Goal: Task Accomplishment & Management: Complete application form

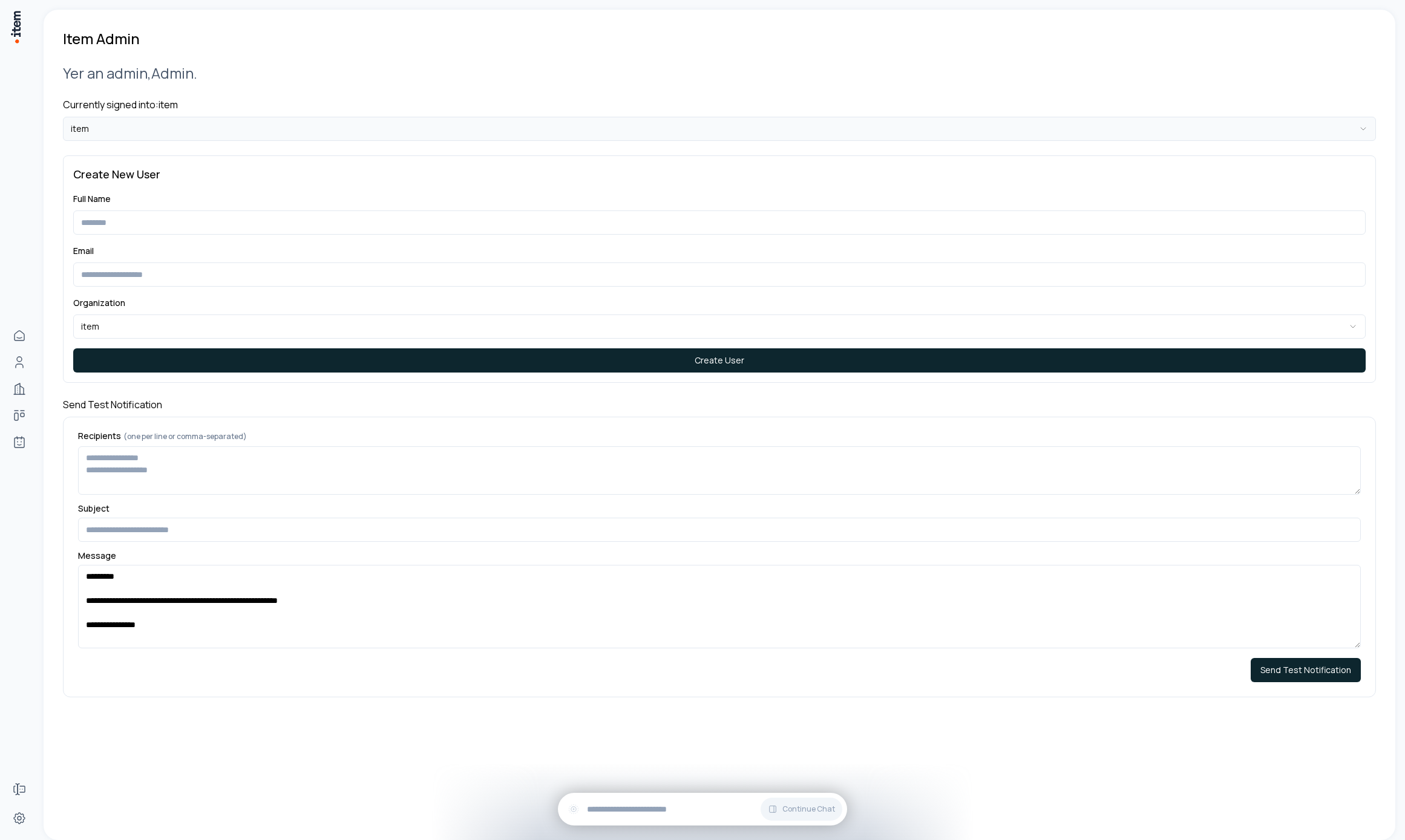
click at [371, 126] on html "**********" at bounding box center [702, 420] width 1405 height 840
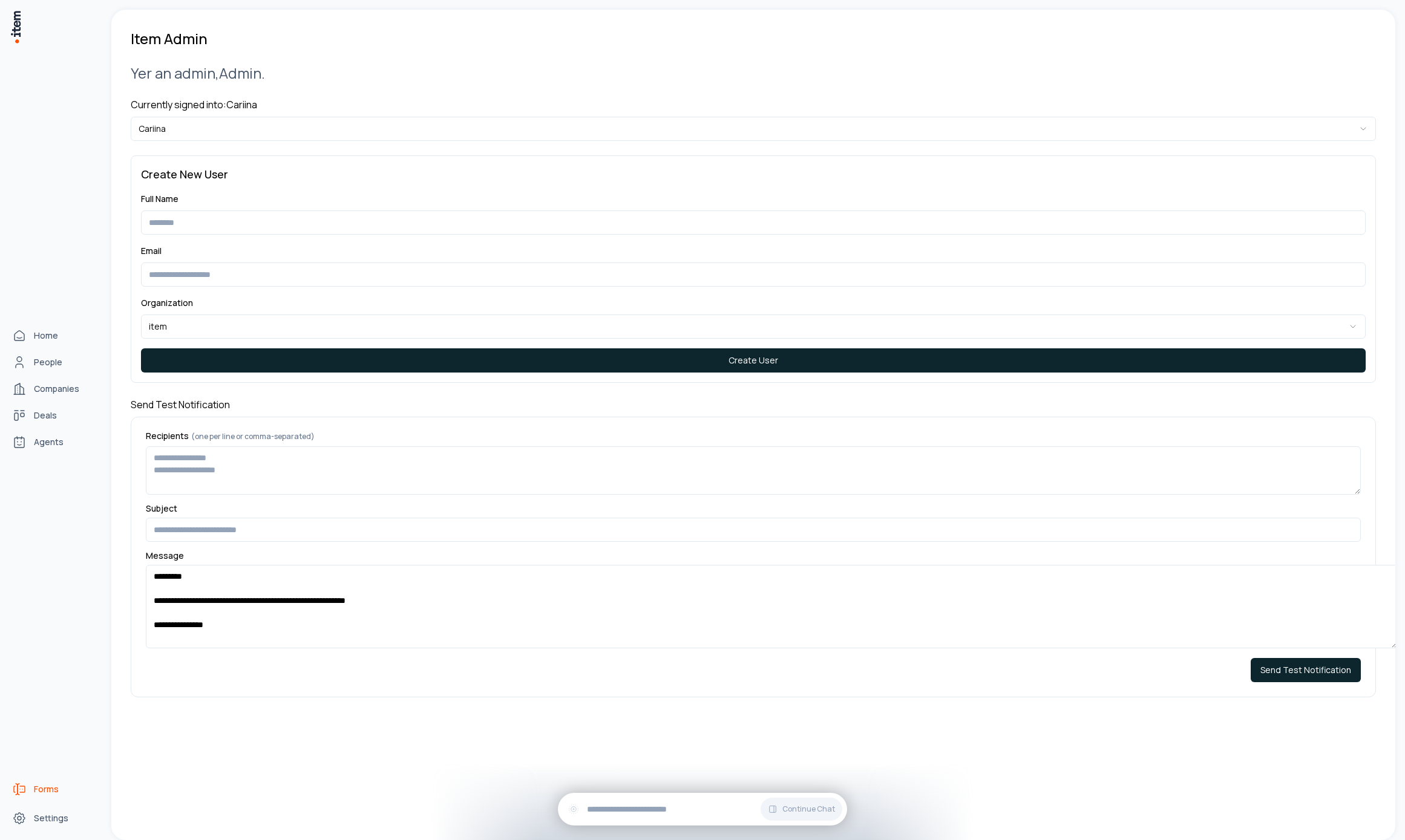
click at [30, 786] on link "Forms" at bounding box center [53, 789] width 92 height 24
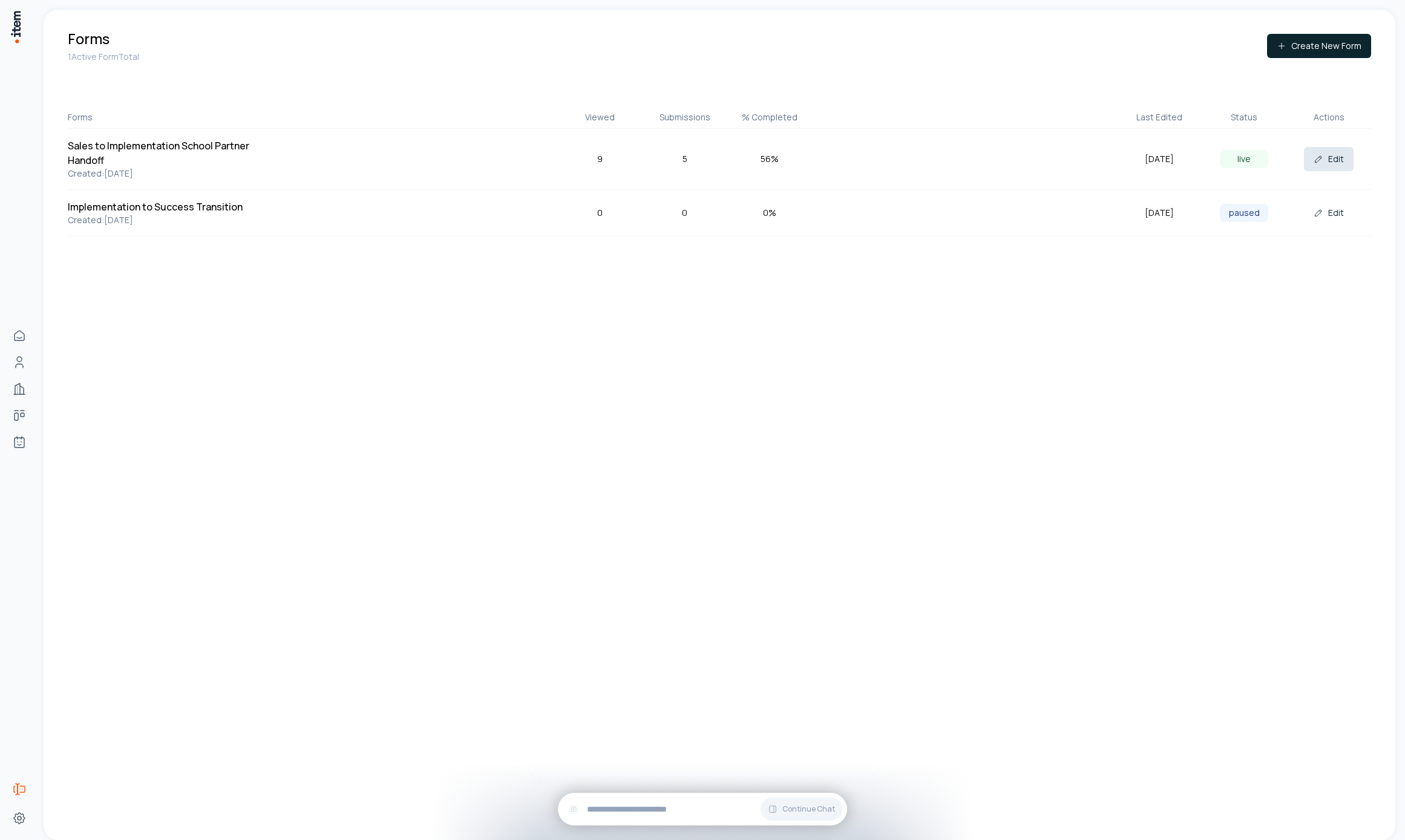
click at [1336, 169] on button "Edit" at bounding box center [1329, 159] width 49 height 24
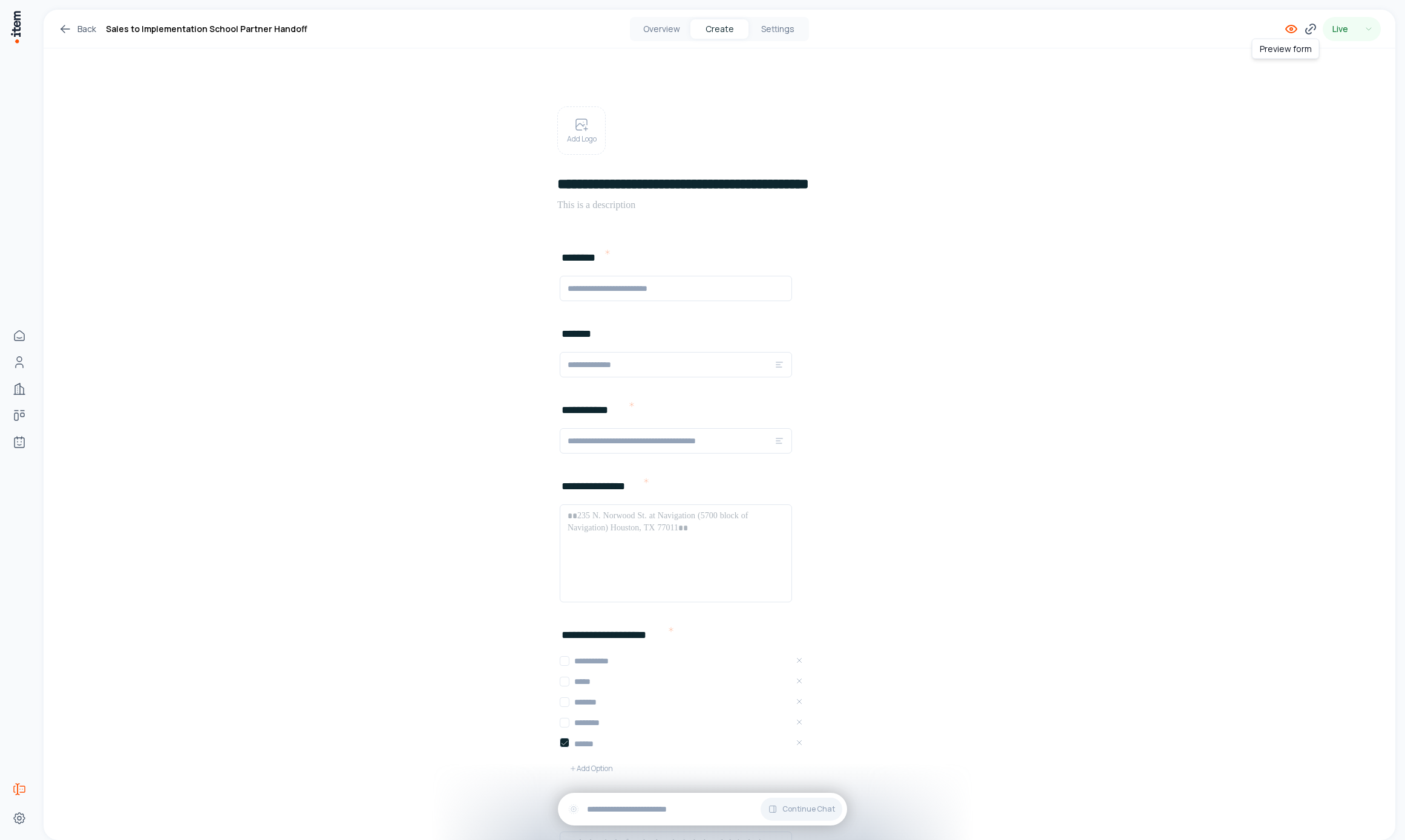
click at [1284, 28] on icon at bounding box center [1291, 29] width 14 height 14
click at [675, 18] on div "Overview Create Settings" at bounding box center [719, 28] width 179 height 24
click at [672, 22] on button "Overview" at bounding box center [661, 29] width 58 height 20
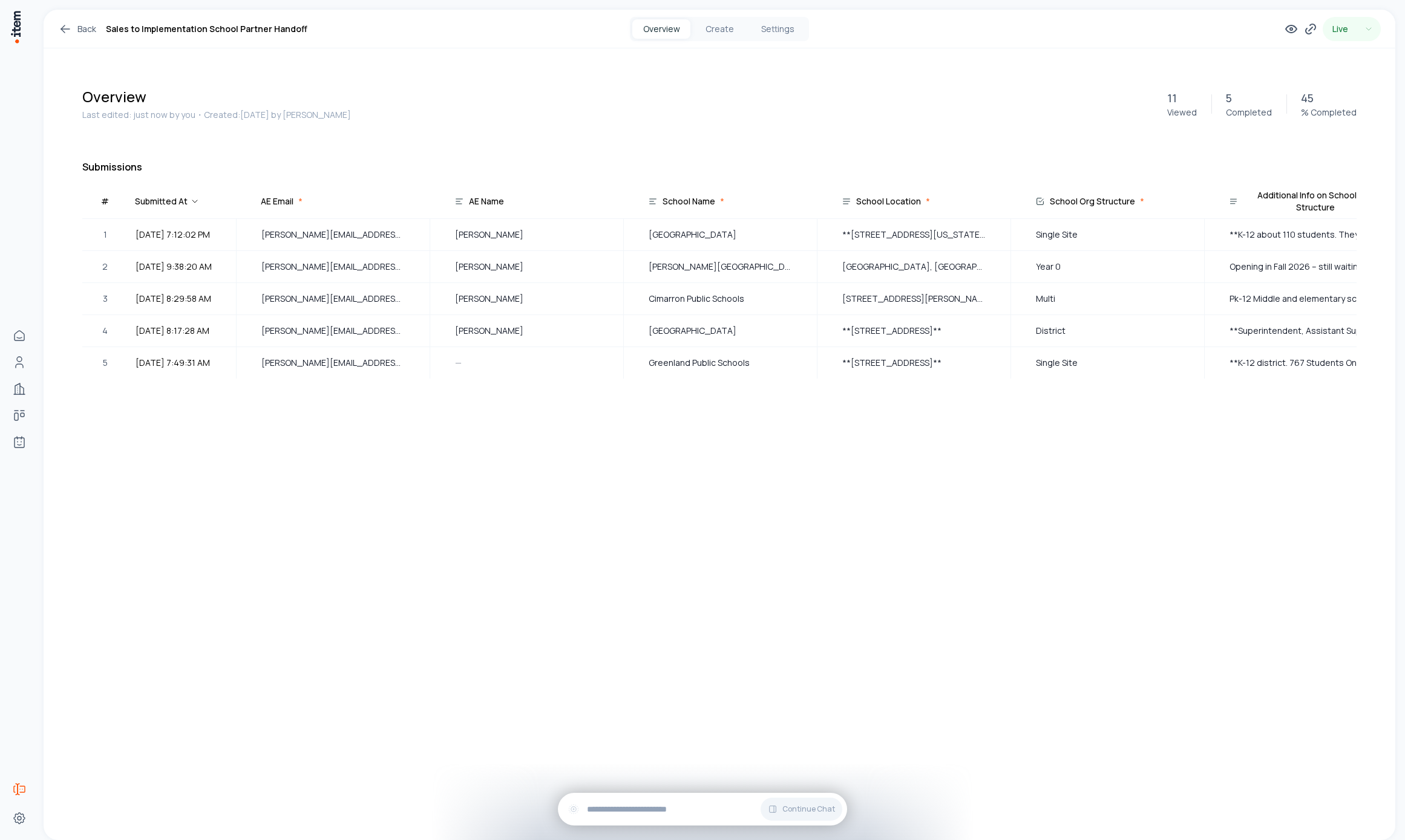
click at [438, 583] on div "Back Sales to Implementation School Partner Handoff Overview Create Settings Li…" at bounding box center [719, 425] width 1351 height 831
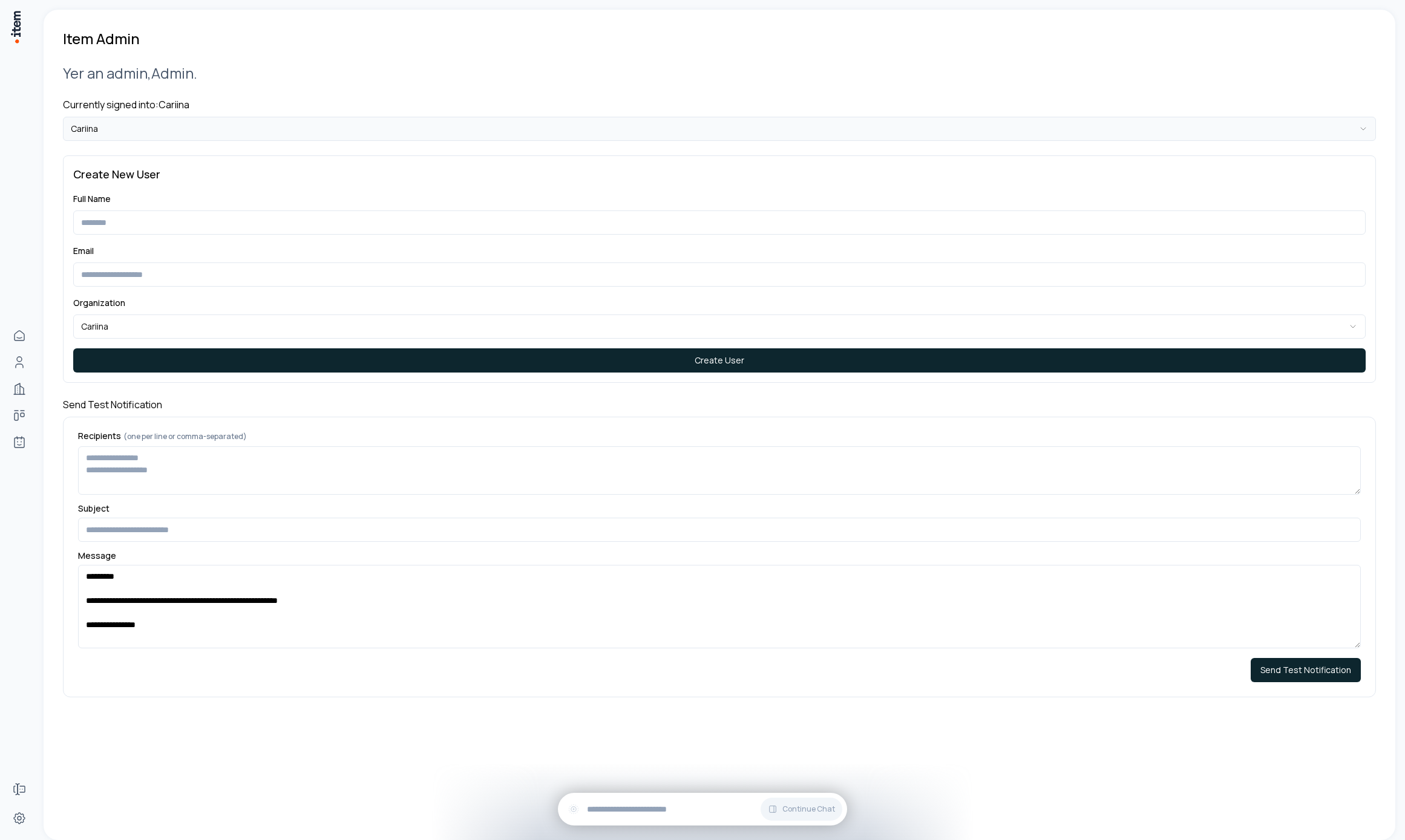
click at [422, 119] on html "**********" at bounding box center [702, 420] width 1405 height 840
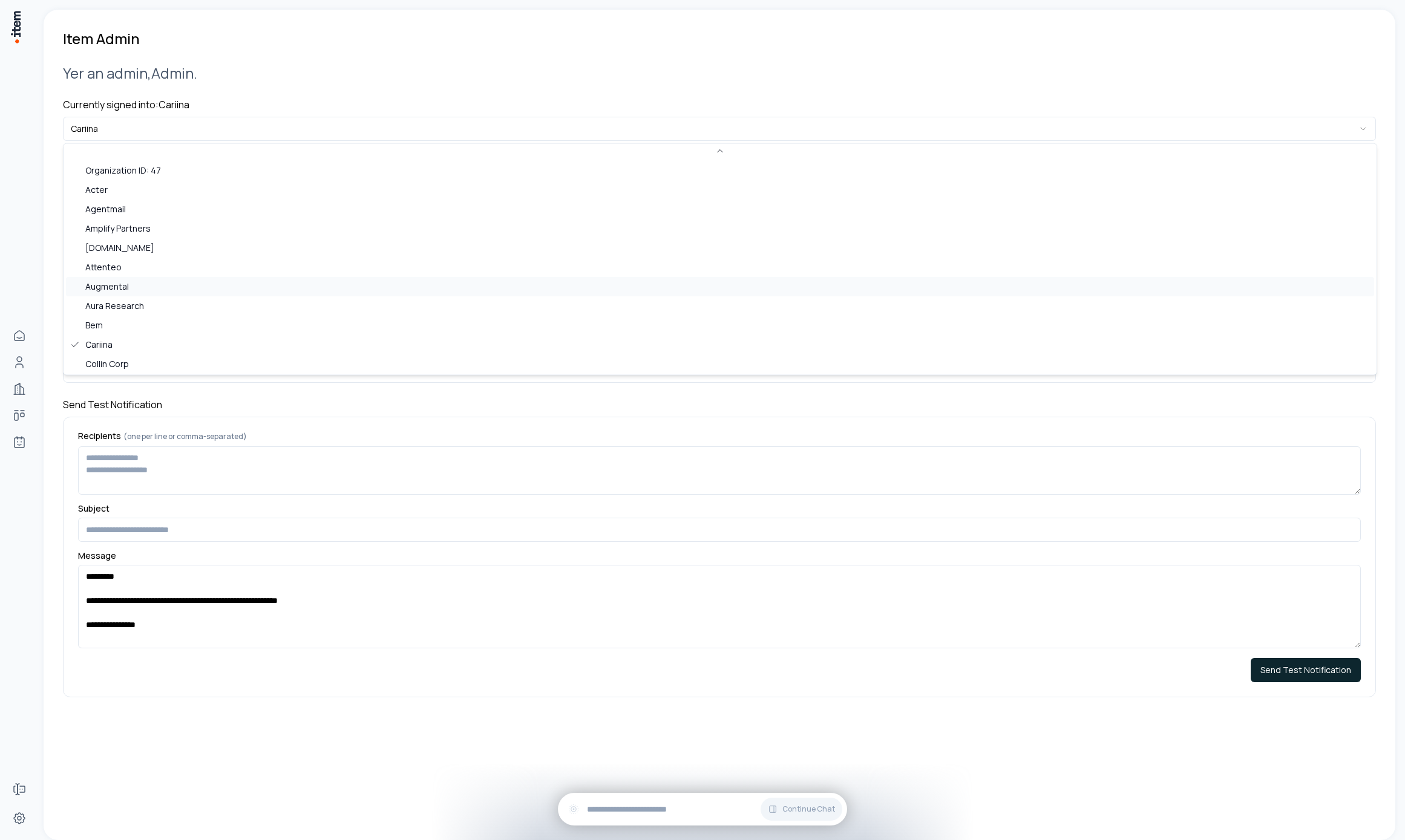
scroll to position [524, 0]
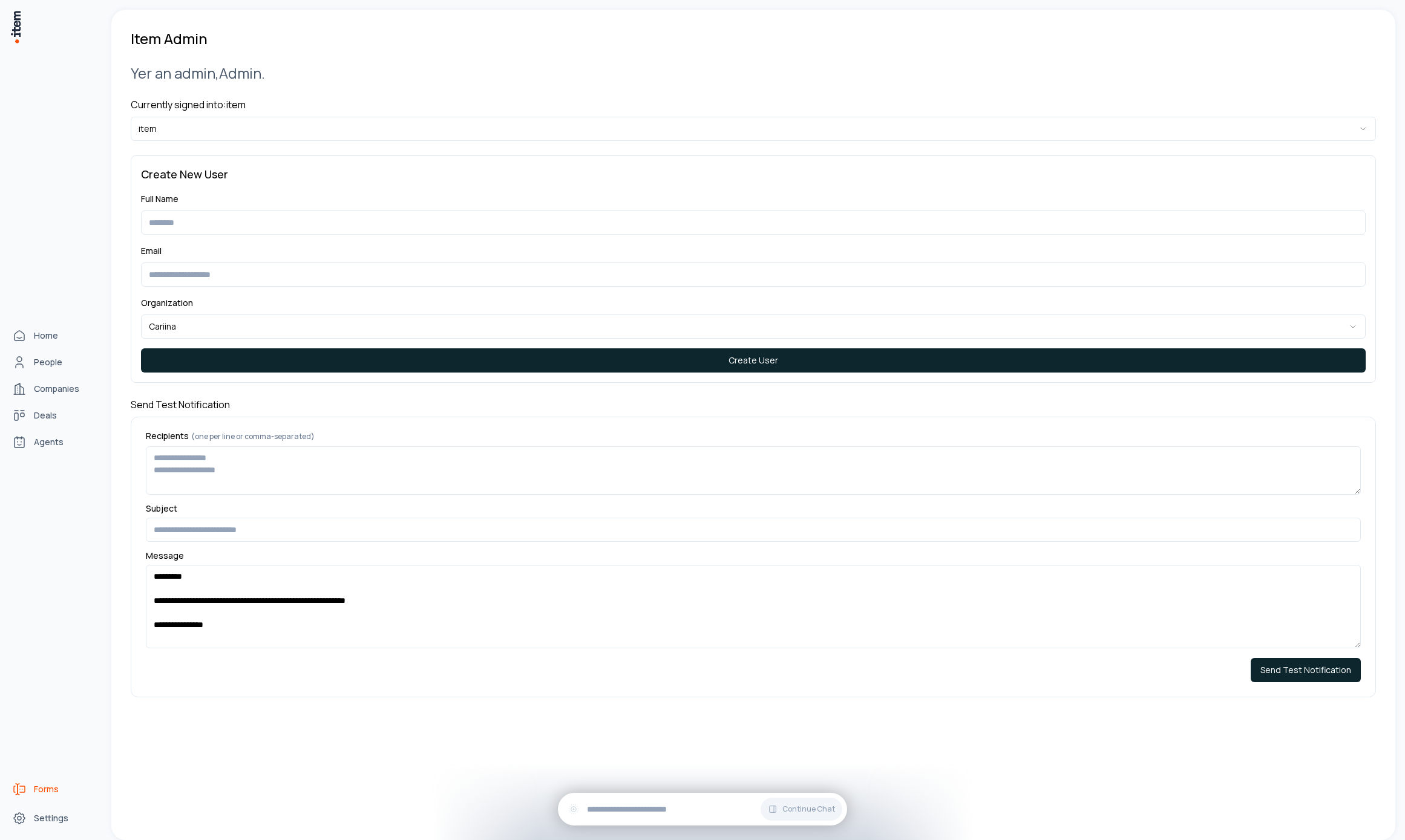
click at [58, 789] on link "Forms" at bounding box center [53, 789] width 92 height 24
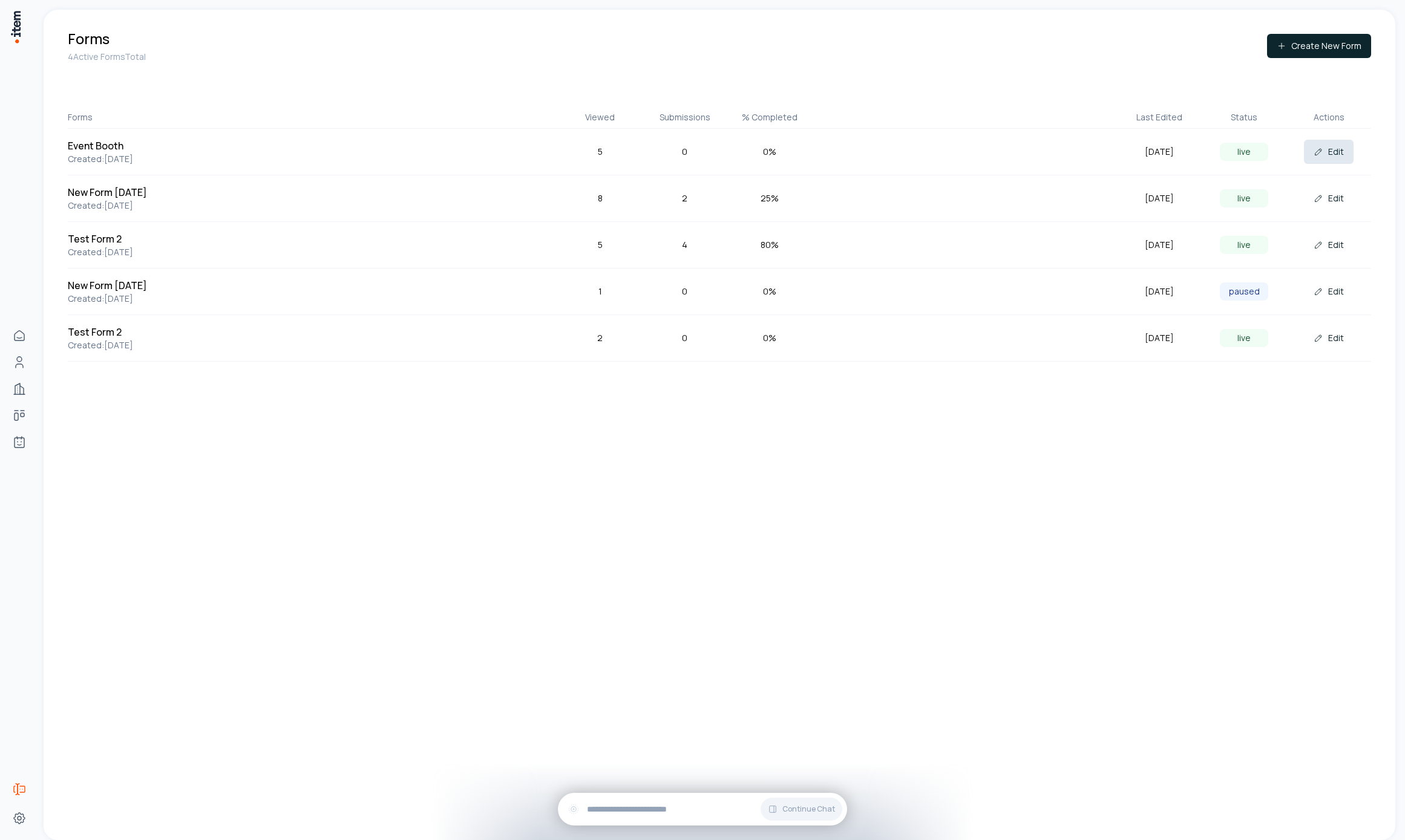
click at [1321, 150] on icon at bounding box center [1318, 151] width 9 height 9
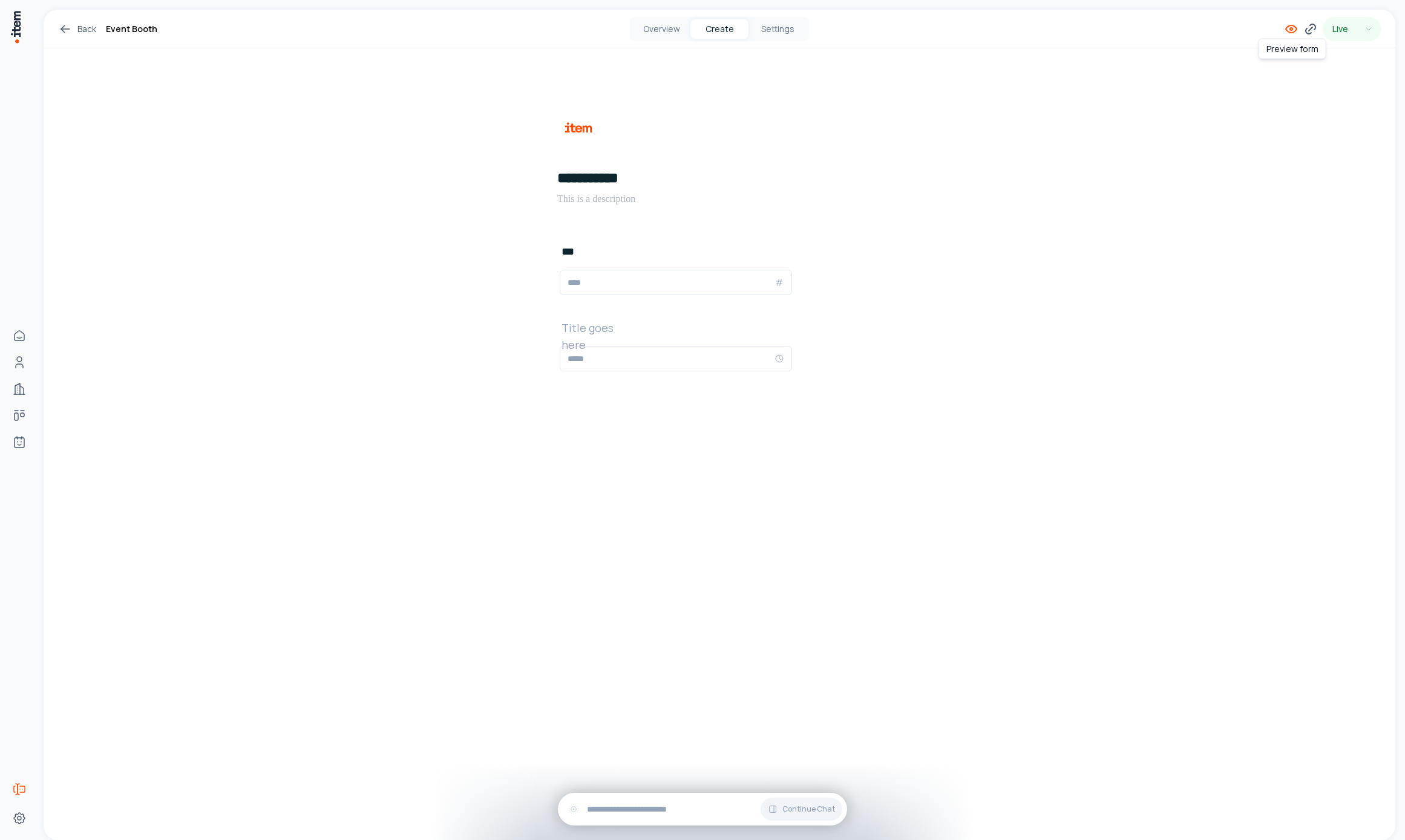
click at [1290, 22] on icon at bounding box center [1291, 29] width 14 height 14
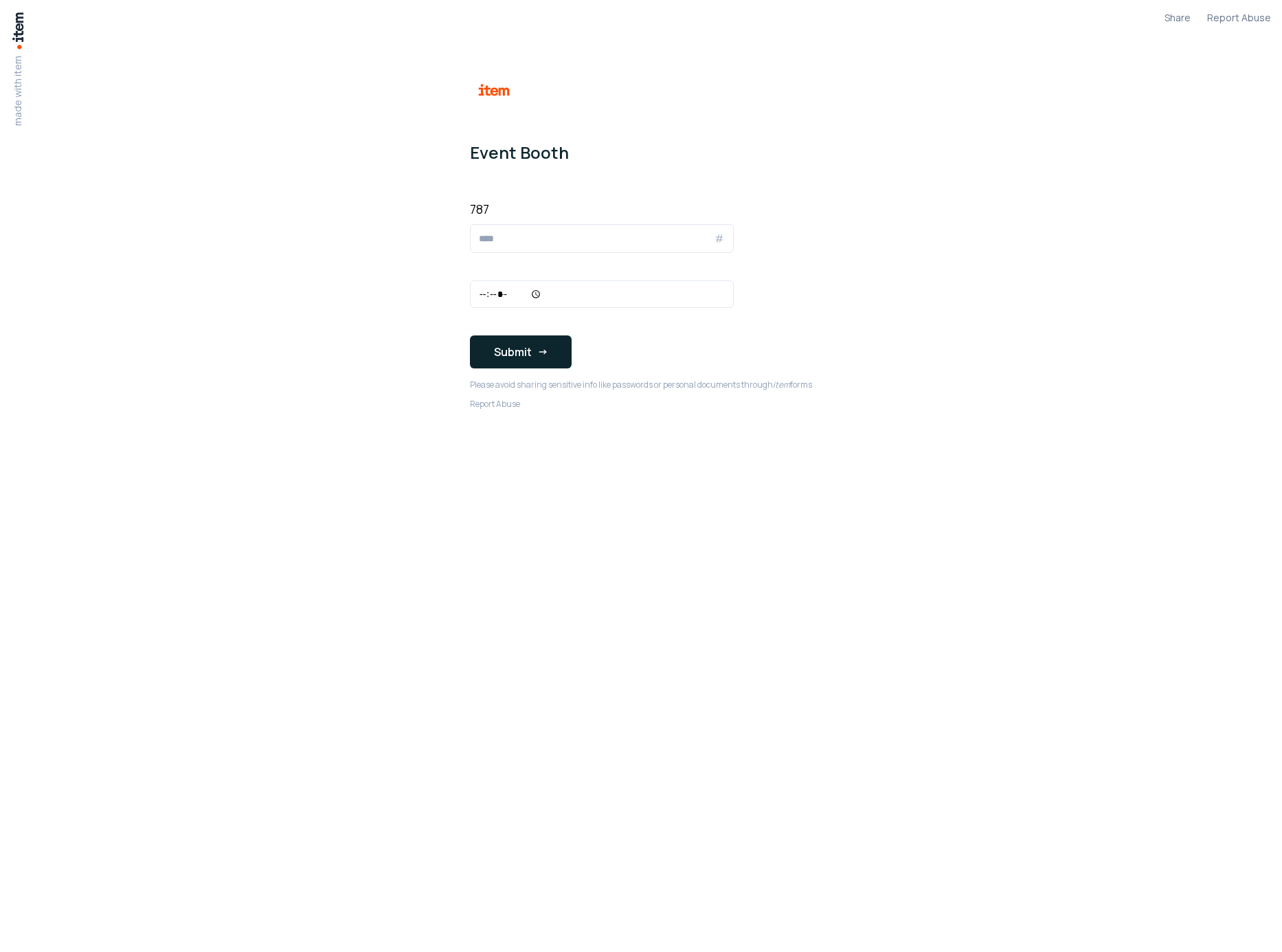
click at [510, 246] on input "787" at bounding box center [596, 239] width 235 height 16
type input "****"
click at [500, 300] on input "time" at bounding box center [602, 294] width 263 height 27
click at [528, 296] on input "time" at bounding box center [602, 294] width 263 height 27
type input "*****"
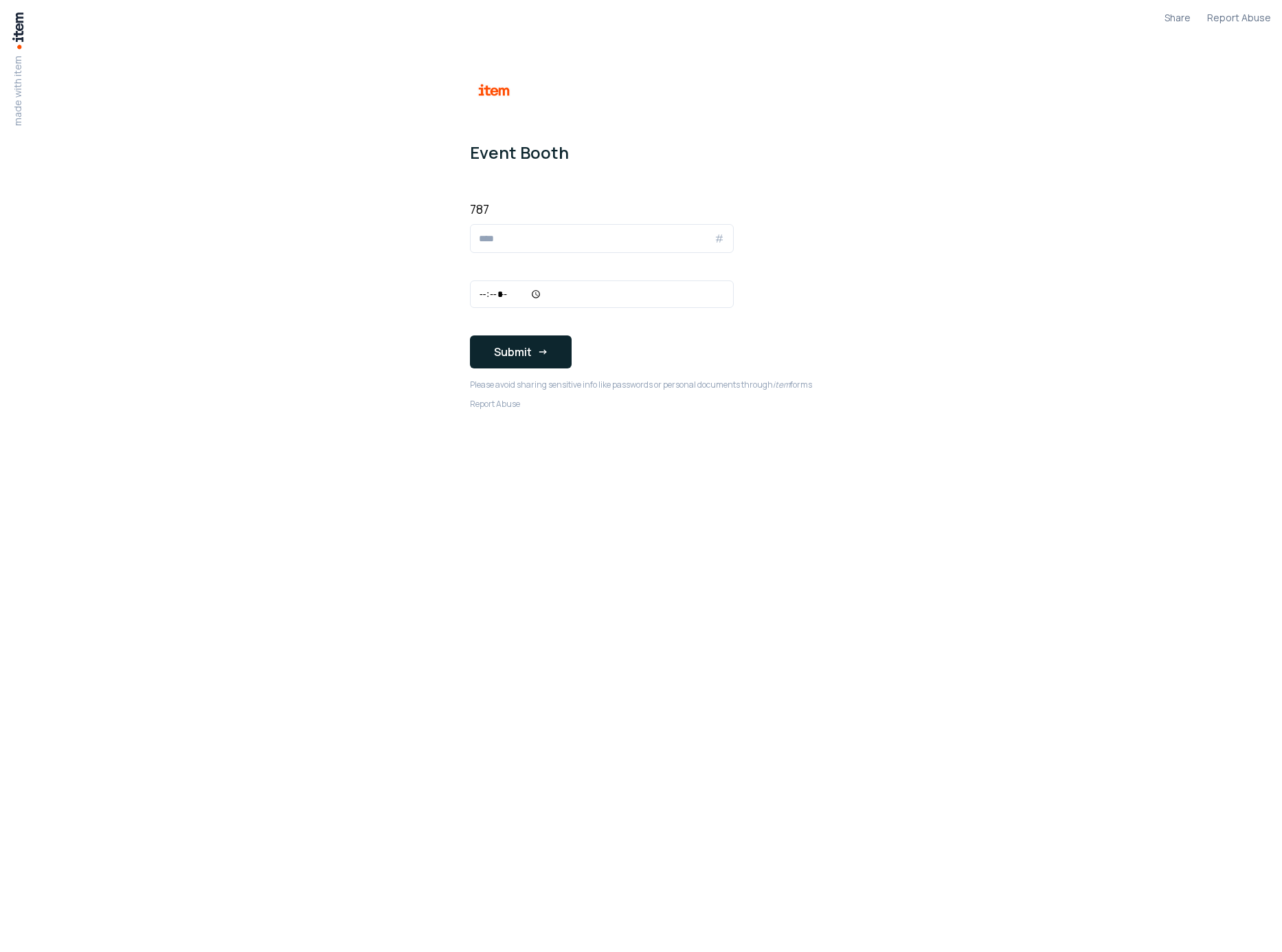
click at [910, 335] on body "made with item Share Report Abuse Event Booth 787 **** ***** Submit Please avoi…" at bounding box center [641, 476] width 1282 height 952
click at [529, 355] on button "Submit" at bounding box center [521, 352] width 102 height 33
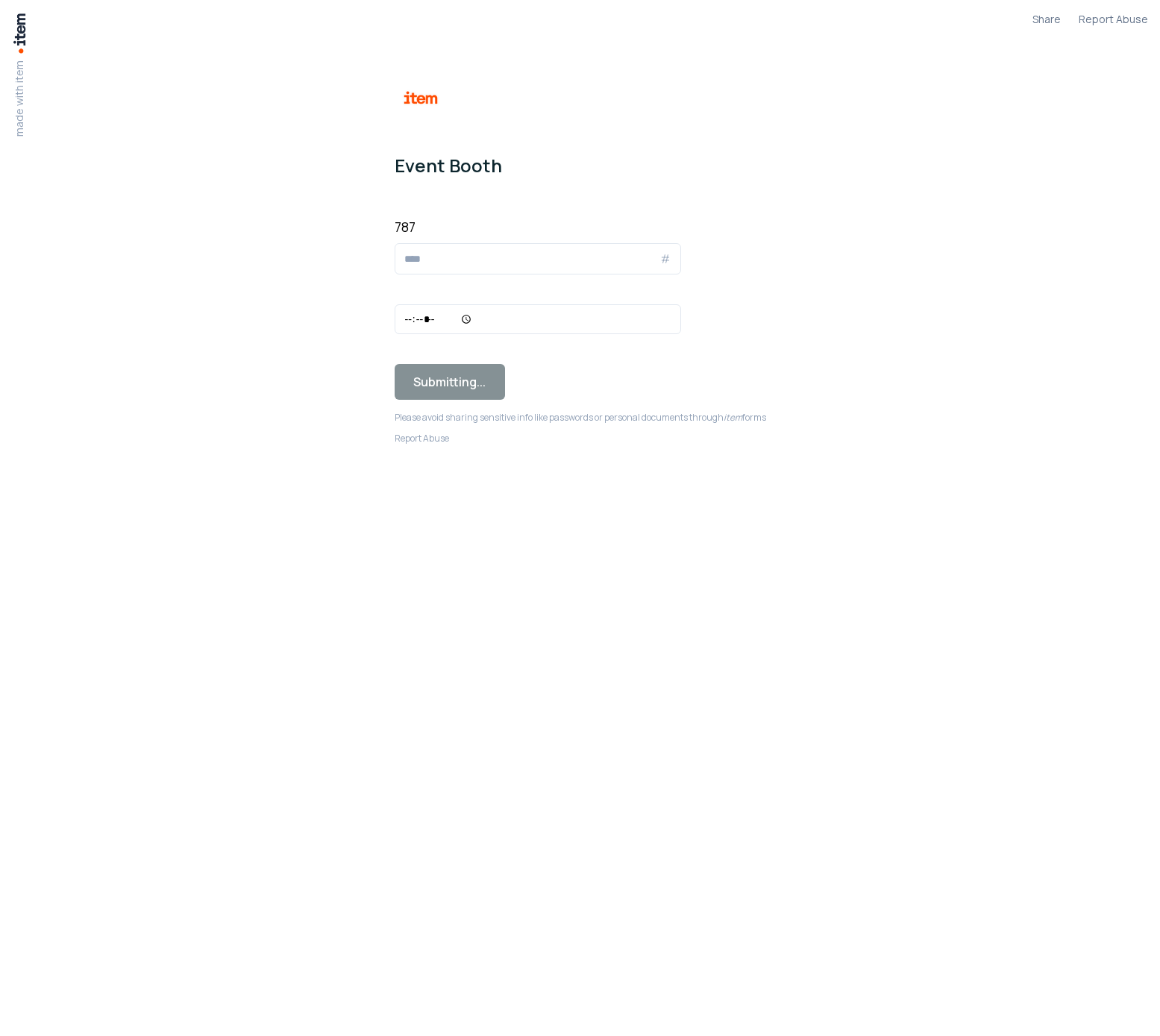
click at [615, 504] on div "Event Booth 787 **** ***** Submitting... Please avoid sharing sensitive info li…" at bounding box center [580, 270] width 372 height 540
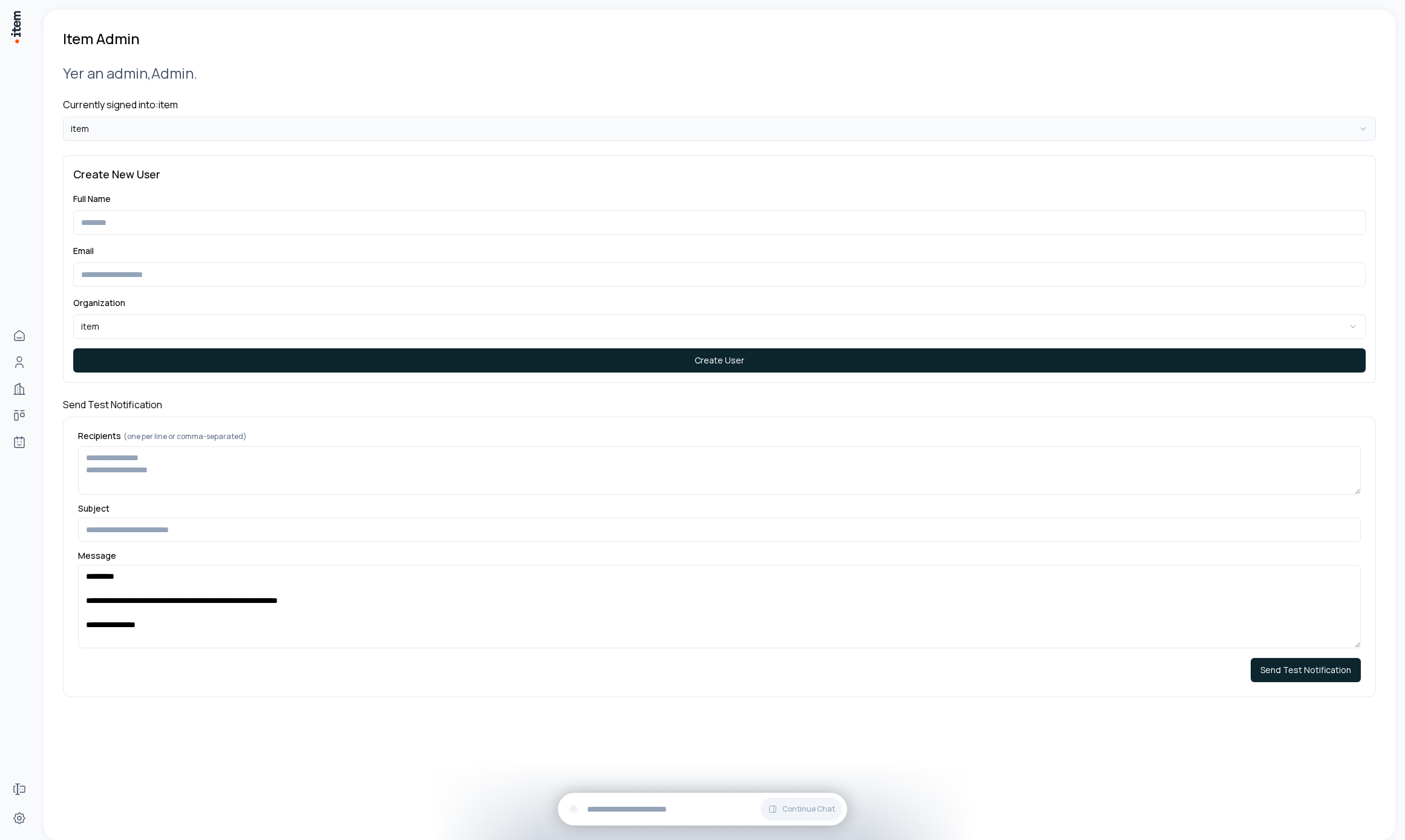
click at [357, 120] on html "**********" at bounding box center [702, 420] width 1405 height 840
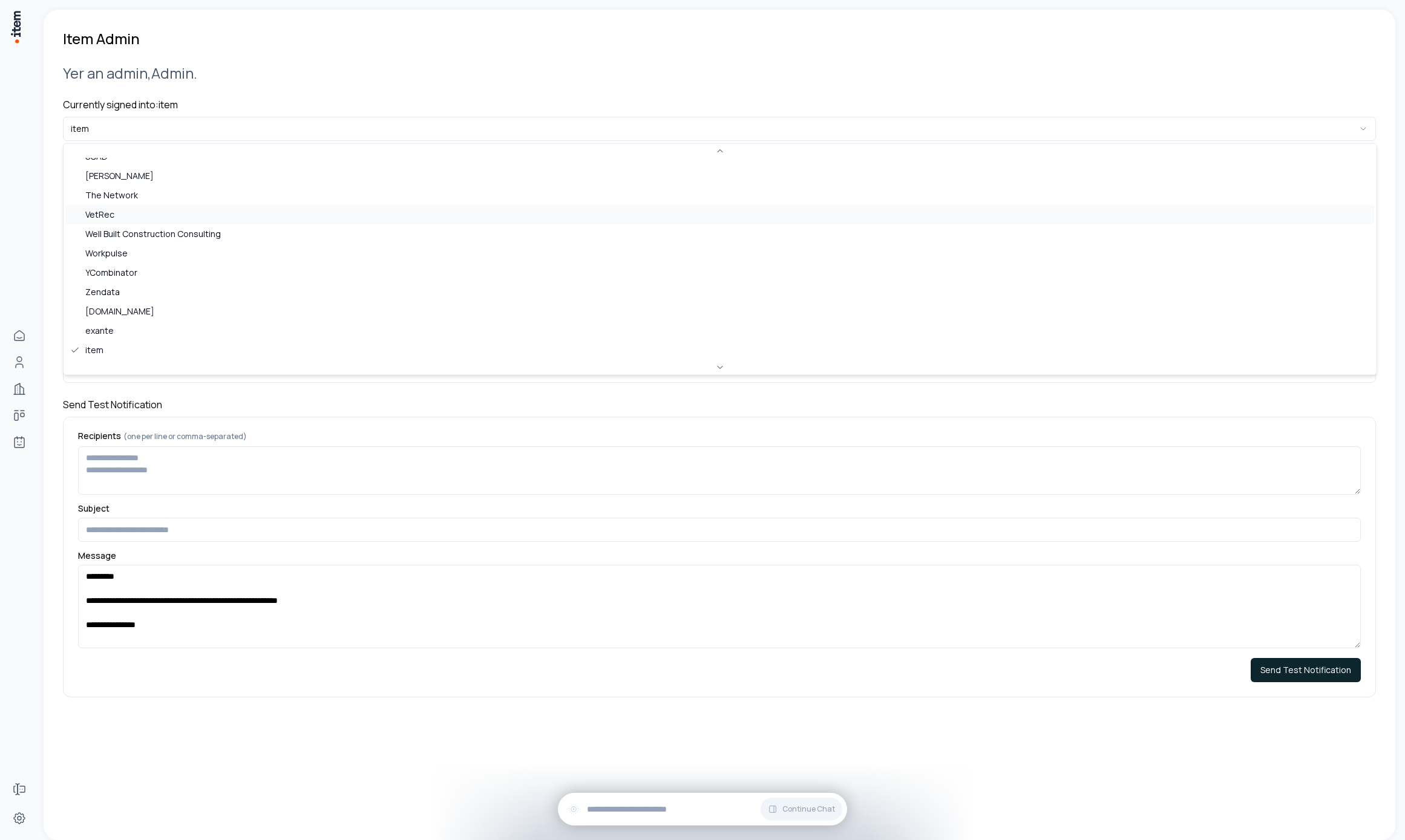
scroll to position [86, 0]
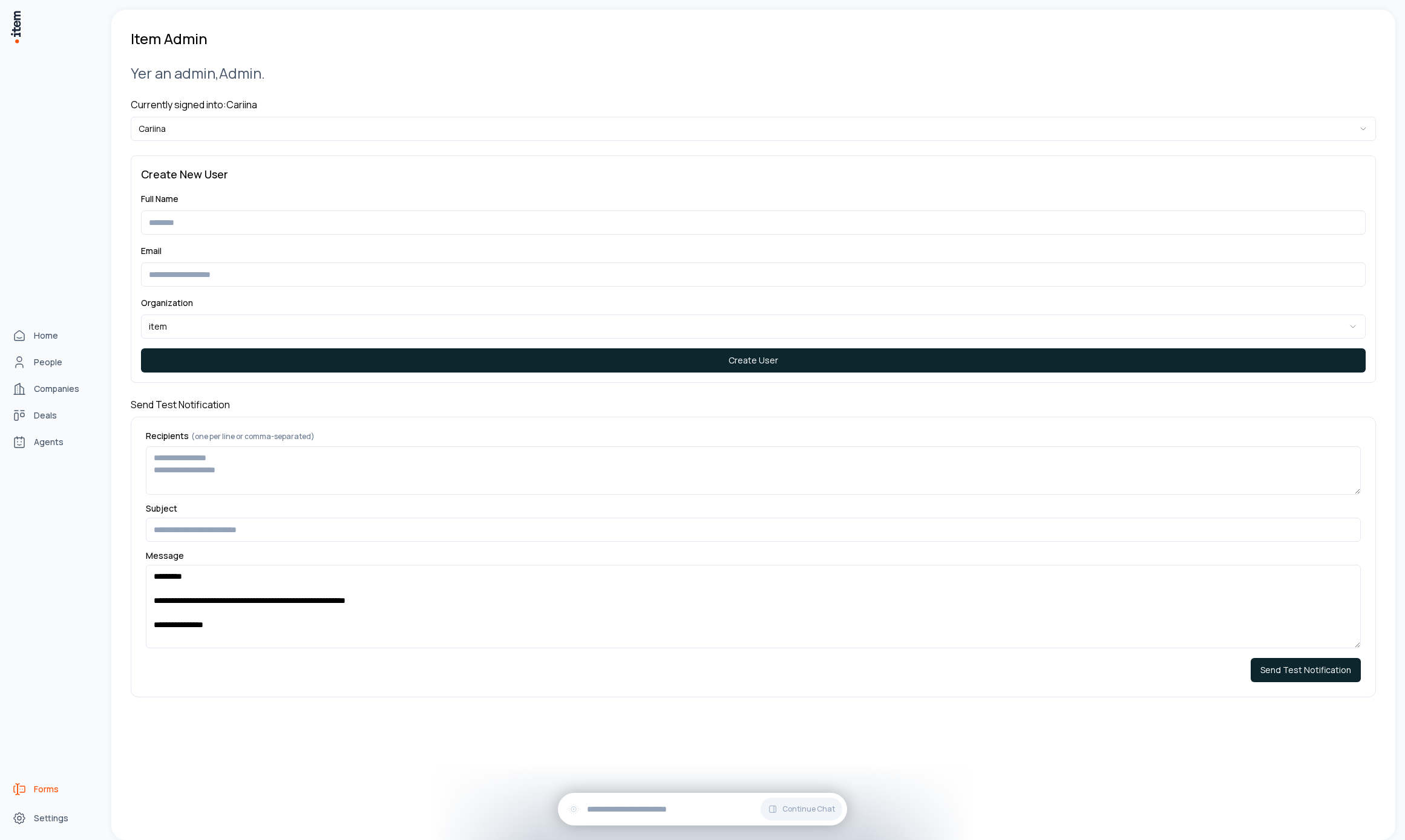
click at [41, 791] on span "Forms" at bounding box center [46, 789] width 25 height 12
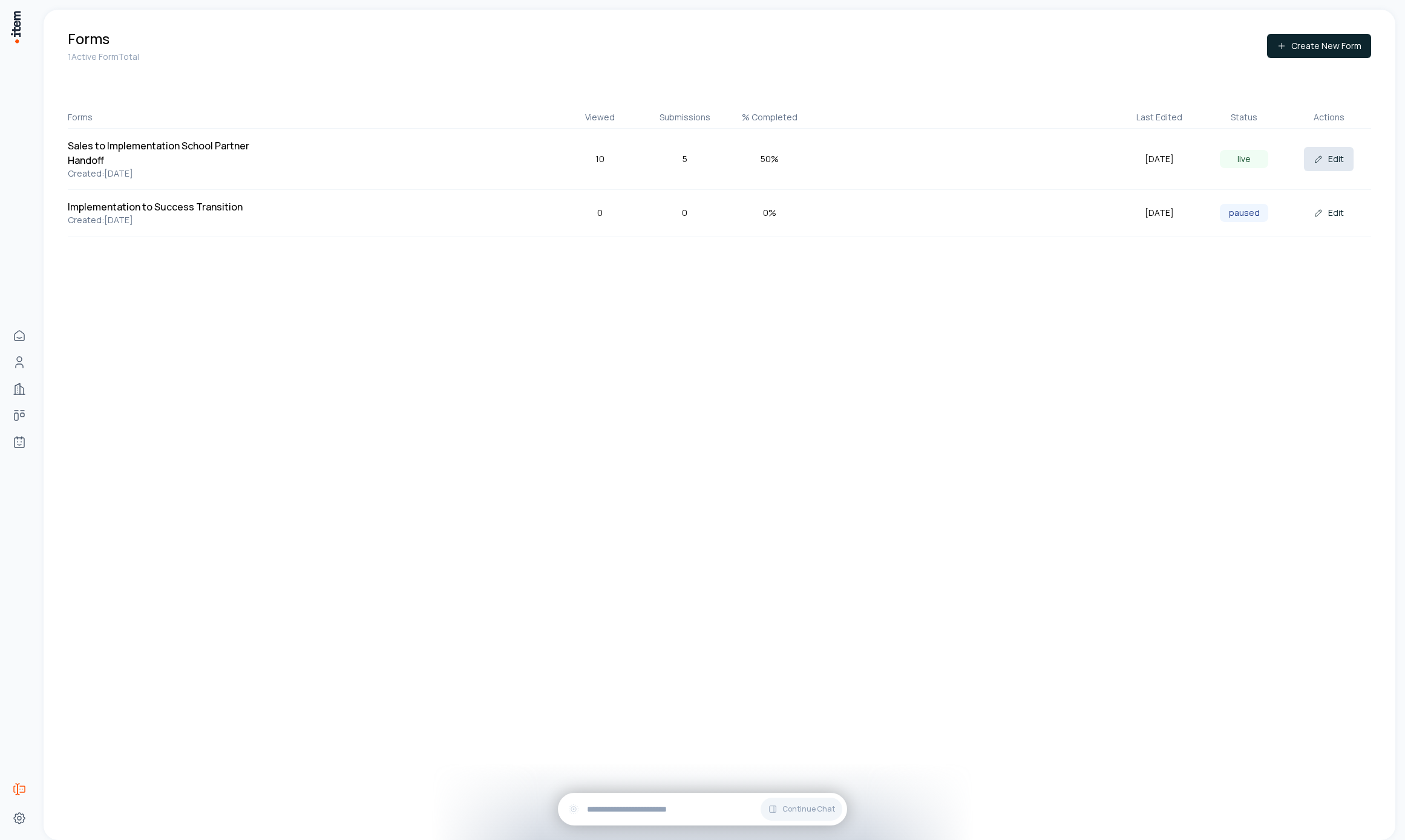
click at [1333, 154] on button "Edit" at bounding box center [1329, 159] width 49 height 24
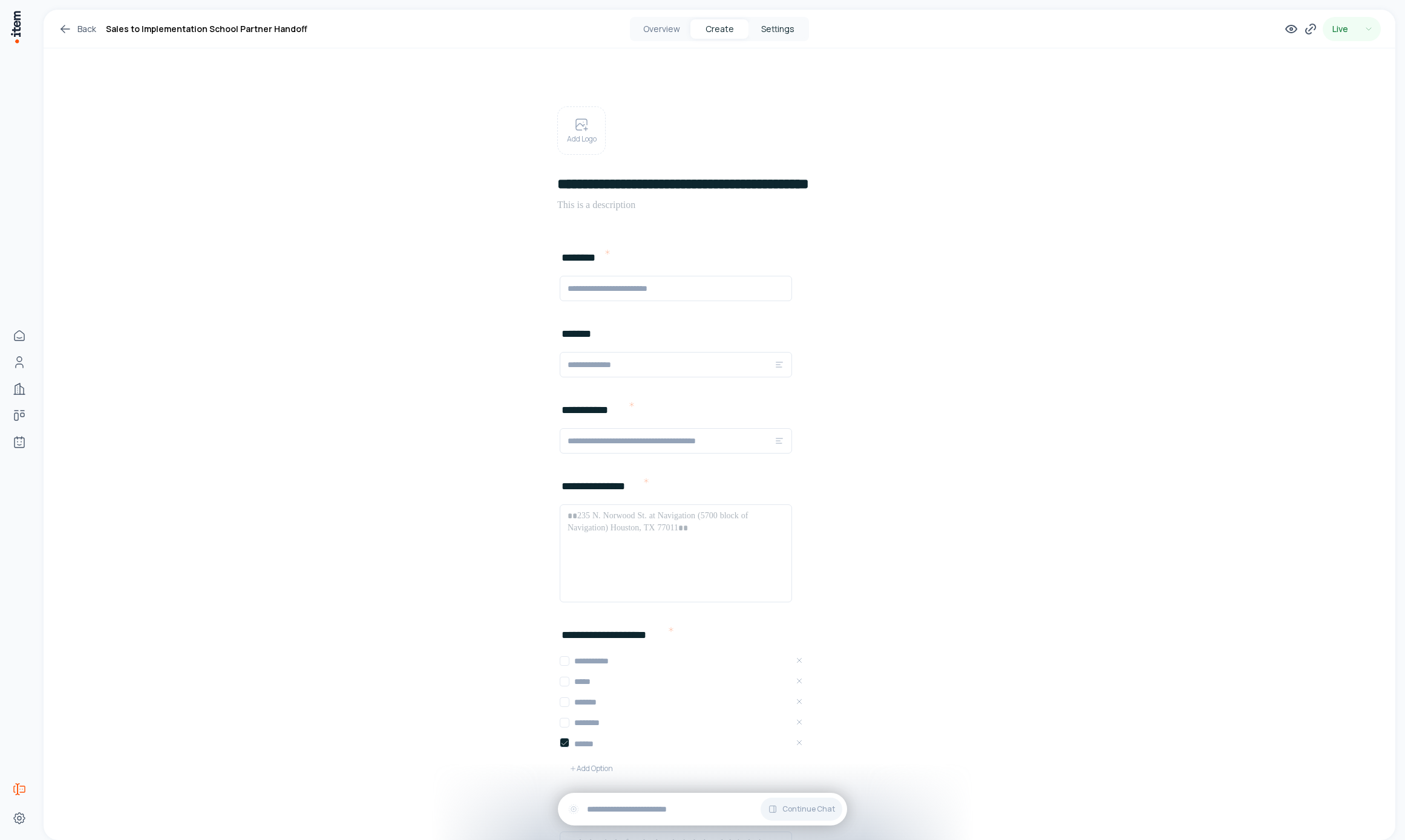
click at [780, 28] on button "Settings" at bounding box center [777, 29] width 58 height 20
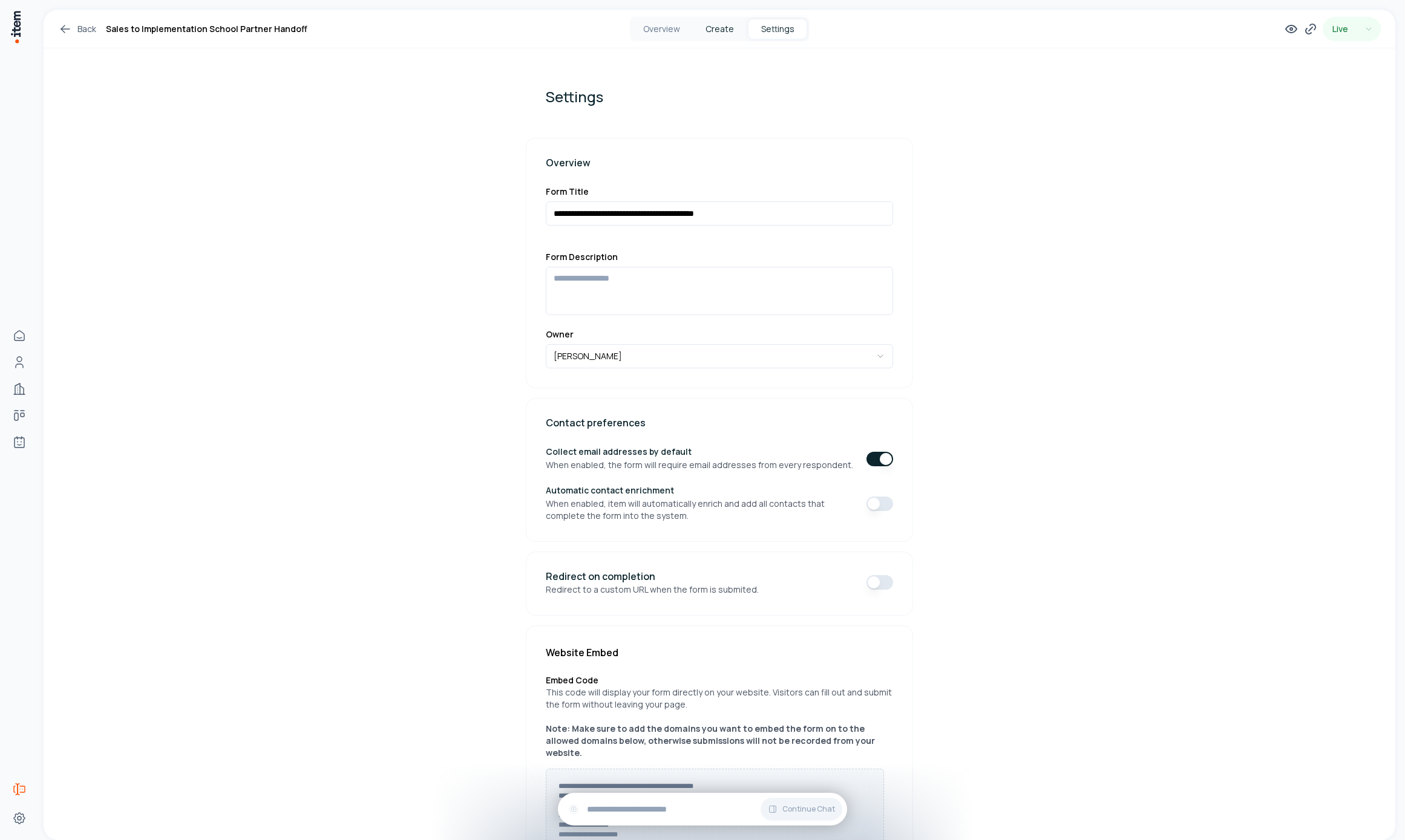
click at [710, 28] on button "Create" at bounding box center [719, 29] width 58 height 20
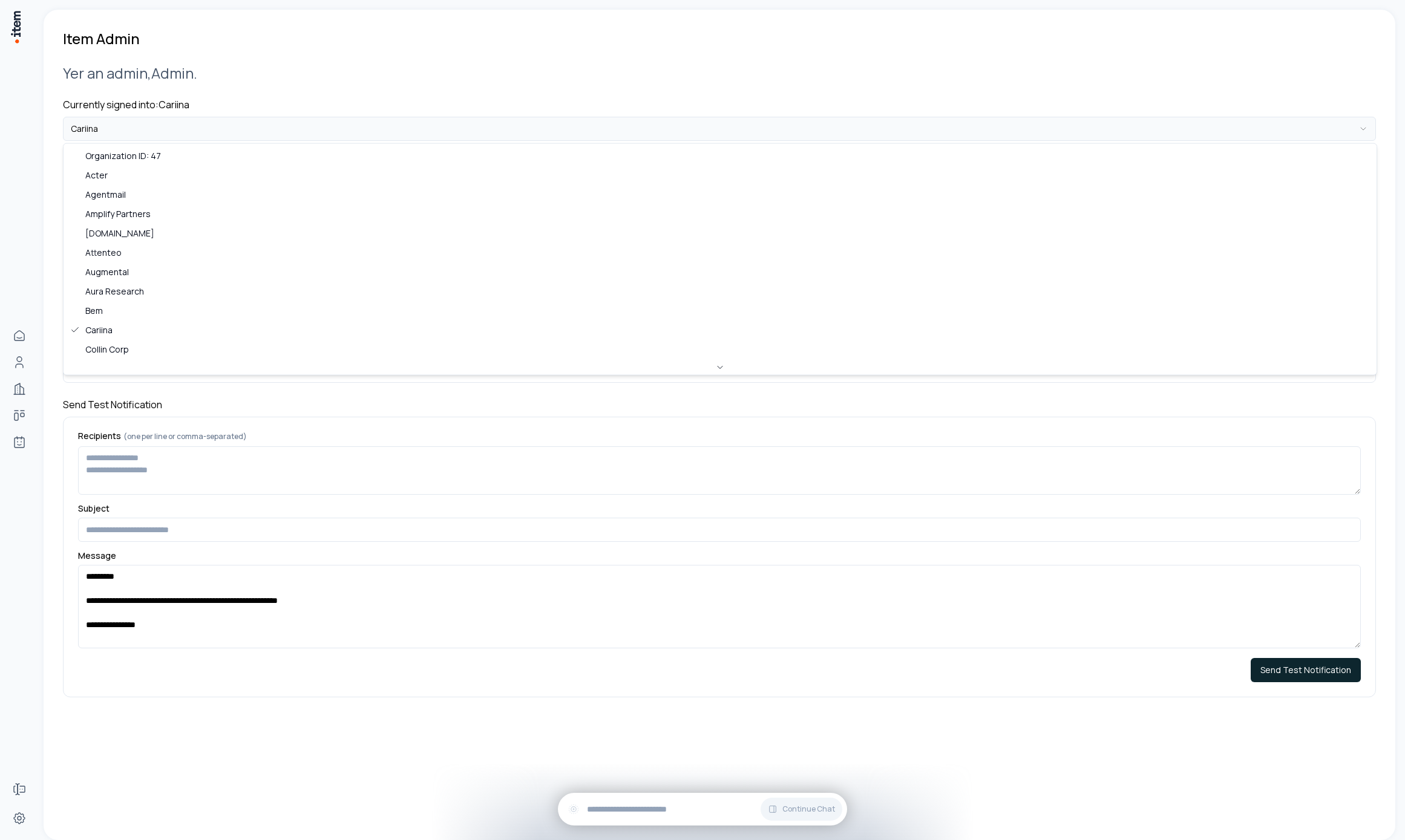
click at [285, 131] on html "**********" at bounding box center [702, 420] width 1405 height 840
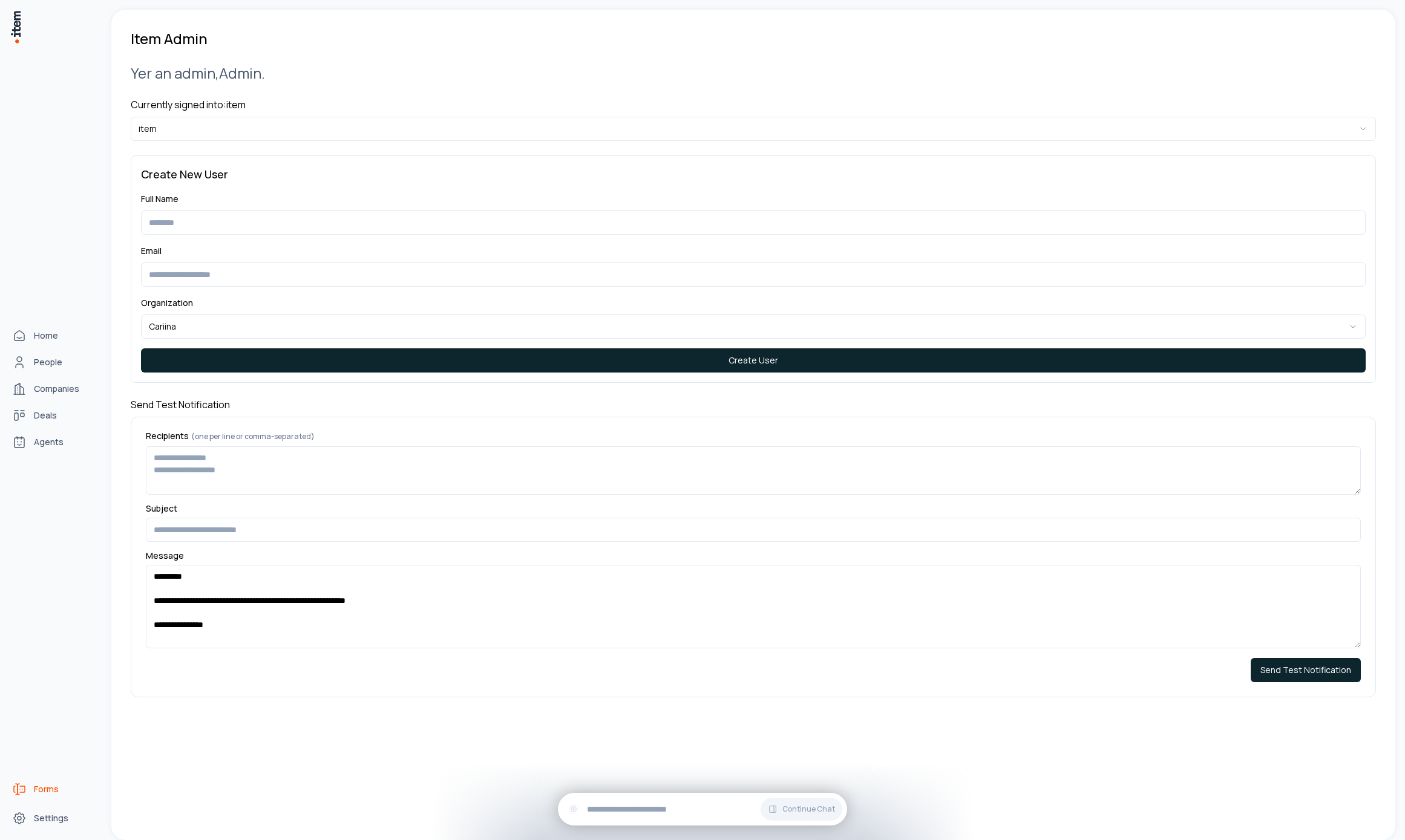
click at [17, 798] on link "Forms" at bounding box center [53, 789] width 92 height 24
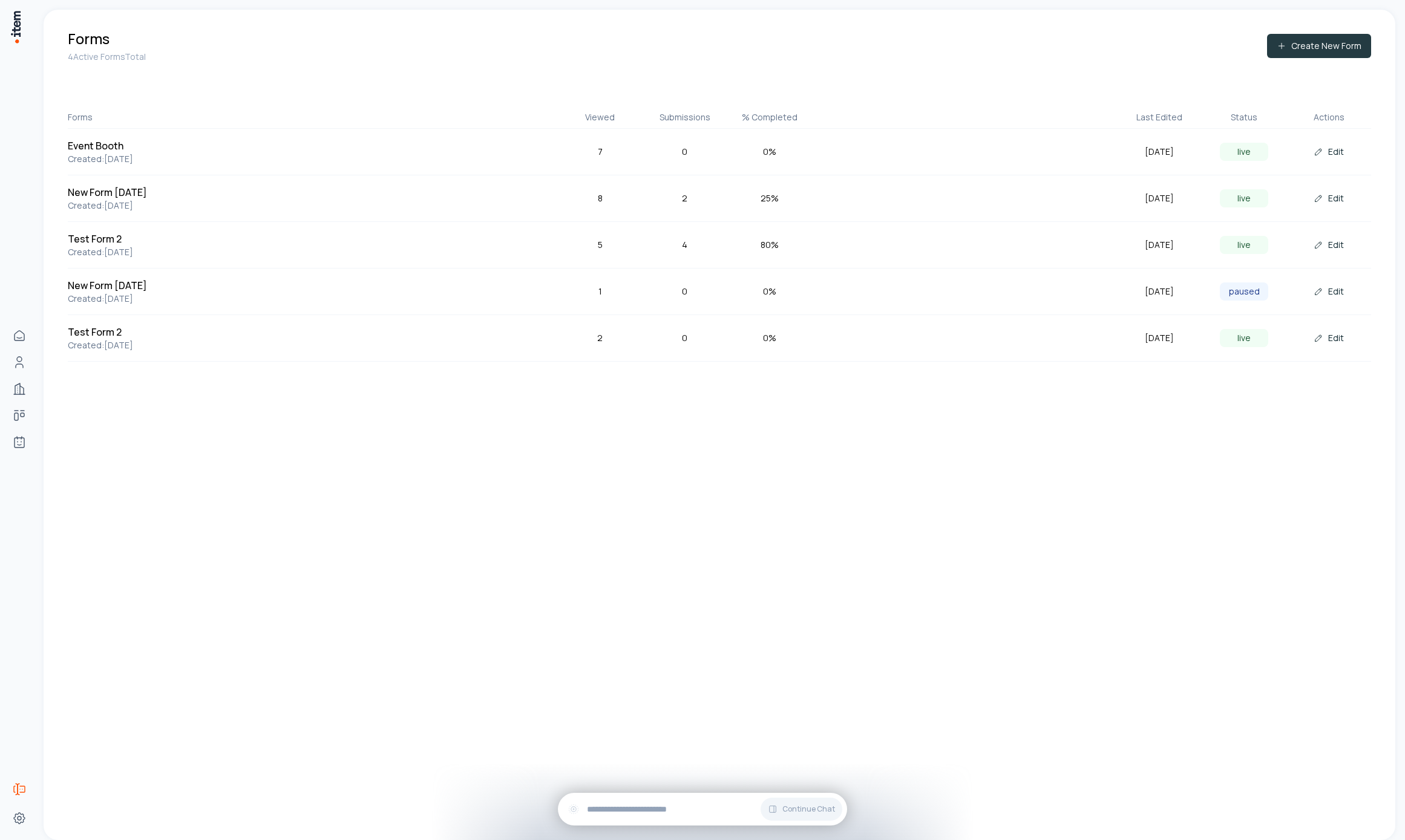
click at [1337, 46] on button "Create New Form" at bounding box center [1319, 46] width 104 height 24
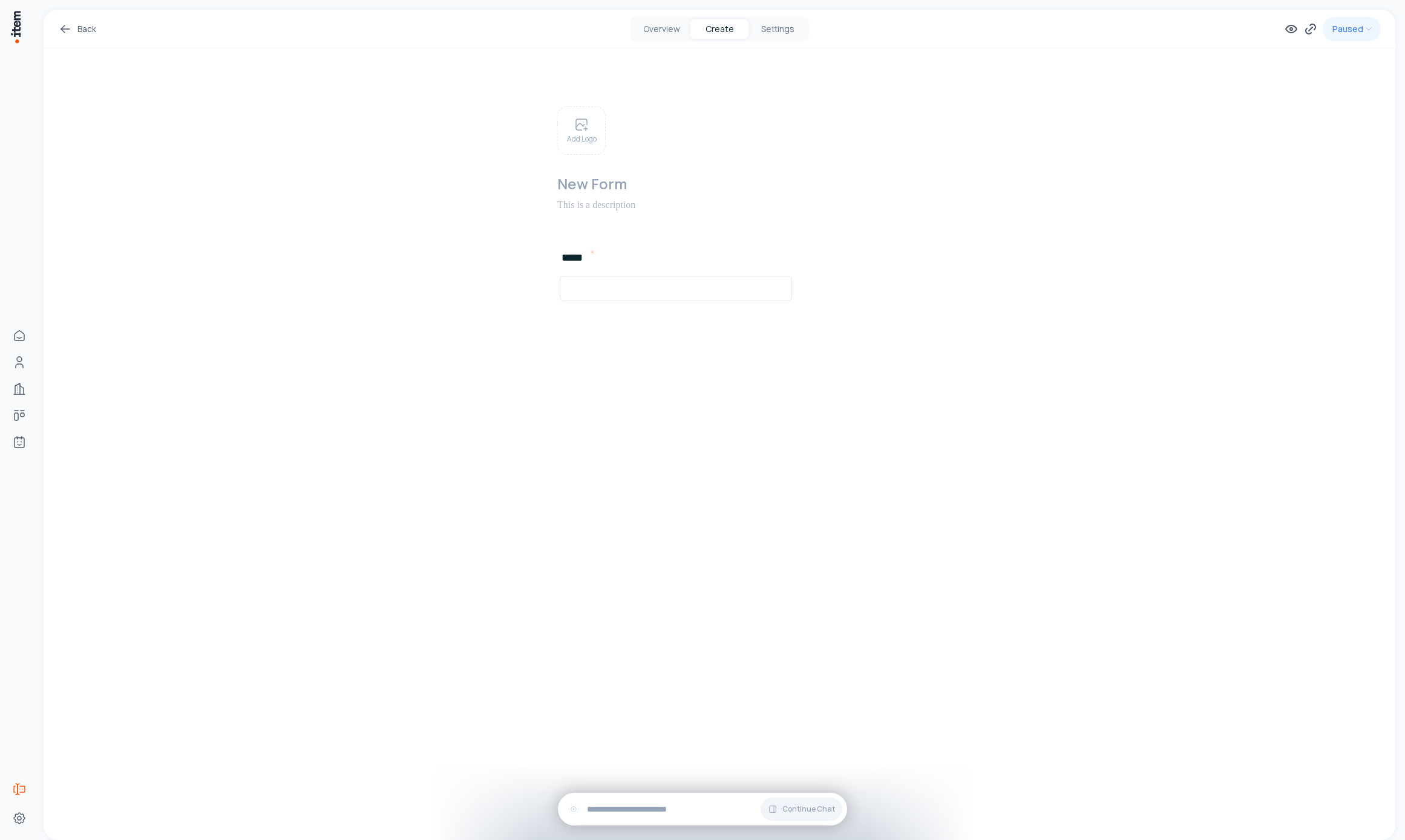
click at [580, 184] on h2 at bounding box center [740, 183] width 365 height 20
click at [576, 257] on h2 "*****" at bounding box center [575, 257] width 27 height 17
click at [572, 258] on h2 "*****" at bounding box center [575, 257] width 27 height 17
drag, startPoint x: 621, startPoint y: 438, endPoint x: 739, endPoint y: 128, distance: 331.7
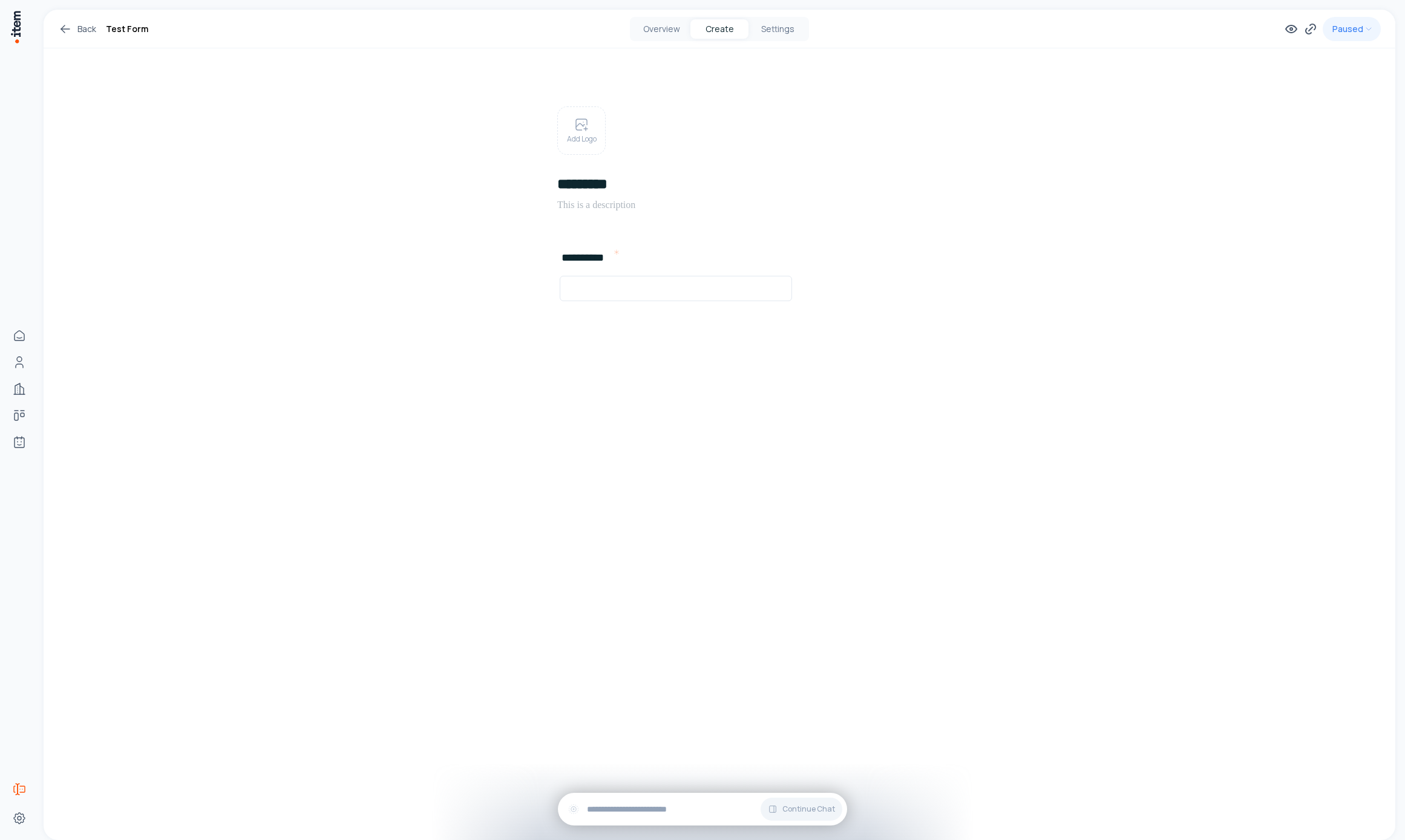
click at [621, 438] on div "**********" at bounding box center [719, 425] width 1351 height 831
click at [785, 27] on button "Settings" at bounding box center [777, 29] width 58 height 20
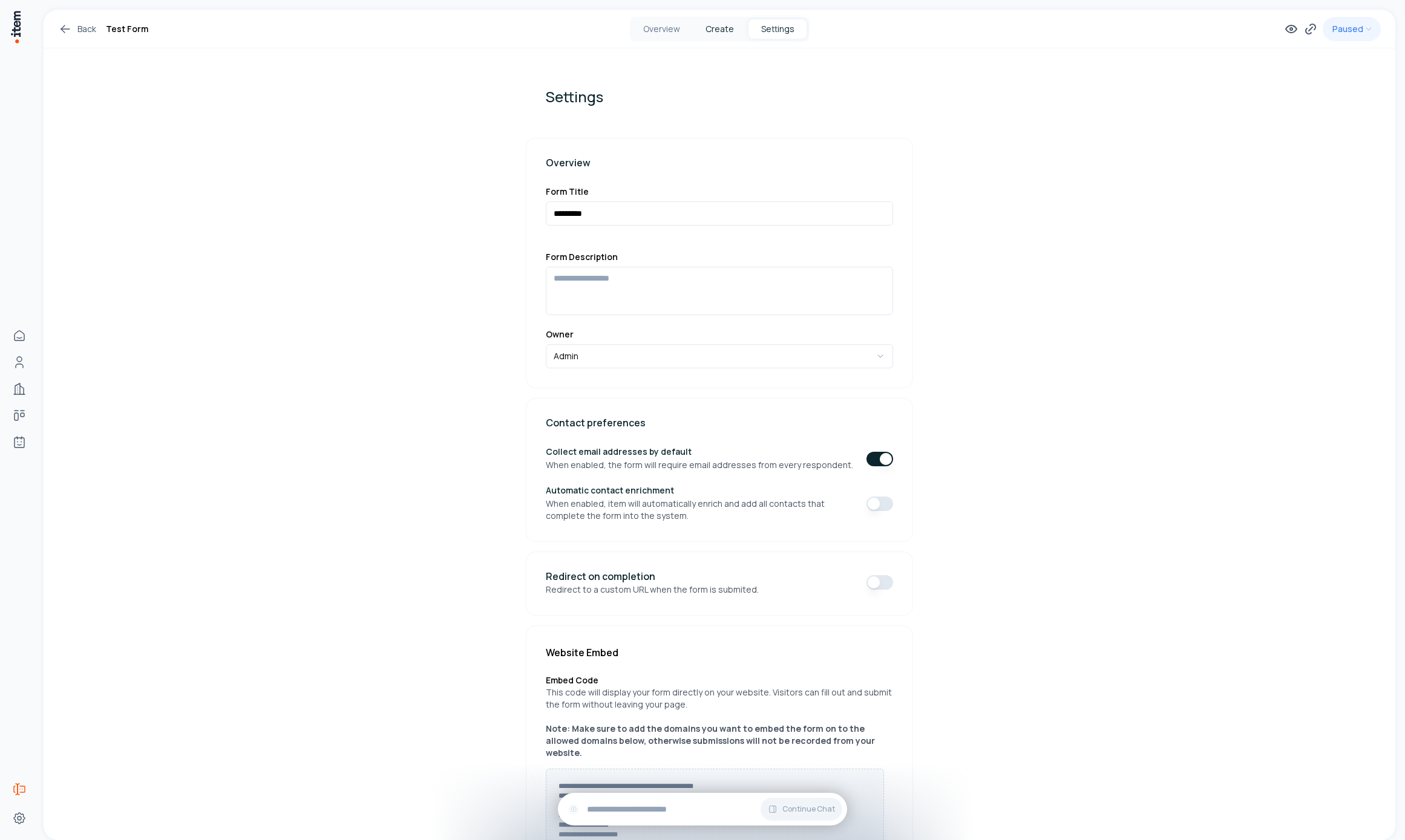
click at [711, 33] on button "Create" at bounding box center [719, 29] width 58 height 20
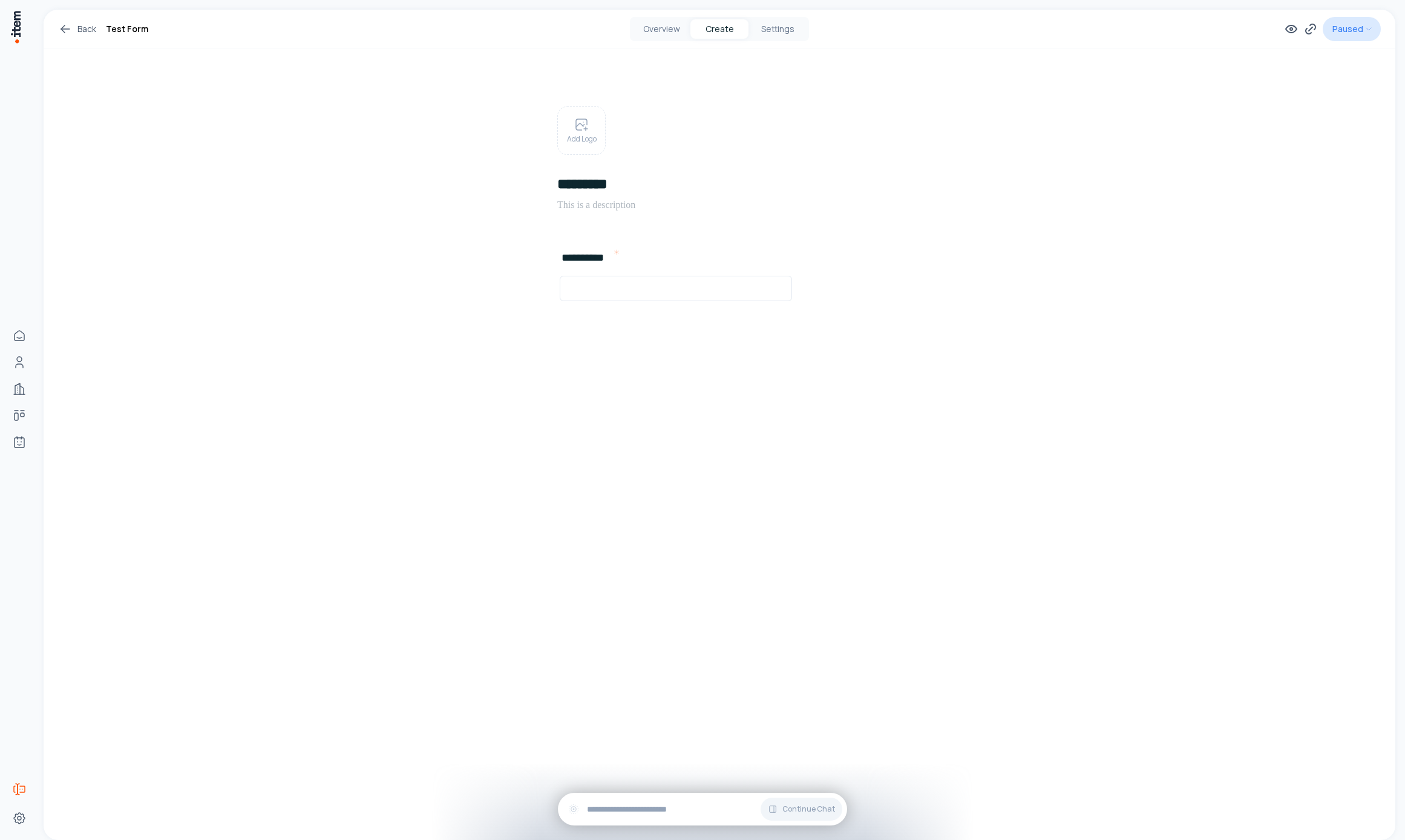
click at [1367, 28] on html "**********" at bounding box center [702, 420] width 1405 height 840
click at [1289, 33] on icon at bounding box center [1291, 29] width 14 height 14
click at [539, 448] on div "**********" at bounding box center [719, 425] width 1351 height 831
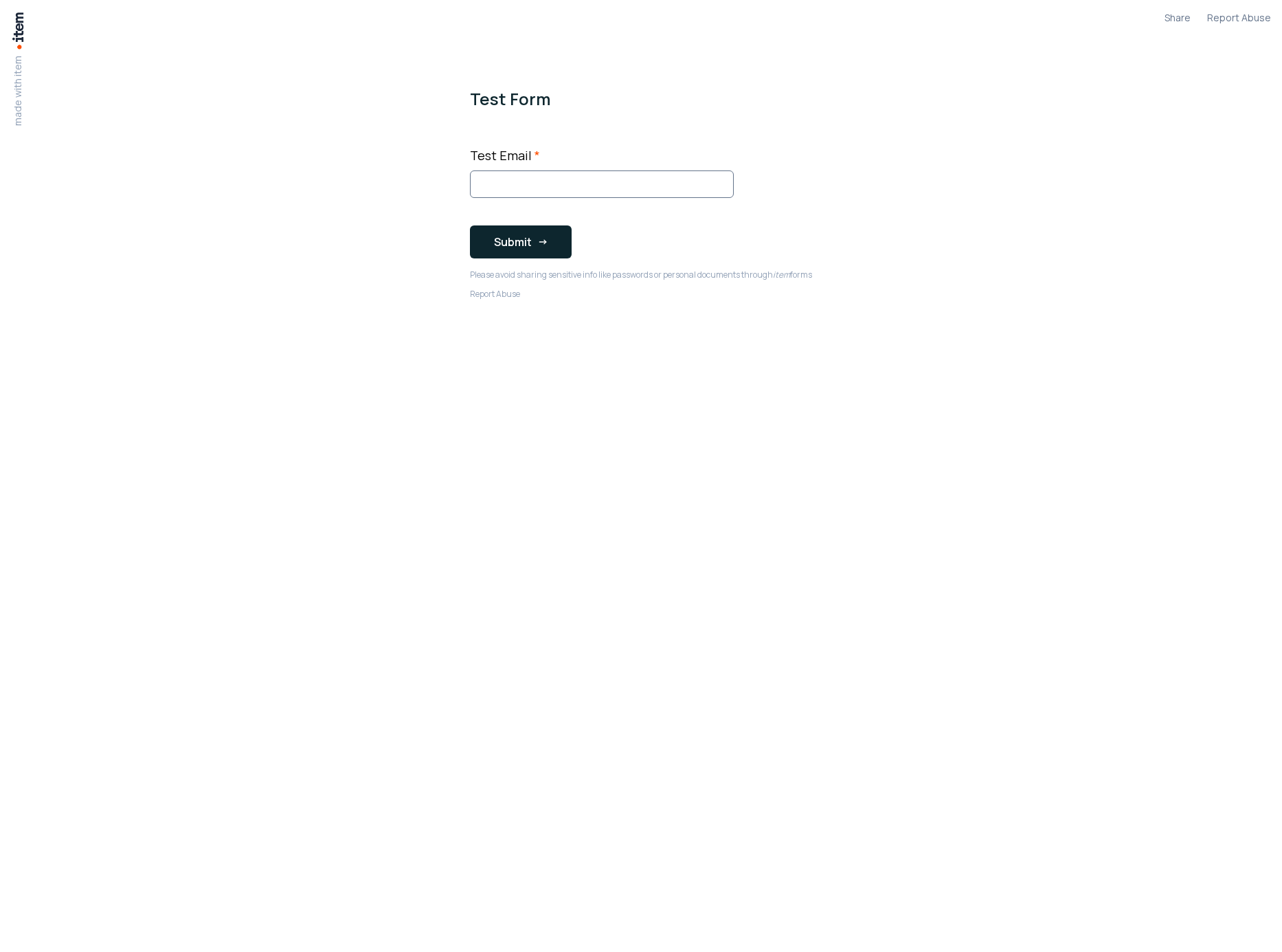
click at [505, 177] on input "Test Email *" at bounding box center [602, 184] width 263 height 27
type input "**********"
click at [501, 231] on button "Submit" at bounding box center [521, 242] width 102 height 33
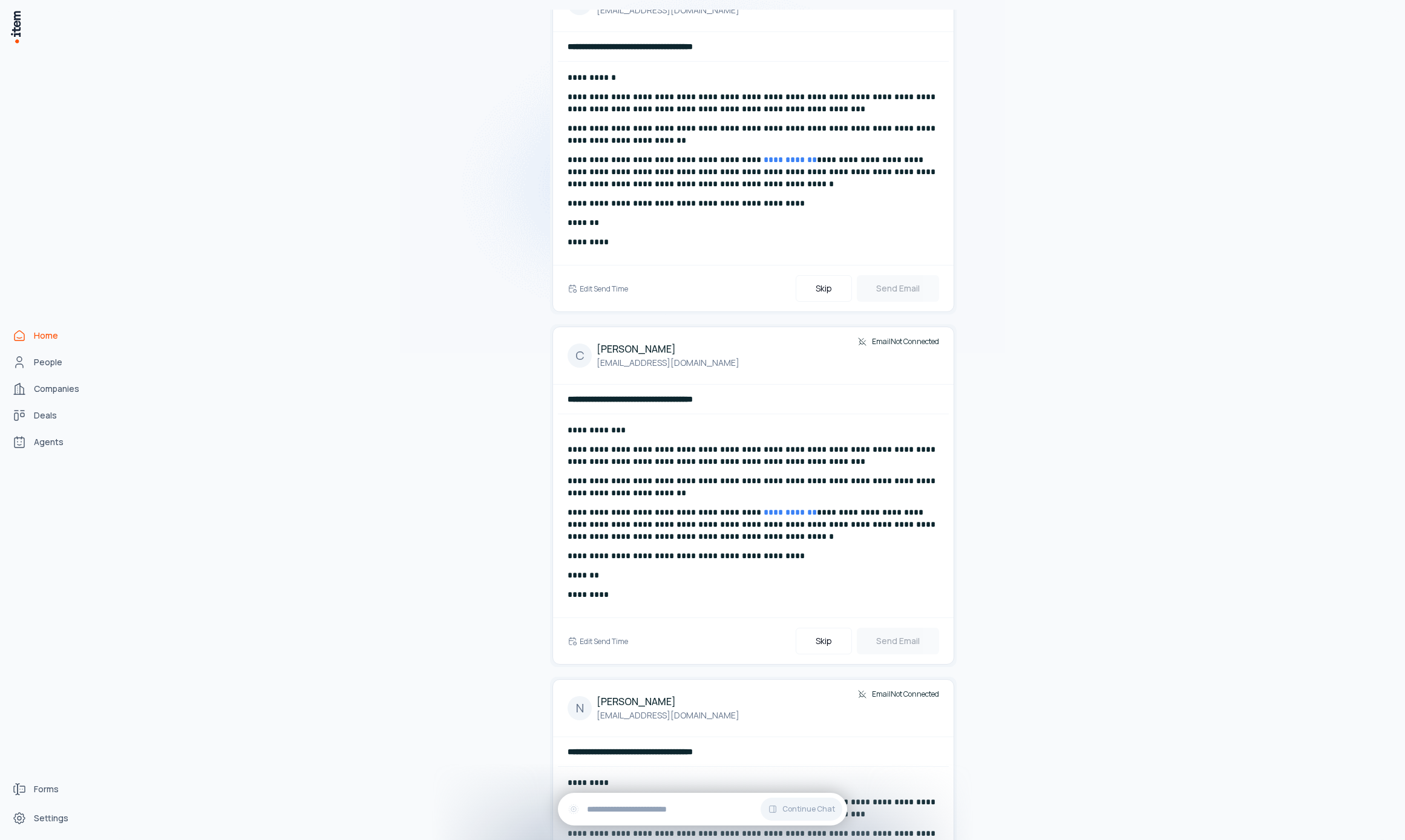
scroll to position [1039, 0]
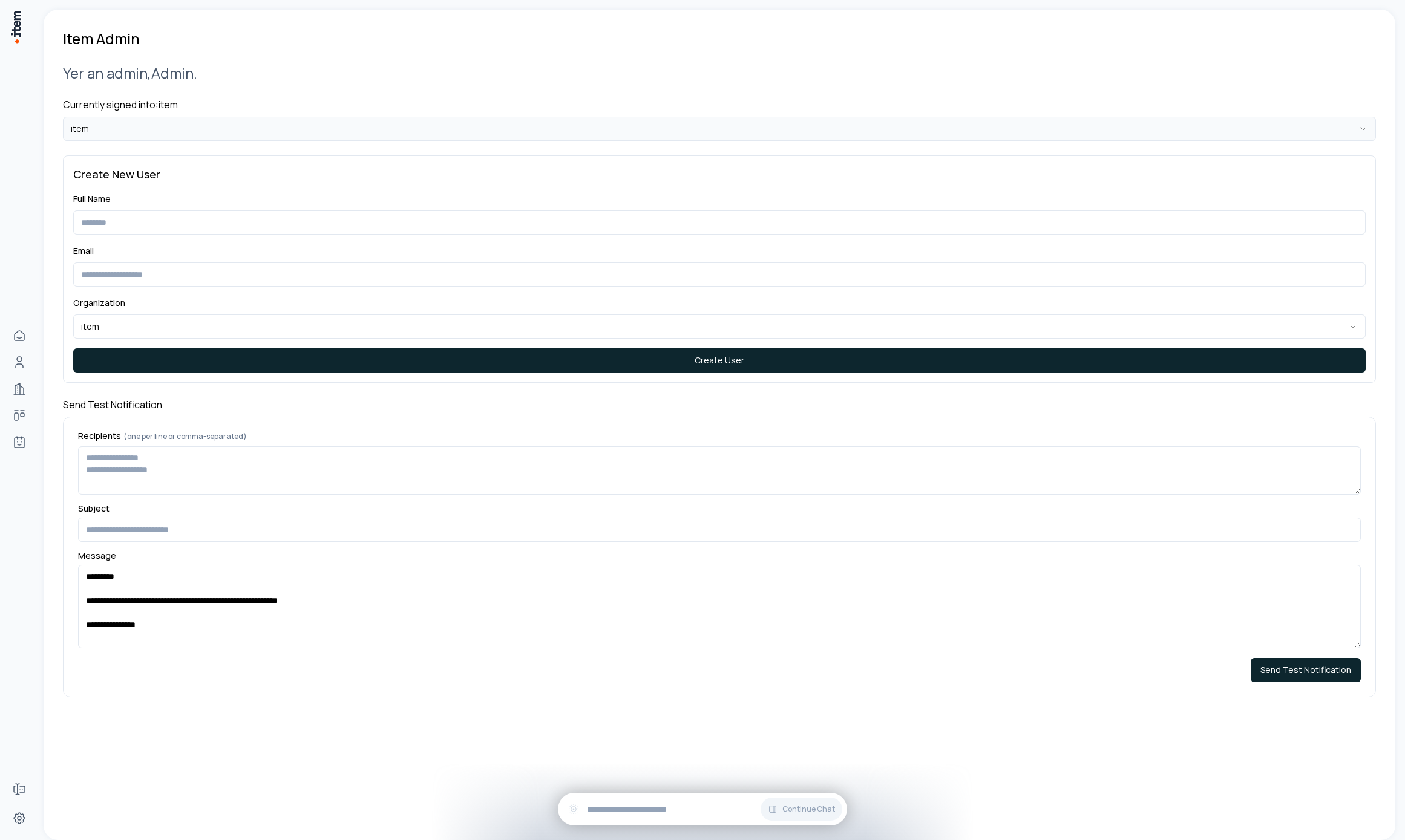
click at [265, 123] on html "**********" at bounding box center [702, 420] width 1405 height 840
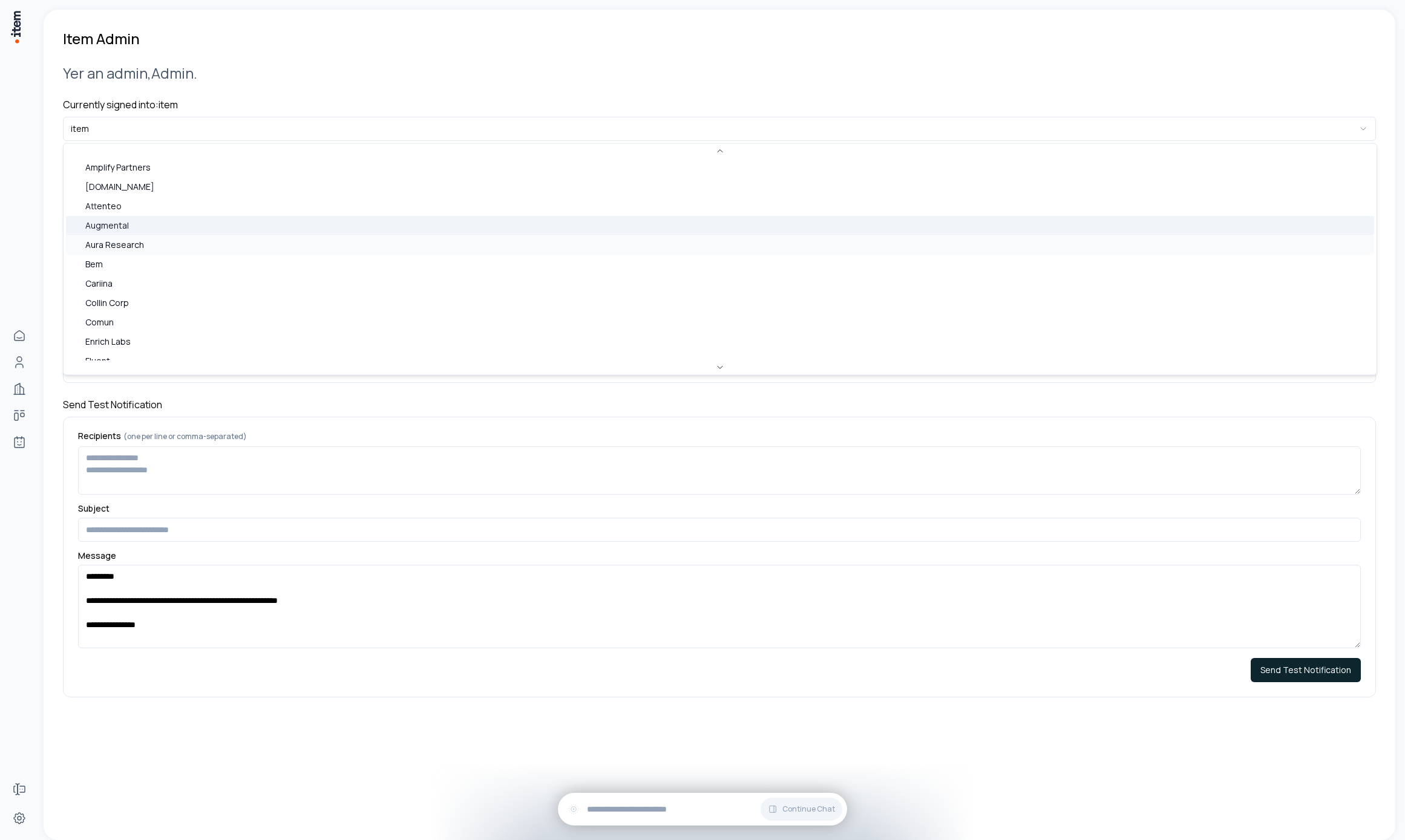
scroll to position [53, 0]
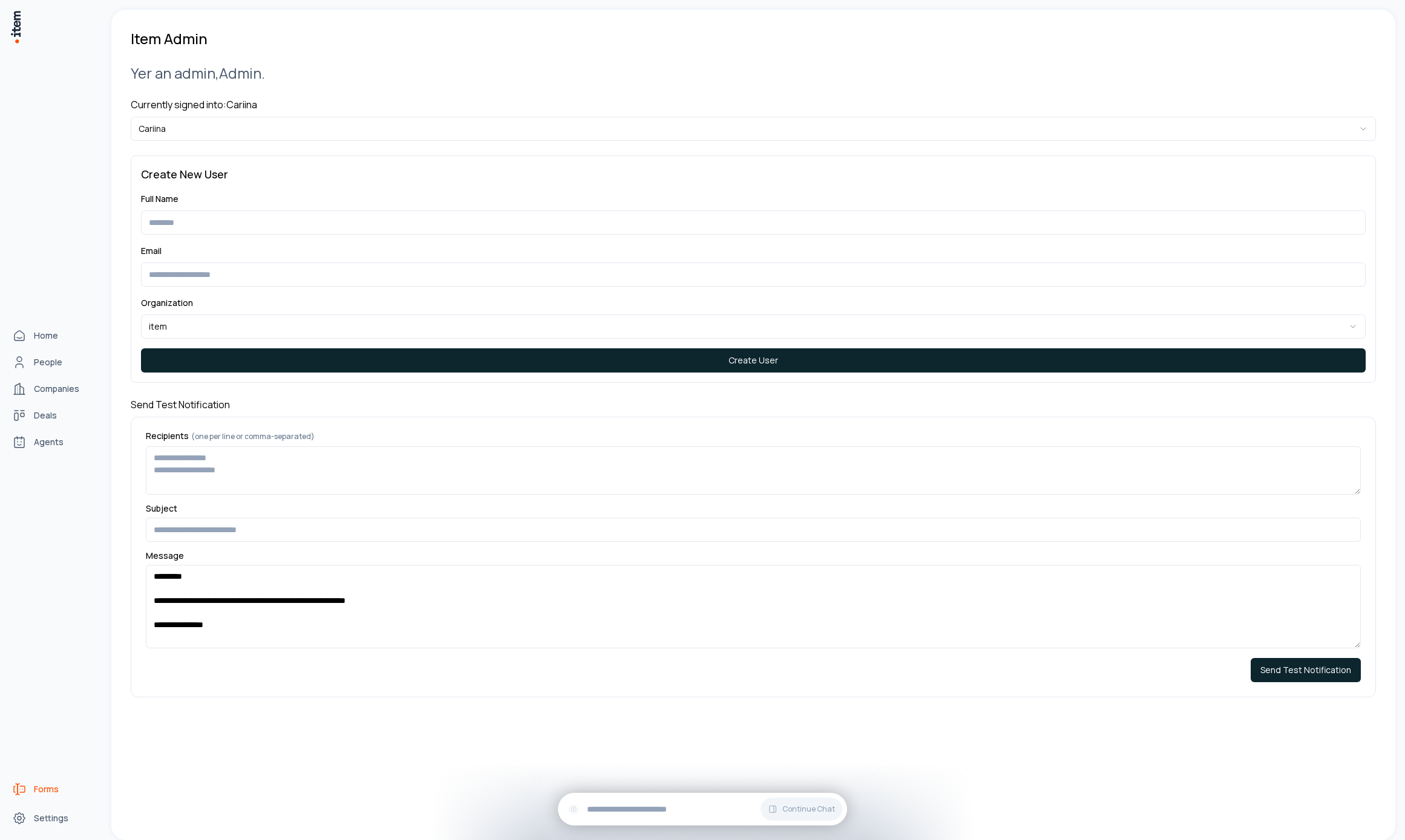
click at [27, 782] on link "Forms" at bounding box center [53, 789] width 92 height 24
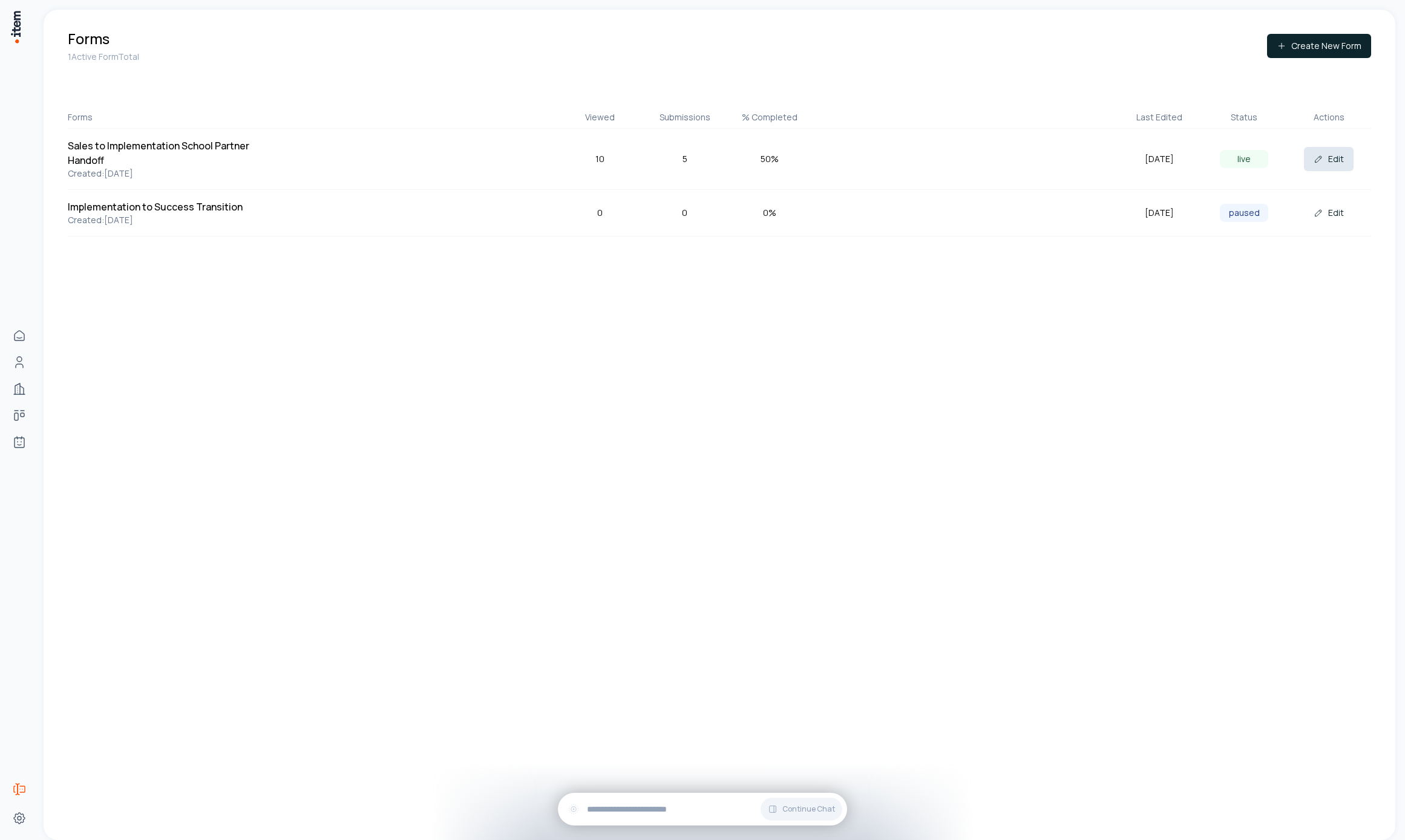
click at [1332, 163] on button "Edit" at bounding box center [1329, 159] width 49 height 24
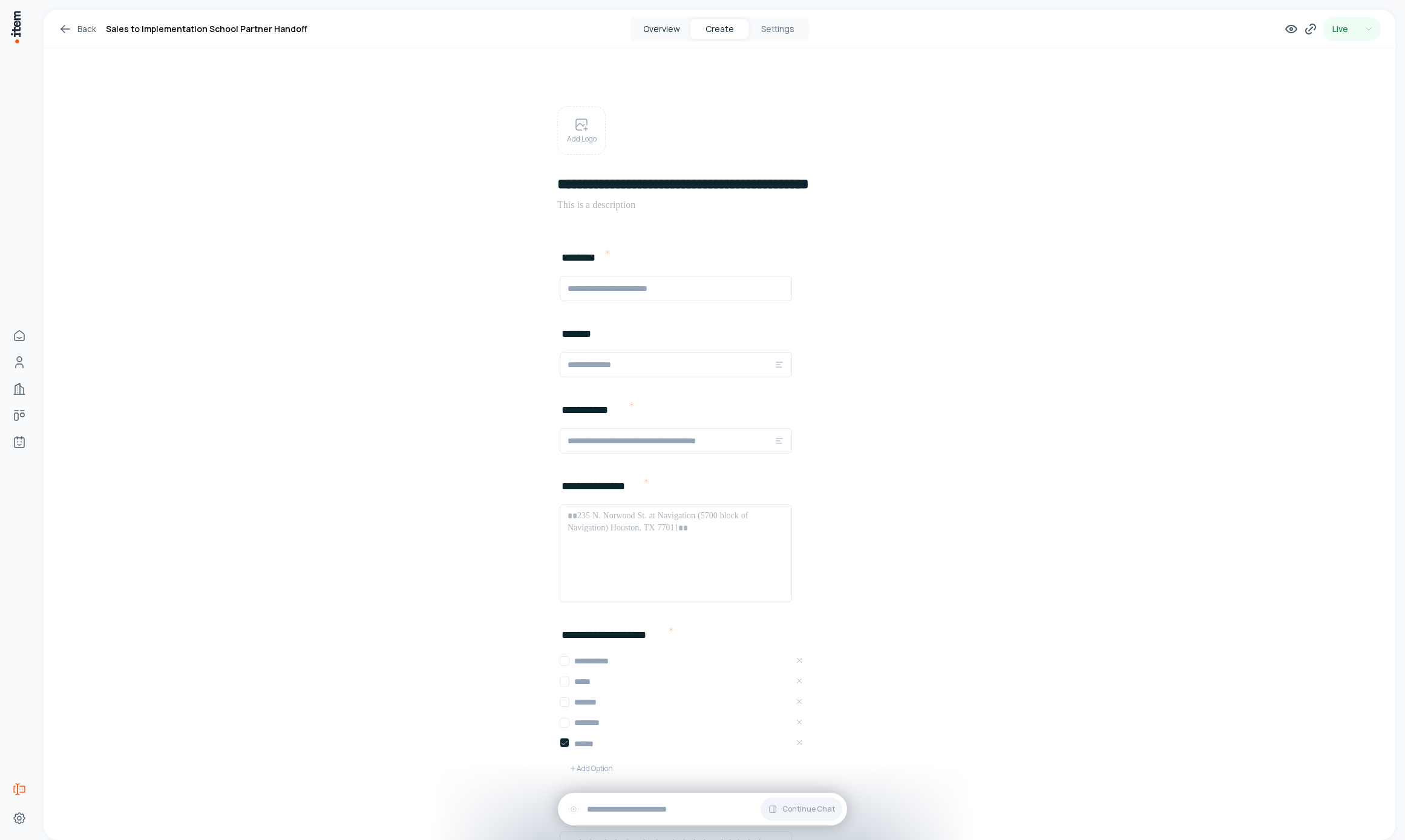
click at [676, 20] on button "Overview" at bounding box center [661, 29] width 58 height 20
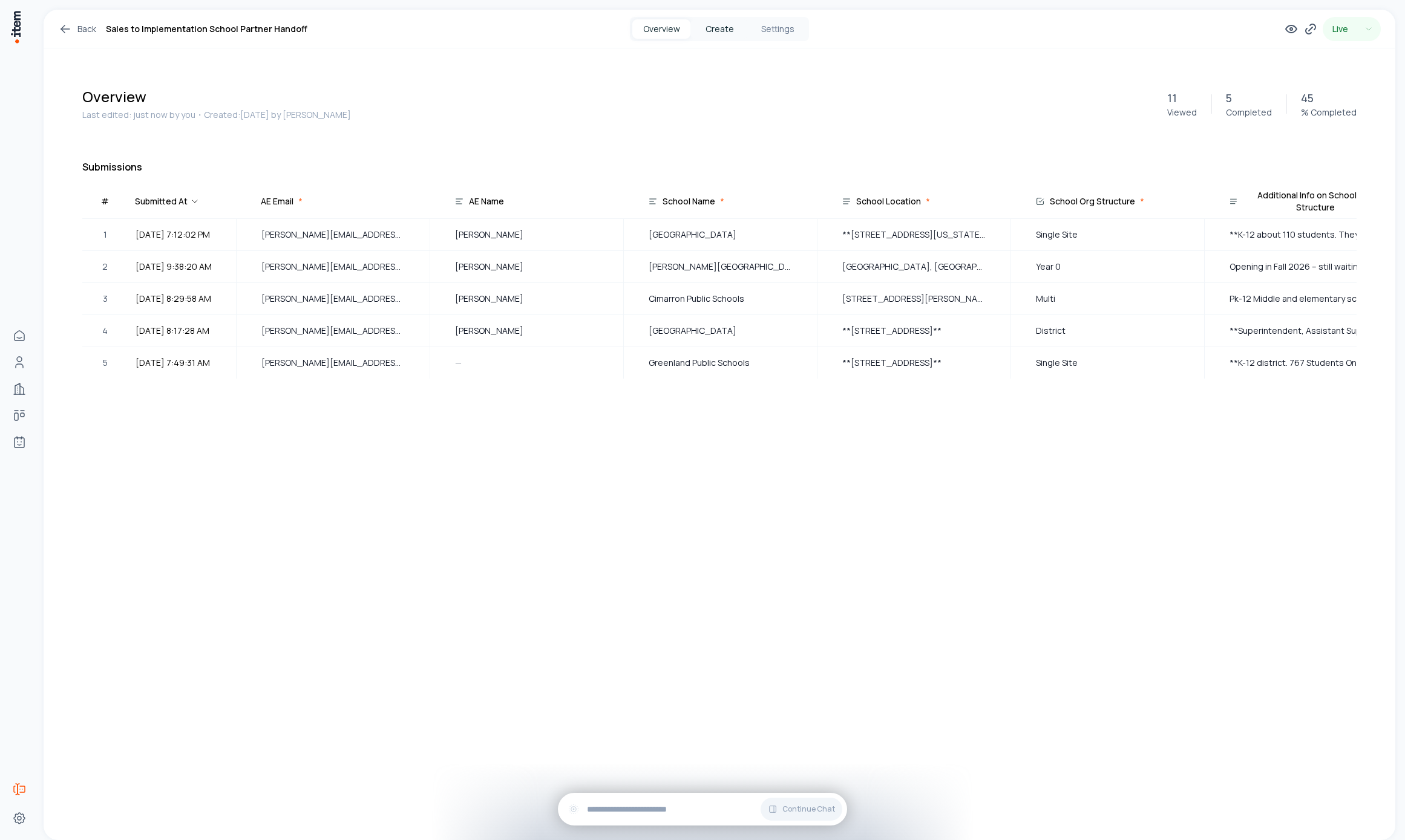
click at [708, 32] on button "Create" at bounding box center [719, 29] width 58 height 20
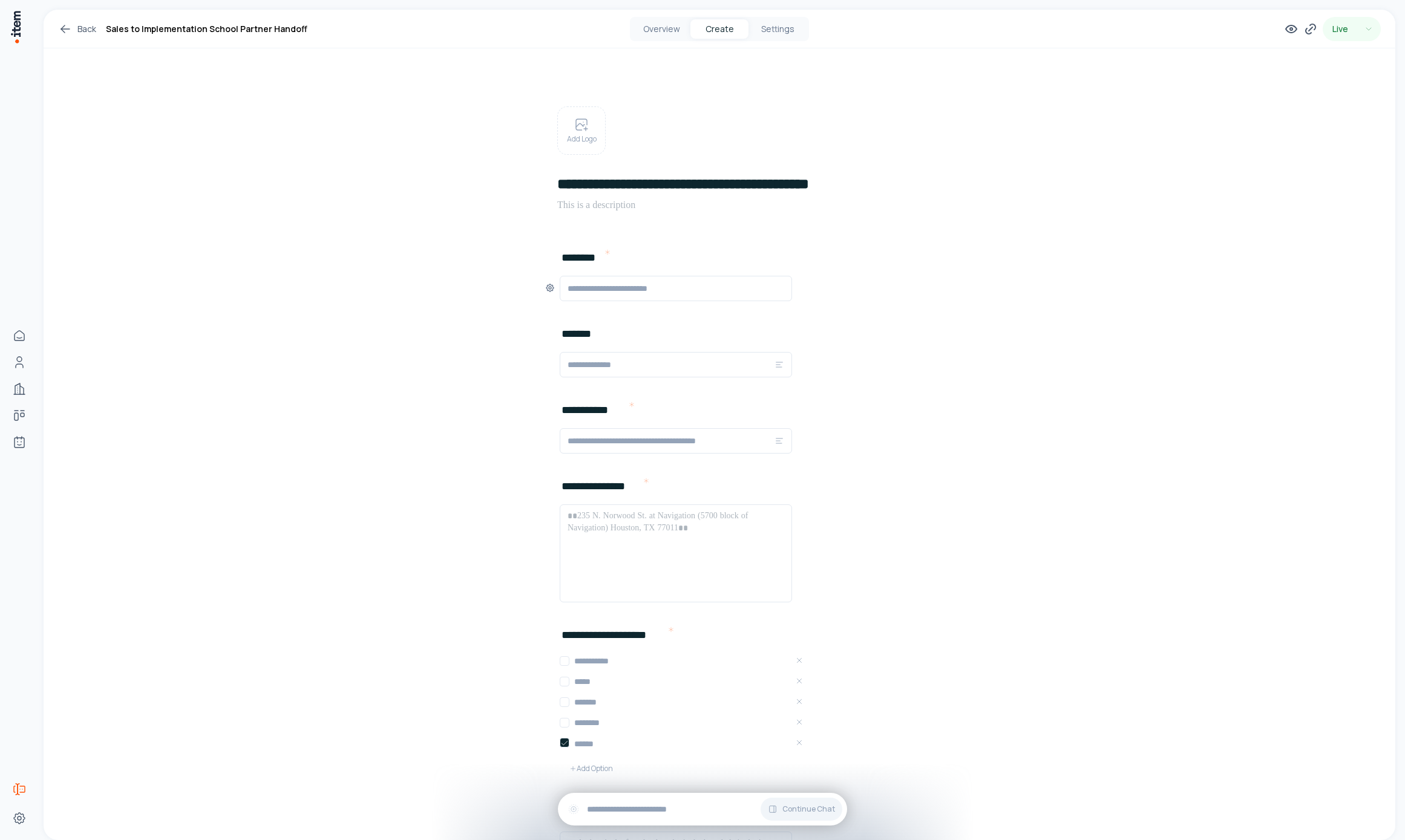
scroll to position [15, 0]
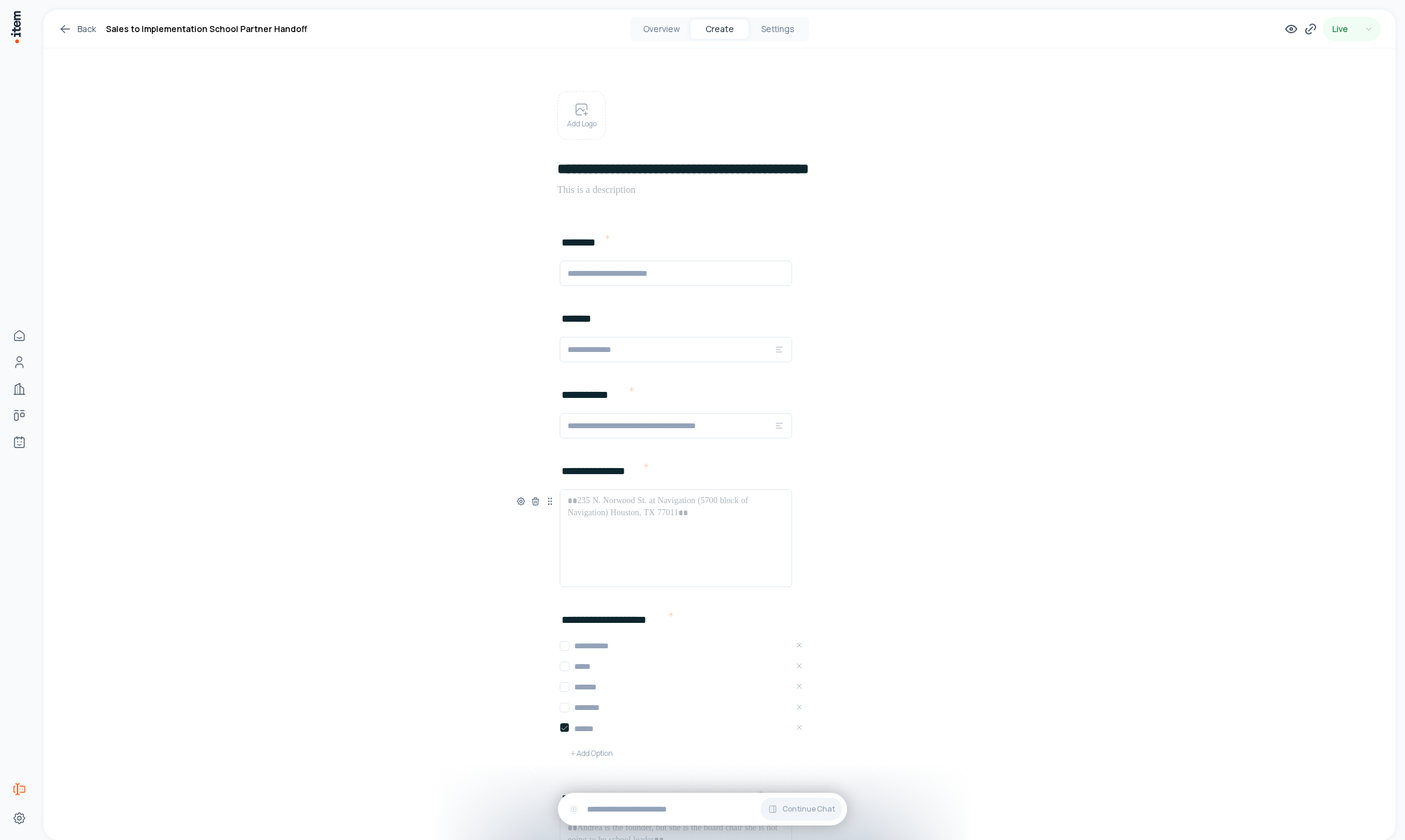
click at [668, 536] on div at bounding box center [676, 538] width 217 height 87
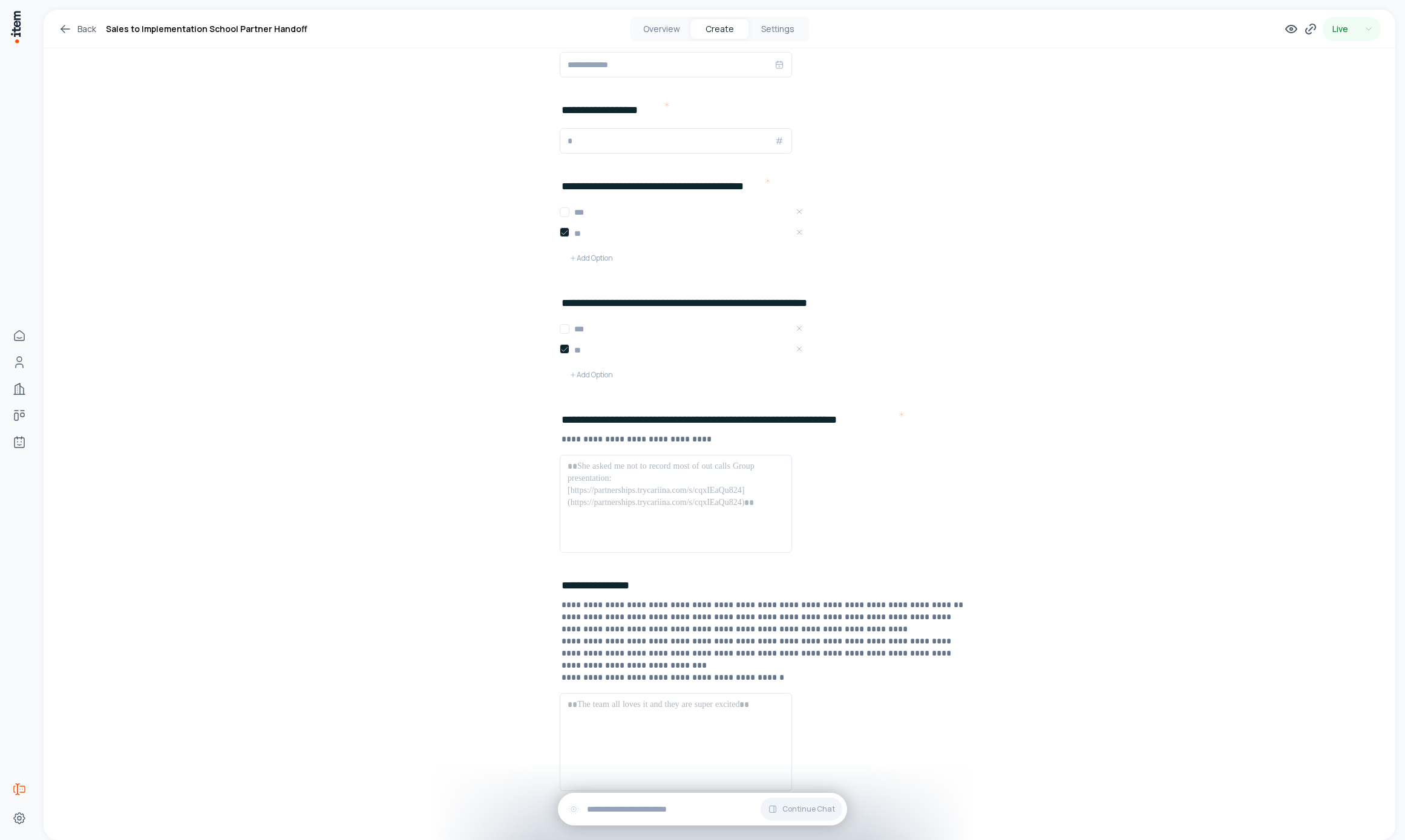
scroll to position [1298, 0]
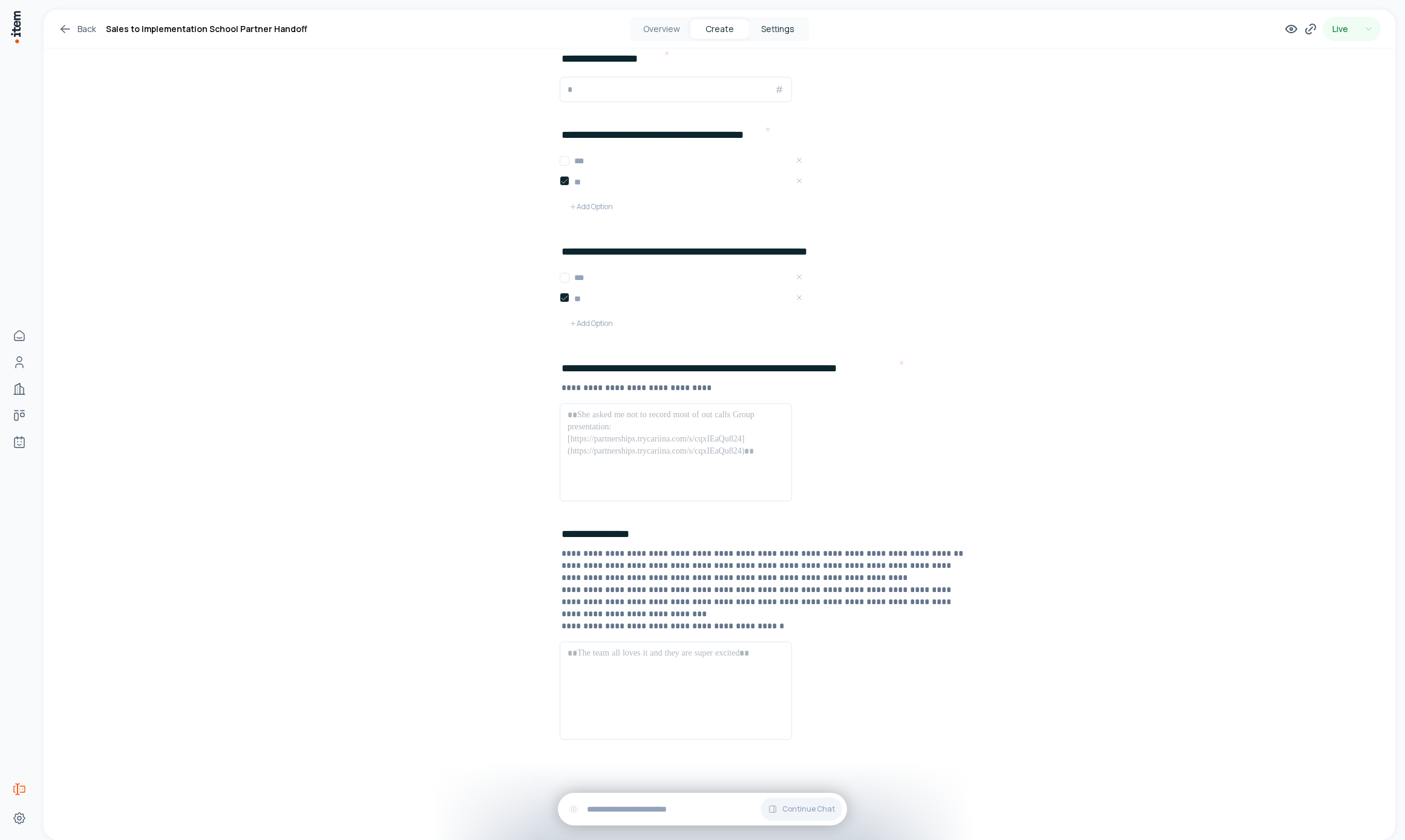
click at [761, 25] on button "Settings" at bounding box center [777, 29] width 58 height 20
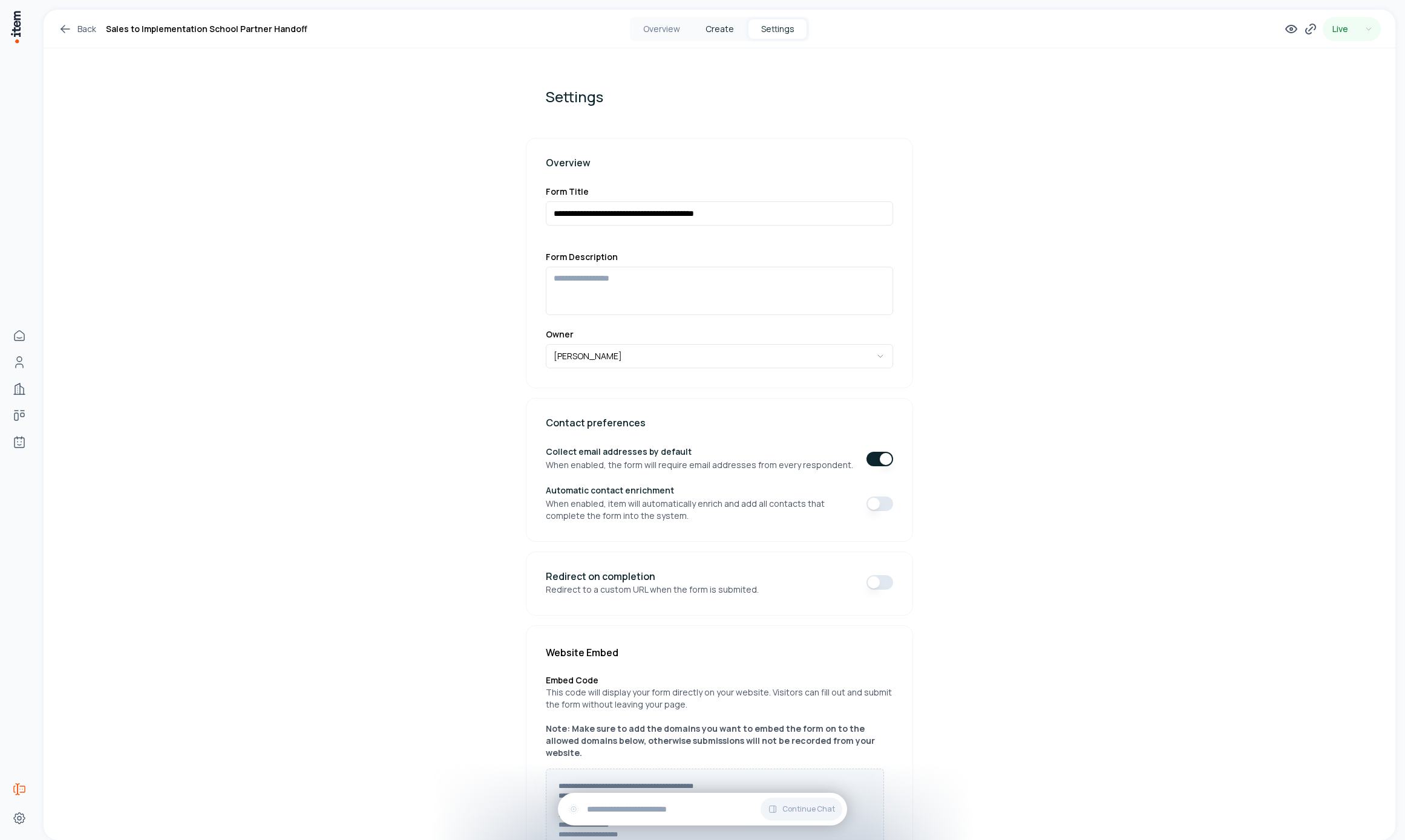
click at [715, 28] on button "Create" at bounding box center [719, 29] width 58 height 20
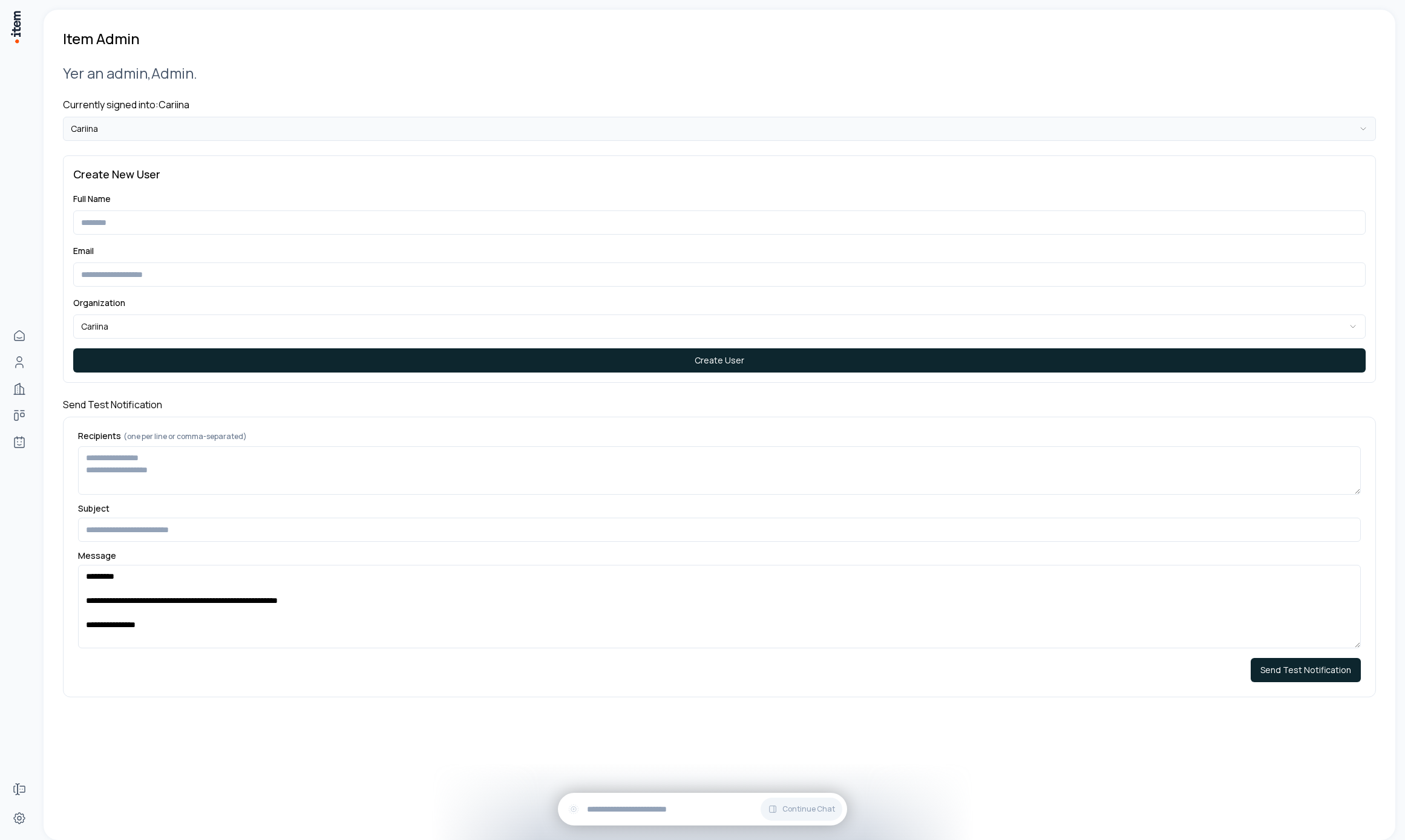
click at [196, 139] on html "**********" at bounding box center [702, 420] width 1405 height 840
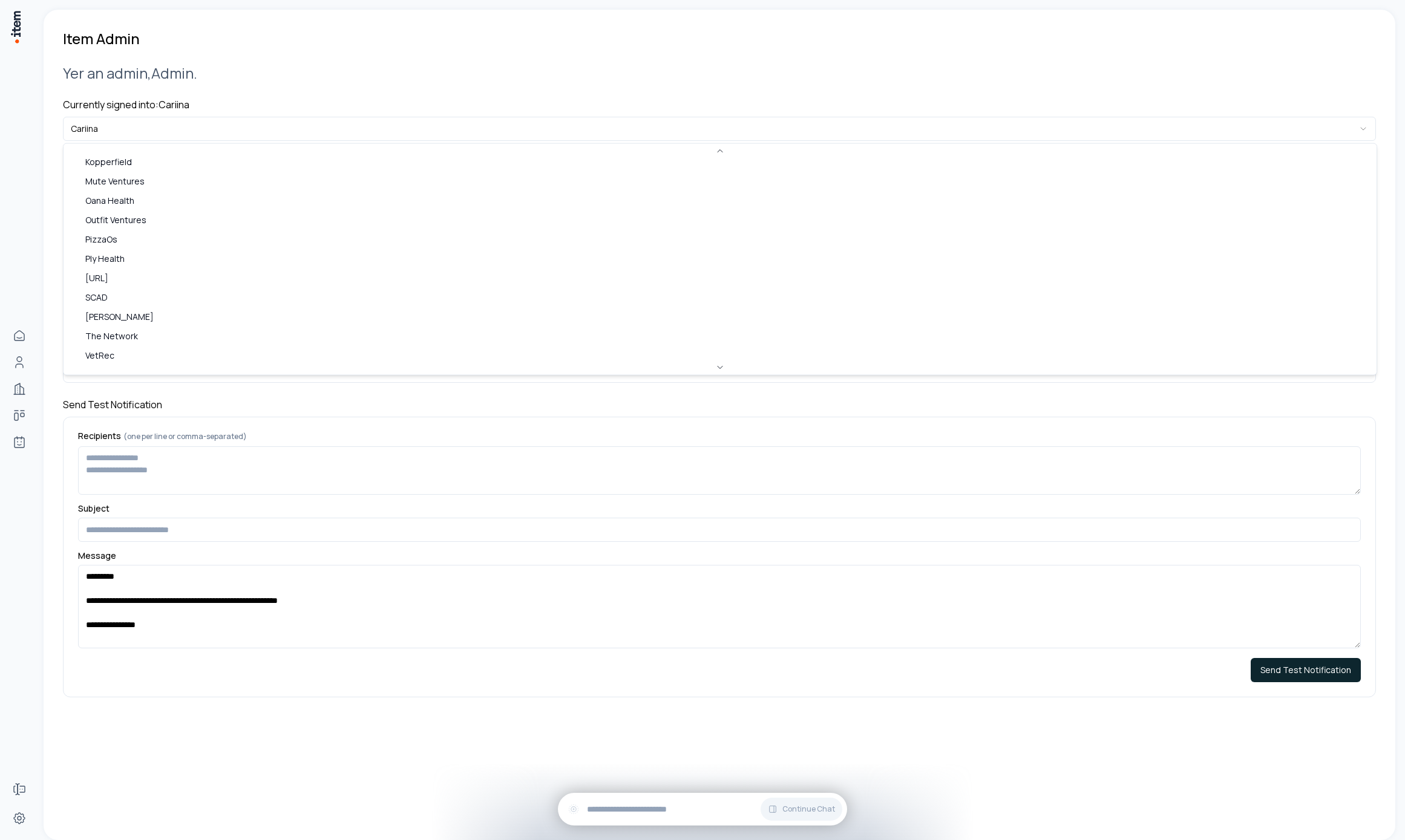
scroll to position [524, 0]
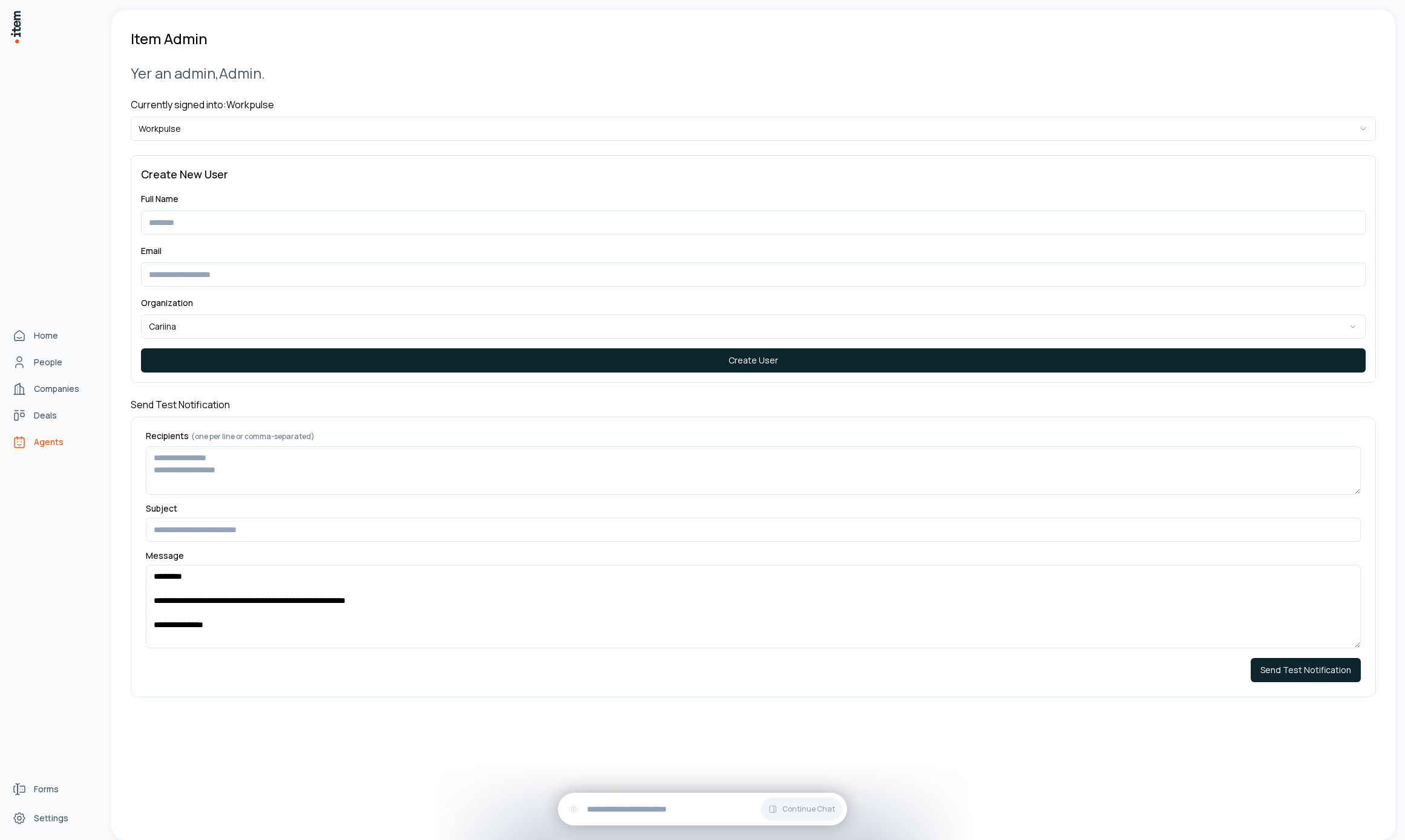
click at [38, 446] on span "Agents" at bounding box center [49, 442] width 30 height 12
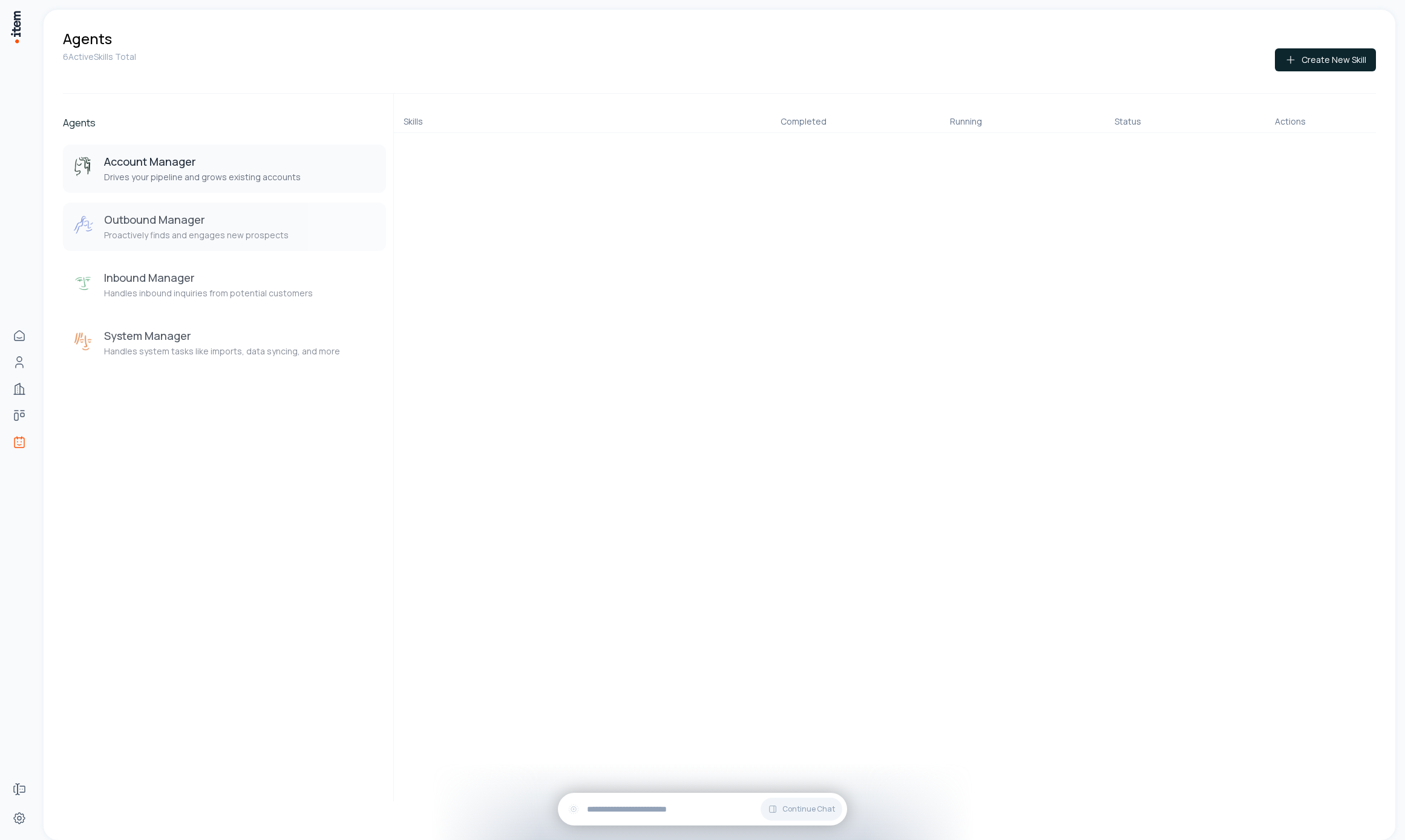
click at [253, 237] on p "Proactively finds and engages new prospects" at bounding box center [196, 235] width 185 height 12
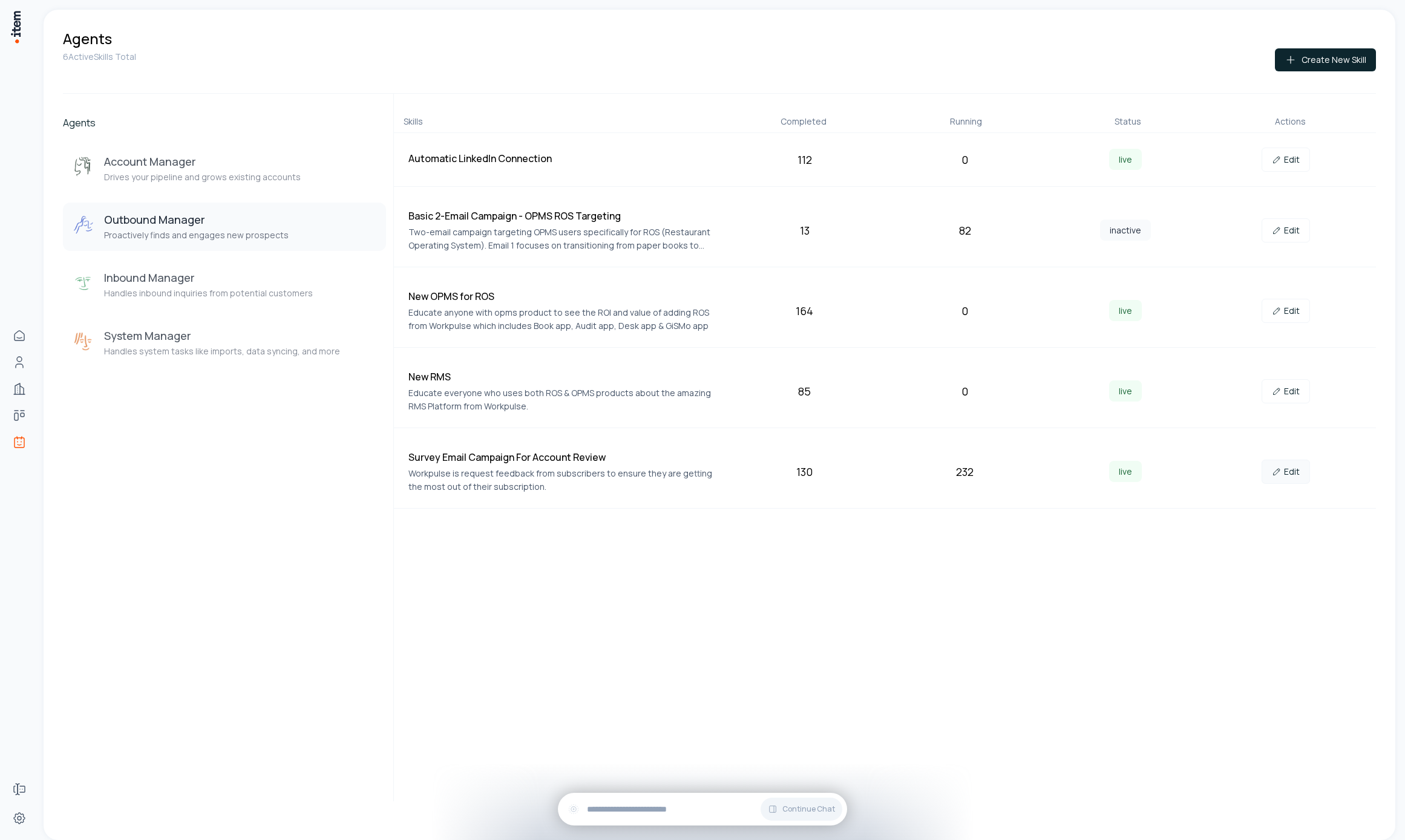
click at [1292, 481] on link "Edit" at bounding box center [1285, 471] width 49 height 24
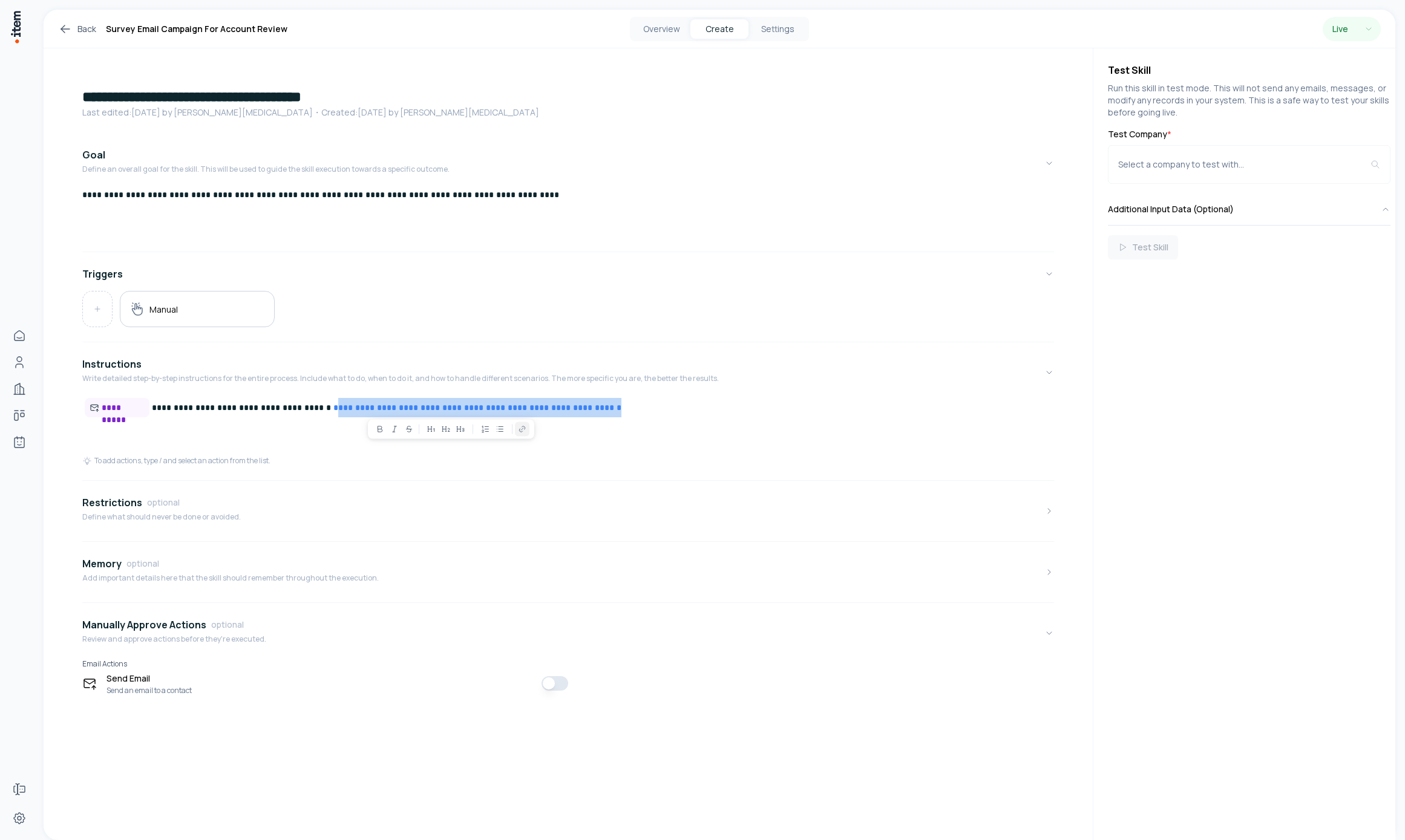
drag, startPoint x: 594, startPoint y: 405, endPoint x: 311, endPoint y: 404, distance: 283.0
click at [311, 404] on p "**********" at bounding box center [568, 408] width 971 height 20
copy link "**********"
click at [110, 412] on span "**********" at bounding box center [123, 407] width 43 height 12
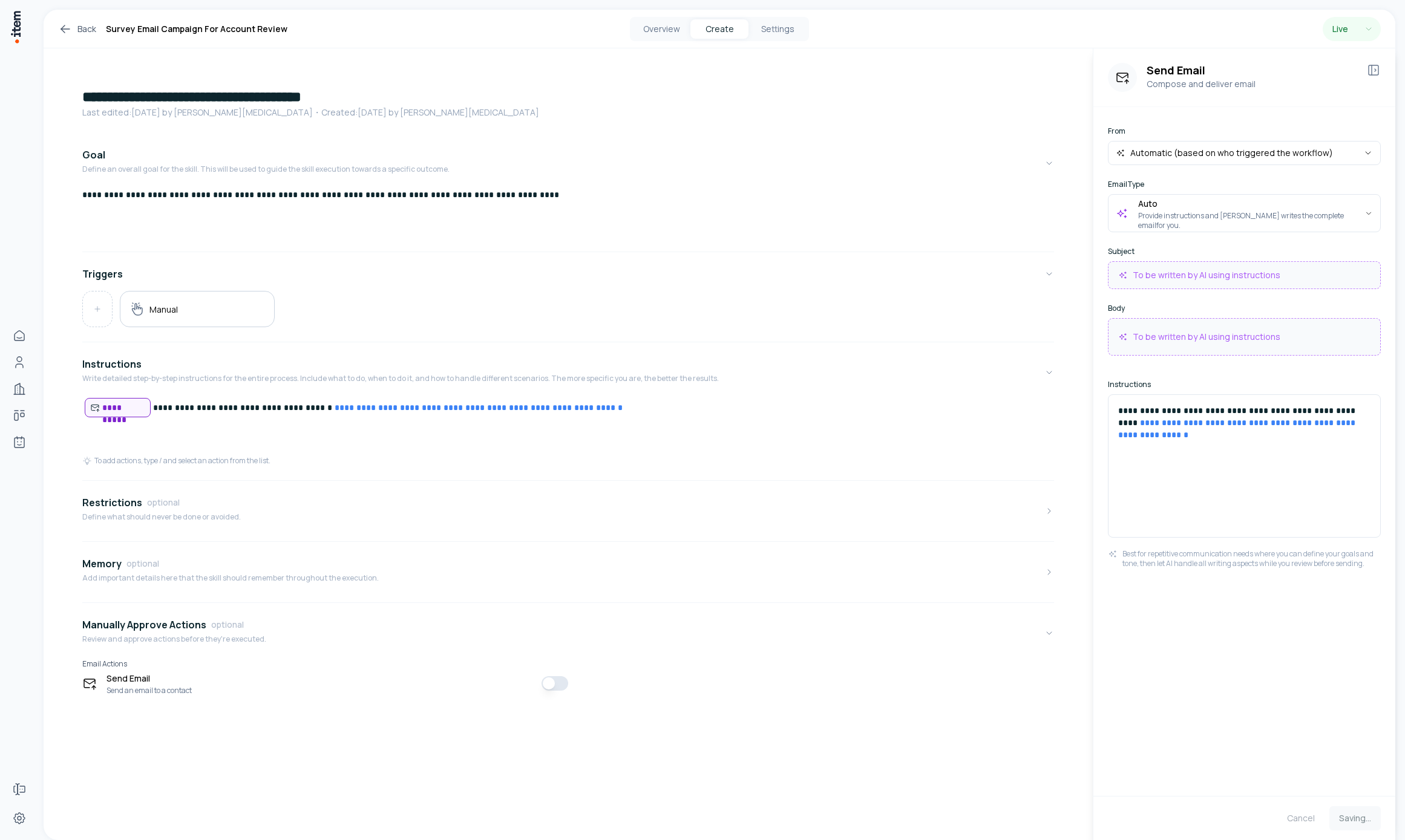
click at [1259, 440] on p "**********" at bounding box center [1244, 423] width 252 height 36
click at [662, 24] on button "Overview" at bounding box center [661, 29] width 58 height 20
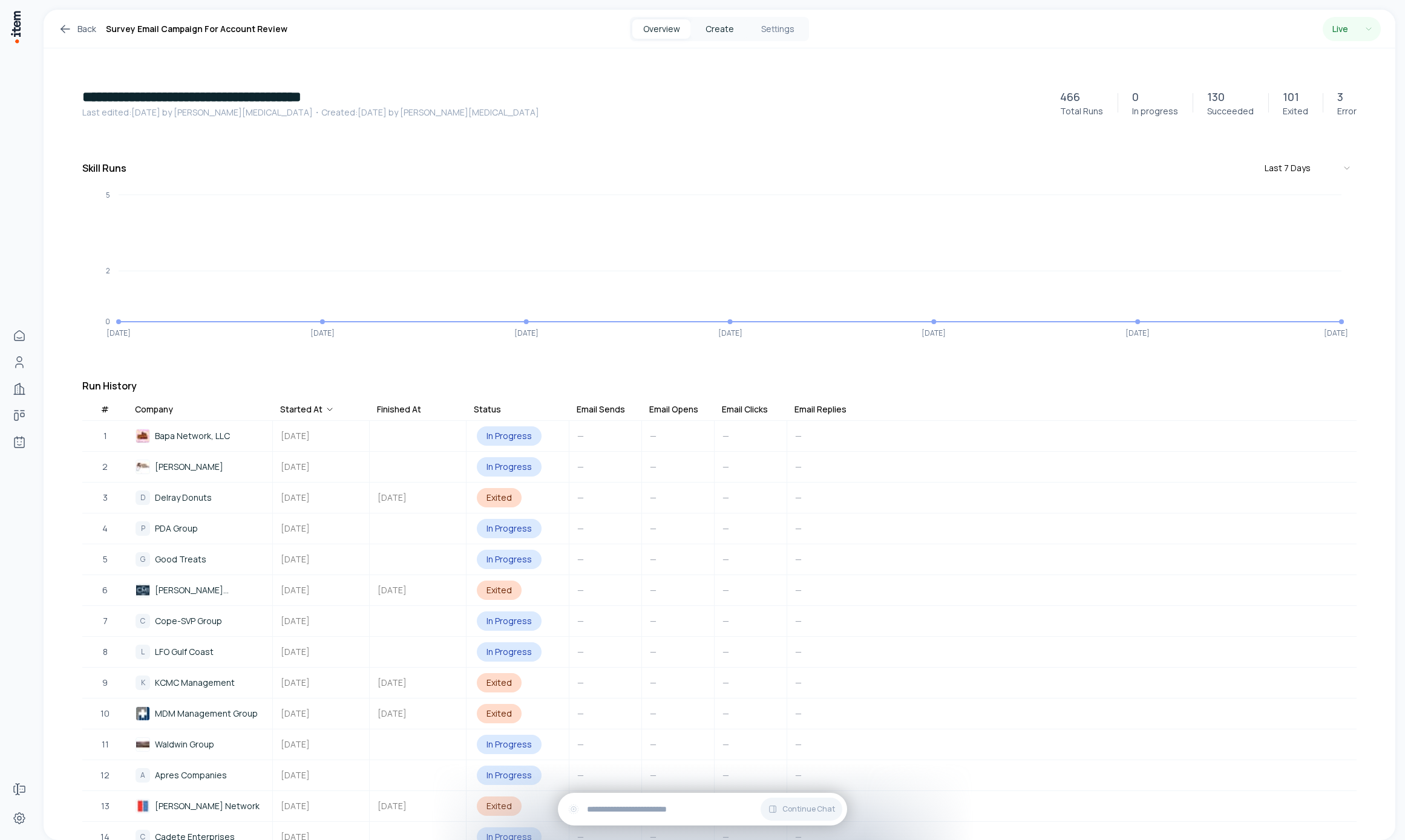
click at [726, 26] on button "Create" at bounding box center [719, 29] width 58 height 20
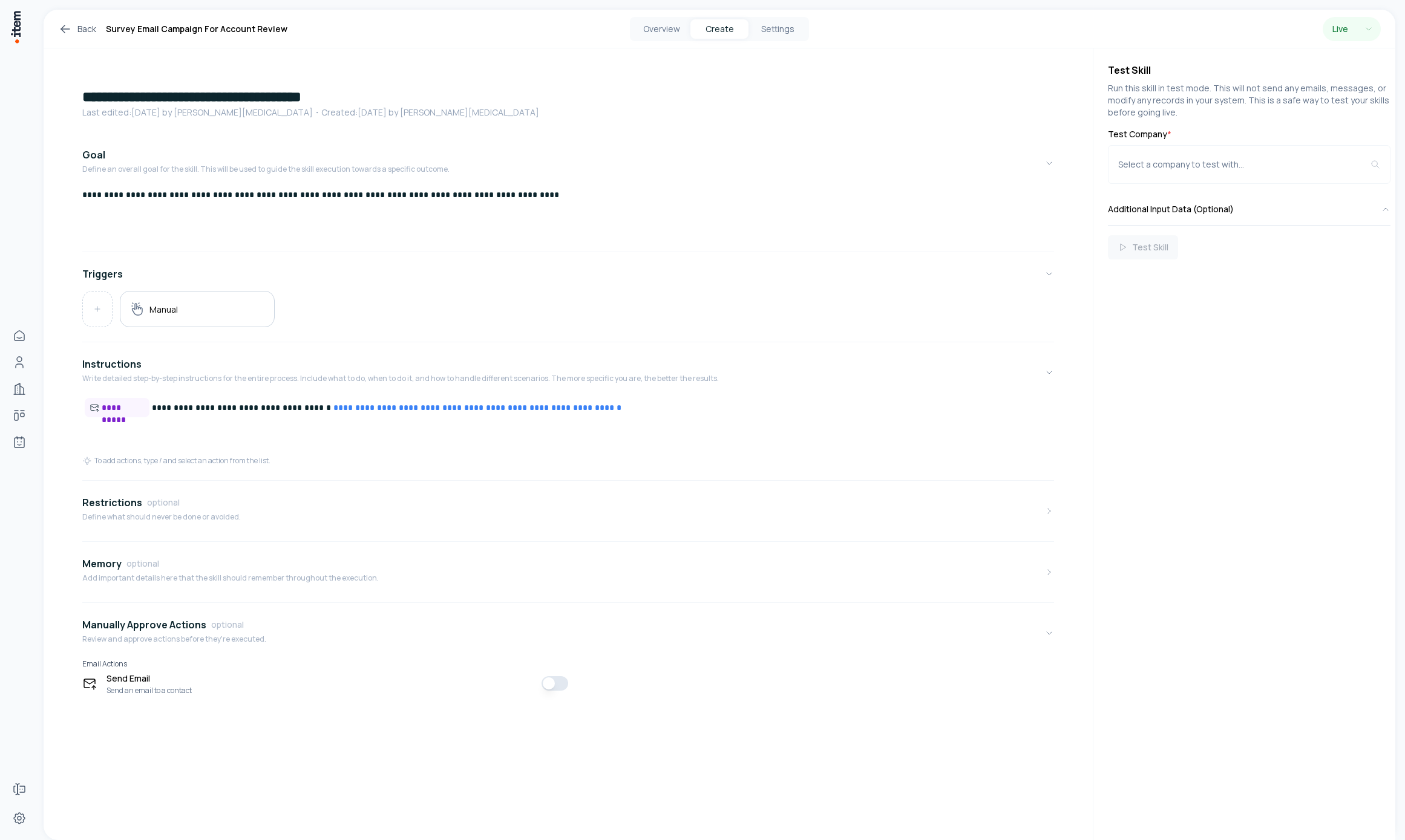
click at [333, 406] on link "**********" at bounding box center [477, 408] width 288 height 9
drag, startPoint x: 316, startPoint y: 406, endPoint x: 575, endPoint y: 415, distance: 259.2
click at [575, 415] on p "**********" at bounding box center [568, 408] width 971 height 20
copy link "**********"
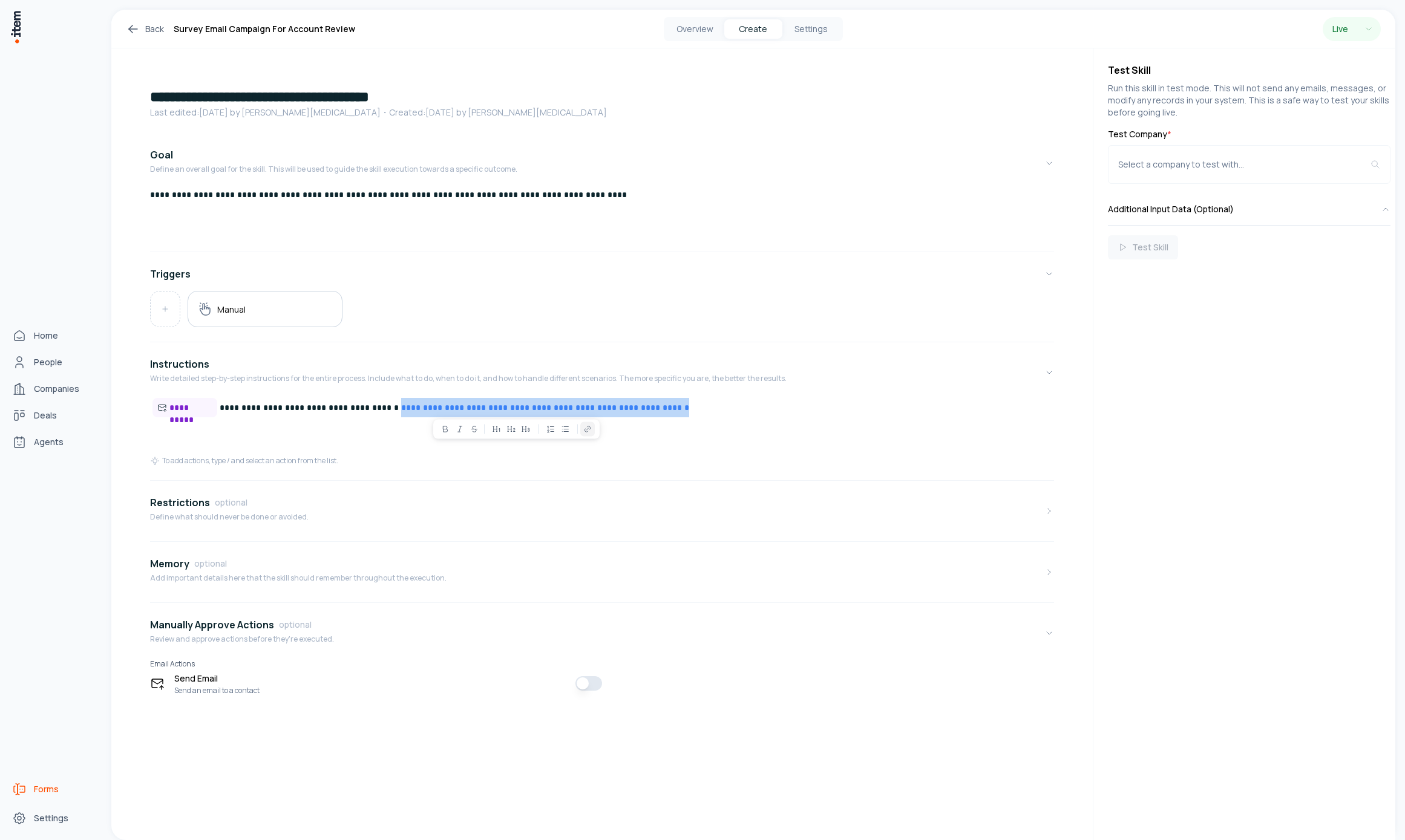
click at [9, 791] on link "Forms" at bounding box center [53, 789] width 92 height 24
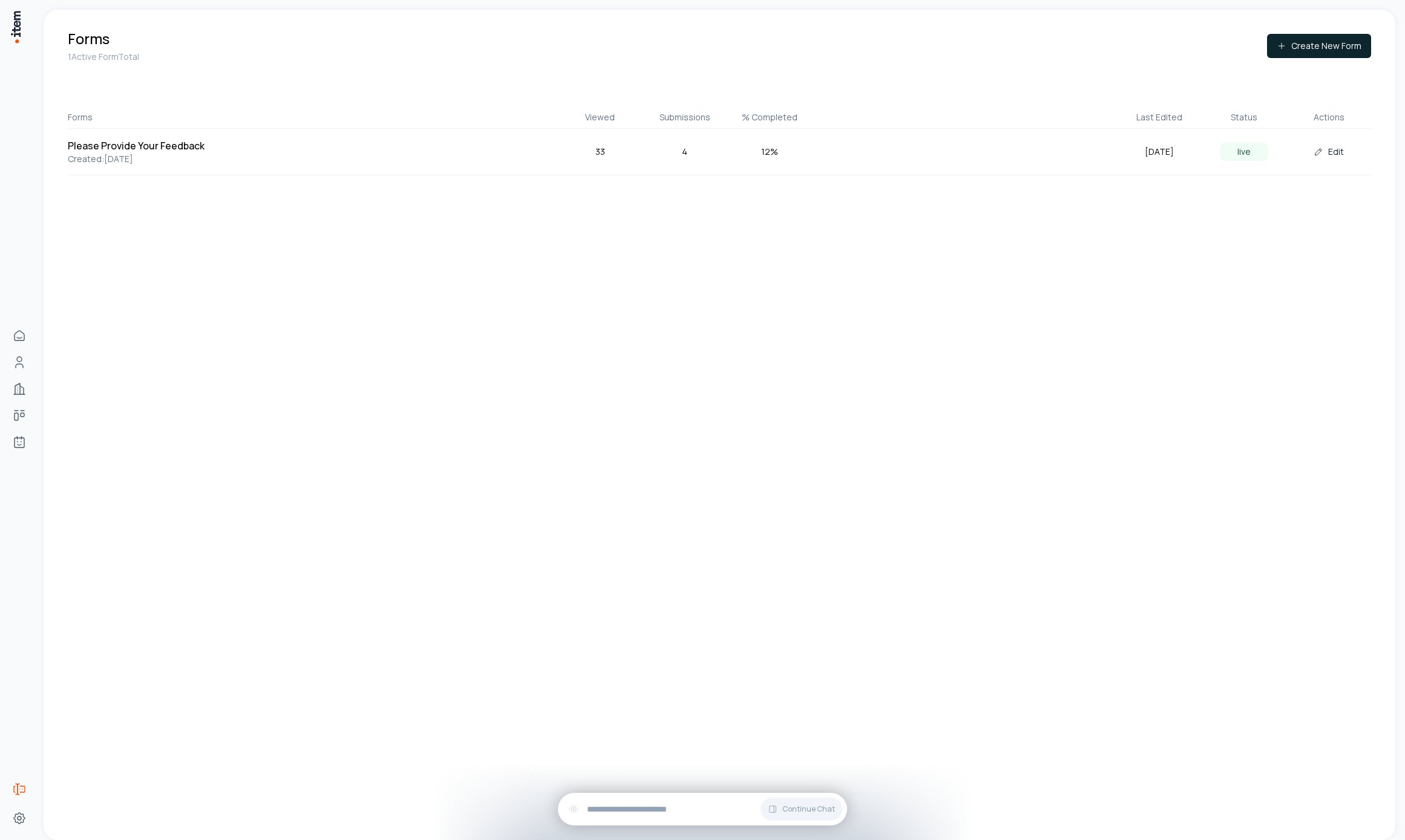
click at [1358, 149] on div "Edit" at bounding box center [1328, 151] width 85 height 24
click at [1318, 158] on button "Edit" at bounding box center [1329, 151] width 49 height 24
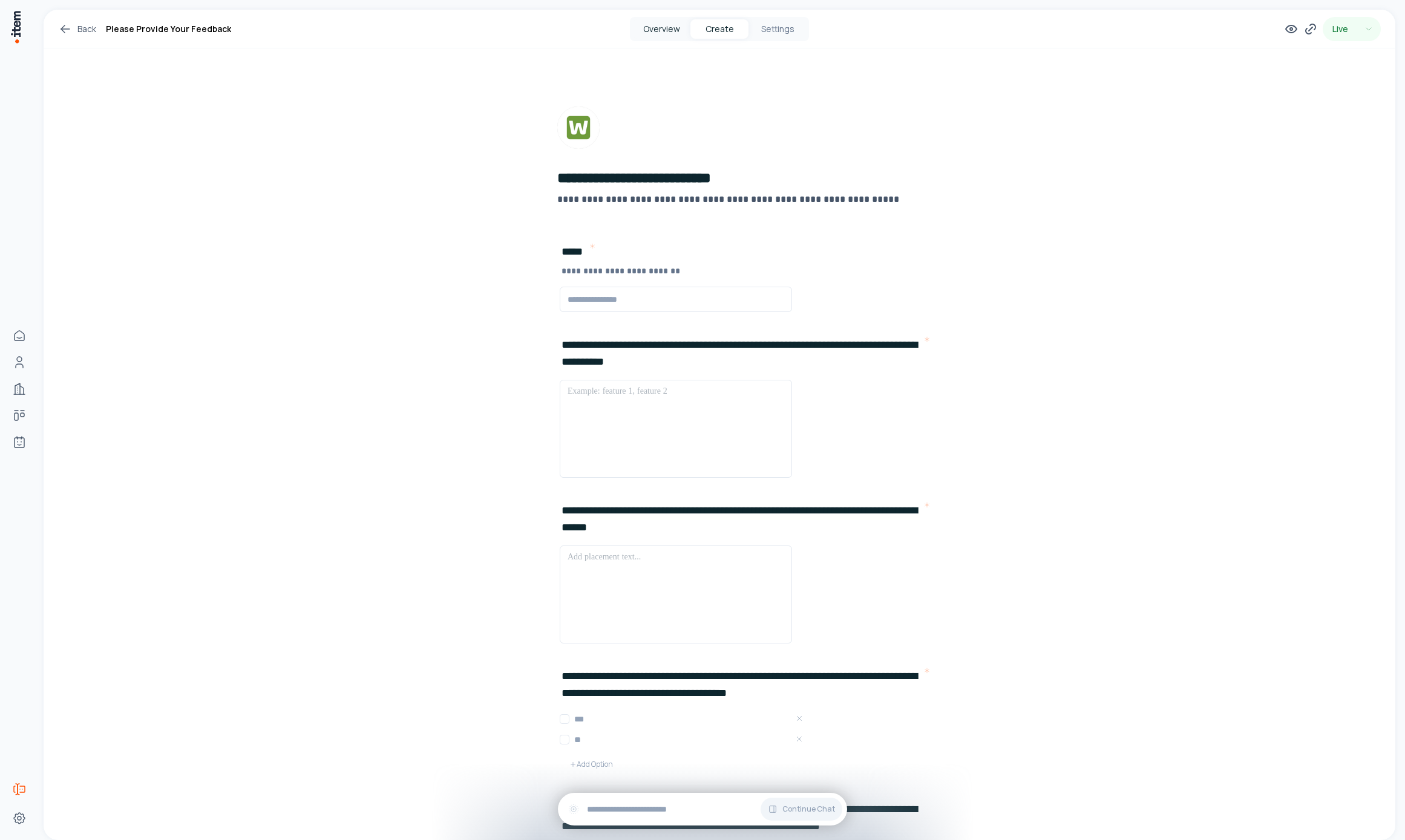
click at [650, 30] on button "Overview" at bounding box center [661, 29] width 58 height 20
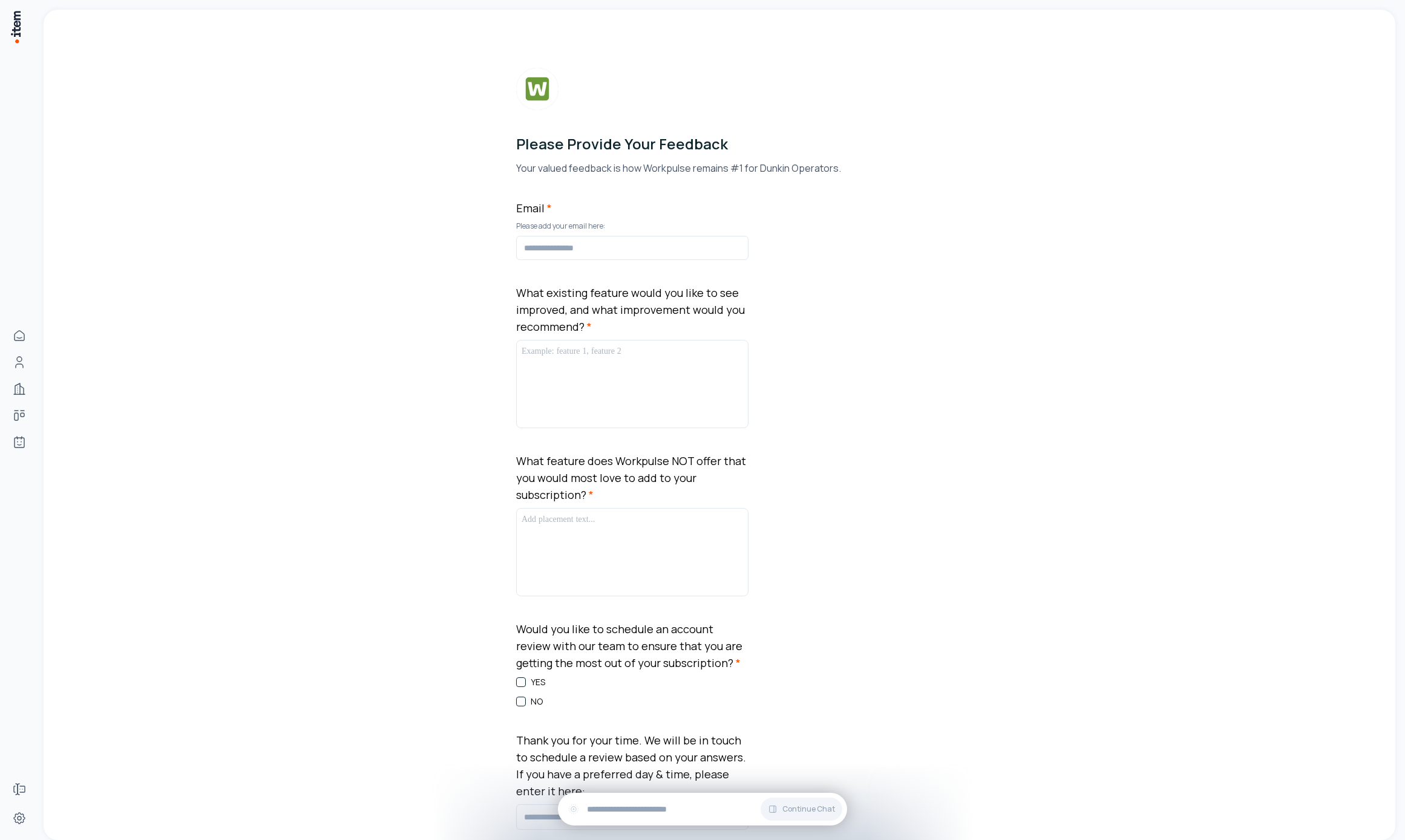
scroll to position [157, 0]
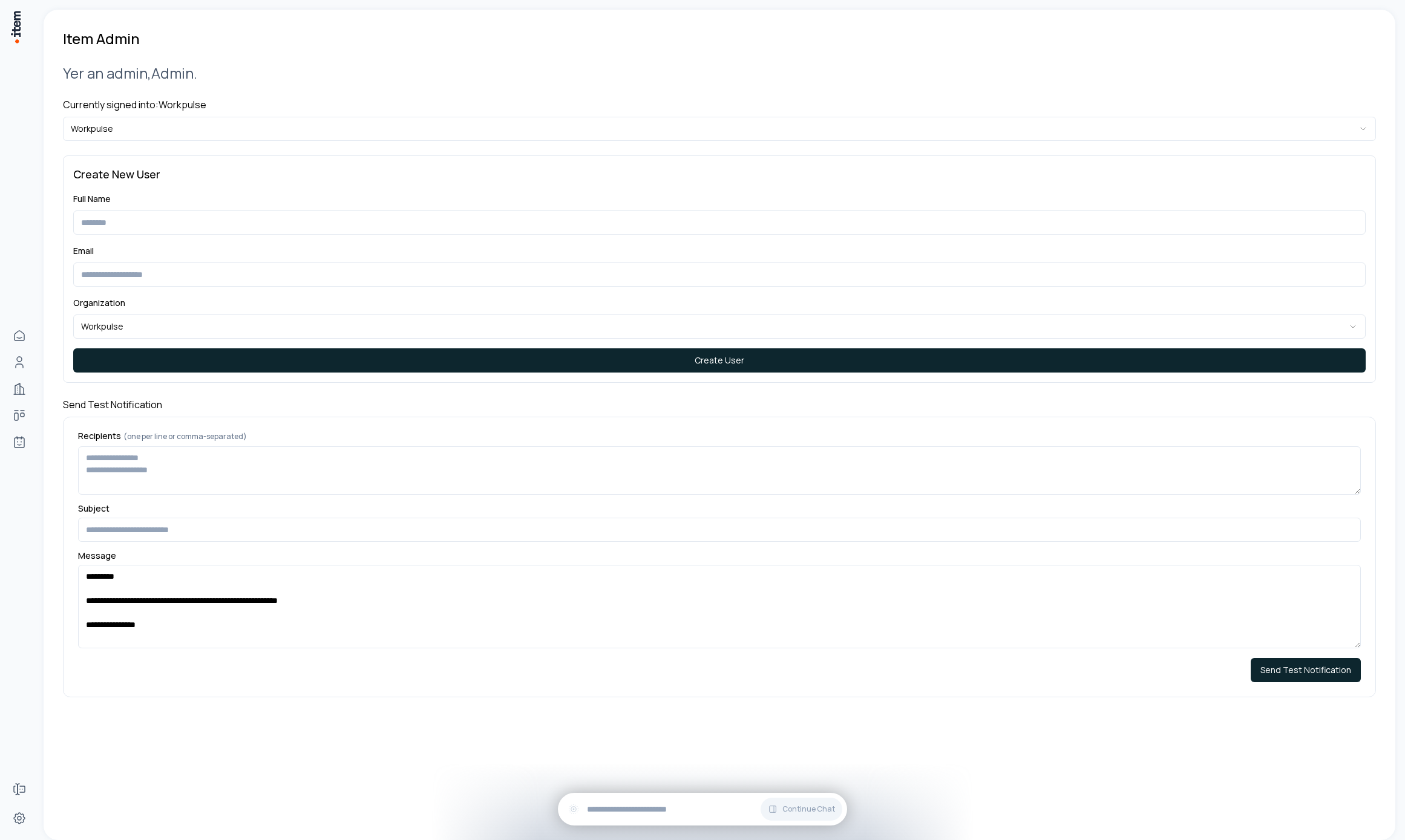
click at [296, 128] on html "**********" at bounding box center [702, 420] width 1405 height 840
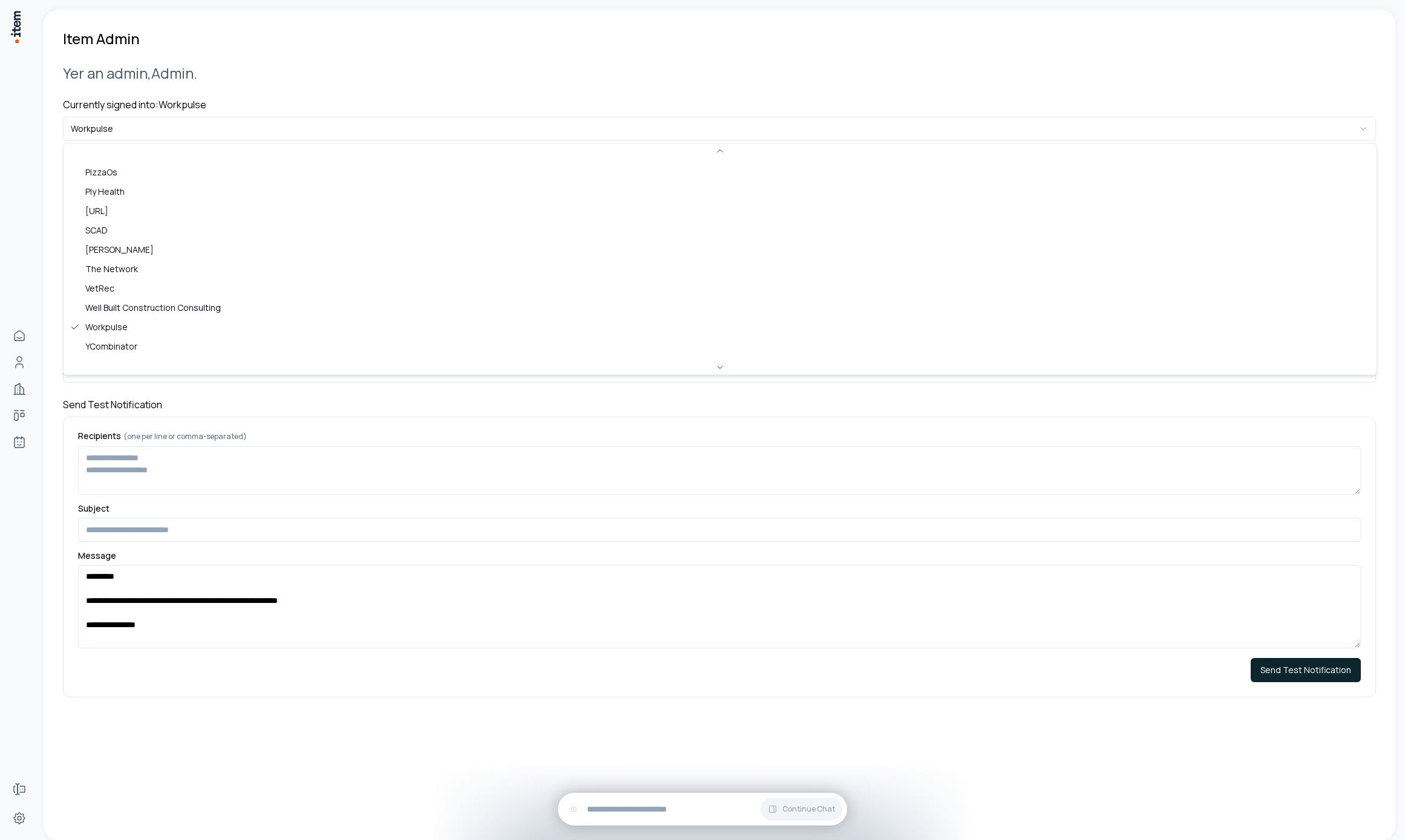
scroll to position [524, 0]
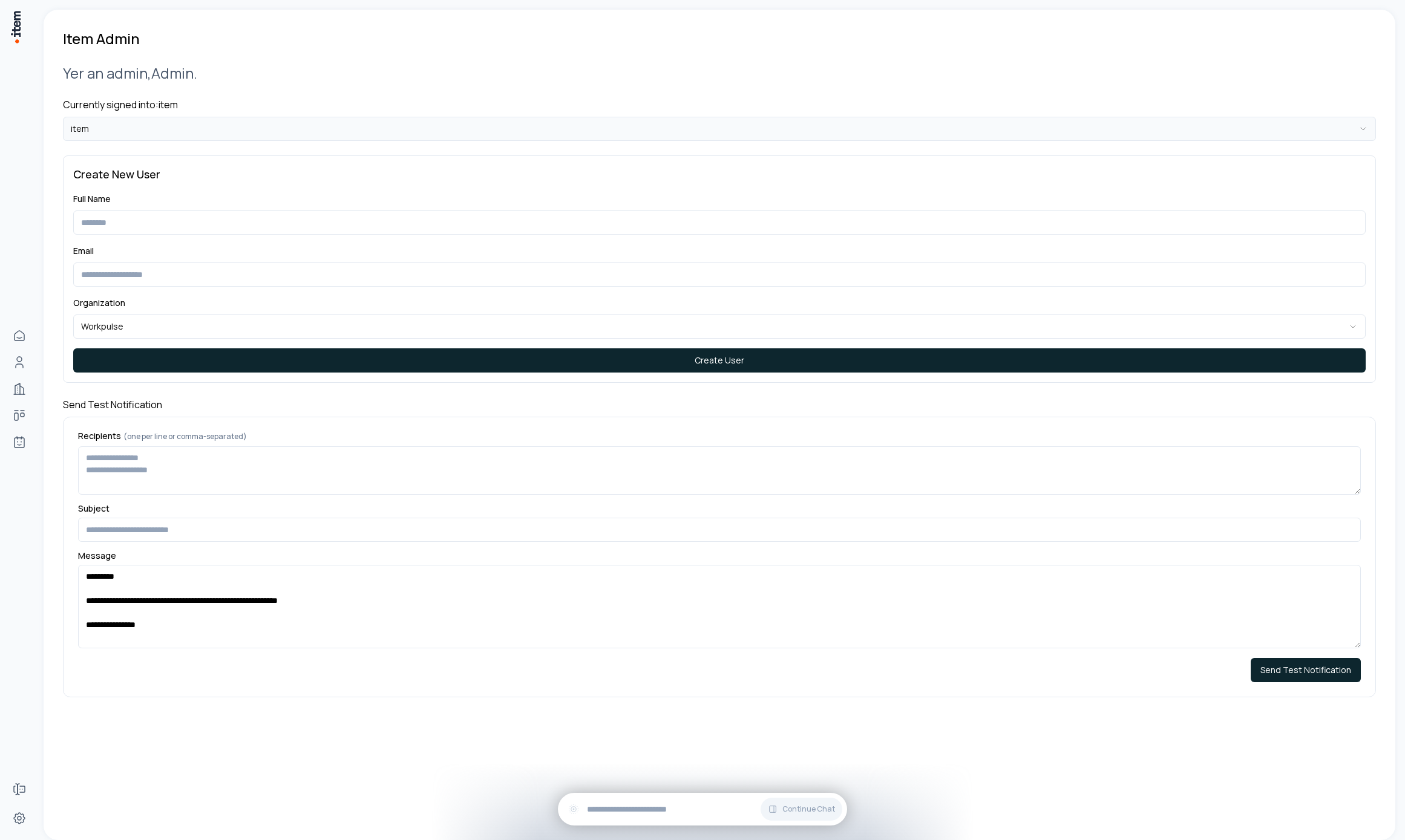
click at [154, 122] on html "**********" at bounding box center [702, 420] width 1405 height 840
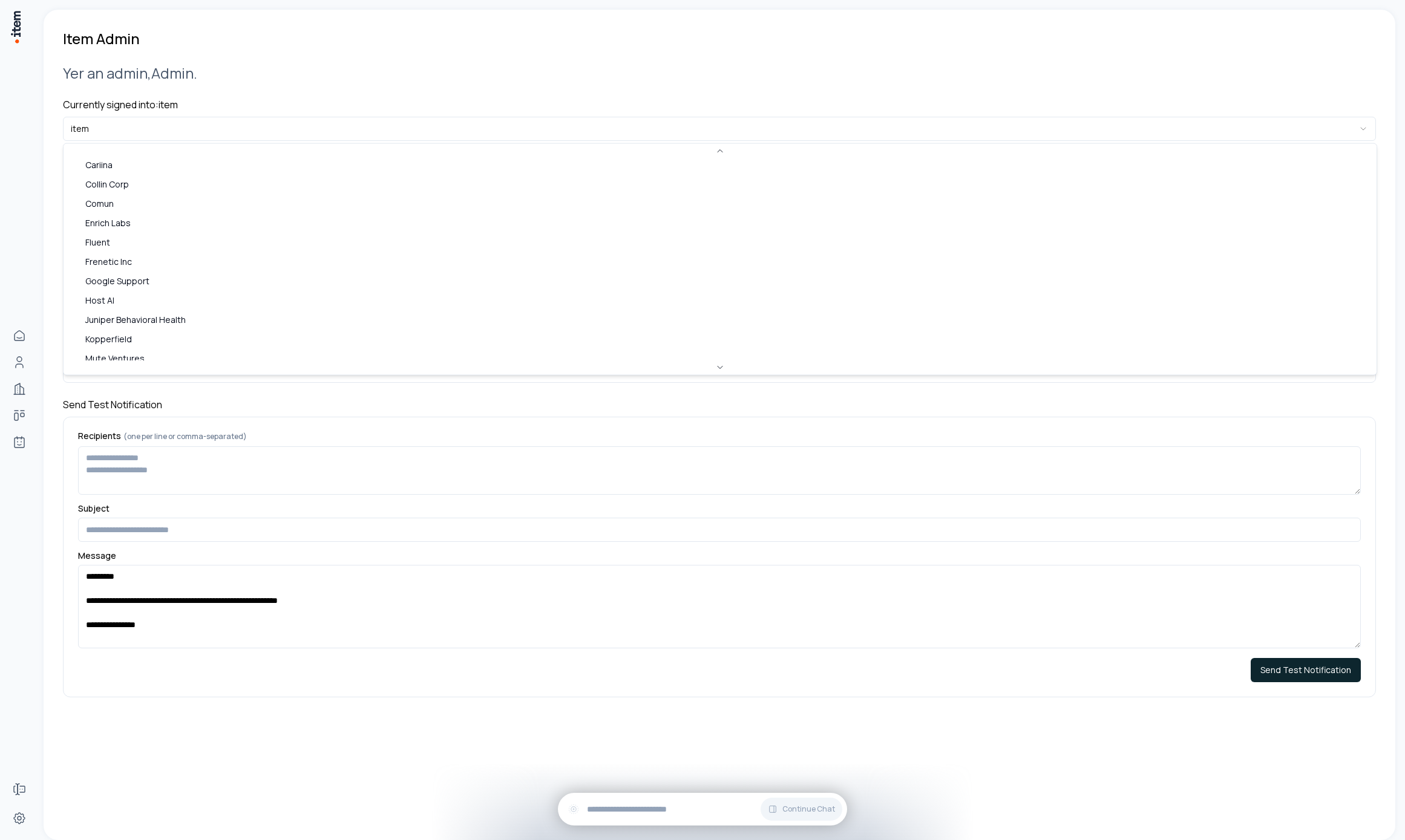
scroll to position [0, 0]
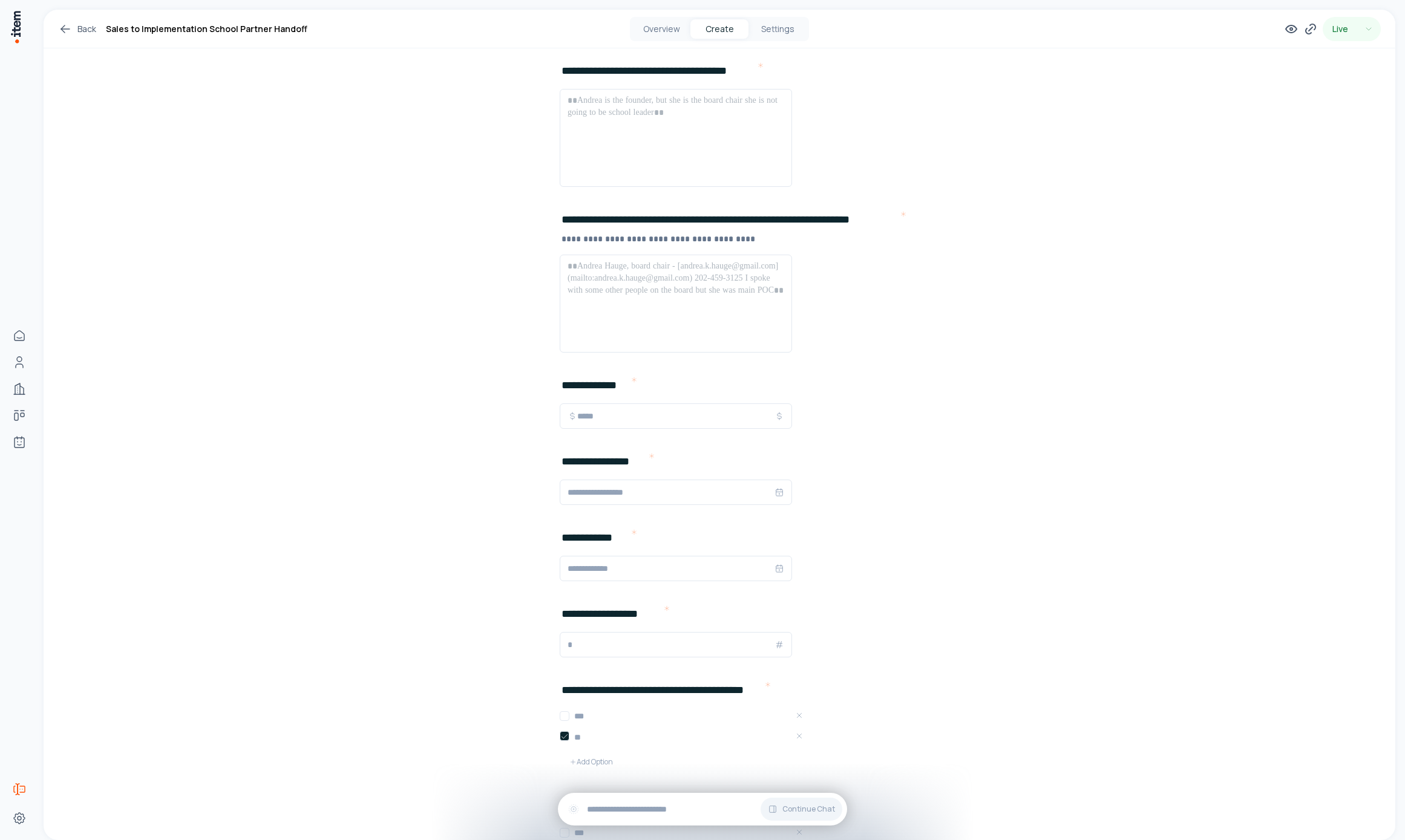
scroll to position [507, 0]
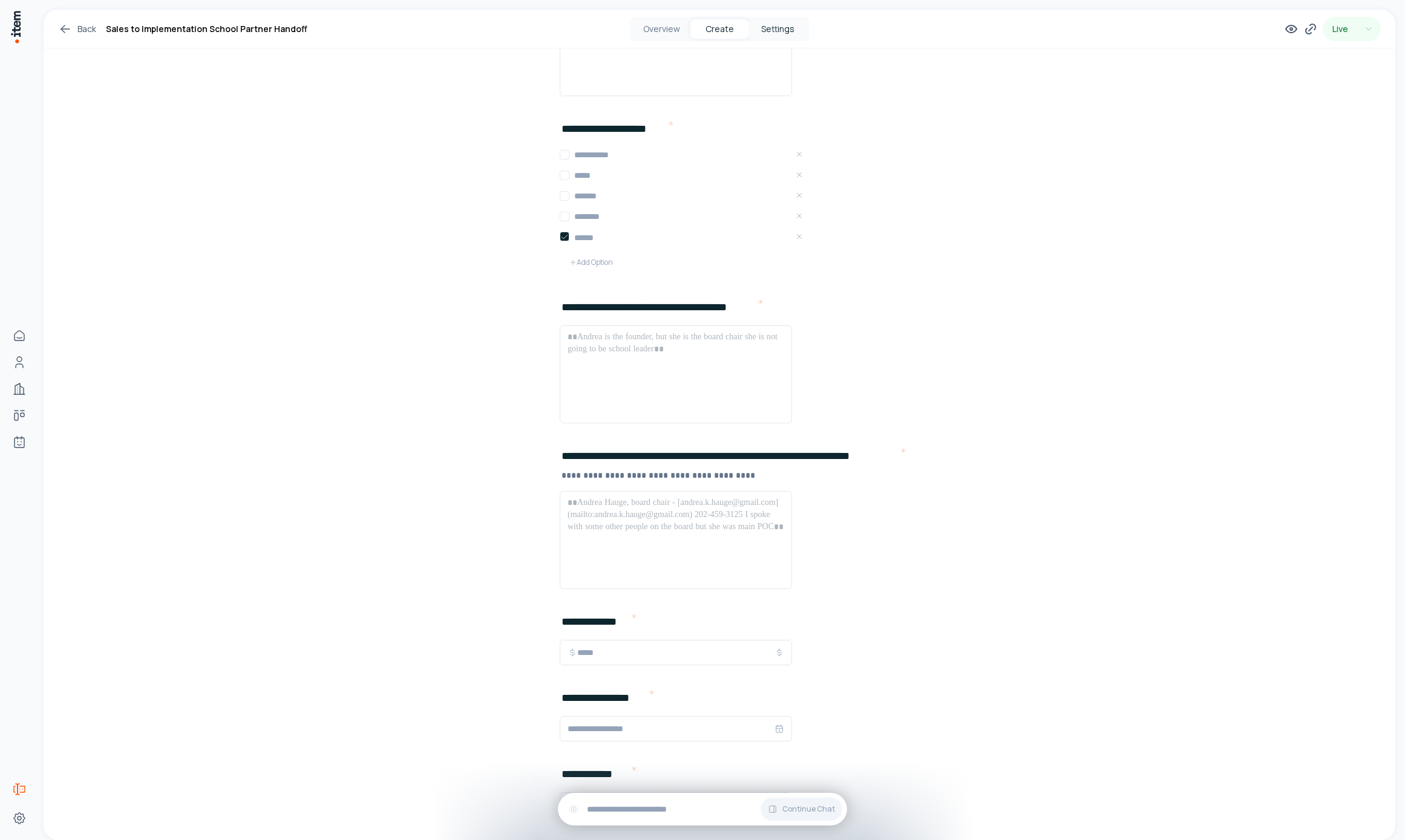
click at [774, 38] on button "Settings" at bounding box center [777, 29] width 58 height 20
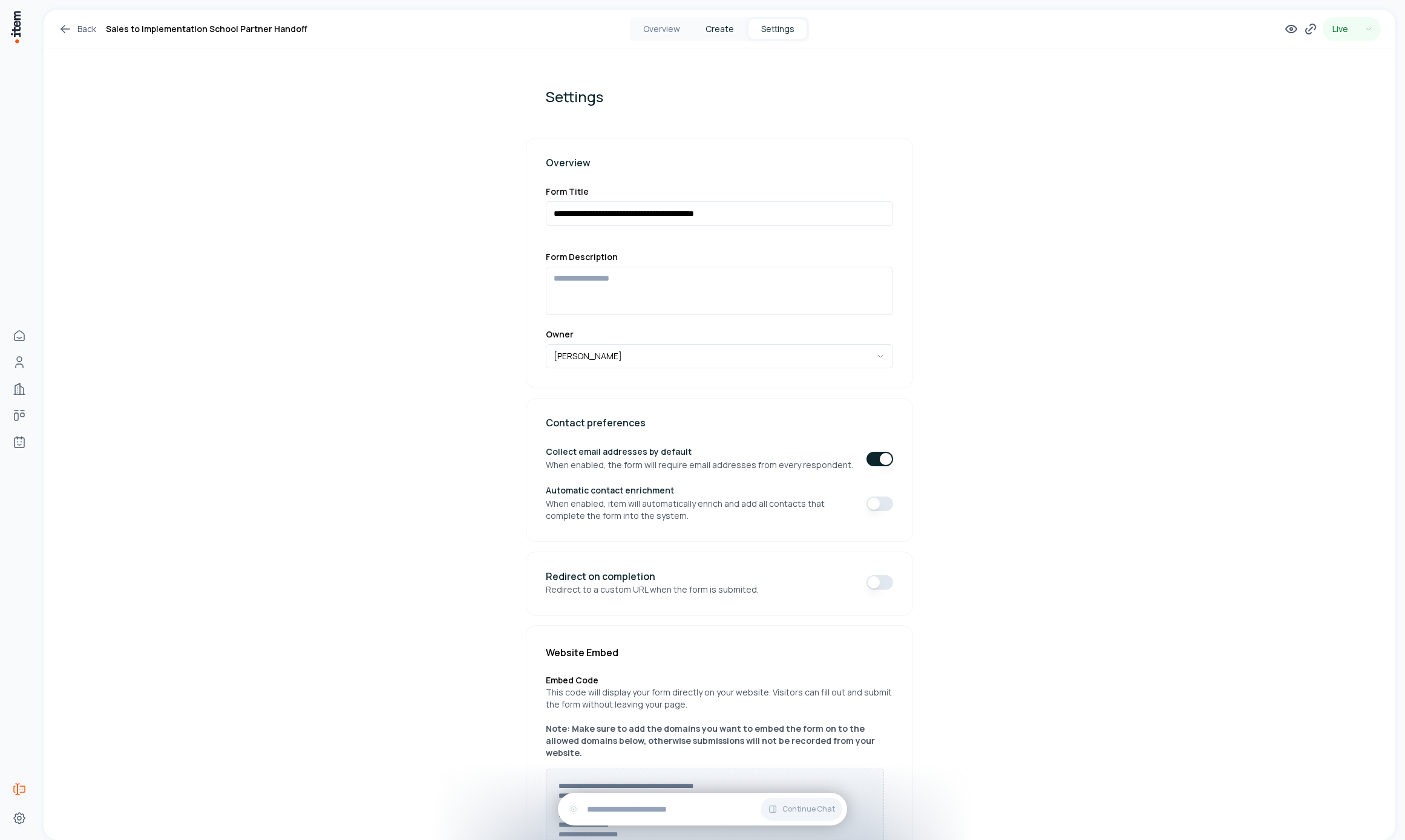
click at [723, 28] on button "Create" at bounding box center [719, 29] width 58 height 20
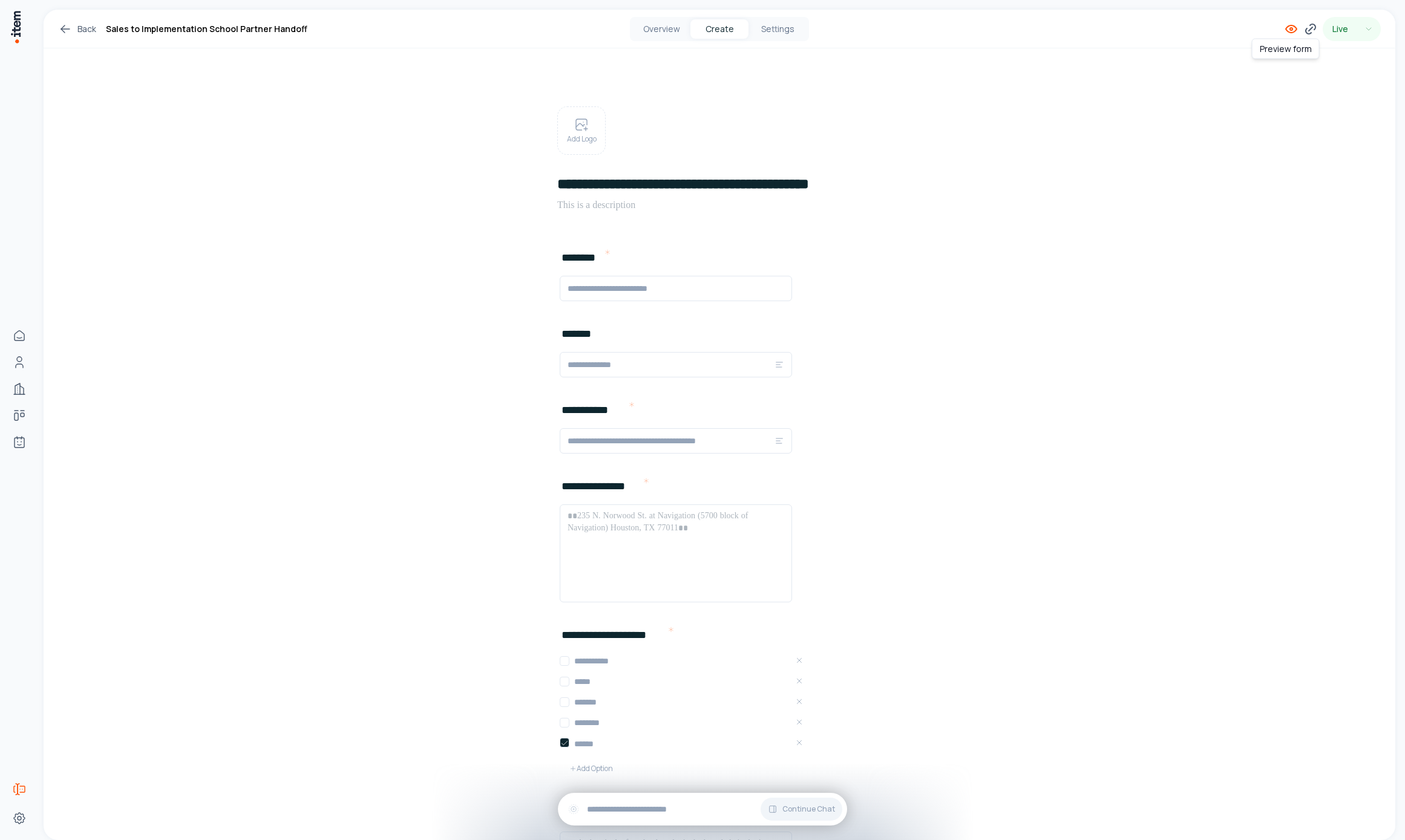
click at [1284, 29] on icon at bounding box center [1291, 29] width 14 height 14
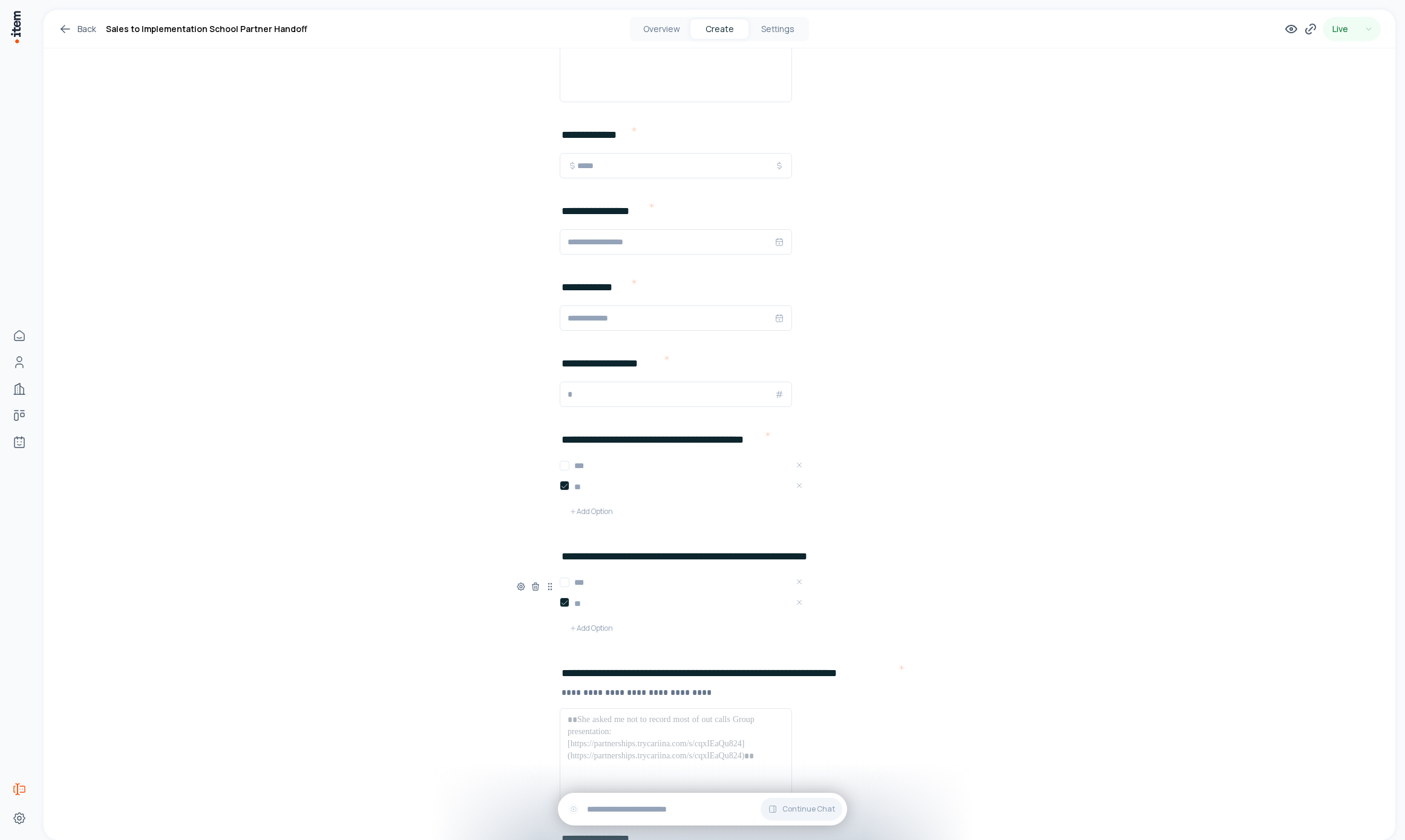
scroll to position [1298, 0]
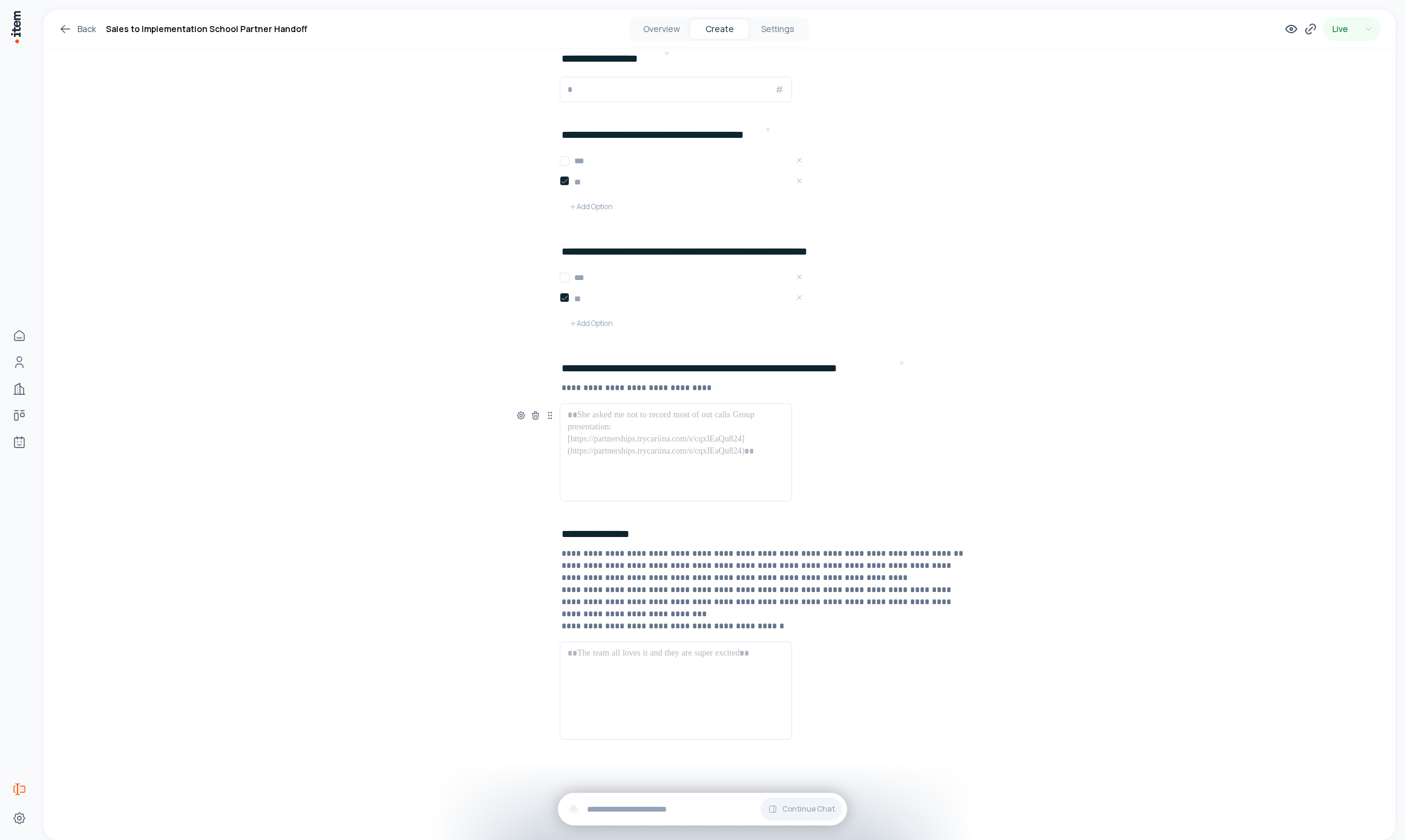
click at [639, 449] on div at bounding box center [676, 452] width 217 height 87
click at [618, 700] on div at bounding box center [676, 691] width 217 height 87
click at [634, 692] on div at bounding box center [676, 691] width 217 height 87
click at [613, 443] on div at bounding box center [676, 452] width 217 height 87
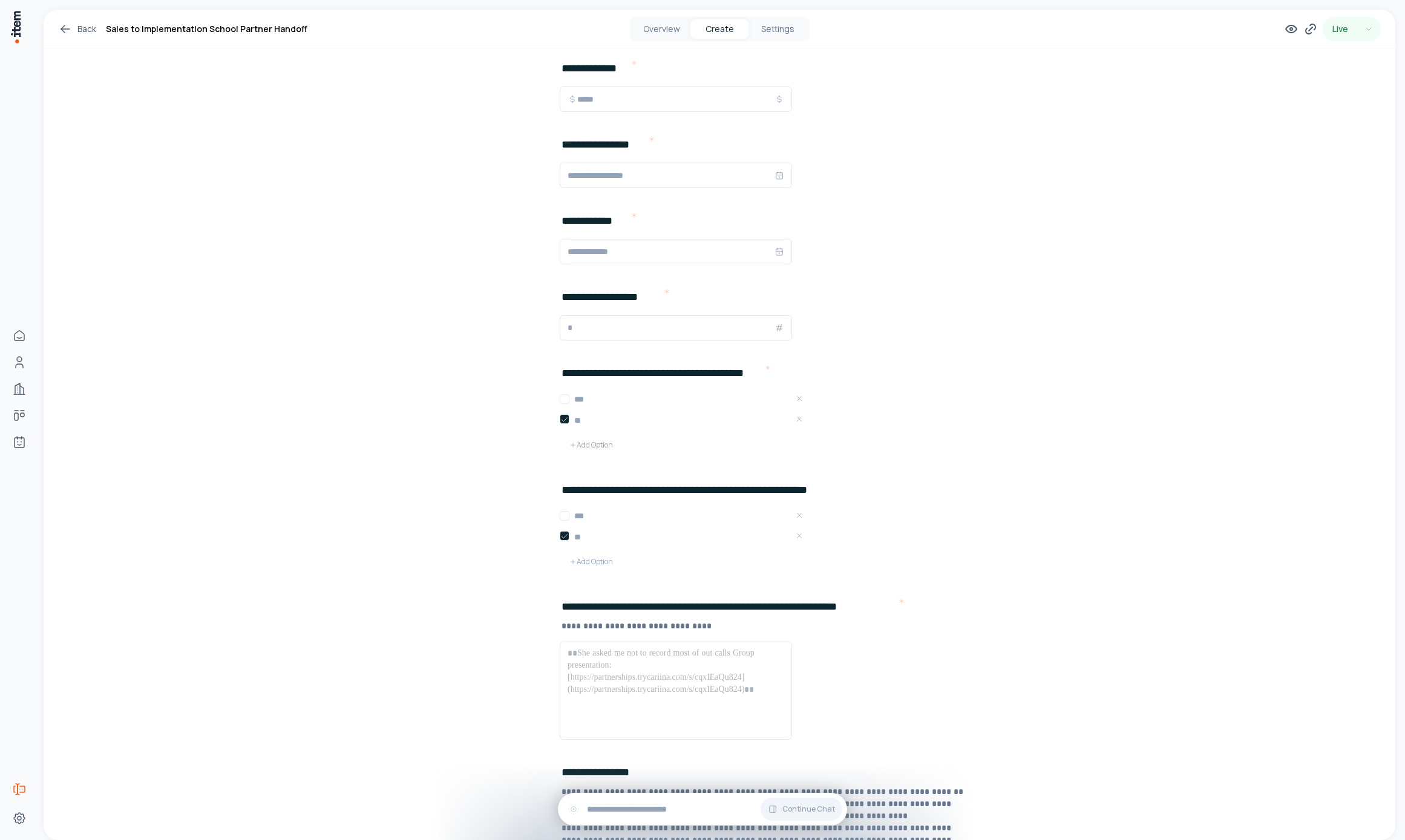
click at [671, 41] on div "Overview Create Settings" at bounding box center [719, 28] width 179 height 24
click at [670, 31] on button "Overview" at bounding box center [661, 29] width 58 height 20
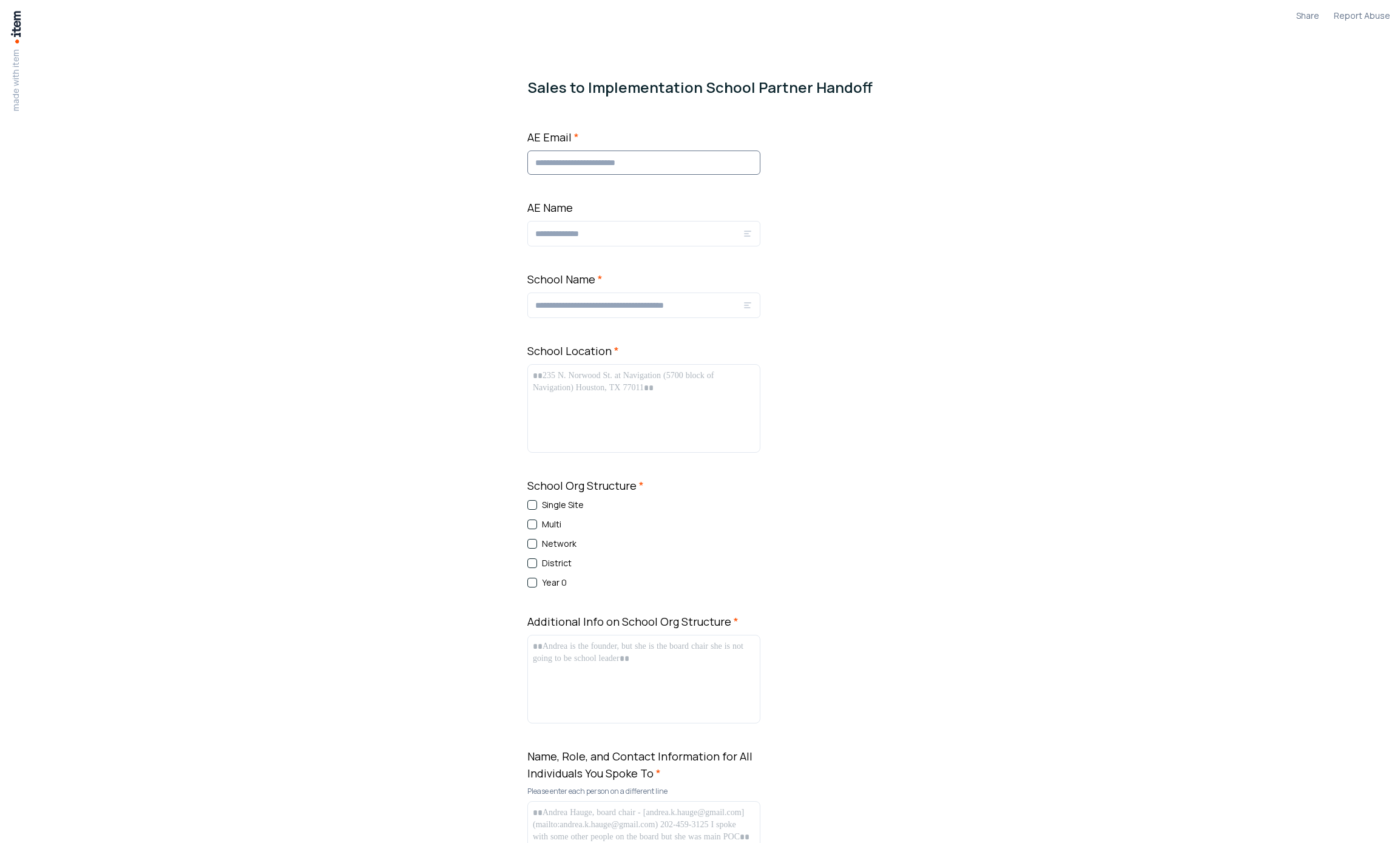
click at [596, 168] on input "AE Email *" at bounding box center [644, 162] width 233 height 24
click at [640, 152] on input "AE Email *" at bounding box center [644, 162] width 233 height 24
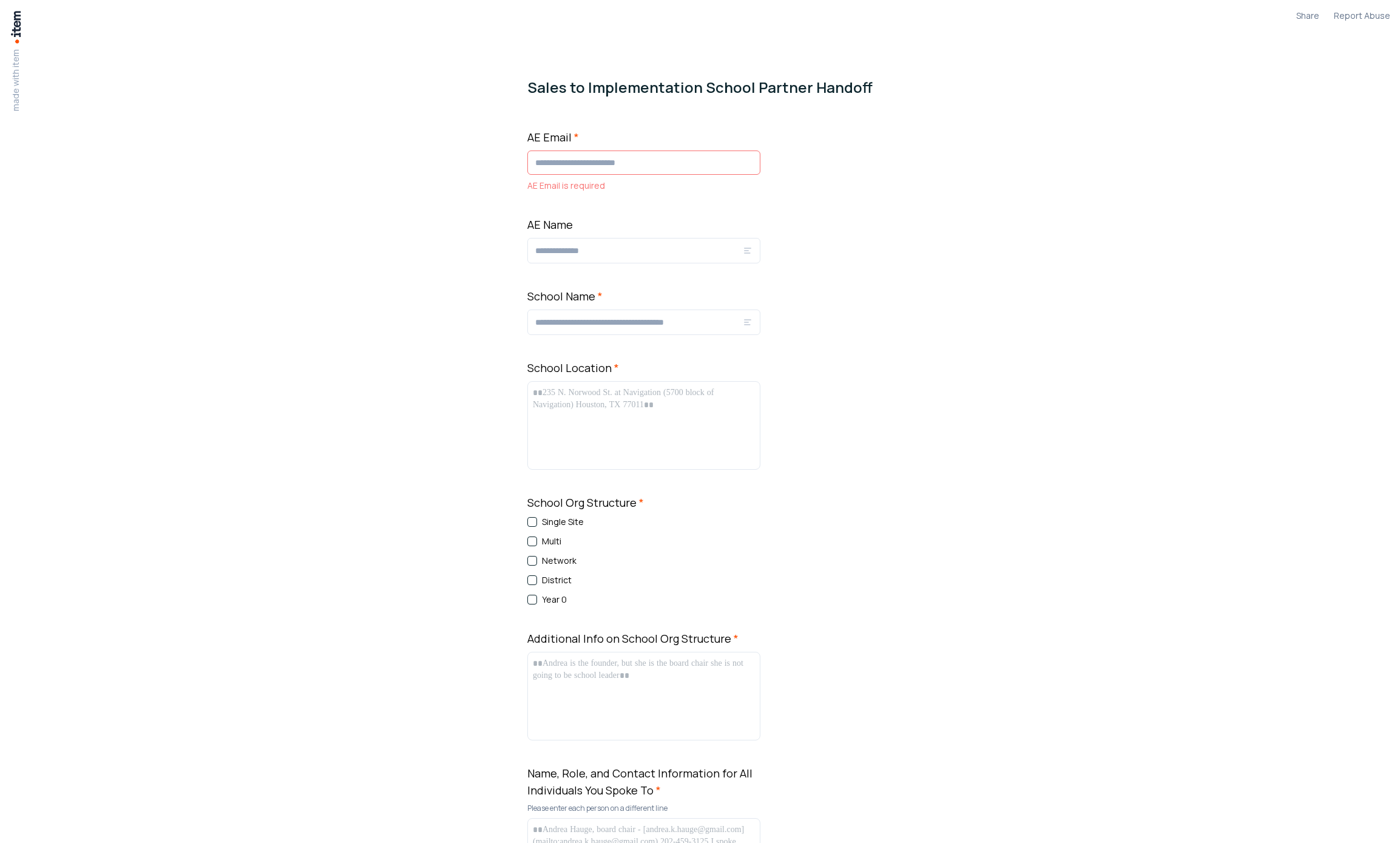
click at [591, 250] on input "AE Name" at bounding box center [639, 251] width 207 height 15
click at [607, 152] on input "AE Email *" at bounding box center [644, 162] width 233 height 24
click at [600, 164] on input "AE Email *" at bounding box center [644, 162] width 233 height 24
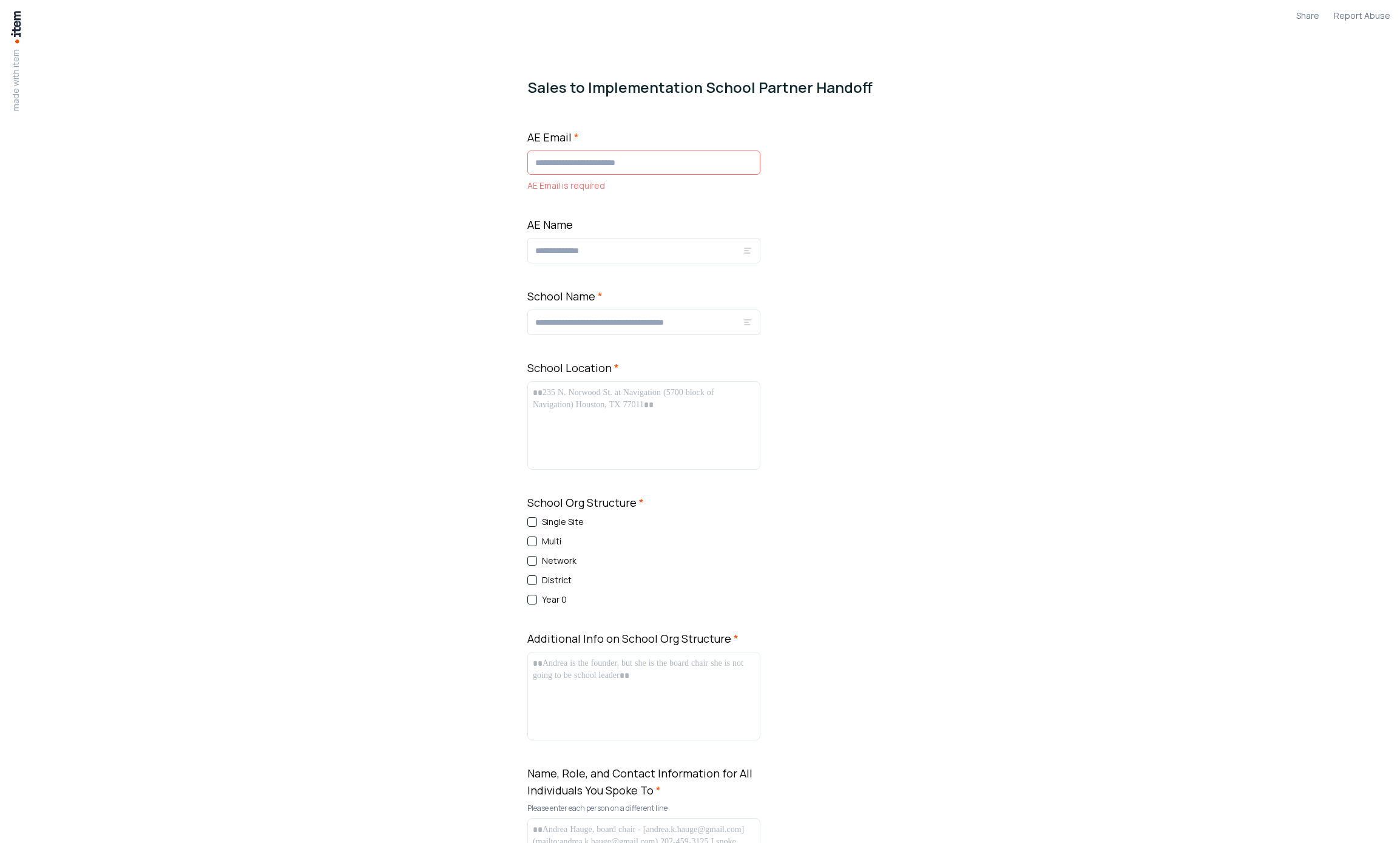
drag, startPoint x: 279, startPoint y: 311, endPoint x: 263, endPoint y: 339, distance: 32.2
click at [589, 228] on div "AE Name" at bounding box center [644, 239] width 233 height 47
click at [587, 261] on div at bounding box center [644, 250] width 233 height 25
click at [585, 249] on input "AE Name" at bounding box center [639, 251] width 207 height 15
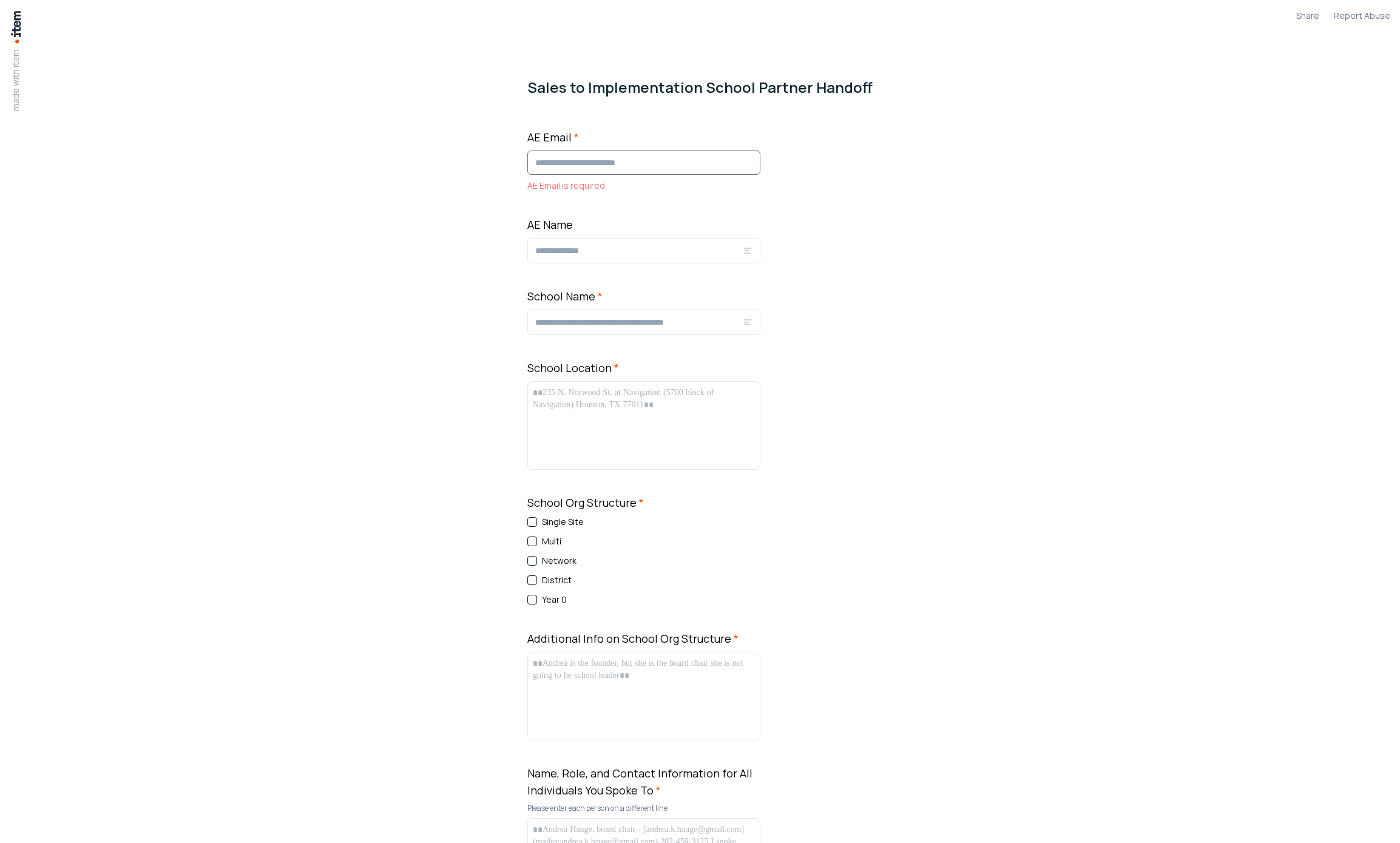
click at [600, 151] on input "AE Email *" at bounding box center [644, 162] width 233 height 24
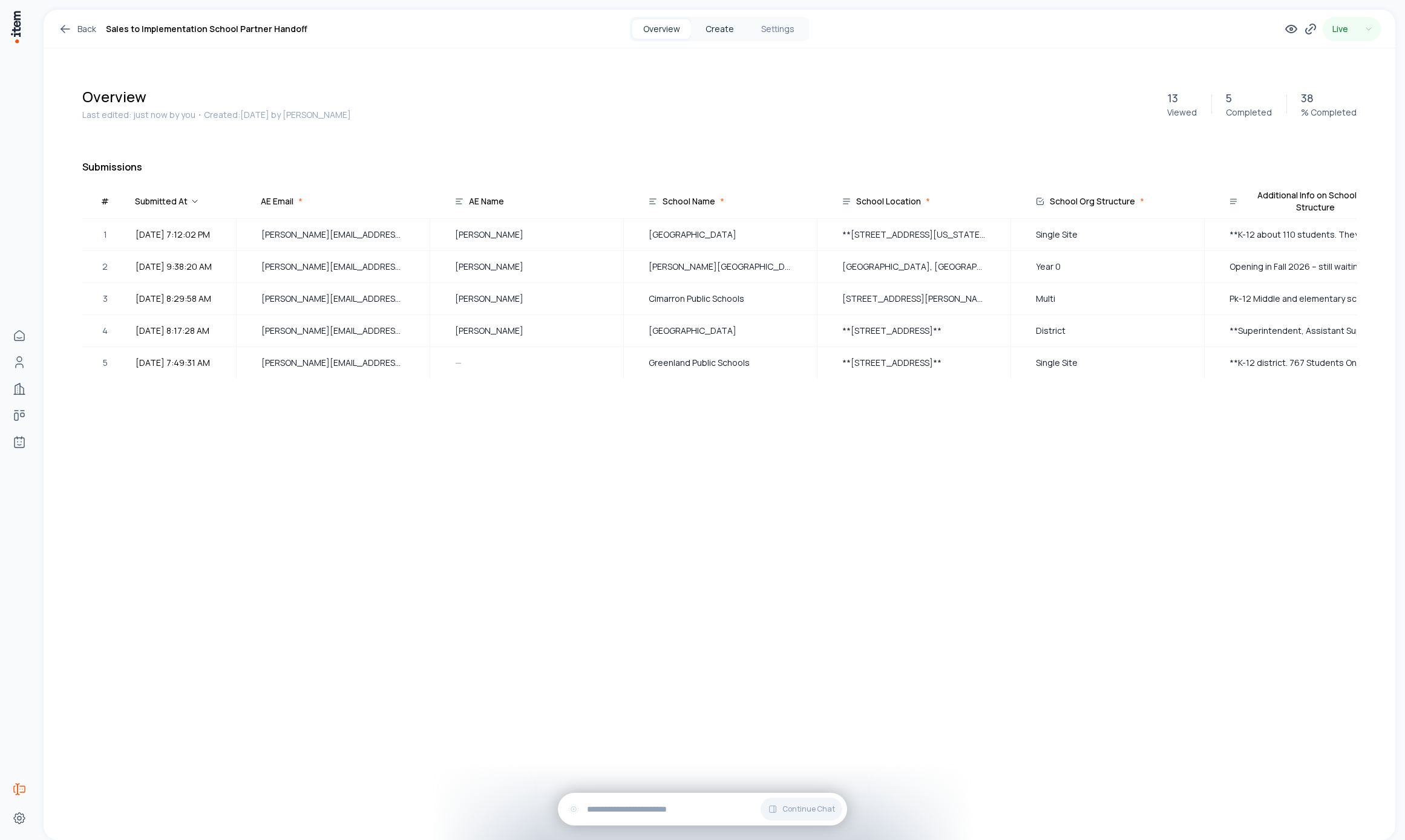
click at [721, 28] on button "Create" at bounding box center [719, 29] width 58 height 20
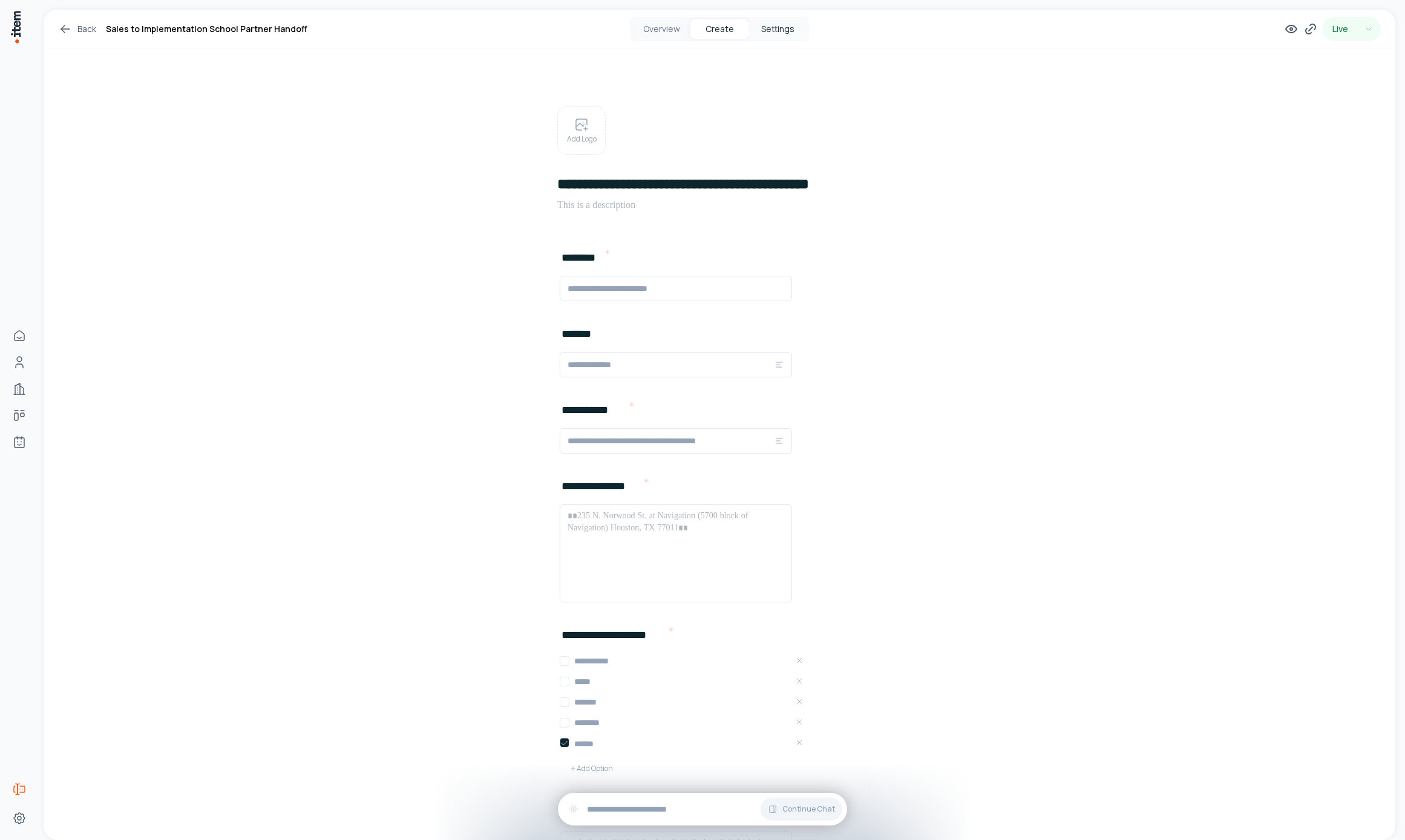
click at [767, 35] on button "Settings" at bounding box center [777, 29] width 58 height 20
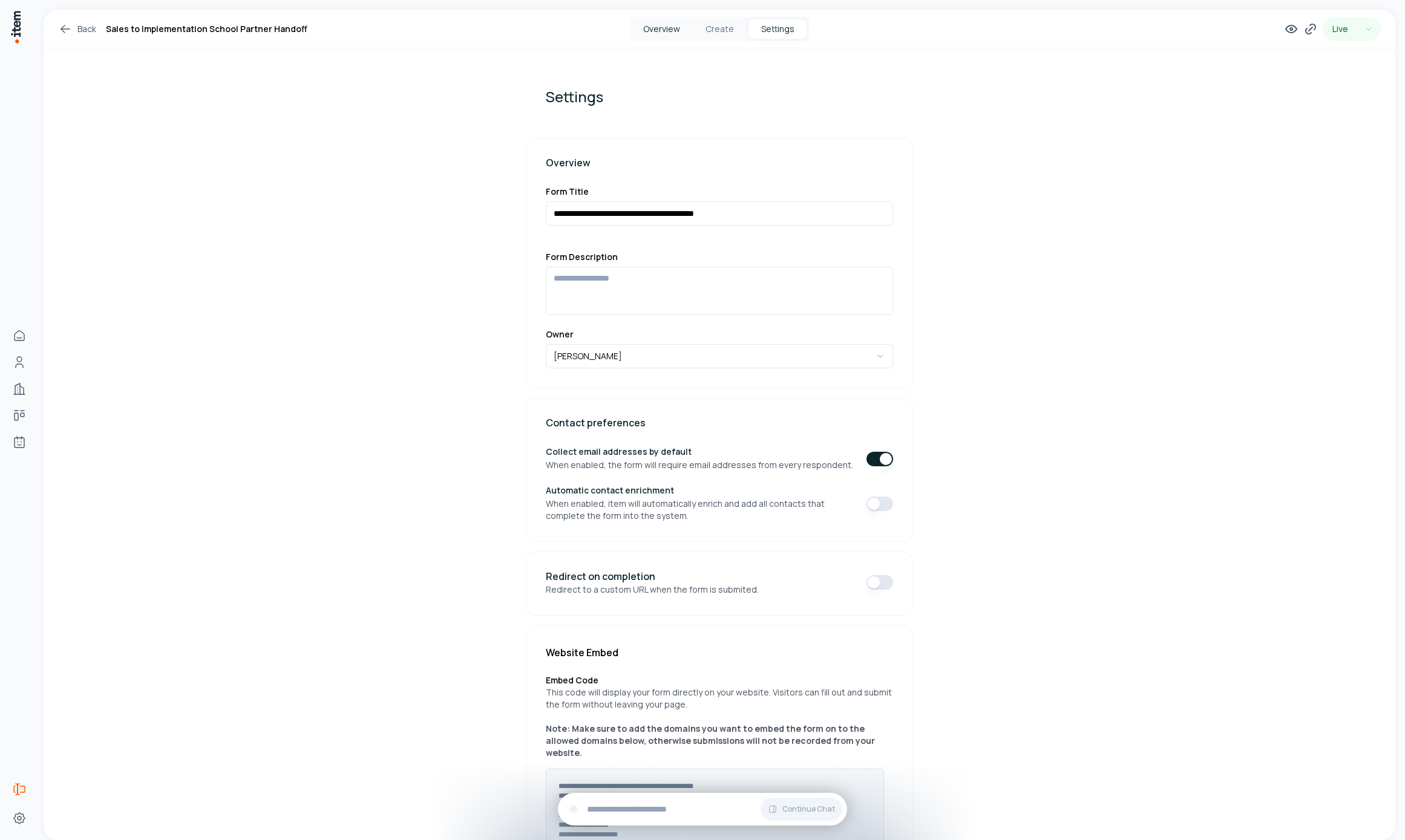
click at [642, 33] on button "Overview" at bounding box center [661, 29] width 58 height 20
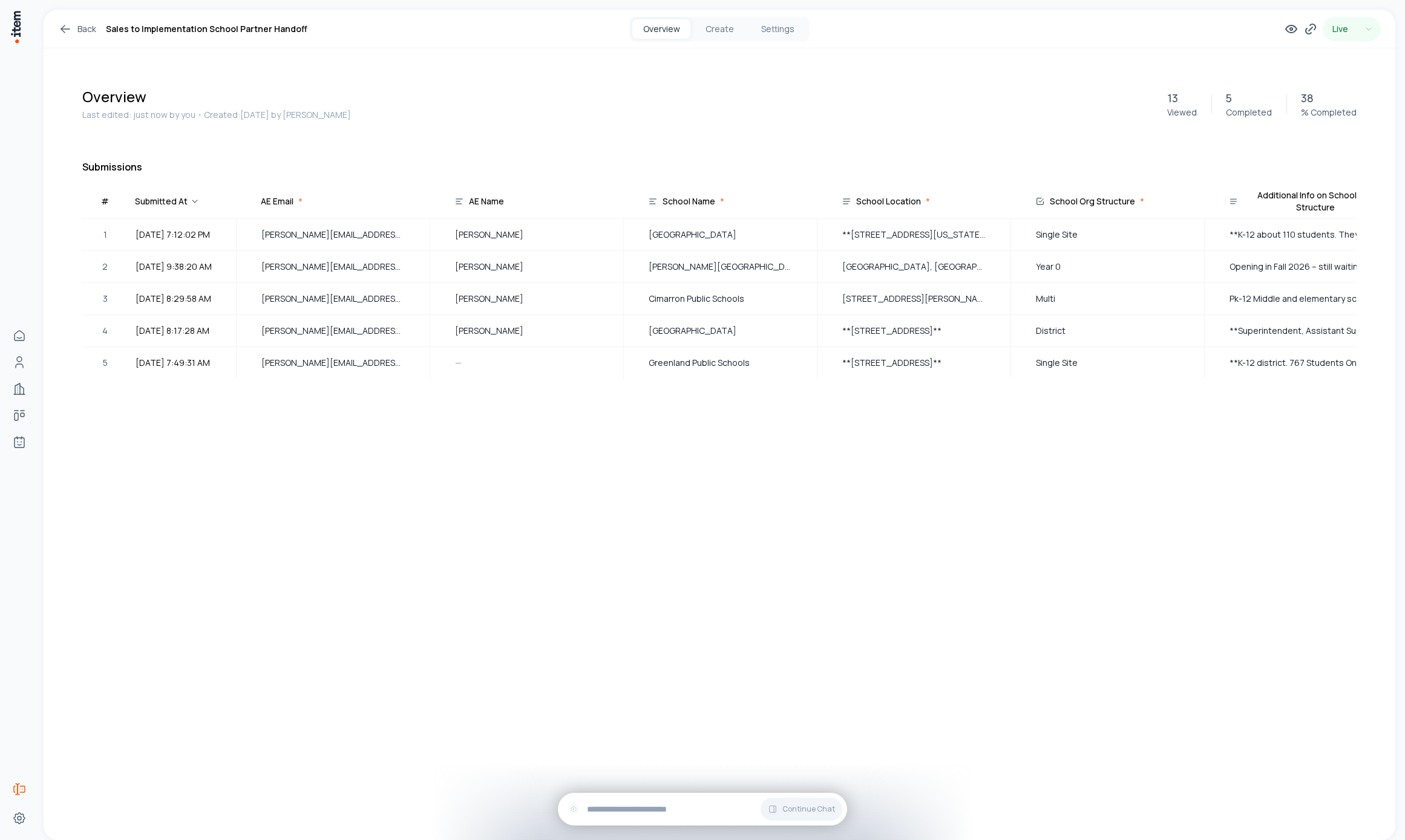
click at [729, 80] on div "Overview Last edited: just now by you ・Created: [DATE] by [PERSON_NAME] 13 View…" at bounding box center [719, 262] width 1351 height 427
click at [723, 28] on button "Create" at bounding box center [719, 29] width 58 height 20
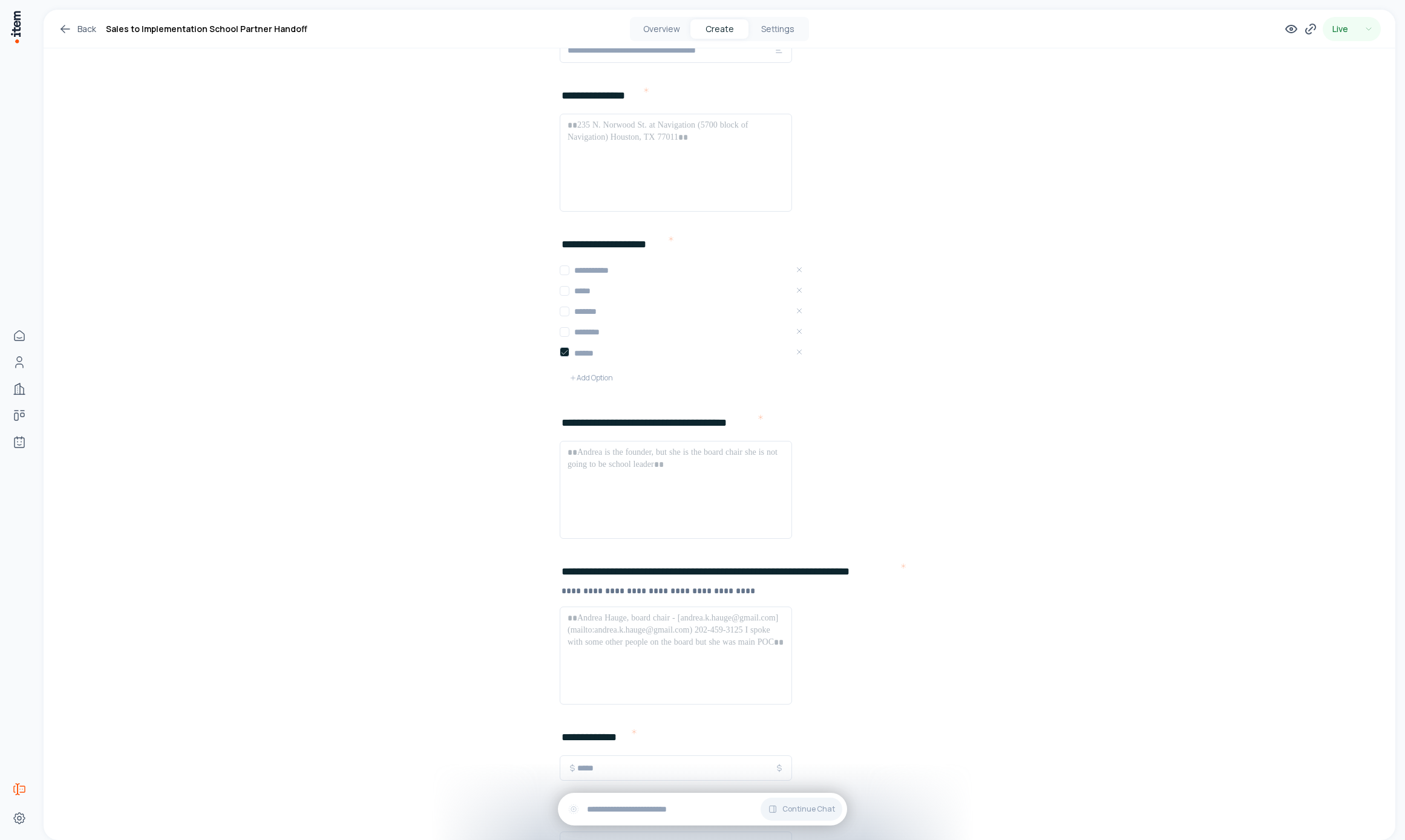
scroll to position [375, 0]
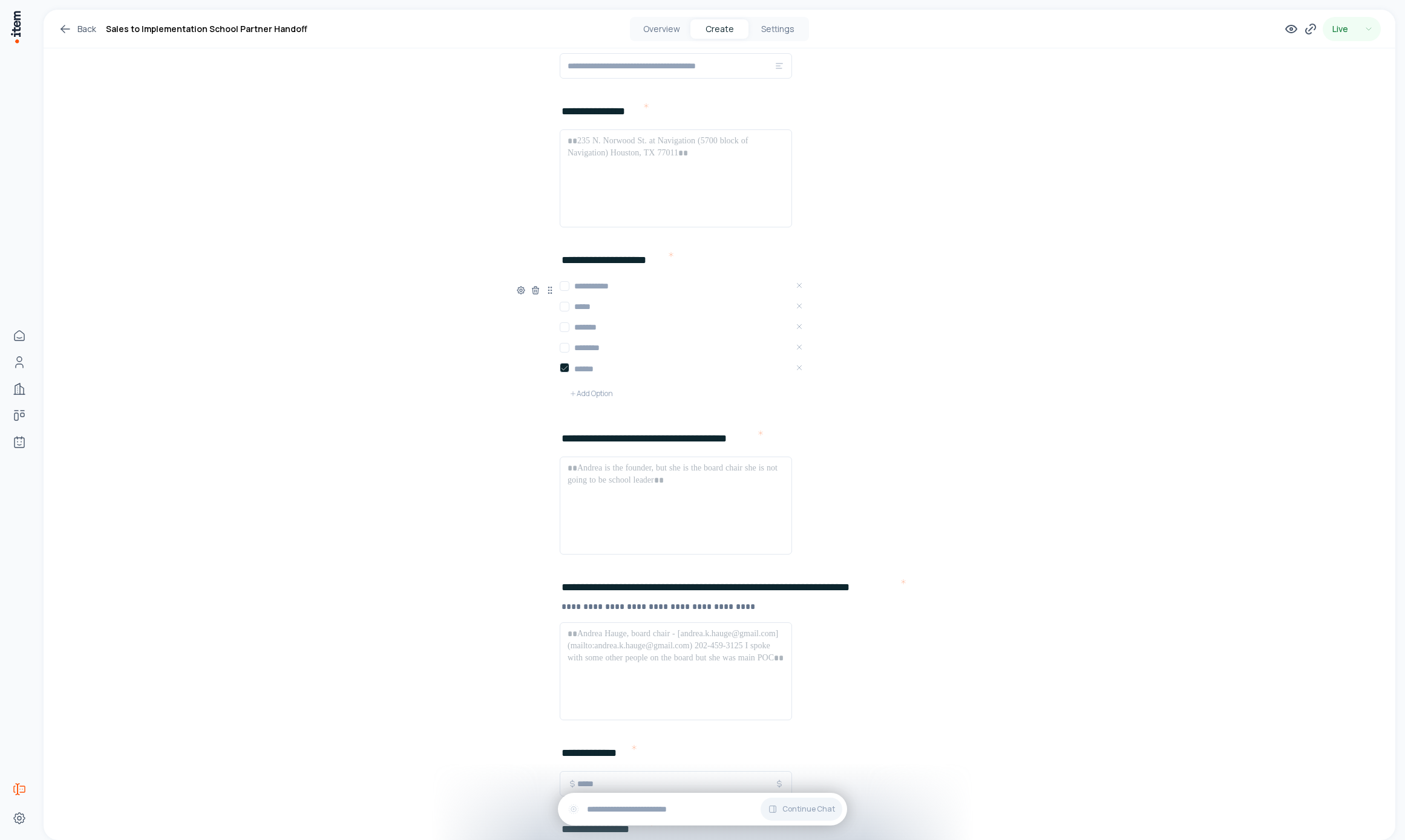
click at [561, 369] on button "button" at bounding box center [564, 367] width 9 height 9
click at [561, 369] on button "button" at bounding box center [564, 368] width 9 height 9
type button "on"
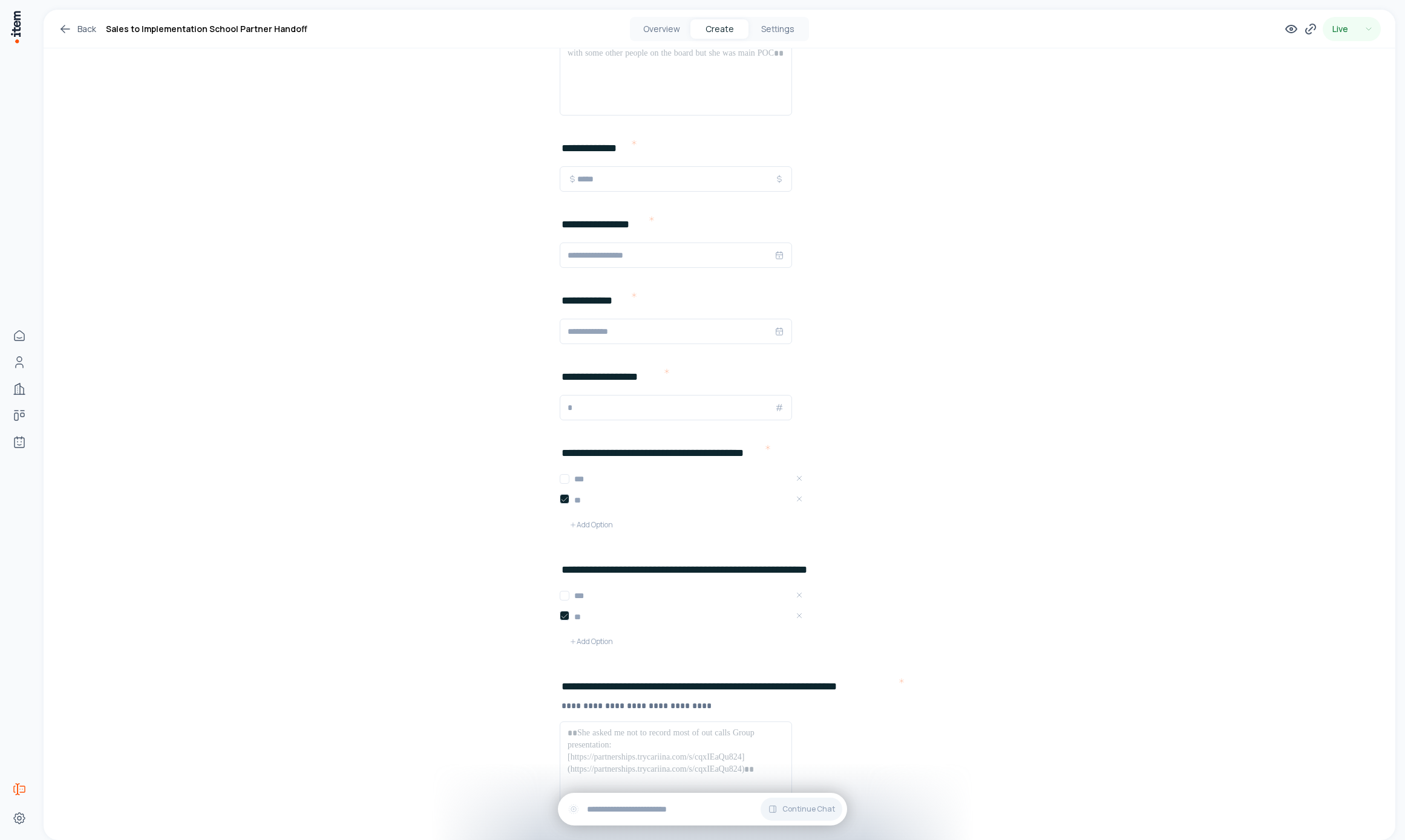
scroll to position [742, 0]
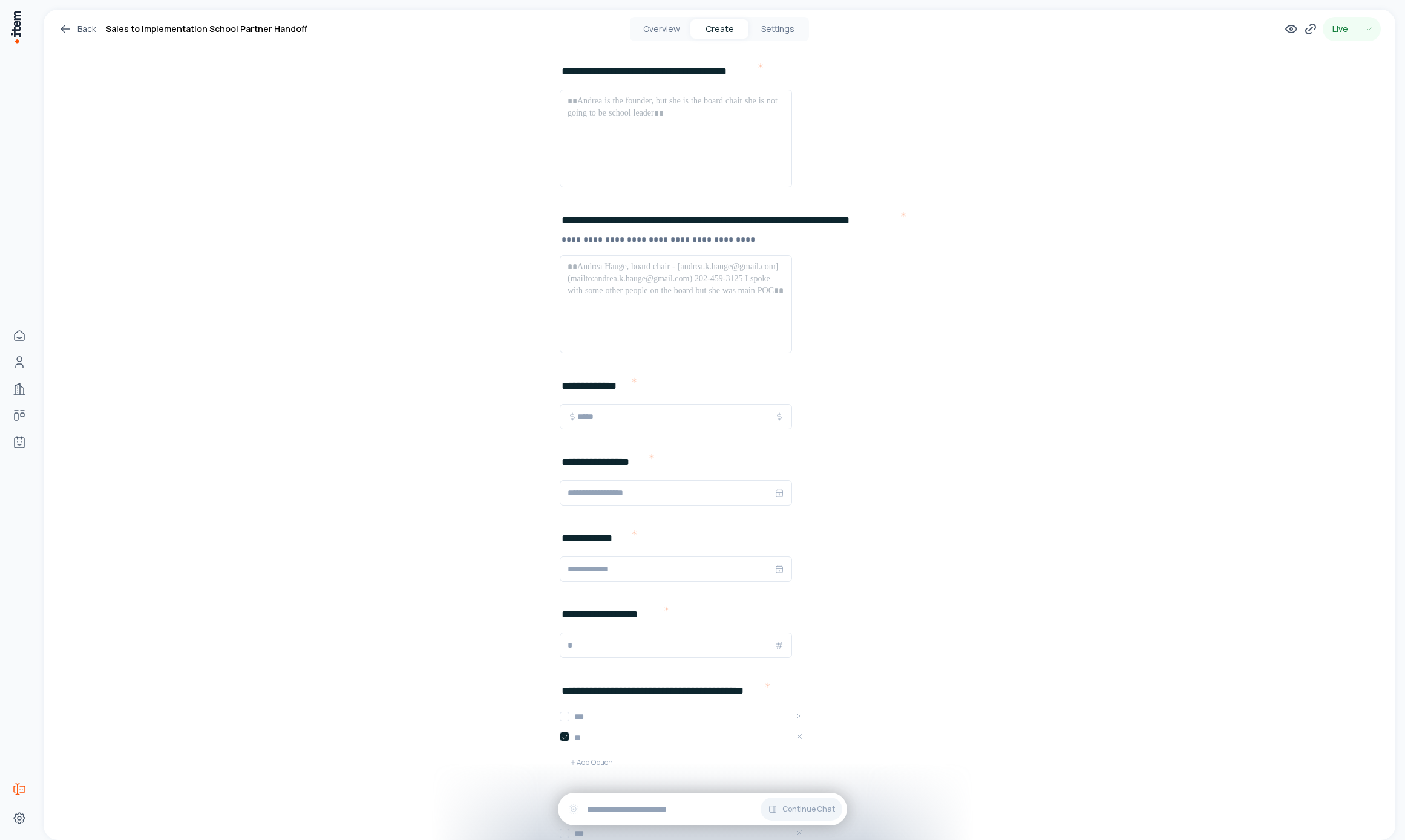
click at [66, 35] on icon at bounding box center [65, 29] width 14 height 14
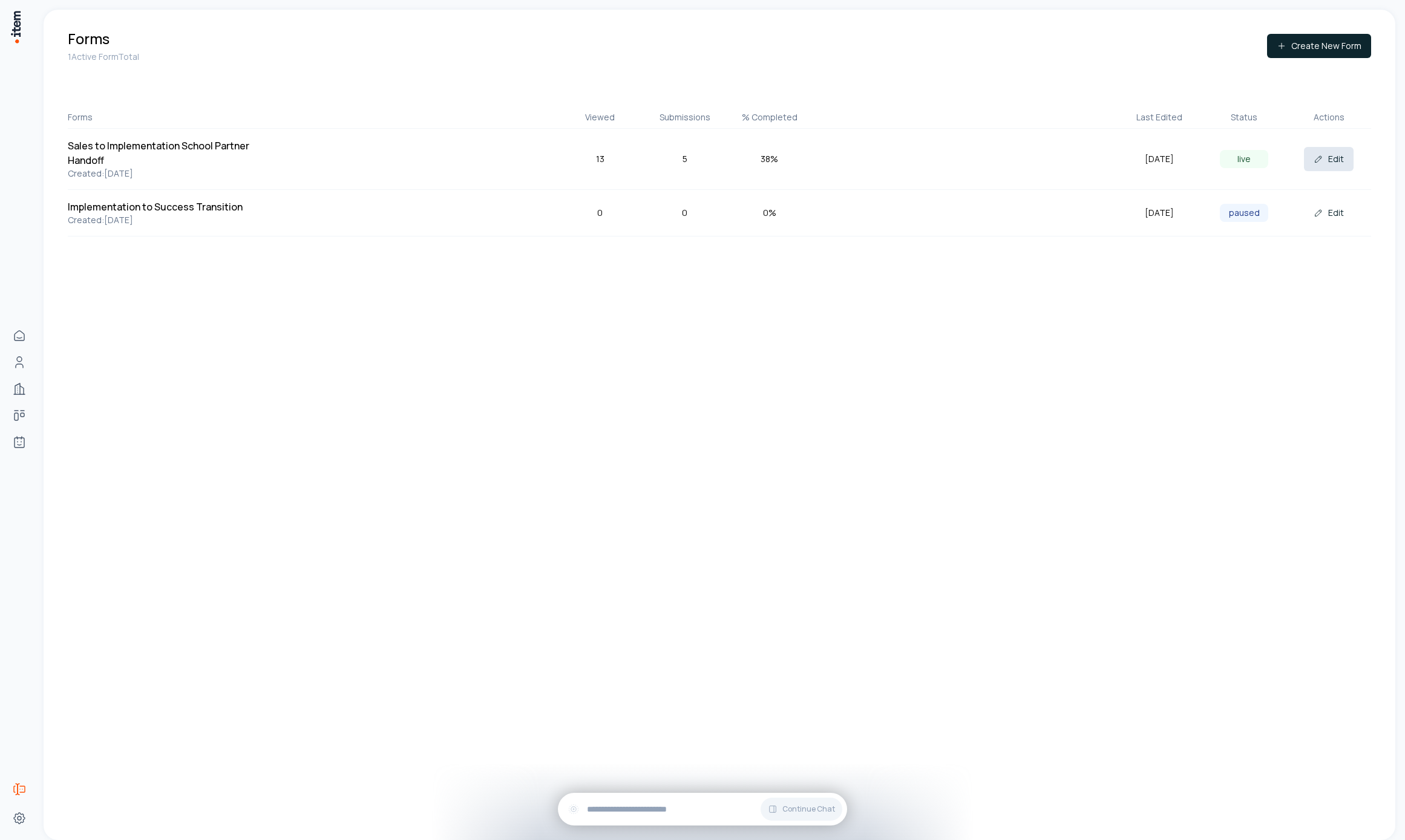
click at [1333, 153] on button "Edit" at bounding box center [1329, 159] width 49 height 24
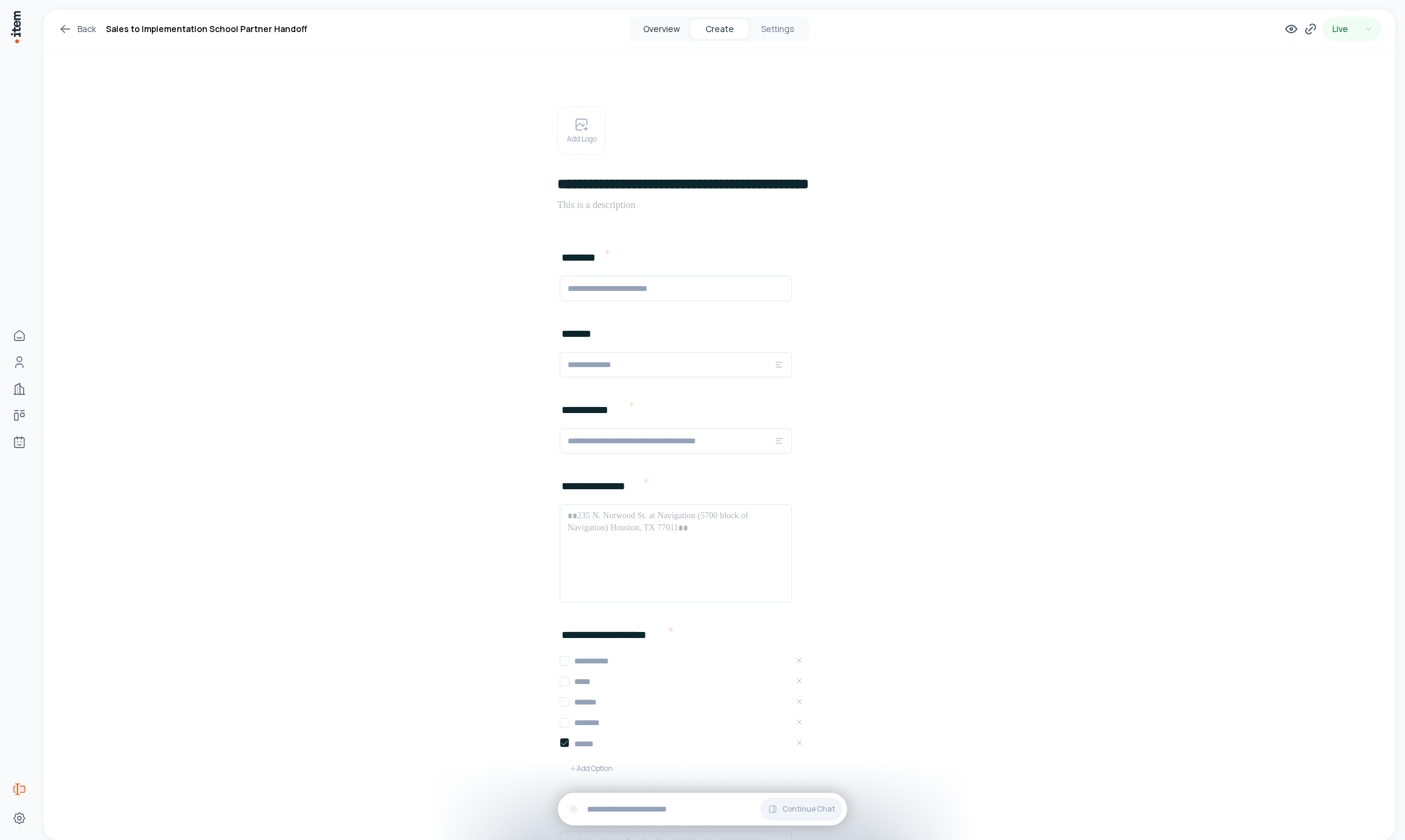
click at [652, 31] on button "Overview" at bounding box center [661, 29] width 58 height 20
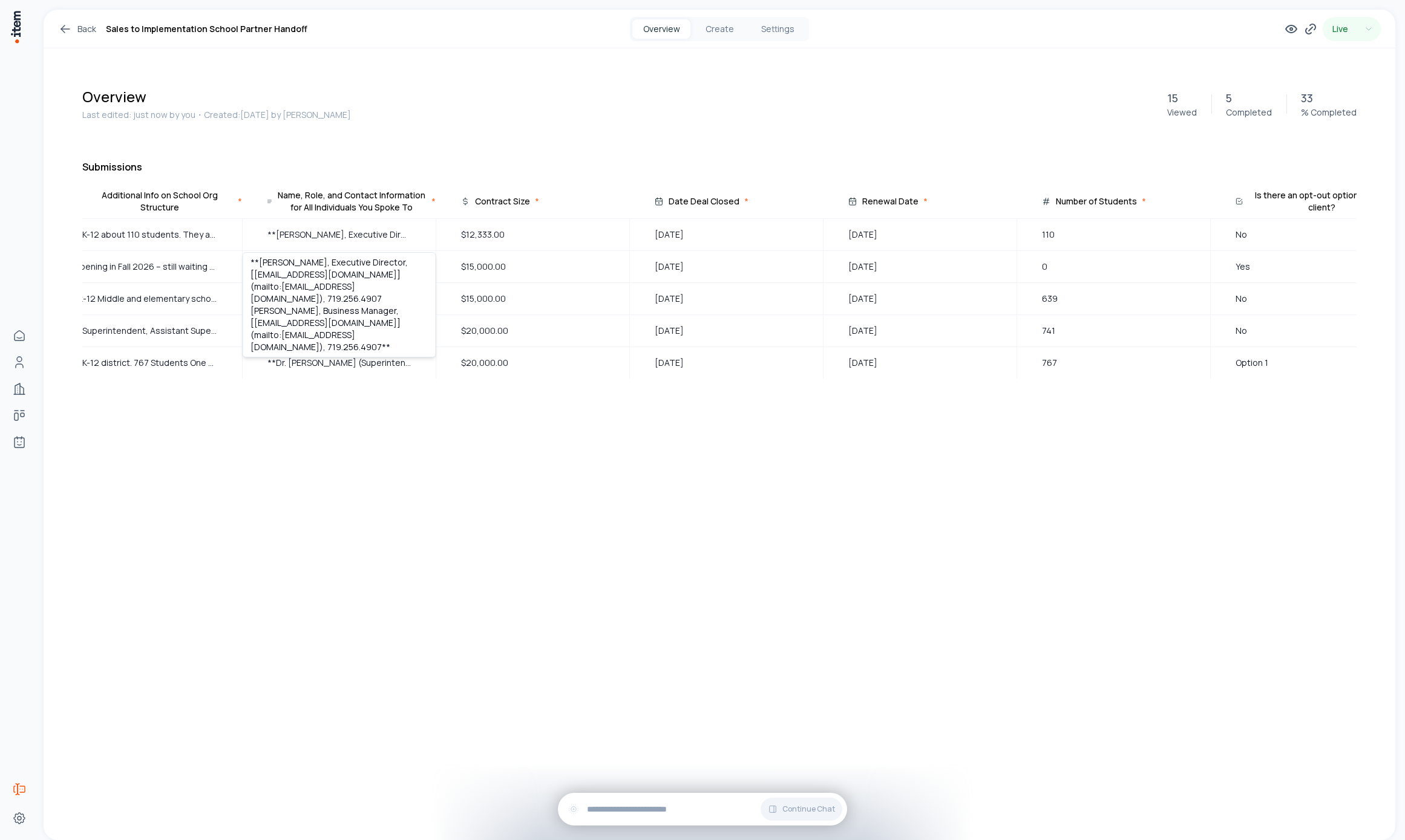
click at [470, 632] on div "Back Sales to Implementation School Partner Handoff Overview Create Settings Li…" at bounding box center [719, 425] width 1351 height 831
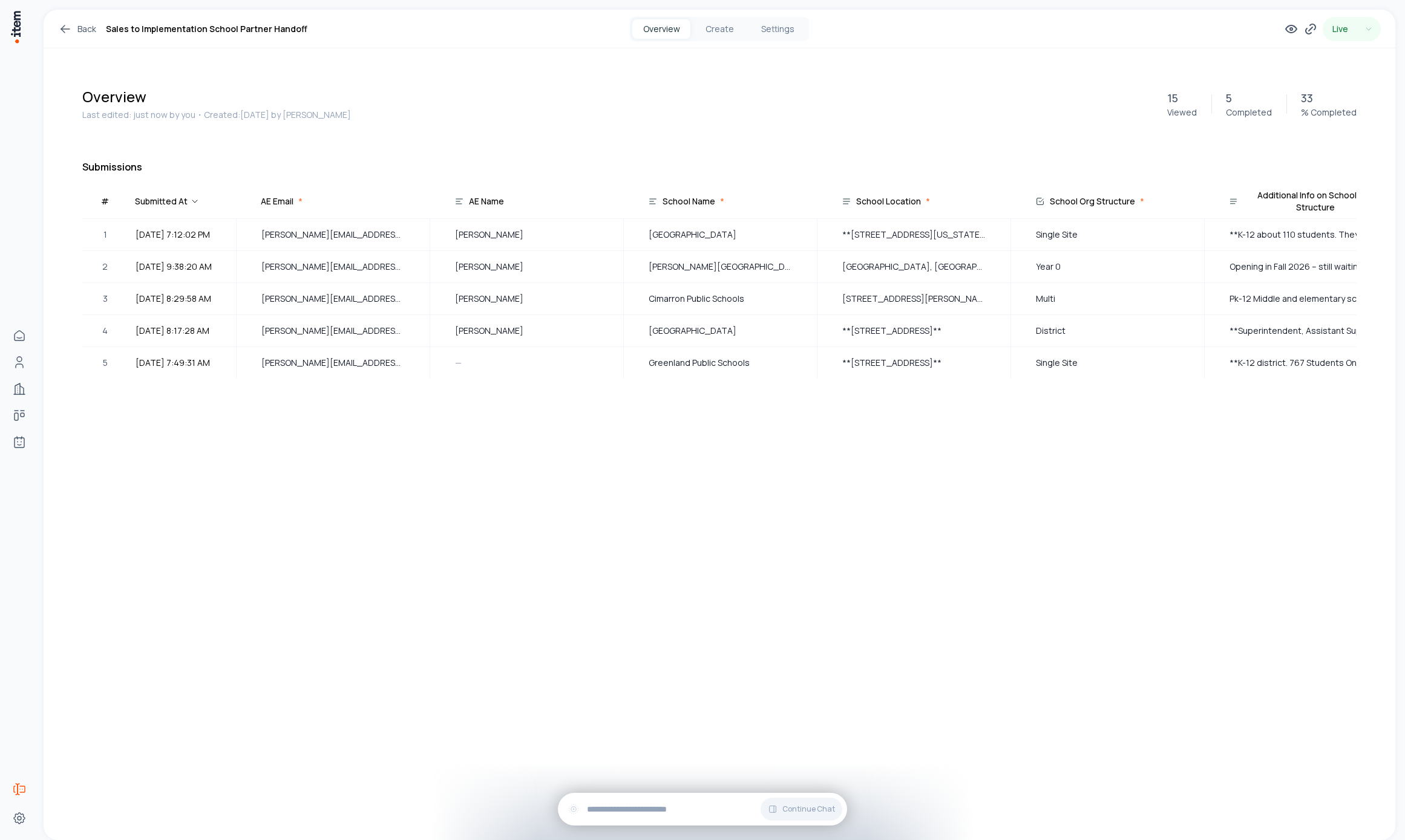
click at [733, 15] on div "Back Sales to Implementation School Partner Handoff Overview Create Settings Li…" at bounding box center [719, 28] width 1351 height 38
click at [712, 28] on button "Create" at bounding box center [719, 29] width 58 height 20
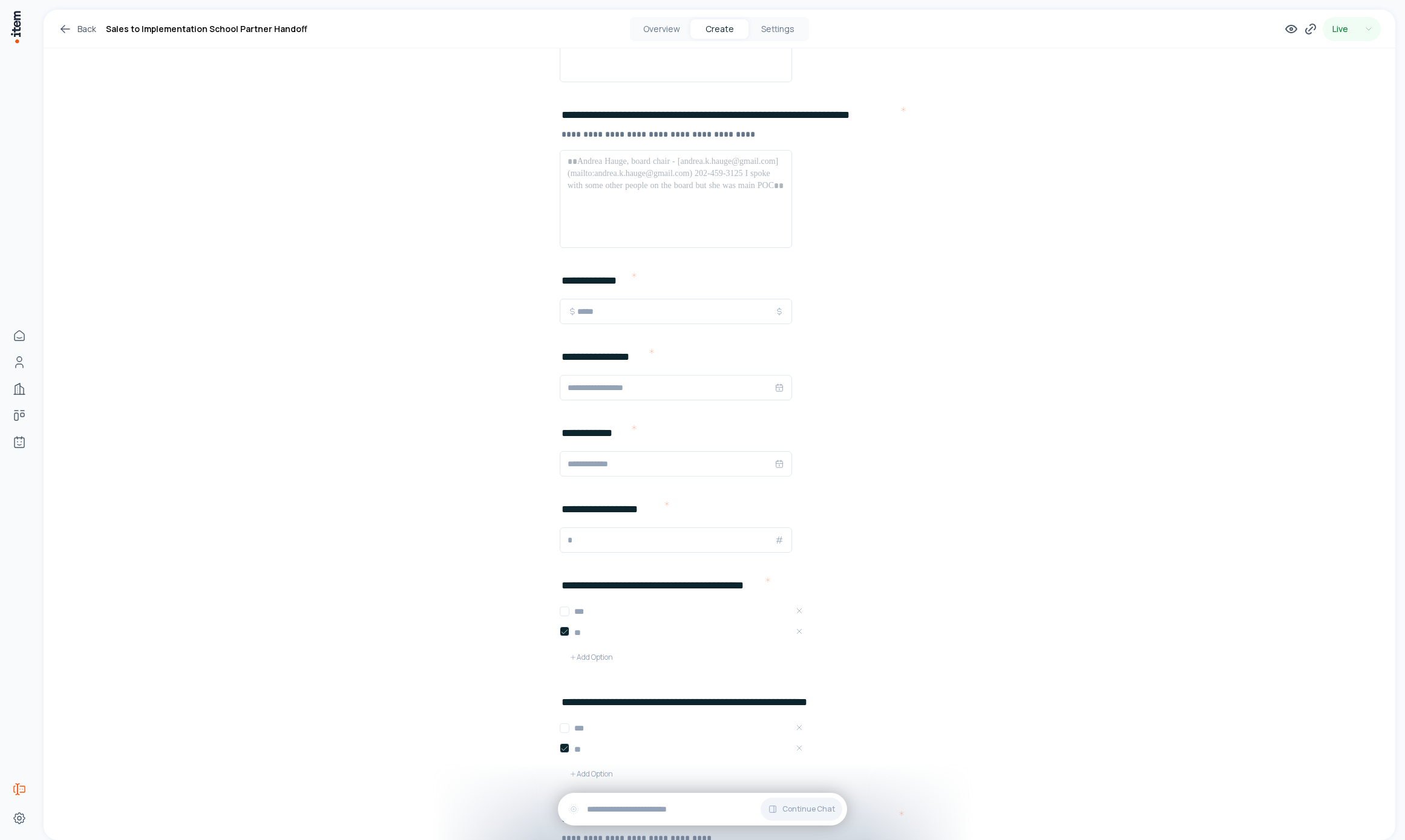
scroll to position [1298, 0]
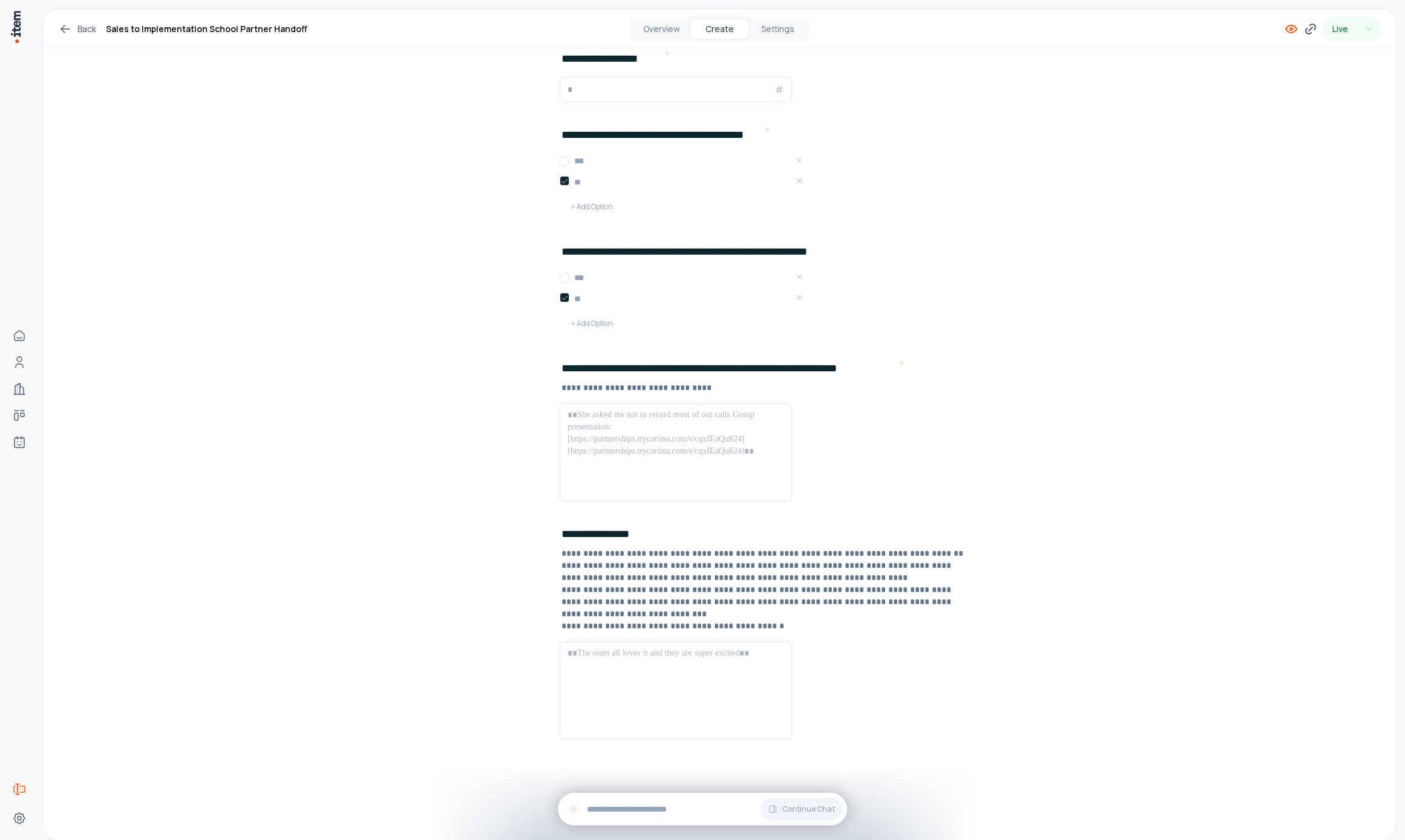
click at [1286, 25] on icon at bounding box center [1291, 29] width 11 height 7
click at [1304, 28] on icon at bounding box center [1311, 29] width 14 height 14
click at [1284, 280] on button "Copy" at bounding box center [1277, 281] width 28 height 20
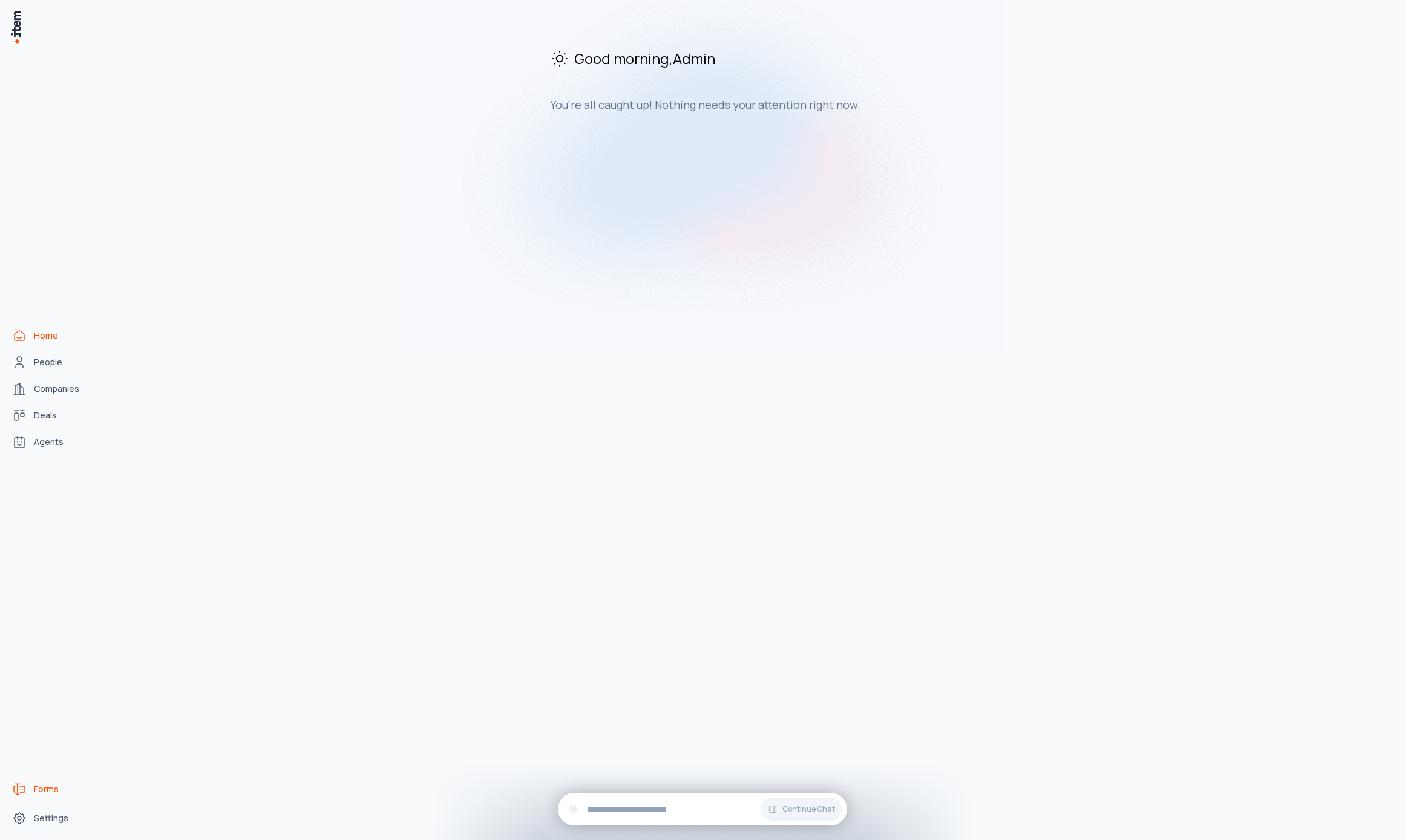
click at [23, 777] on link "Forms" at bounding box center [53, 789] width 92 height 24
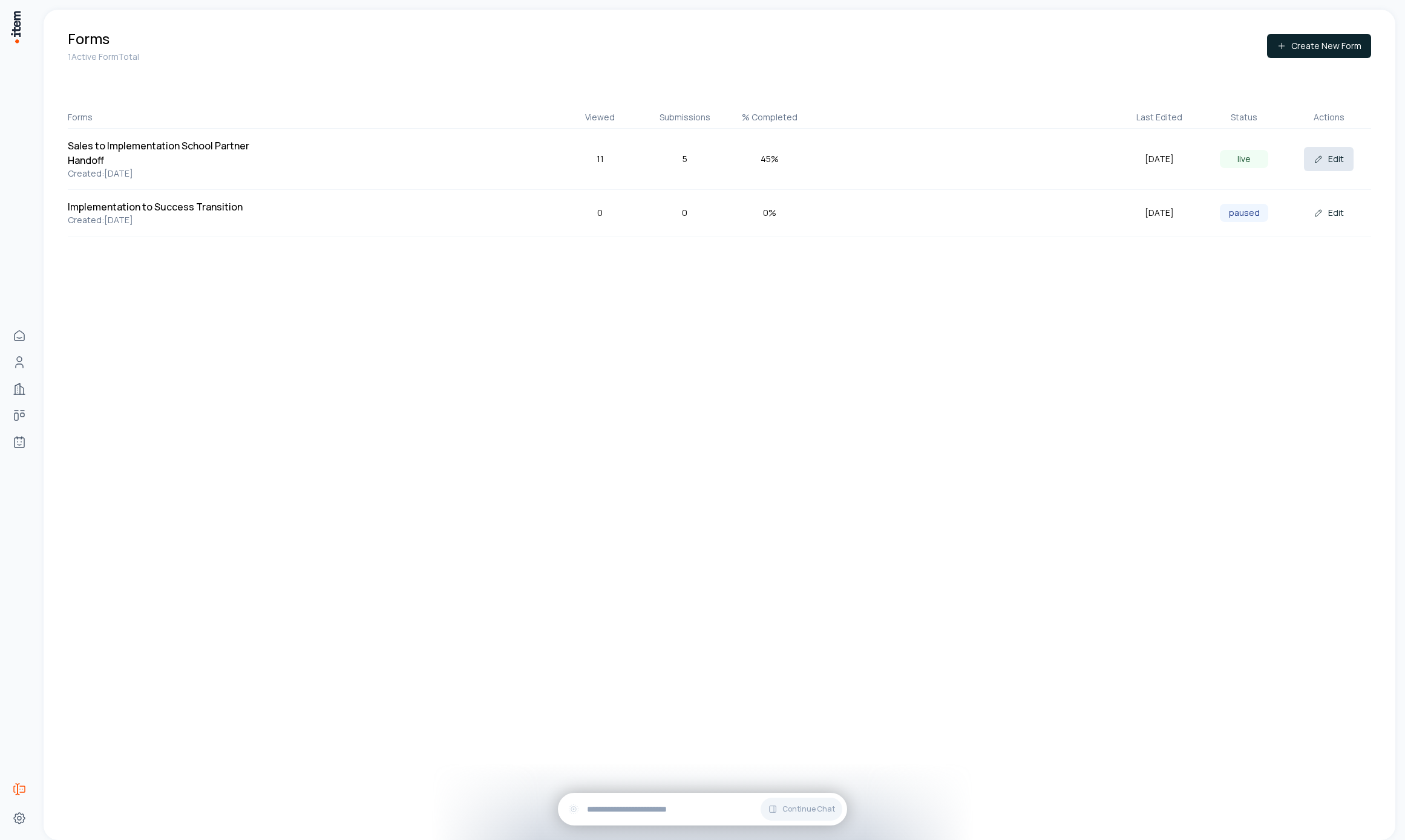
click at [1333, 159] on button "Edit" at bounding box center [1329, 159] width 49 height 24
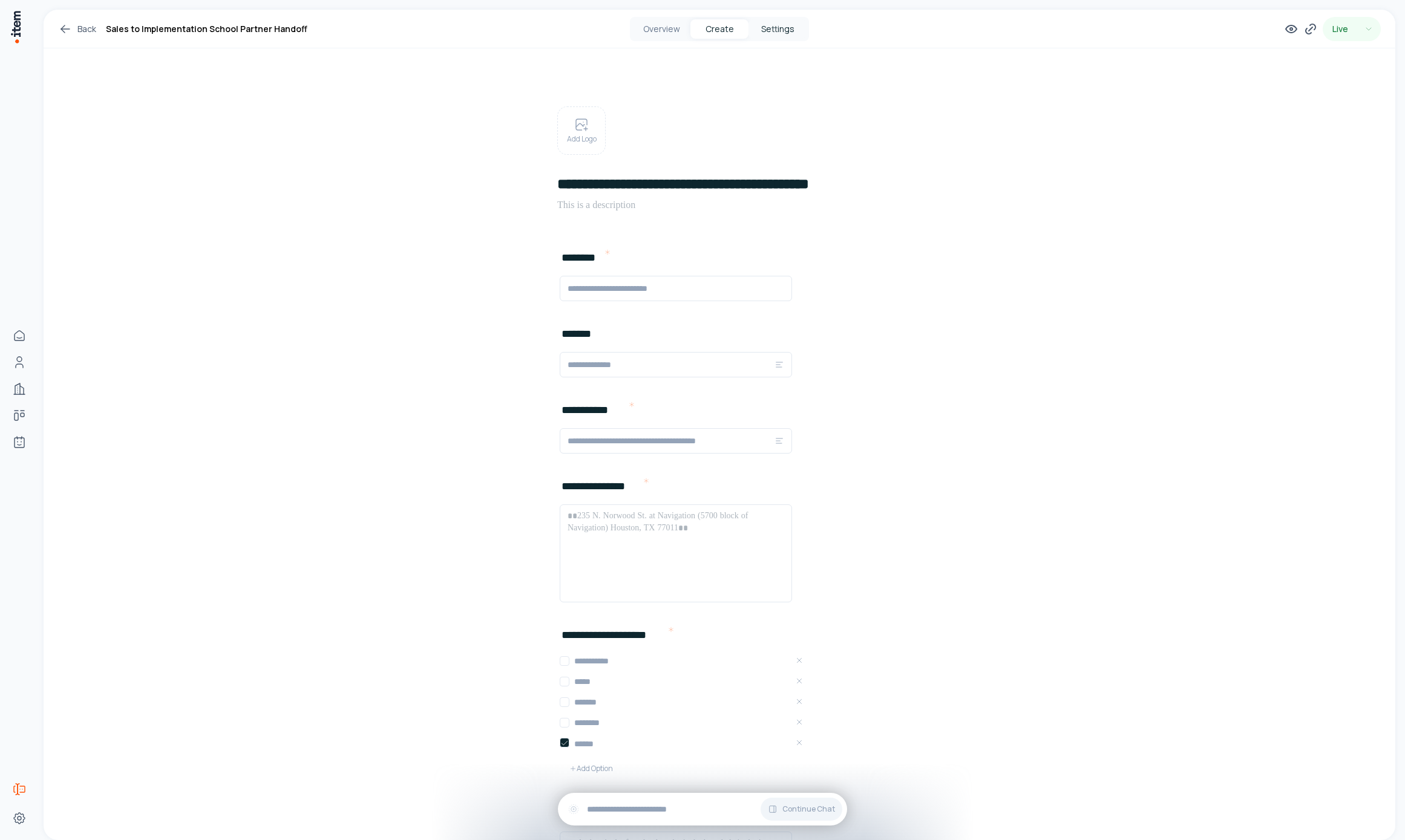
click at [781, 30] on button "Settings" at bounding box center [777, 29] width 58 height 20
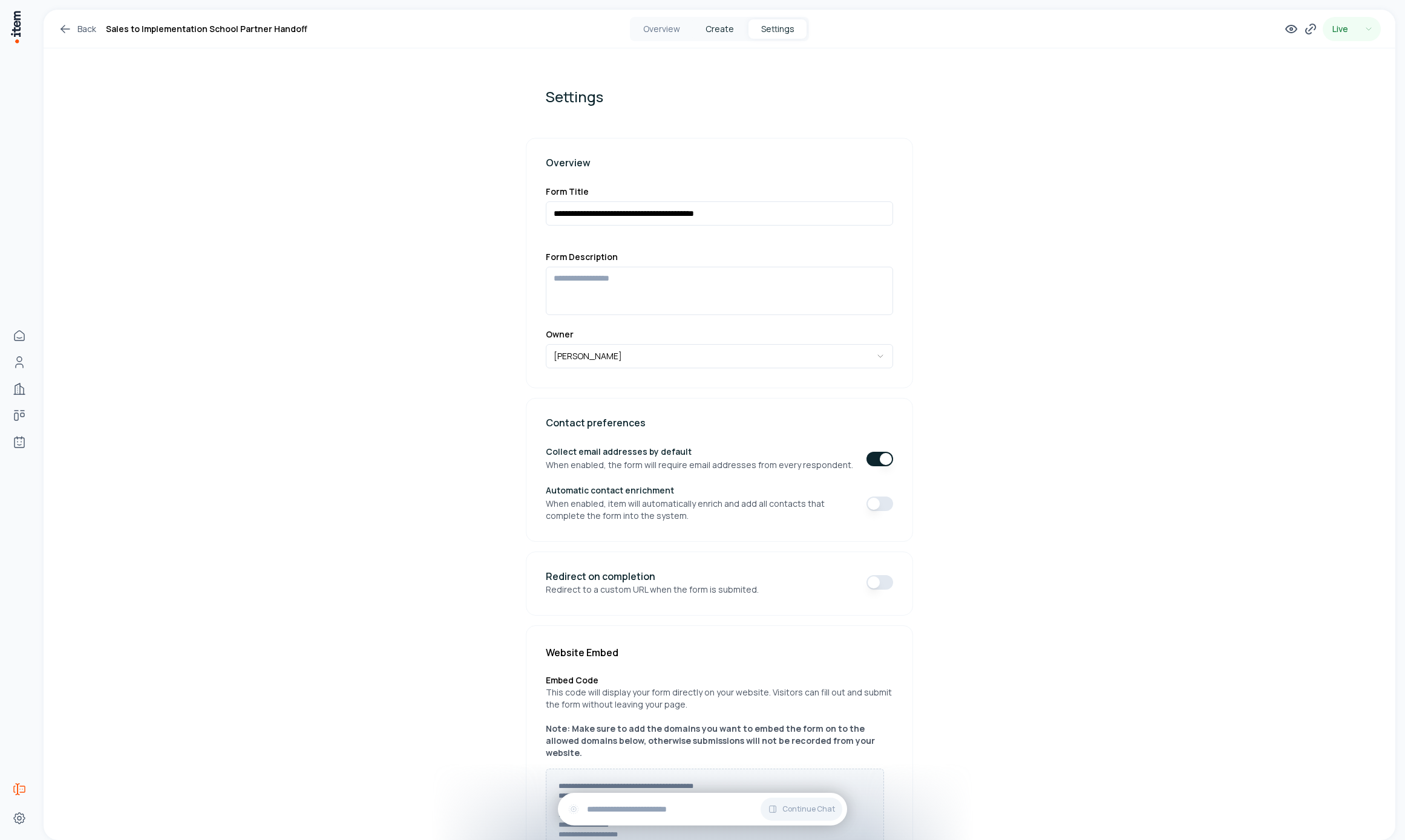
click at [711, 23] on button "Create" at bounding box center [719, 29] width 58 height 20
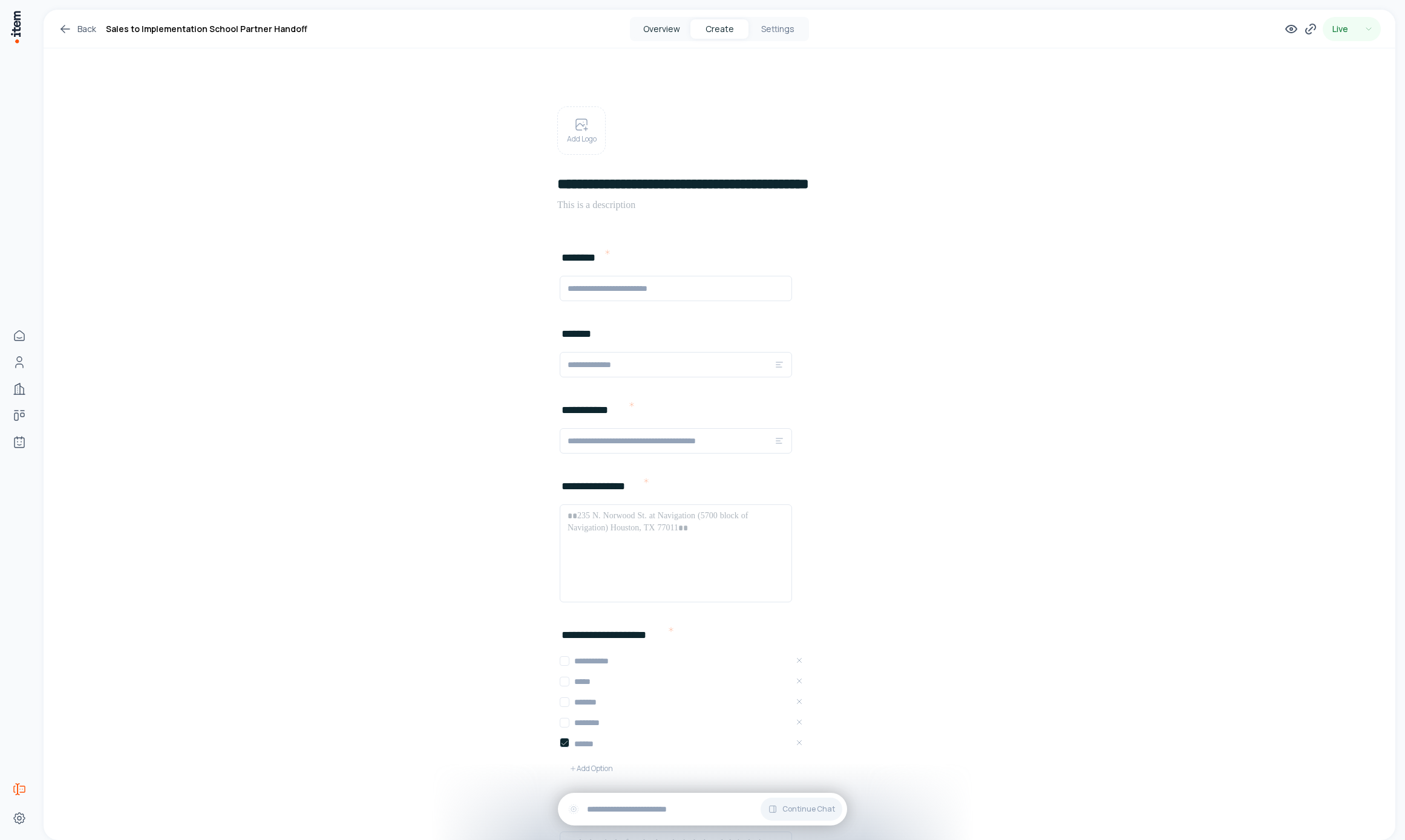
click at [660, 27] on button "Overview" at bounding box center [661, 29] width 58 height 20
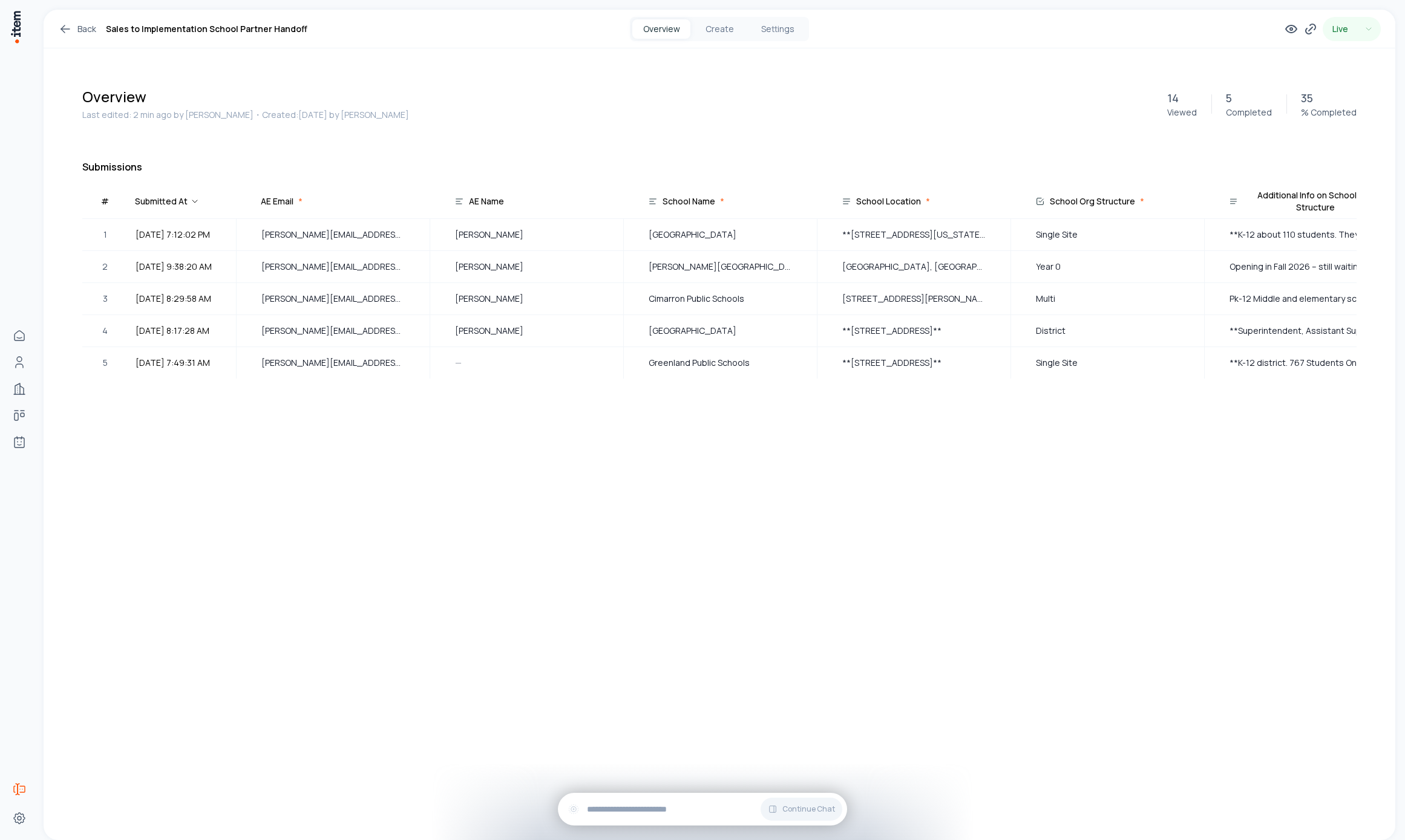
click at [67, 28] on icon at bounding box center [65, 29] width 14 height 14
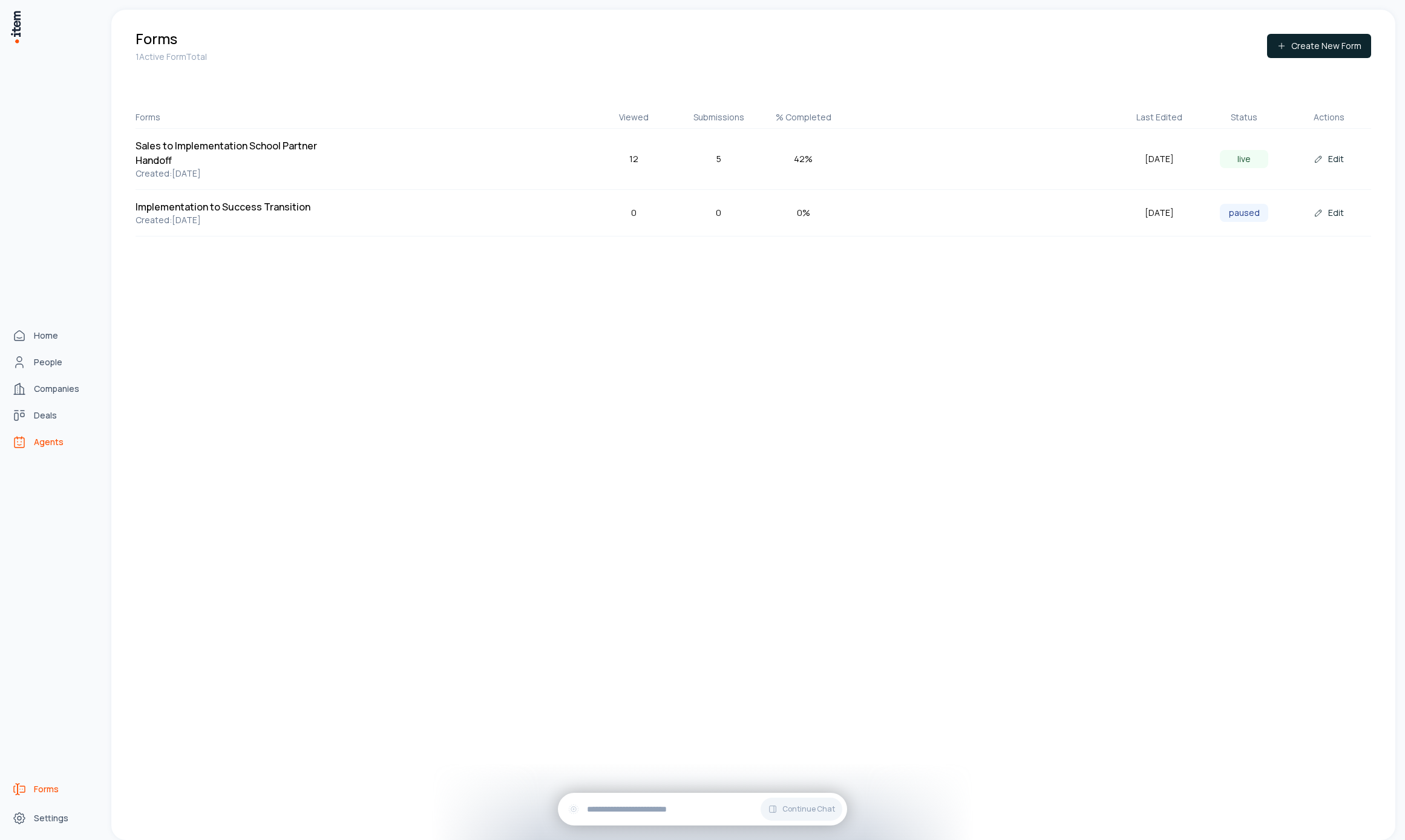
click at [49, 436] on span "Agents" at bounding box center [49, 442] width 30 height 12
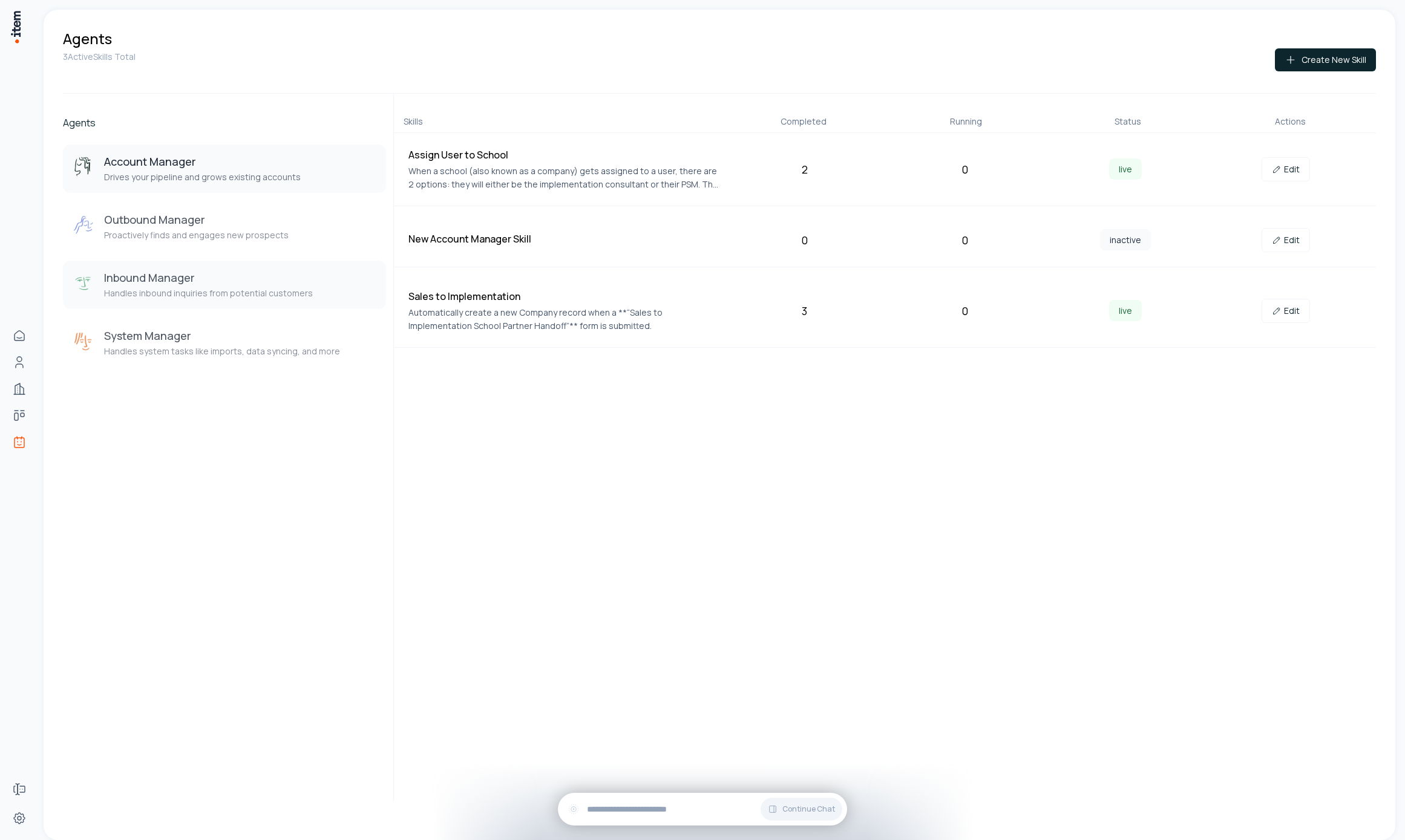
click at [224, 293] on p "Handles inbound inquiries from potential customers" at bounding box center [209, 293] width 209 height 12
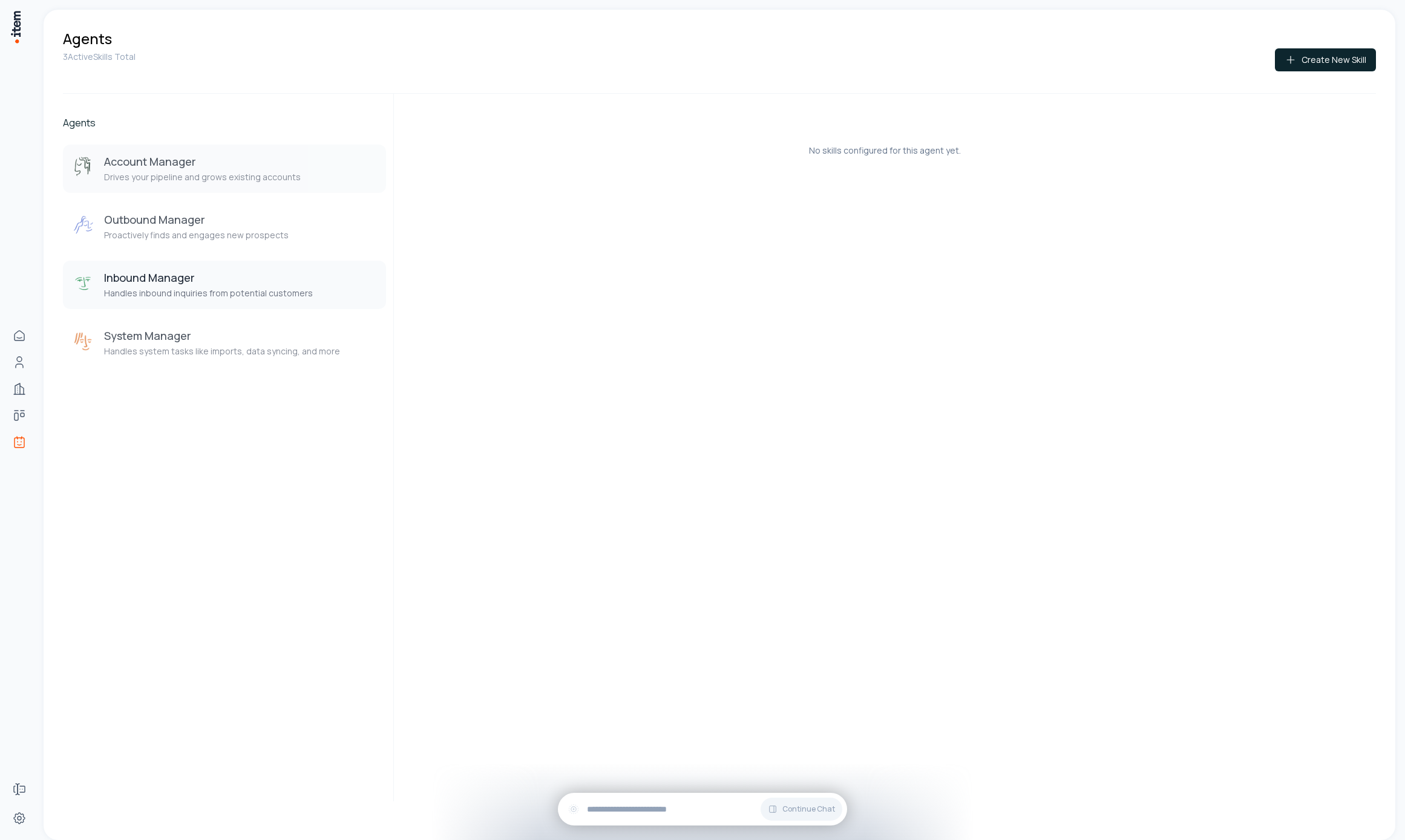
click at [266, 172] on p "Drives your pipeline and grows existing accounts" at bounding box center [202, 177] width 196 height 12
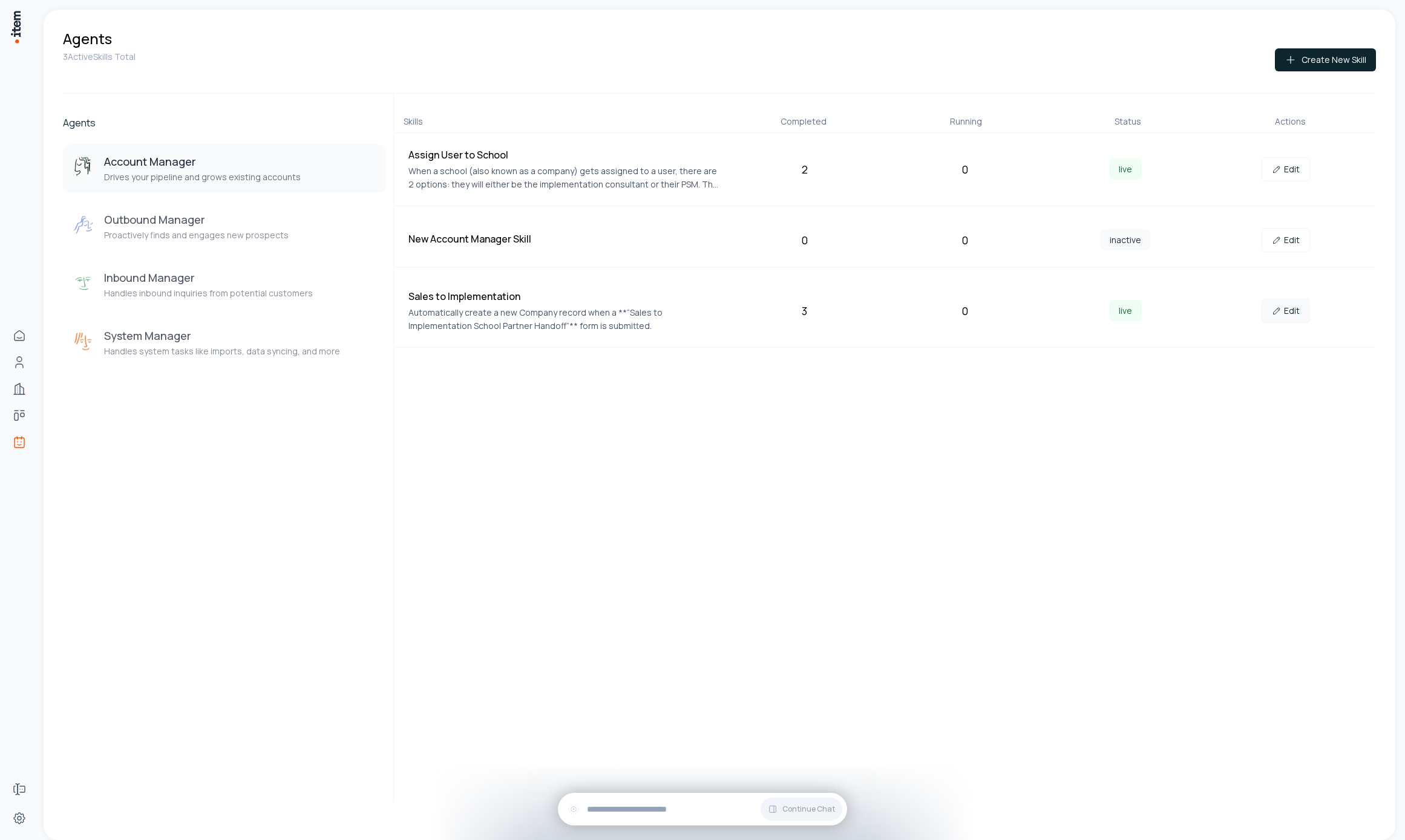
click at [1285, 309] on link "Edit" at bounding box center [1285, 310] width 49 height 24
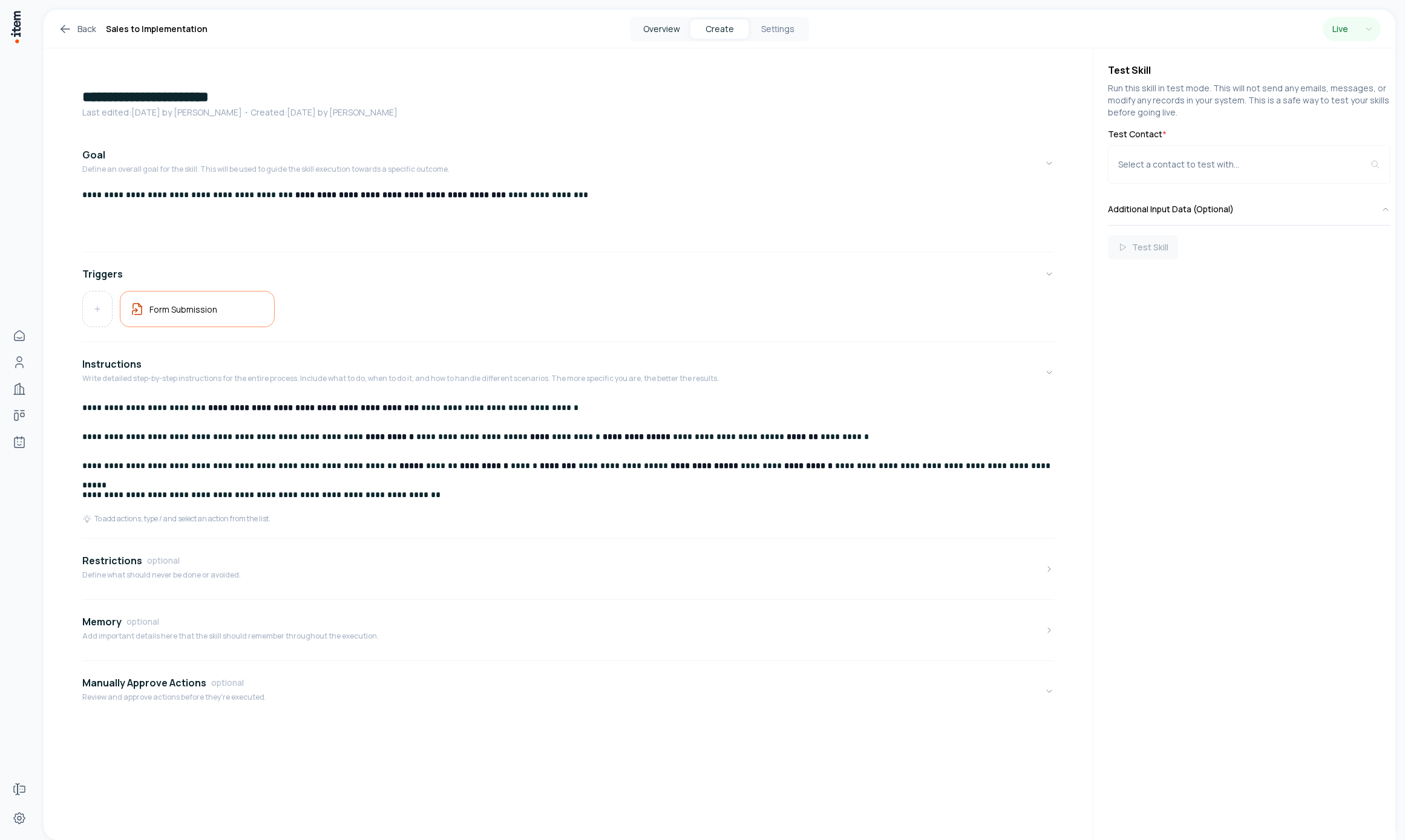
click at [654, 24] on button "Overview" at bounding box center [661, 29] width 58 height 20
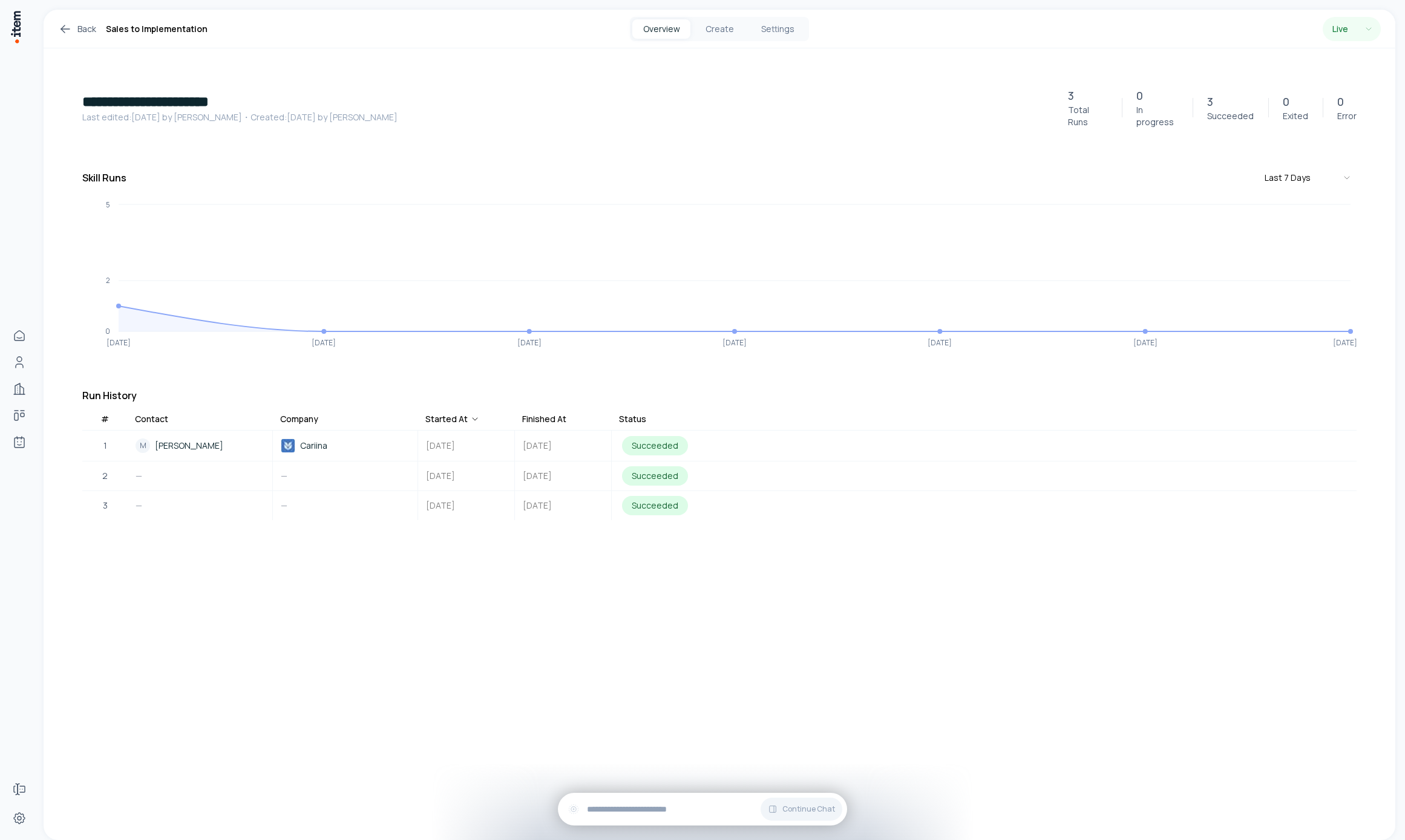
click at [725, 12] on div "Back Sales to Implementation Overview Create Settings Live" at bounding box center [719, 28] width 1351 height 38
click at [725, 30] on button "Create" at bounding box center [719, 29] width 58 height 20
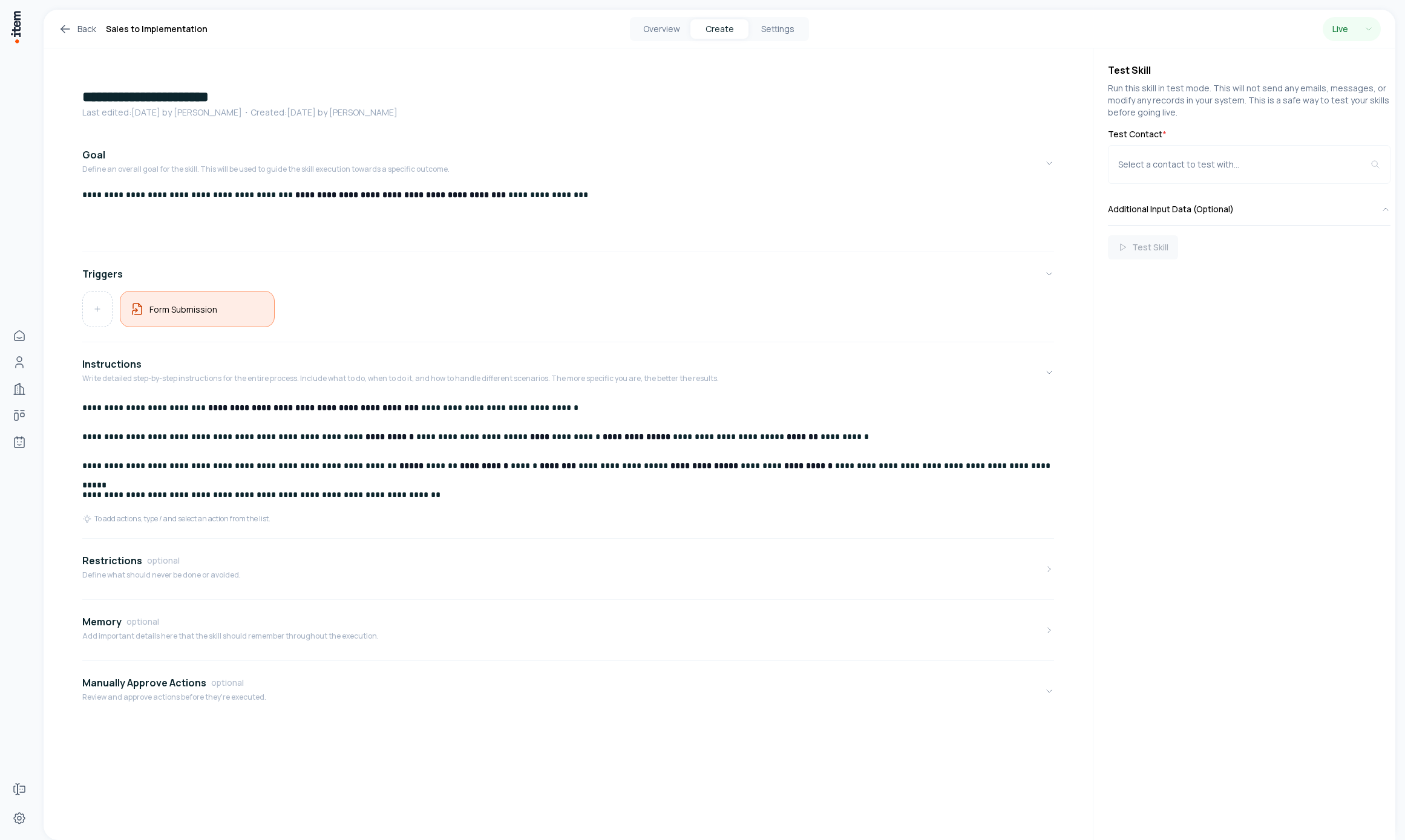
click at [216, 302] on div "Form Submission" at bounding box center [196, 309] width 134 height 16
click at [1372, 75] on icon at bounding box center [1374, 70] width 14 height 14
click at [232, 280] on button "Triggers" at bounding box center [568, 274] width 971 height 34
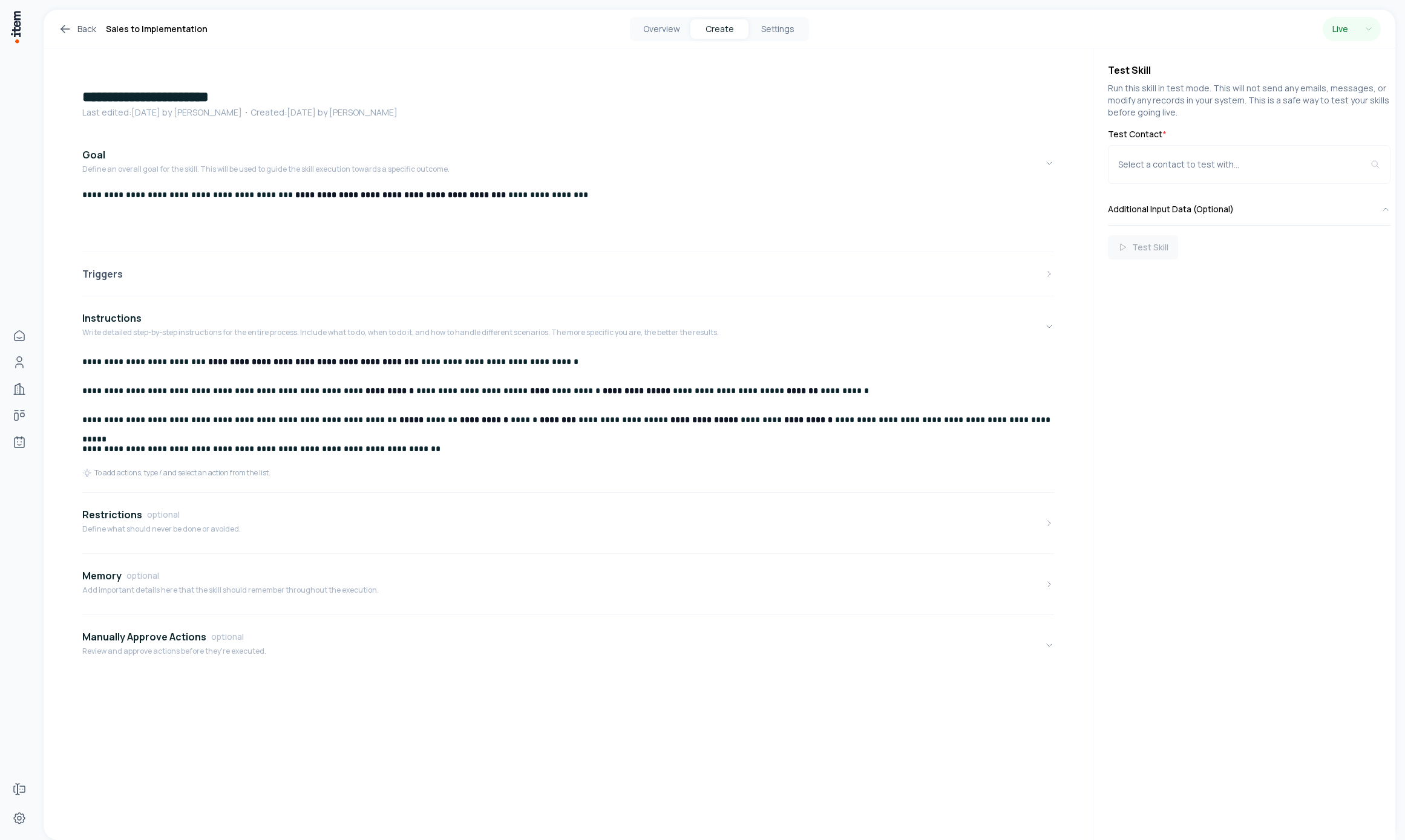
click at [246, 268] on button "Triggers" at bounding box center [568, 274] width 971 height 34
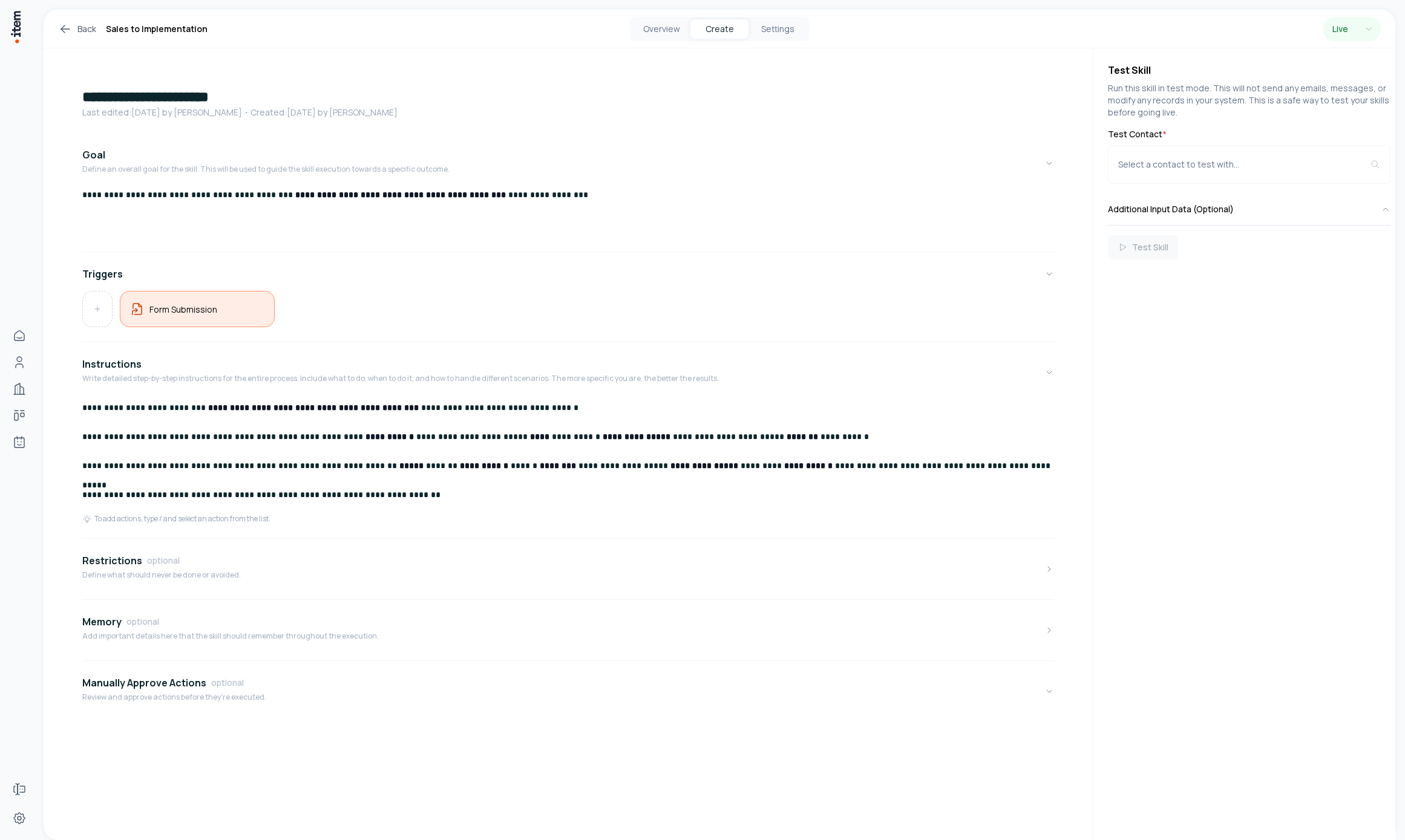
click at [167, 317] on div "Form Submission" at bounding box center [197, 309] width 155 height 36
click at [1372, 65] on icon at bounding box center [1373, 70] width 9 height 9
click at [662, 35] on button "Overview" at bounding box center [661, 29] width 58 height 20
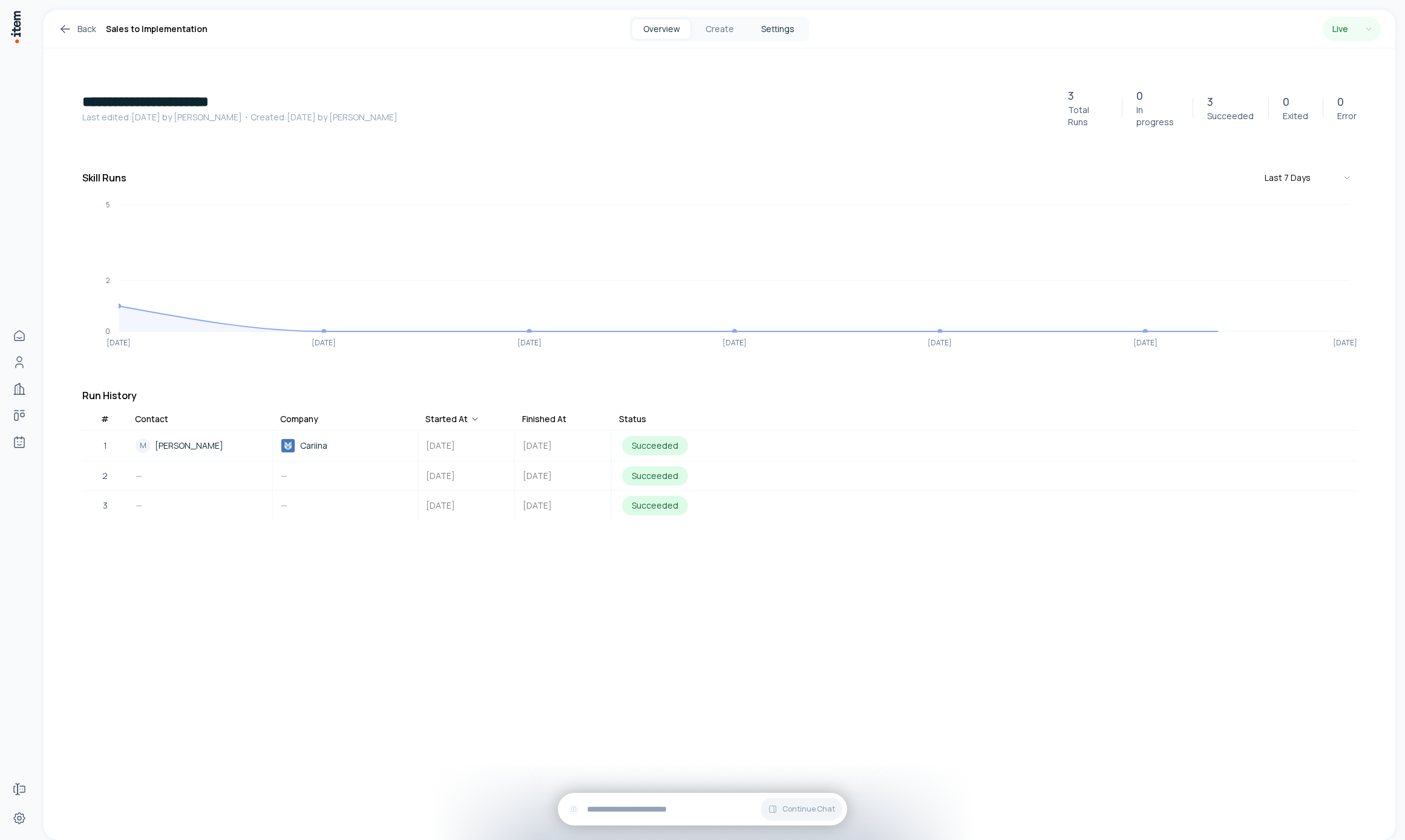
click at [753, 30] on button "Settings" at bounding box center [777, 29] width 58 height 20
click at [718, 30] on button "Create" at bounding box center [719, 29] width 58 height 20
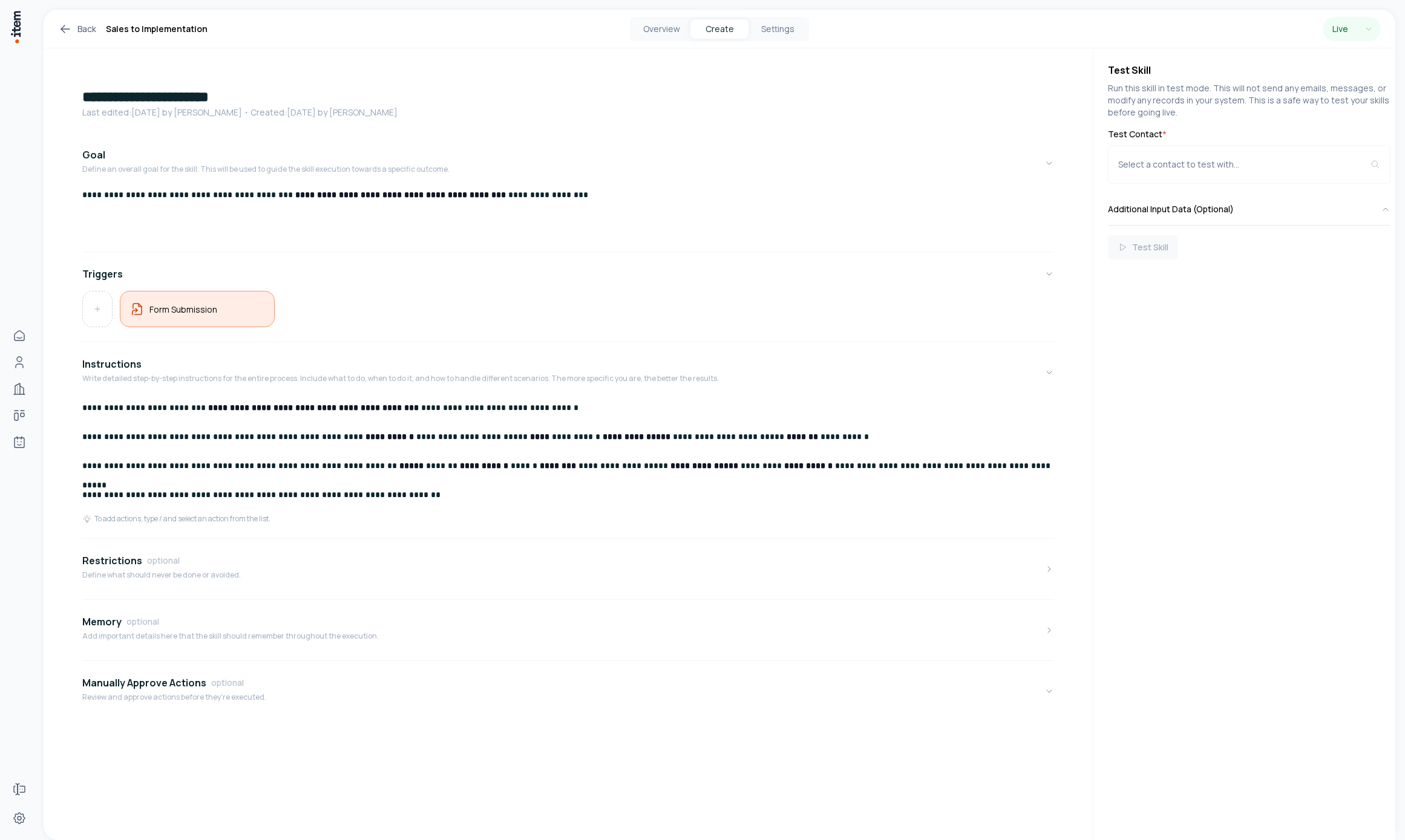
click at [254, 305] on div "Form Submission" at bounding box center [196, 309] width 134 height 16
click at [1309, 170] on html "**********" at bounding box center [702, 420] width 1405 height 840
drag, startPoint x: 1289, startPoint y: 296, endPoint x: 850, endPoint y: 328, distance: 440.2
click at [1289, 296] on html "**********" at bounding box center [702, 420] width 1405 height 840
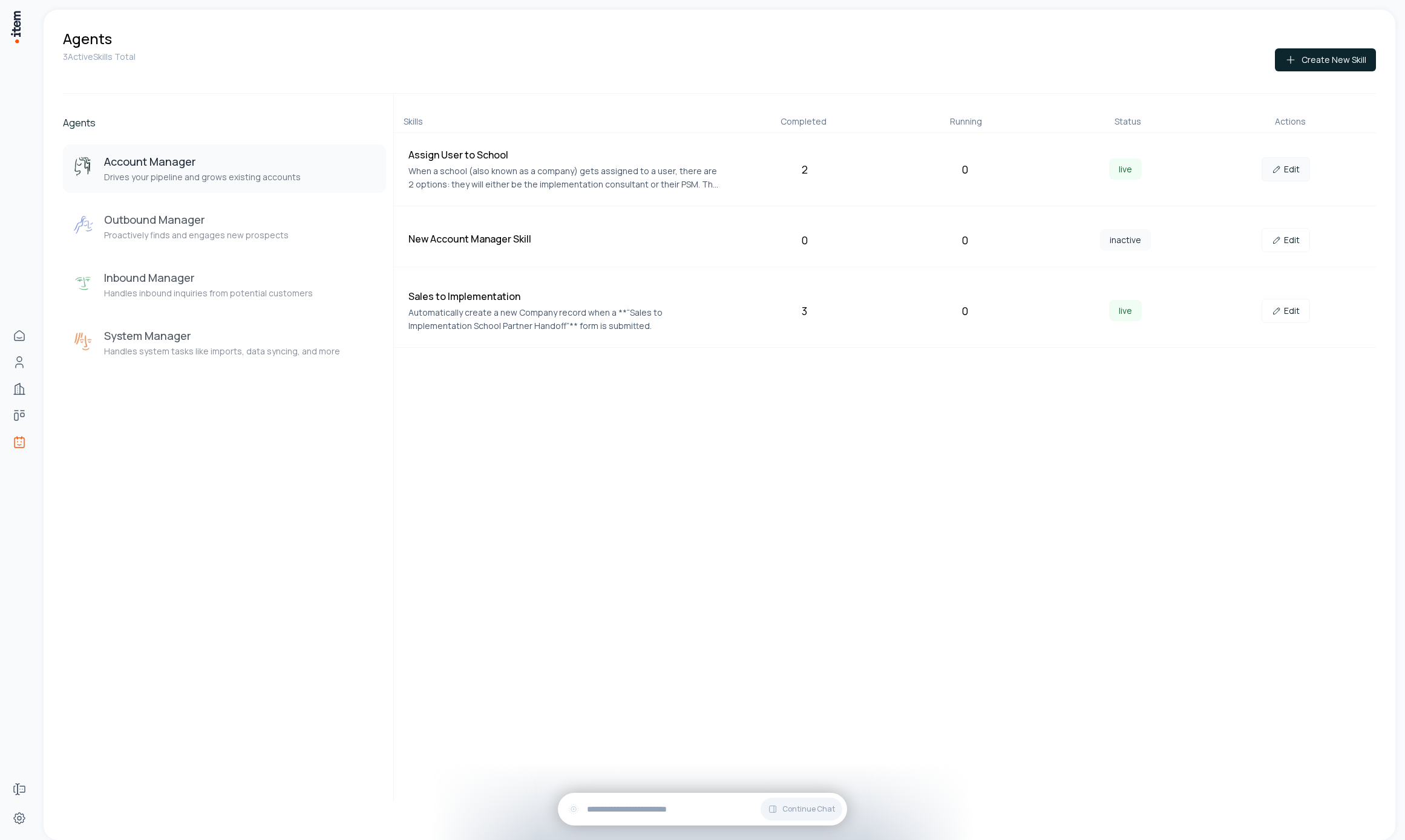
click at [1290, 167] on link "Edit" at bounding box center [1285, 169] width 49 height 24
click at [145, 217] on h3 "Outbound Manager" at bounding box center [196, 220] width 185 height 14
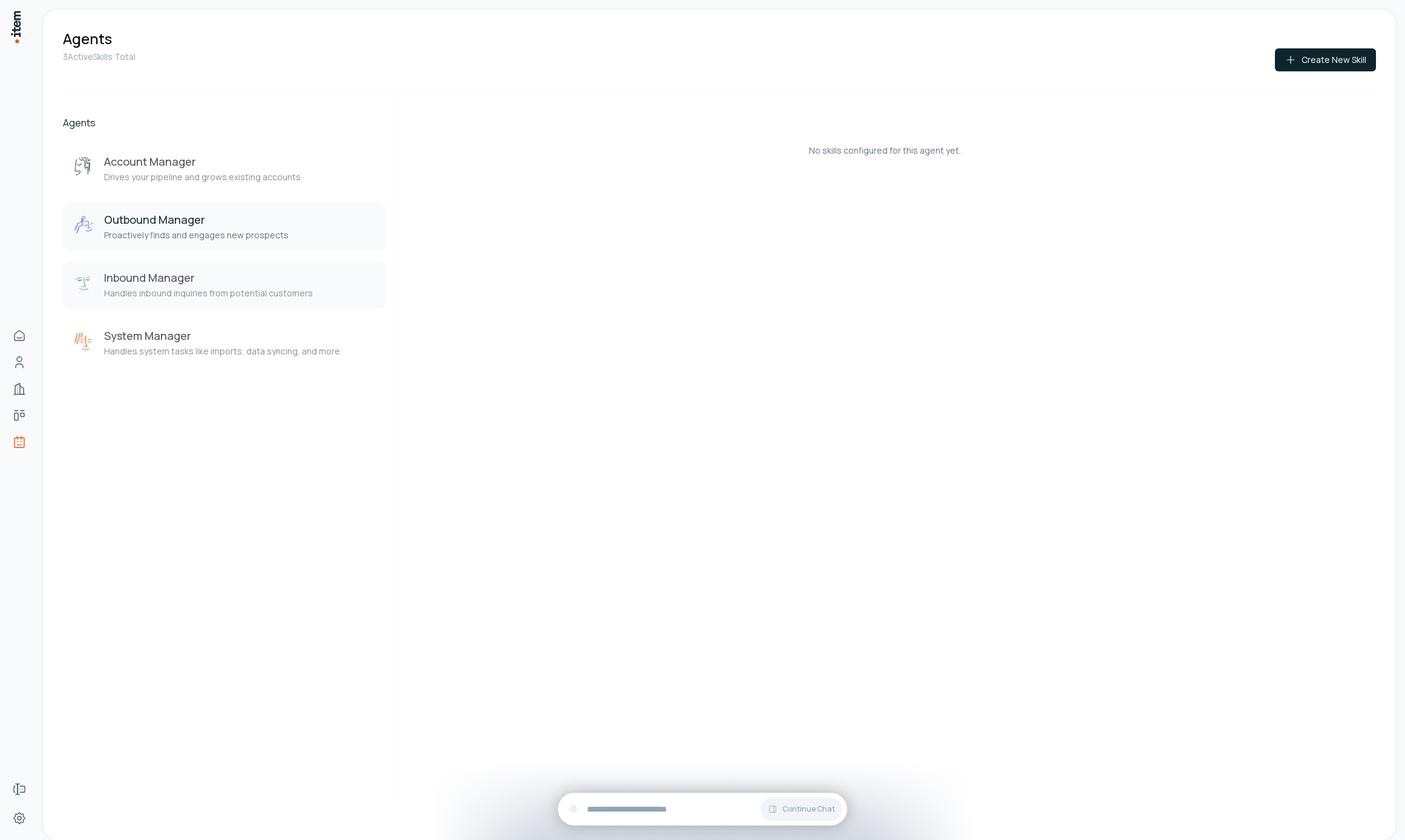
click at [174, 280] on h3 "Inbound Manager" at bounding box center [209, 278] width 209 height 14
click at [197, 338] on h3 "System Manager" at bounding box center [222, 336] width 236 height 14
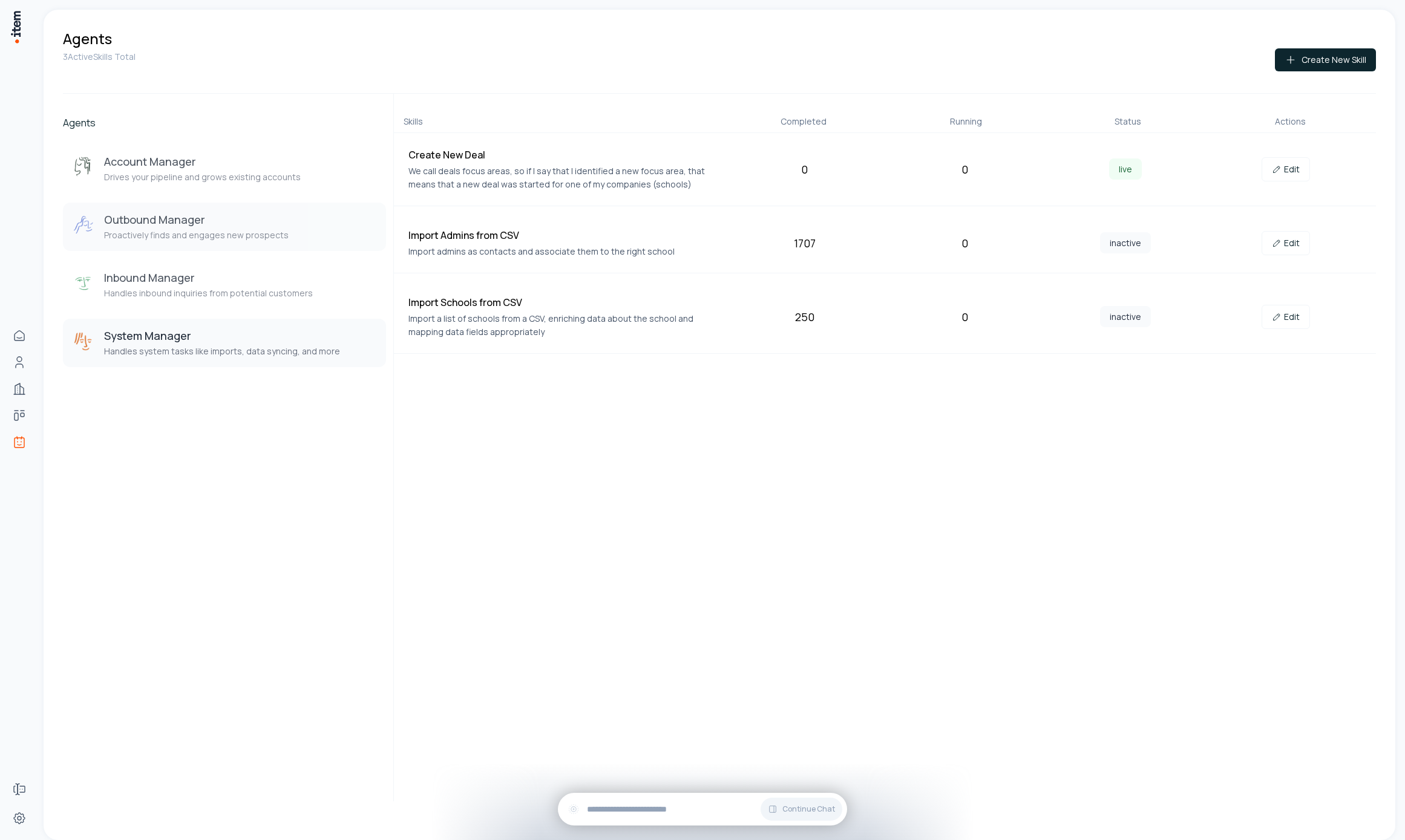
click at [214, 217] on h3 "Outbound Manager" at bounding box center [196, 220] width 185 height 14
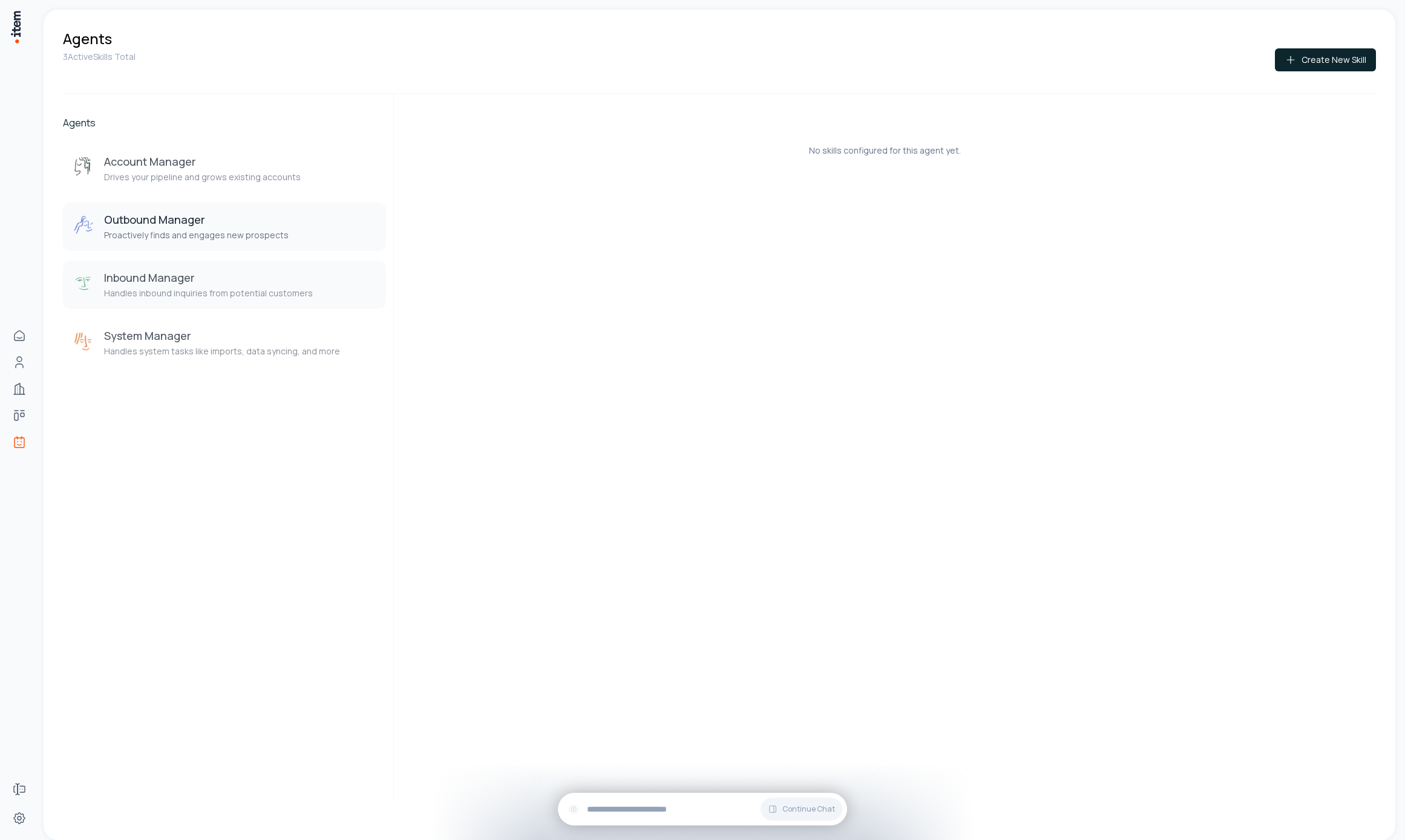
click at [225, 307] on button "Inbound Manager Handles inbound inquiries from potential customers" at bounding box center [225, 285] width 323 height 49
click at [230, 329] on h3 "System Manager" at bounding box center [222, 336] width 236 height 14
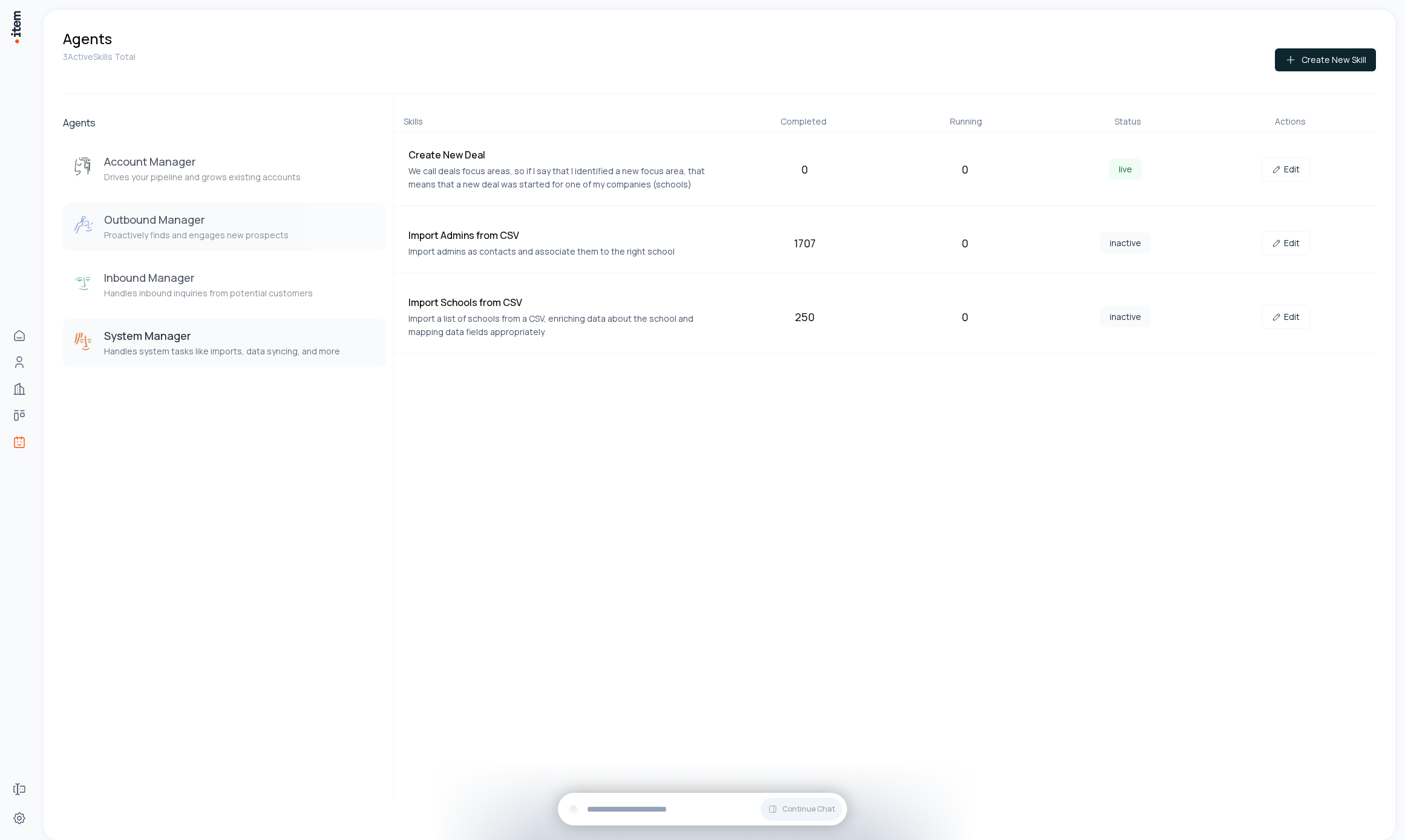
click at [261, 251] on button "Outbound Manager Proactively finds and engages new prospects" at bounding box center [225, 227] width 323 height 49
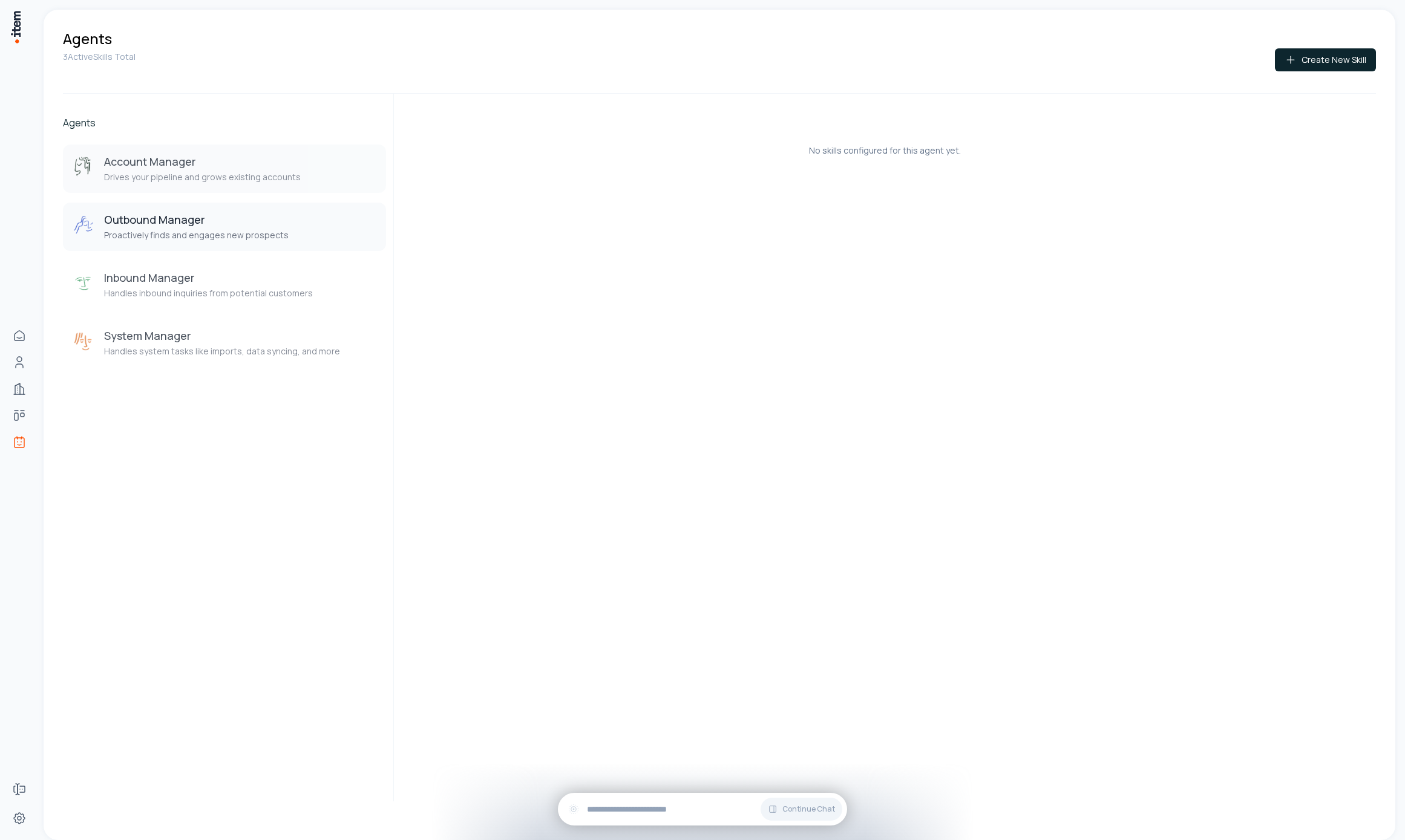
click at [214, 188] on button "Account Manager Drives your pipeline and grows existing accounts" at bounding box center [225, 168] width 323 height 49
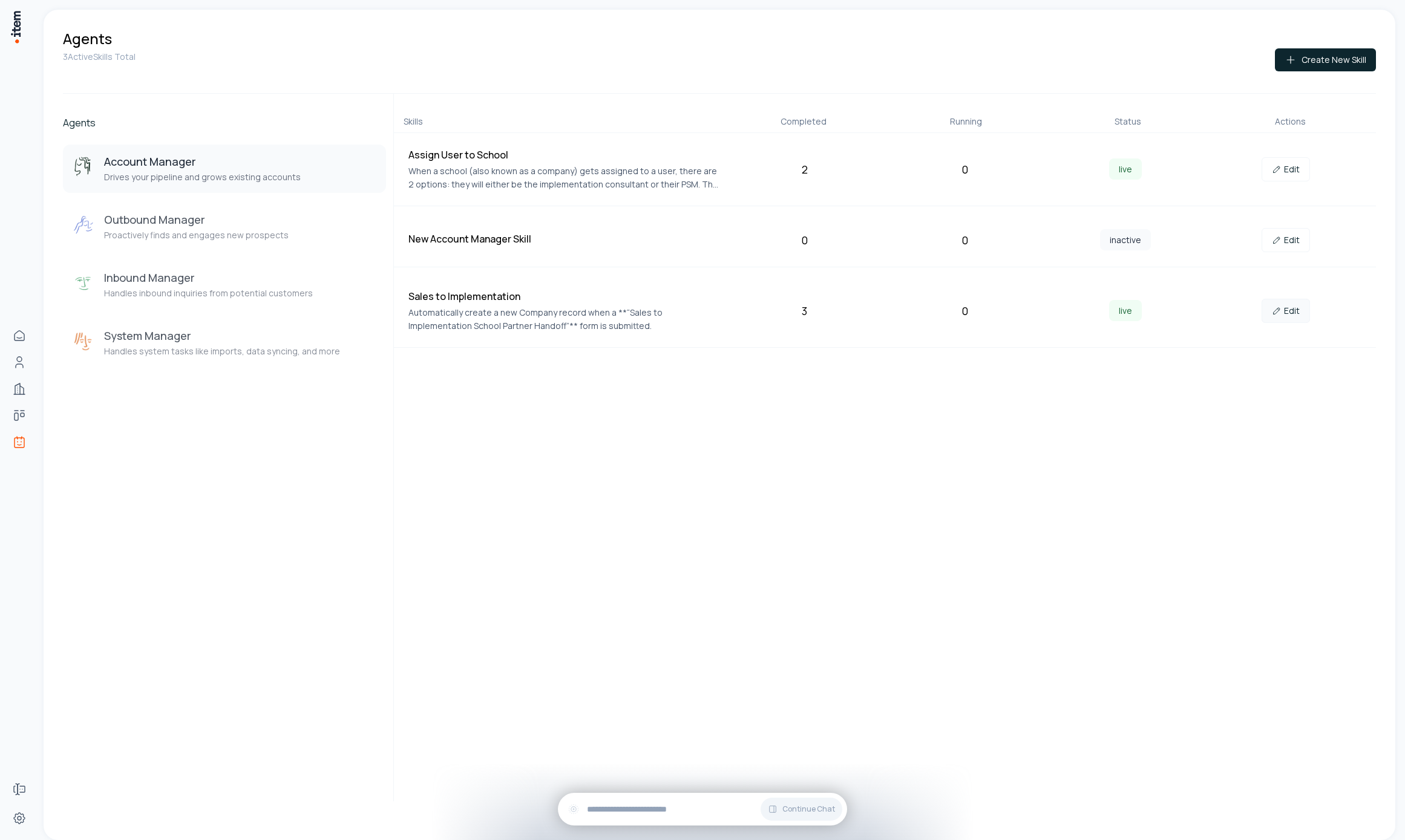
click at [1285, 319] on link "Edit" at bounding box center [1285, 310] width 49 height 24
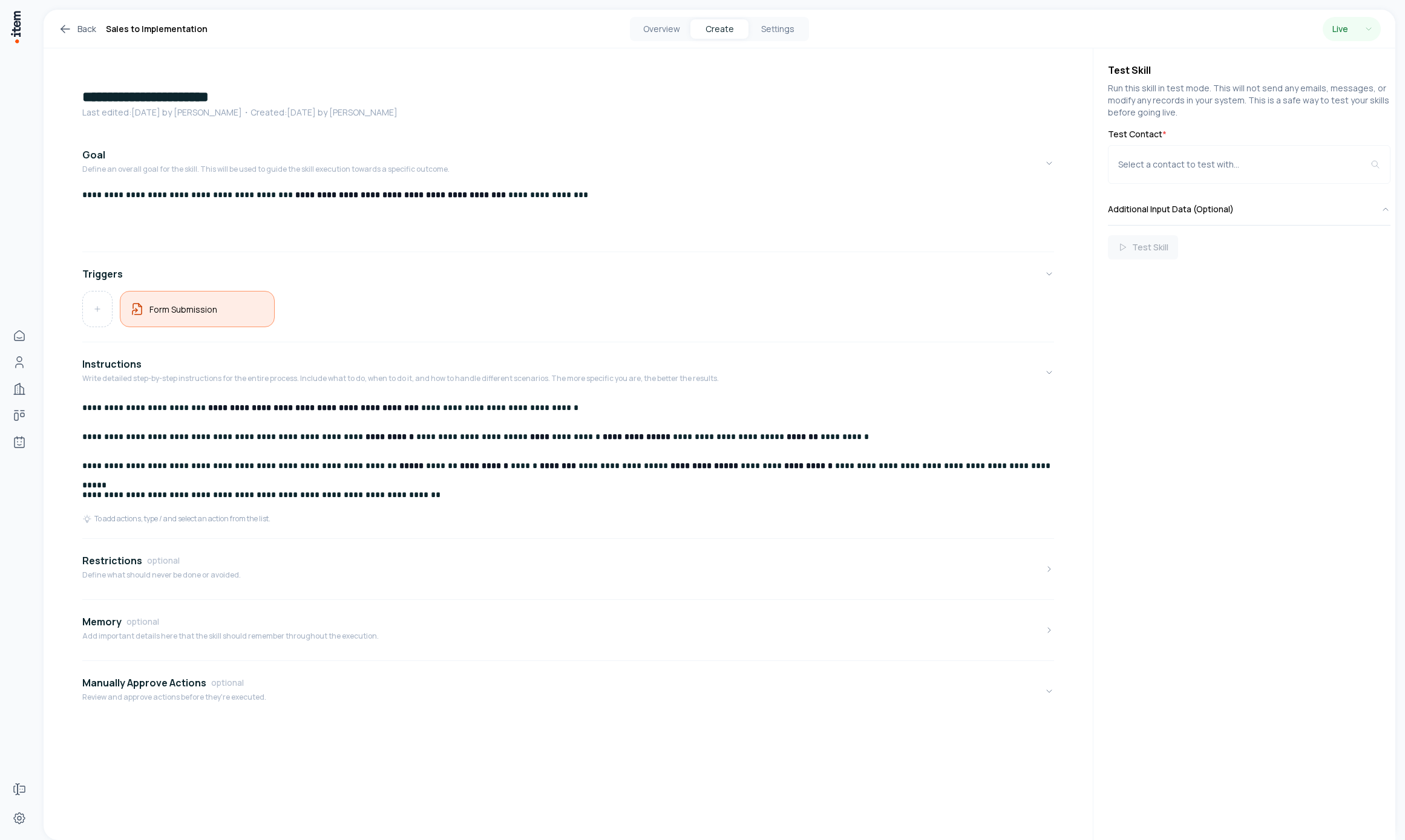
click at [192, 320] on div "Form Submission" at bounding box center [197, 309] width 155 height 36
click at [1322, 172] on html "**********" at bounding box center [702, 420] width 1405 height 840
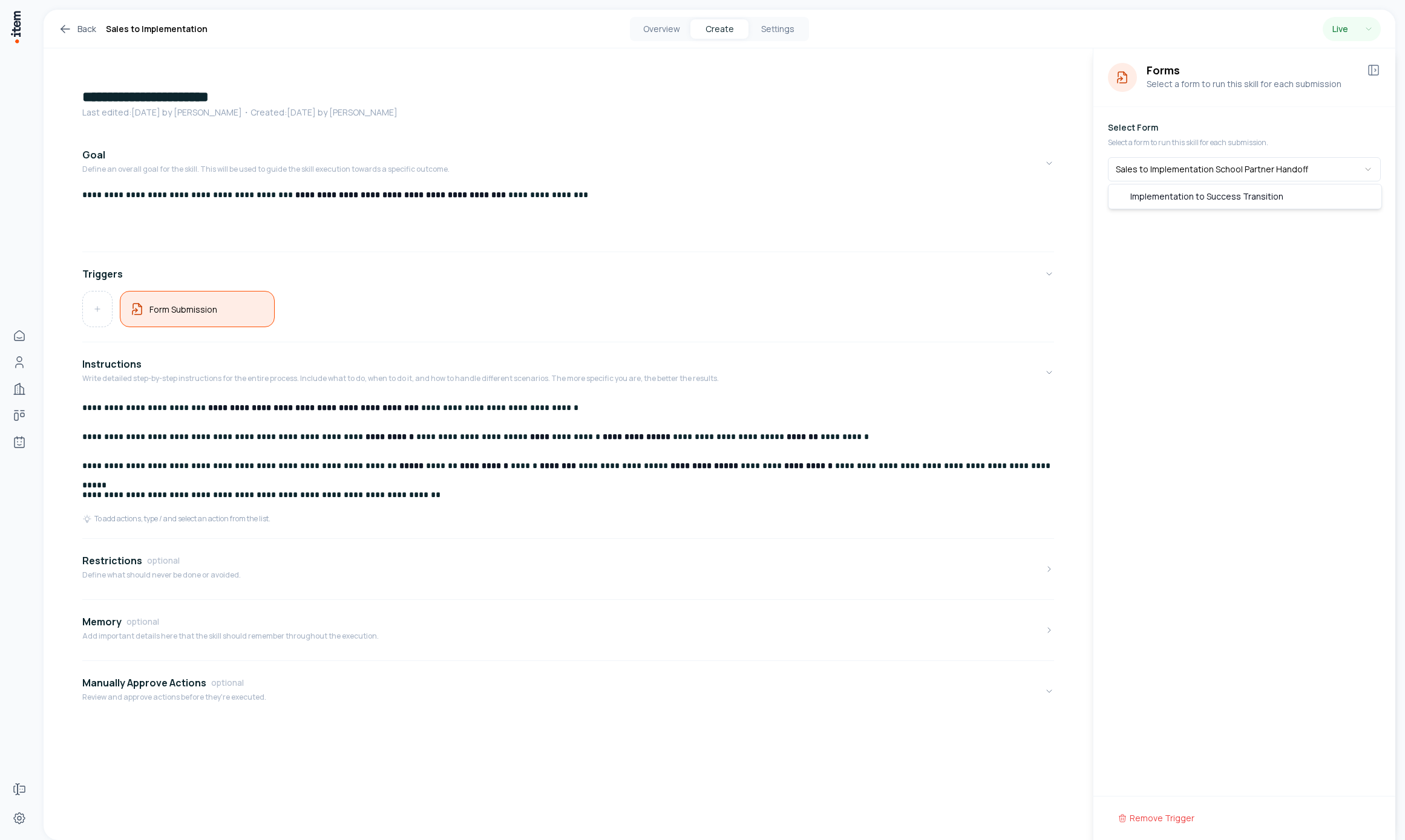
click at [1245, 274] on html "**********" at bounding box center [702, 420] width 1405 height 840
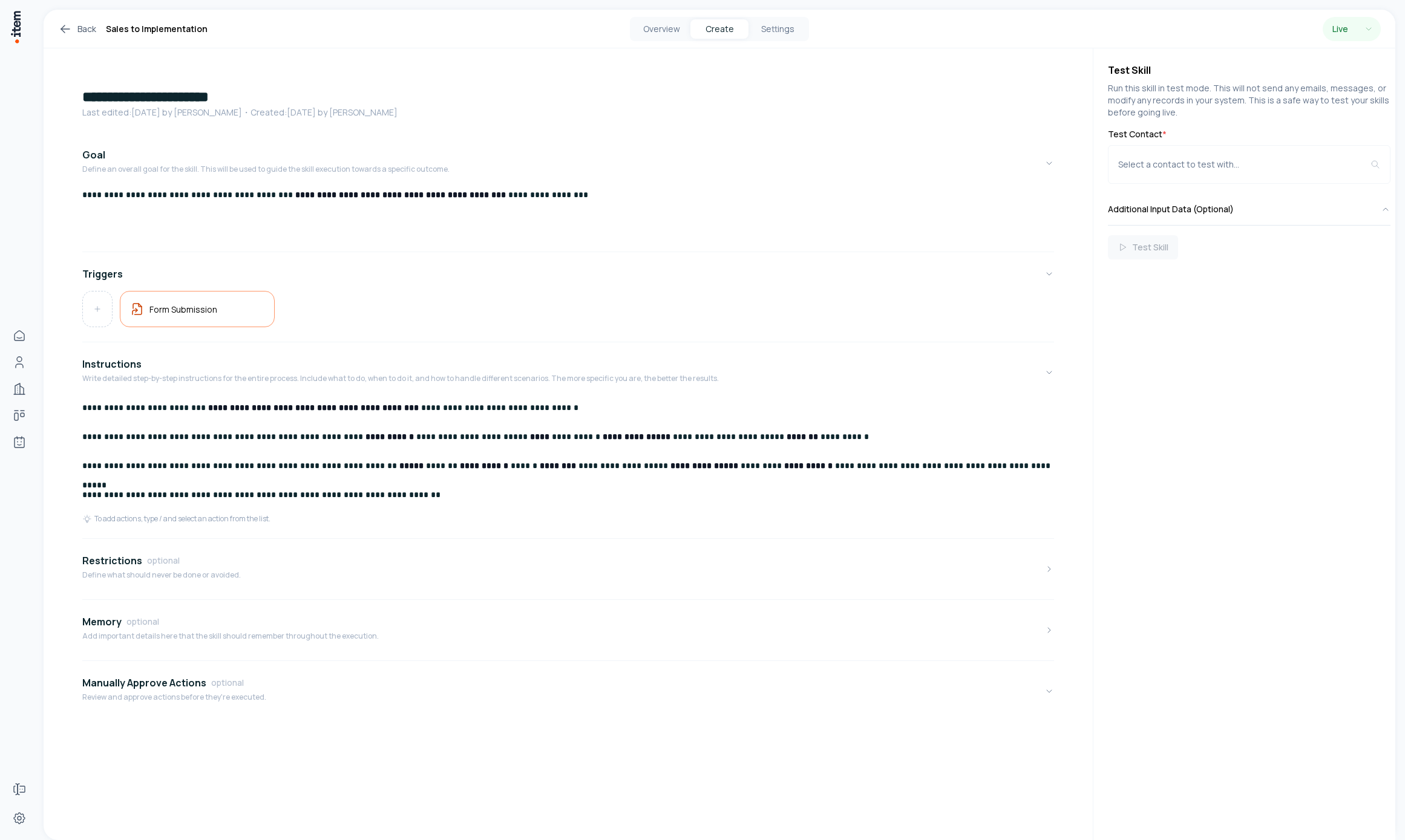
click at [194, 328] on div "Form Submission" at bounding box center [568, 313] width 971 height 46
click at [194, 317] on div "Form Submission" at bounding box center [197, 309] width 155 height 36
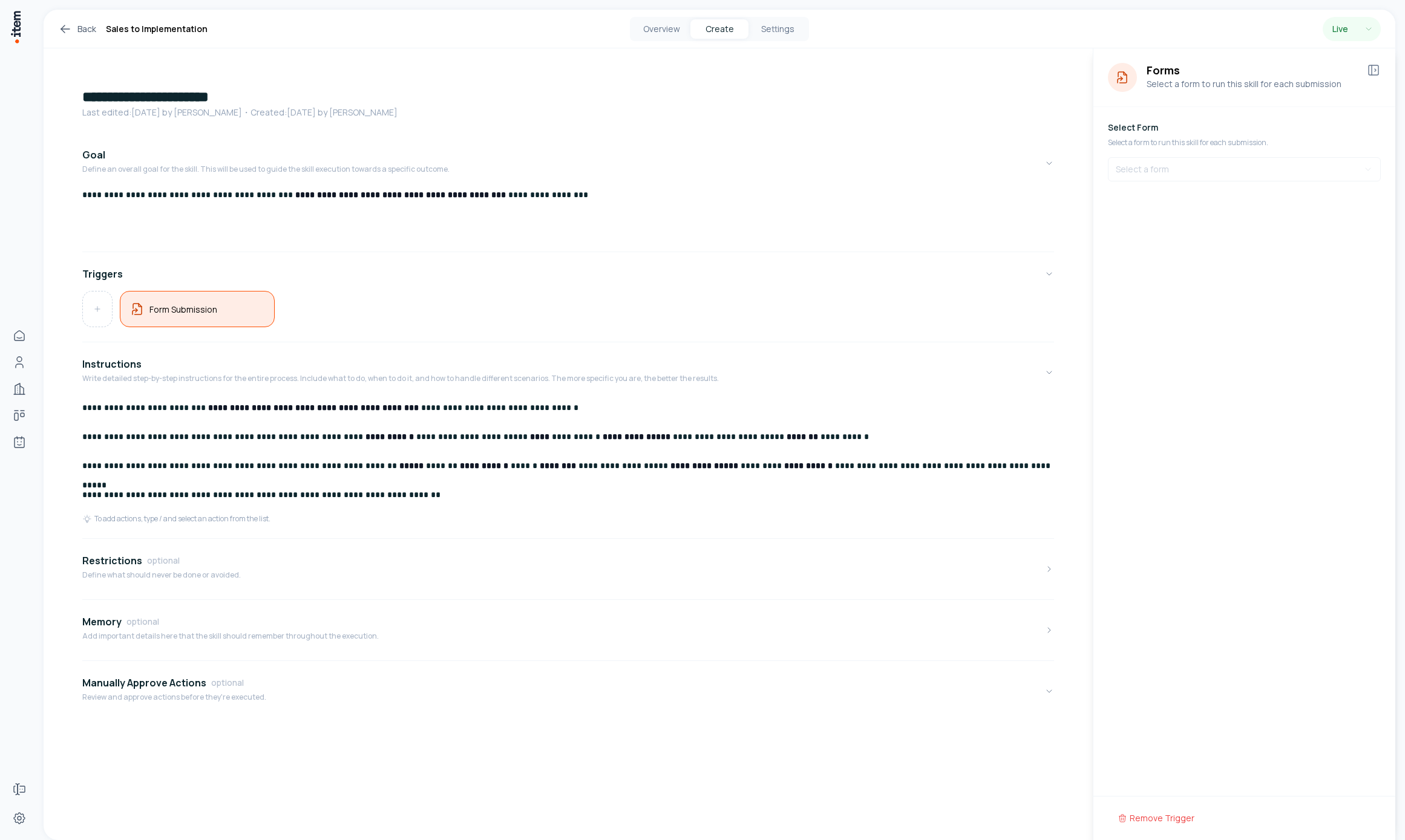
click at [1196, 147] on p "Select a form to run this skill for each submission." at bounding box center [1244, 142] width 273 height 9
click at [196, 311] on h5 "Form Submission" at bounding box center [183, 309] width 67 height 12
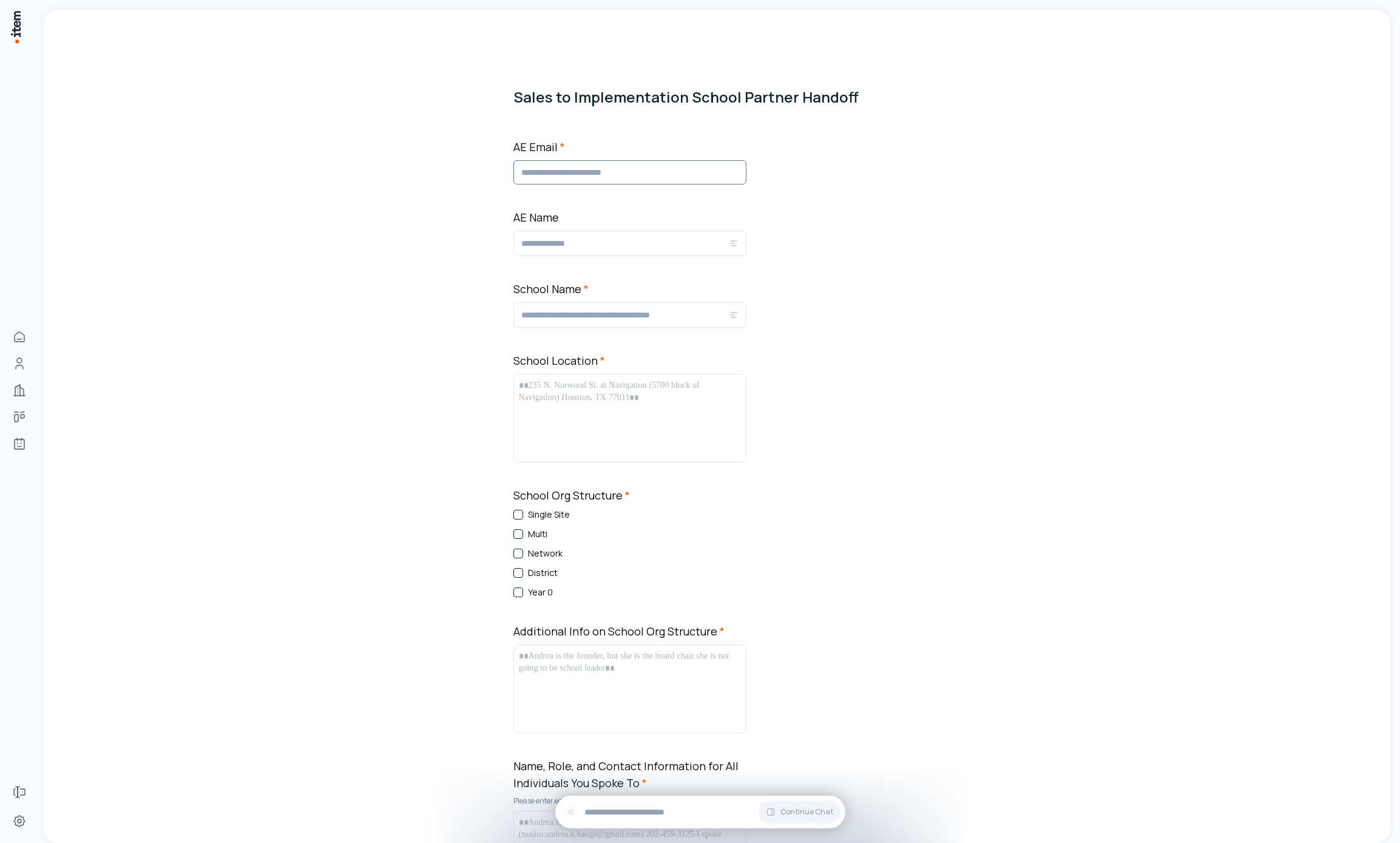
click at [585, 167] on input "AE Email *" at bounding box center [630, 172] width 233 height 24
type input "**********"
click at [521, 595] on div "Year 0" at bounding box center [630, 592] width 233 height 12
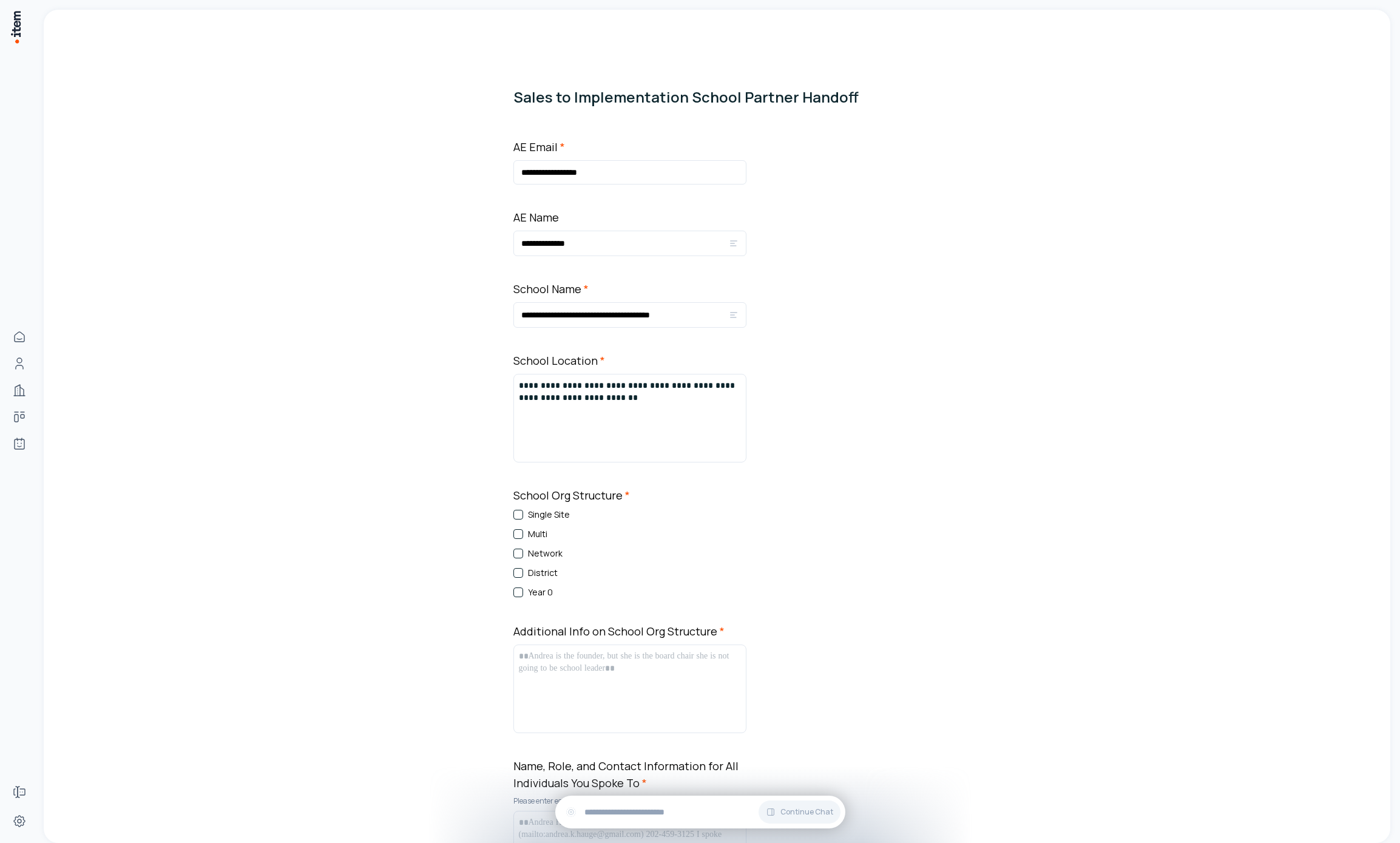
click at [518, 596] on button "Year 0" at bounding box center [518, 592] width 9 height 9
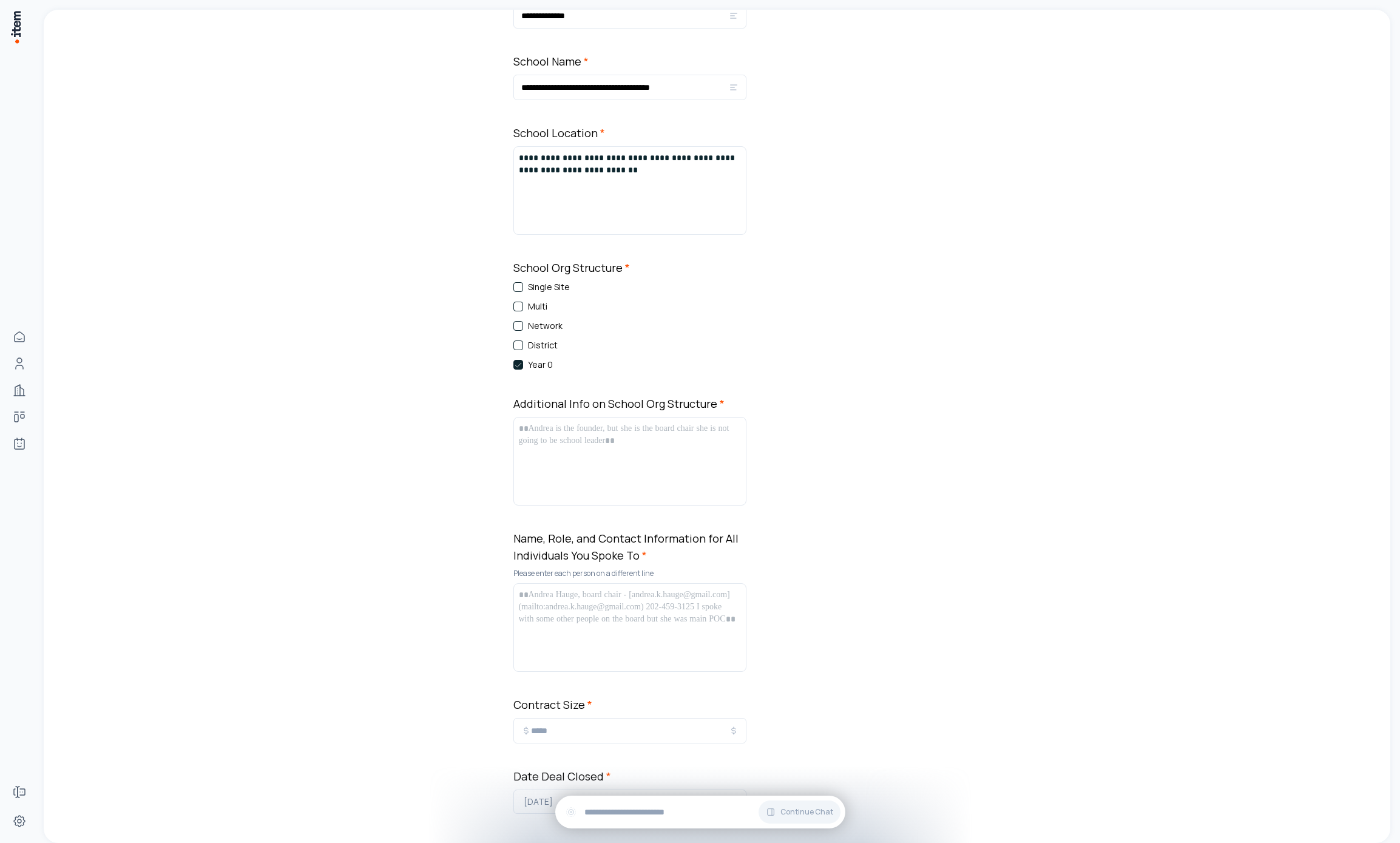
type button "on"
click at [611, 475] on div at bounding box center [630, 461] width 222 height 78
click at [602, 626] on div at bounding box center [630, 628] width 222 height 78
click at [606, 632] on div at bounding box center [630, 628] width 222 height 78
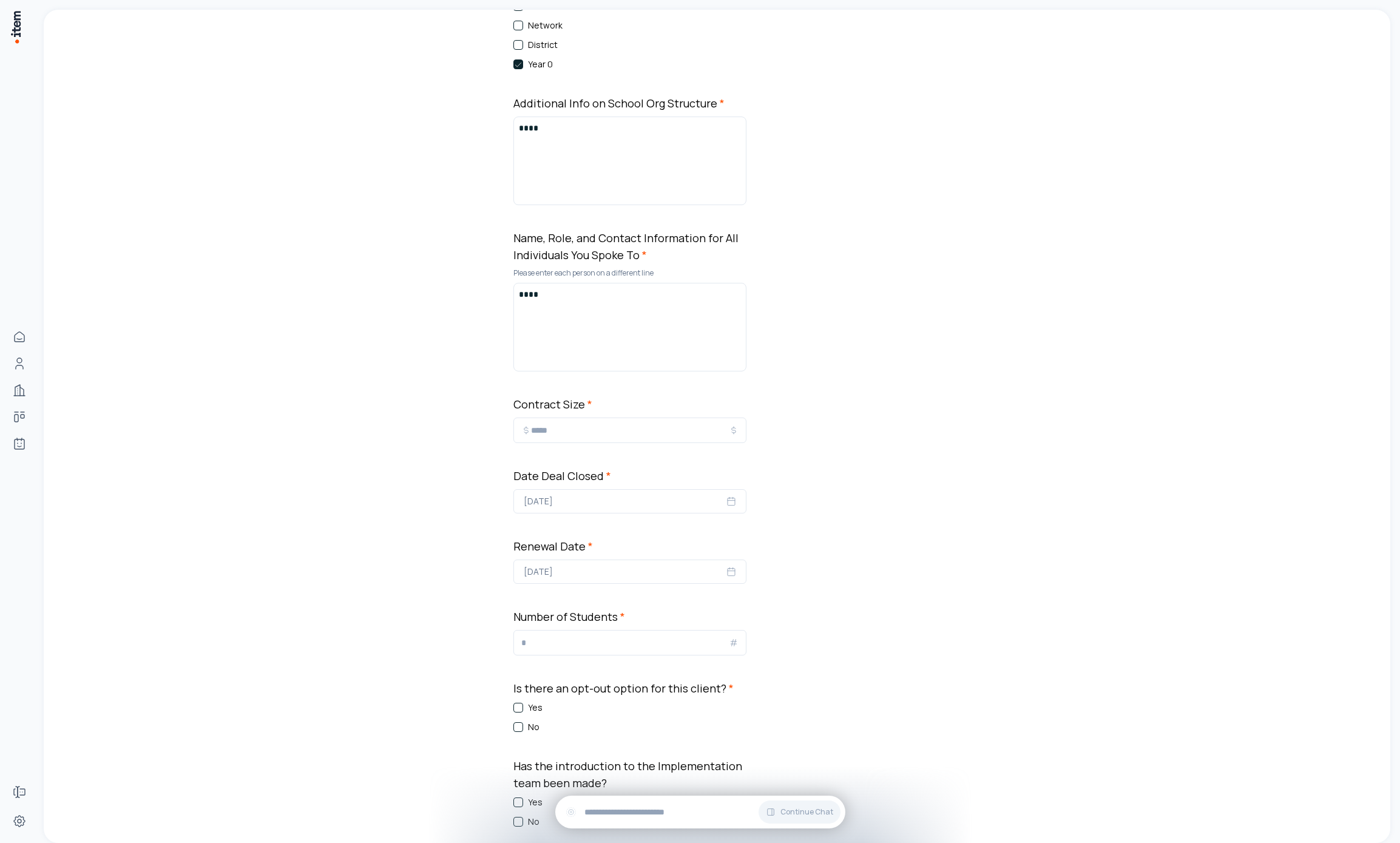
click at [586, 431] on input "*" at bounding box center [630, 431] width 198 height 15
type input "****"
click at [655, 508] on button "[DATE]" at bounding box center [630, 501] width 233 height 24
drag, startPoint x: 632, startPoint y: 663, endPoint x: 641, endPoint y: 663, distance: 9.0
click at [632, 663] on button "26" at bounding box center [638, 659] width 22 height 22
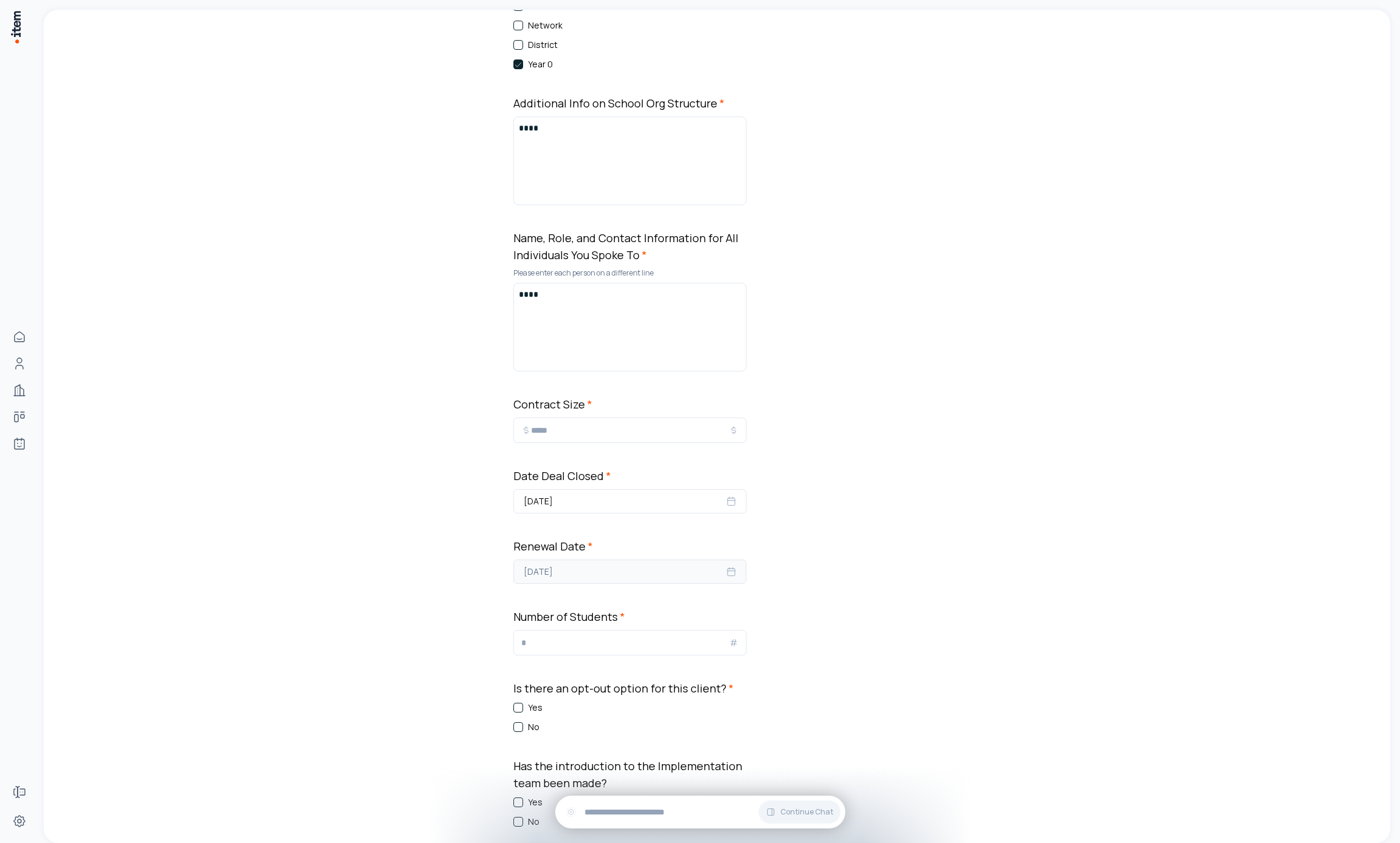
click at [623, 570] on button "[DATE]" at bounding box center [630, 571] width 233 height 24
click at [644, 730] on button "26" at bounding box center [638, 729] width 22 height 22
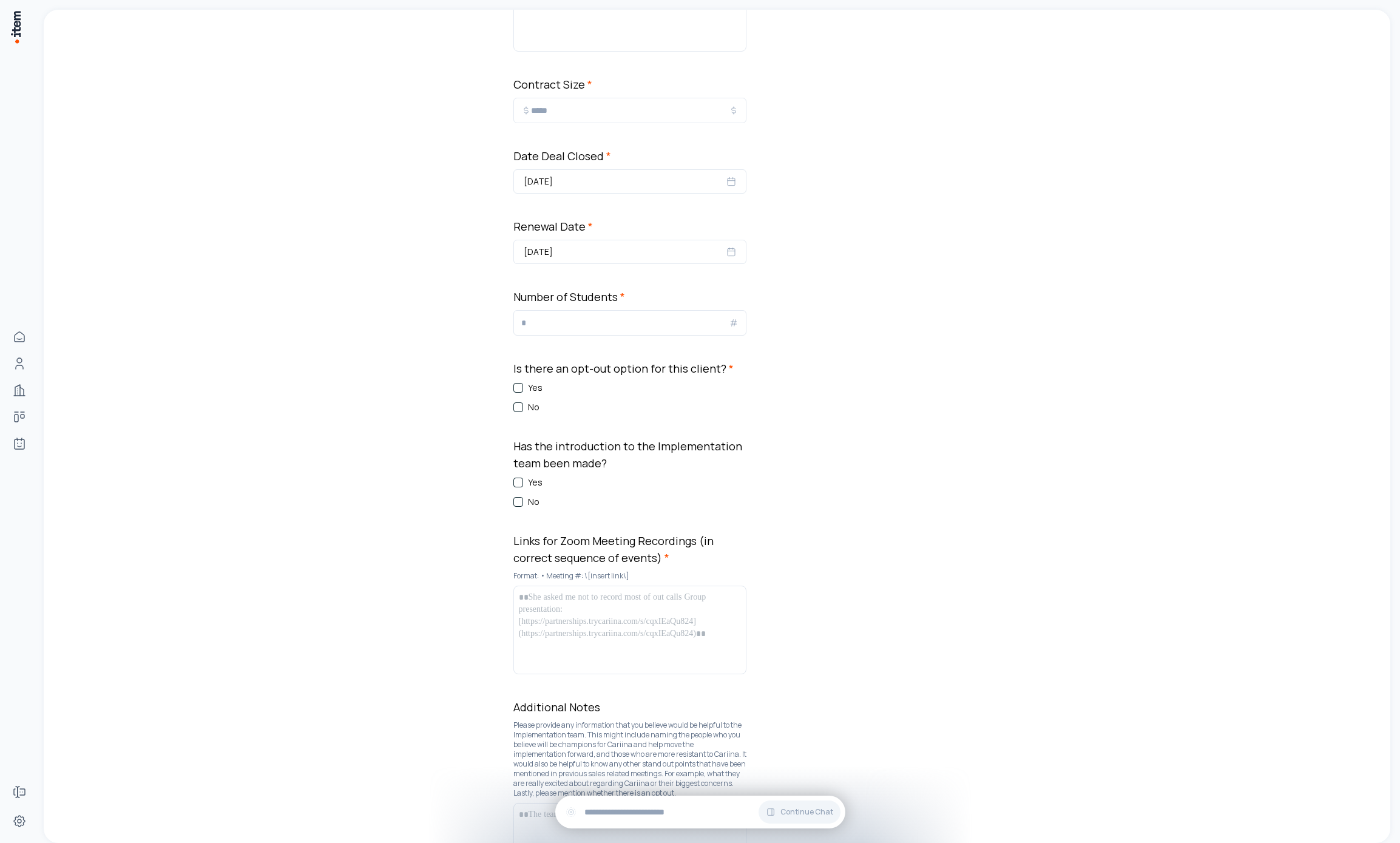
click at [588, 321] on input "*" at bounding box center [625, 323] width 207 height 15
click at [513, 404] on button "No" at bounding box center [518, 407] width 9 height 9
type button "on"
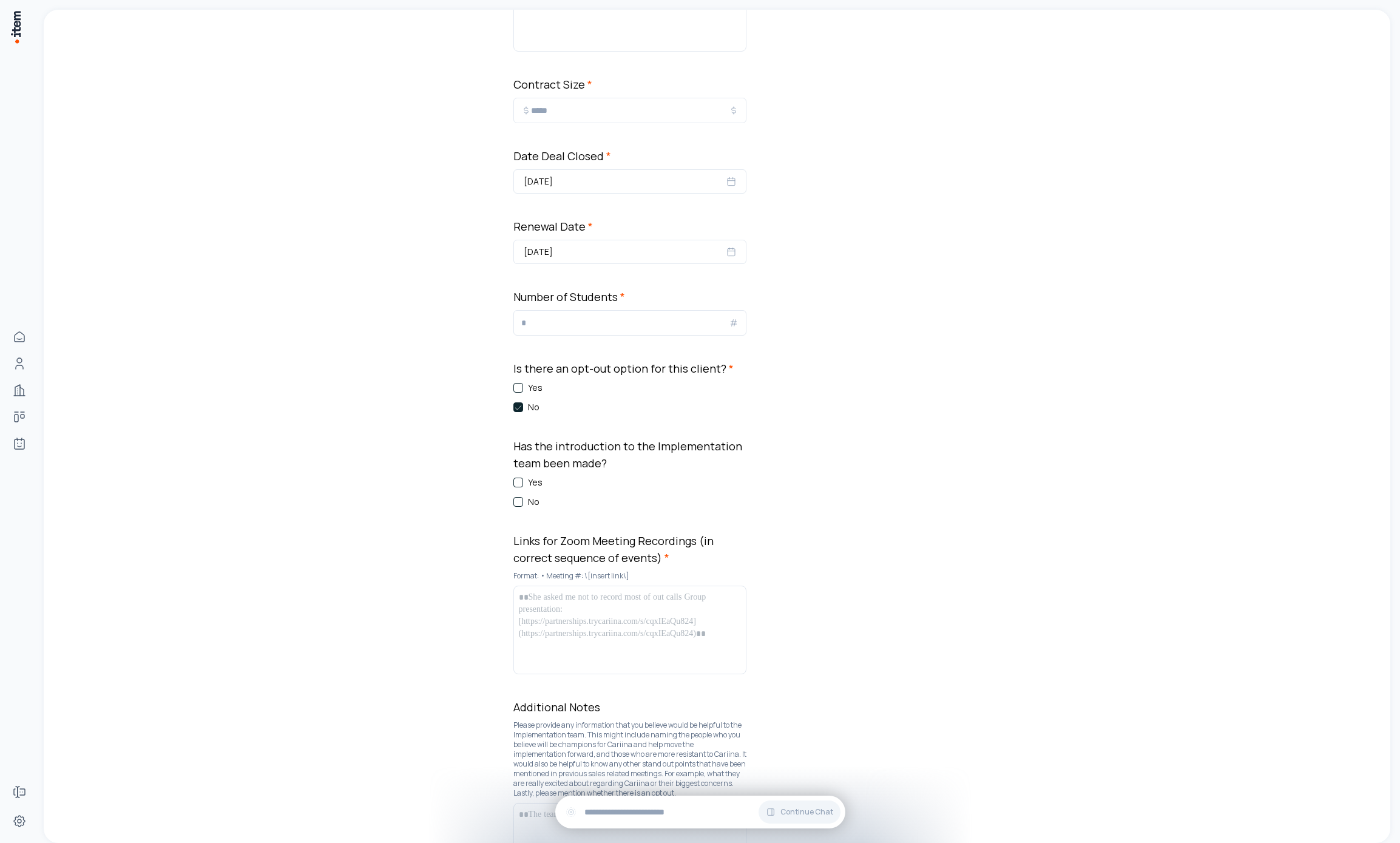
click at [519, 500] on button "No" at bounding box center [518, 502] width 9 height 9
type button "on"
click at [602, 633] on div at bounding box center [630, 630] width 222 height 78
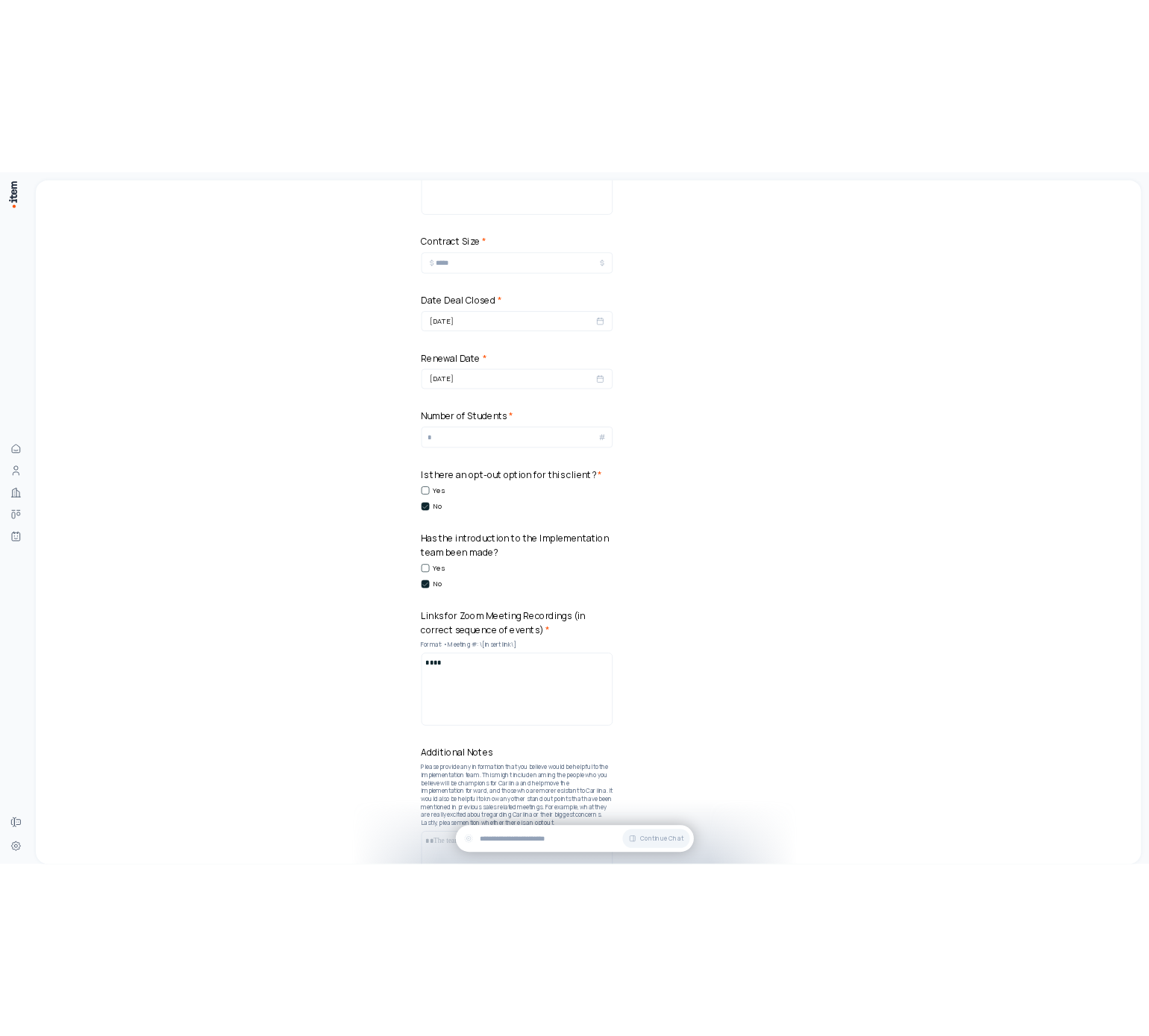
scroll to position [1308, 0]
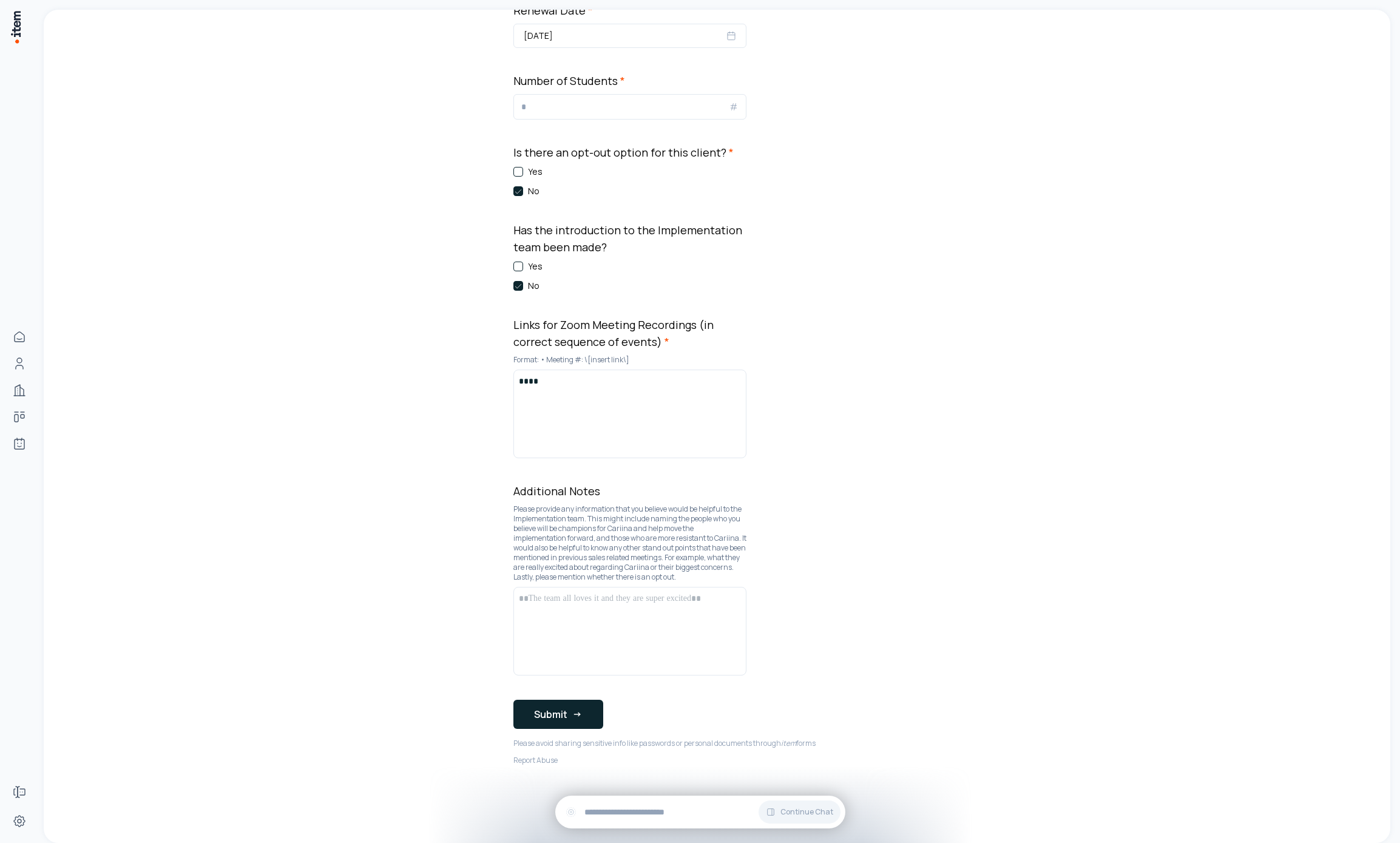
click at [611, 624] on div at bounding box center [630, 631] width 222 height 78
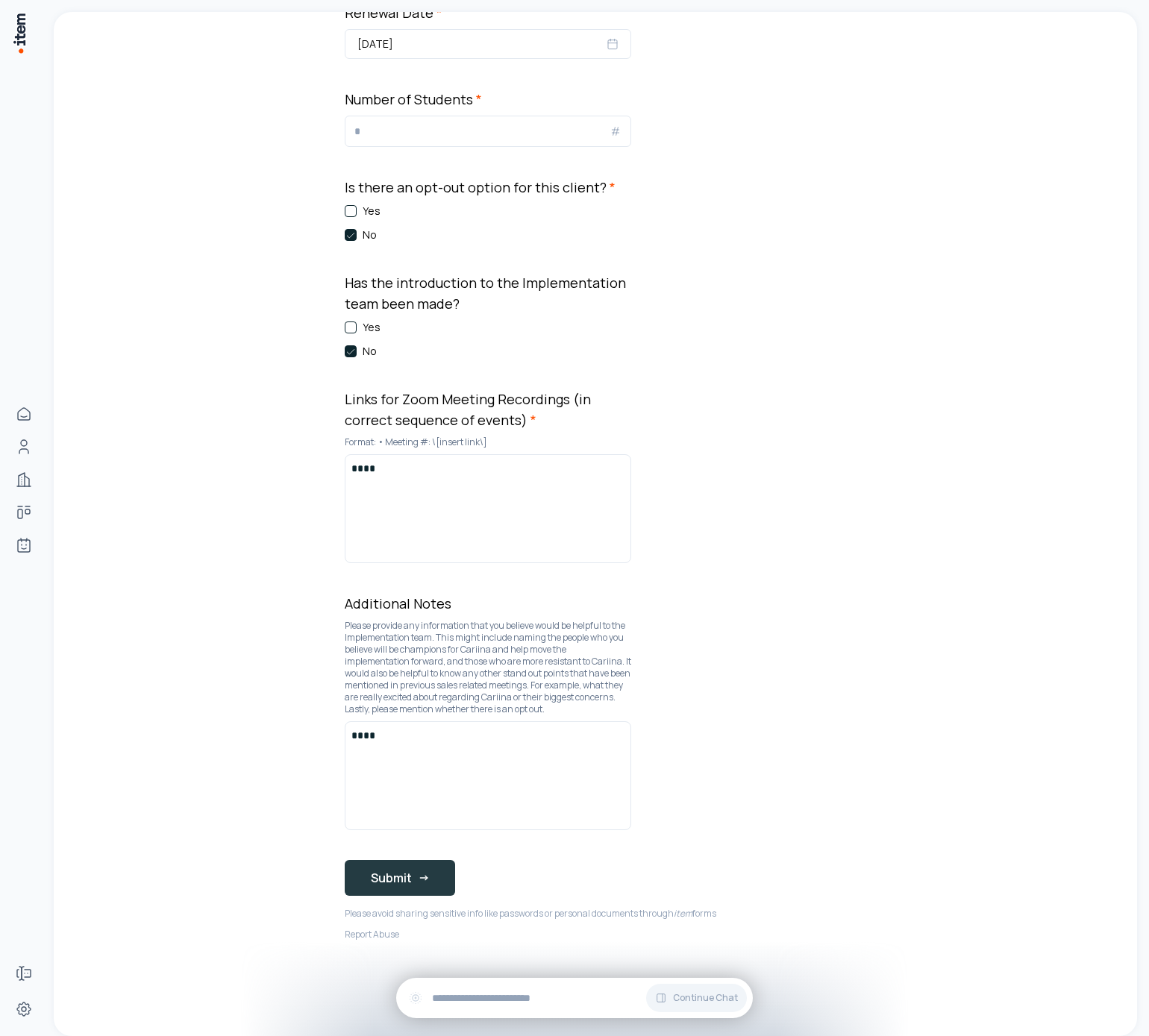
click at [403, 886] on button "Submit" at bounding box center [401, 878] width 111 height 36
click at [402, 881] on button "Submit" at bounding box center [401, 878] width 111 height 36
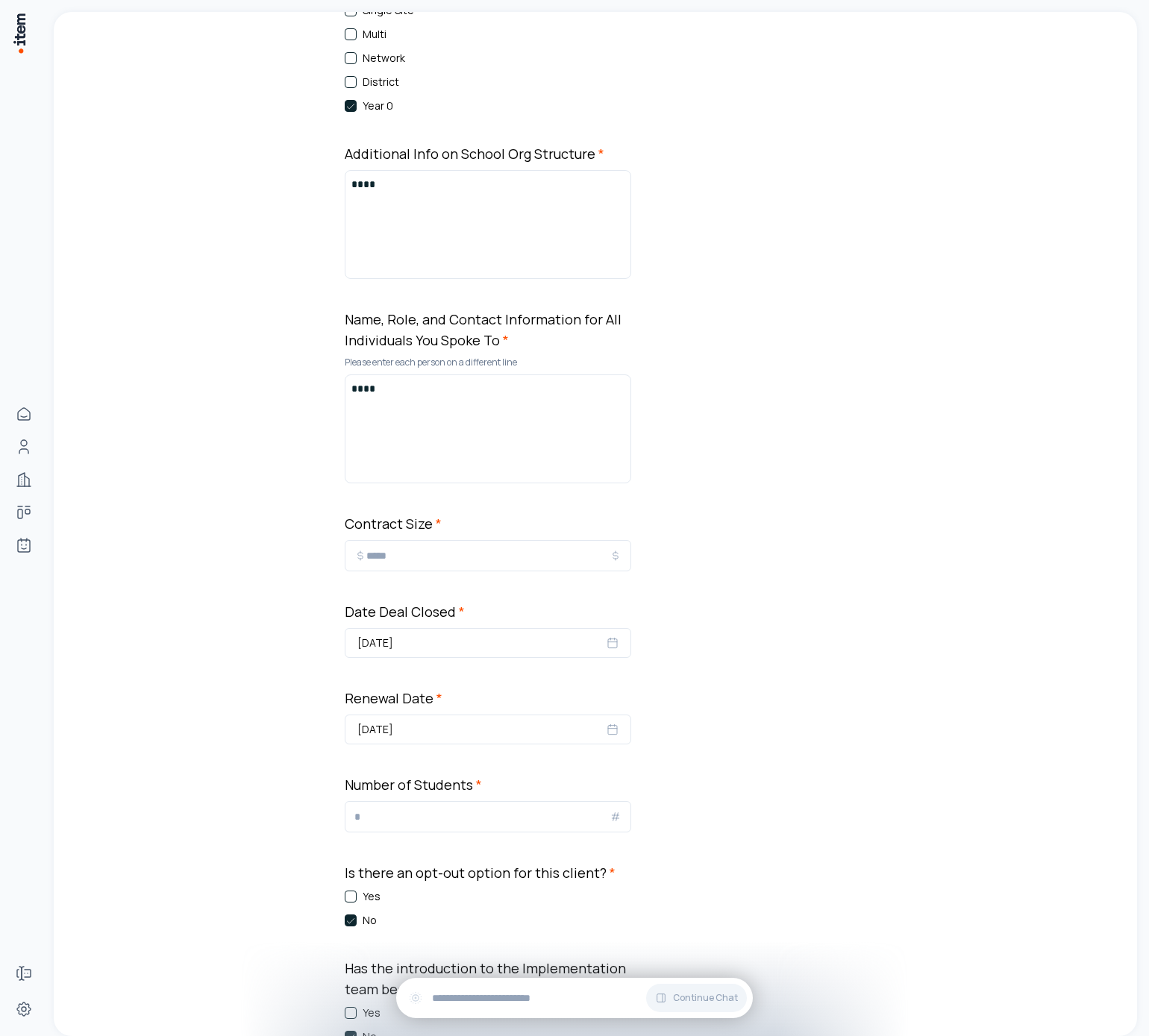
scroll to position [1221, 0]
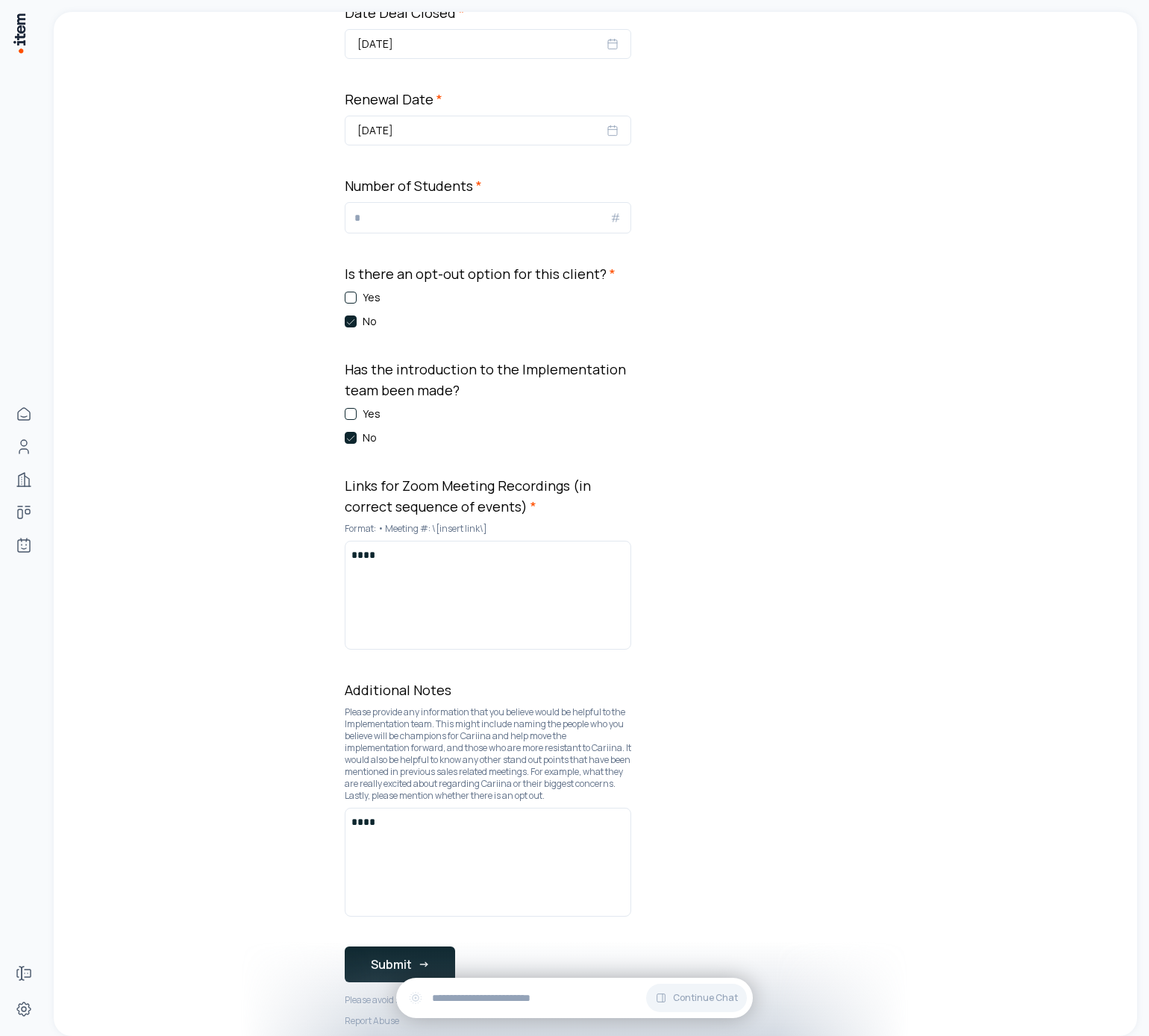
click at [389, 228] on div "*" at bounding box center [488, 217] width 286 height 31
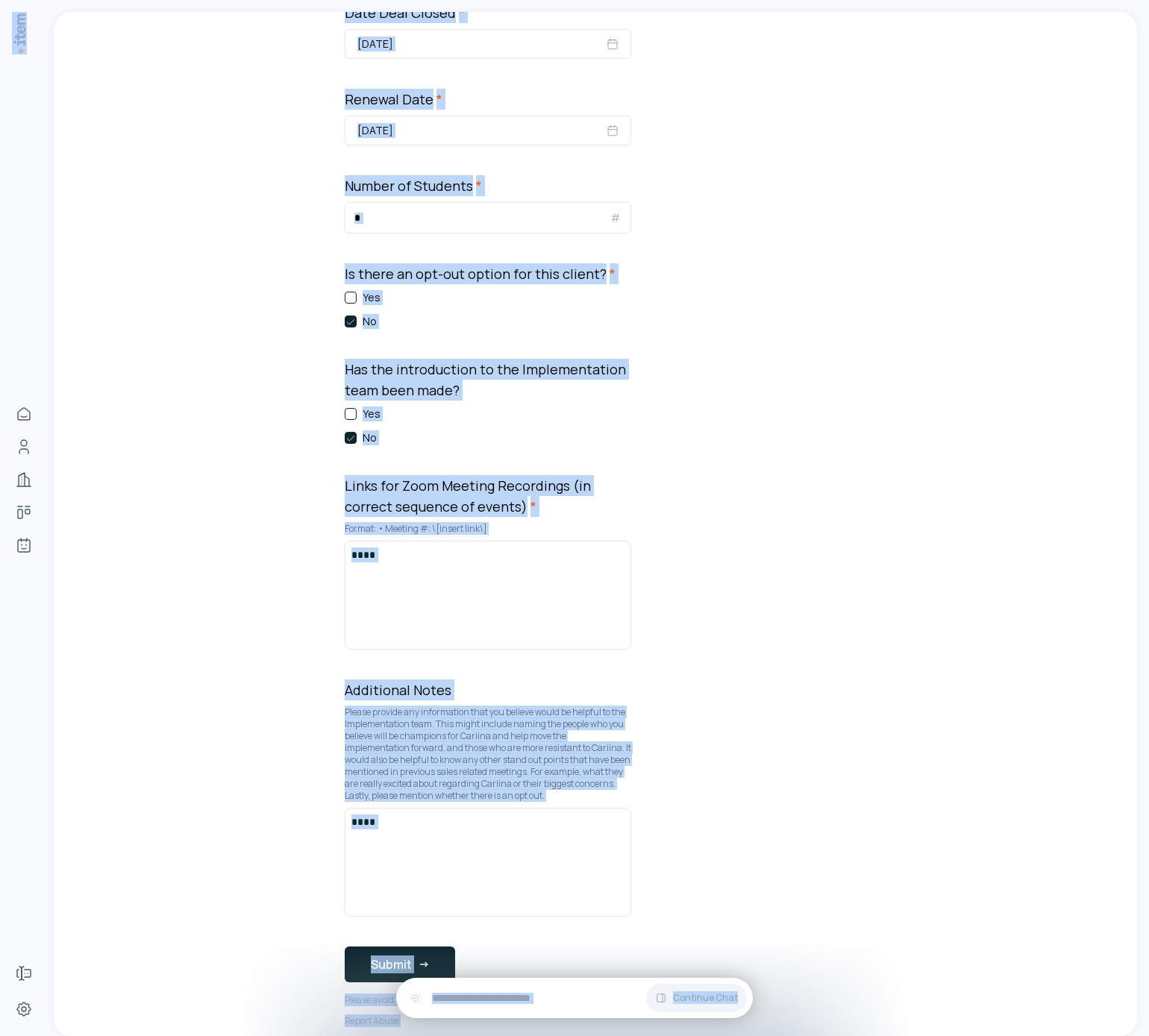
click at [388, 215] on input "*" at bounding box center [481, 218] width 255 height 18
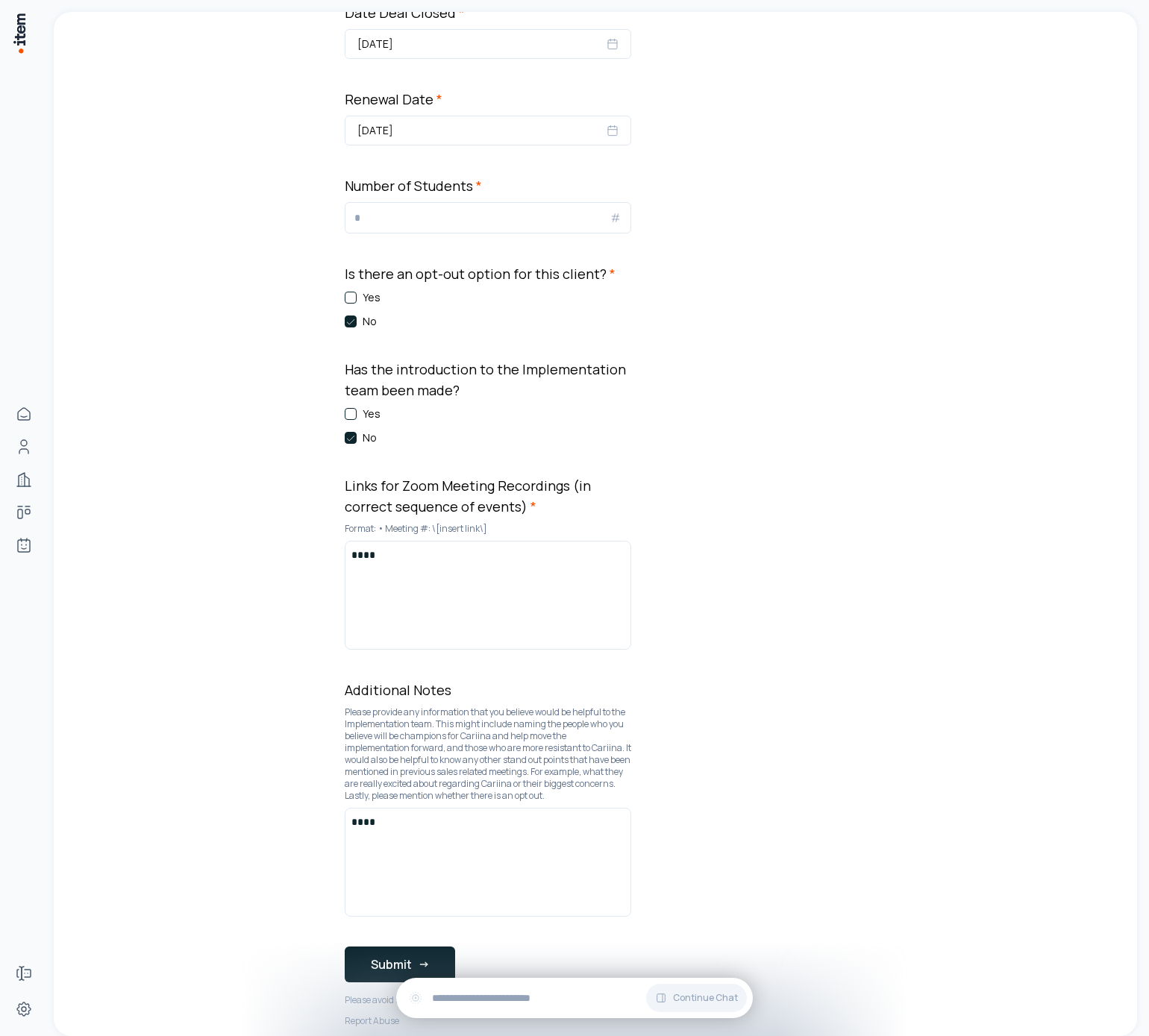
click at [376, 213] on input "*" at bounding box center [481, 218] width 255 height 18
click at [520, 204] on div "*" at bounding box center [488, 217] width 286 height 31
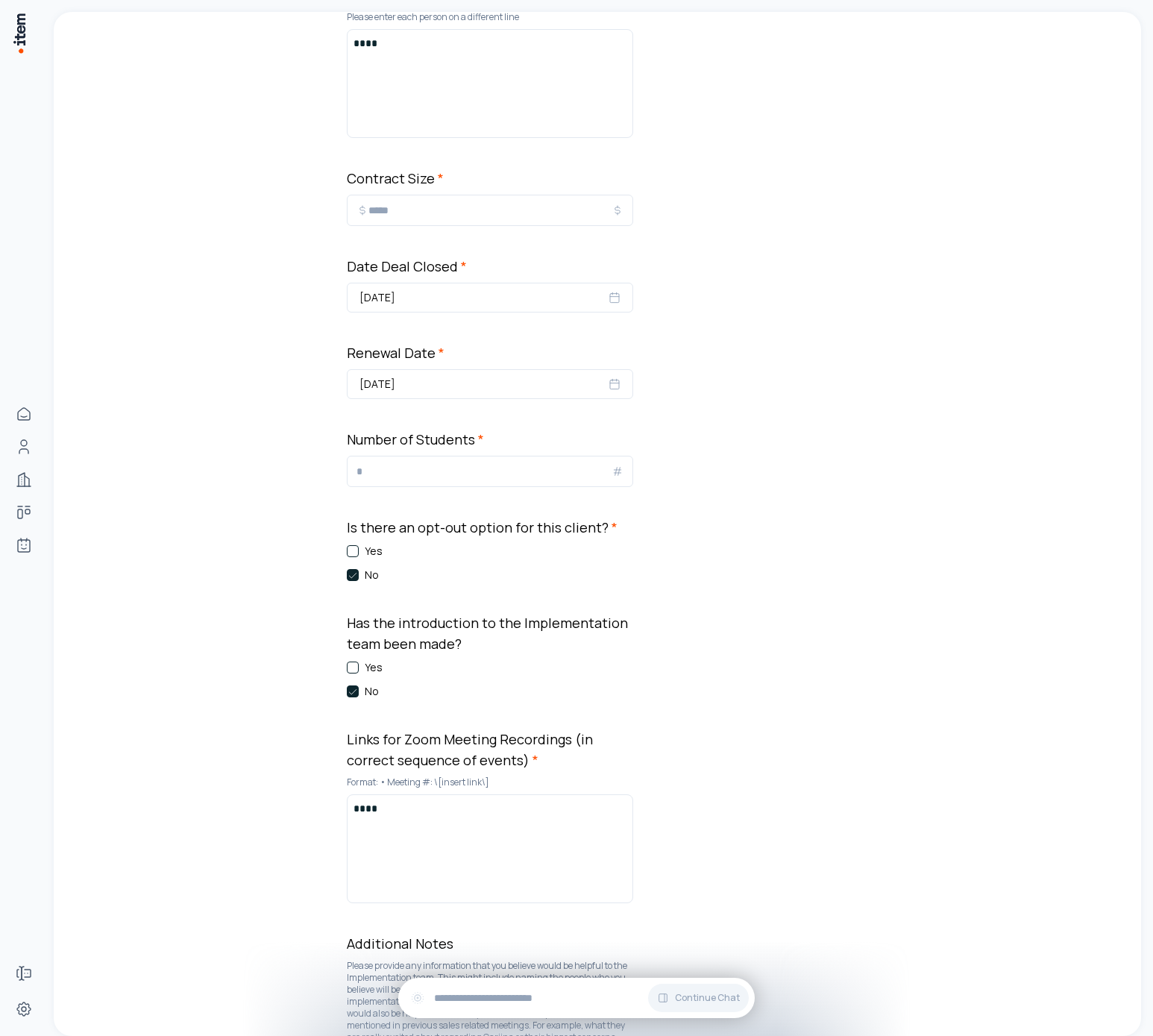
scroll to position [1308, 0]
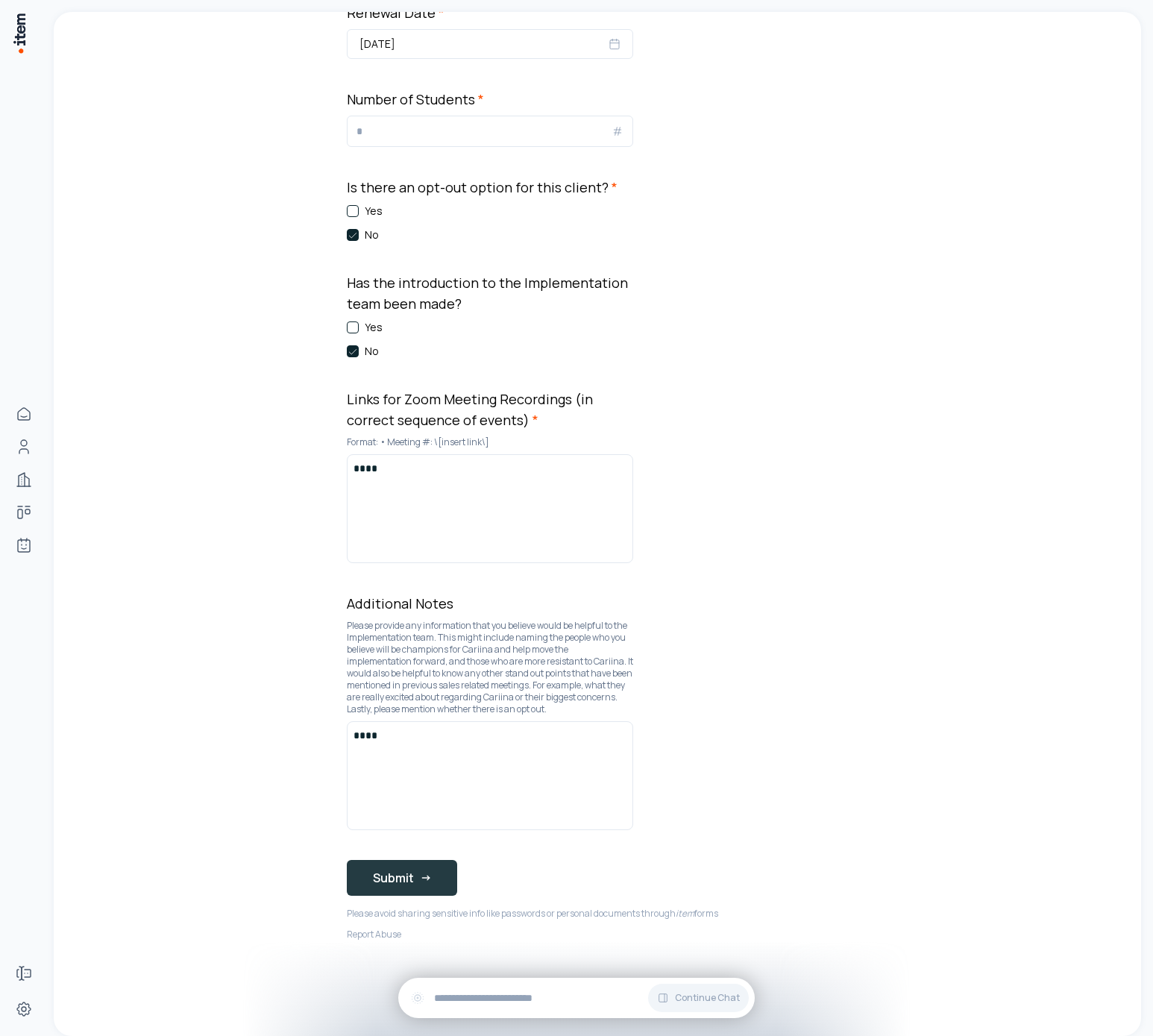
click at [392, 880] on button "Submit" at bounding box center [402, 878] width 111 height 36
click at [376, 881] on button "Submit" at bounding box center [402, 878] width 111 height 36
click at [438, 880] on button "Submit" at bounding box center [402, 878] width 111 height 36
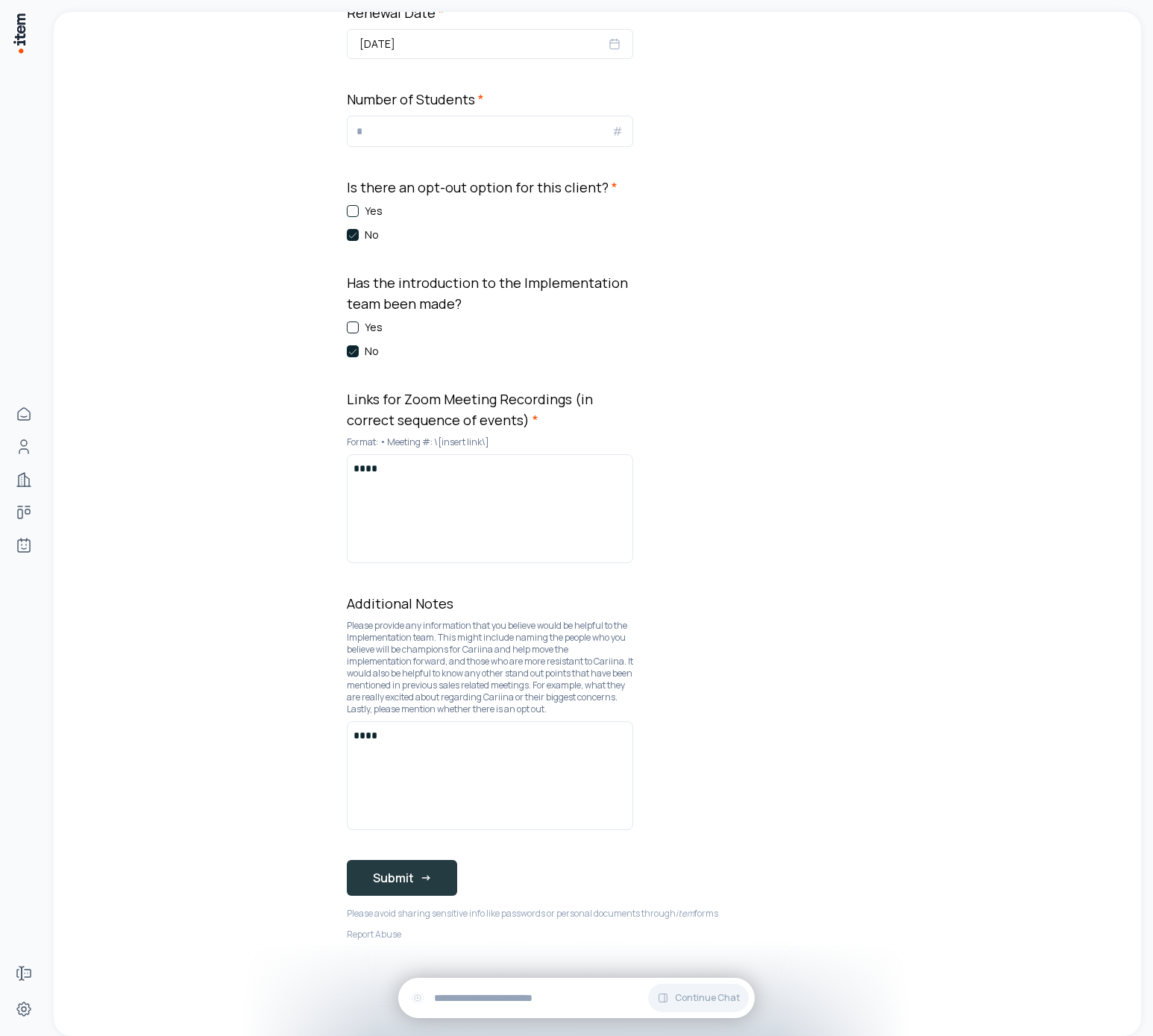
click at [438, 880] on button "Submit" at bounding box center [402, 878] width 111 height 36
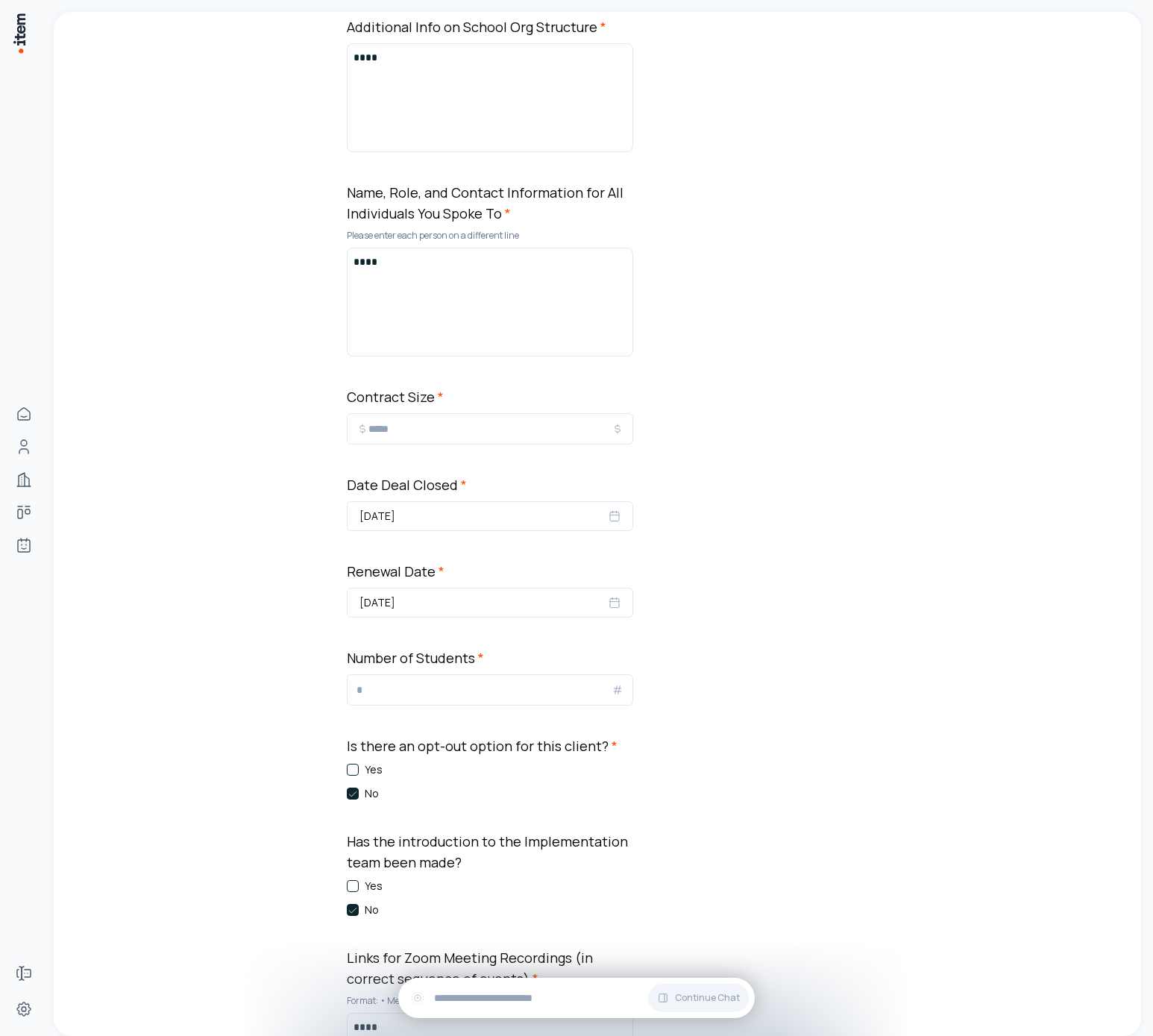
scroll to position [945, 0]
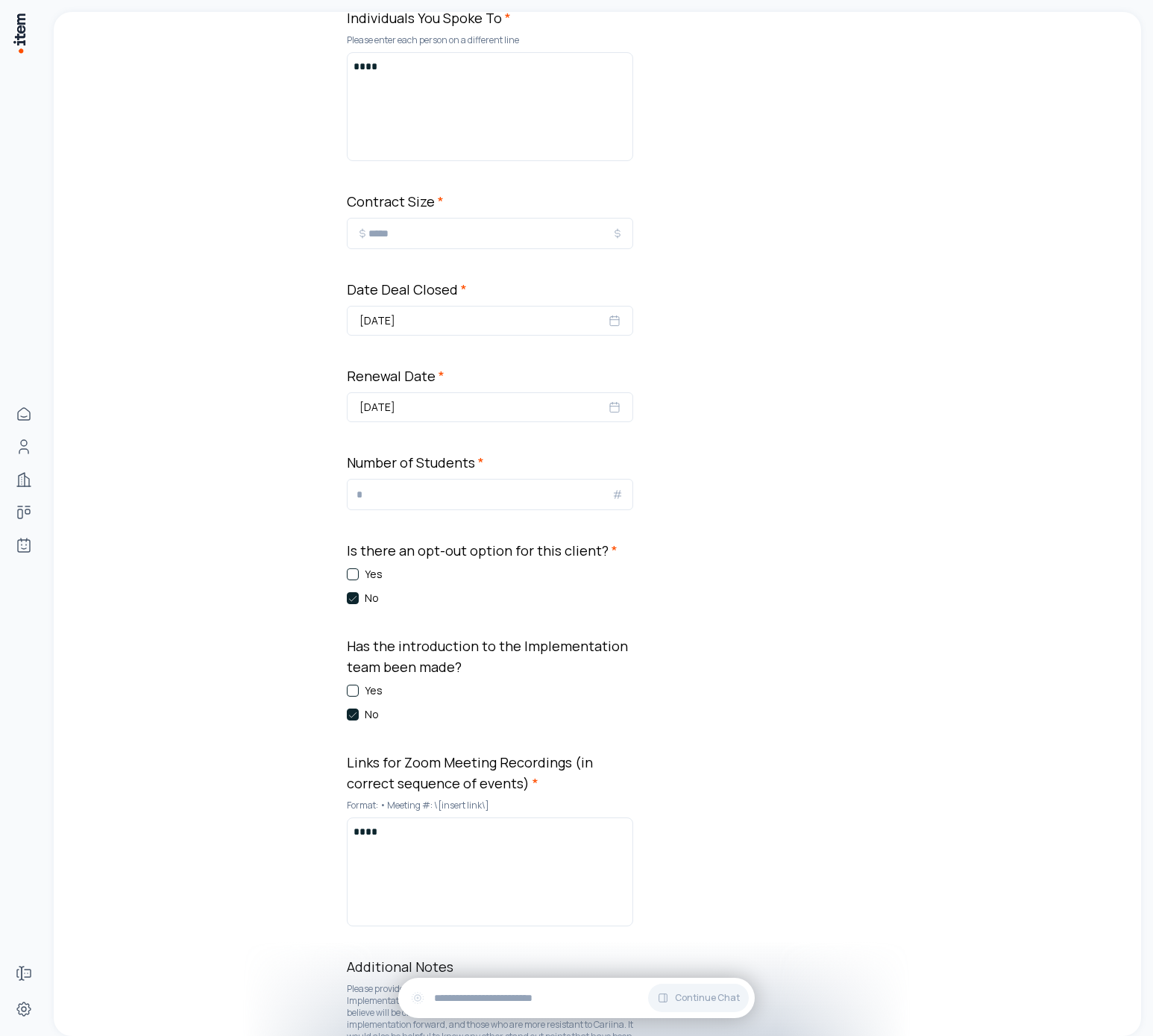
click at [433, 499] on input "*" at bounding box center [484, 494] width 255 height 18
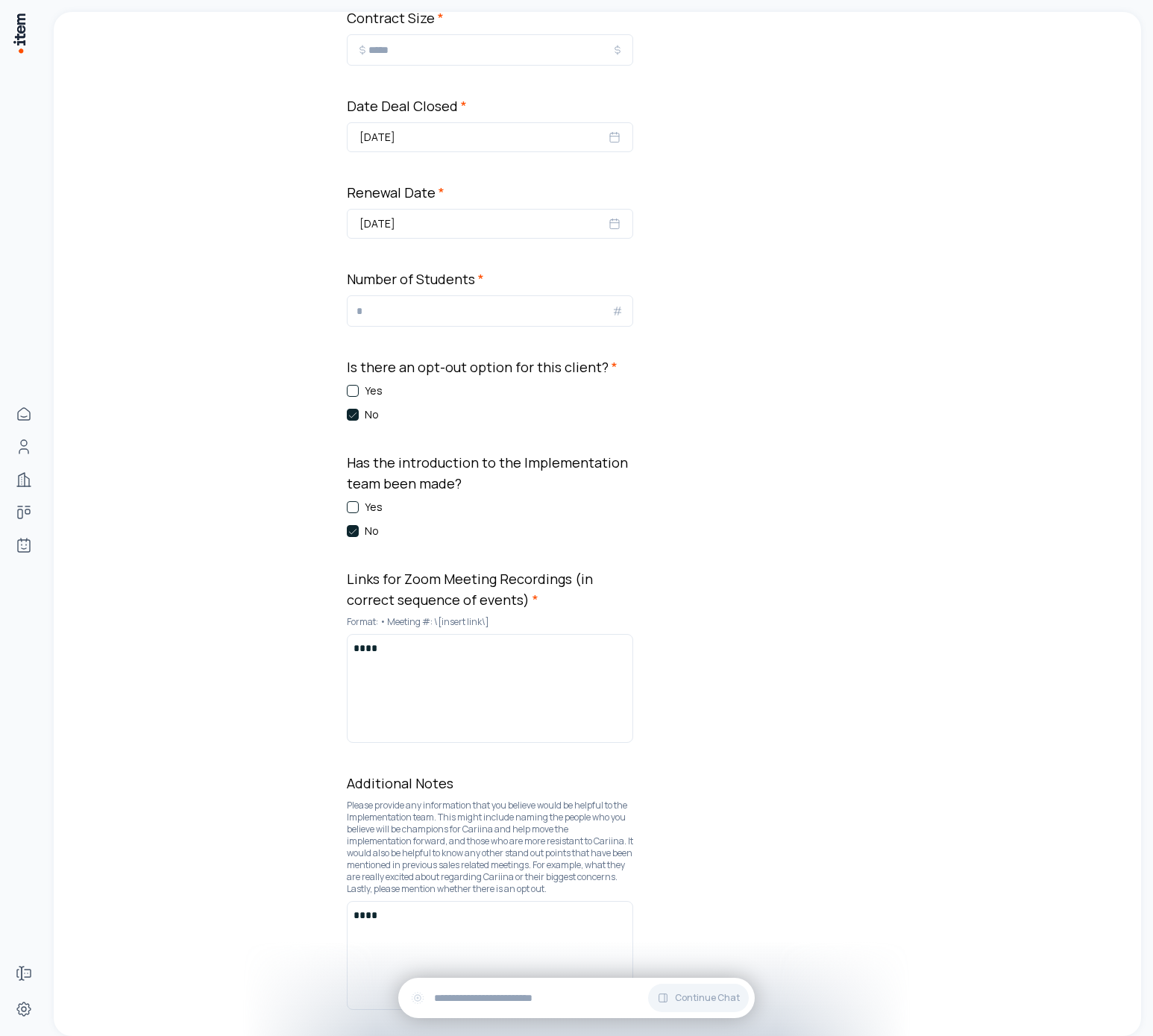
type input "*"
click at [814, 538] on div "**********" at bounding box center [597, 49] width 501 height 2332
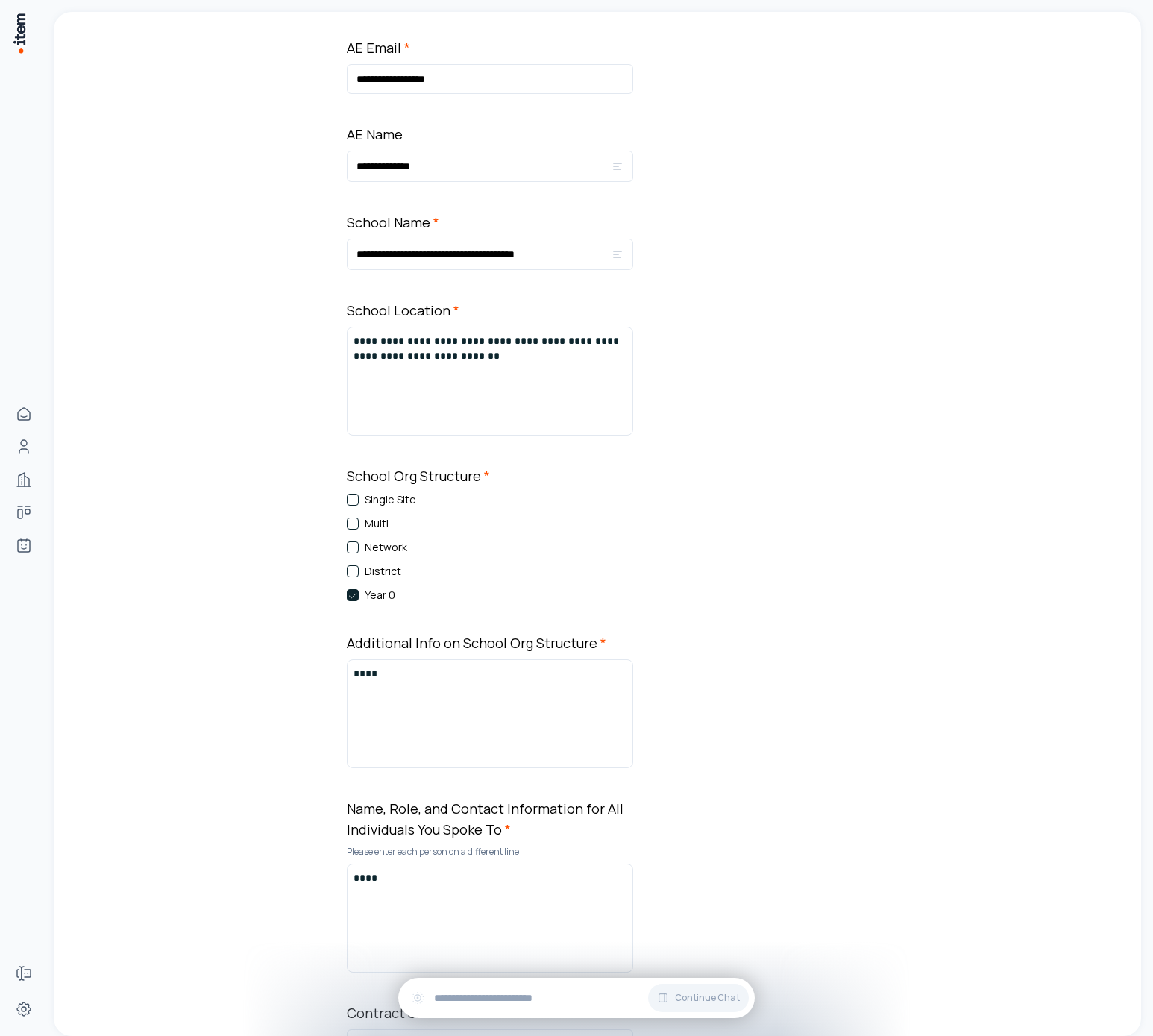
scroll to position [0, 0]
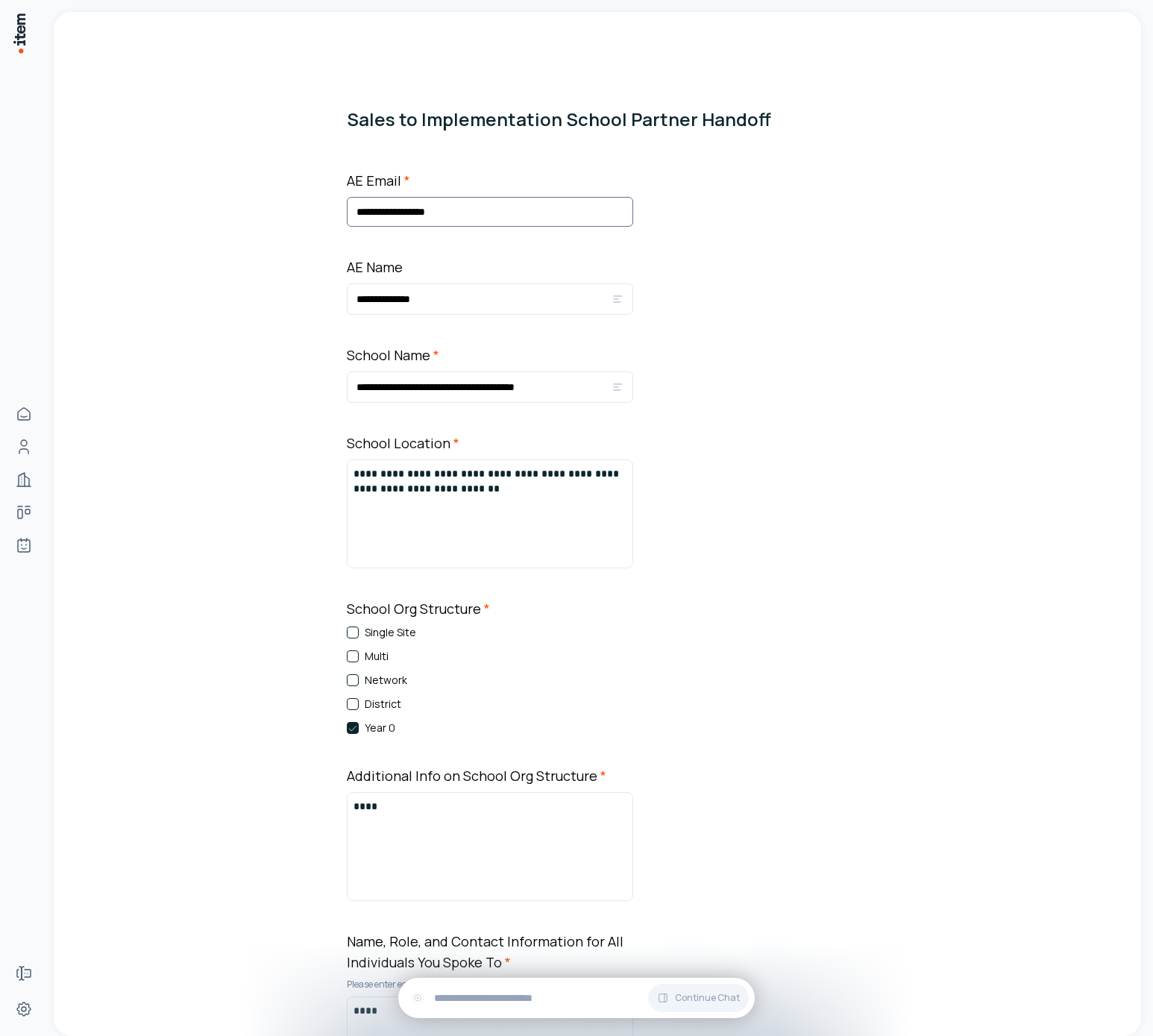
click at [588, 219] on input "**********" at bounding box center [490, 211] width 286 height 29
click at [453, 302] on input "**********" at bounding box center [484, 299] width 255 height 18
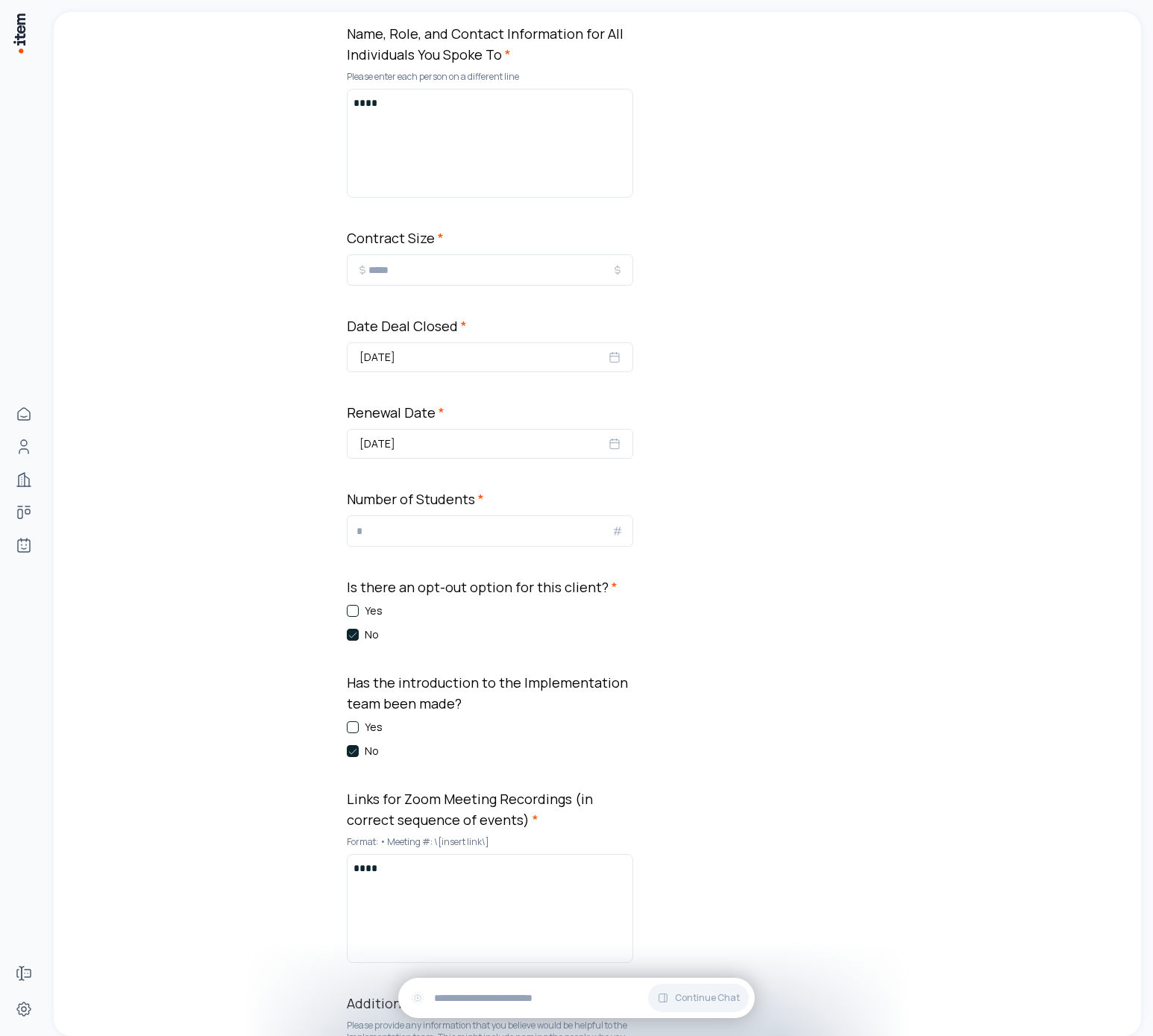
scroll to position [1308, 0]
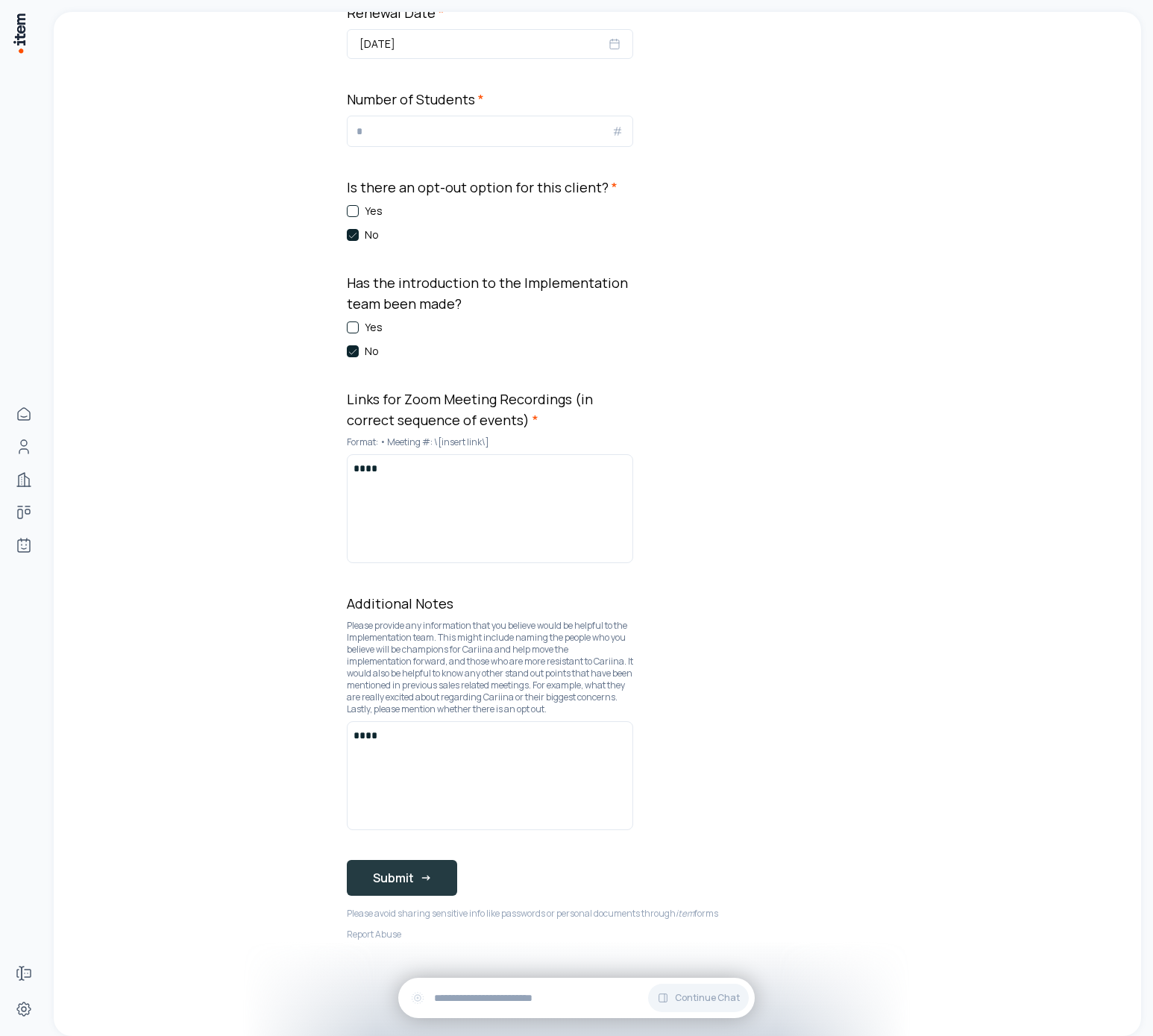
click at [425, 886] on button "Submit" at bounding box center [402, 878] width 111 height 36
drag, startPoint x: 746, startPoint y: 737, endPoint x: 733, endPoint y: 763, distance: 29.1
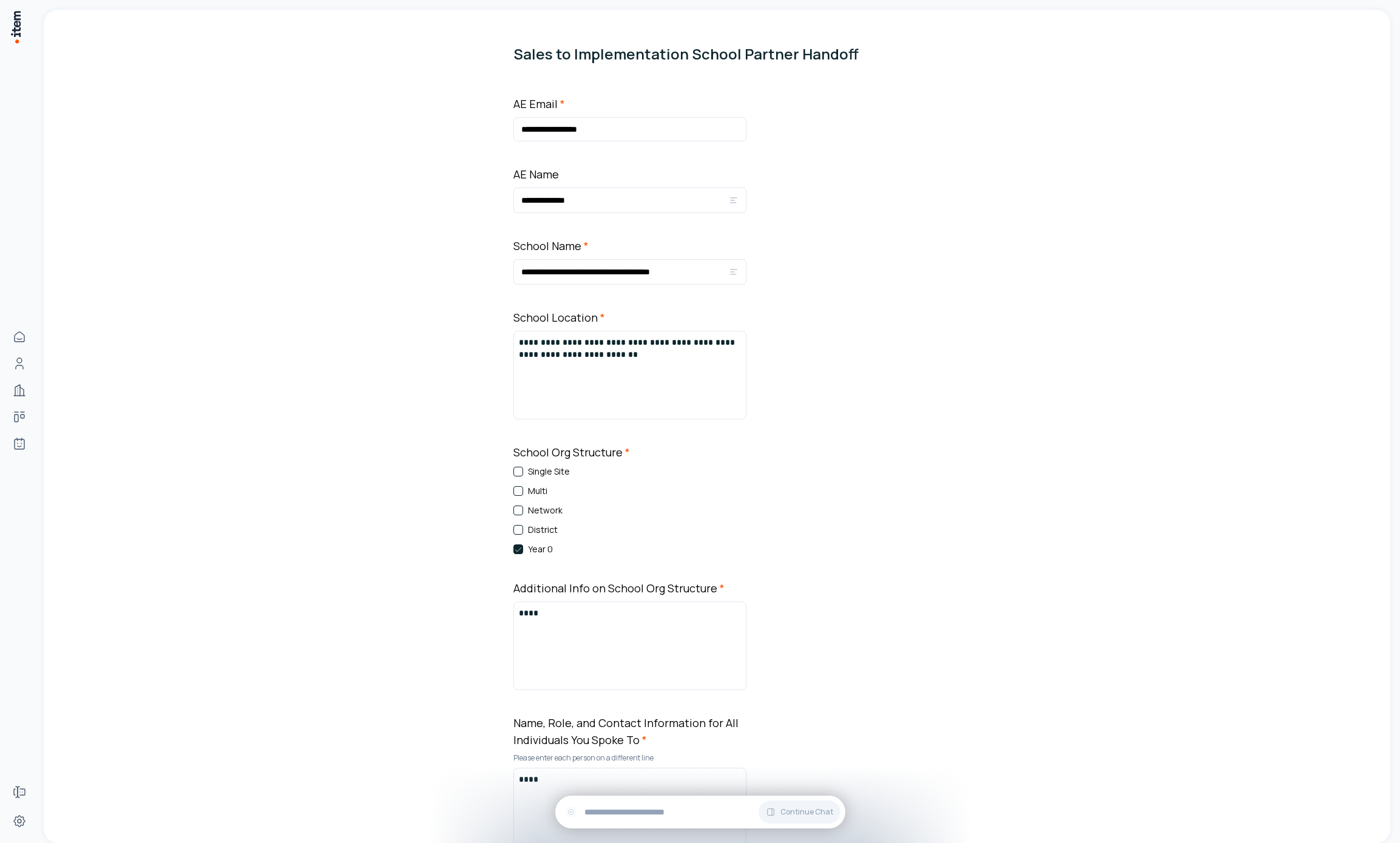
scroll to position [0, 0]
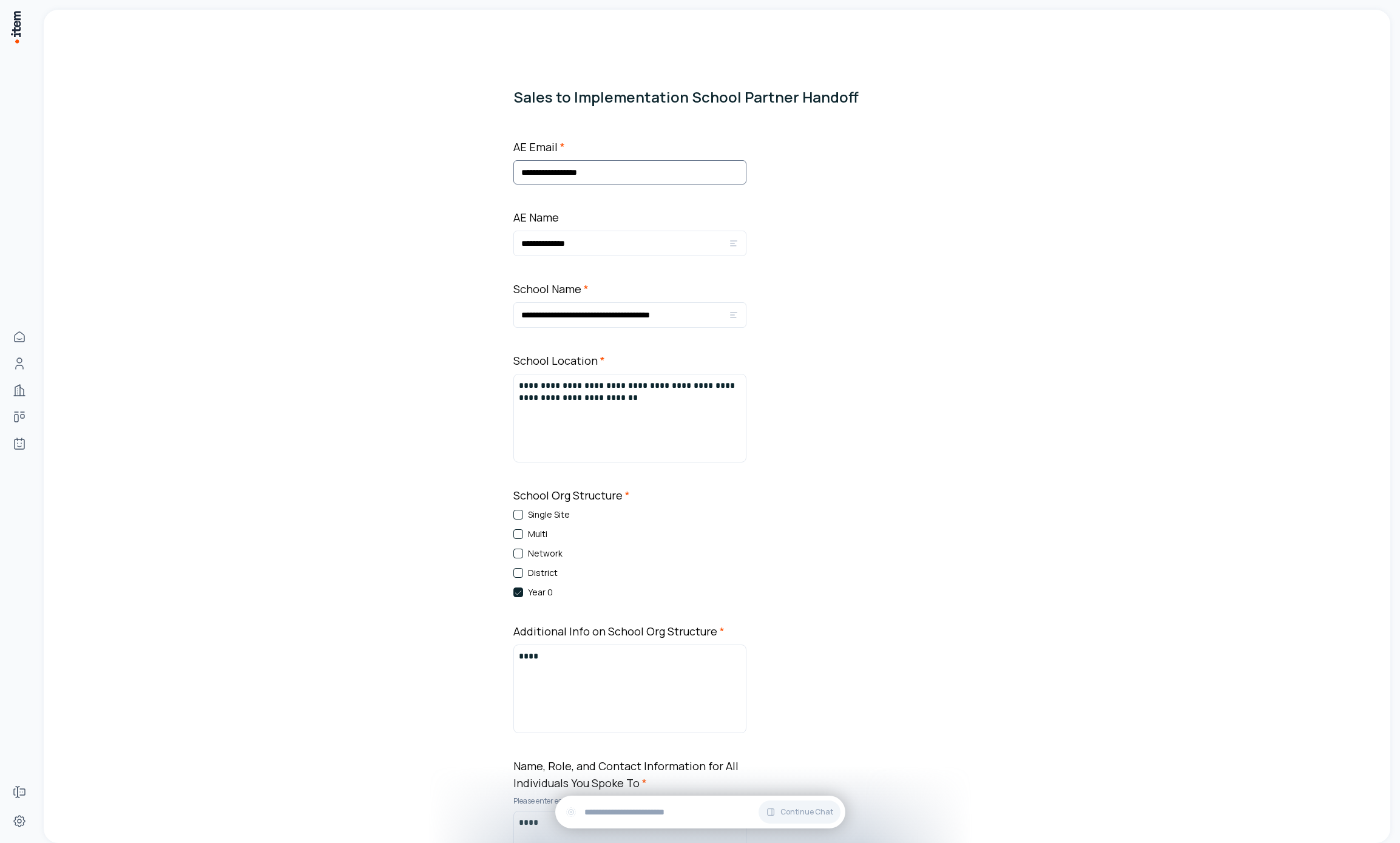
click at [601, 172] on input "**********" at bounding box center [630, 172] width 233 height 24
click at [592, 246] on input "**********" at bounding box center [625, 244] width 207 height 15
drag, startPoint x: 692, startPoint y: 313, endPoint x: 679, endPoint y: 372, distance: 60.4
click at [692, 313] on input "**********" at bounding box center [625, 315] width 207 height 15
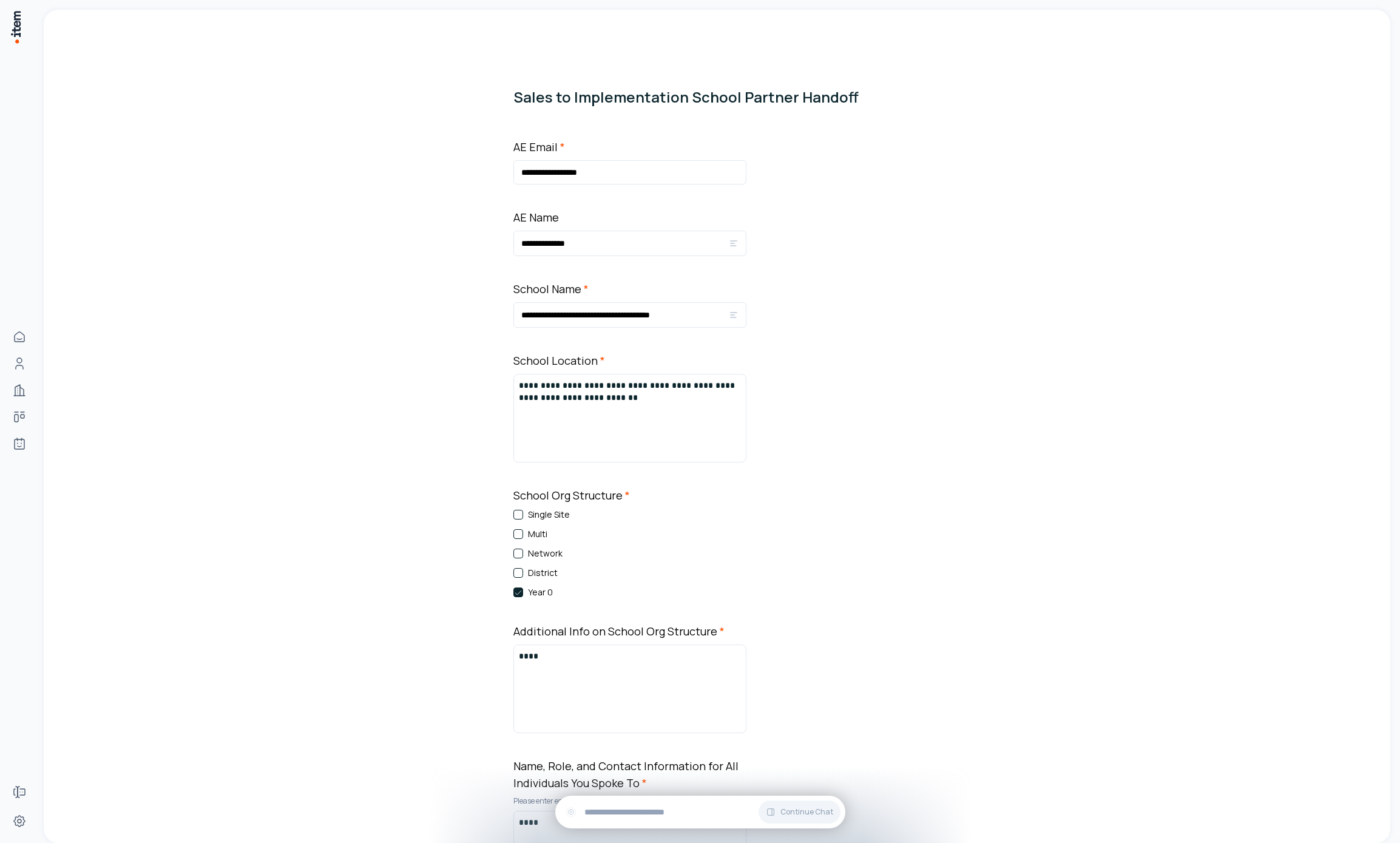
click at [664, 403] on p "**********" at bounding box center [630, 391] width 222 height 24
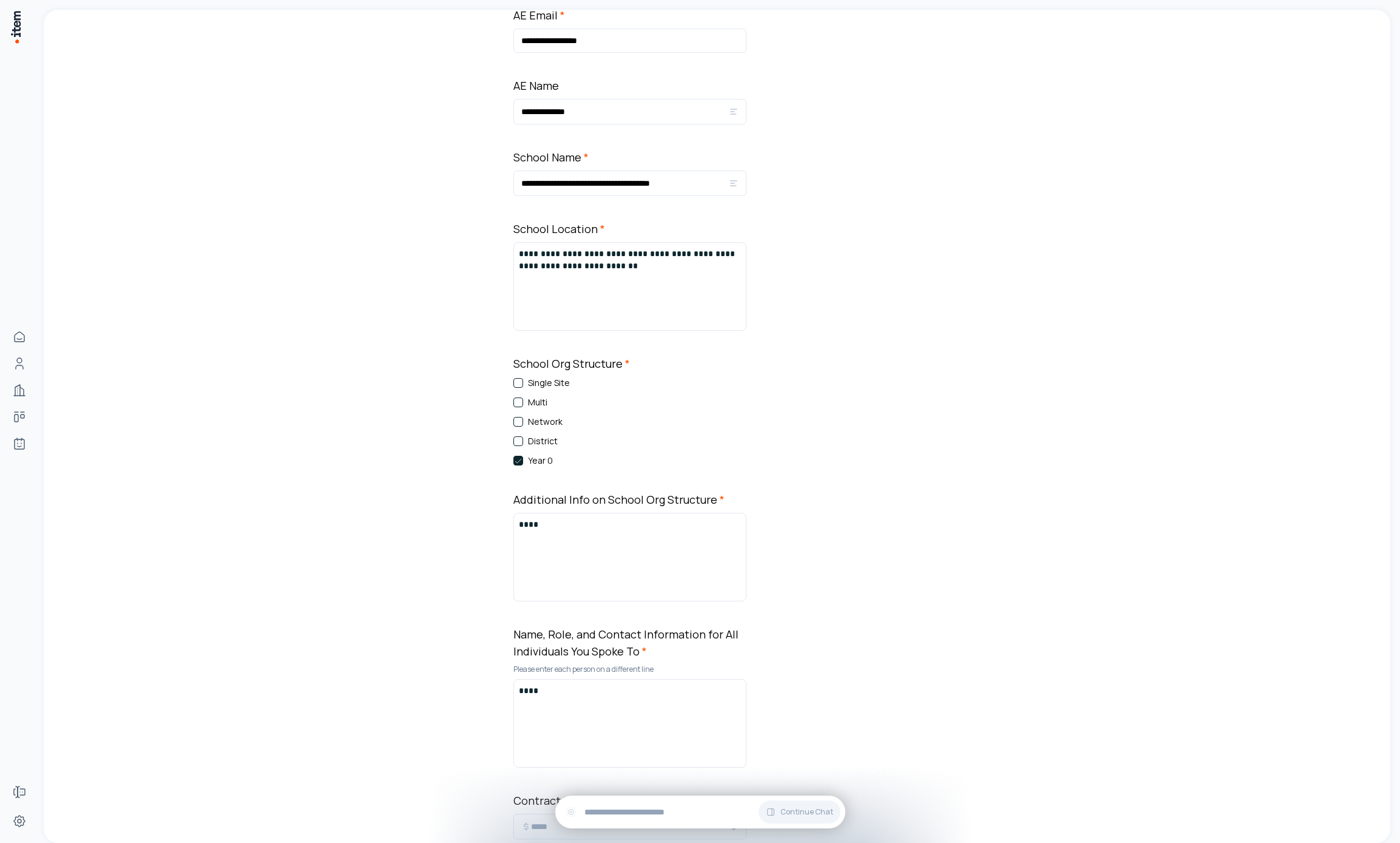
click at [598, 572] on div "****" at bounding box center [630, 557] width 222 height 78
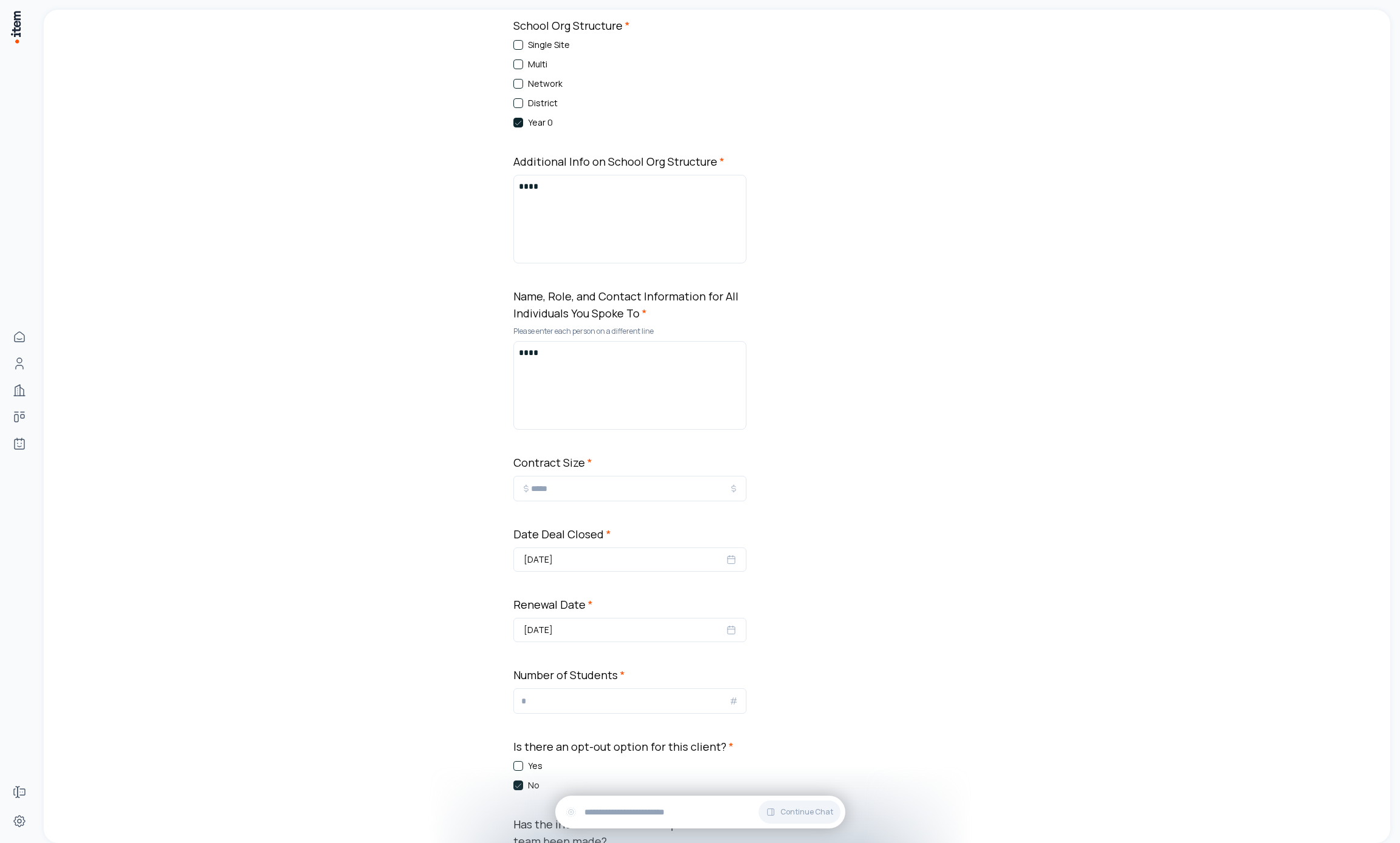
click at [605, 434] on div "**********" at bounding box center [630, 469] width 233 height 1602
click at [604, 376] on div "****" at bounding box center [630, 385] width 222 height 78
click at [615, 484] on input "****" at bounding box center [630, 489] width 198 height 15
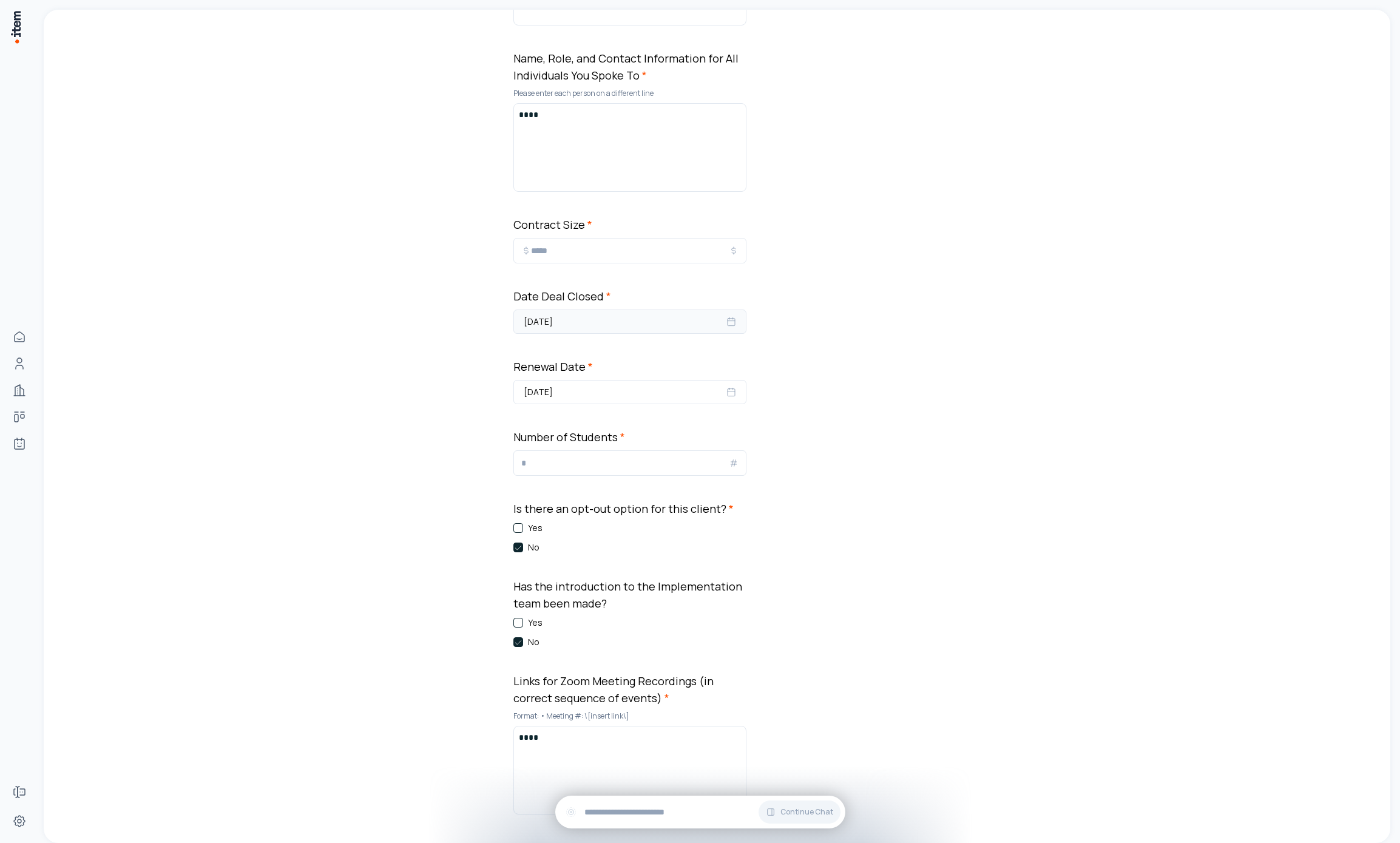
click at [628, 316] on button "Sep 26, 2025" at bounding box center [630, 321] width 233 height 24
click at [317, 387] on div "**********" at bounding box center [717, 250] width 1347 height 1898
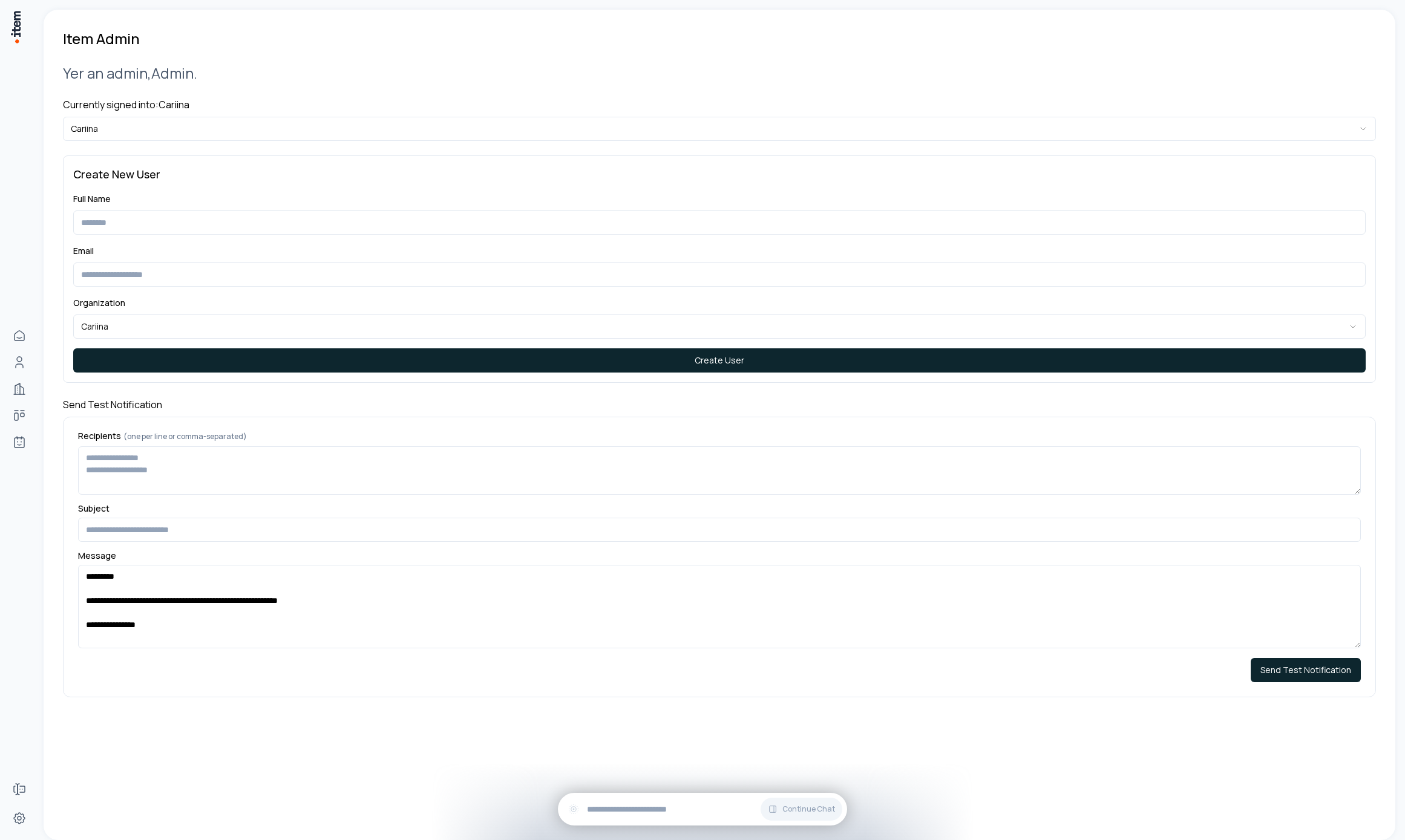
click at [573, 106] on h4 "Currently signed into: Cariina" at bounding box center [719, 104] width 1313 height 14
click at [571, 116] on html "**********" at bounding box center [702, 420] width 1405 height 840
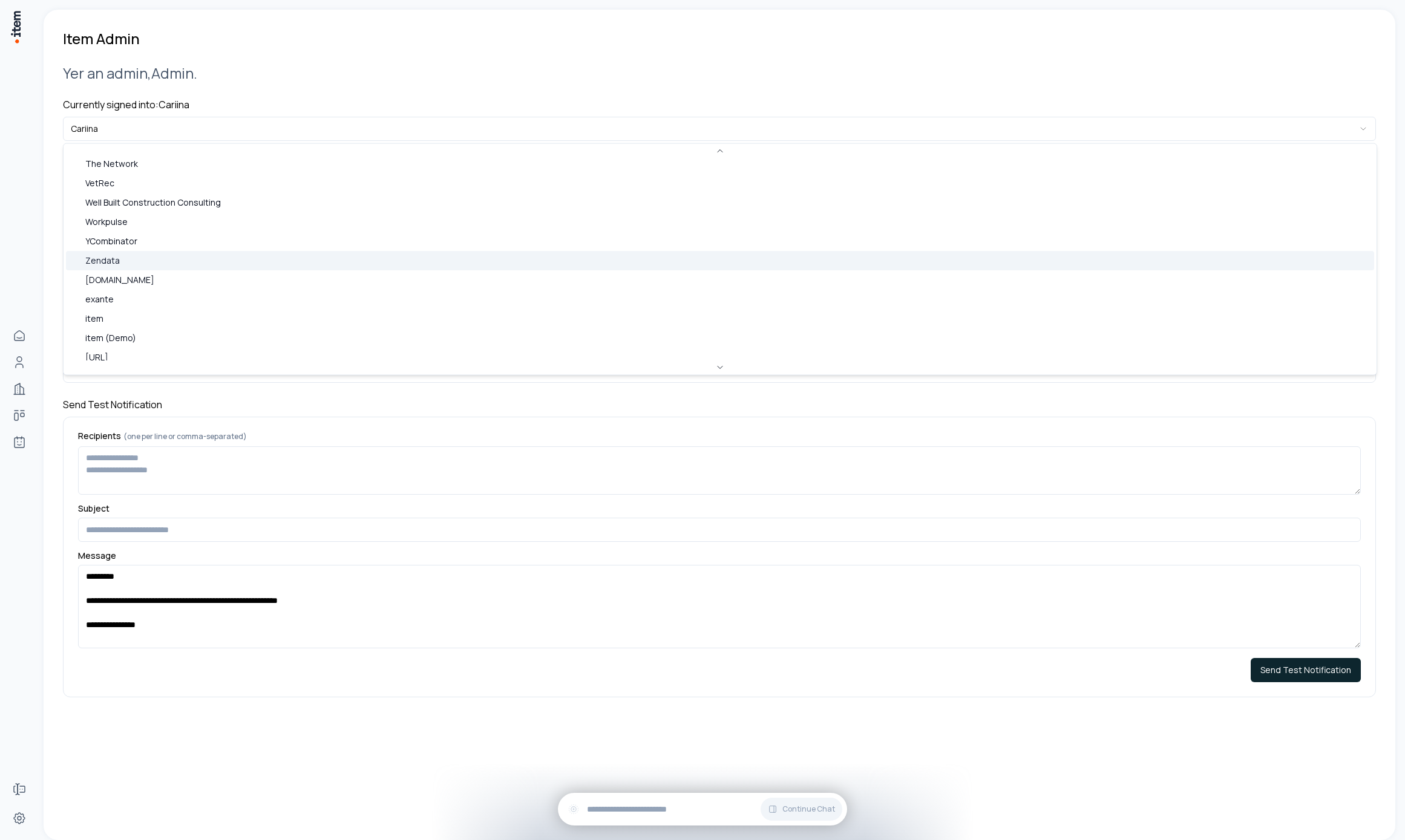
scroll to position [524, 0]
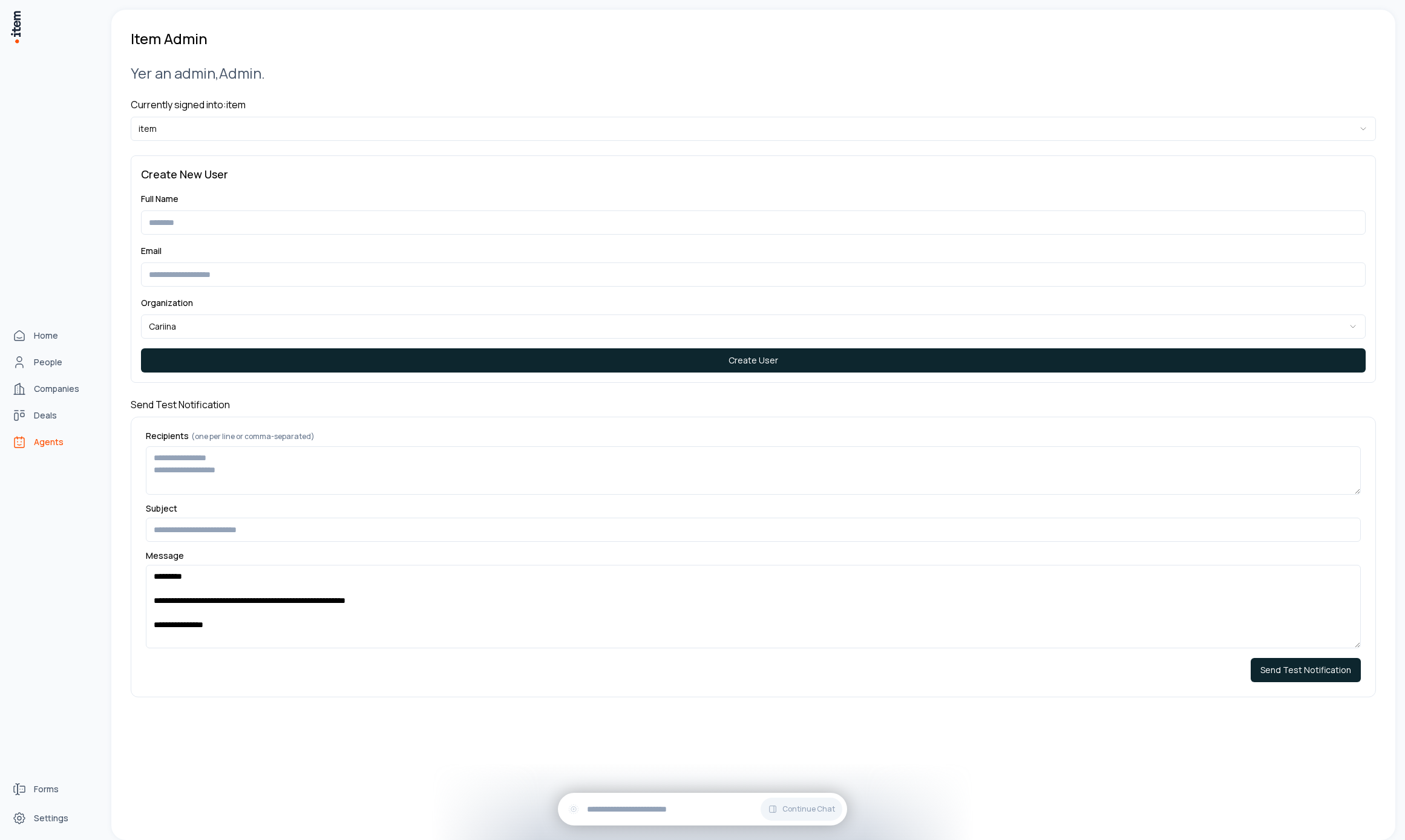
click at [32, 441] on link "Agents" at bounding box center [53, 441] width 92 height 24
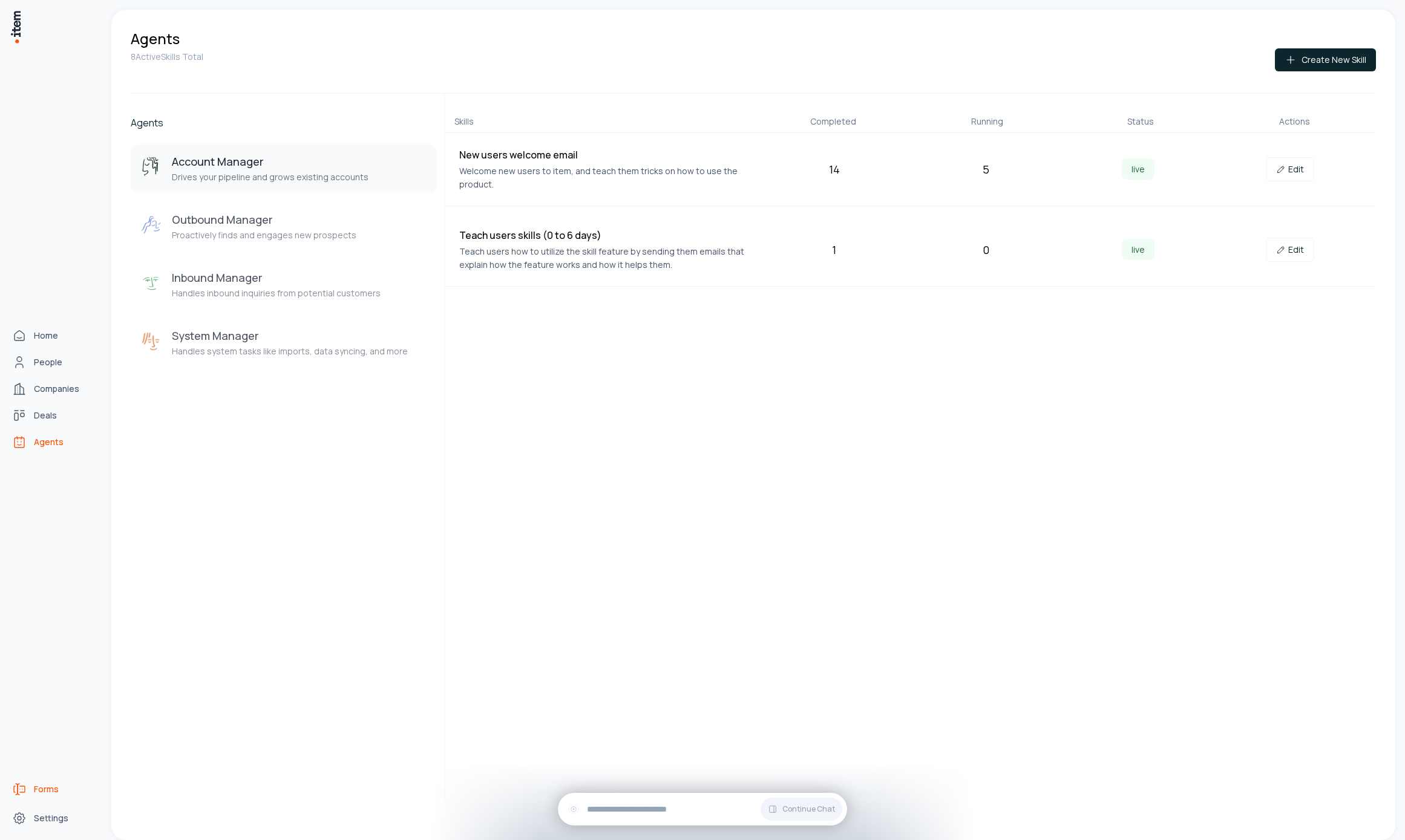
click at [22, 781] on link "Forms" at bounding box center [53, 789] width 92 height 24
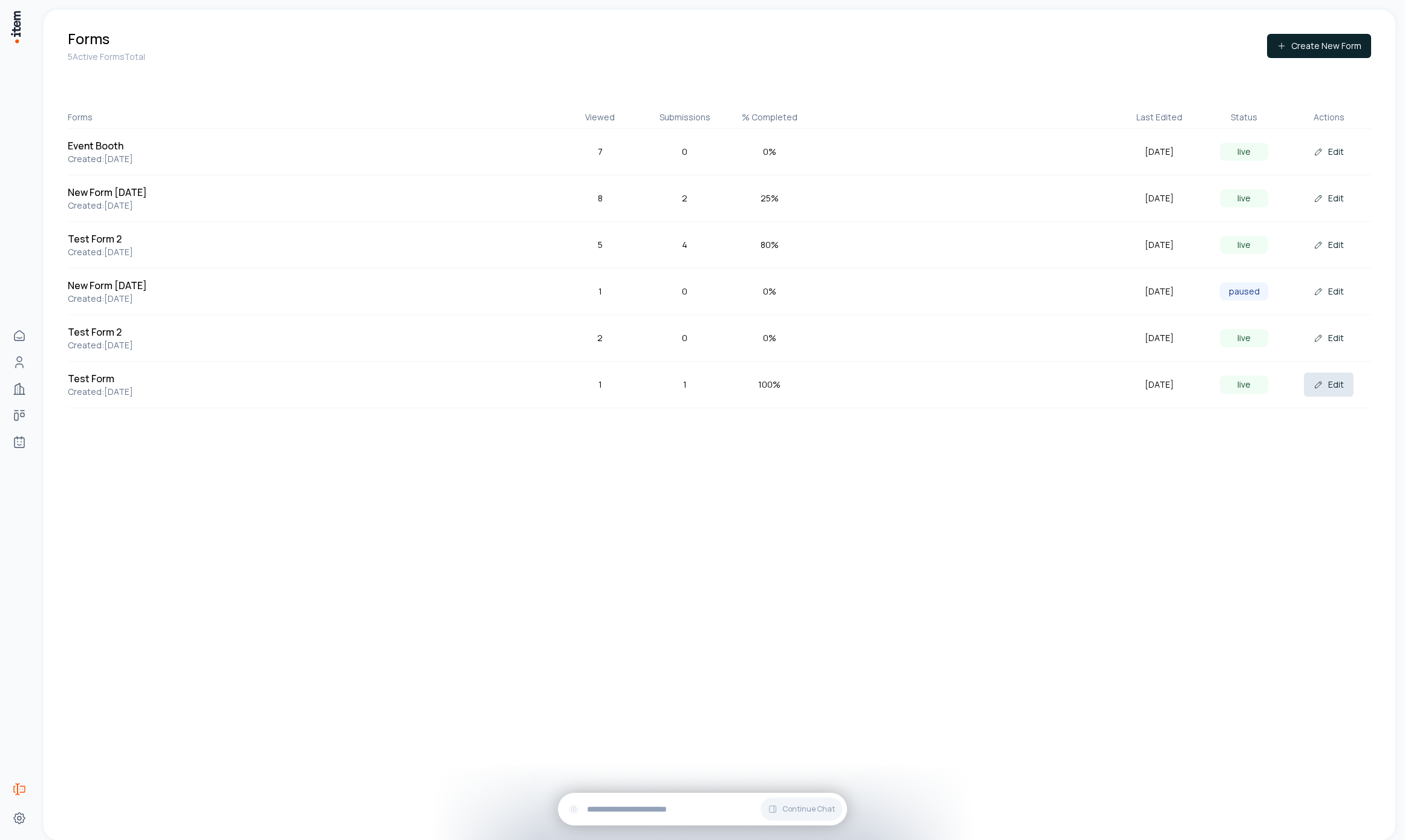
click at [1328, 389] on button "Edit" at bounding box center [1329, 384] width 49 height 24
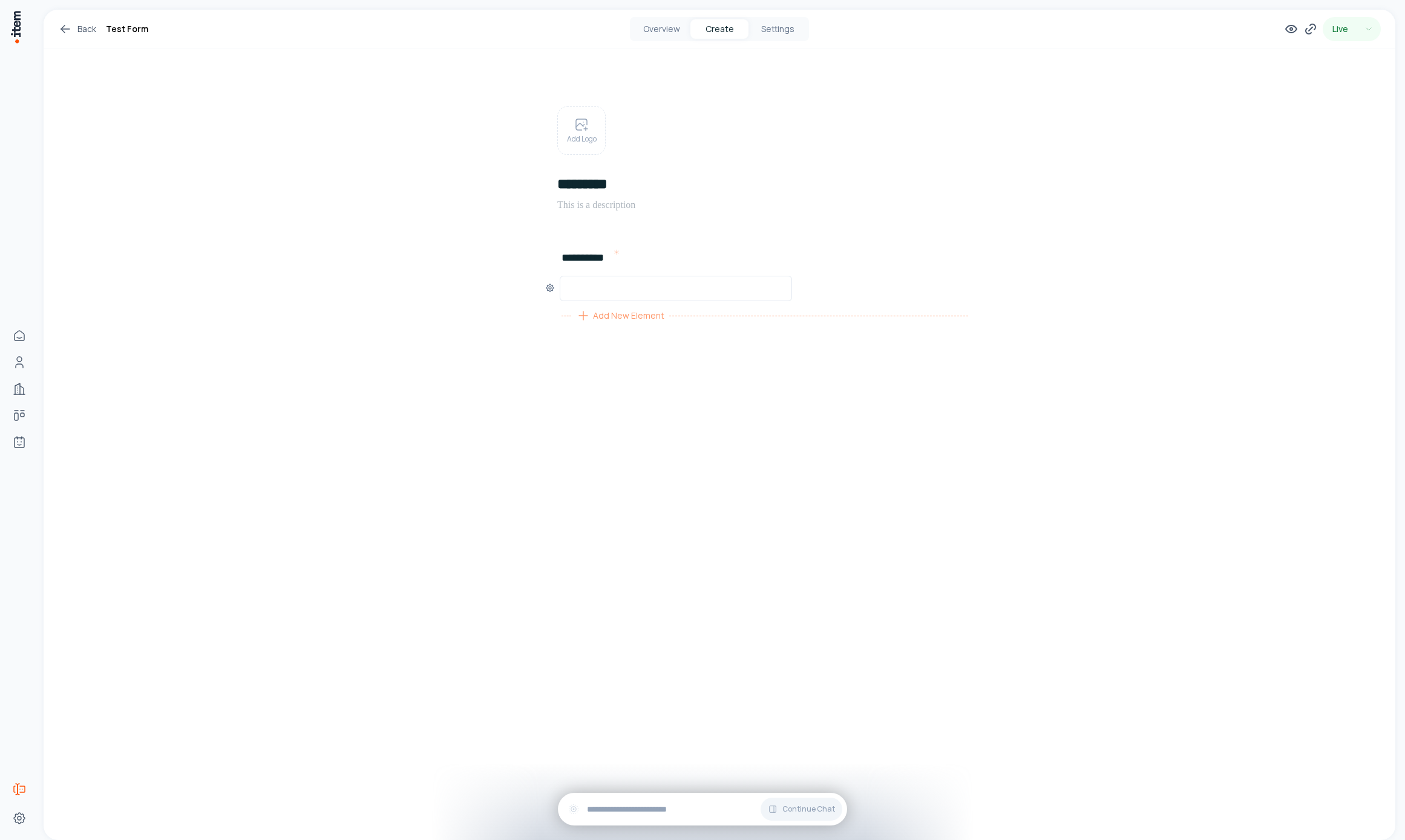
click at [635, 315] on span "Add New Element" at bounding box center [629, 315] width 71 height 13
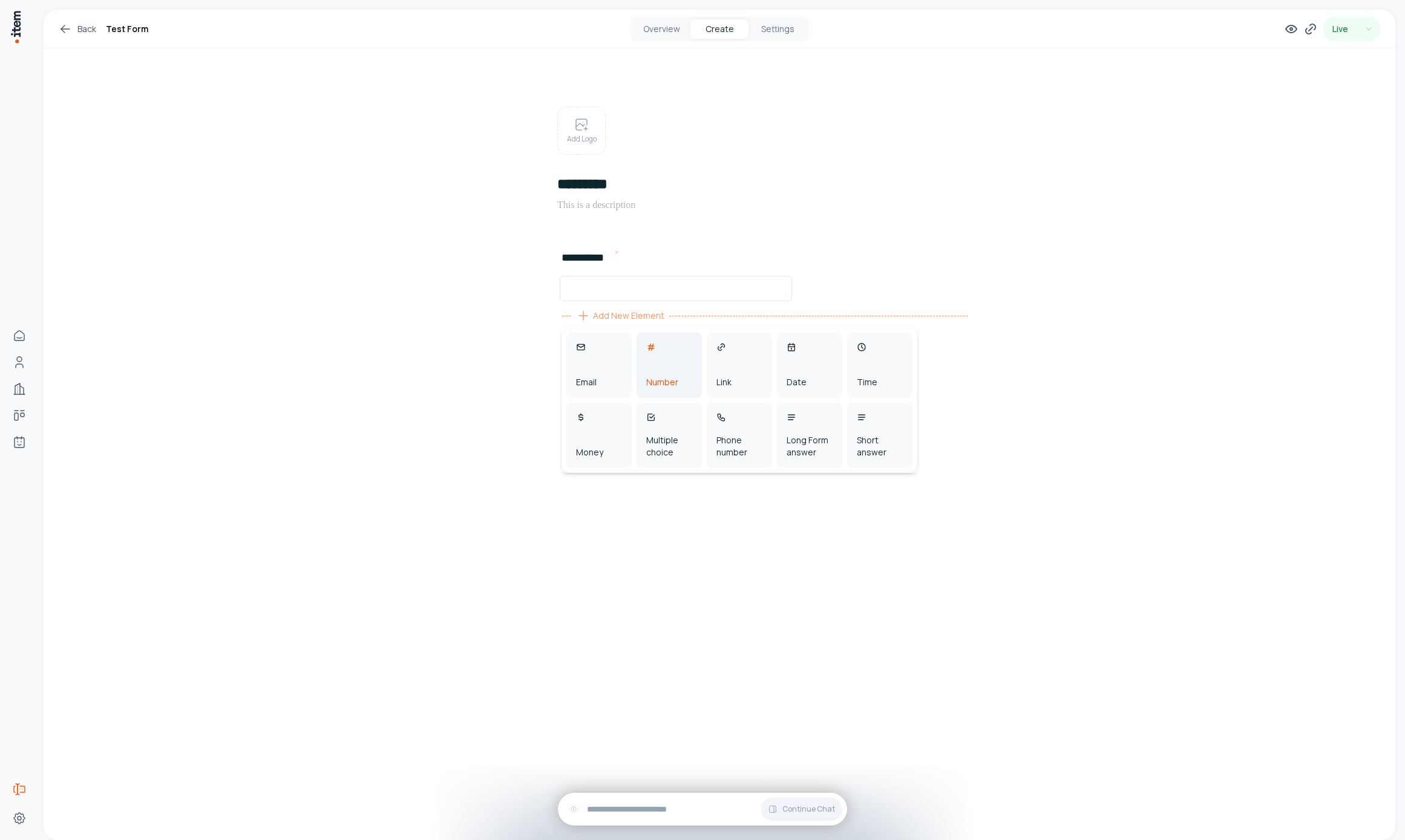
click at [676, 361] on div "Number" at bounding box center [669, 365] width 65 height 65
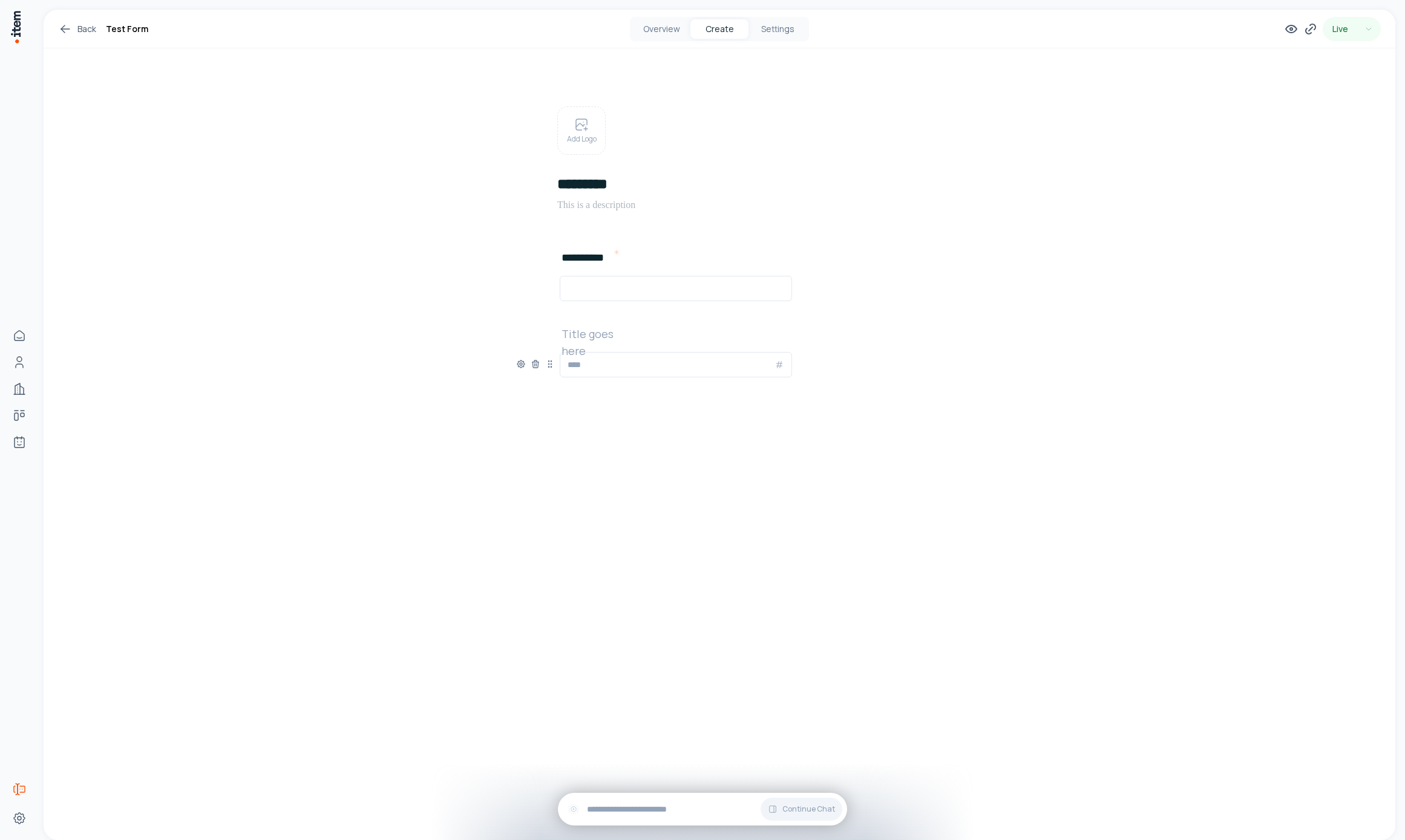
click at [589, 335] on h2 at bounding box center [600, 333] width 78 height 17
click at [521, 367] on icon at bounding box center [521, 364] width 7 height 7
click at [504, 400] on button "button" at bounding box center [503, 402] width 20 height 11
drag, startPoint x: 695, startPoint y: 441, endPoint x: 672, endPoint y: 404, distance: 43.6
click at [695, 441] on div "**********" at bounding box center [719, 264] width 407 height 431
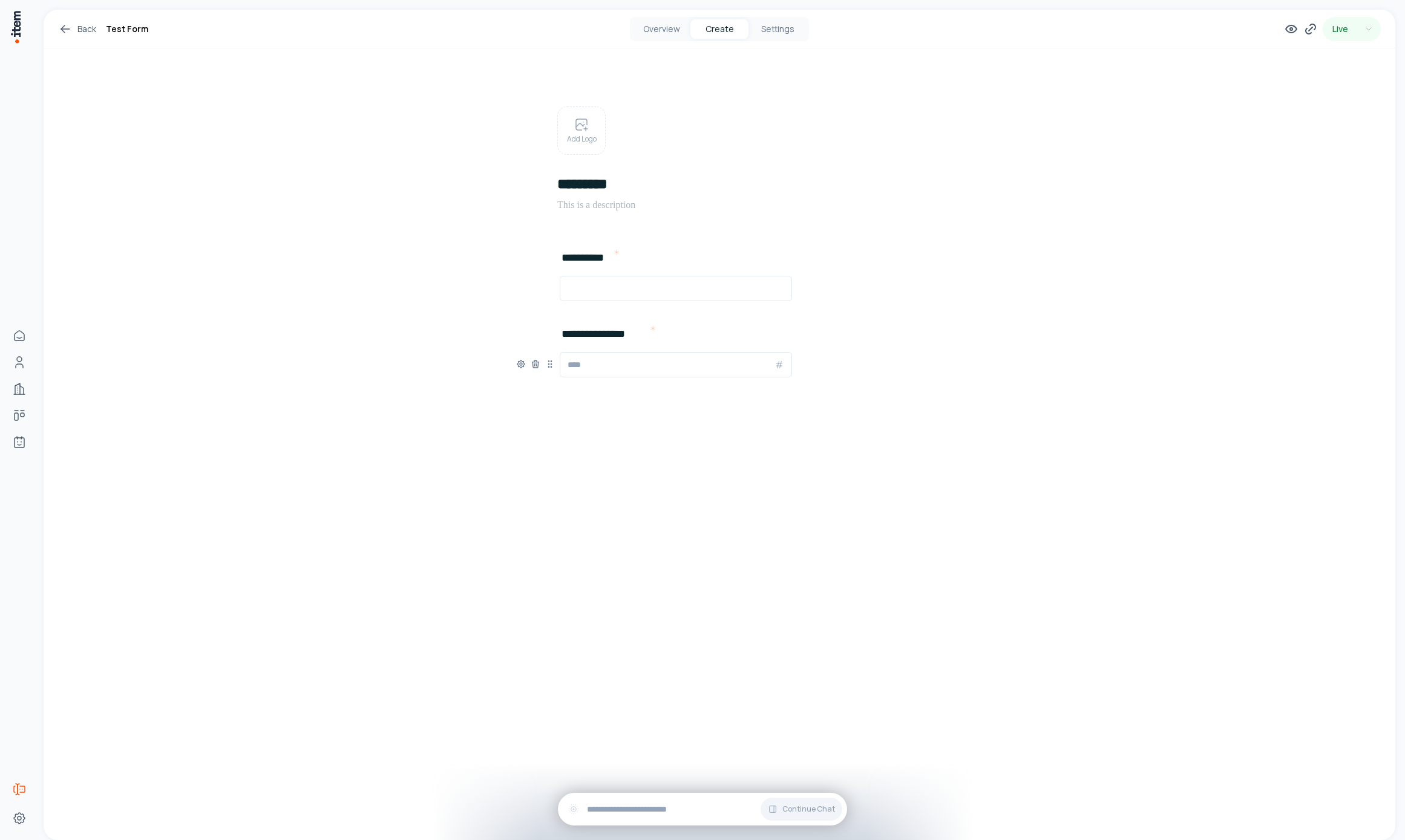
click at [658, 365] on input "text" at bounding box center [671, 365] width 207 height 14
click at [631, 346] on div "**********" at bounding box center [719, 363] width 407 height 76
click at [628, 354] on div at bounding box center [676, 365] width 232 height 25
click at [627, 276] on div at bounding box center [676, 288] width 232 height 25
click at [626, 281] on div at bounding box center [676, 288] width 232 height 25
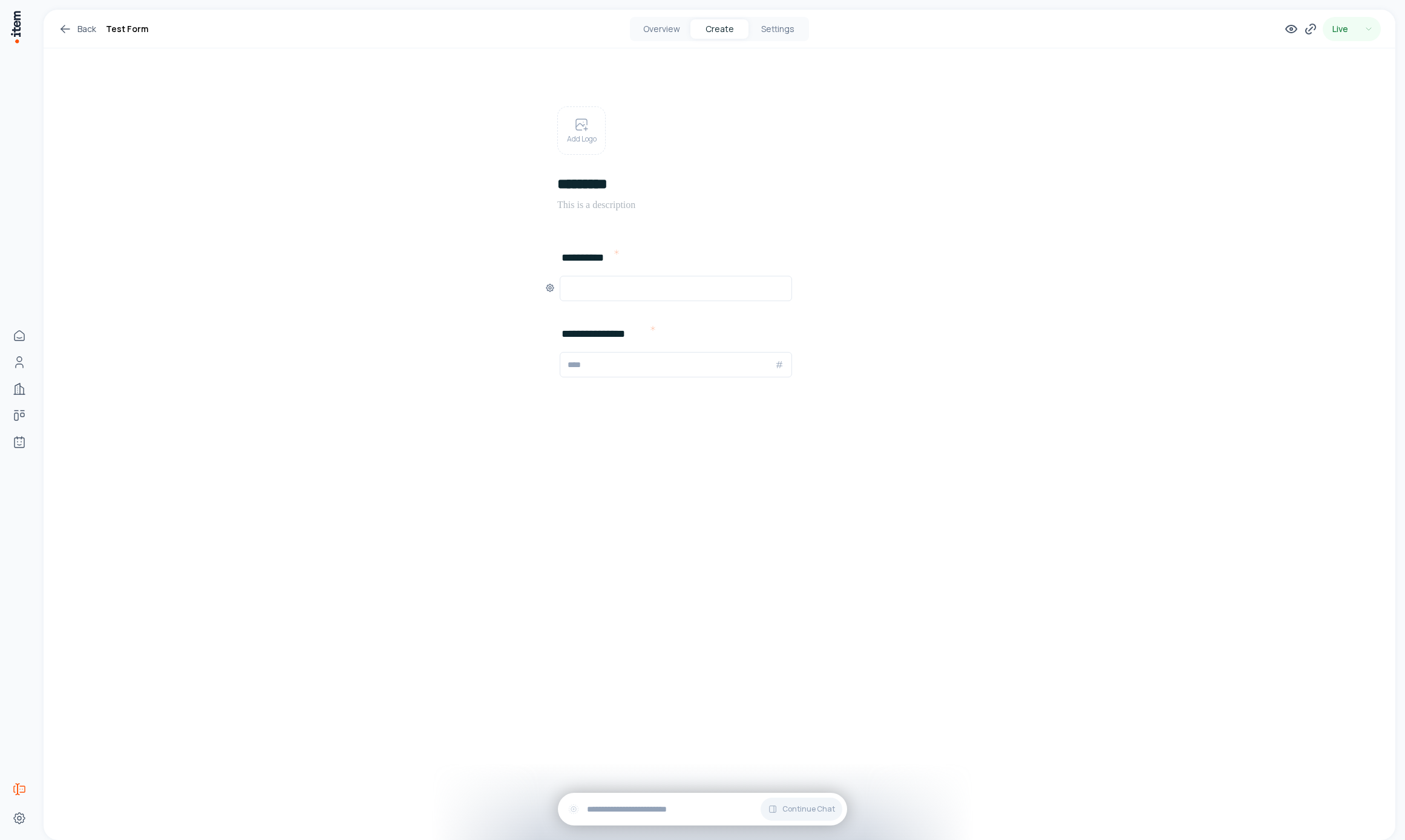
click at [626, 283] on input "text" at bounding box center [676, 288] width 217 height 14
click at [618, 368] on input "text" at bounding box center [671, 365] width 207 height 14
click at [623, 446] on div "**********" at bounding box center [719, 264] width 407 height 431
click at [602, 370] on input "text" at bounding box center [671, 365] width 207 height 14
click at [516, 364] on icon at bounding box center [521, 364] width 9 height 9
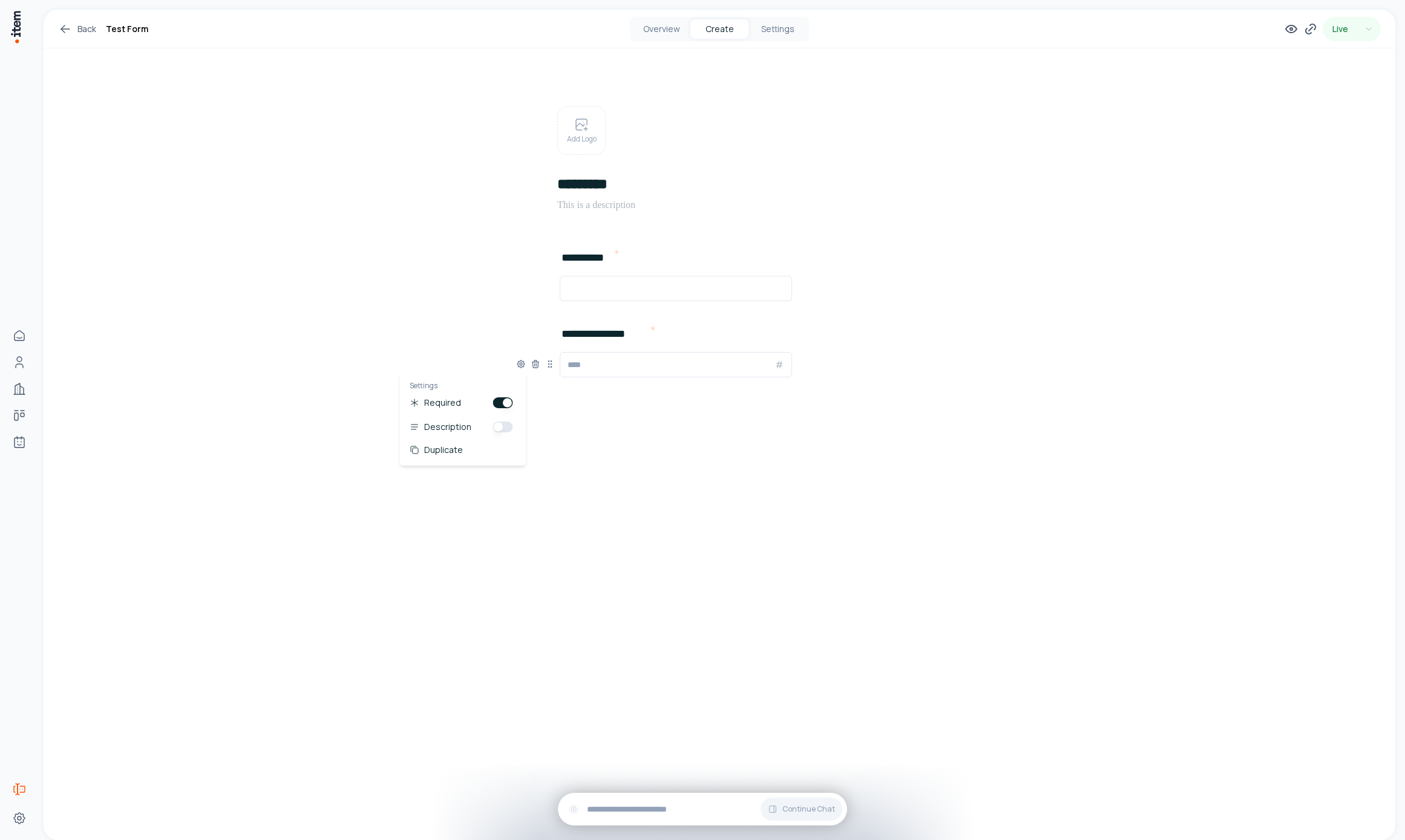
click at [500, 328] on div "**********" at bounding box center [719, 244] width 1351 height 470
click at [1309, 23] on icon at bounding box center [1311, 29] width 14 height 14
click at [1287, 278] on button "Copy" at bounding box center [1285, 281] width 28 height 20
click at [565, 520] on div "**********" at bounding box center [719, 425] width 1351 height 831
drag, startPoint x: 1256, startPoint y: 791, endPoint x: 1410, endPoint y: 794, distance: 154.0
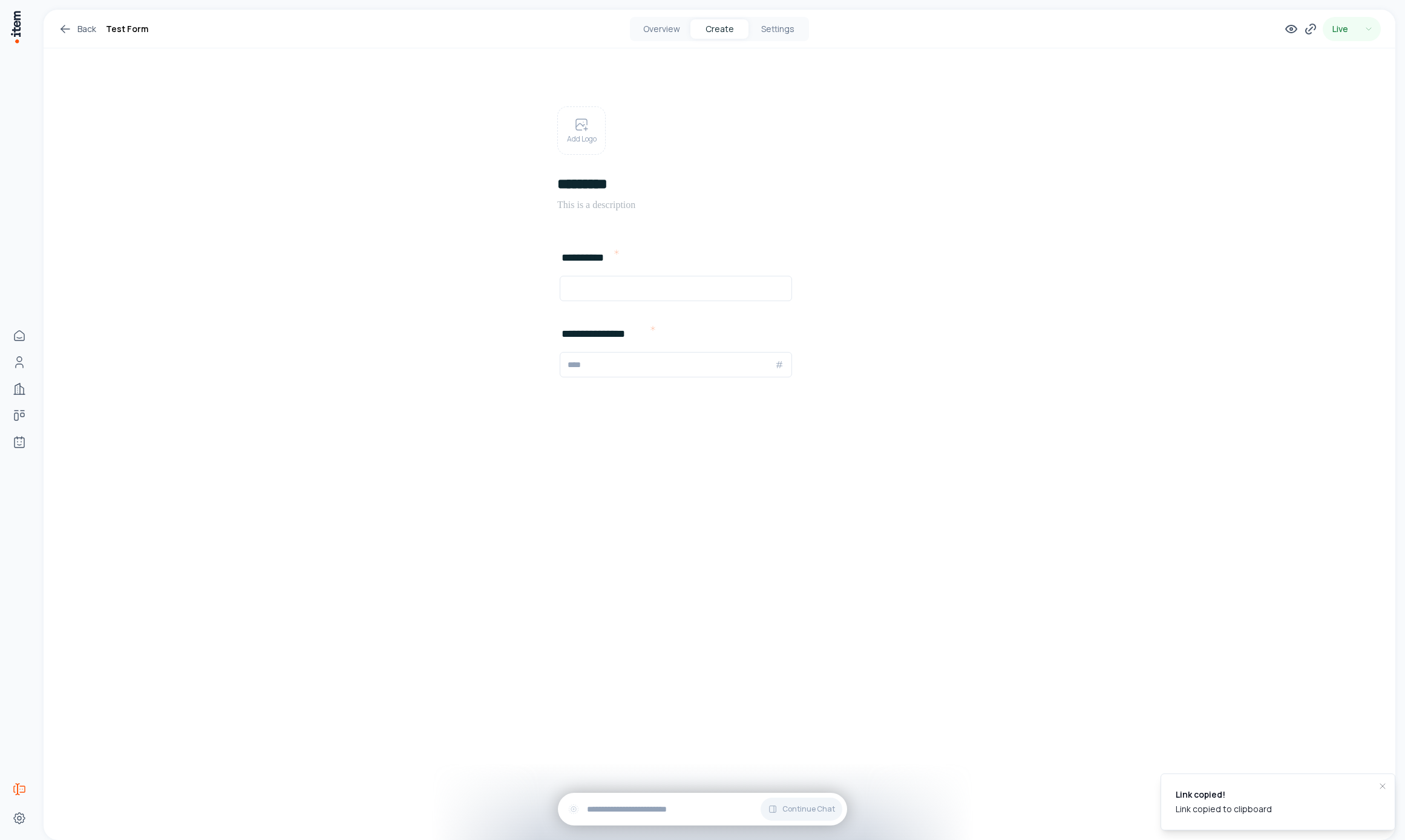
click at [1272, 794] on div "Link copied!" at bounding box center [1224, 794] width 96 height 12
click at [774, 32] on button "Settings" at bounding box center [777, 29] width 58 height 20
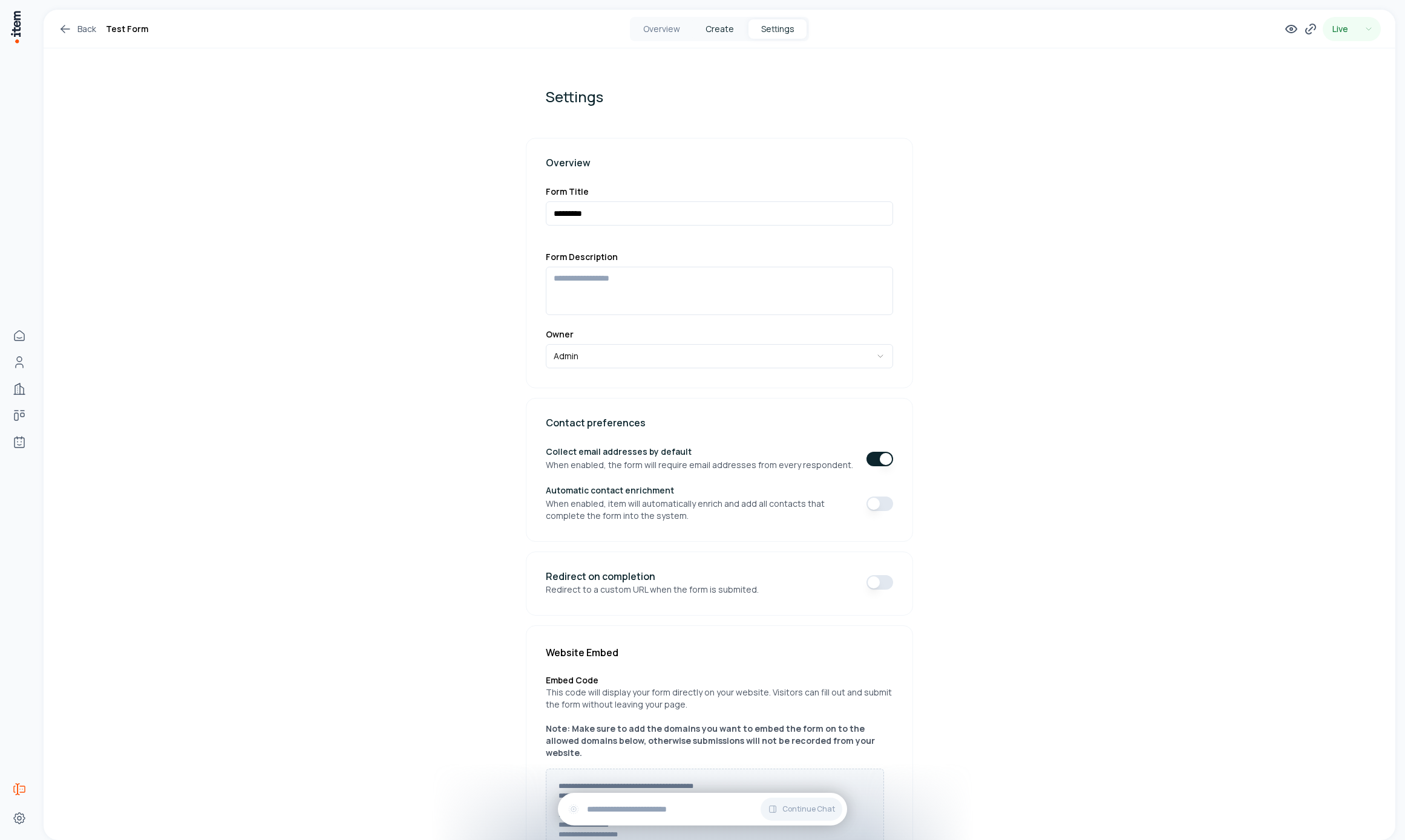
click at [711, 32] on button "Create" at bounding box center [719, 29] width 58 height 20
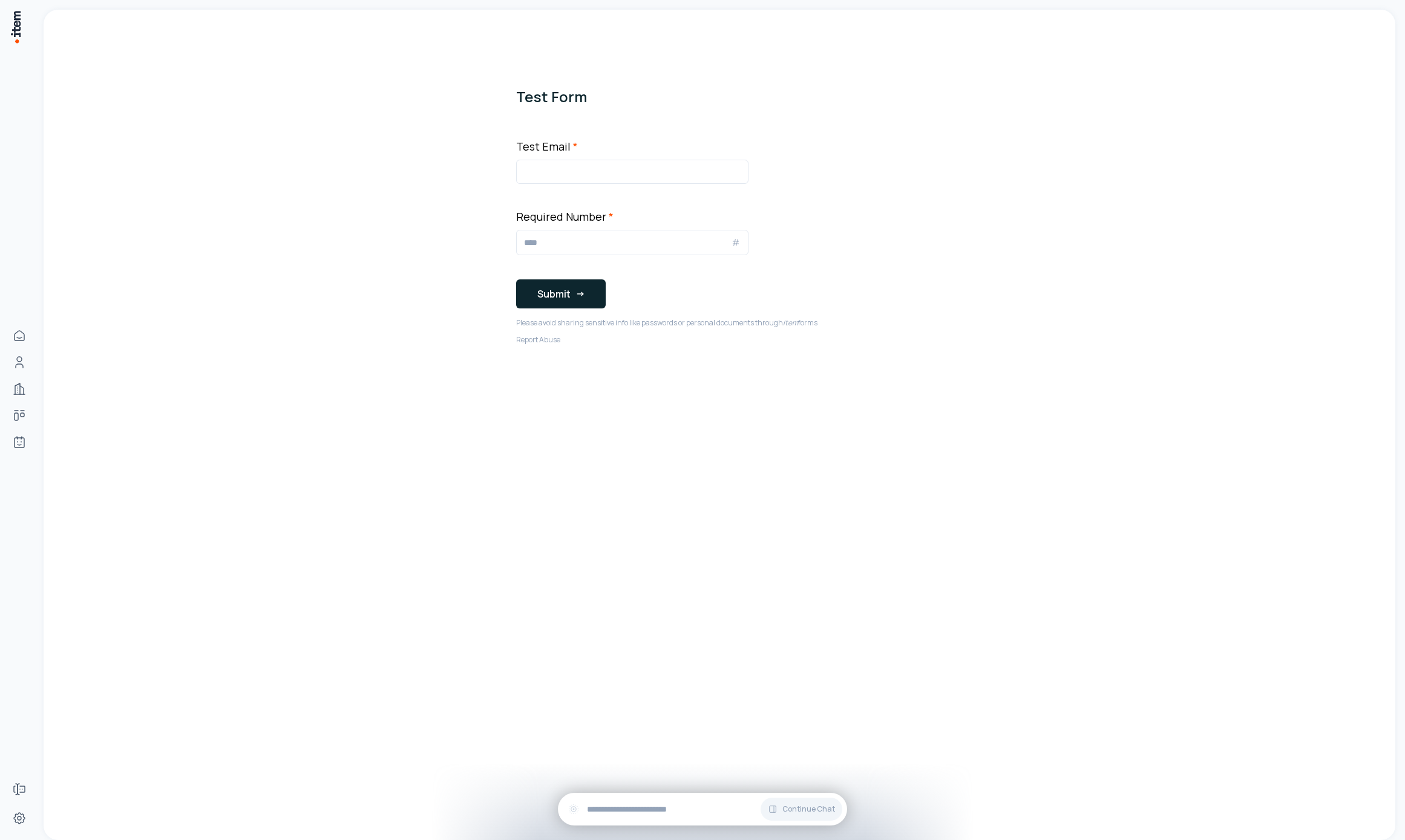
click at [613, 141] on div "Test Email *" at bounding box center [632, 160] width 232 height 46
click at [610, 175] on input "Test Email *" at bounding box center [632, 171] width 232 height 24
type input "**********"
click at [563, 291] on button "Submit" at bounding box center [561, 294] width 90 height 29
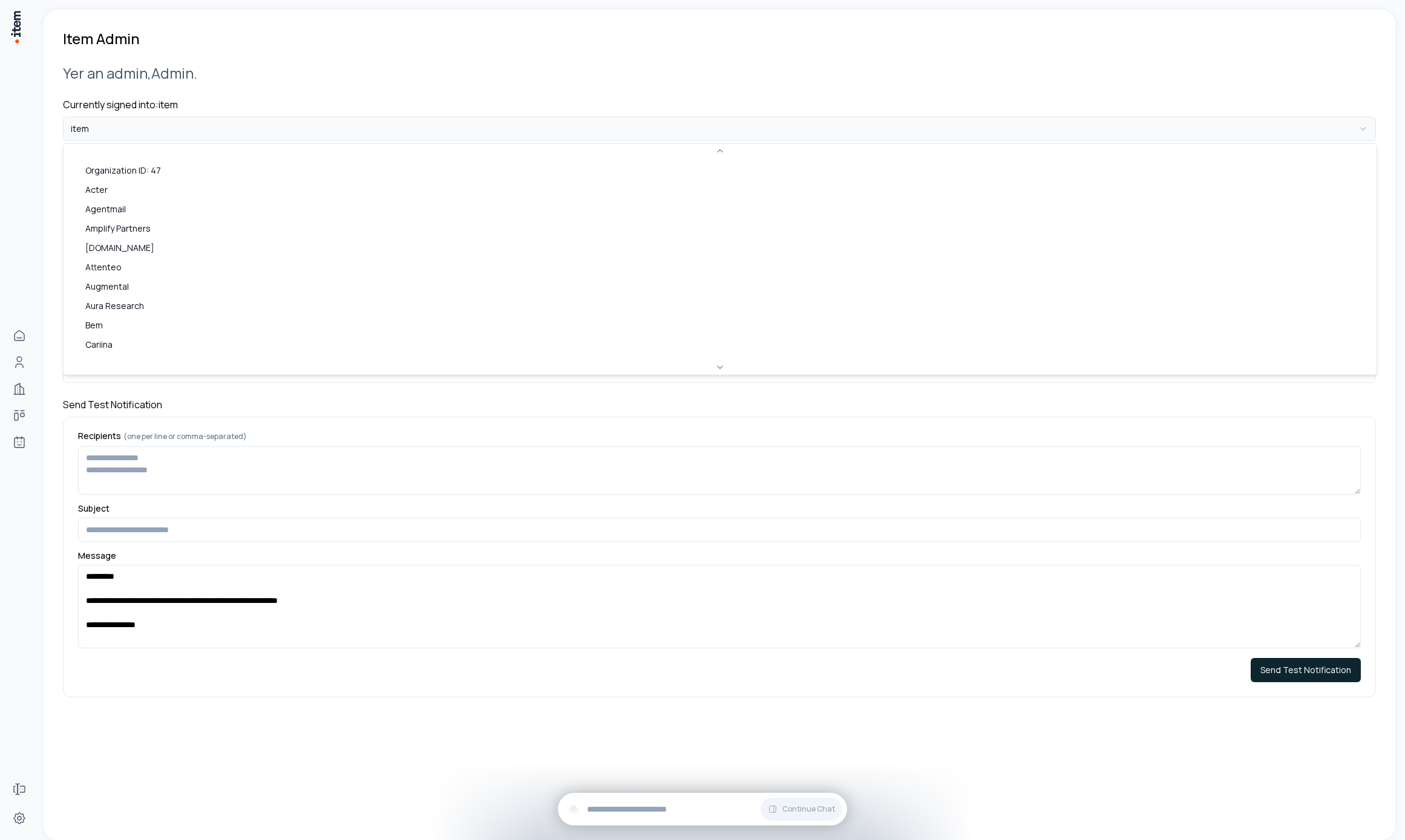
click at [254, 119] on html "**********" at bounding box center [702, 420] width 1405 height 840
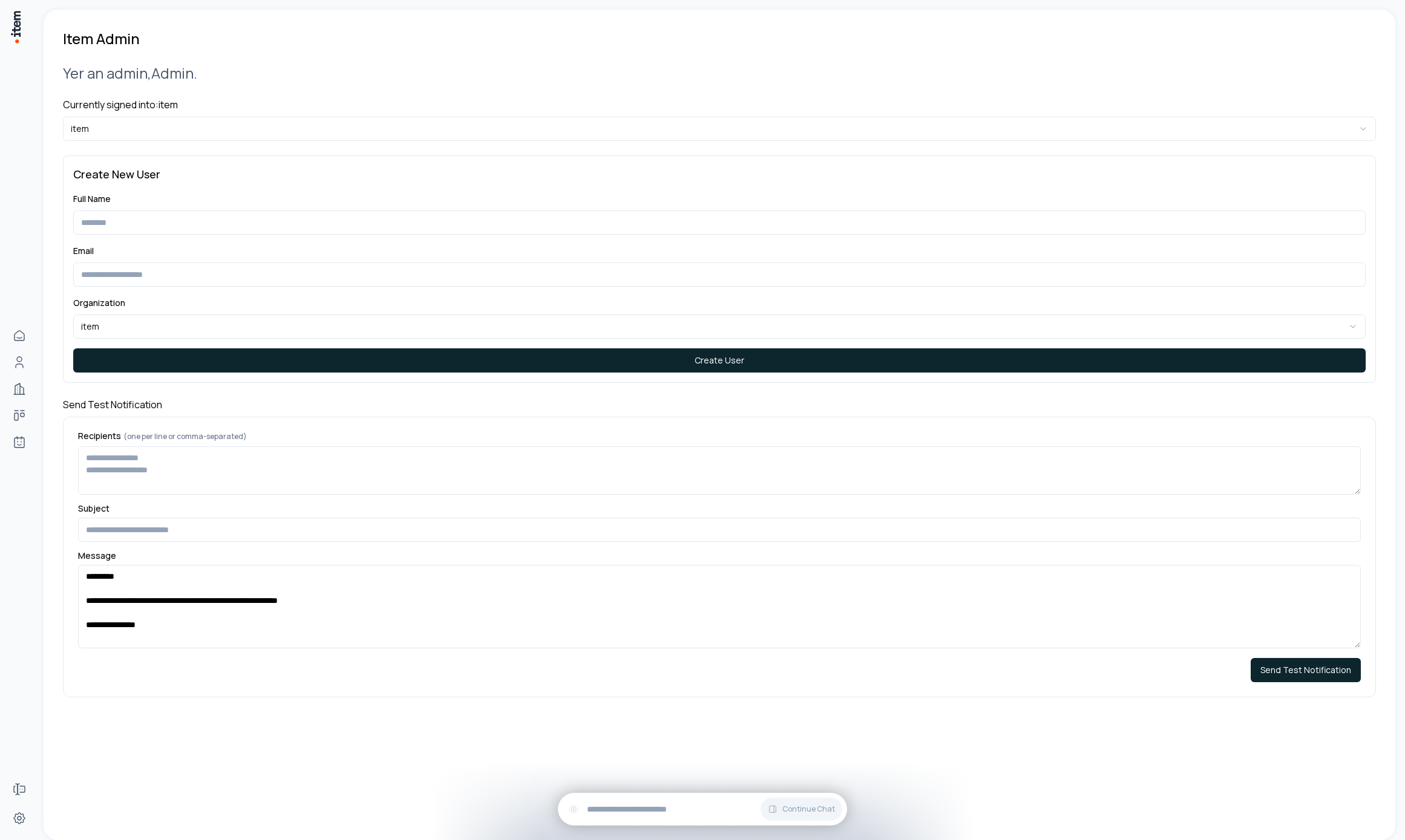
click at [273, 143] on div "**********" at bounding box center [719, 381] width 1313 height 664
click at [270, 113] on div "Currently signed into: item item" at bounding box center [719, 119] width 1313 height 43
click at [265, 128] on html "**********" at bounding box center [702, 420] width 1405 height 840
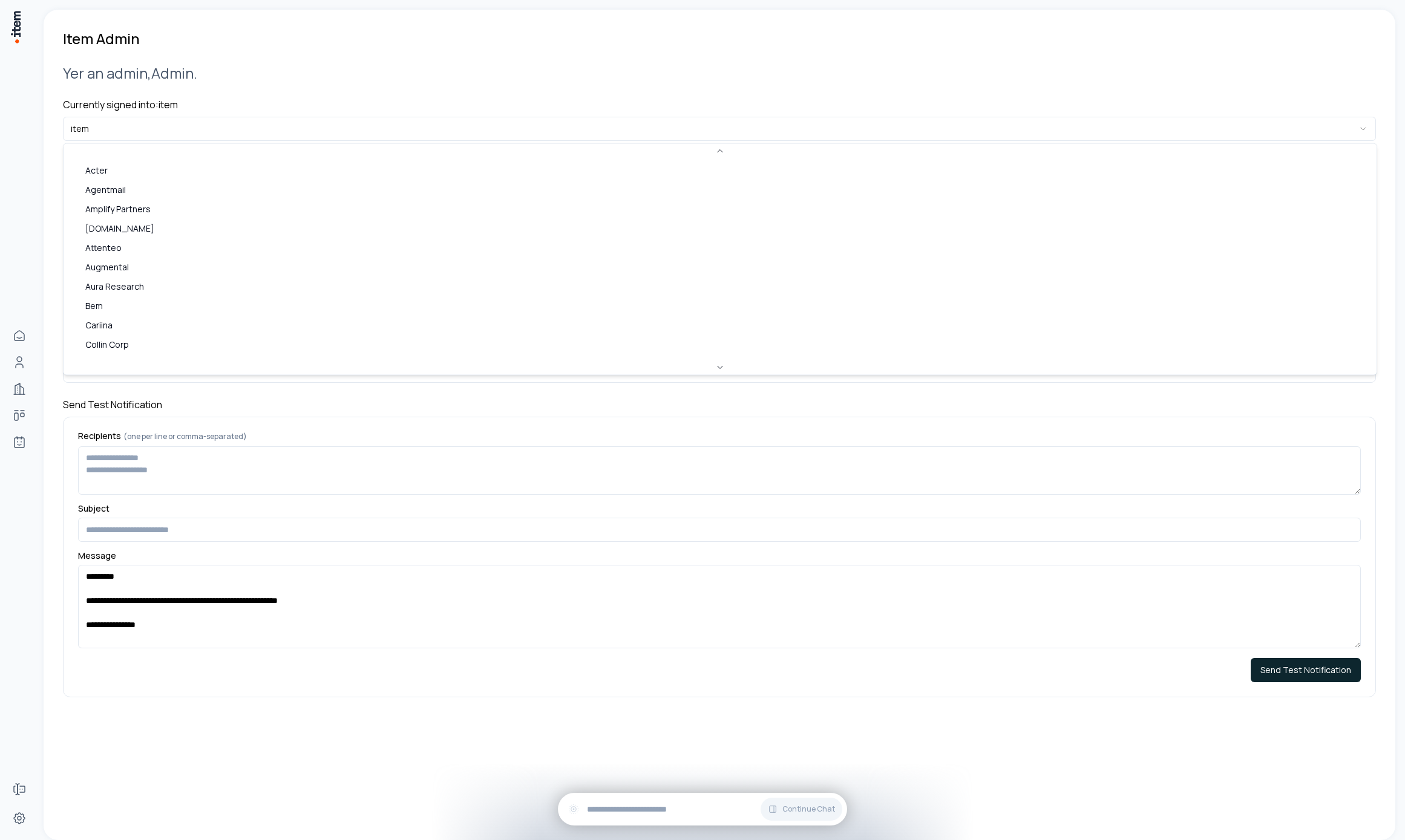
scroll to position [104, 0]
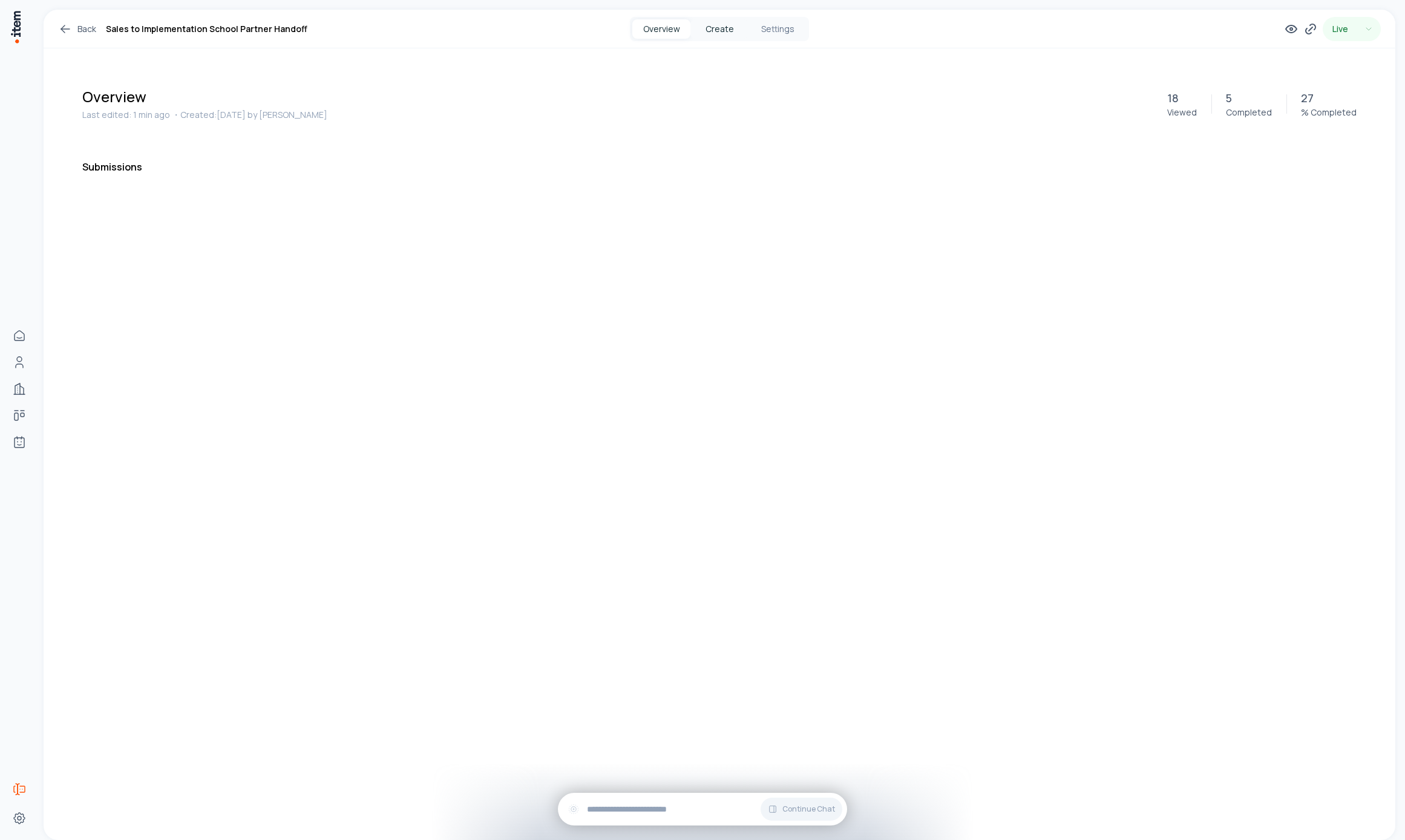
click at [730, 33] on button "Create" at bounding box center [719, 29] width 58 height 20
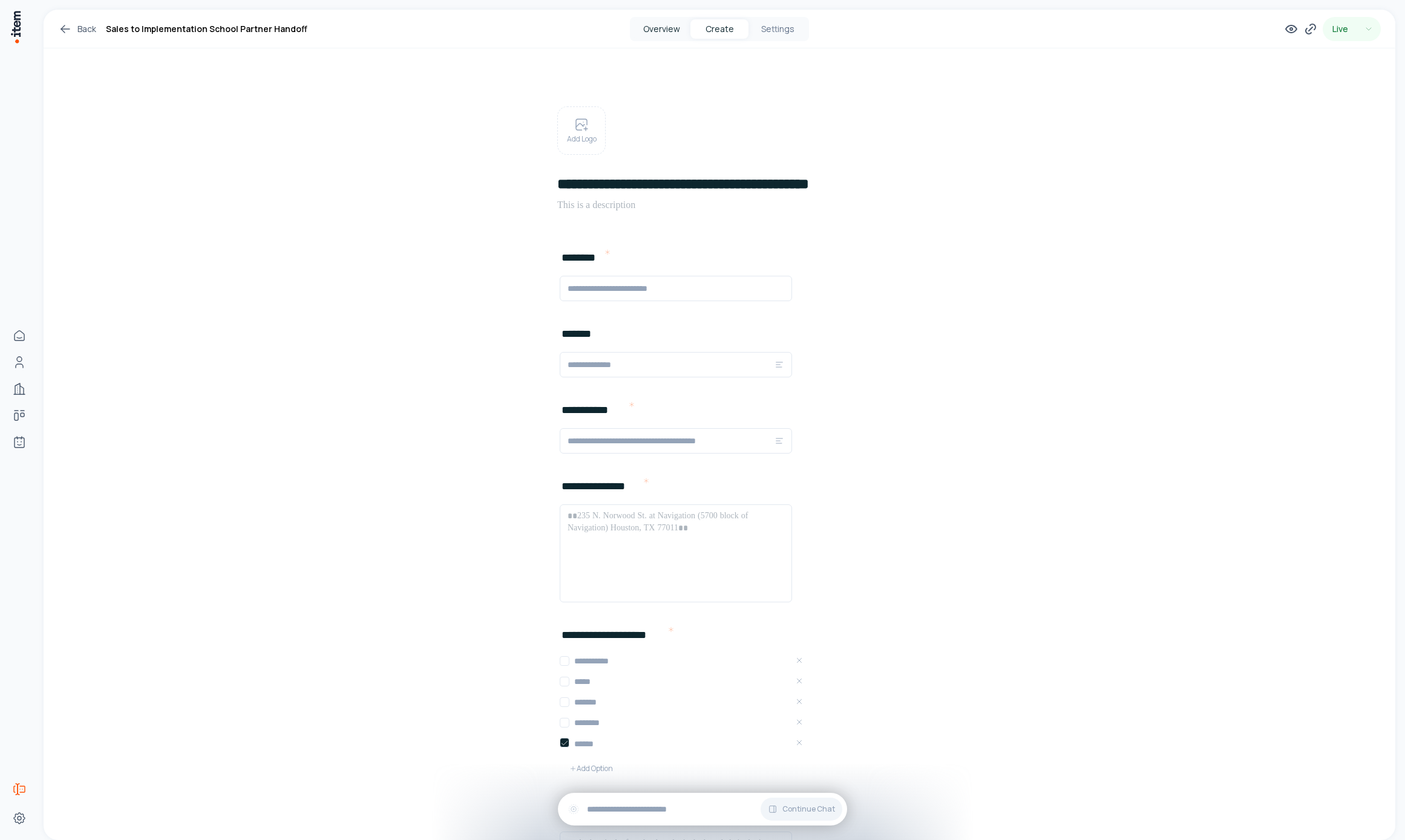
click at [665, 31] on button "Overview" at bounding box center [661, 29] width 58 height 20
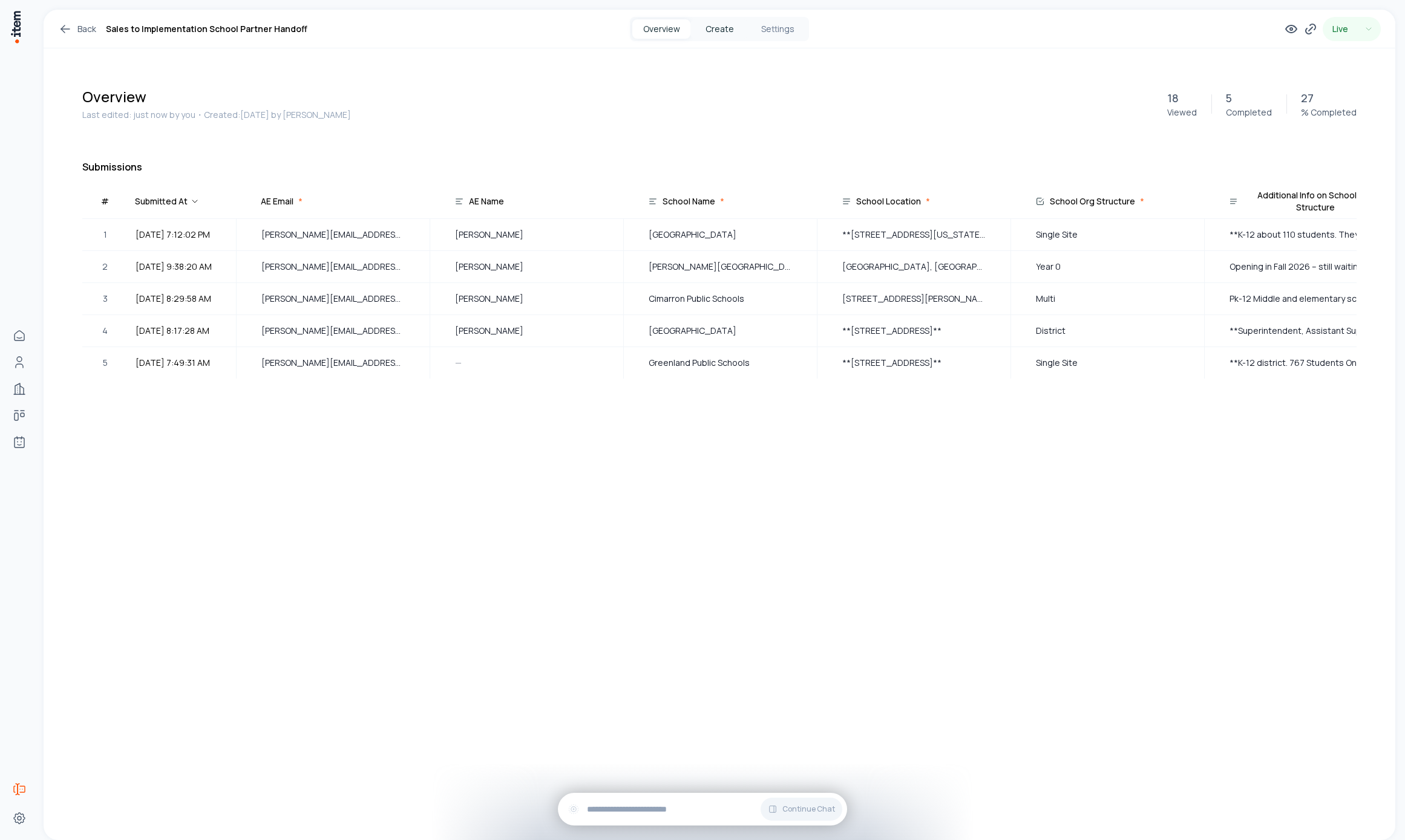
click at [695, 25] on button "Create" at bounding box center [719, 29] width 58 height 20
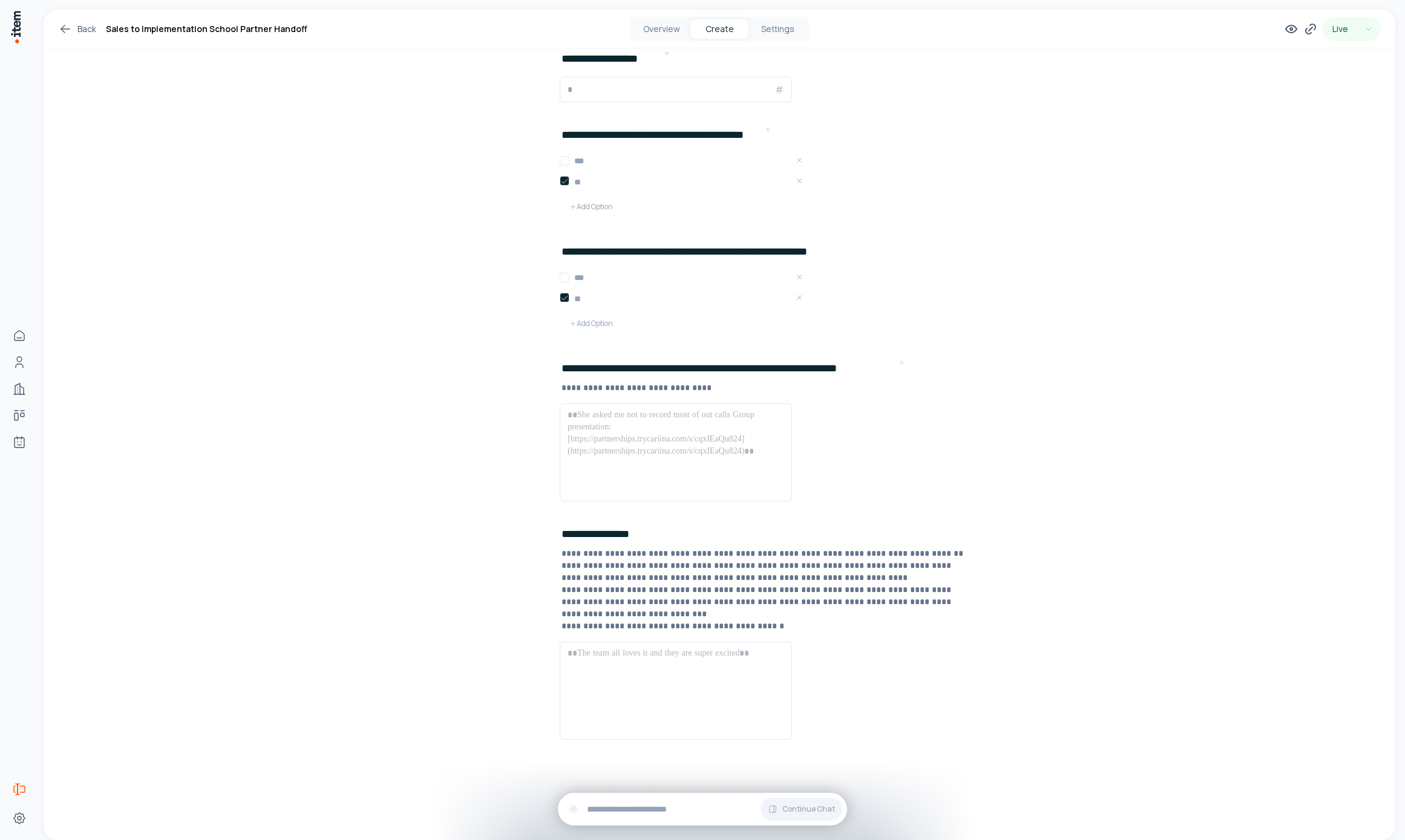
scroll to position [1066, 0]
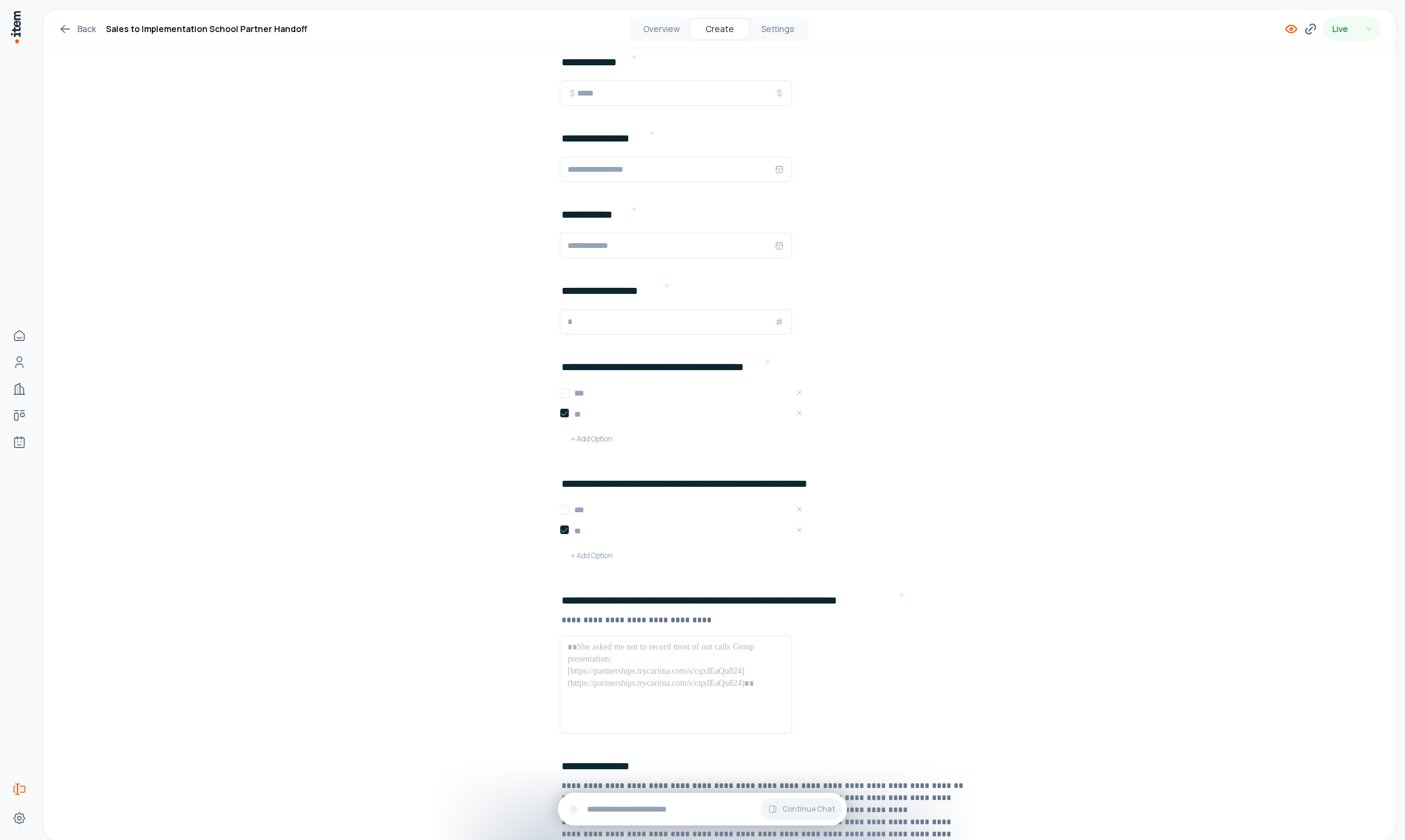
click at [1284, 28] on icon at bounding box center [1291, 29] width 14 height 14
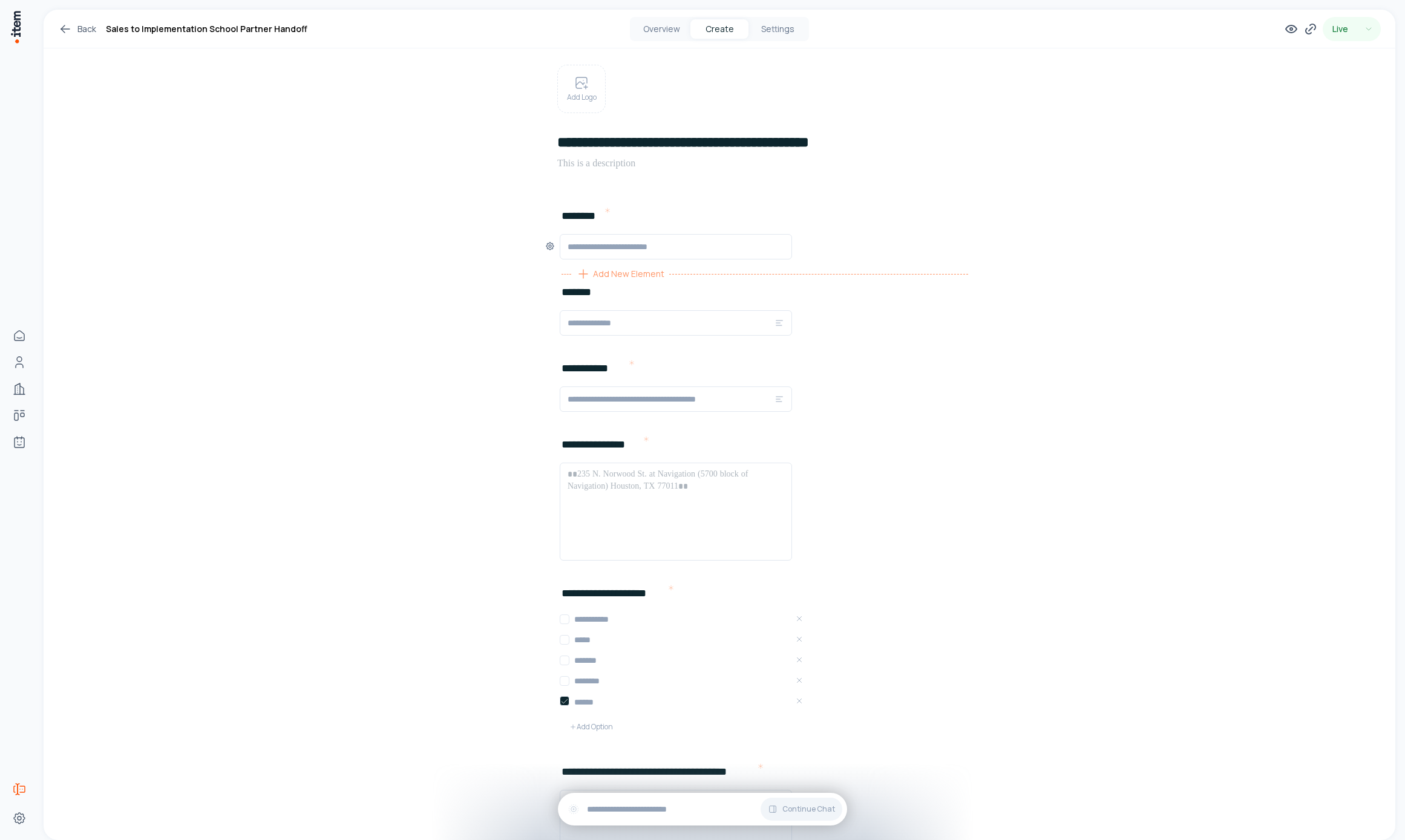
scroll to position [0, 0]
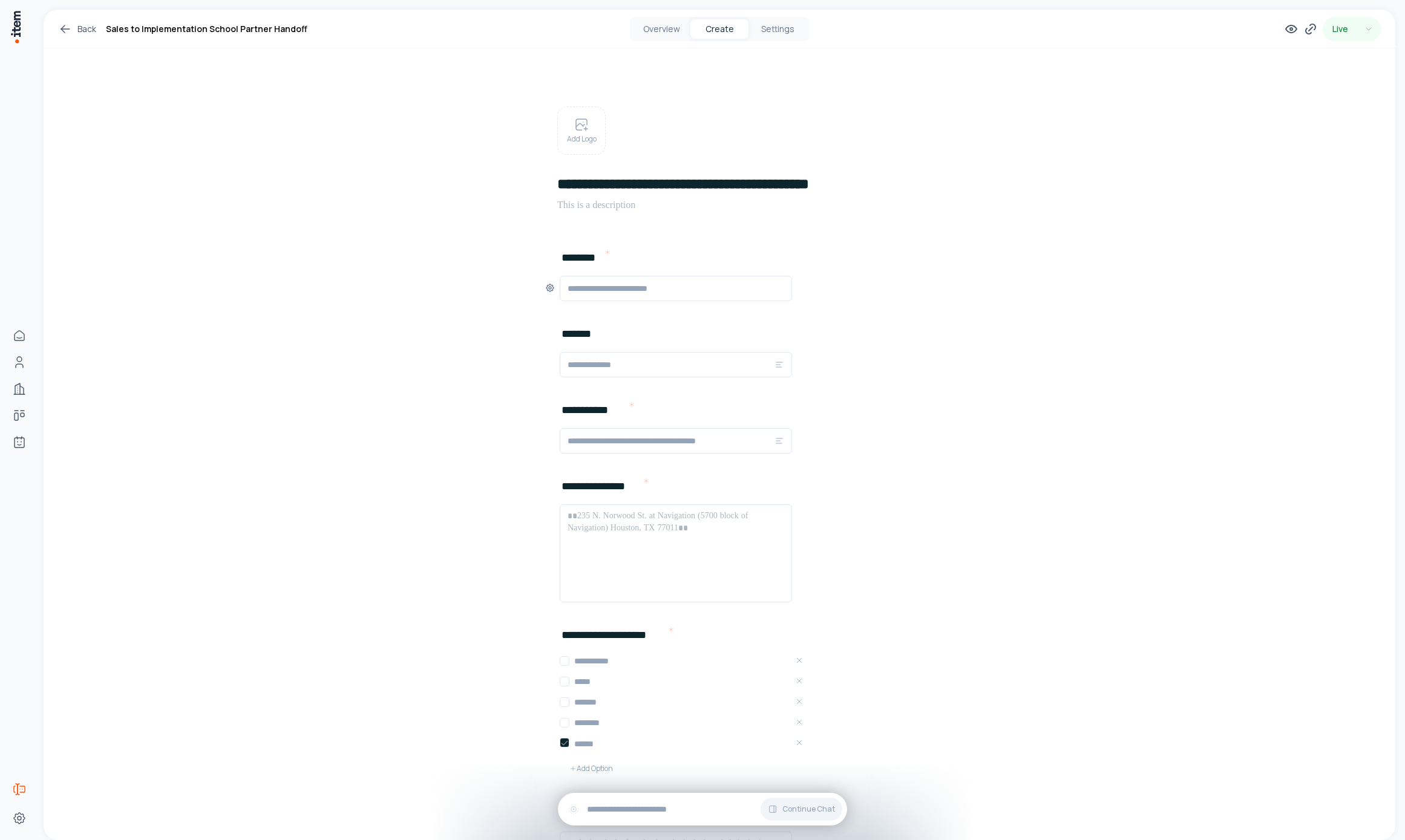
click at [655, 292] on input "text" at bounding box center [676, 288] width 217 height 14
click at [673, 367] on input "text" at bounding box center [671, 365] width 207 height 14
click at [686, 433] on div at bounding box center [676, 441] width 232 height 25
click at [658, 289] on input "text" at bounding box center [676, 288] width 217 height 14
click at [668, 371] on input "text" at bounding box center [671, 365] width 207 height 14
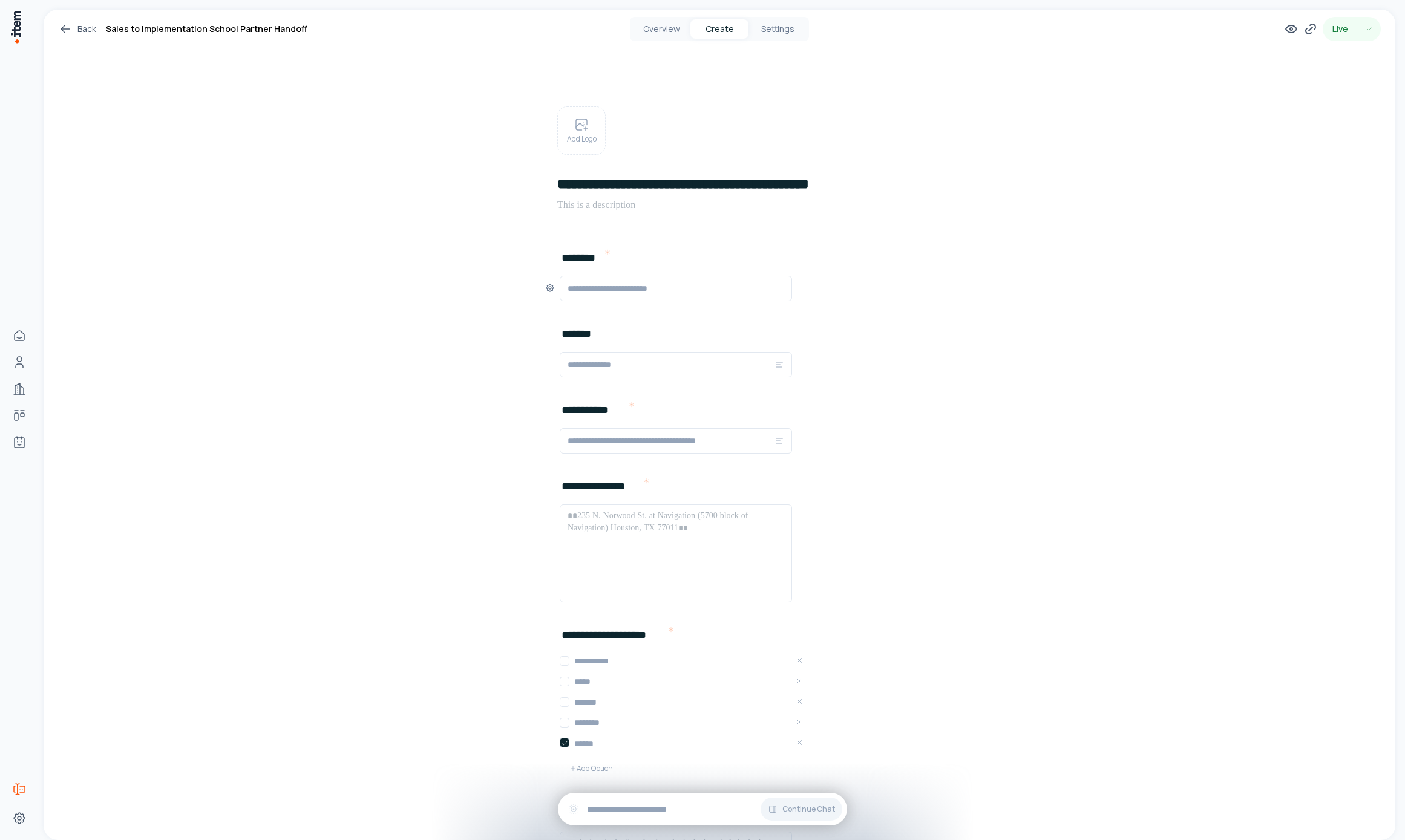
click at [660, 283] on input "text" at bounding box center [676, 288] width 217 height 14
click at [680, 353] on div at bounding box center [676, 365] width 232 height 25
click at [689, 430] on div at bounding box center [676, 441] width 232 height 25
click at [684, 454] on div "**********" at bounding box center [719, 439] width 407 height 76
click at [675, 436] on input "text" at bounding box center [671, 441] width 207 height 14
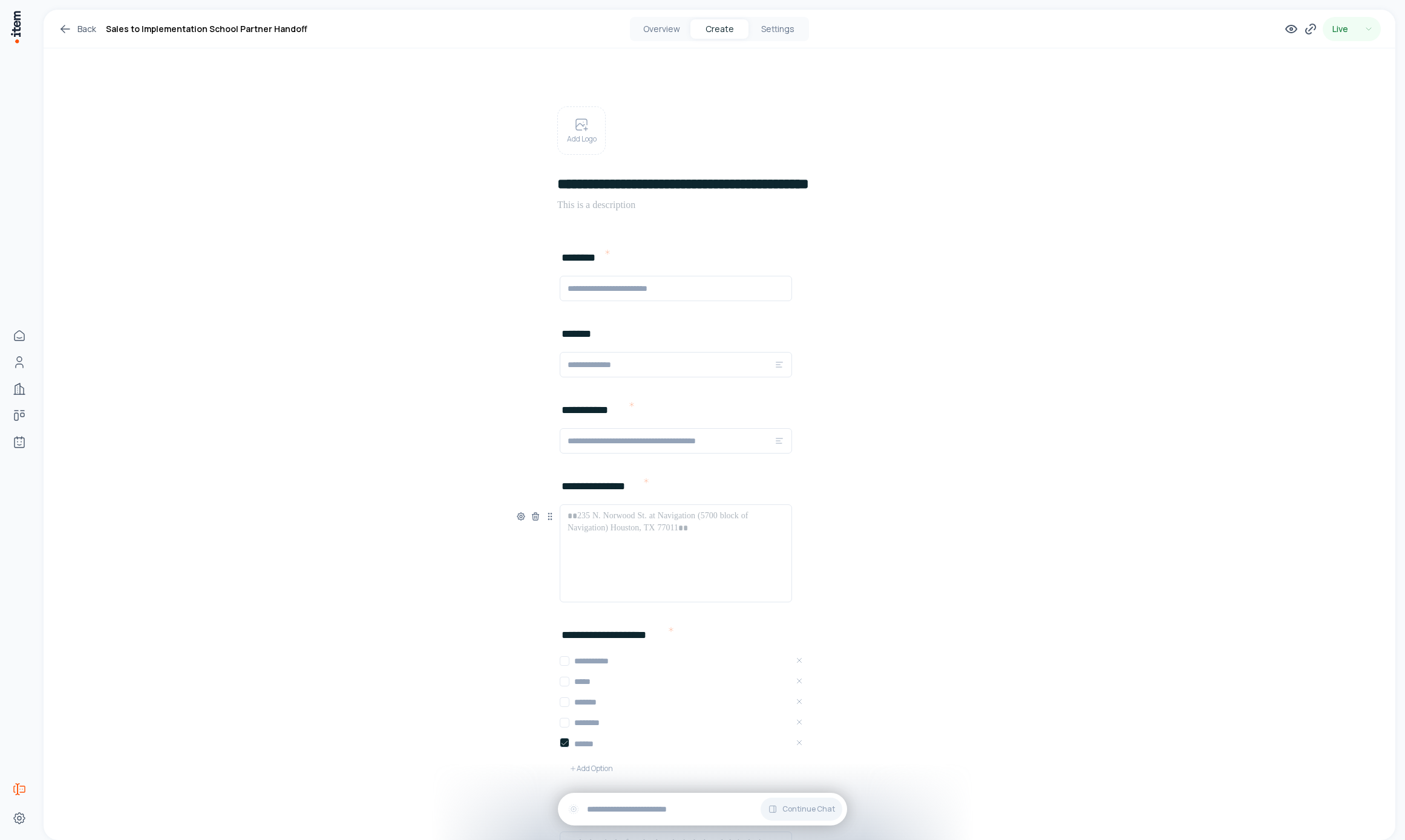
click at [687, 536] on div at bounding box center [676, 554] width 217 height 87
click at [606, 283] on input "text" at bounding box center [676, 288] width 217 height 14
click at [652, 280] on div at bounding box center [676, 288] width 232 height 25
click at [679, 283] on input "text" at bounding box center [676, 288] width 217 height 14
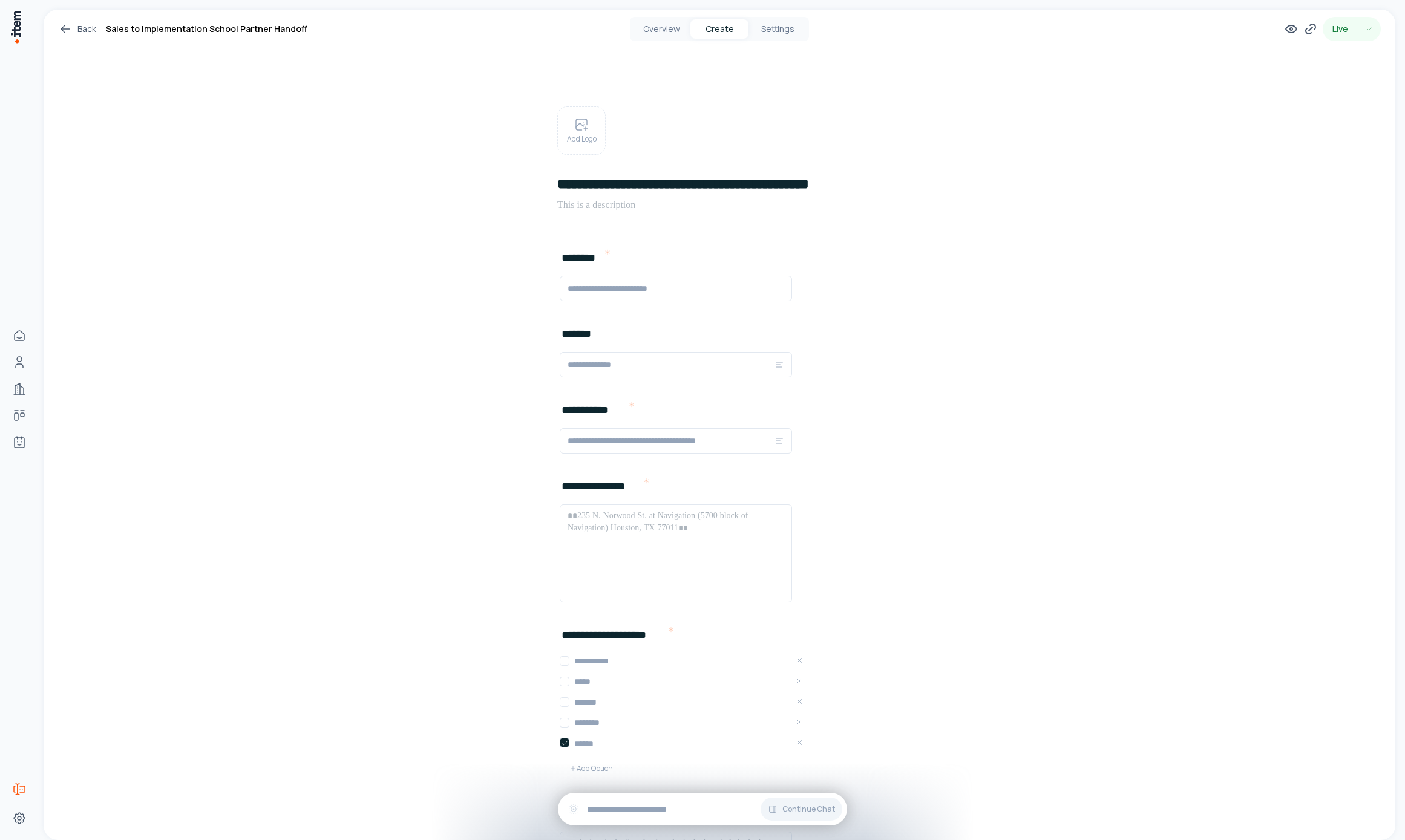
drag, startPoint x: 326, startPoint y: 304, endPoint x: 332, endPoint y: 306, distance: 6.3
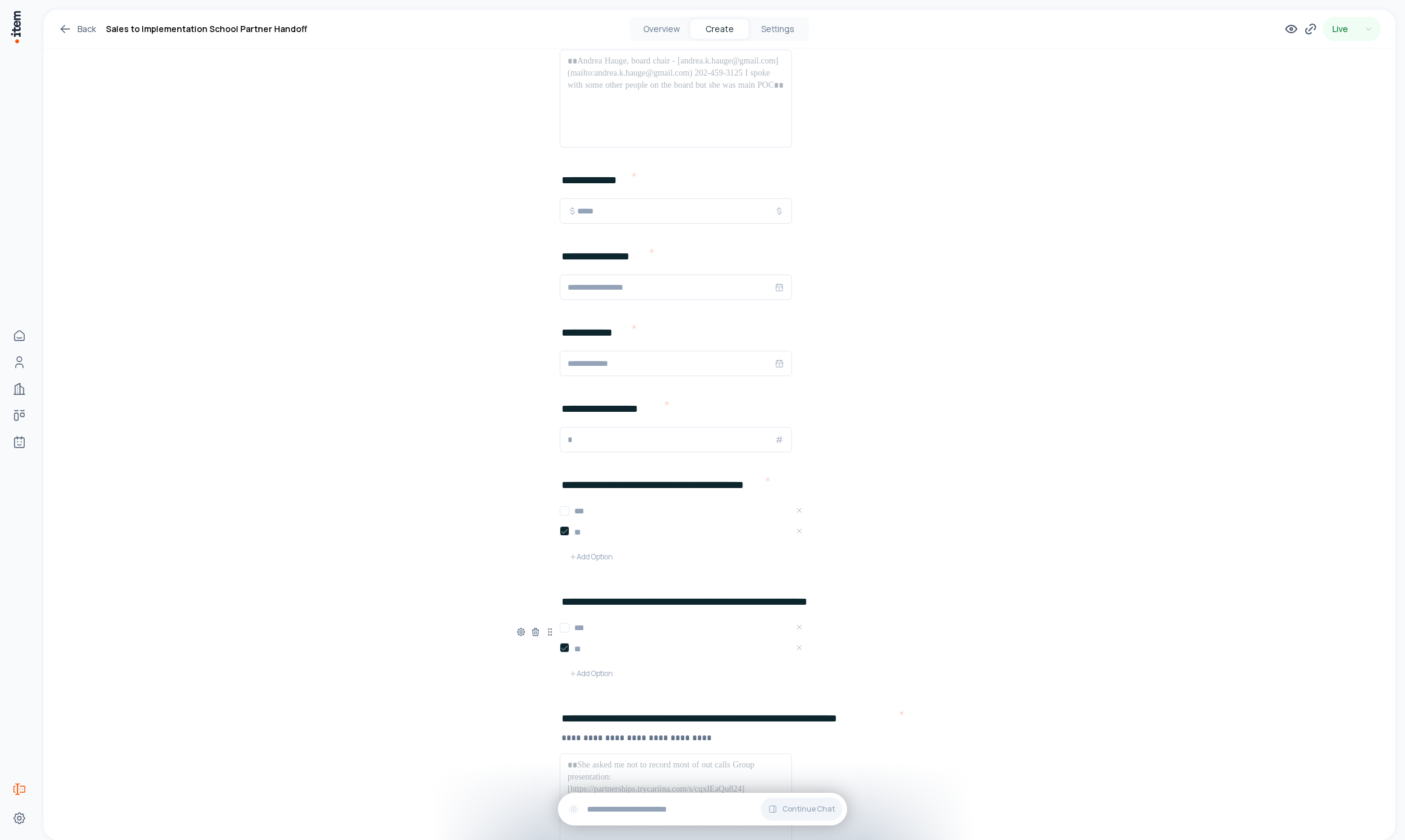
scroll to position [1298, 0]
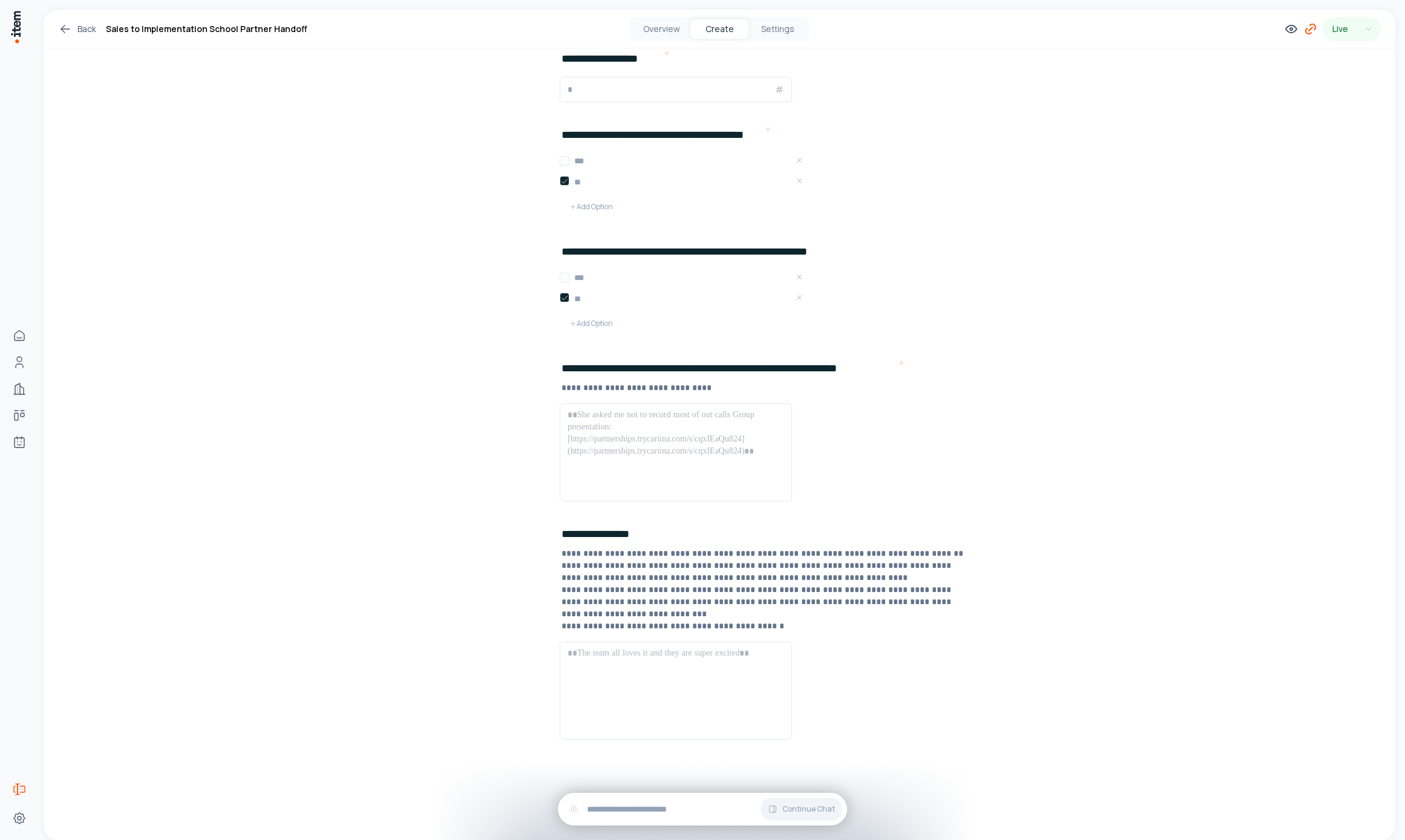
click at [1304, 29] on icon at bounding box center [1311, 29] width 14 height 14
click at [1271, 280] on button "Copy" at bounding box center [1277, 281] width 28 height 20
click at [633, 466] on div at bounding box center [676, 452] width 217 height 87
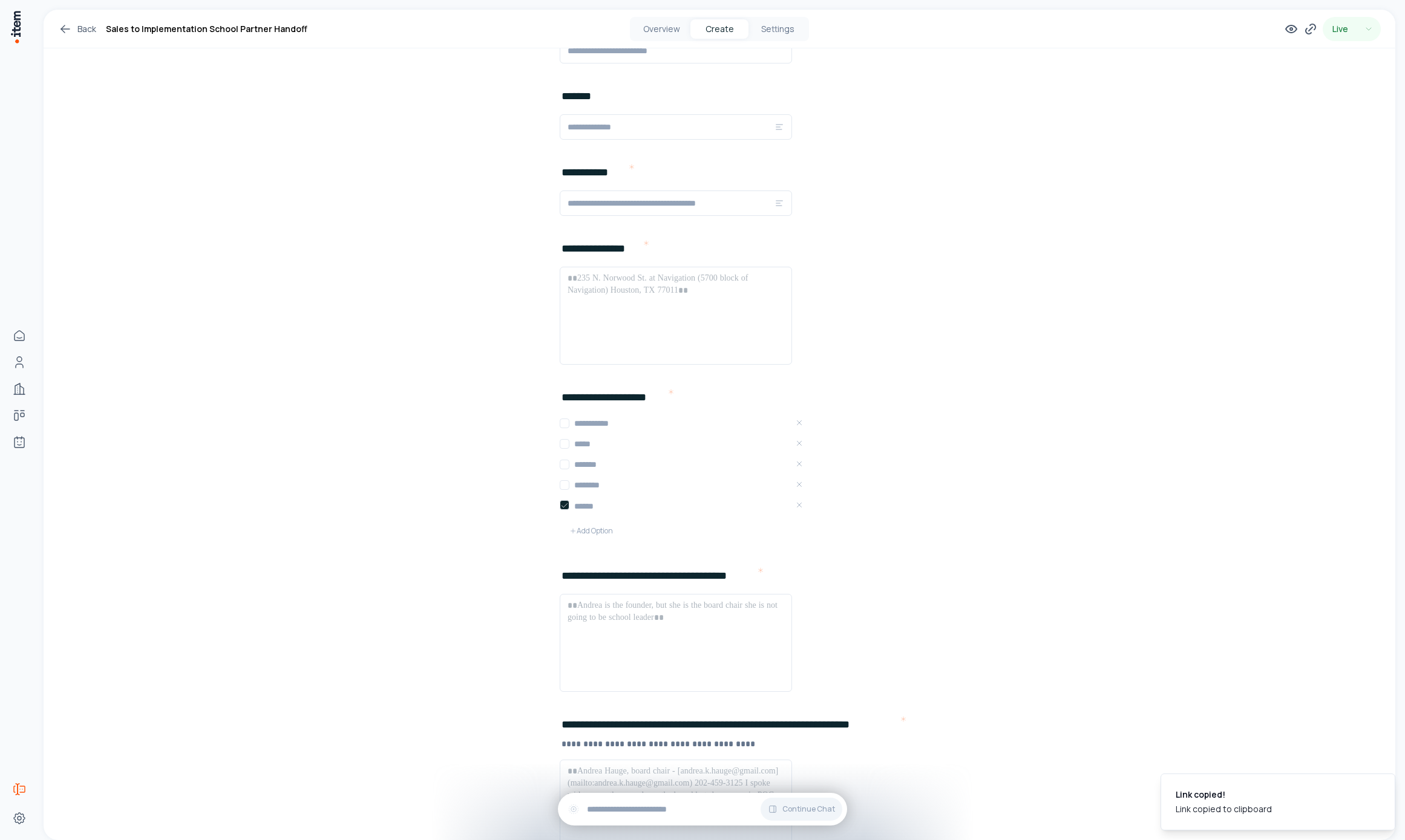
scroll to position [0, 0]
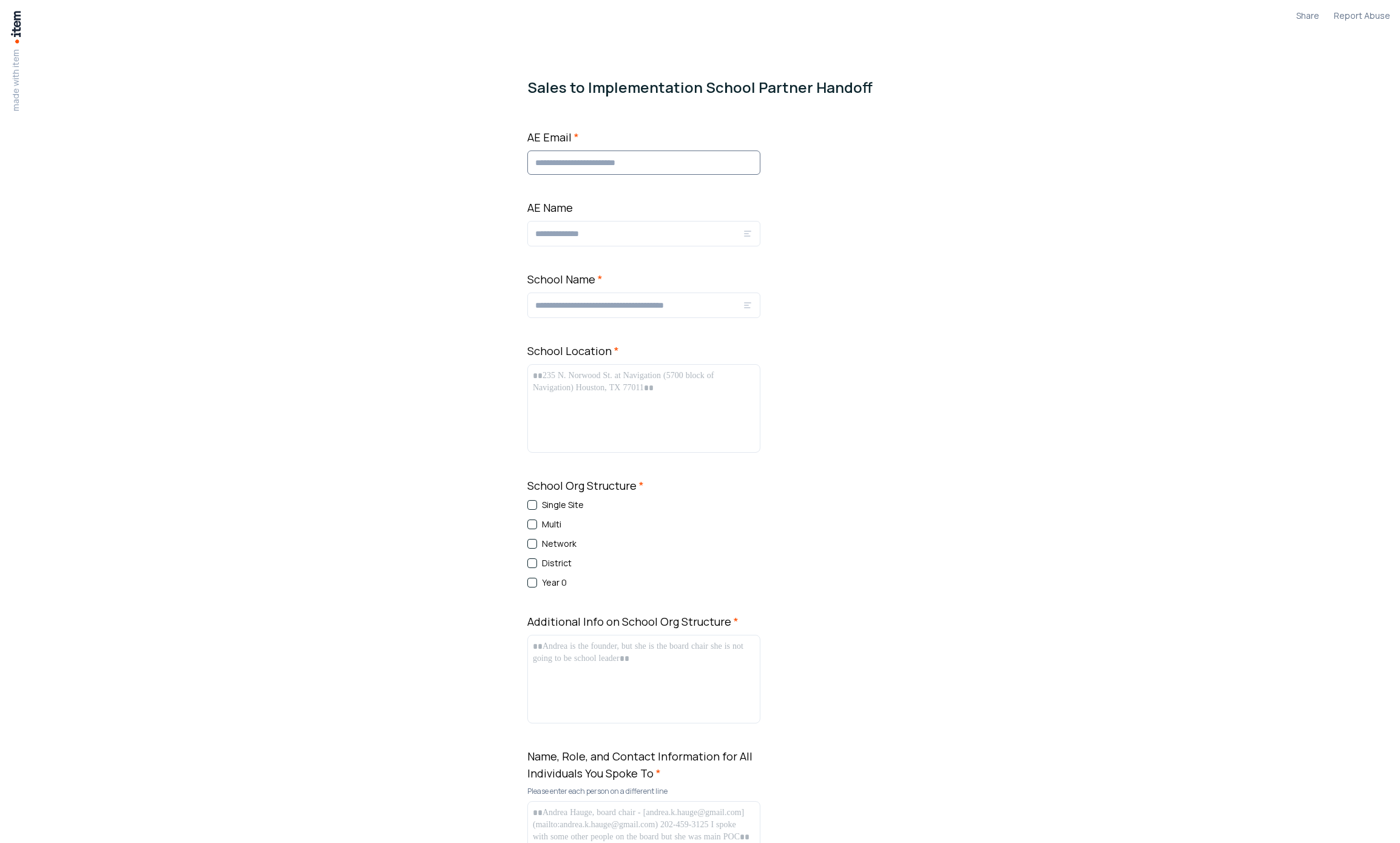
click at [622, 160] on input "AE Email *" at bounding box center [644, 162] width 233 height 24
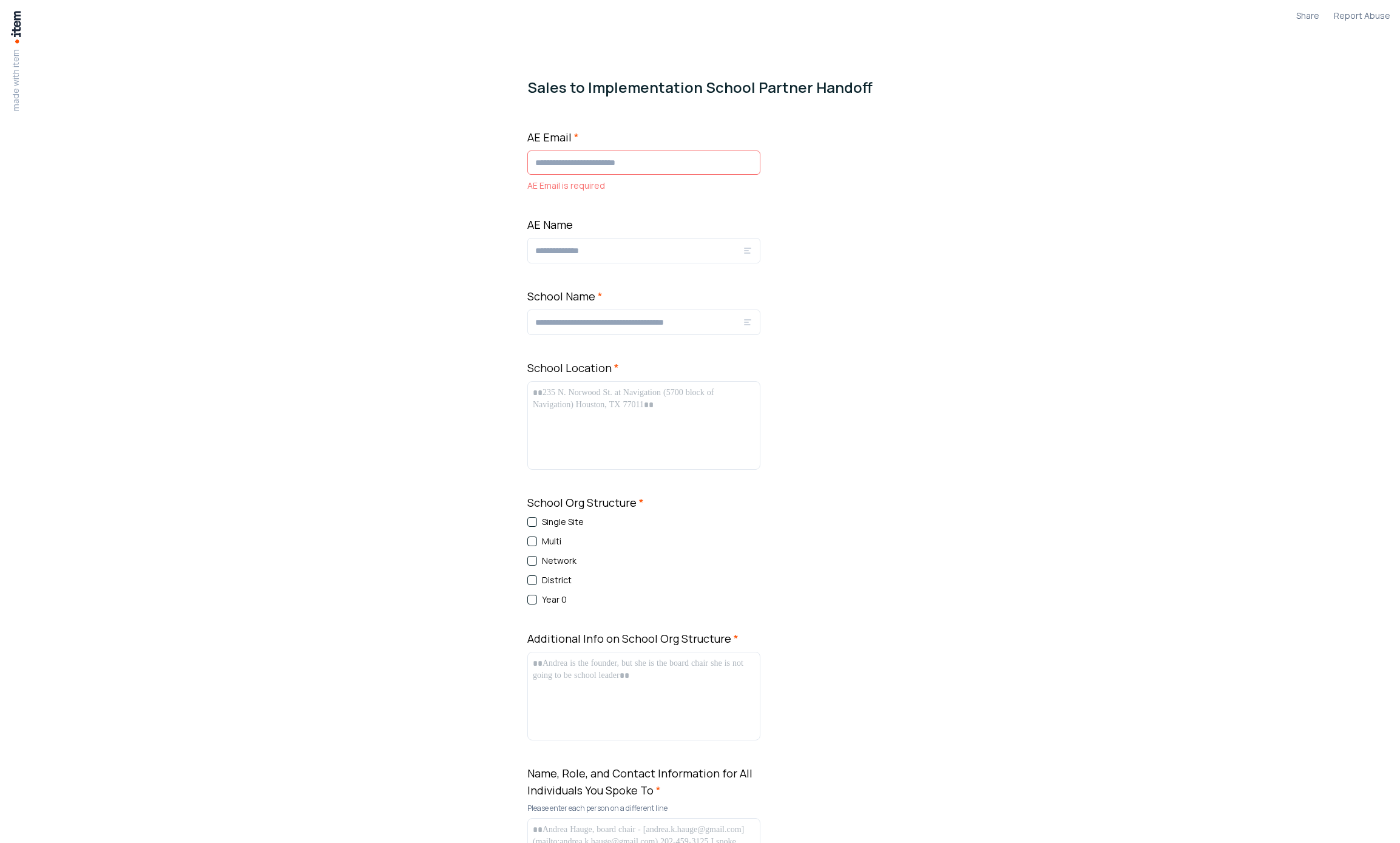
click at [544, 177] on div "AE Email * AE Email is required" at bounding box center [644, 160] width 233 height 63
click at [579, 170] on input "AE Email *" at bounding box center [644, 162] width 233 height 24
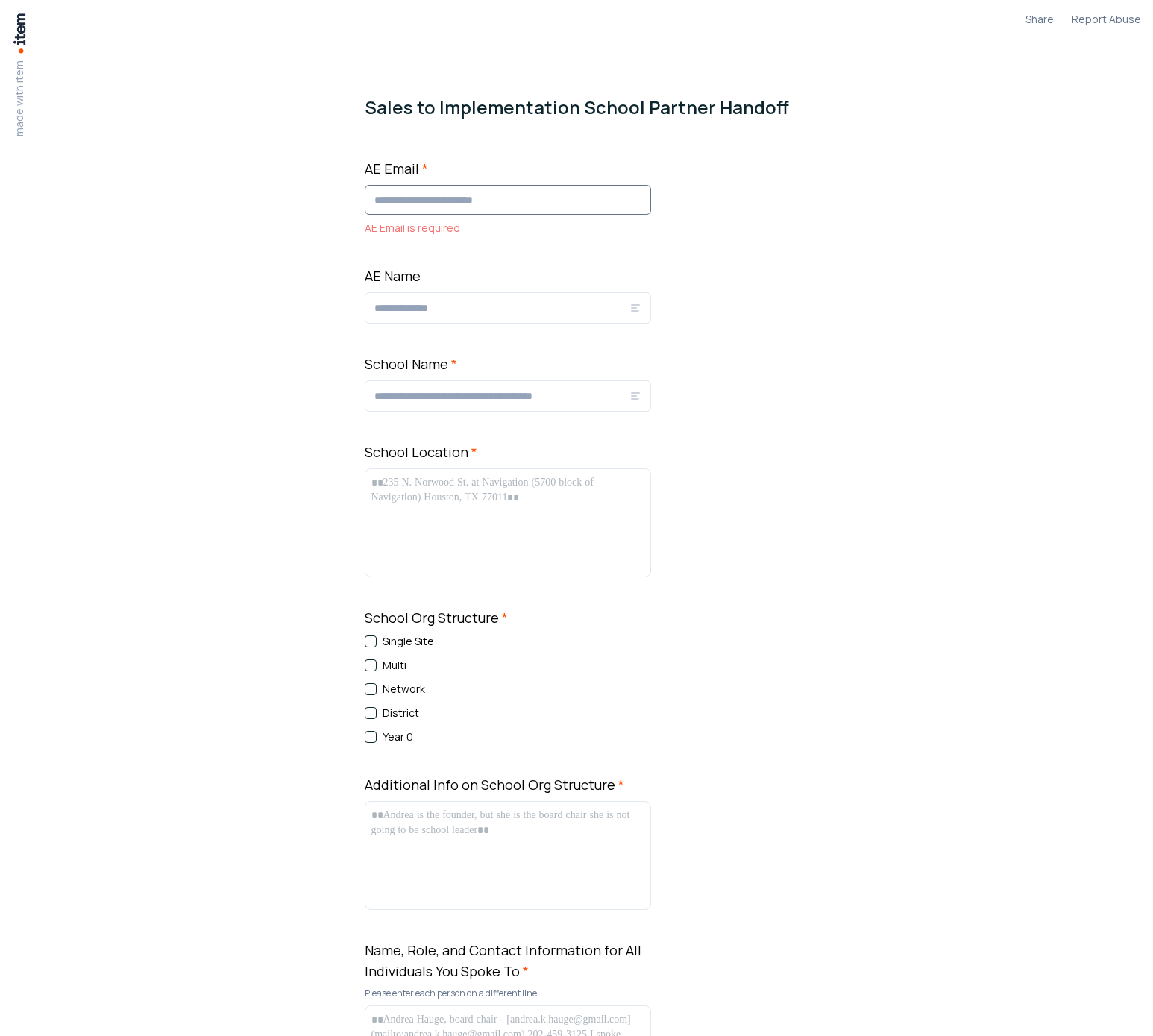
click at [537, 203] on input "AE Email *" at bounding box center [508, 199] width 286 height 29
type input "**********"
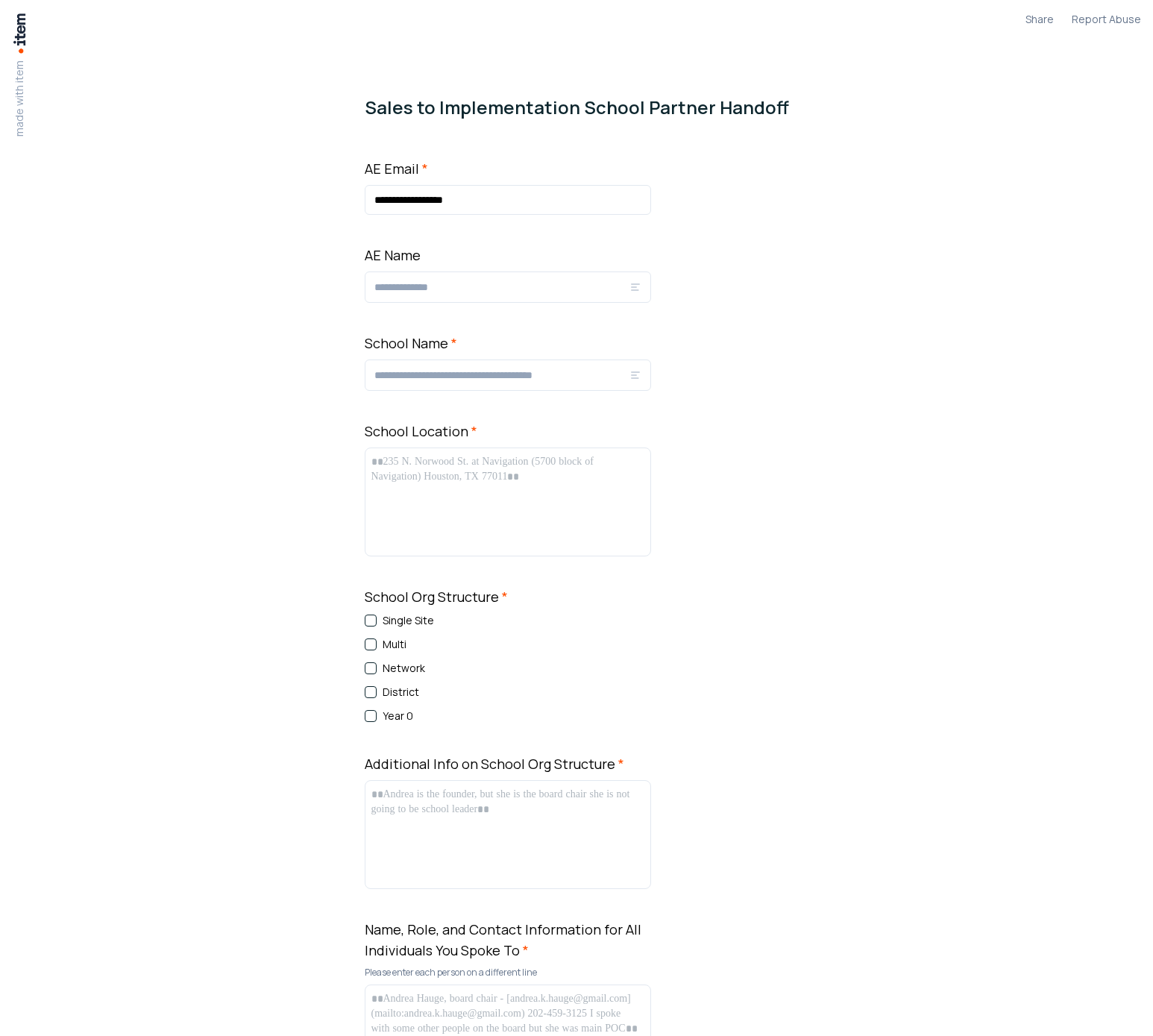
type input "*"
click at [511, 185] on input "**********" at bounding box center [508, 199] width 286 height 29
click at [514, 196] on input "**********" at bounding box center [508, 199] width 286 height 29
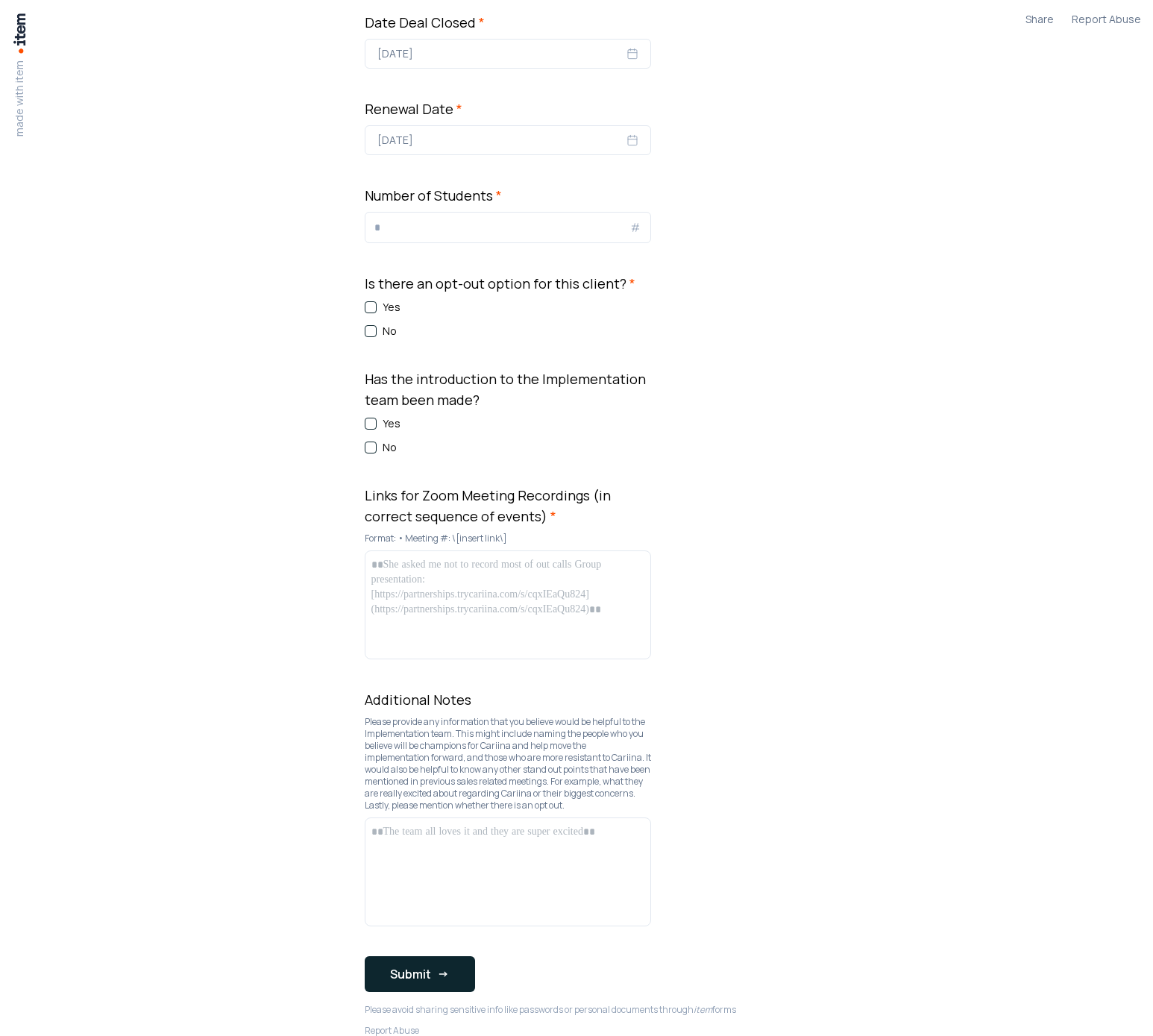
scroll to position [1296, 0]
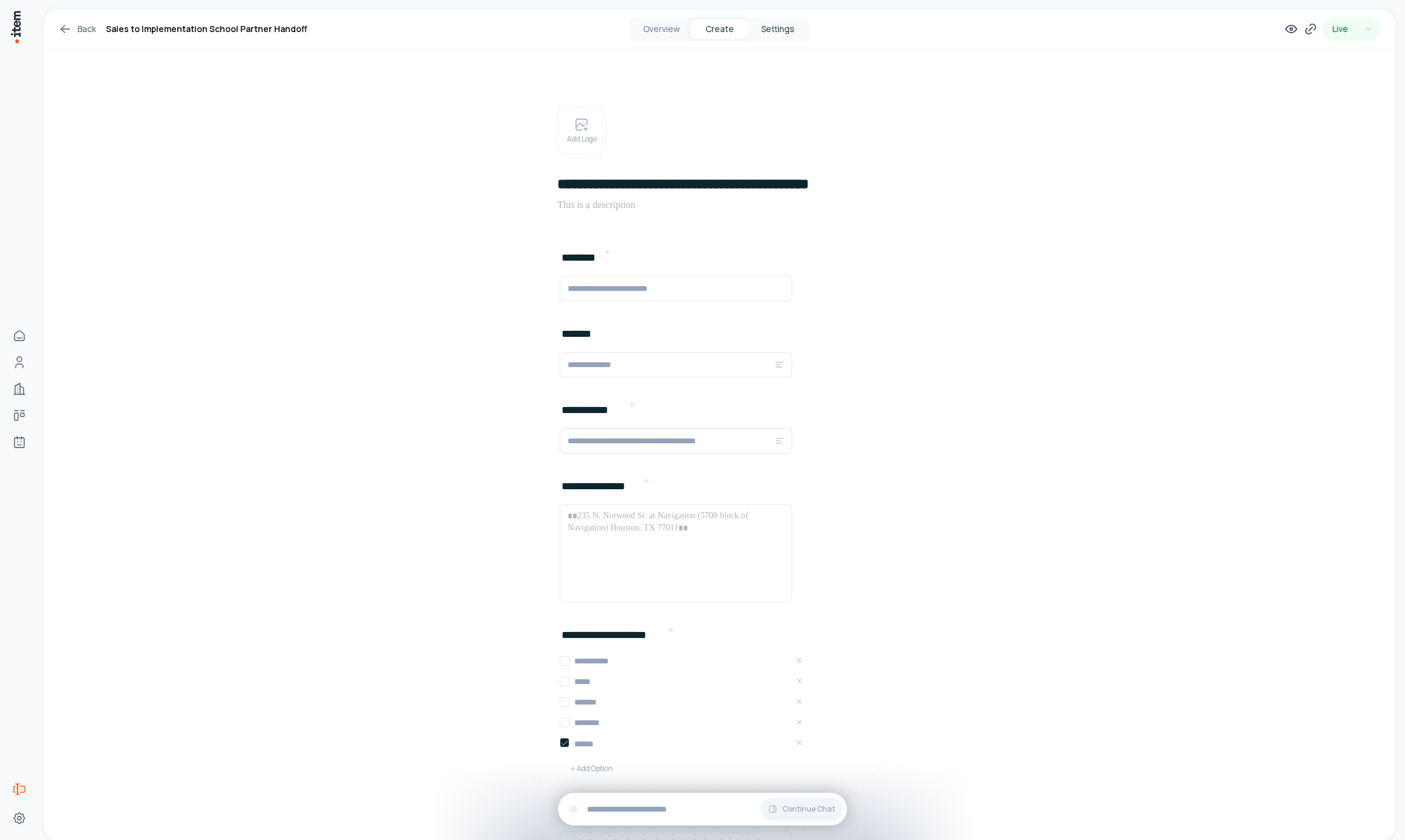
click at [777, 24] on button "Settings" at bounding box center [777, 29] width 58 height 20
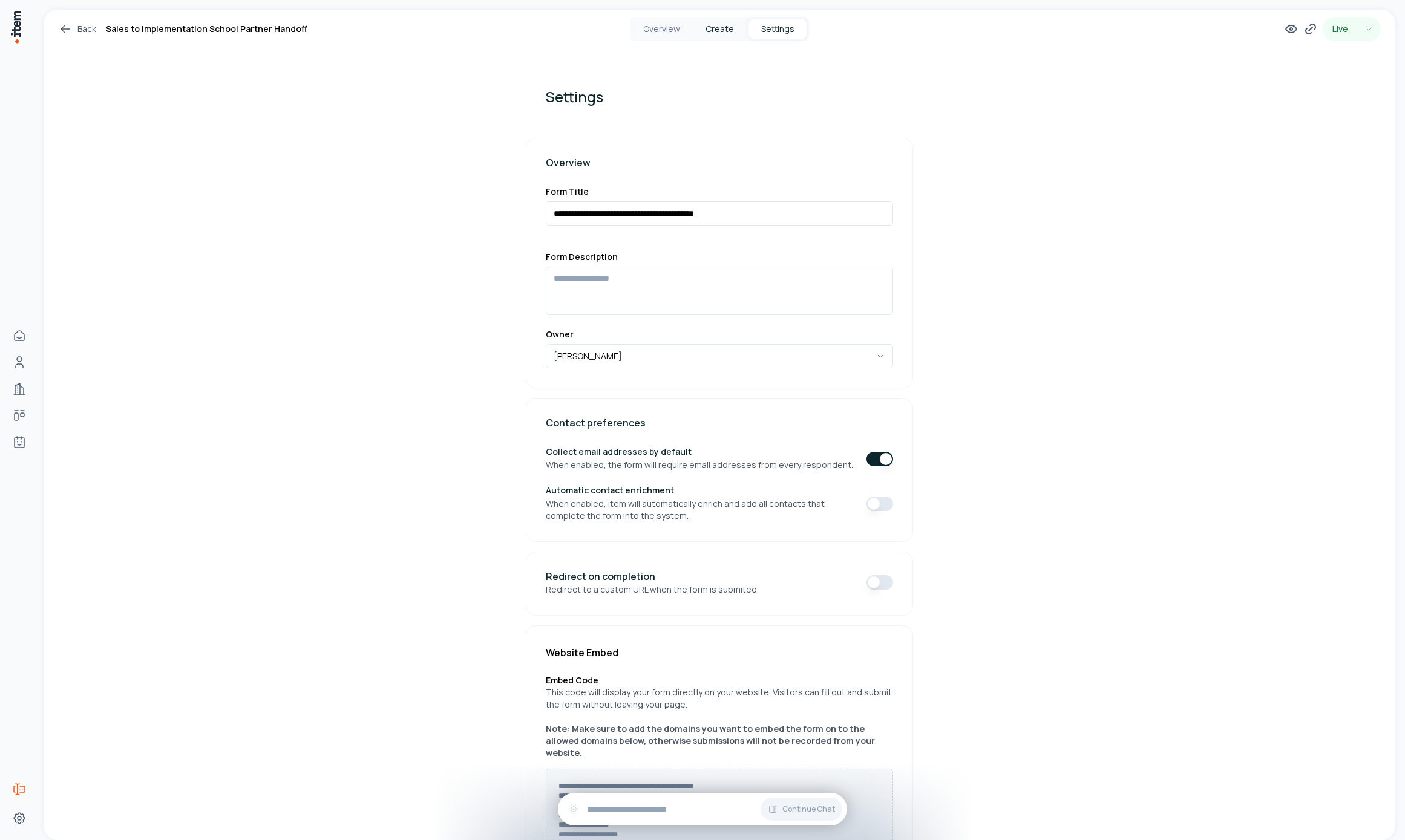
click at [726, 21] on button "Create" at bounding box center [719, 29] width 58 height 20
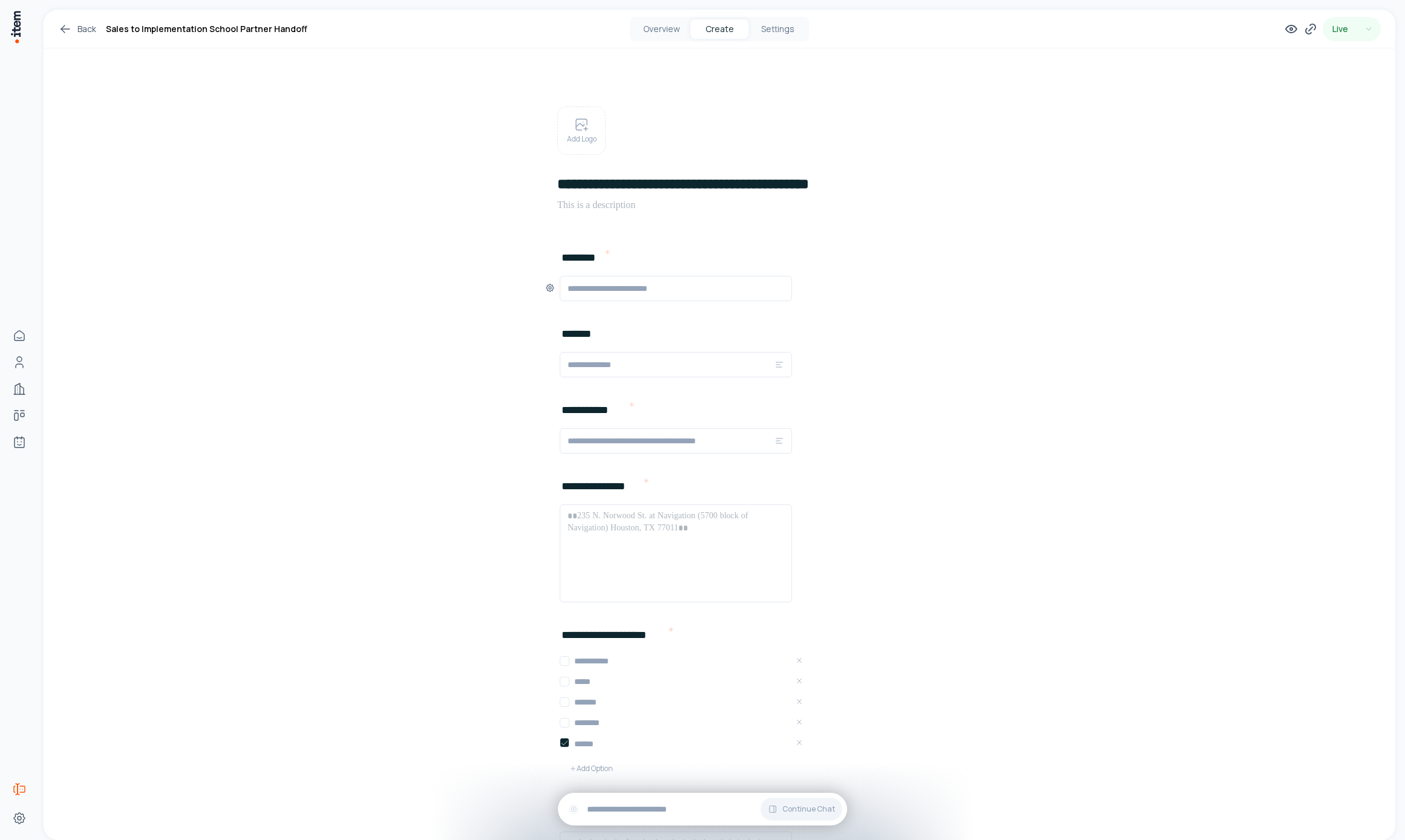
click at [683, 292] on input "text" at bounding box center [676, 288] width 217 height 14
click at [614, 288] on input "text" at bounding box center [676, 288] width 217 height 14
click at [1282, 35] on body "**********" at bounding box center [702, 420] width 1405 height 840
click at [1309, 28] on icon at bounding box center [1310, 29] width 4 height 4
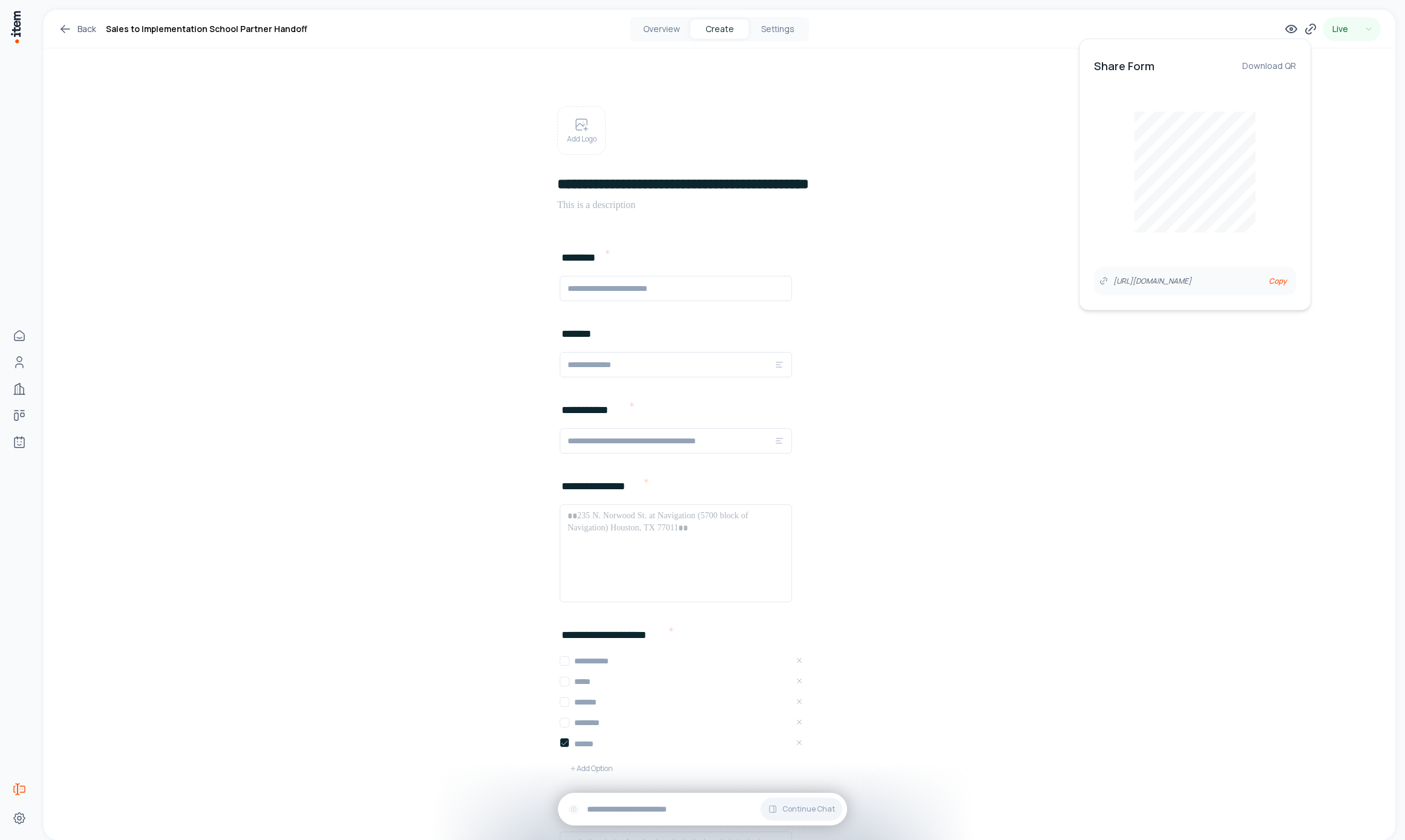
click at [1269, 23] on div "Live" at bounding box center [1160, 28] width 441 height 24
click at [1284, 31] on icon at bounding box center [1291, 29] width 14 height 14
click at [1305, 30] on icon at bounding box center [1311, 29] width 14 height 14
click at [1274, 280] on button "Copy" at bounding box center [1277, 281] width 28 height 20
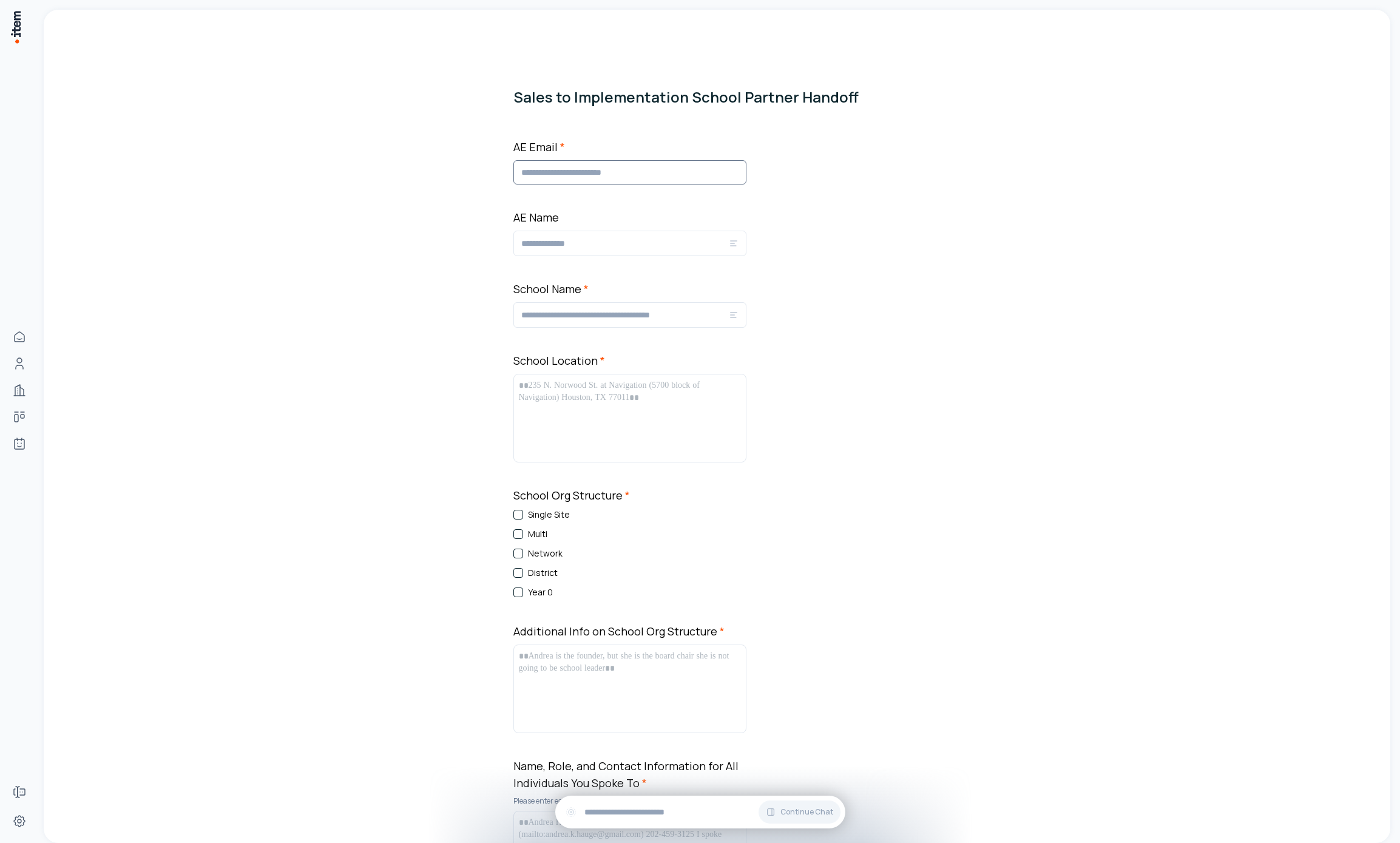
click at [589, 171] on input "AE Email *" at bounding box center [630, 172] width 233 height 24
type input "****"
drag, startPoint x: 859, startPoint y: 207, endPoint x: 845, endPoint y: 236, distance: 32.2
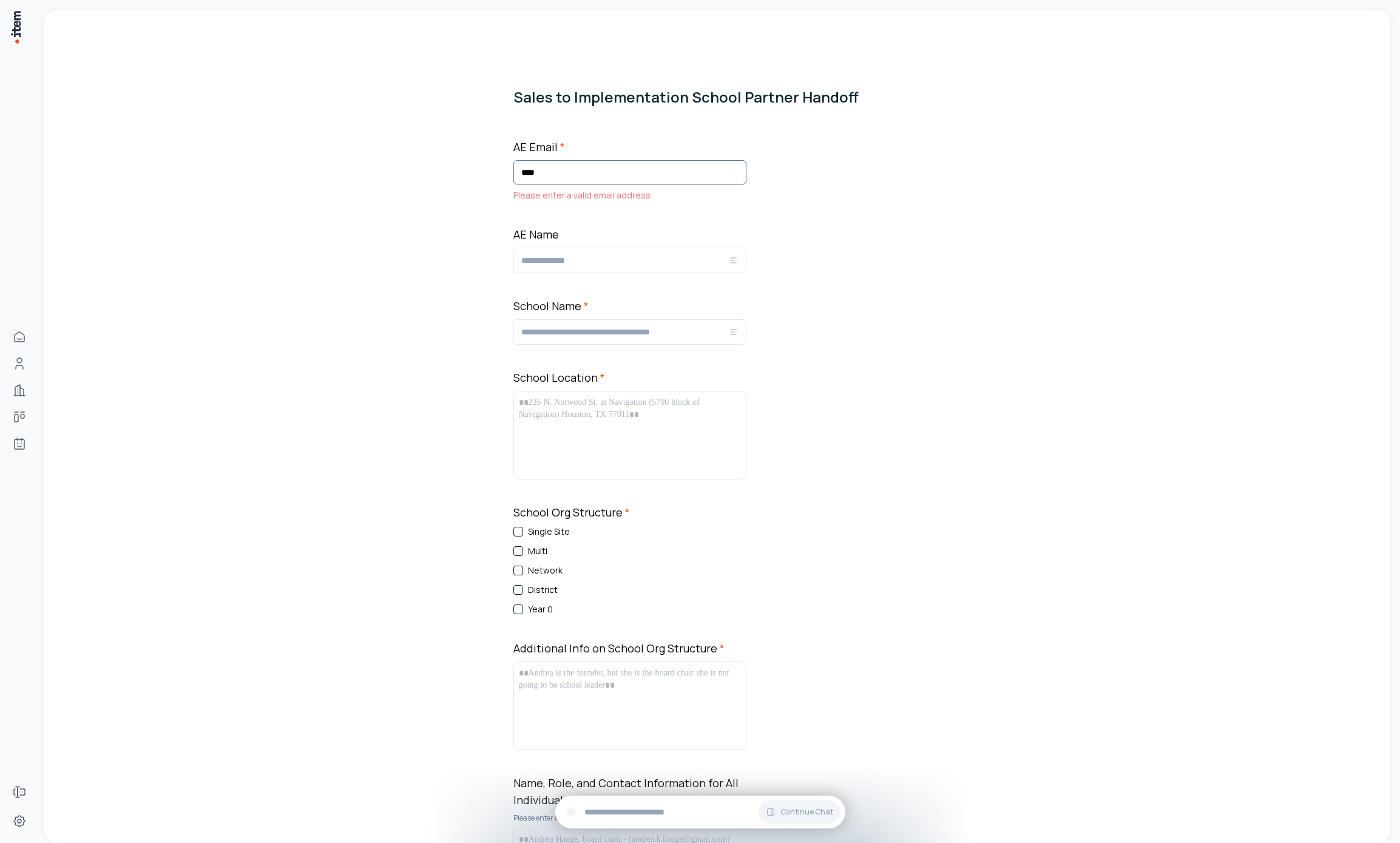
click at [566, 167] on input "****" at bounding box center [630, 172] width 233 height 24
click at [564, 159] on div "AE Email * AE Email is required" at bounding box center [630, 169] width 233 height 63
click at [564, 173] on input "AE Email *" at bounding box center [630, 172] width 233 height 24
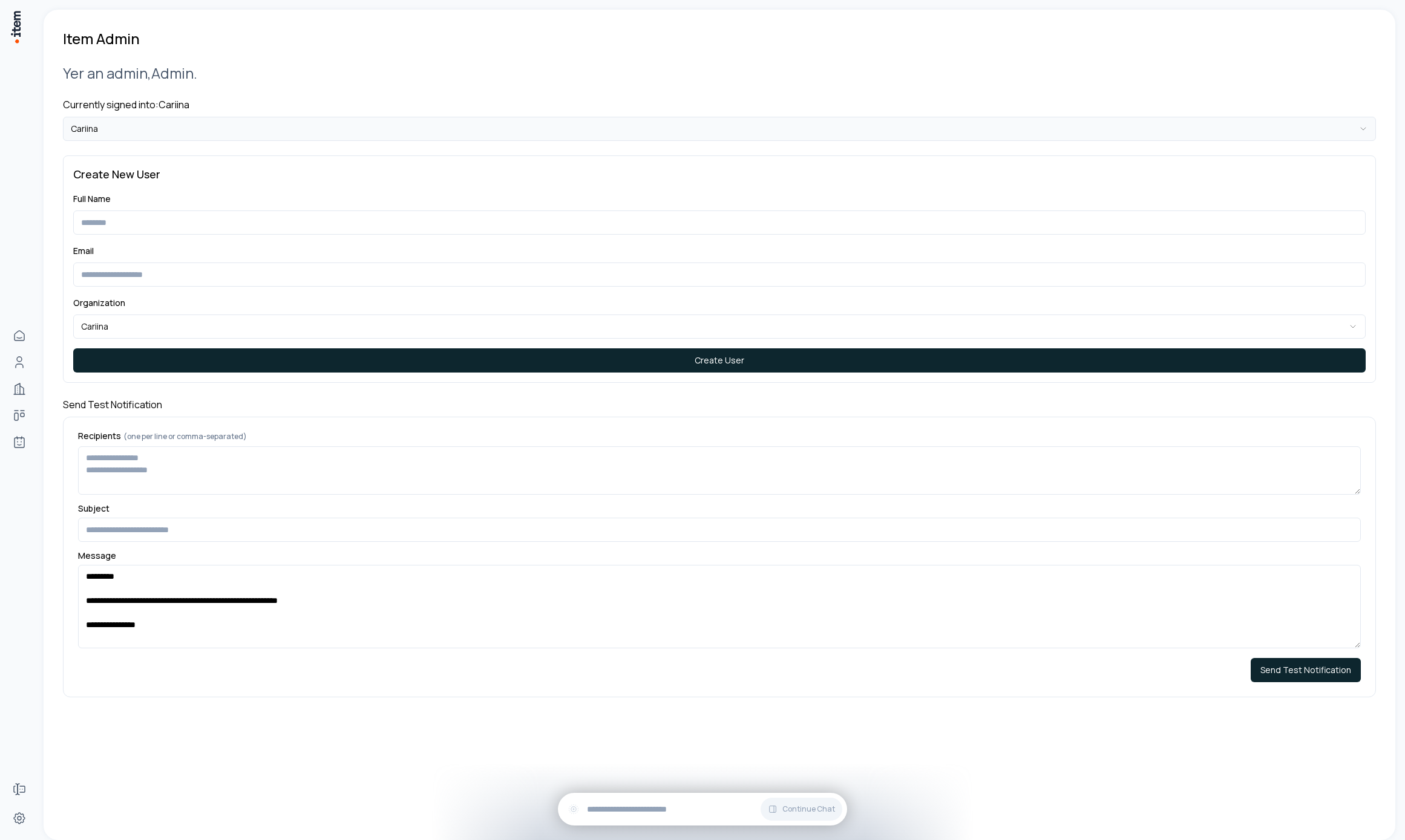
click at [370, 133] on html "**********" at bounding box center [702, 420] width 1405 height 840
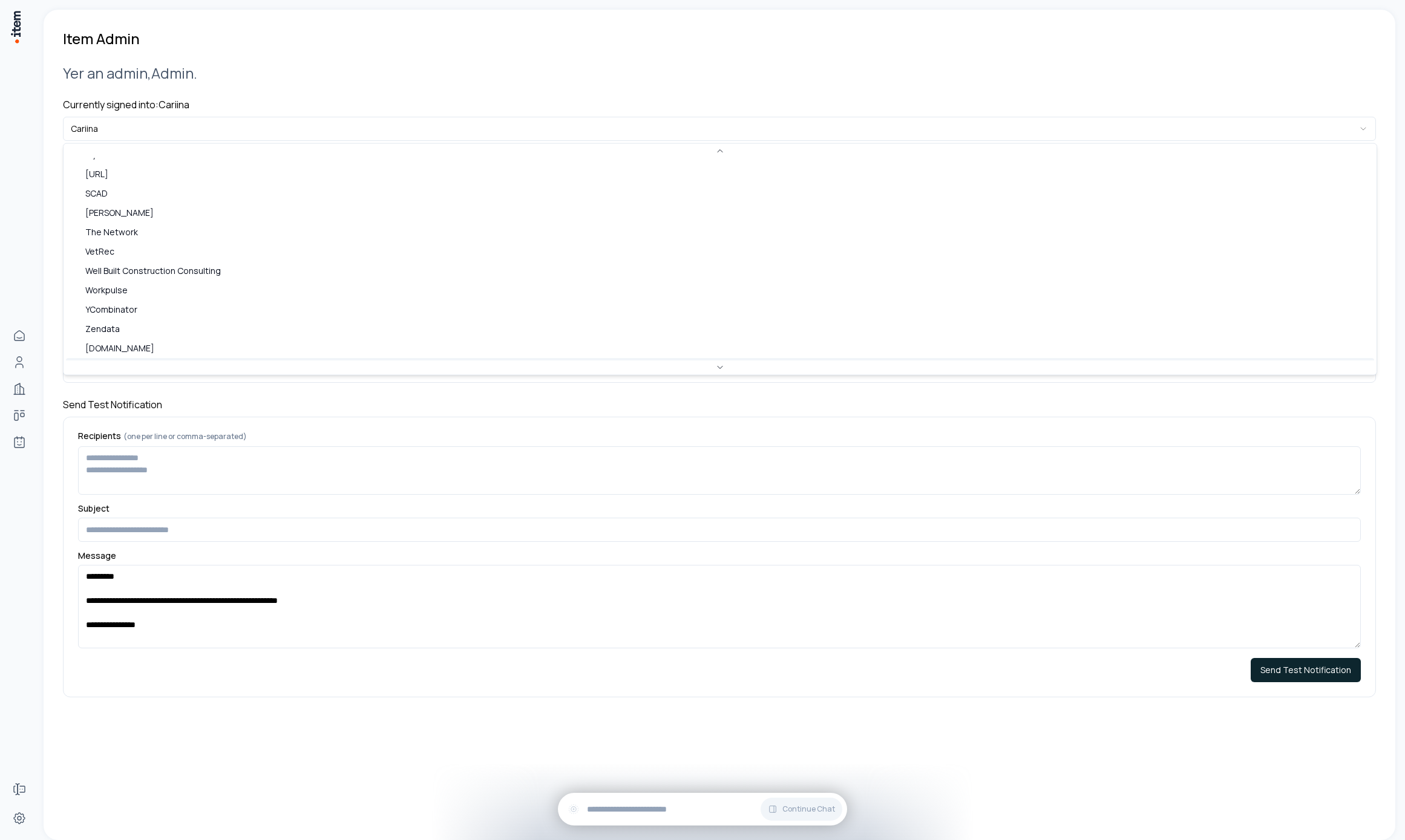
scroll to position [524, 0]
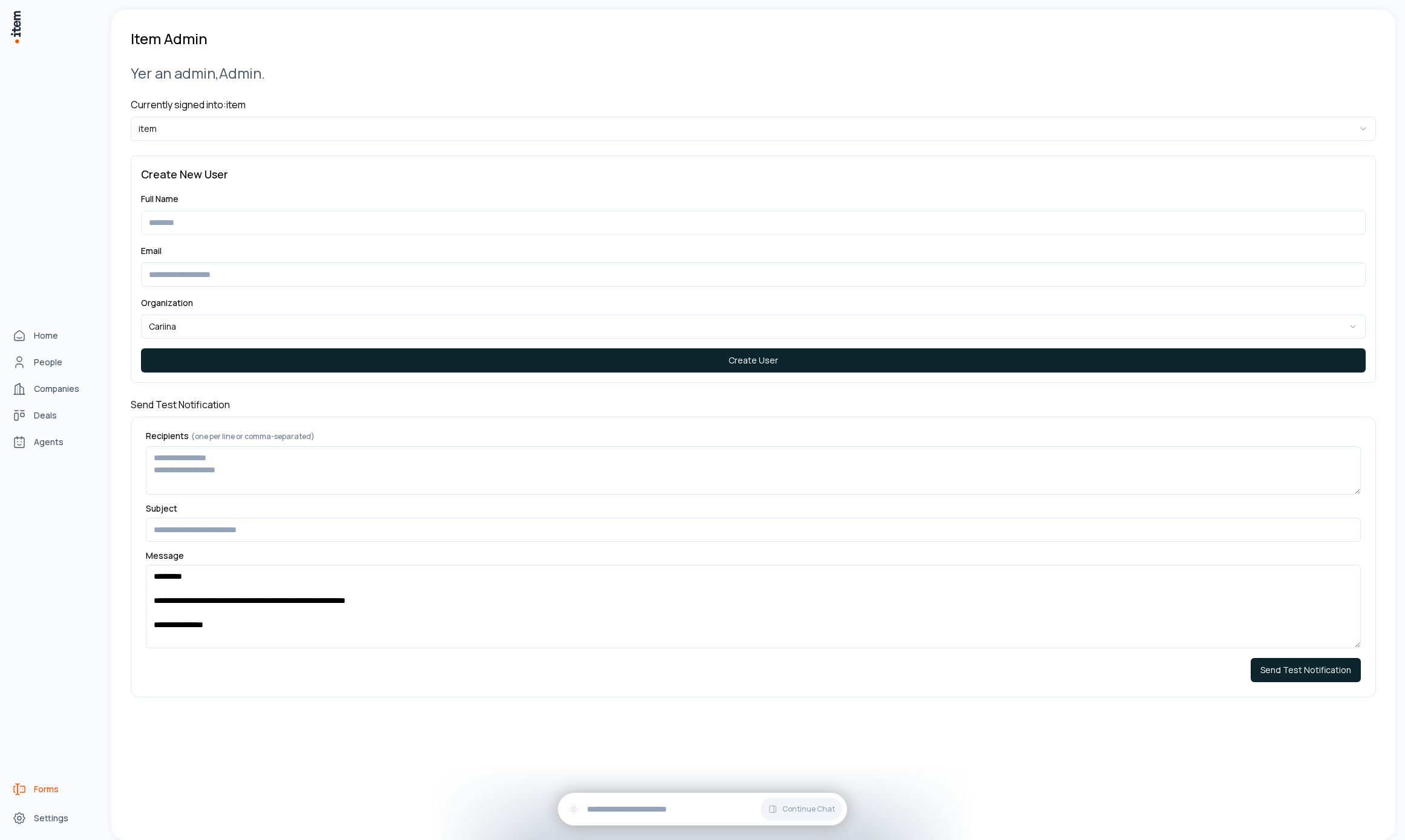
click at [24, 796] on icon "Forms" at bounding box center [20, 789] width 14 height 14
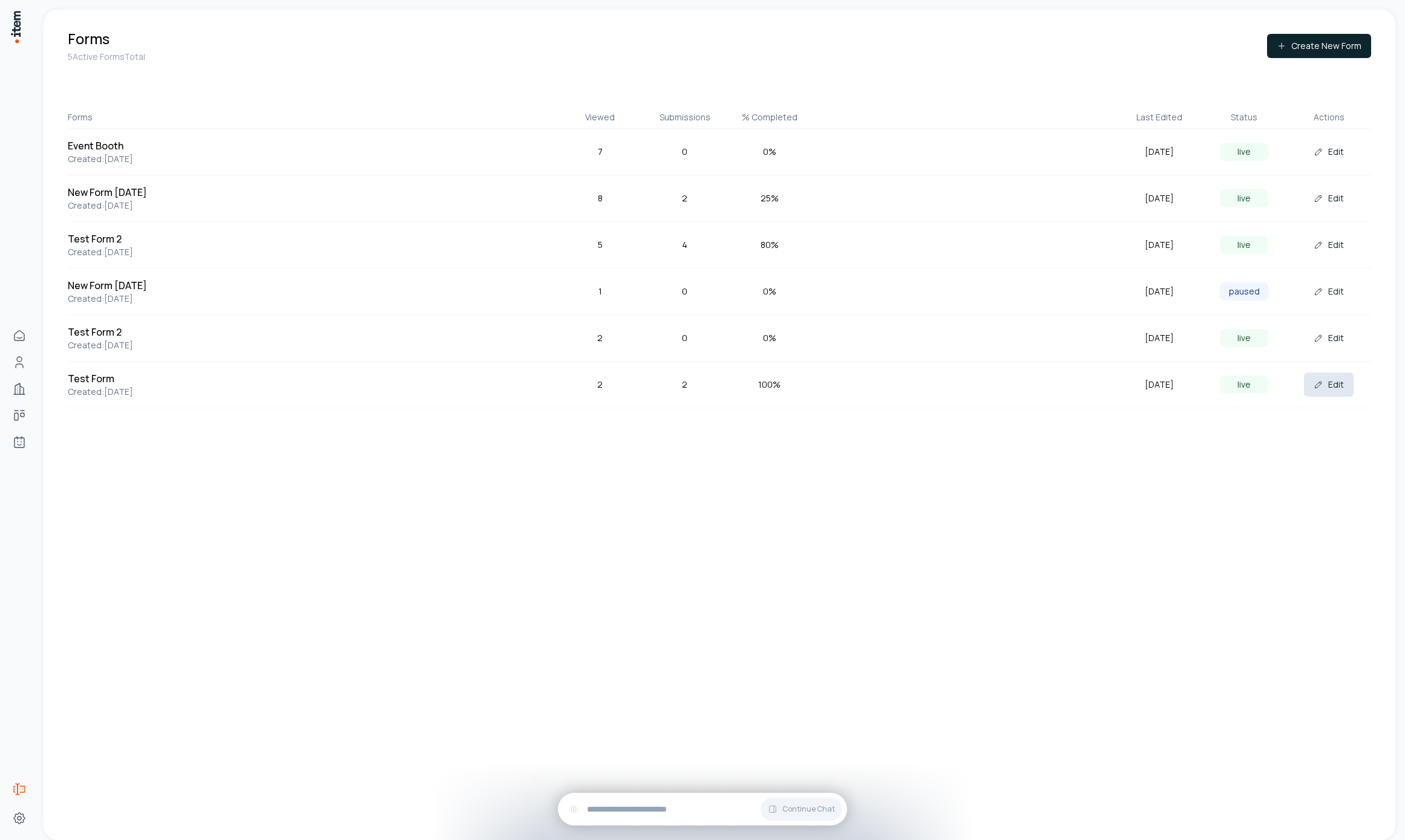
click at [1331, 386] on button "Edit" at bounding box center [1329, 384] width 49 height 24
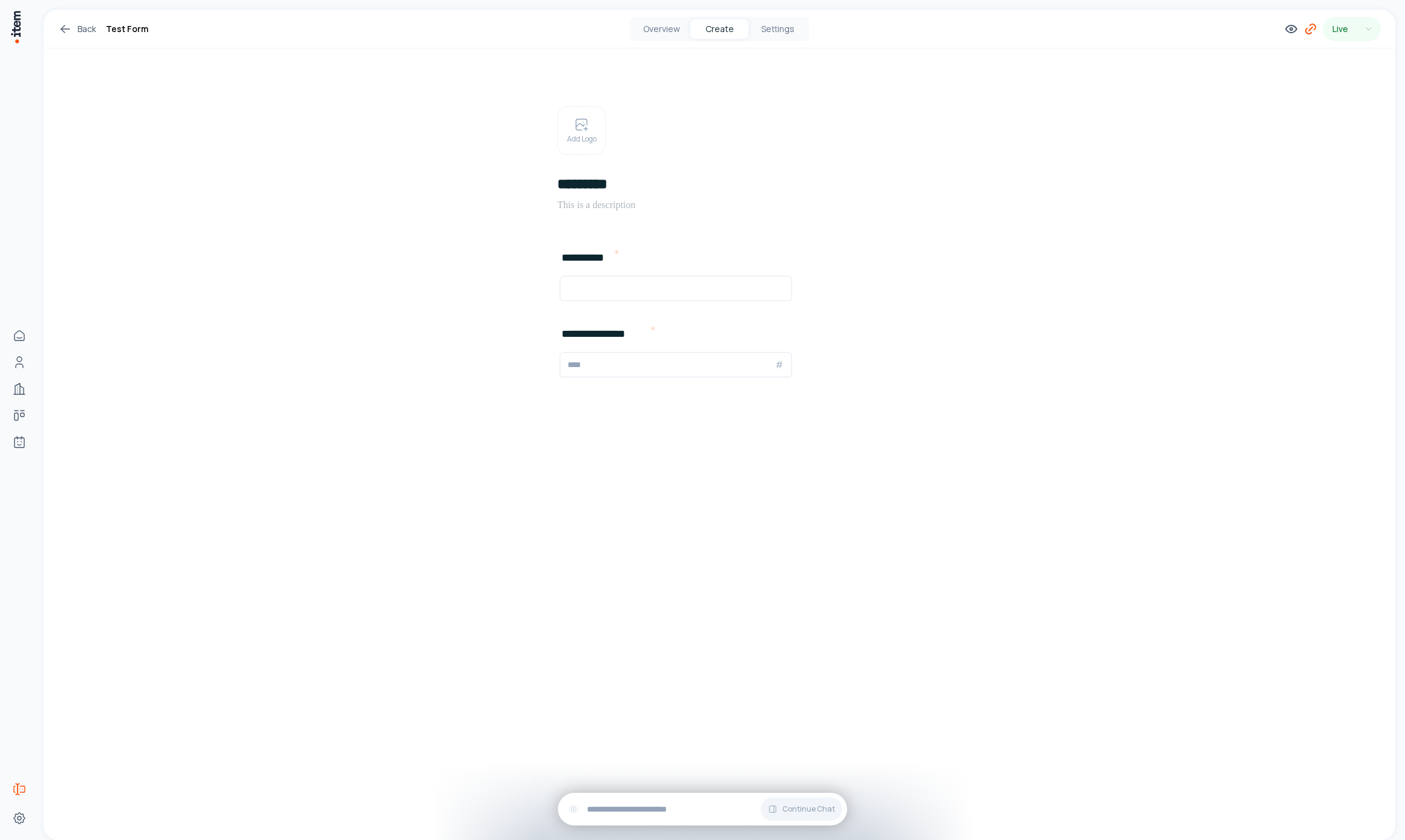
click at [1308, 31] on icon at bounding box center [1311, 29] width 14 height 14
click at [1293, 281] on button "Copy" at bounding box center [1285, 281] width 28 height 20
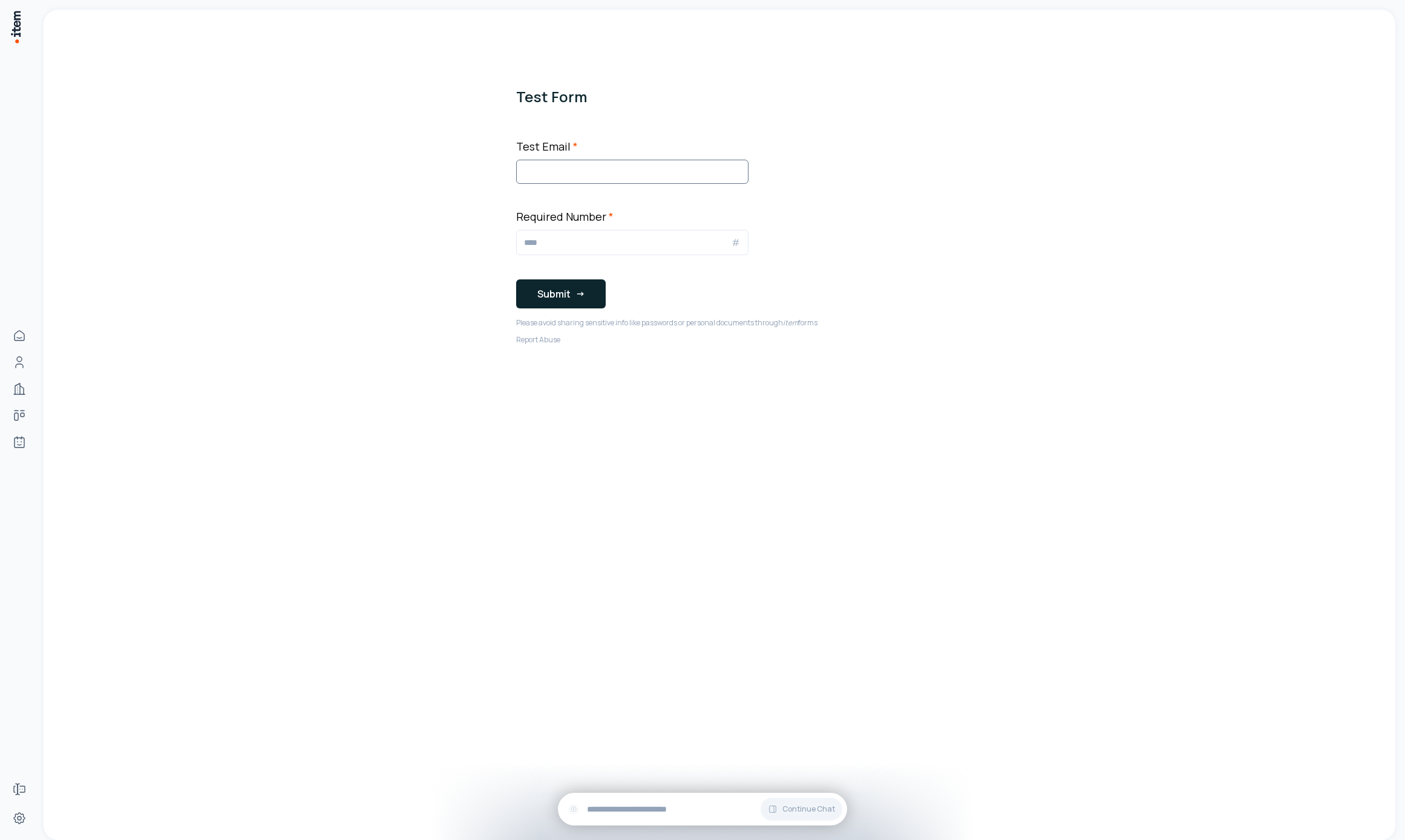
click at [633, 174] on input "Test Email *" at bounding box center [632, 171] width 232 height 24
type input "**********"
click at [609, 252] on div "*" at bounding box center [632, 242] width 232 height 25
click at [609, 247] on input "*" at bounding box center [627, 243] width 207 height 14
type input "***"
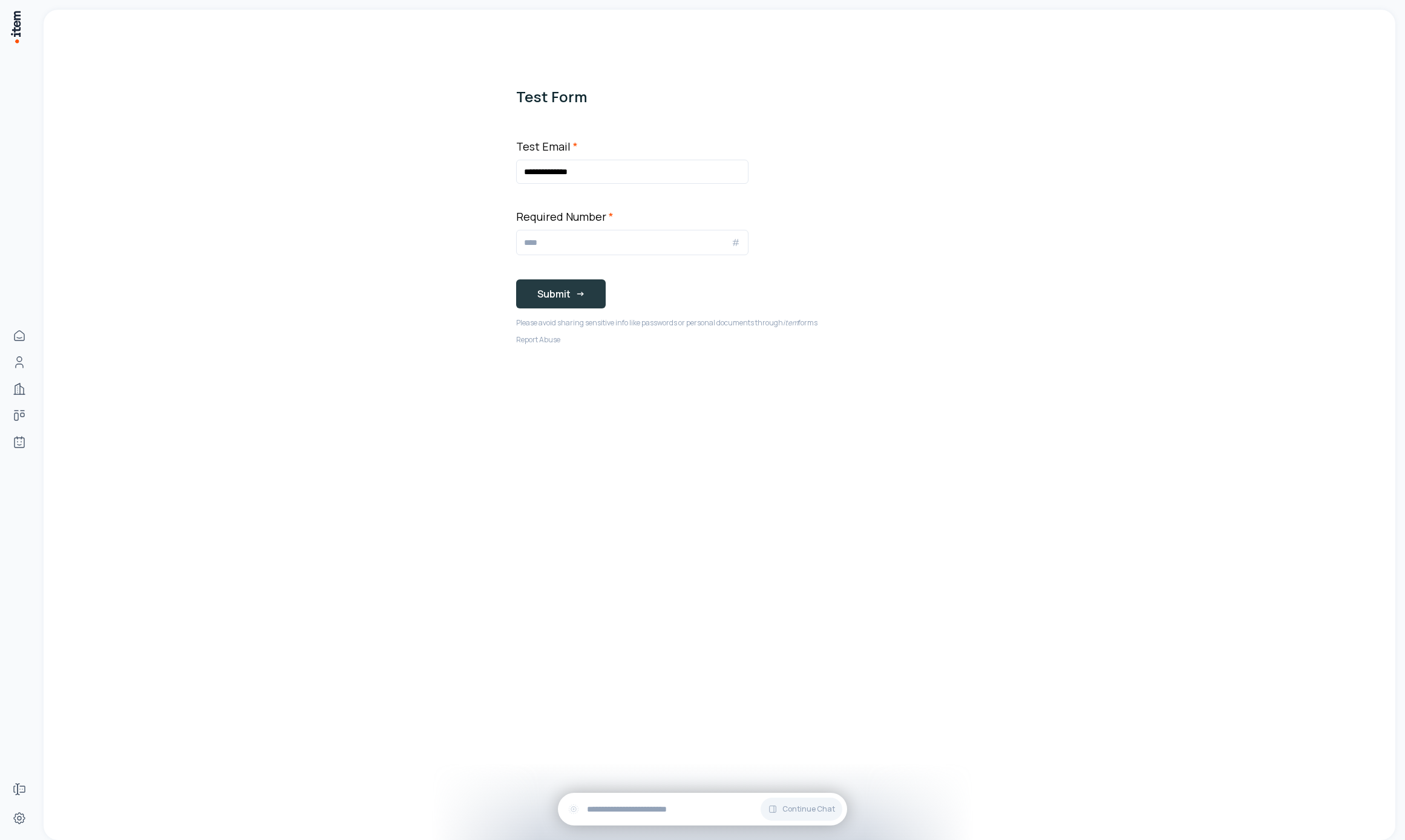
click at [587, 288] on button "Submit" at bounding box center [561, 294] width 90 height 29
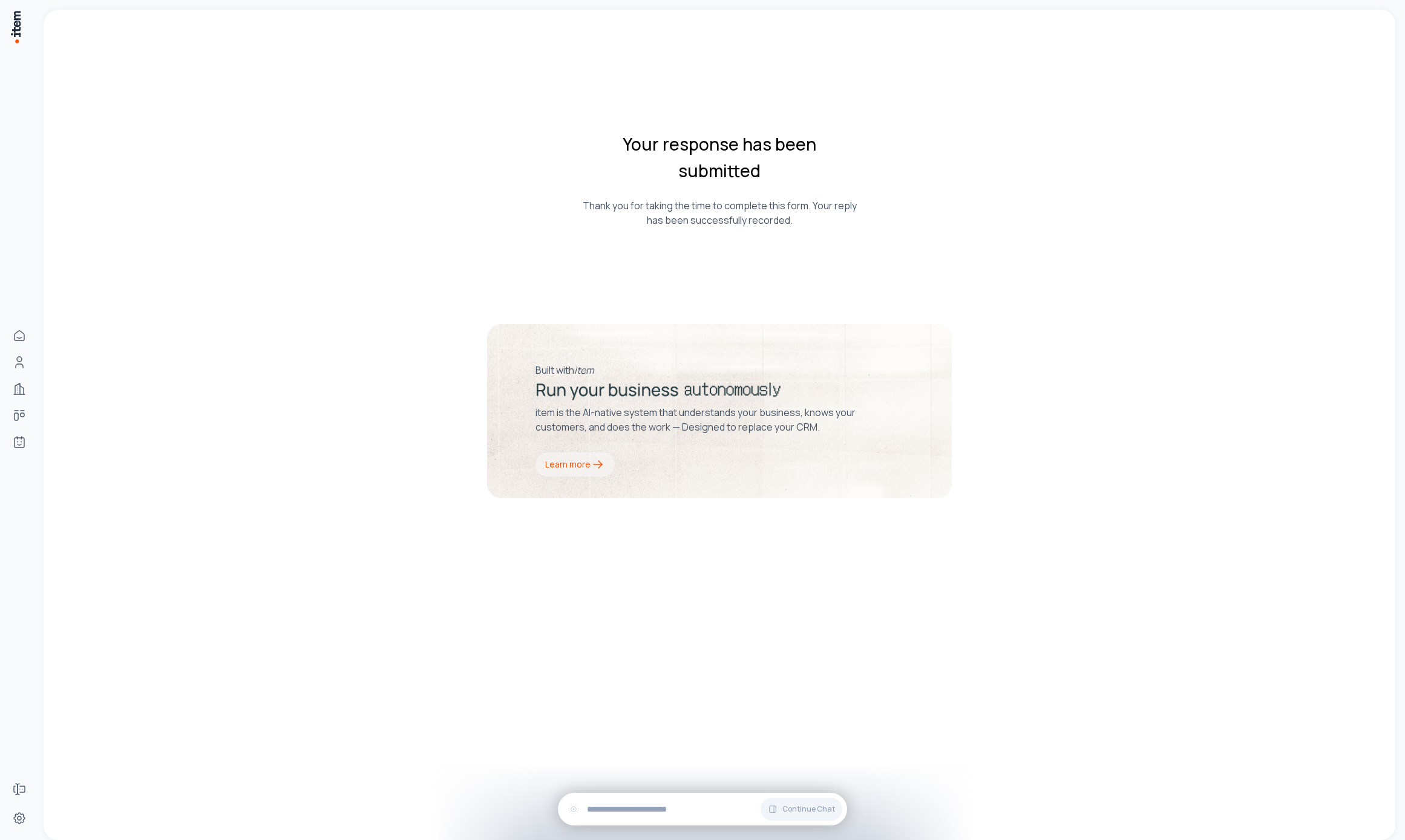
click at [1250, 210] on div "Your response has been submitted Thank you for taking the time to complete this…" at bounding box center [719, 302] width 1351 height 392
click at [466, 294] on div "Your response has been submitted Thank you for taking the time to complete this…" at bounding box center [719, 302] width 1351 height 392
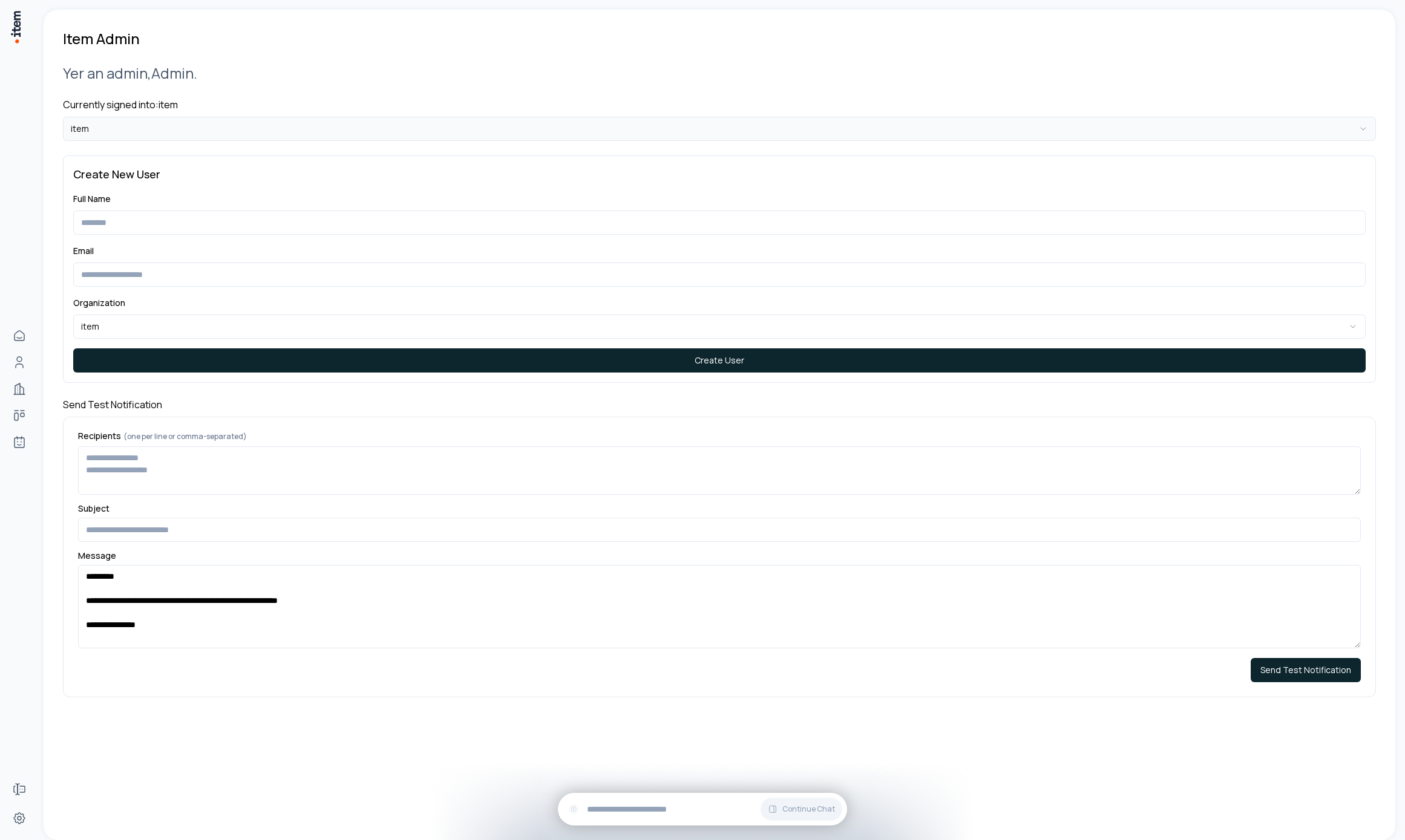
click at [268, 122] on html "**********" at bounding box center [702, 420] width 1405 height 840
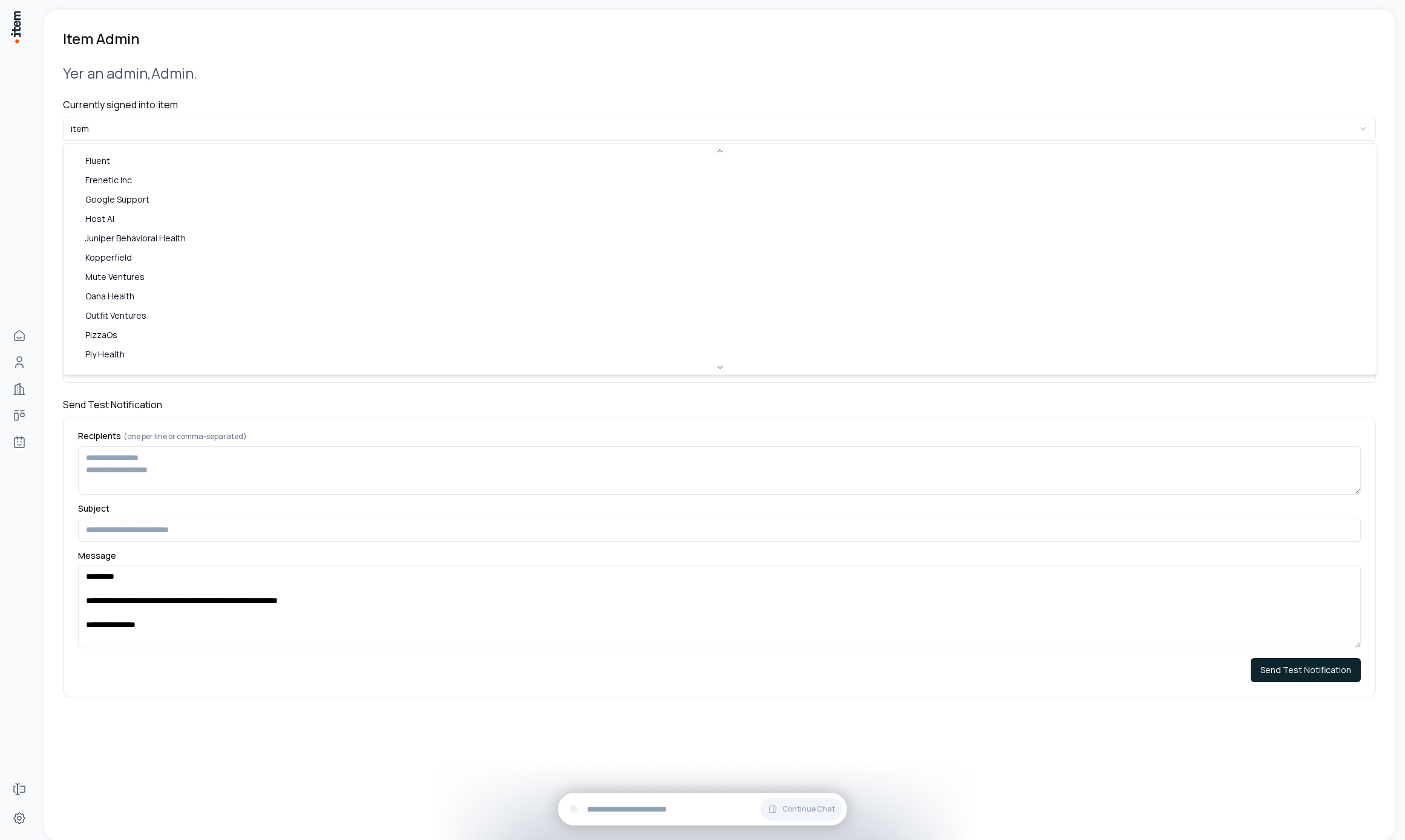
scroll to position [59, 0]
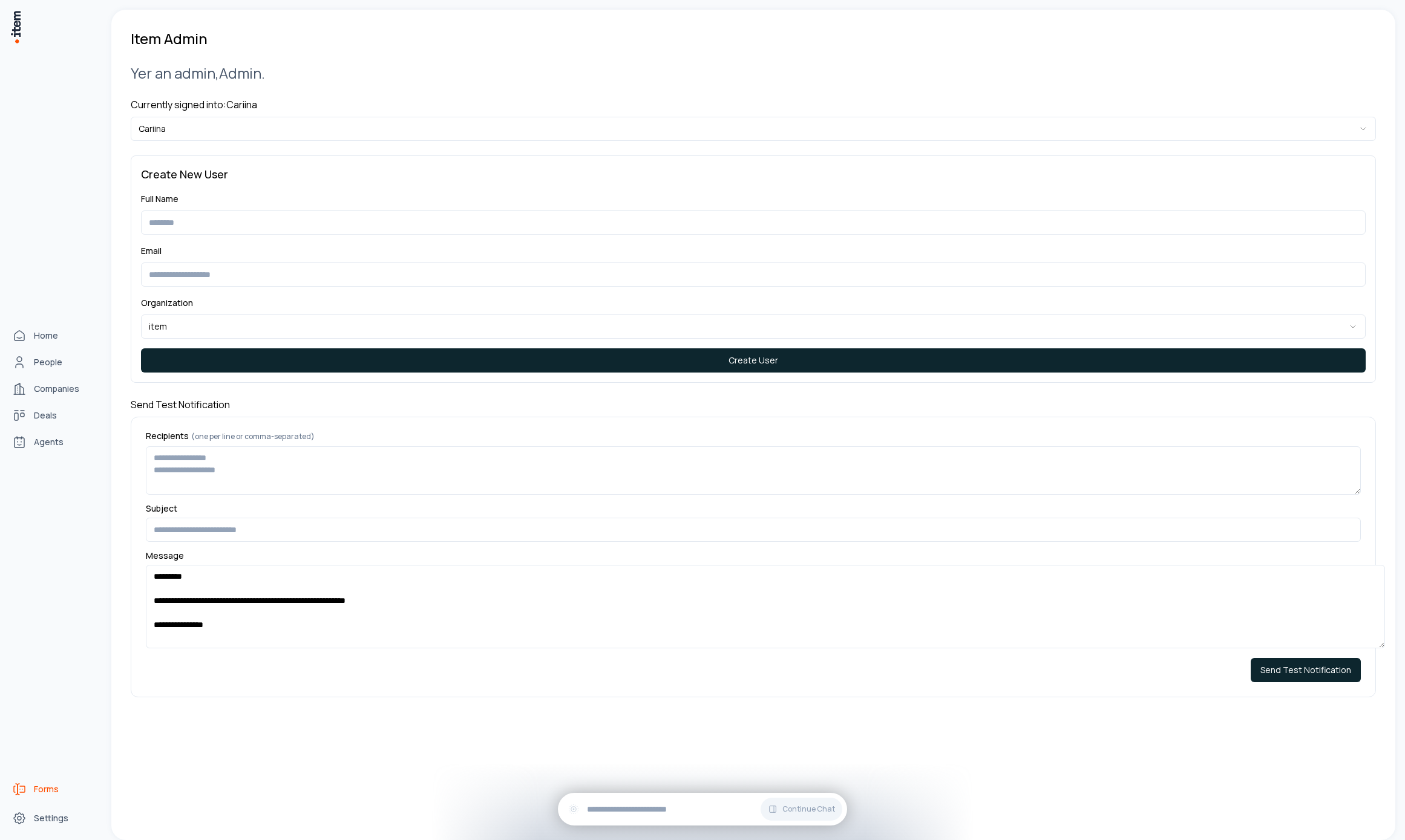
click at [26, 789] on icon "Forms" at bounding box center [20, 789] width 14 height 14
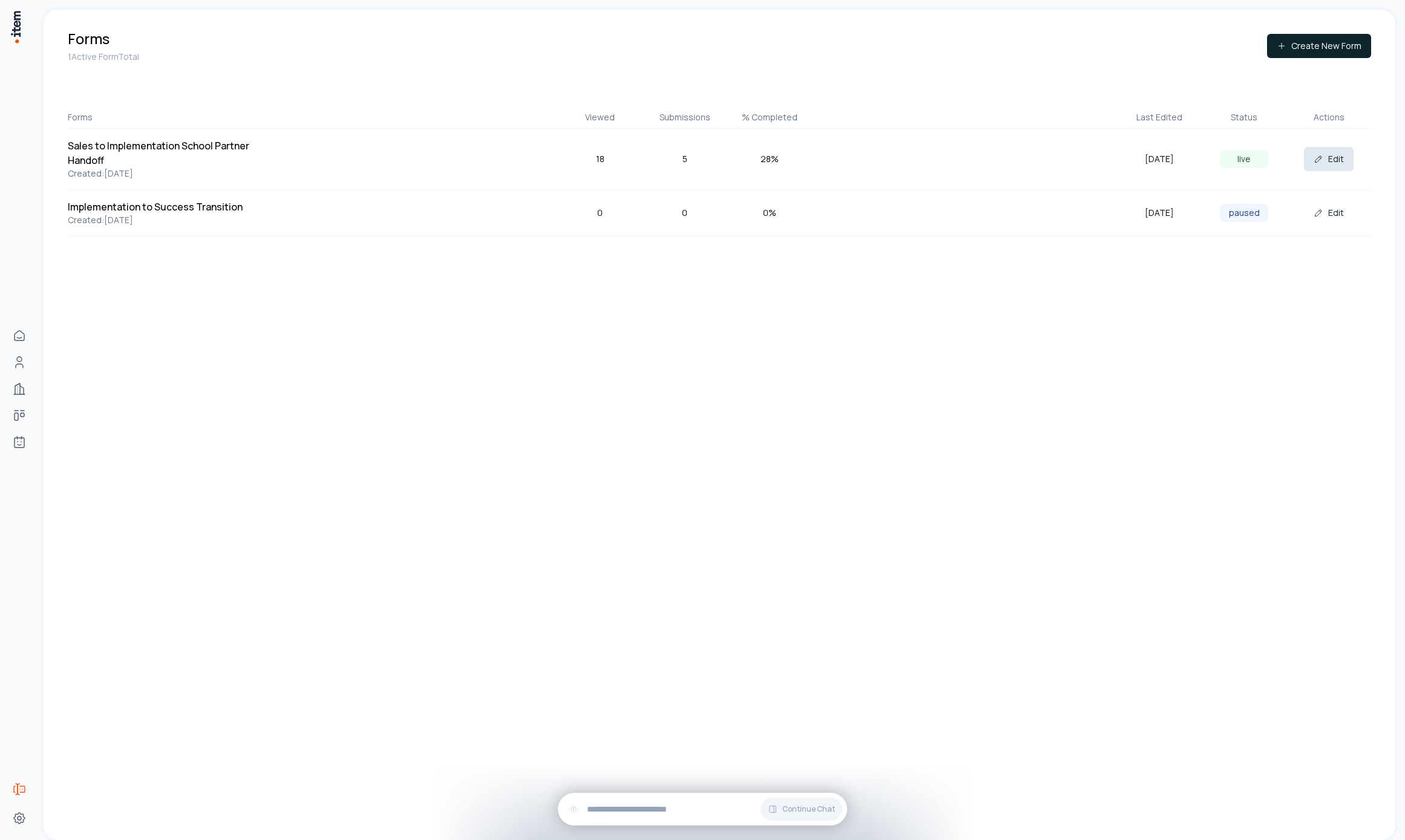
click at [1327, 155] on button "Edit" at bounding box center [1329, 159] width 49 height 24
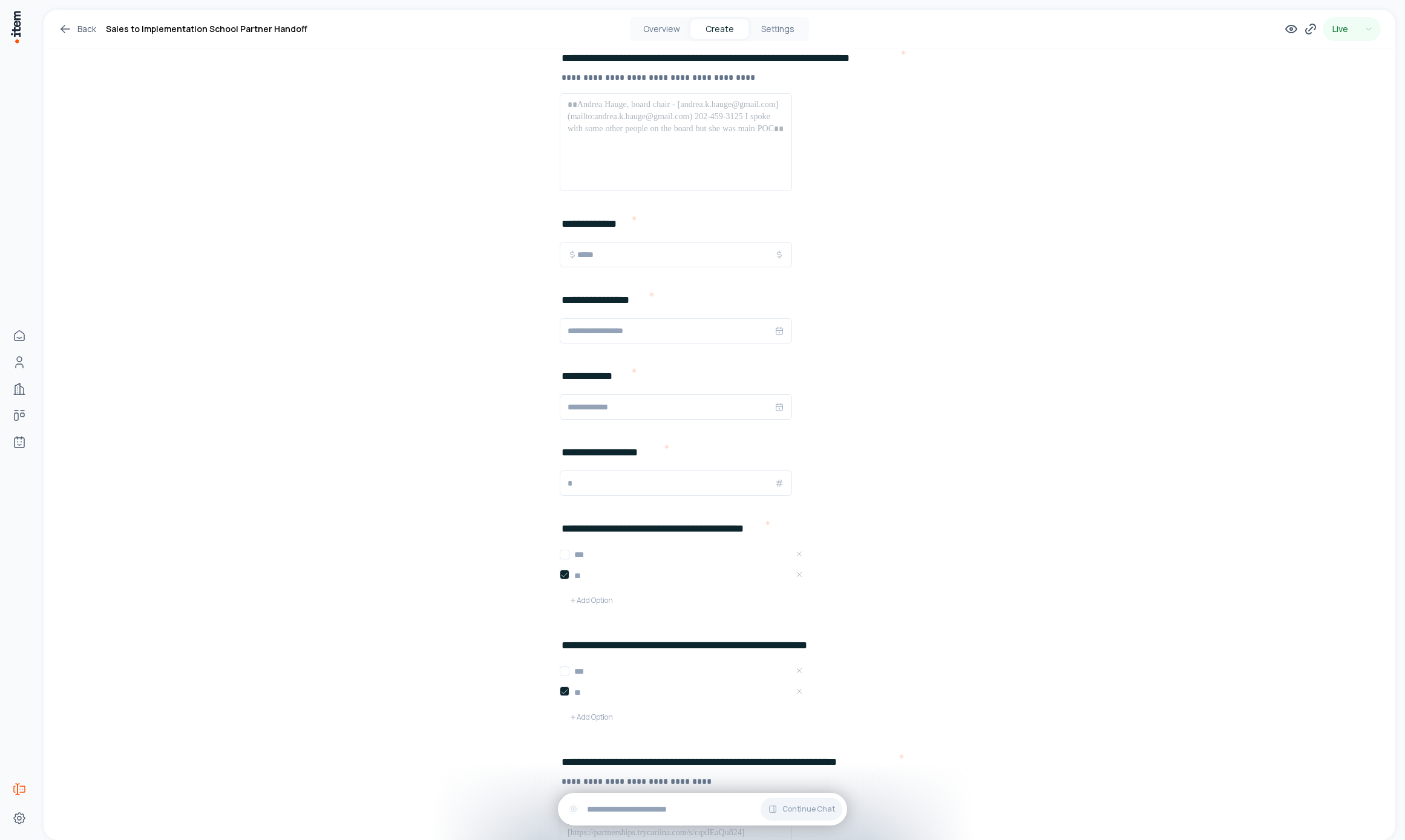
scroll to position [1298, 0]
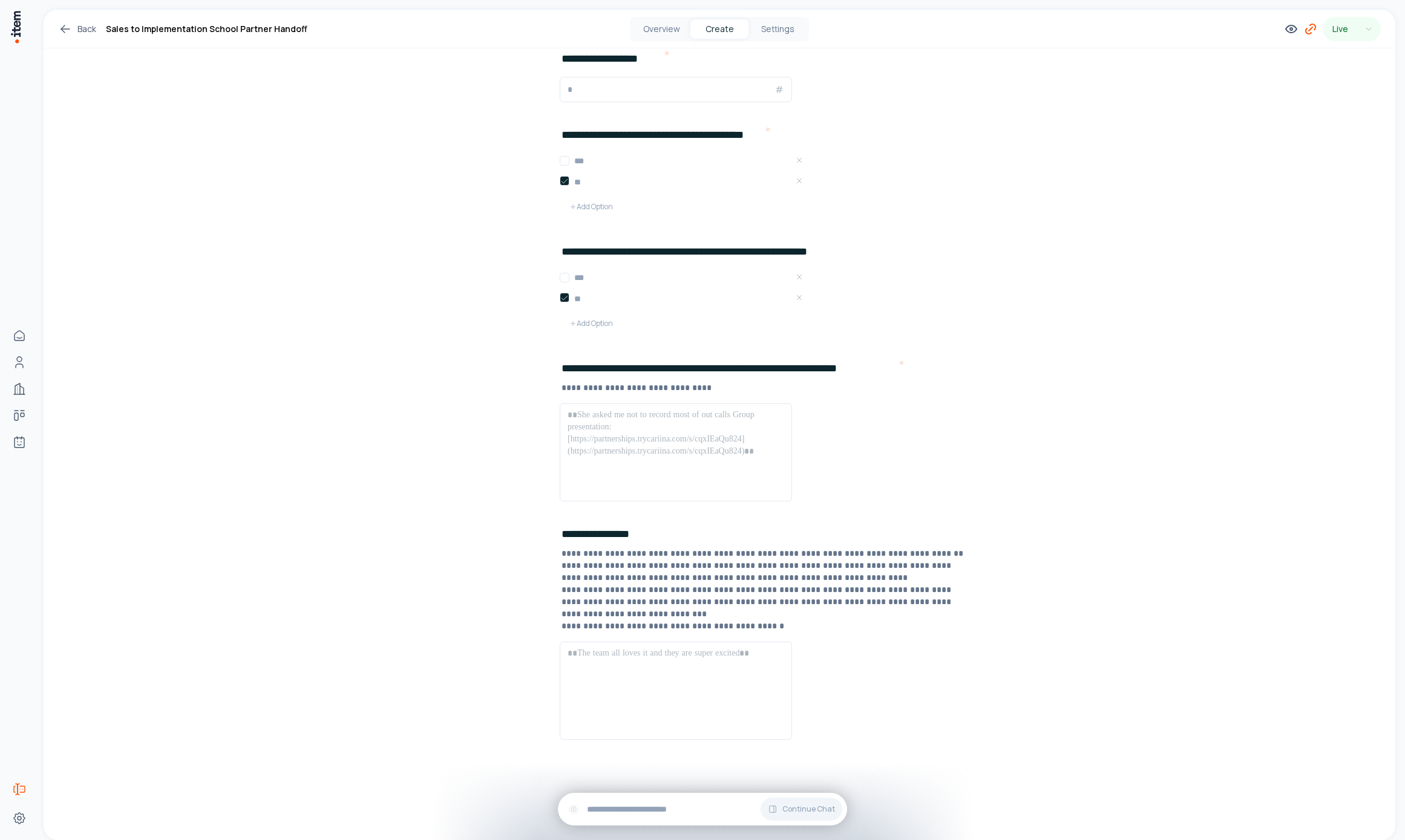
click at [1304, 31] on icon at bounding box center [1311, 29] width 14 height 14
click at [1278, 276] on button "Copy" at bounding box center [1277, 281] width 28 height 20
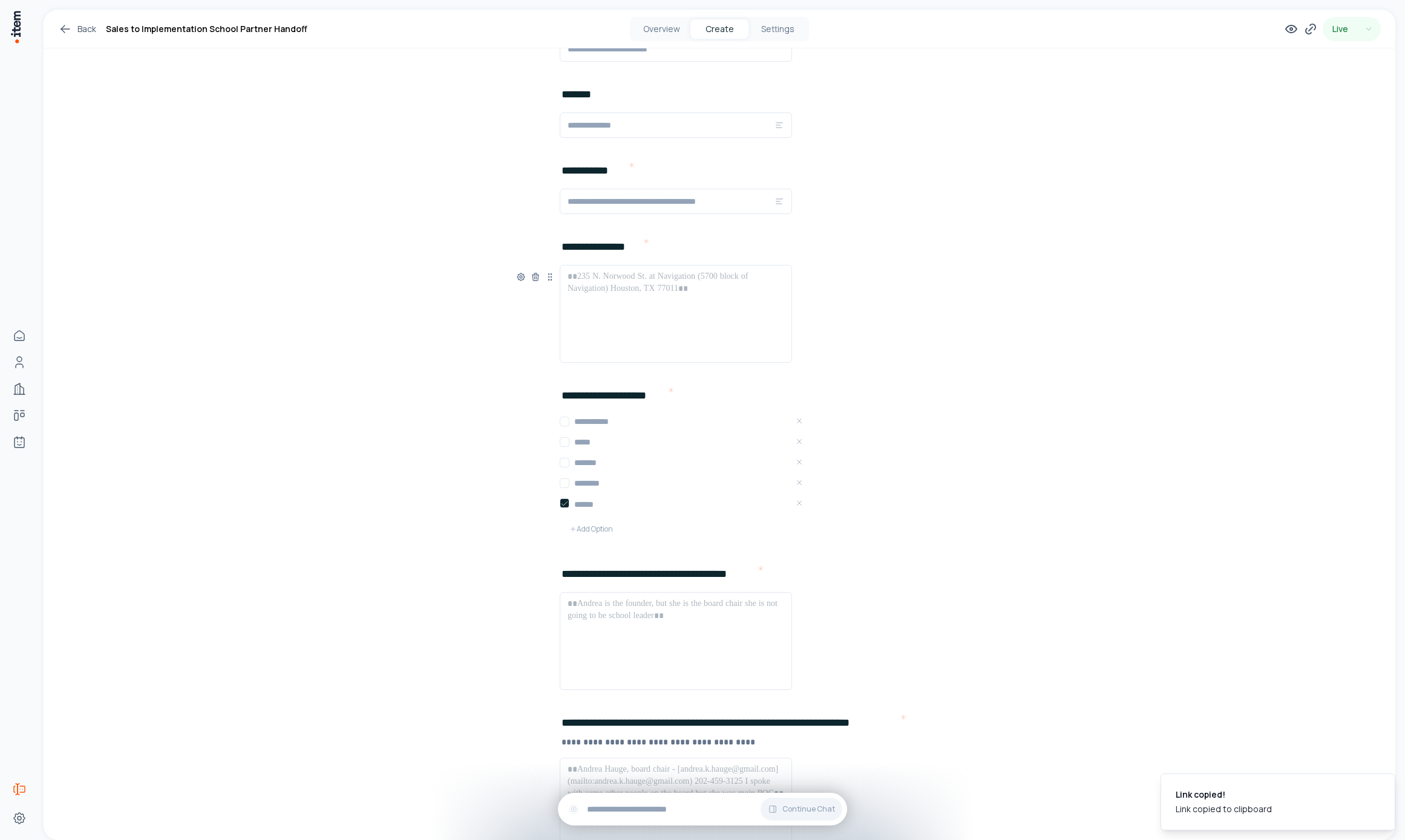
scroll to position [0, 0]
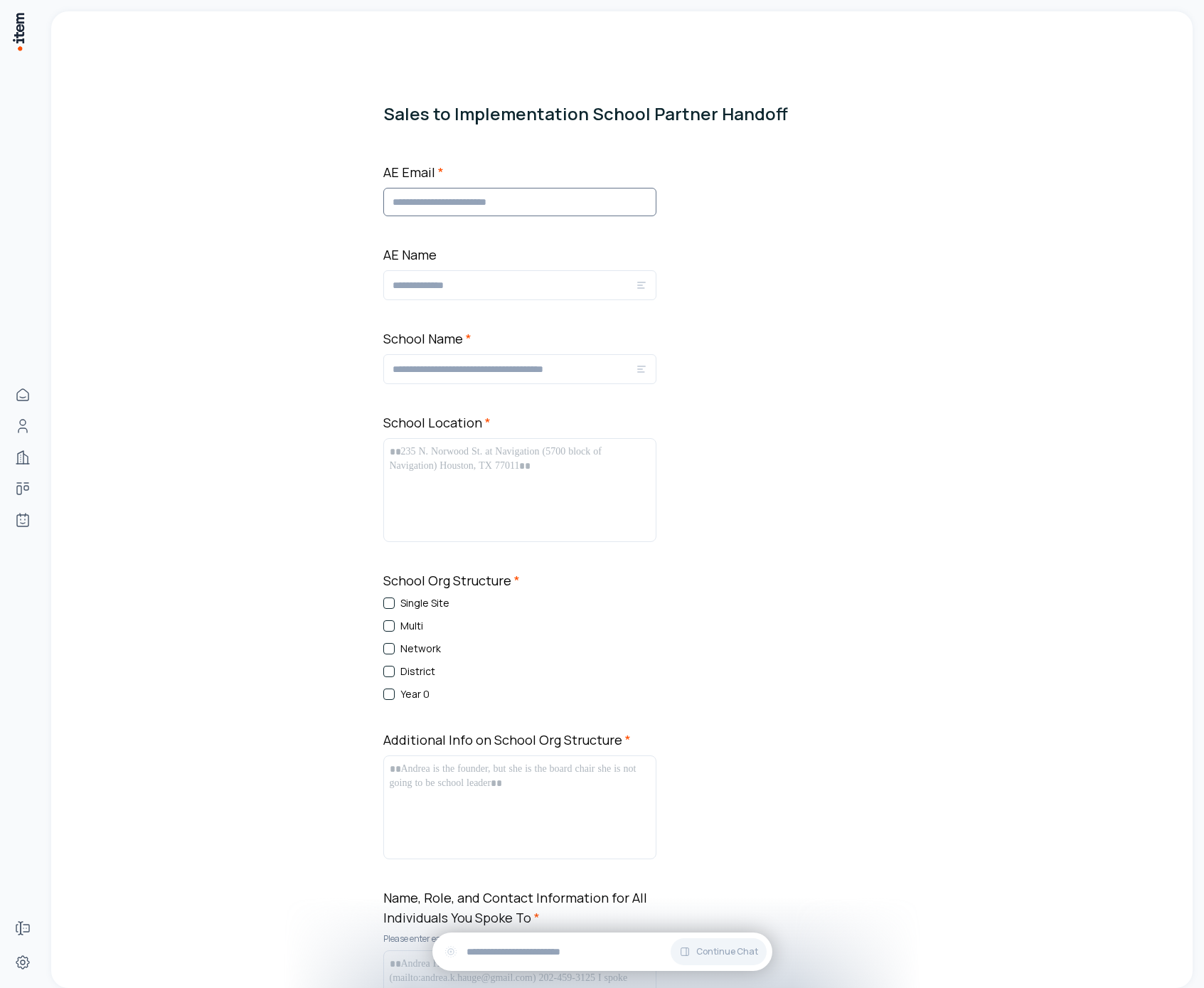
click at [458, 191] on input "AE Email *" at bounding box center [520, 201] width 273 height 28
type input "*"
type input "**********"
click at [506, 278] on input "AE Name" at bounding box center [514, 286] width 243 height 17
type input "**********"
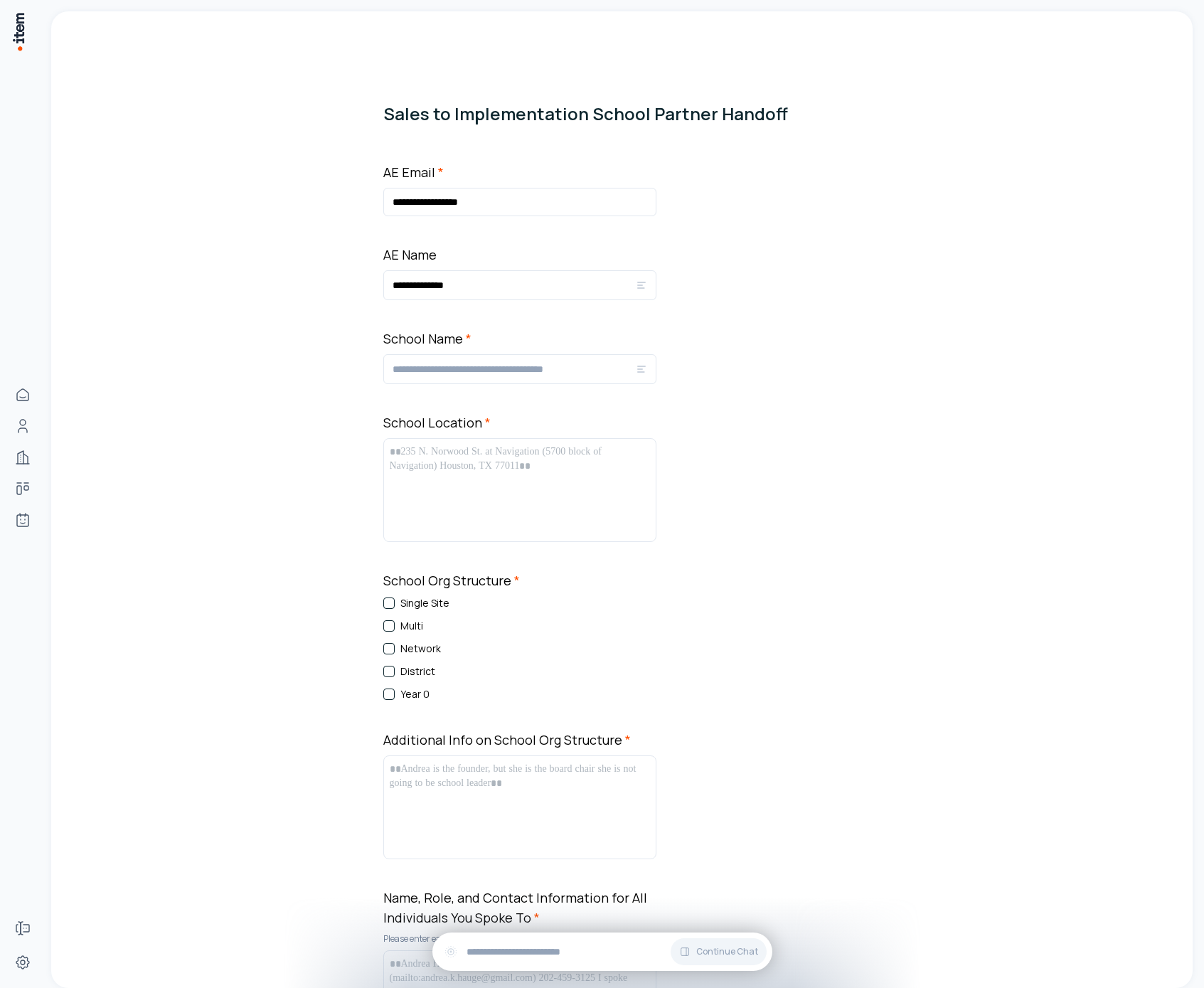
type input "**********"
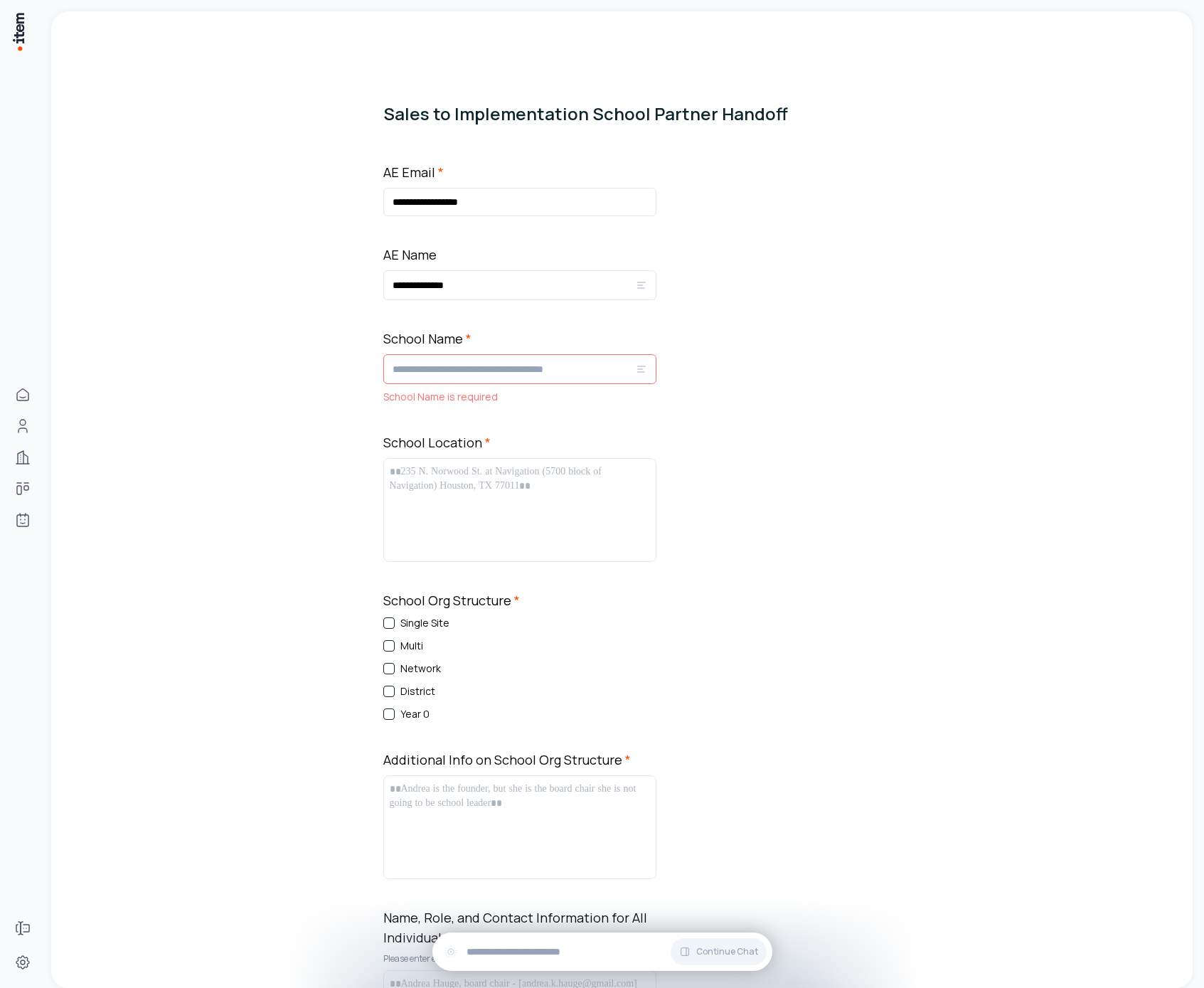
click at [534, 367] on input "School Name *" at bounding box center [514, 369] width 243 height 17
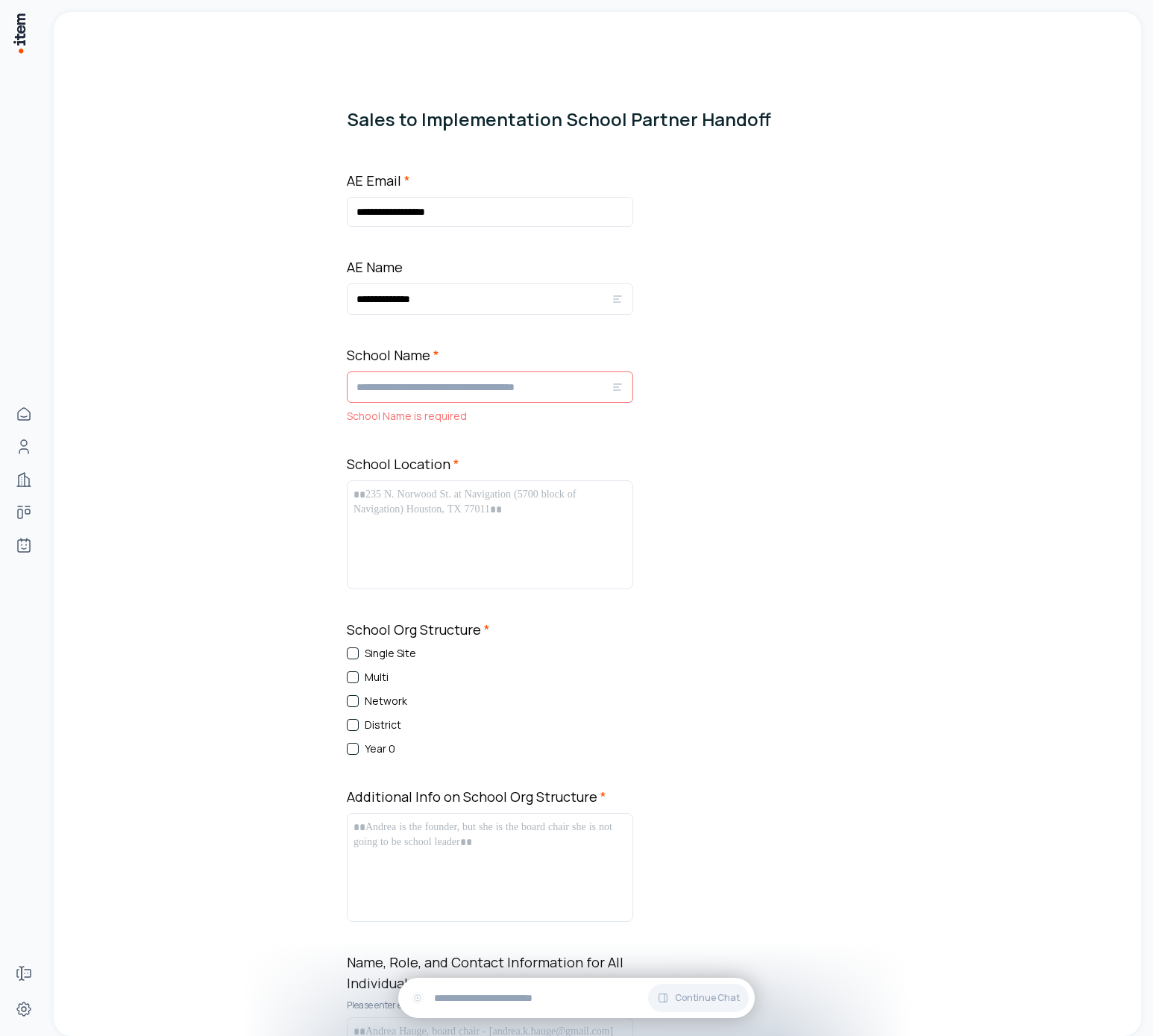
click at [491, 390] on input "School Name *" at bounding box center [484, 387] width 255 height 18
type input "*********"
click at [444, 291] on input "**********" at bounding box center [484, 299] width 255 height 18
type input "****"
click at [465, 383] on input "School Name *" at bounding box center [484, 387] width 255 height 18
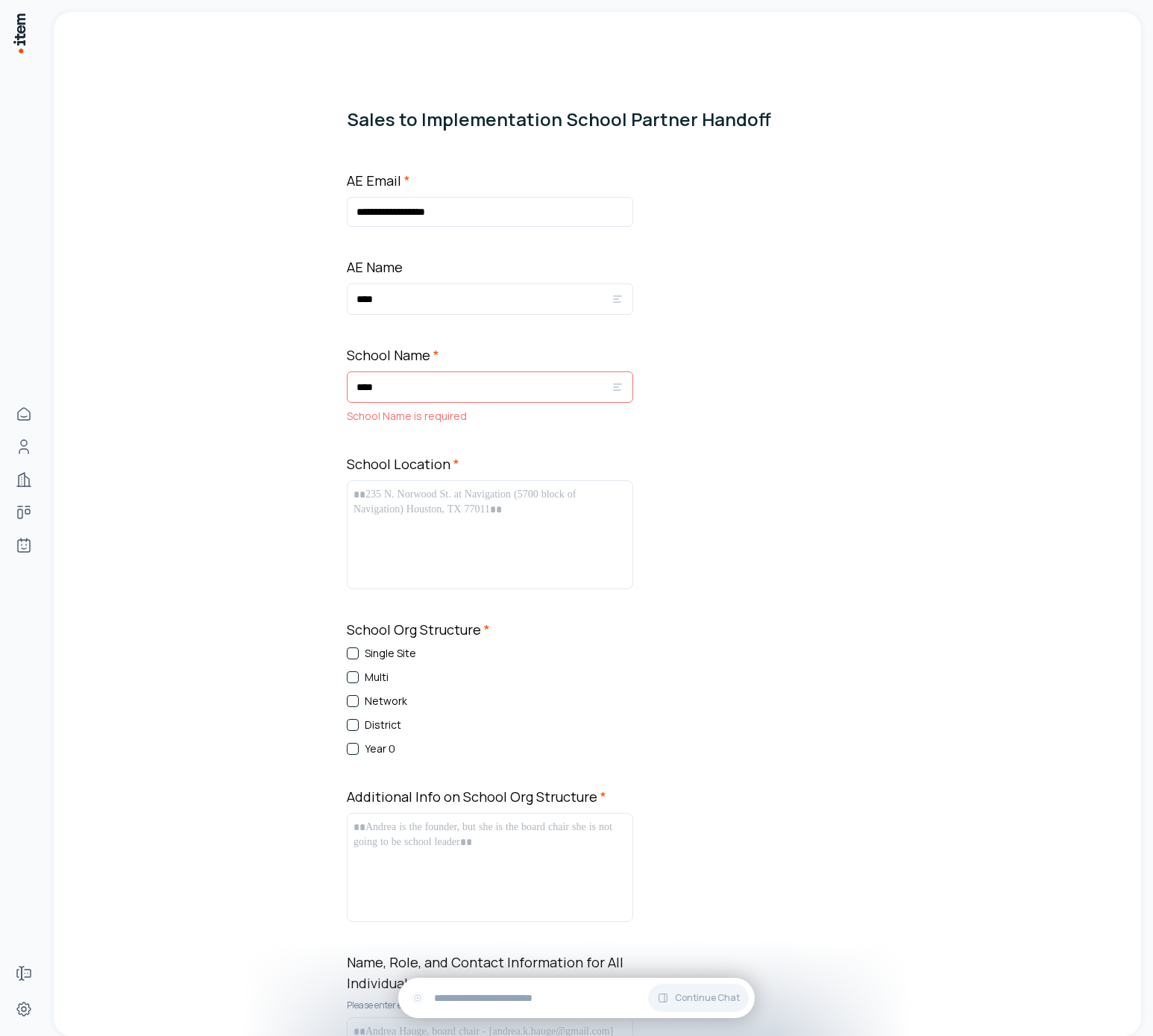
type input "****"
click at [453, 533] on div at bounding box center [490, 535] width 273 height 96
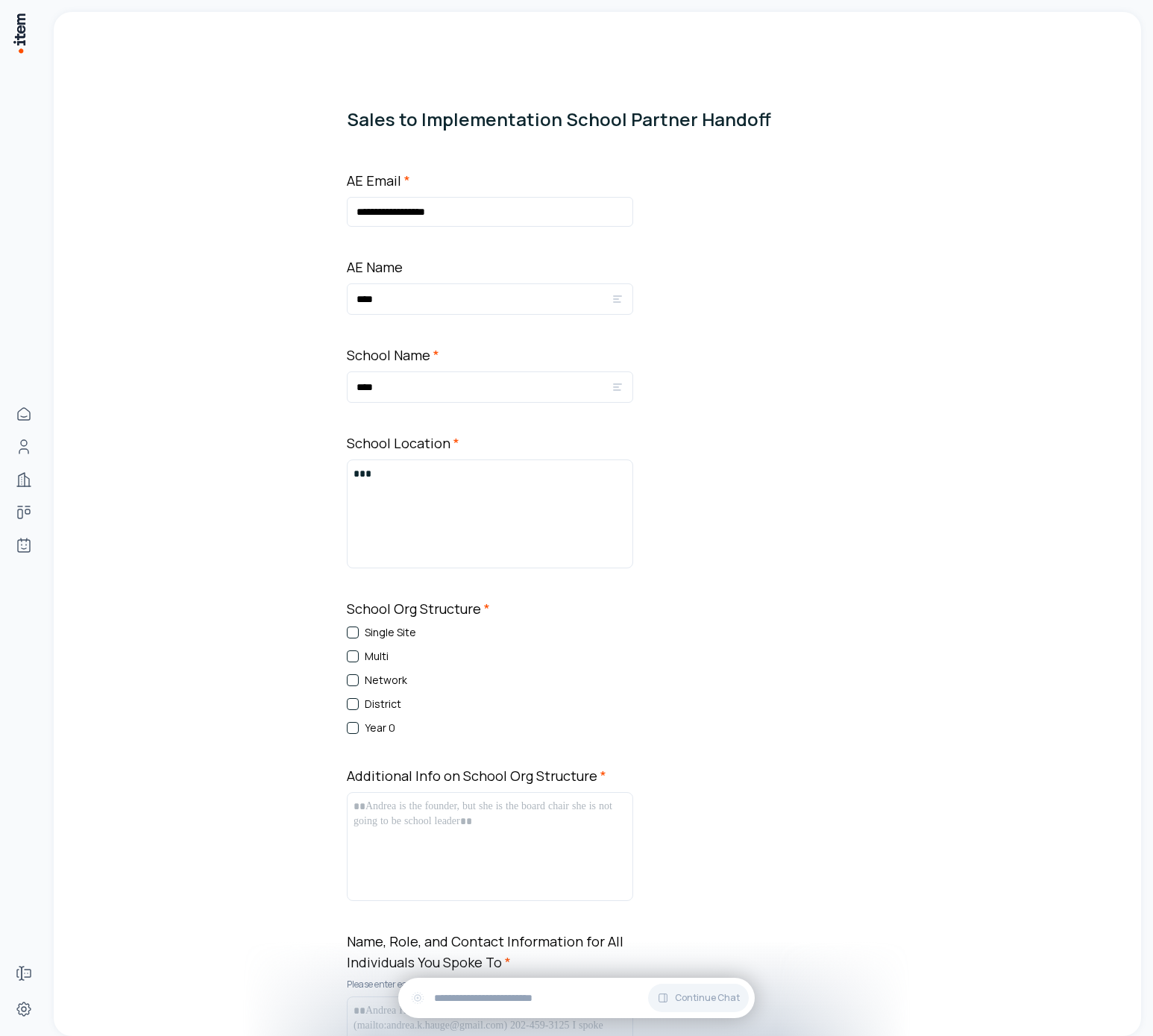
scroll to position [214, 0]
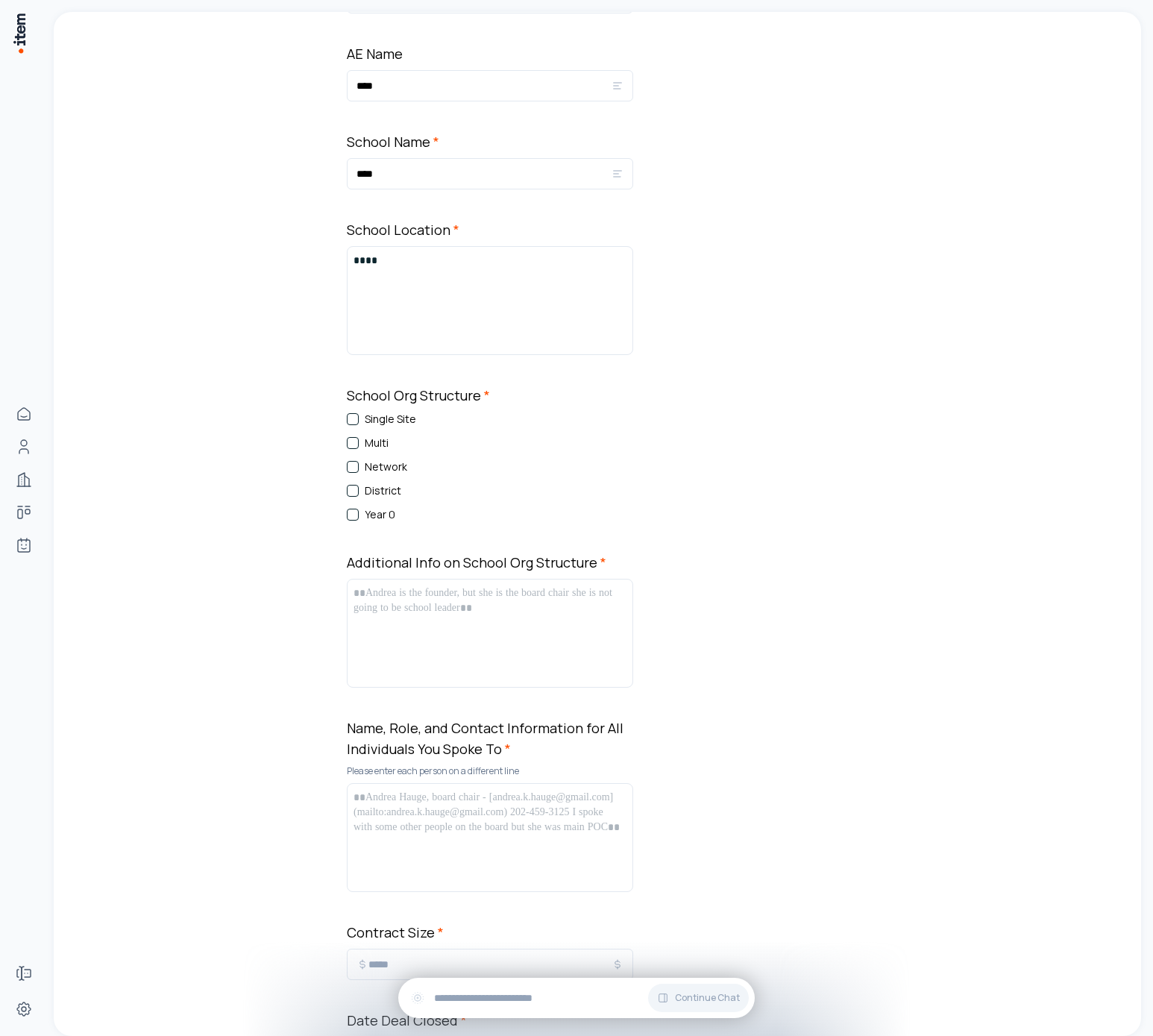
drag, startPoint x: 364, startPoint y: 459, endPoint x: 366, endPoint y: 476, distance: 17.1
click at [365, 459] on label "Network" at bounding box center [386, 467] width 43 height 15
click at [358, 461] on button "Network" at bounding box center [352, 467] width 12 height 12
click at [366, 473] on label "Network" at bounding box center [386, 467] width 43 height 15
click at [358, 473] on button "Network" at bounding box center [352, 467] width 12 height 12
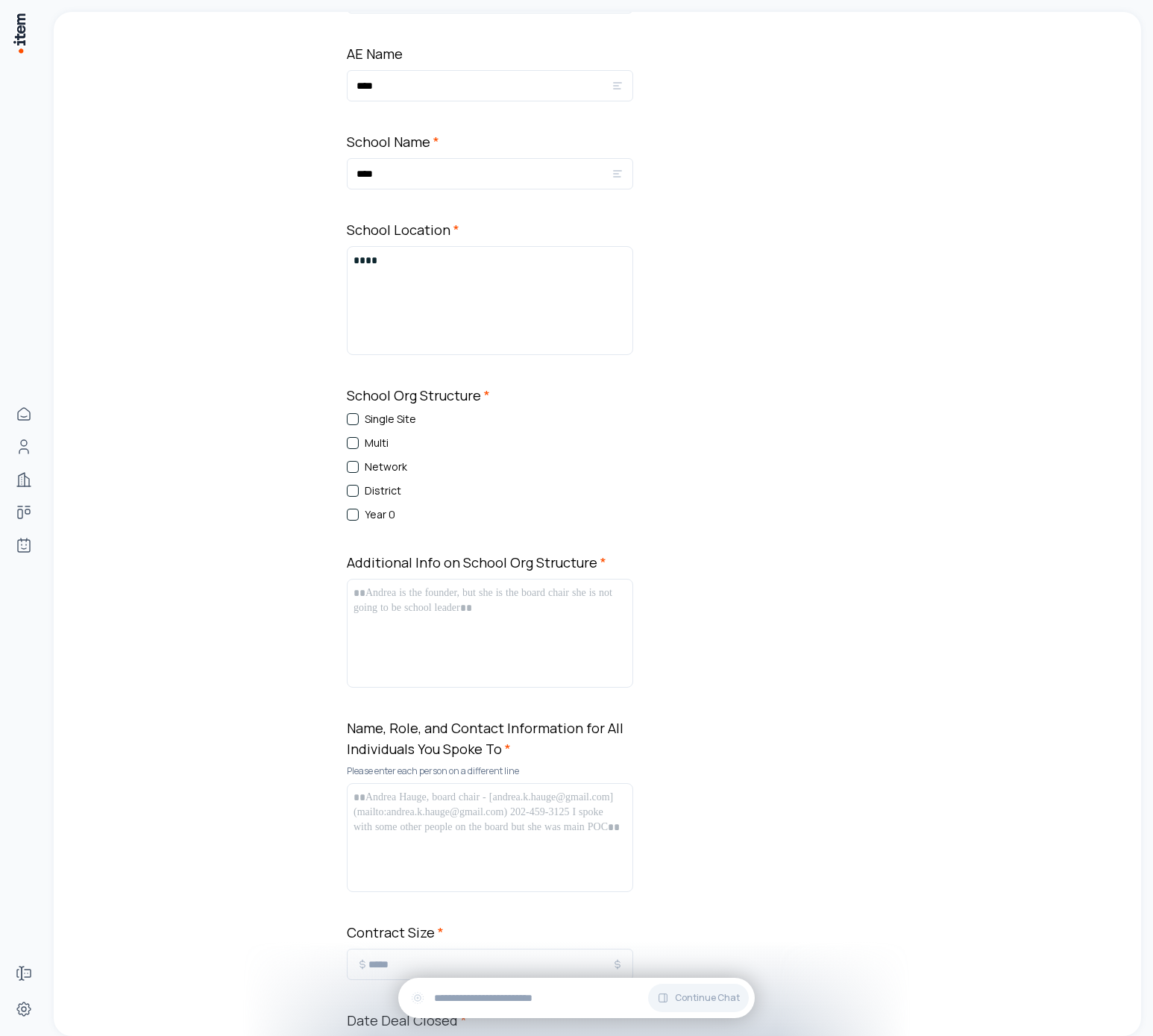
click at [365, 517] on label "Year 0" at bounding box center [380, 515] width 30 height 15
click at [358, 517] on button "Year 0" at bounding box center [352, 514] width 12 height 12
click at [449, 627] on div at bounding box center [490, 633] width 273 height 96
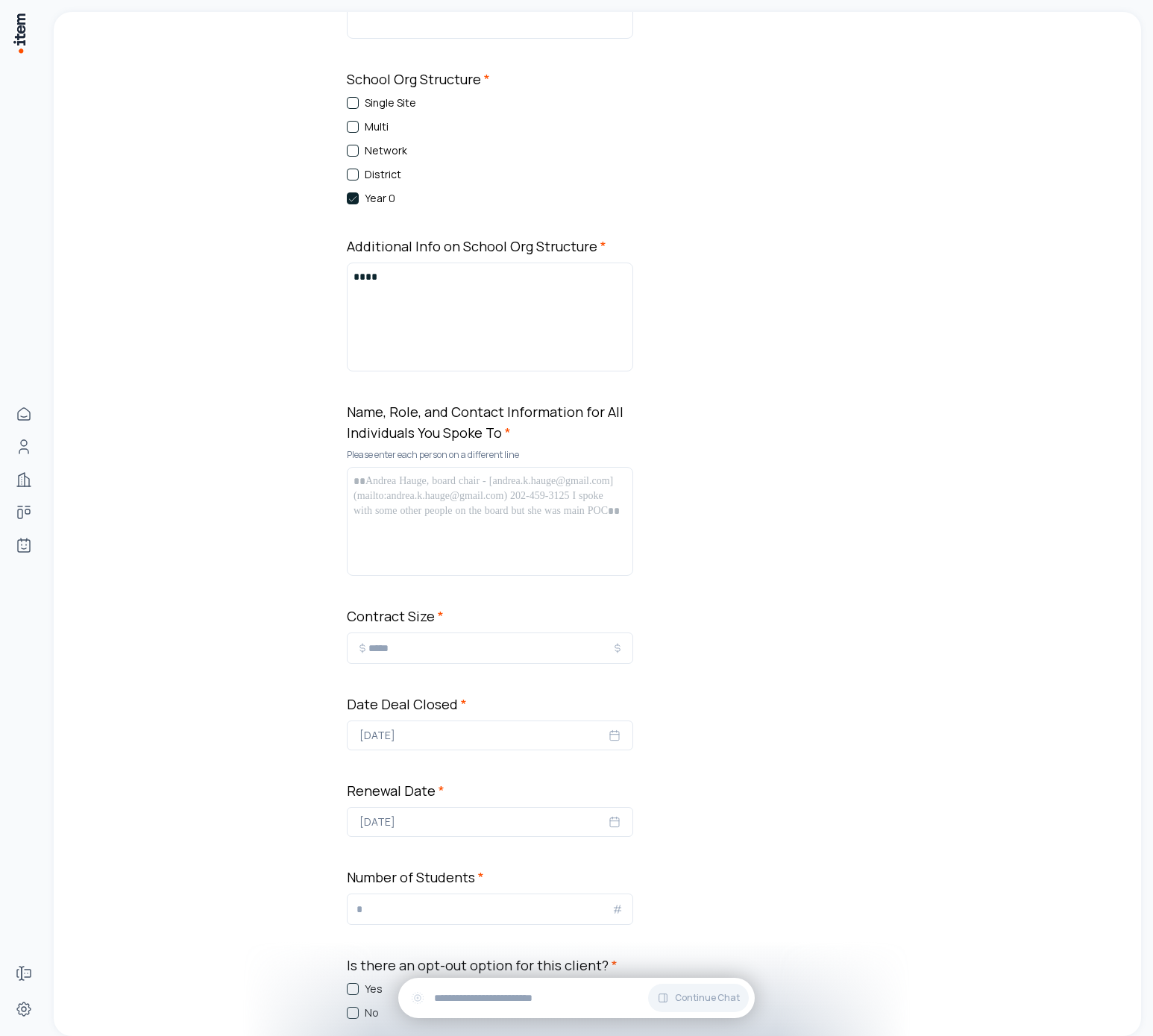
click at [448, 483] on p at bounding box center [490, 481] width 273 height 15
click at [445, 644] on input "*" at bounding box center [490, 648] width 243 height 18
type input "*"
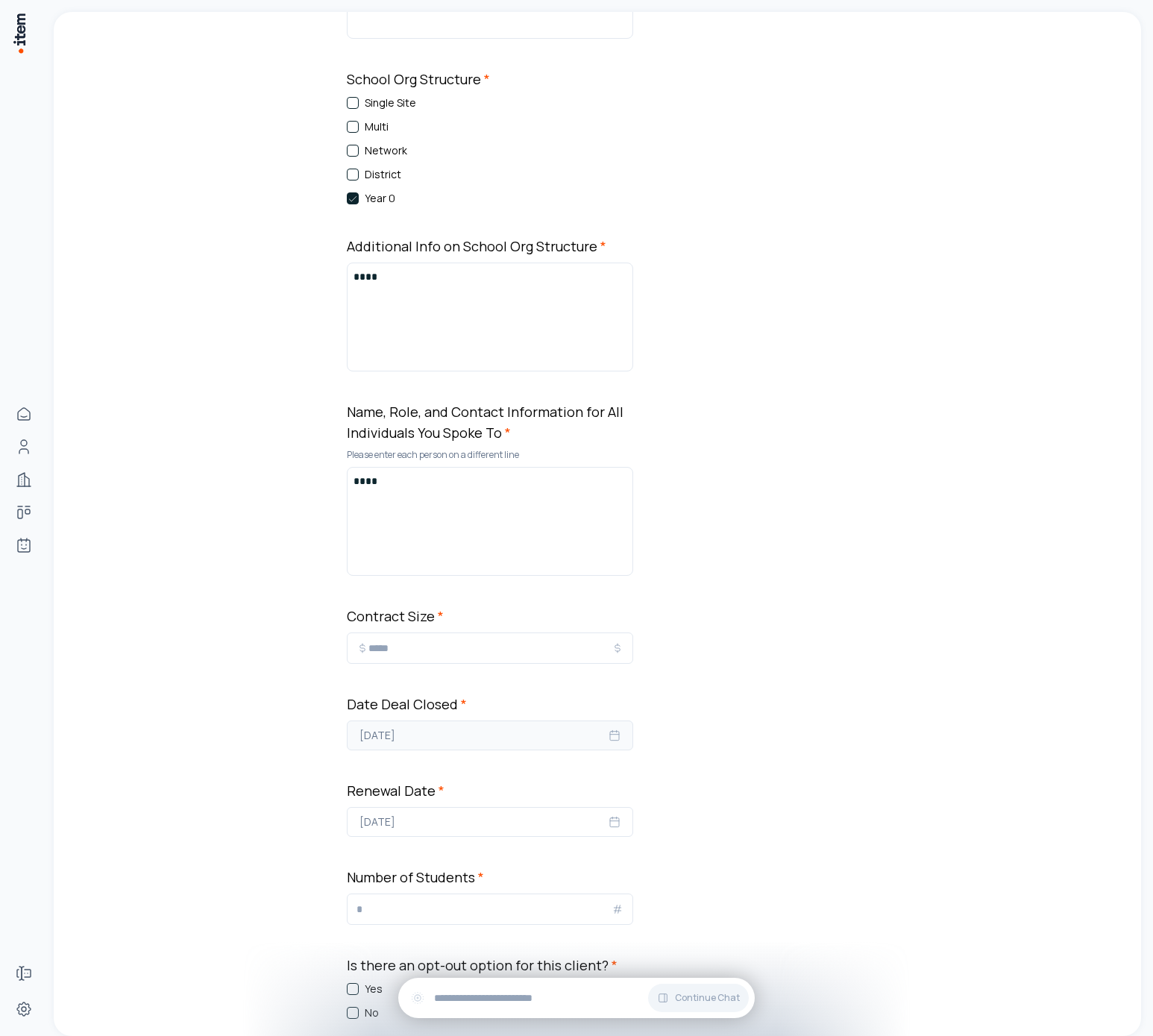
type input "****"
click at [526, 748] on button "September 26, 2025" at bounding box center [490, 735] width 286 height 29
click at [504, 923] on button "26" at bounding box center [501, 929] width 27 height 27
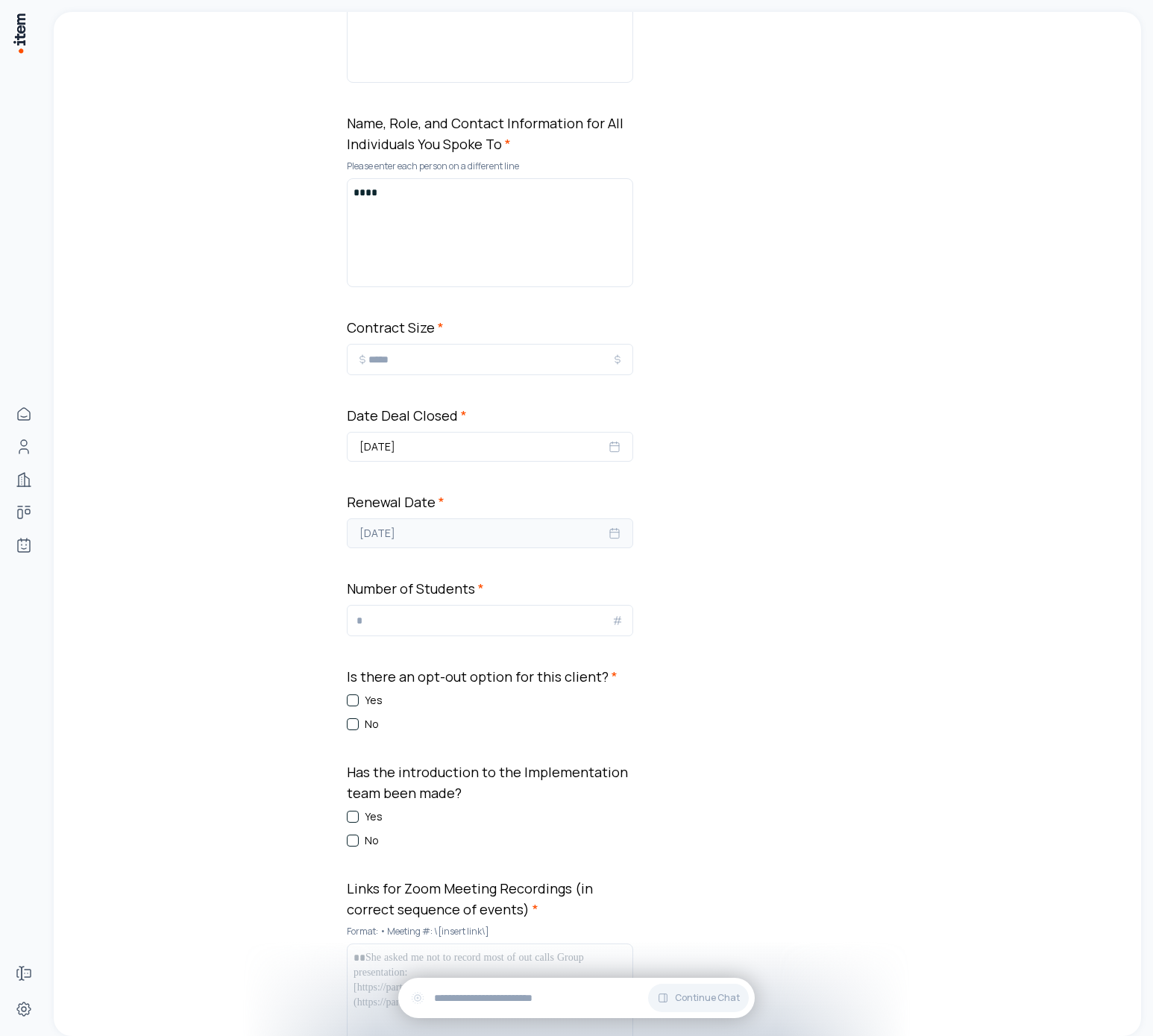
click at [438, 526] on button "July 29, 2028" at bounding box center [490, 533] width 286 height 29
click at [416, 760] on button "30" at bounding box center [420, 760] width 27 height 27
click at [501, 543] on button "Sep 30, 2025" at bounding box center [490, 533] width 286 height 29
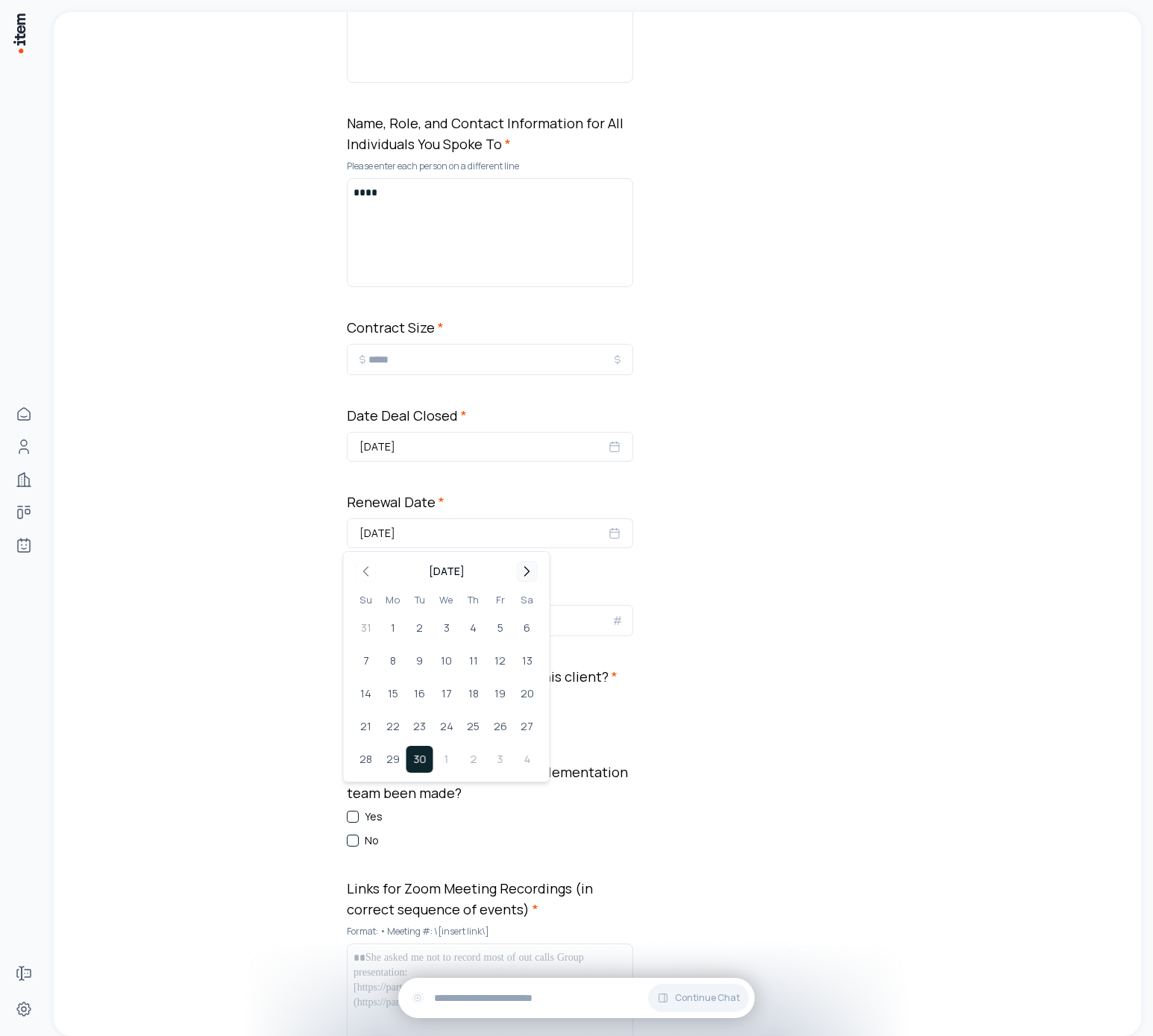
click at [522, 576] on icon "Go to next month" at bounding box center [527, 571] width 18 height 18
click at [523, 576] on icon "Go to next month" at bounding box center [527, 571] width 18 height 18
click at [989, 476] on div "**********" at bounding box center [597, 359] width 1088 height 2332
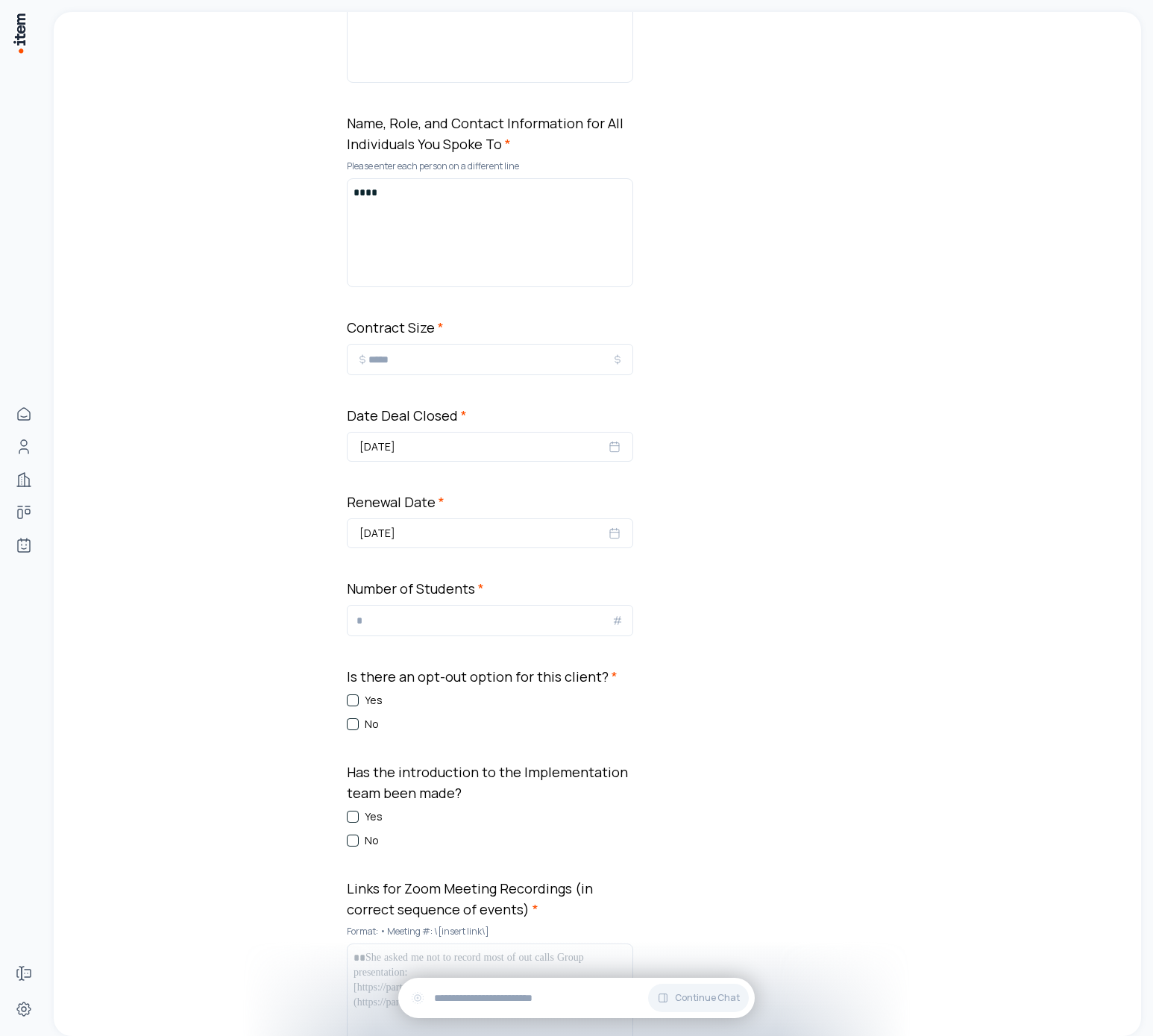
click at [413, 627] on input "*" at bounding box center [484, 620] width 255 height 18
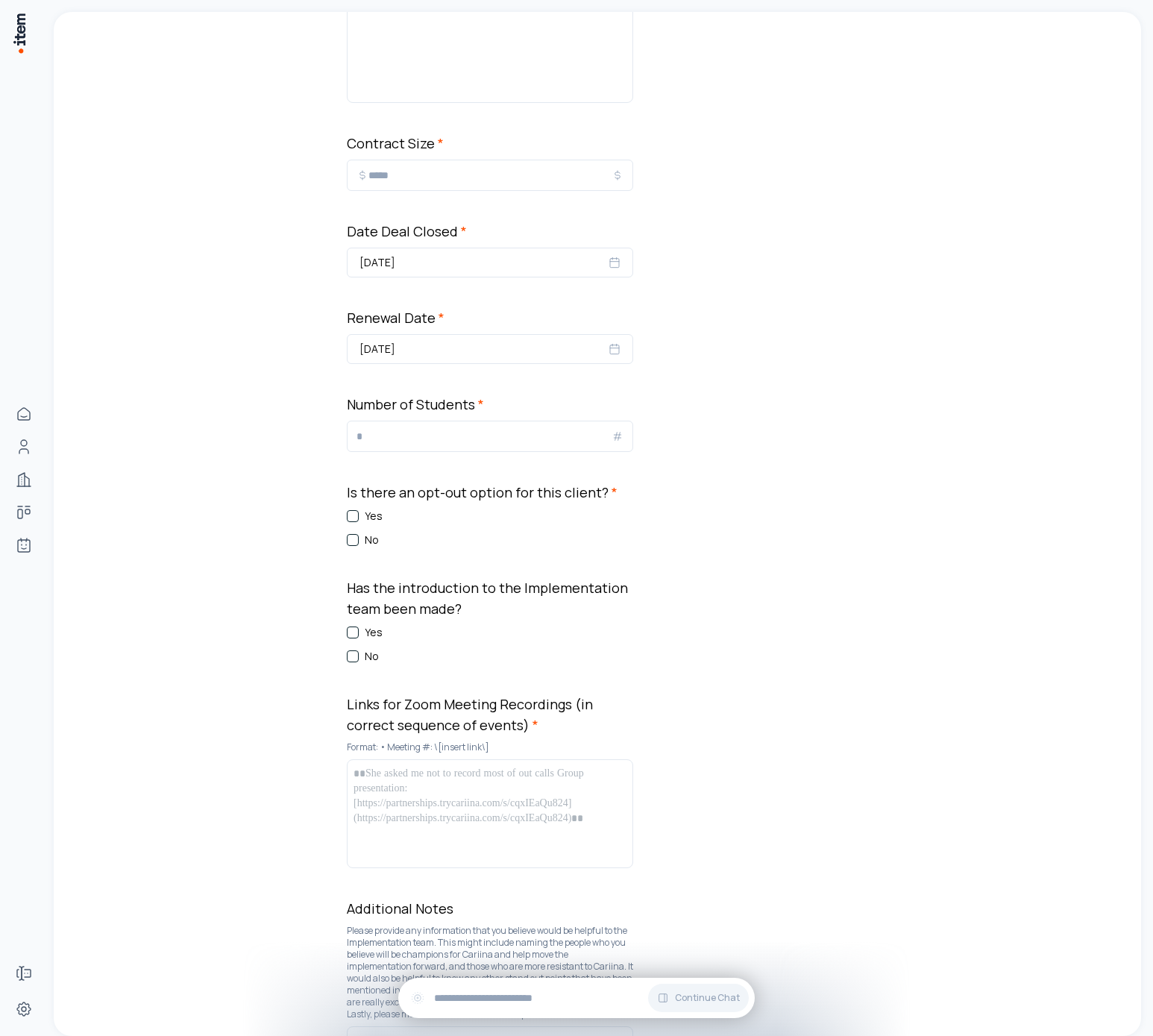
click at [365, 539] on label "No" at bounding box center [372, 540] width 14 height 15
click at [358, 539] on button "No" at bounding box center [352, 540] width 12 height 12
click at [356, 656] on div "No" at bounding box center [490, 656] width 286 height 15
click at [347, 647] on div "Yes No" at bounding box center [490, 644] width 286 height 38
click at [366, 659] on label "No" at bounding box center [372, 656] width 14 height 15
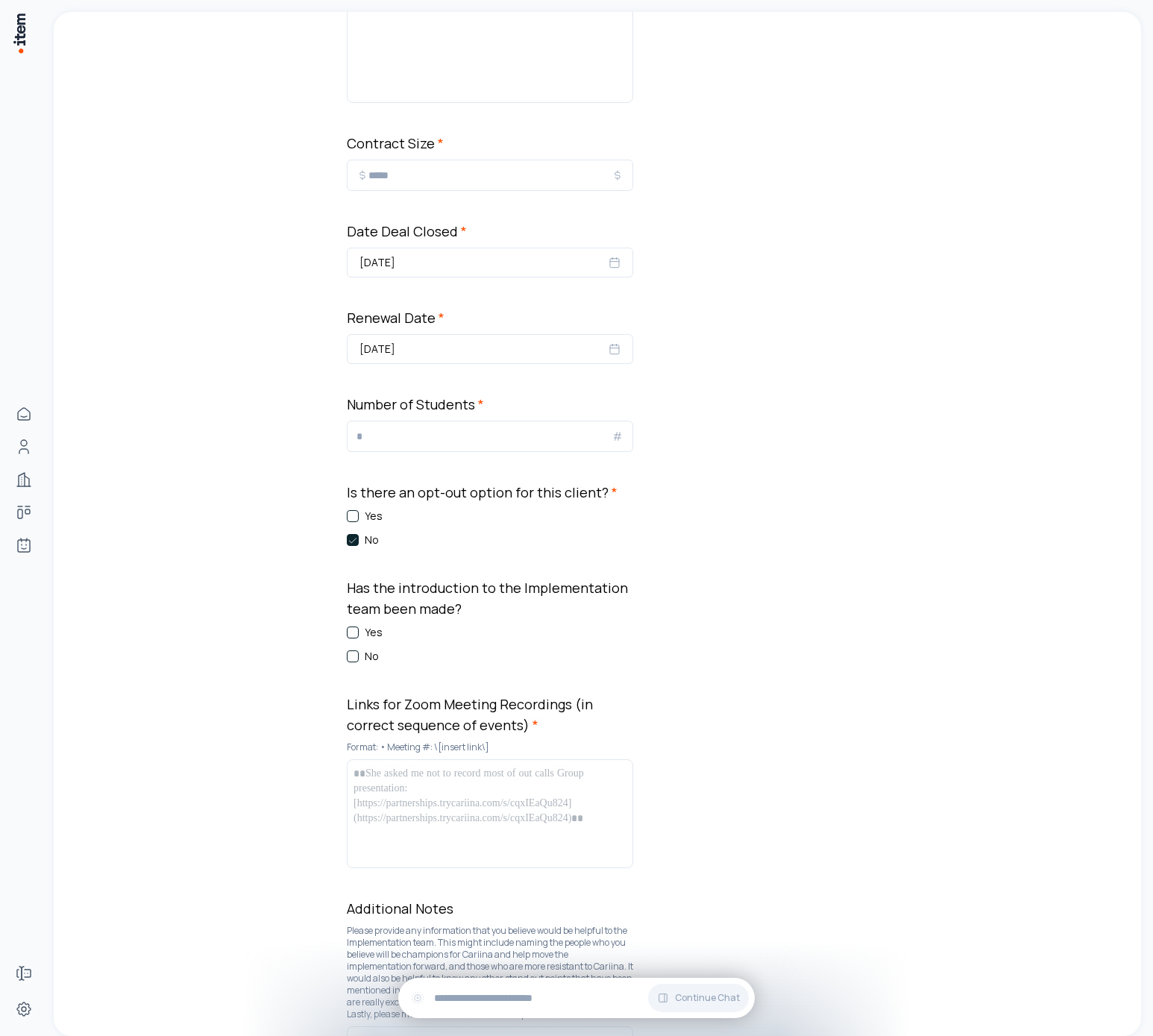
click at [358, 659] on button "No" at bounding box center [352, 656] width 12 height 12
click at [422, 799] on div at bounding box center [490, 813] width 273 height 96
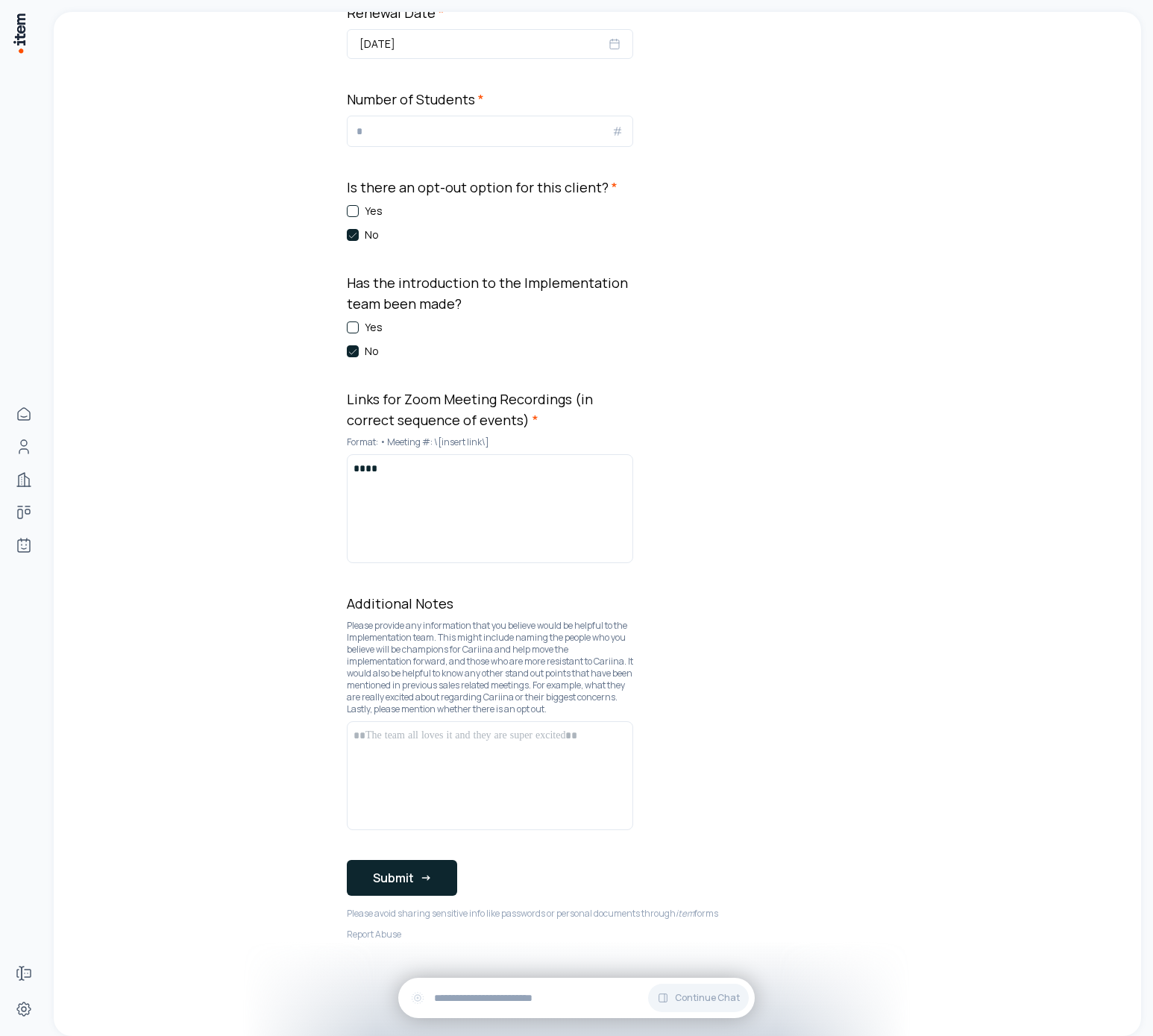
click at [443, 784] on div at bounding box center [490, 776] width 273 height 96
click at [398, 881] on button "Submit" at bounding box center [402, 878] width 111 height 36
click at [397, 881] on button "Submit" at bounding box center [402, 878] width 111 height 36
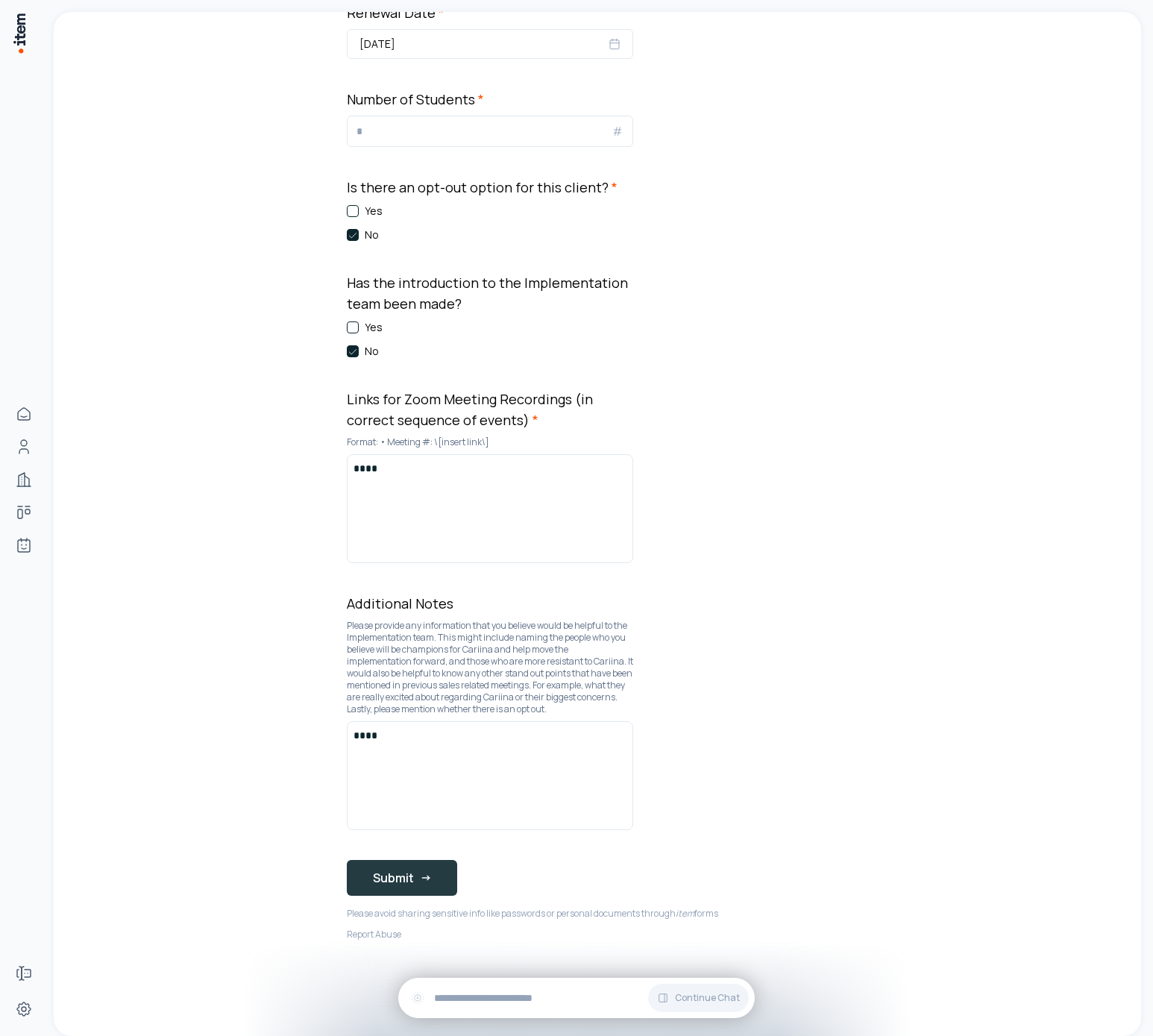
click at [399, 876] on button "Submit" at bounding box center [402, 878] width 111 height 36
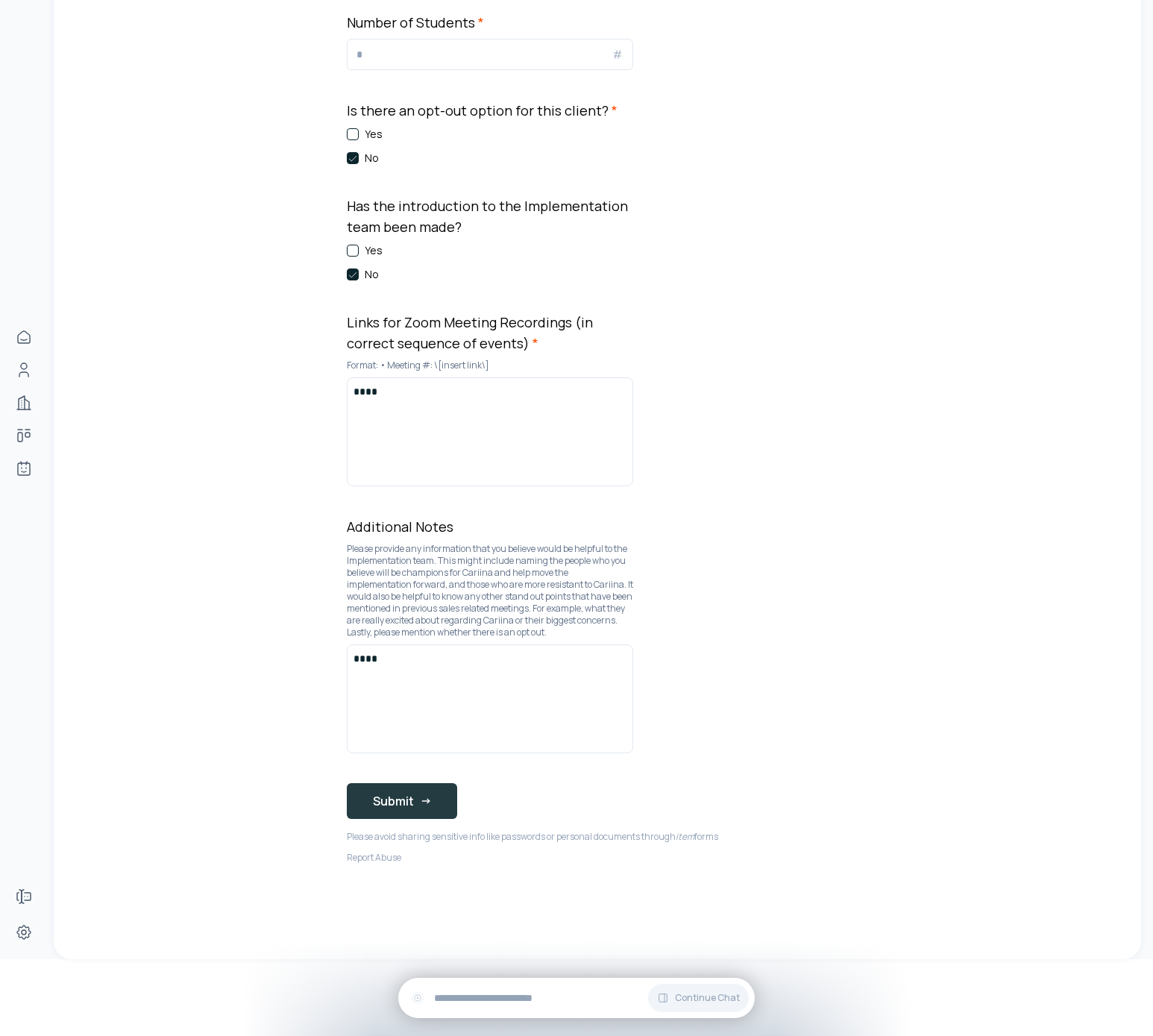
click at [420, 799] on icon "submit" at bounding box center [425, 801] width 12 height 12
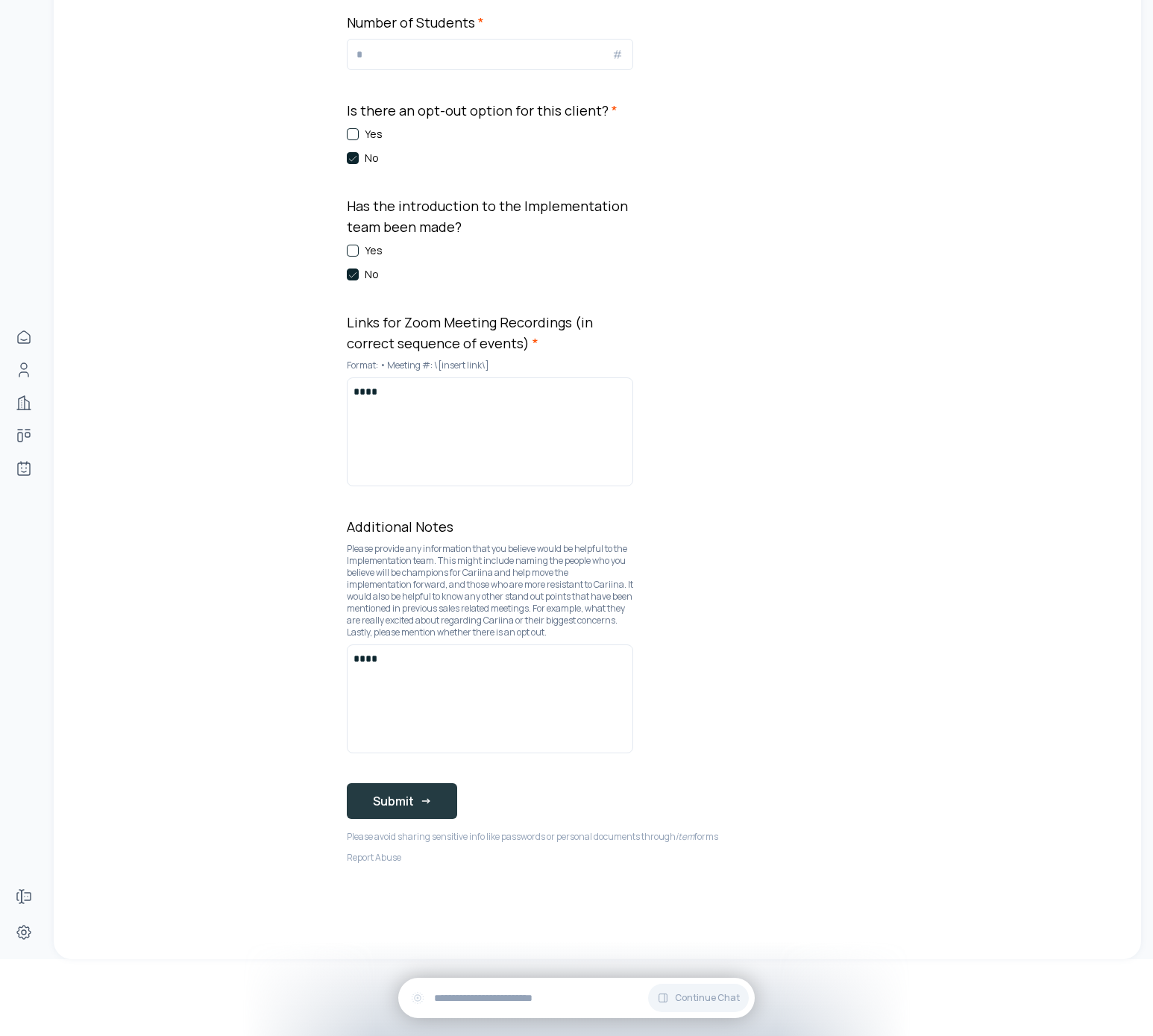
click at [420, 799] on icon "submit" at bounding box center [425, 801] width 12 height 12
click at [437, 788] on button "Submit" at bounding box center [402, 801] width 111 height 36
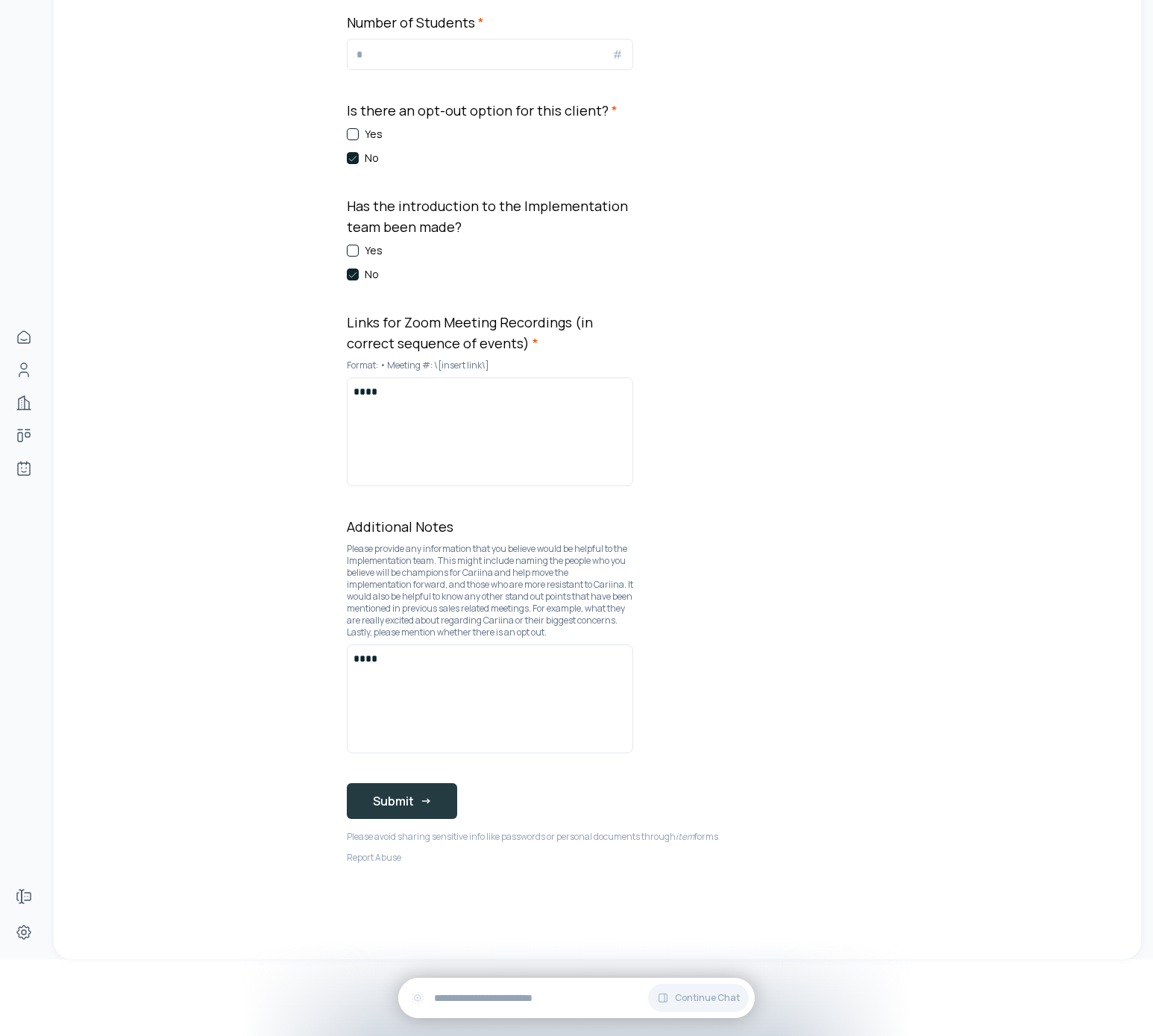
click at [437, 788] on button "Submit" at bounding box center [402, 801] width 111 height 36
click at [416, 811] on button "Submit" at bounding box center [402, 801] width 111 height 36
drag, startPoint x: 416, startPoint y: 811, endPoint x: 672, endPoint y: 719, distance: 272.0
click at [416, 811] on button "Submit" at bounding box center [402, 801] width 111 height 36
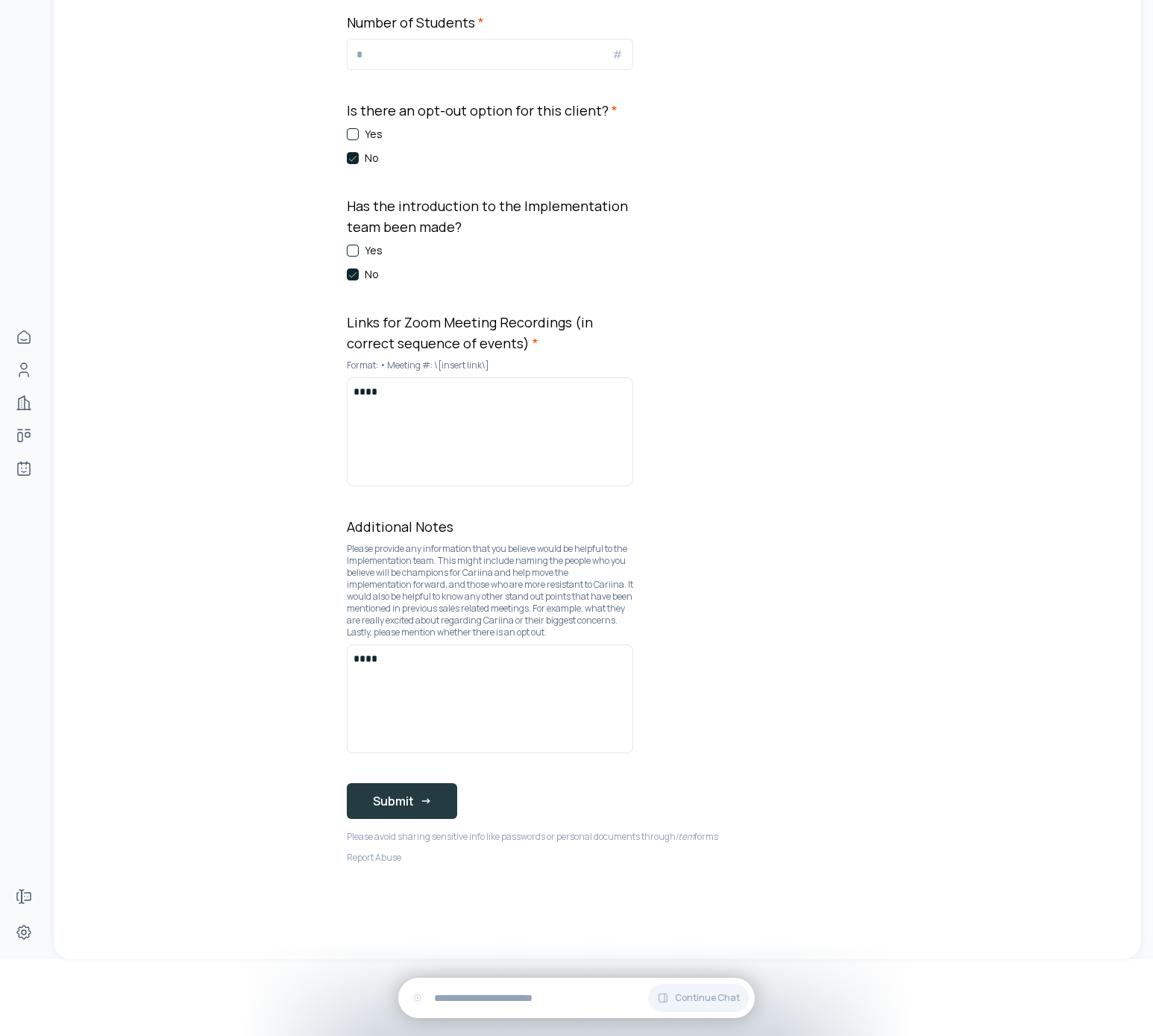
click at [430, 790] on button "Submit" at bounding box center [402, 801] width 111 height 36
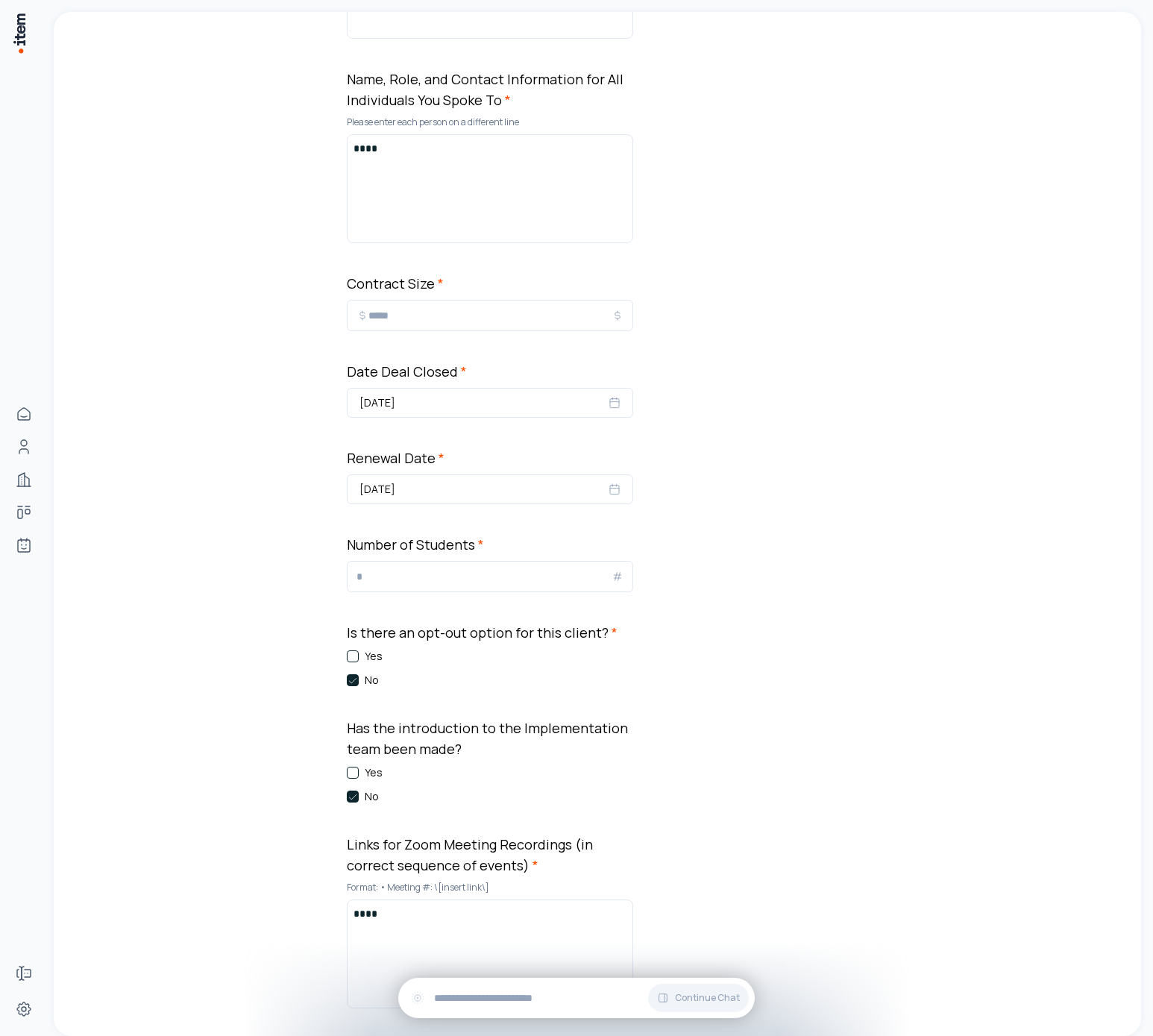
scroll to position [1308, 0]
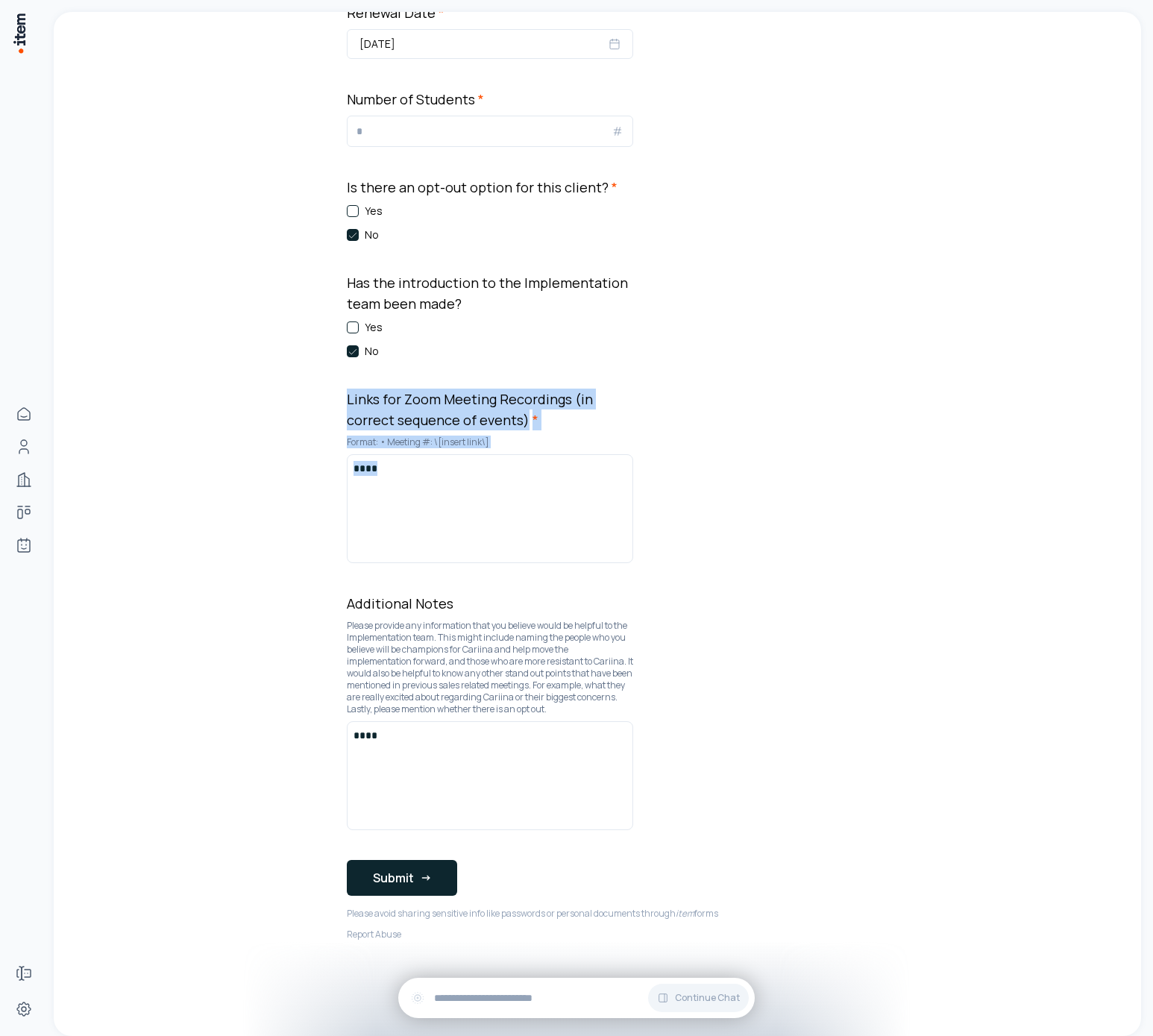
drag, startPoint x: 543, startPoint y: 452, endPoint x: 854, endPoint y: 539, distance: 322.9
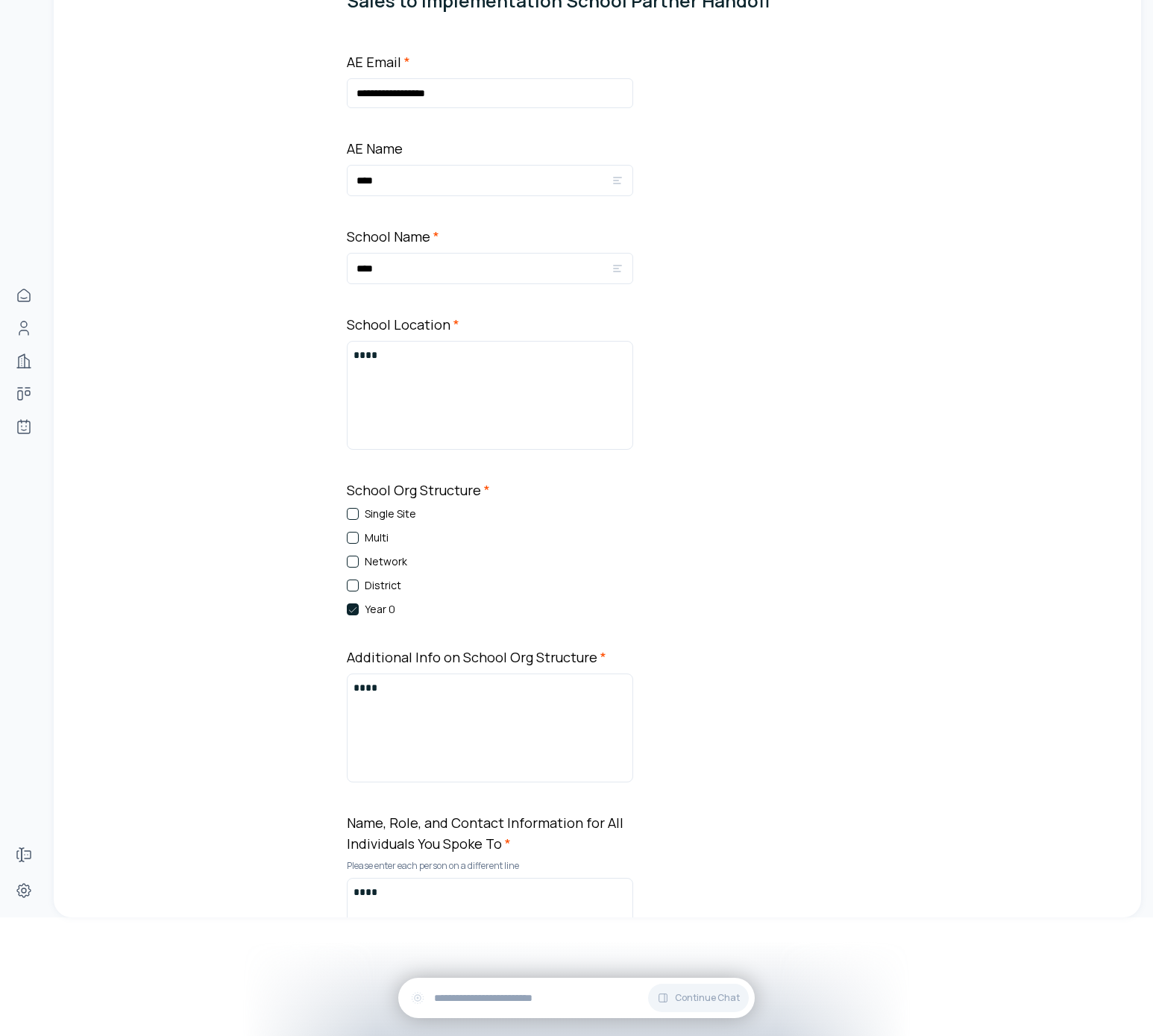
scroll to position [0, 0]
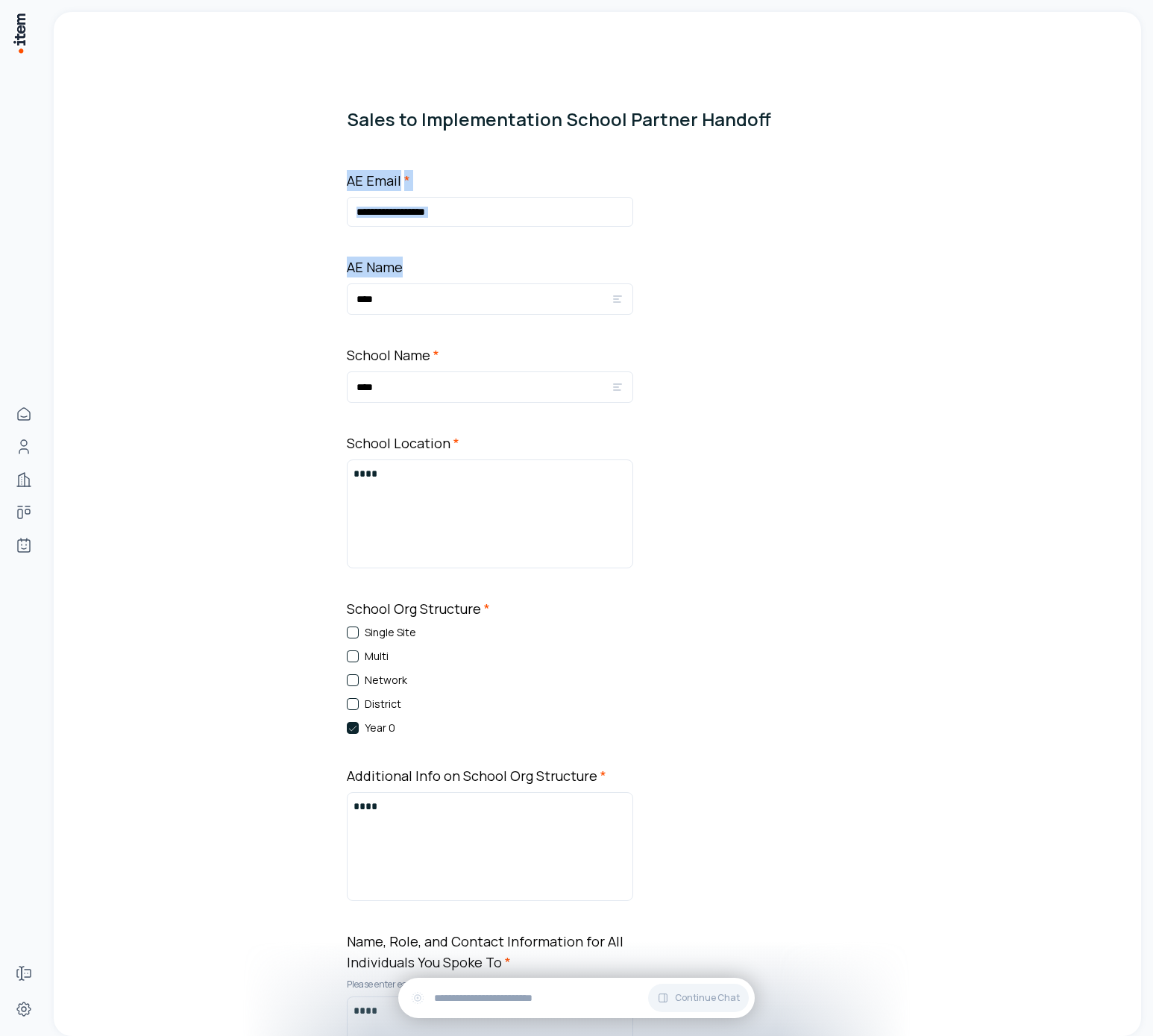
drag, startPoint x: 332, startPoint y: 195, endPoint x: 471, endPoint y: 284, distance: 165.1
click at [471, 263] on div "AE Name ****" at bounding box center [490, 285] width 286 height 58
drag, startPoint x: 467, startPoint y: 266, endPoint x: 218, endPoint y: 253, distance: 249.3
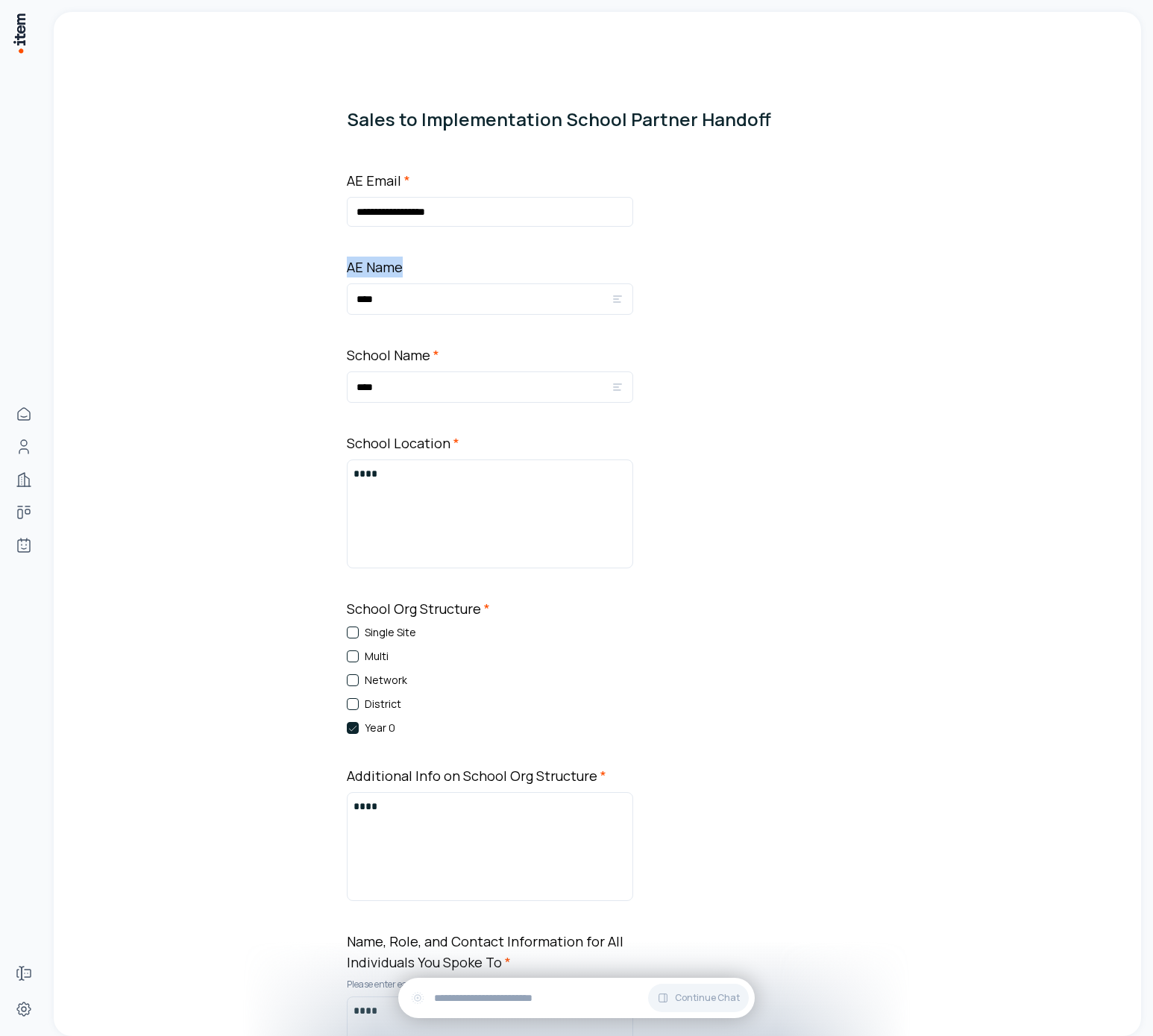
drag, startPoint x: 221, startPoint y: 254, endPoint x: 449, endPoint y: 277, distance: 229.2
click at [454, 277] on div "AE Name ****" at bounding box center [490, 285] width 286 height 58
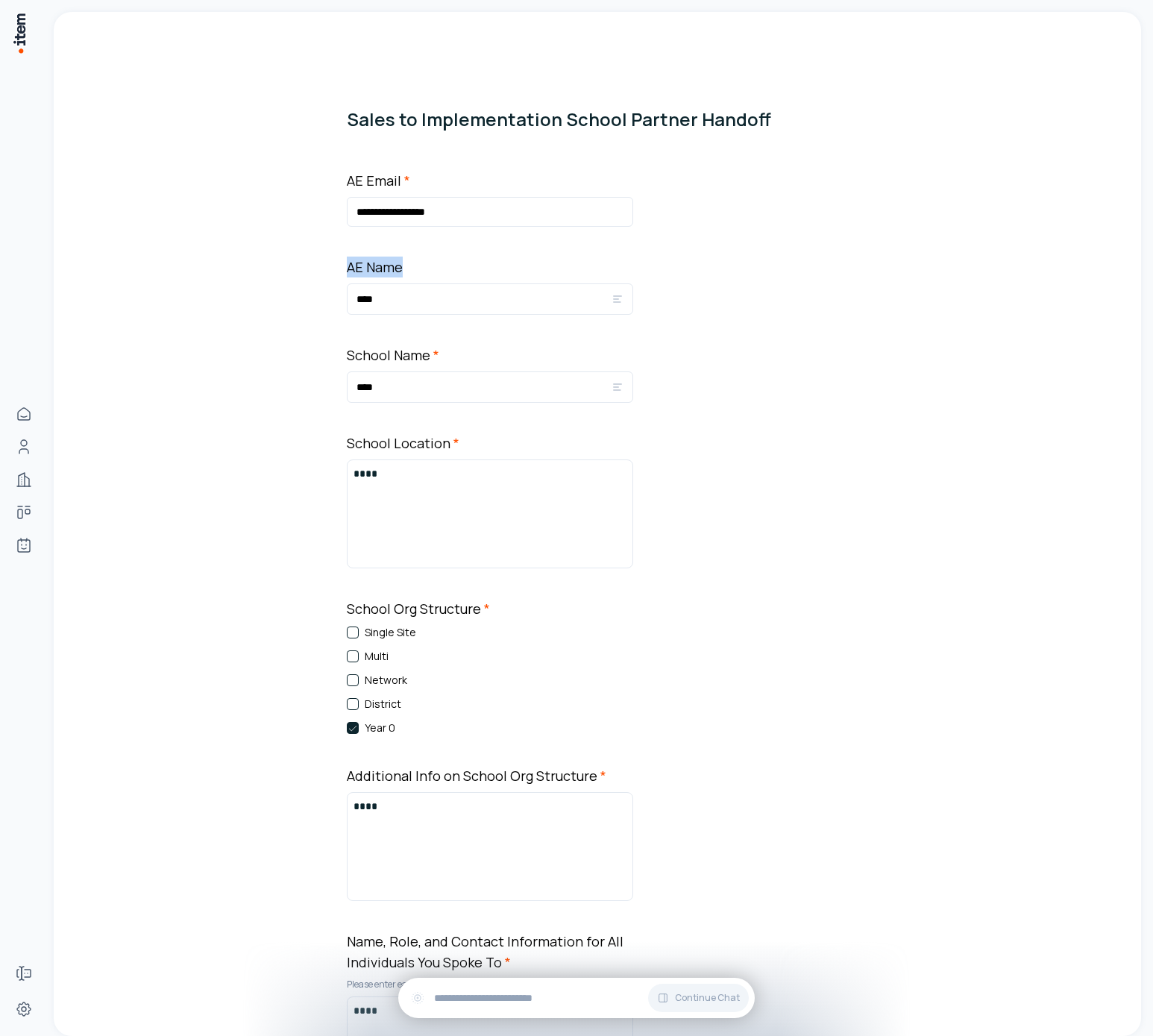
click at [454, 277] on div "AE Name ****" at bounding box center [490, 285] width 286 height 58
click at [509, 276] on div "AE Name ****" at bounding box center [490, 285] width 286 height 58
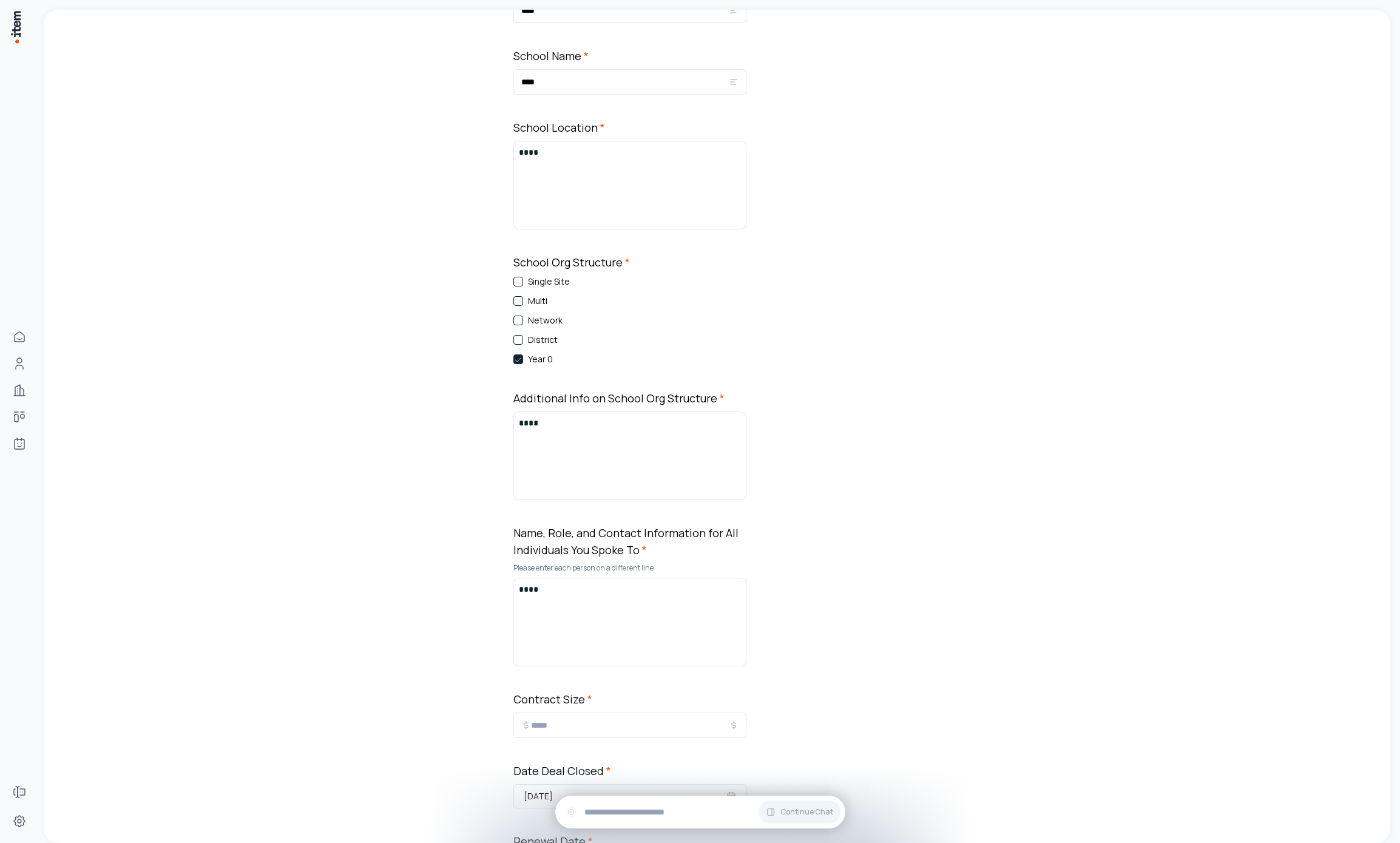
scroll to position [30, 0]
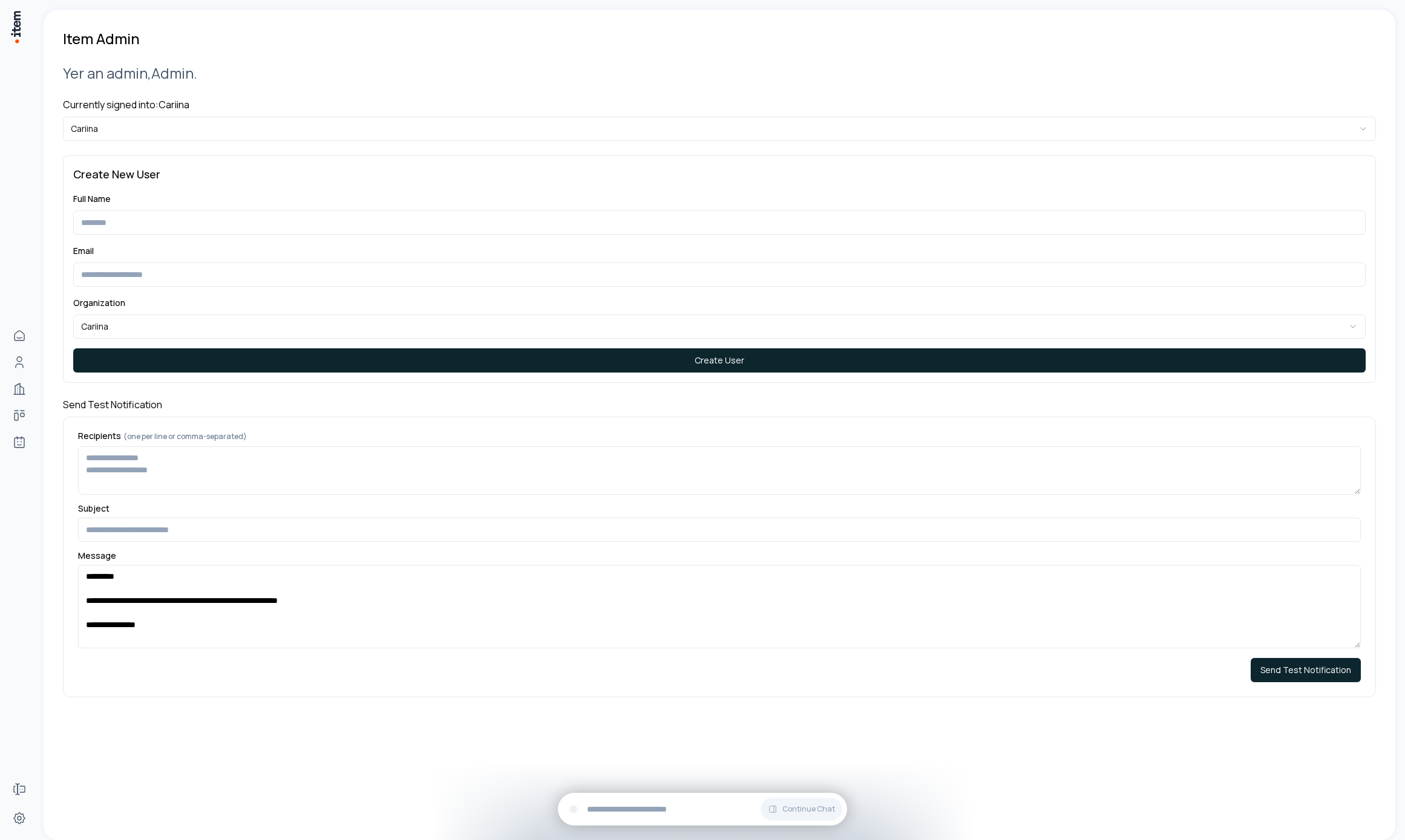
click at [282, 130] on html "**********" at bounding box center [702, 420] width 1405 height 840
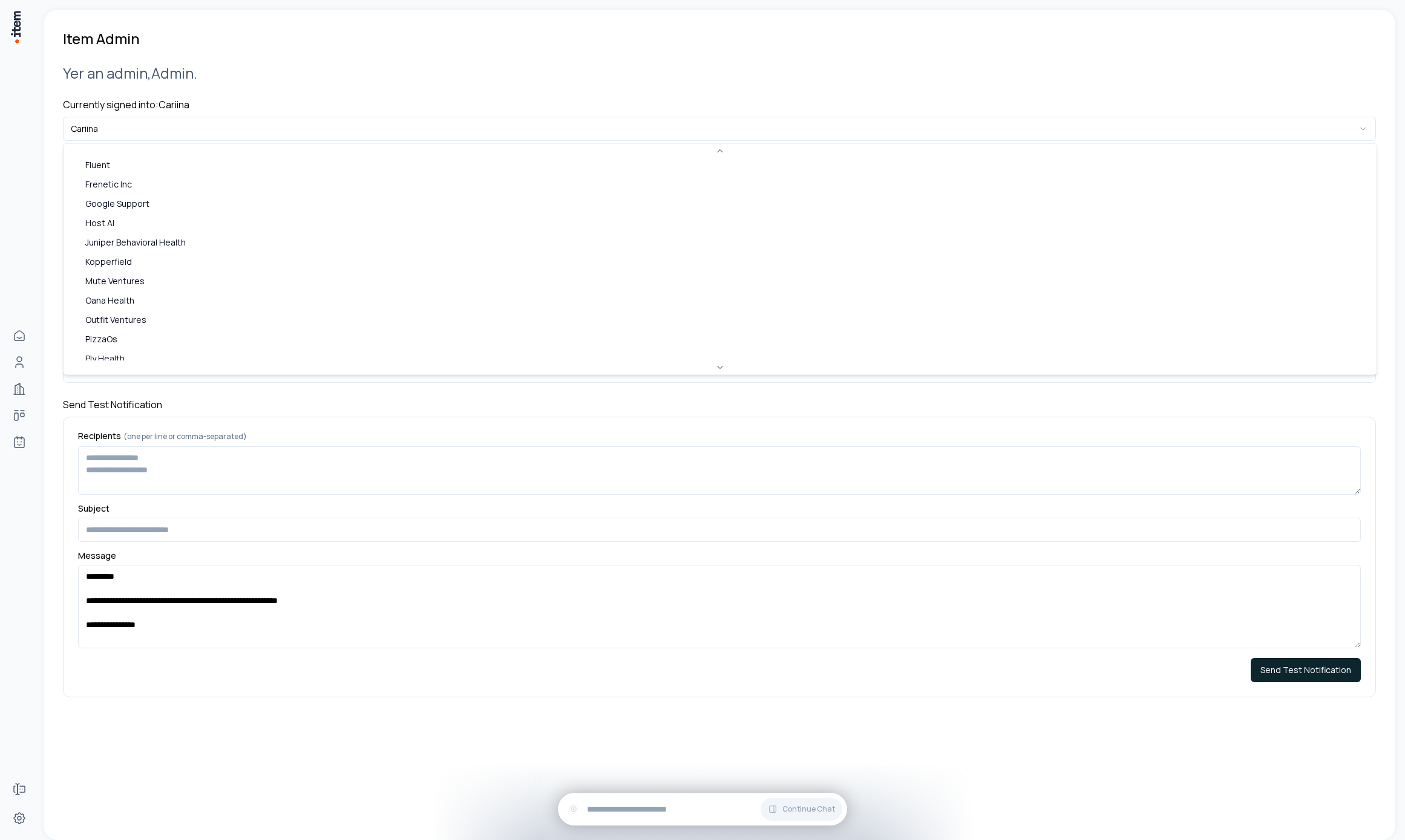
scroll to position [524, 0]
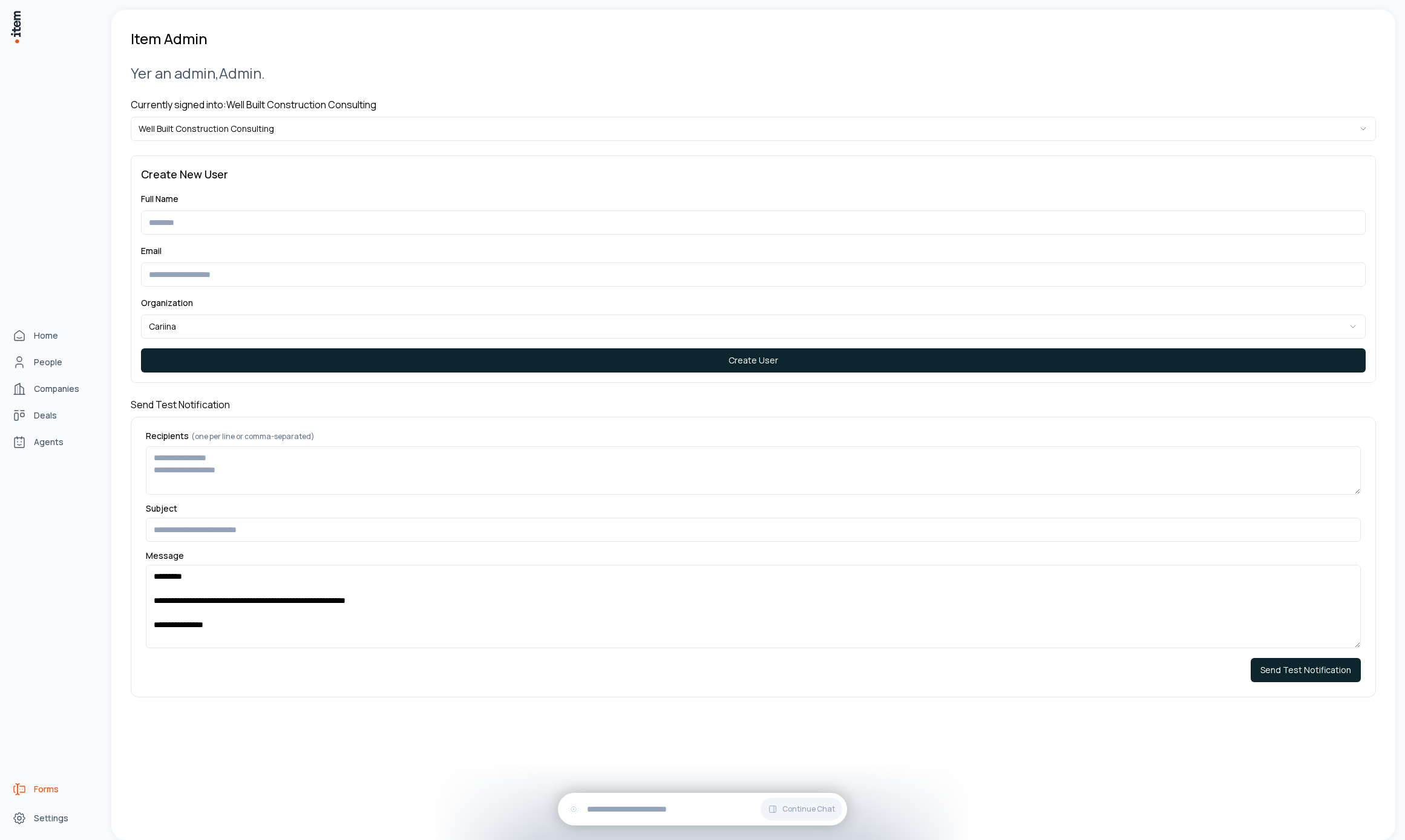
click at [30, 787] on link "Forms" at bounding box center [53, 789] width 92 height 24
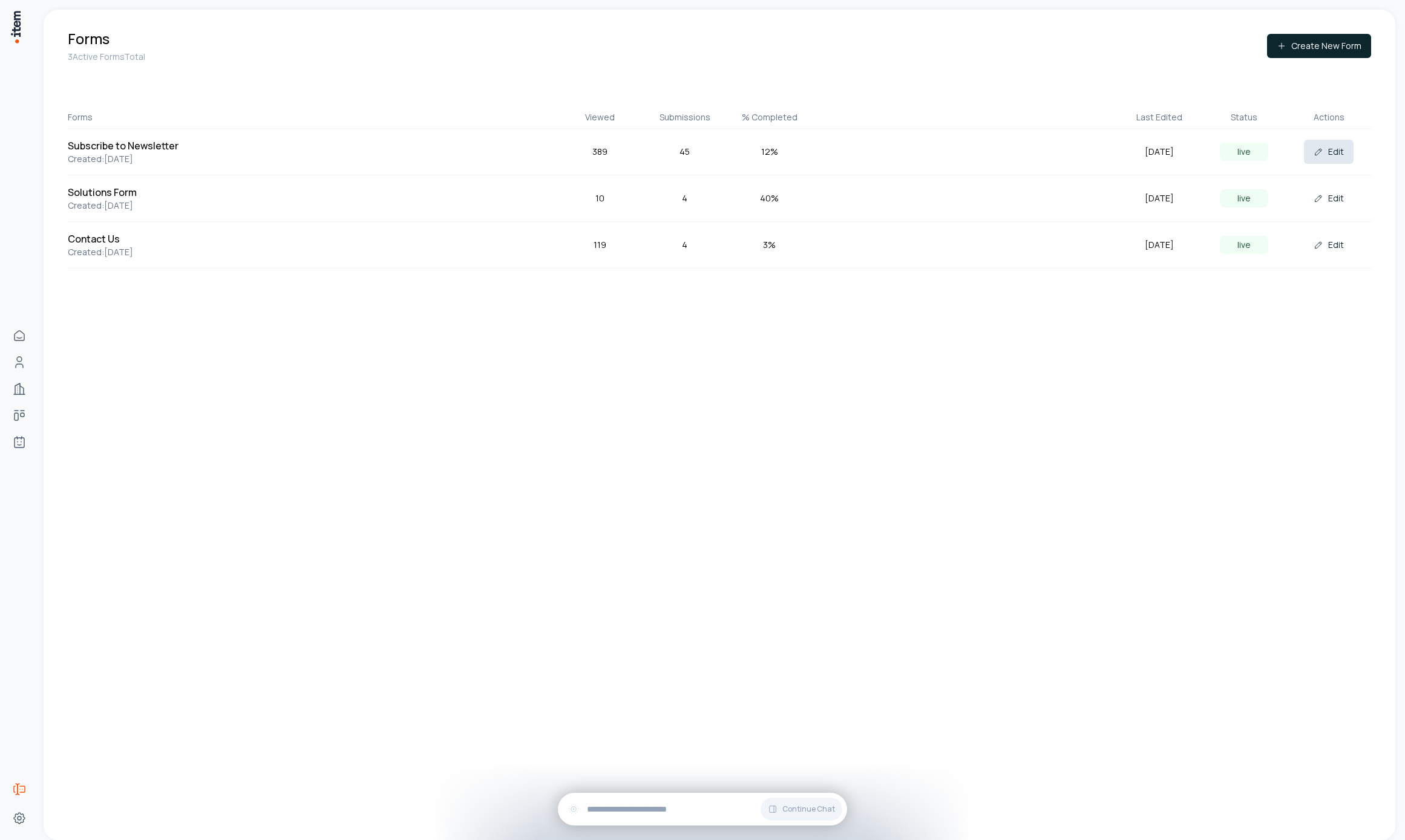
click at [1327, 154] on button "Edit" at bounding box center [1329, 151] width 49 height 24
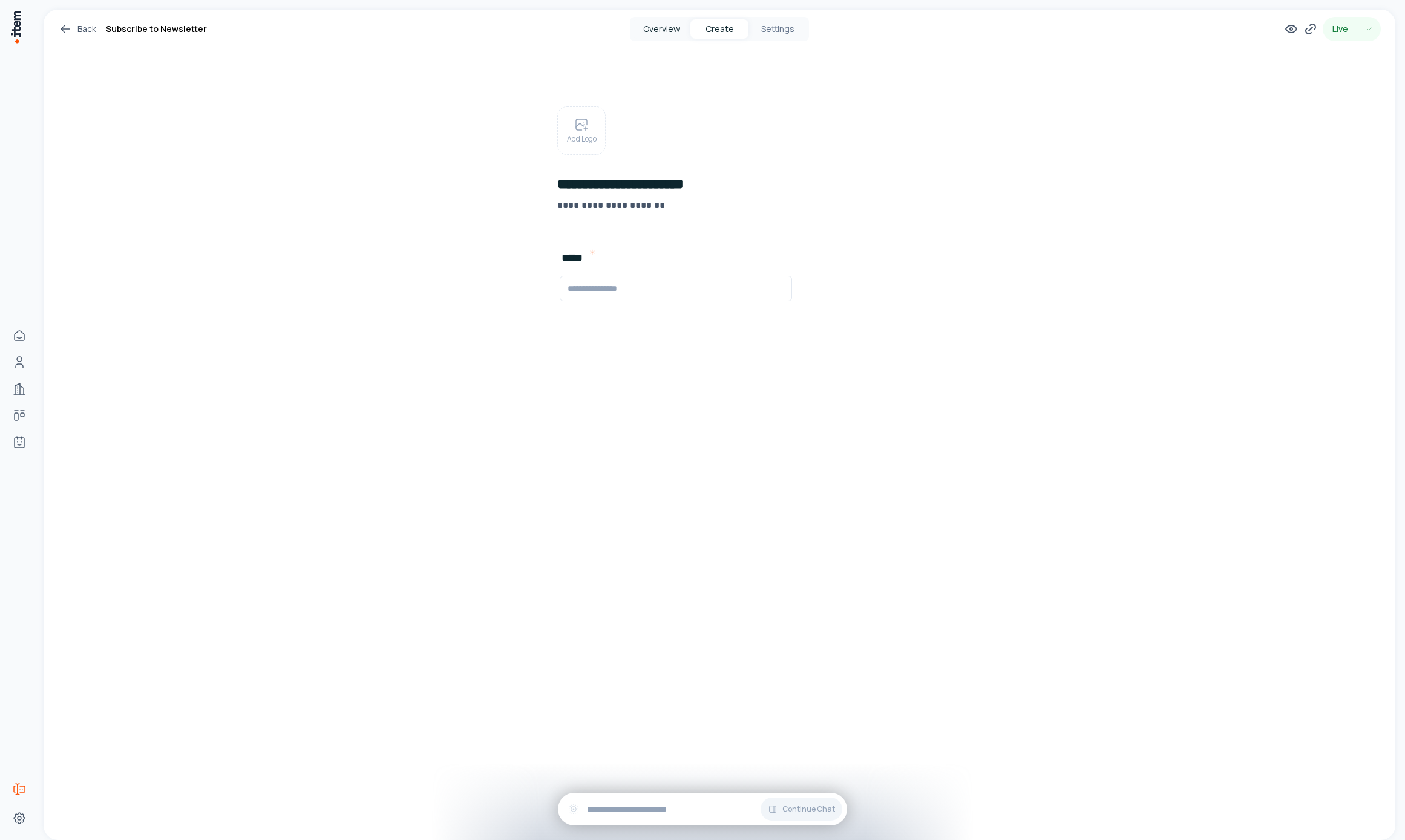
click at [662, 24] on button "Overview" at bounding box center [661, 29] width 58 height 20
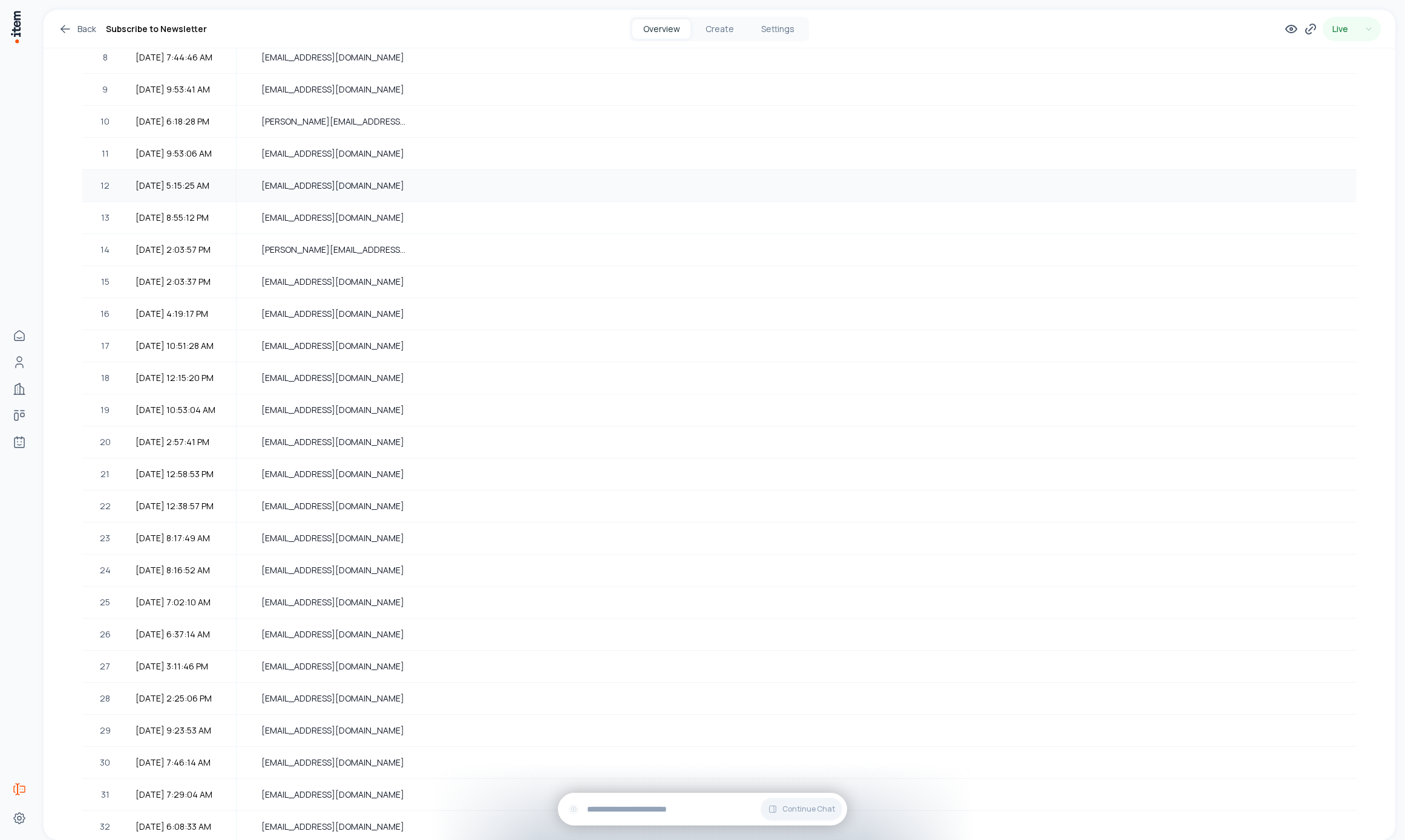
scroll to position [159, 0]
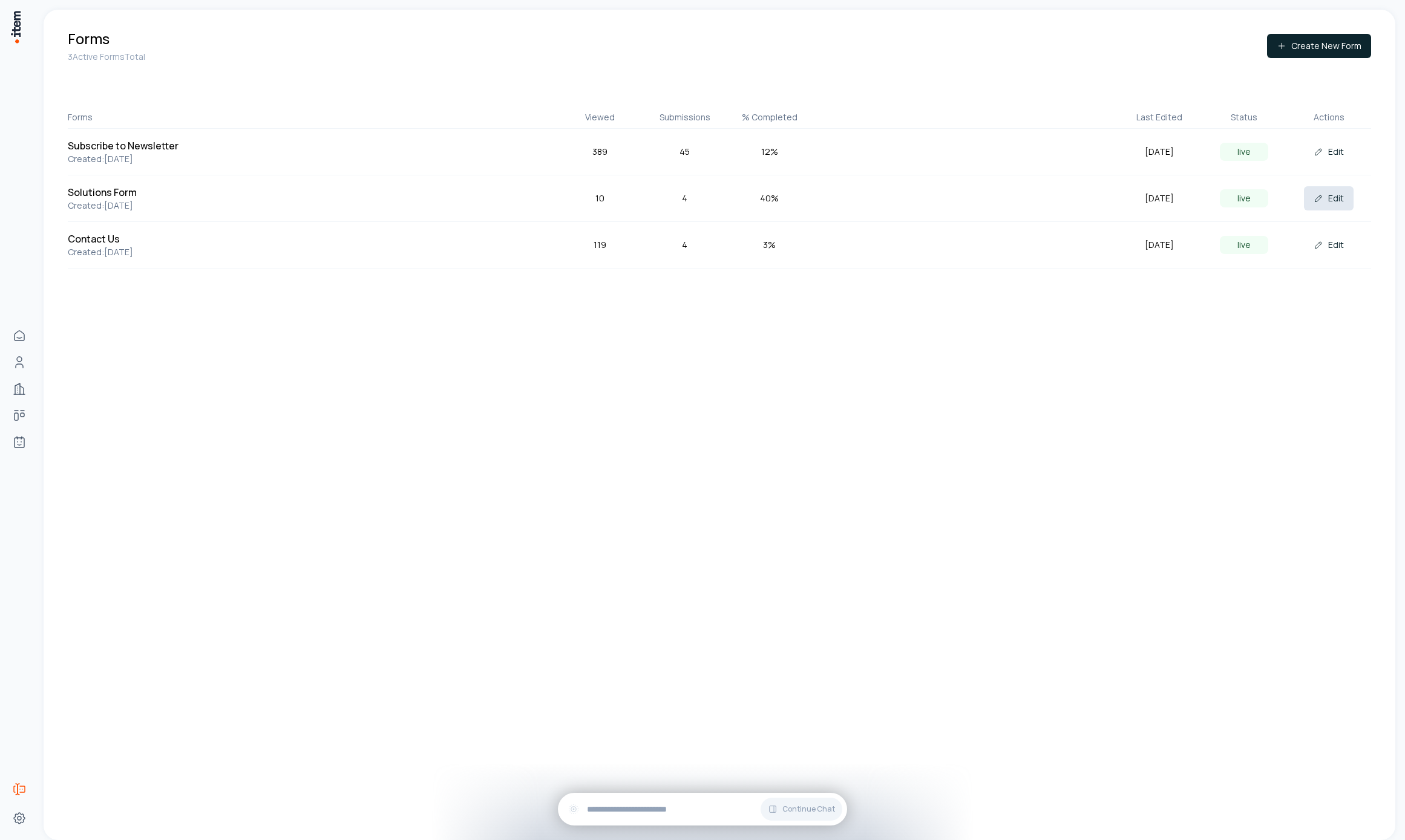
click at [1309, 196] on button "Edit" at bounding box center [1329, 198] width 49 height 24
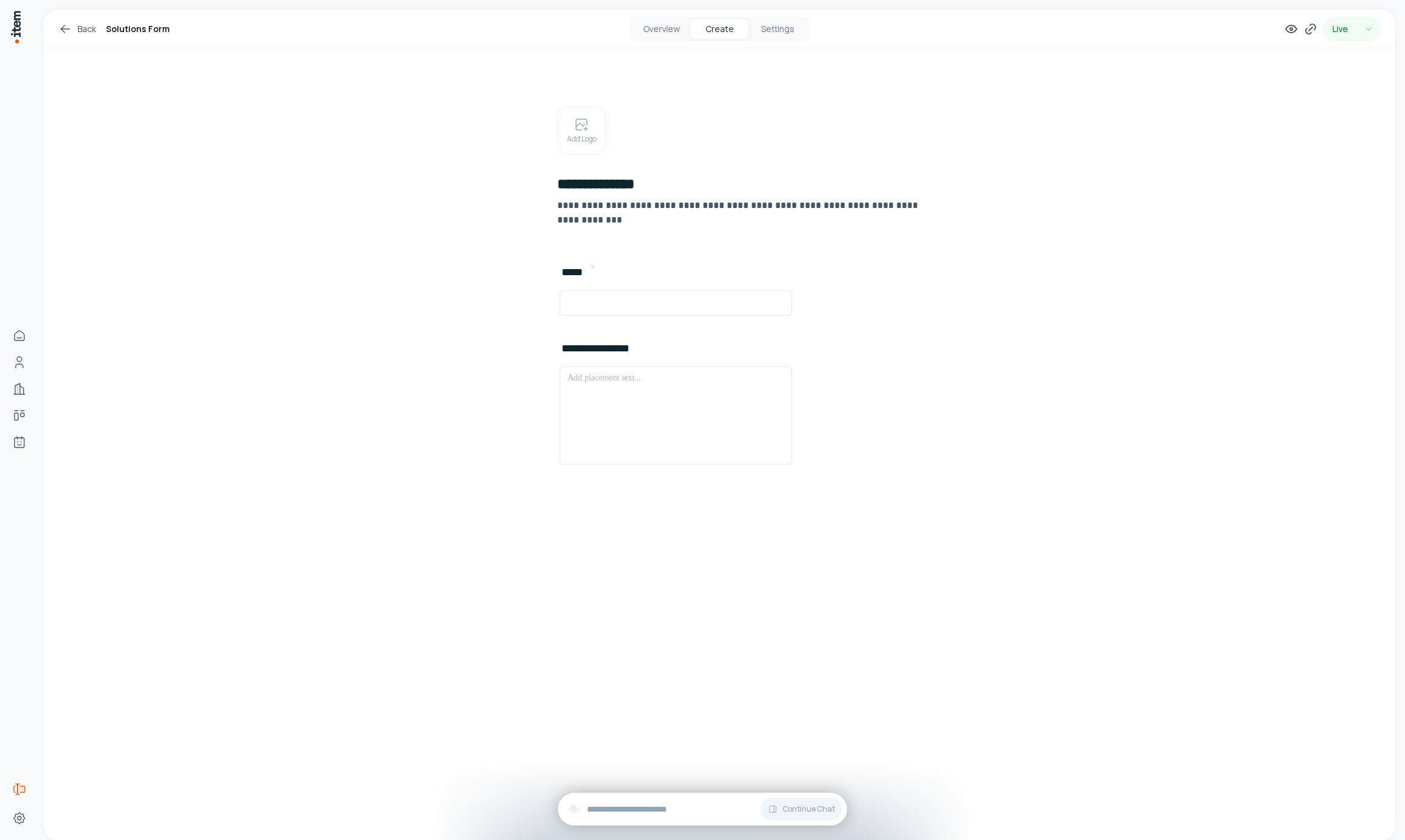
click at [693, 31] on button "Create" at bounding box center [719, 29] width 58 height 20
click at [682, 30] on button "Overview" at bounding box center [661, 29] width 58 height 20
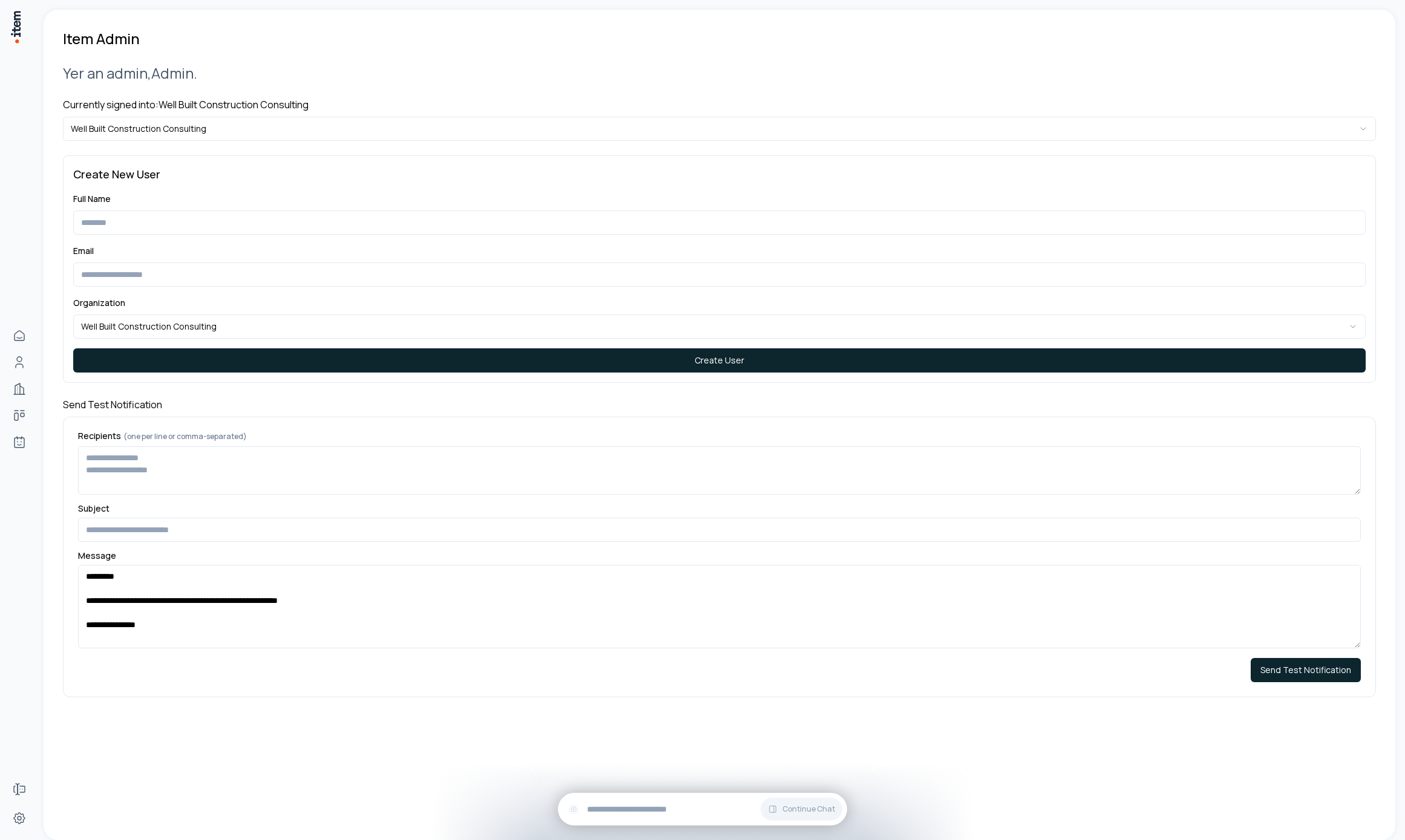
click at [297, 105] on h4 "Currently signed into: Well Built Construction Consulting" at bounding box center [719, 104] width 1313 height 14
drag, startPoint x: 297, startPoint y: 149, endPoint x: 294, endPoint y: 138, distance: 11.4
click at [297, 148] on div "**********" at bounding box center [719, 381] width 1313 height 664
click at [287, 115] on div "Currently signed into: Well Built Construction Consulting Well Built Constructi…" at bounding box center [719, 119] width 1313 height 43
click at [222, 117] on html "**********" at bounding box center [702, 420] width 1405 height 840
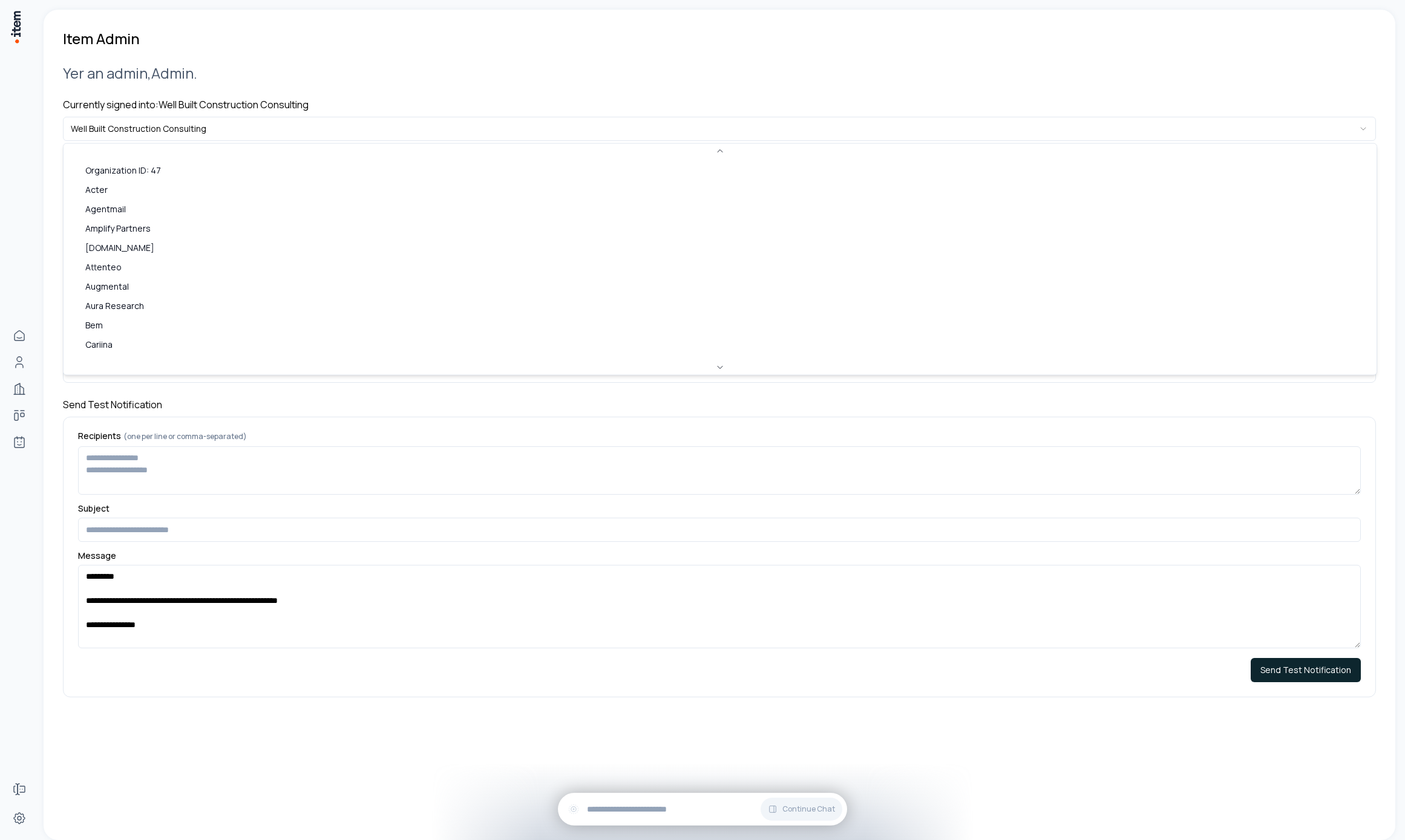
scroll to position [38, 0]
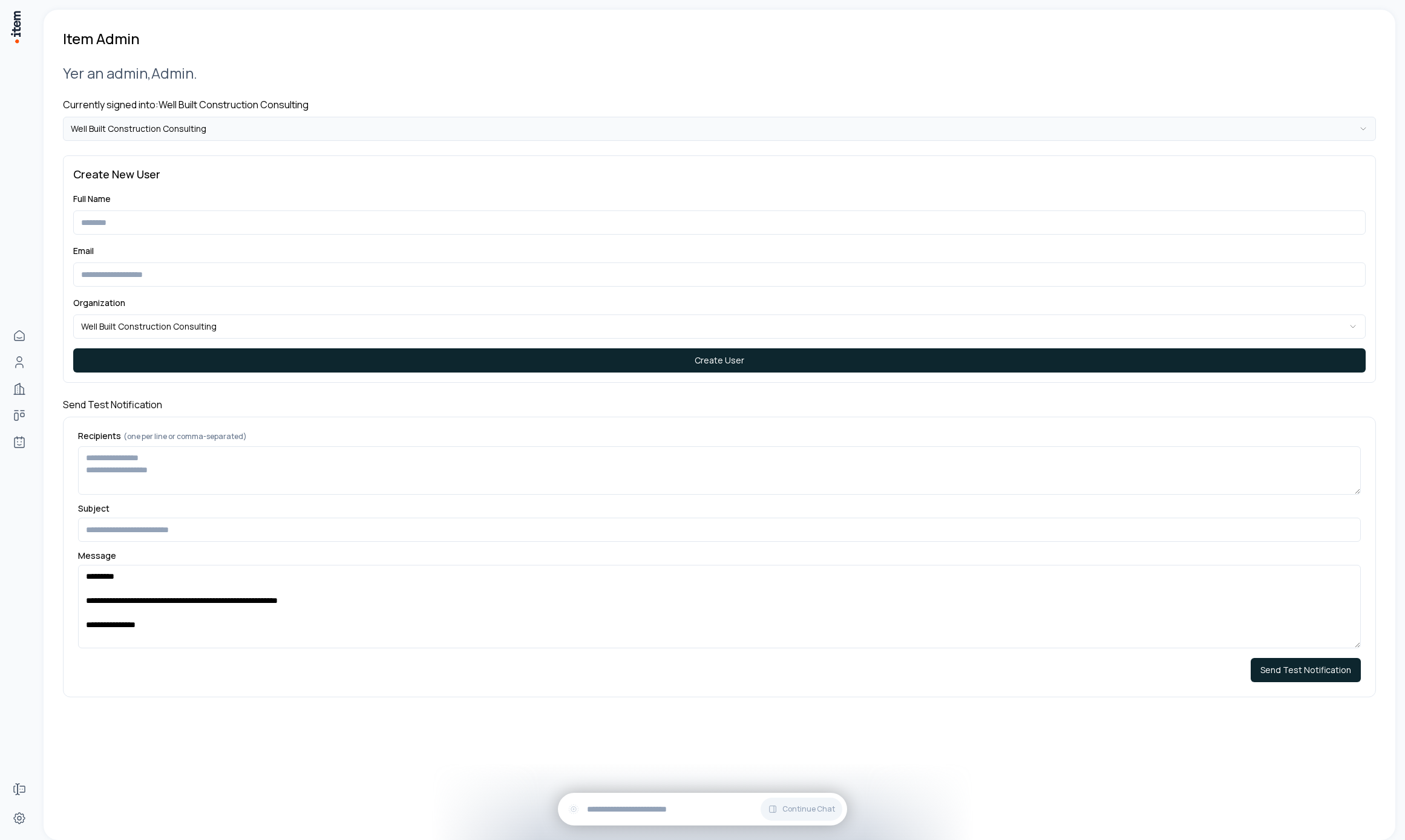
click at [155, 115] on html "**********" at bounding box center [702, 420] width 1405 height 840
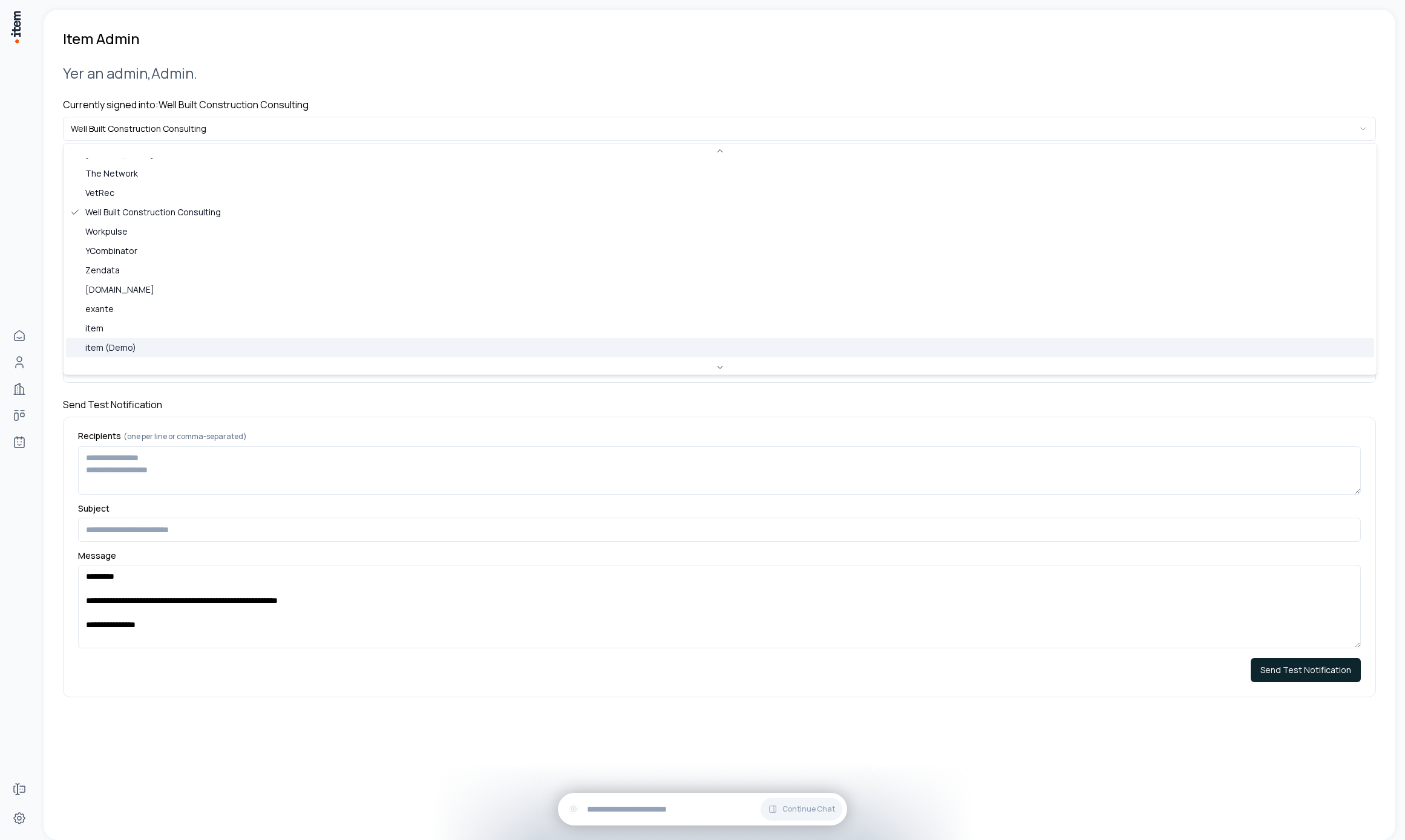
scroll to position [524, 0]
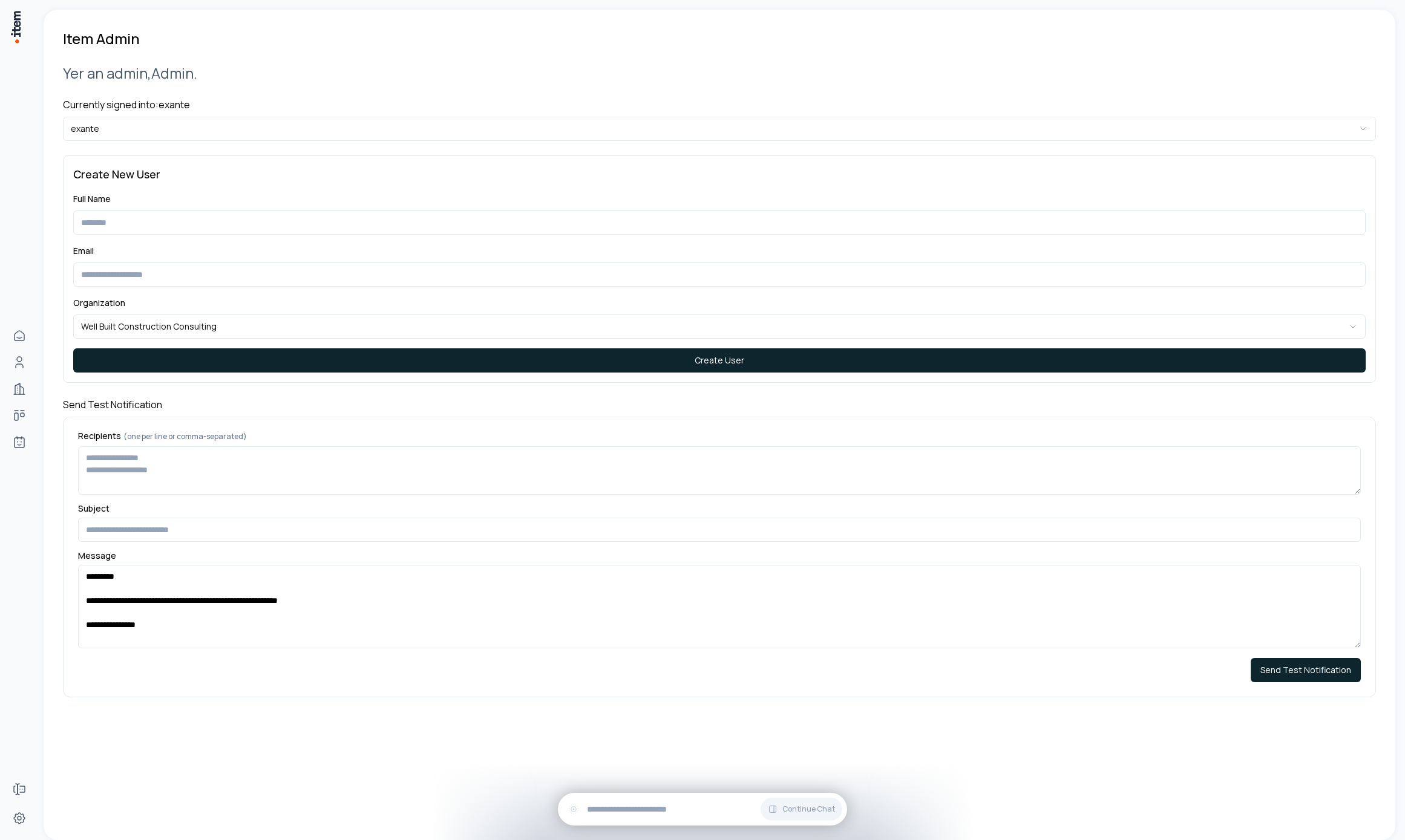
click at [130, 115] on div "Currently signed into: exante exante" at bounding box center [719, 119] width 1313 height 43
click at [133, 129] on html "**********" at bounding box center [702, 420] width 1405 height 840
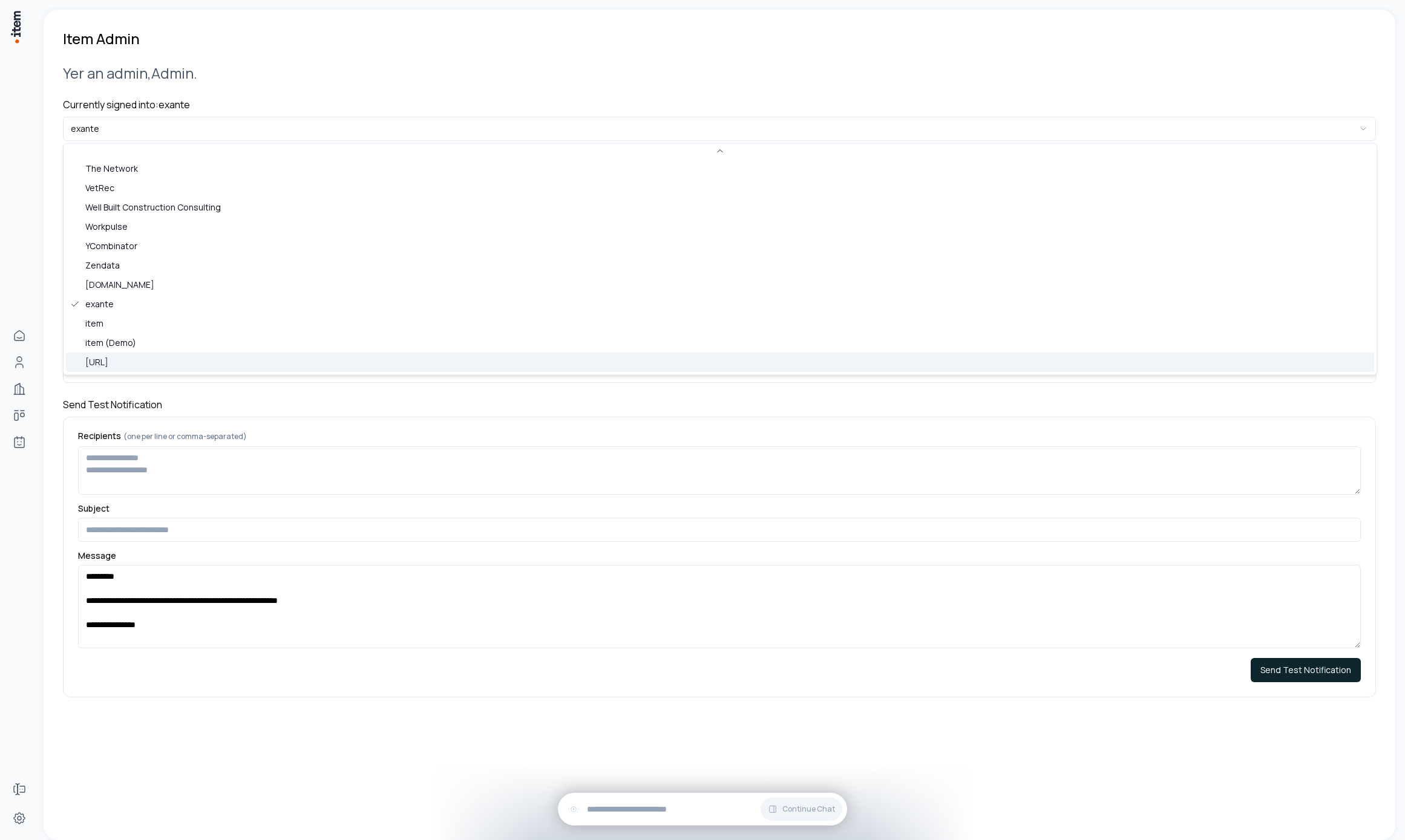
scroll to position [536, 0]
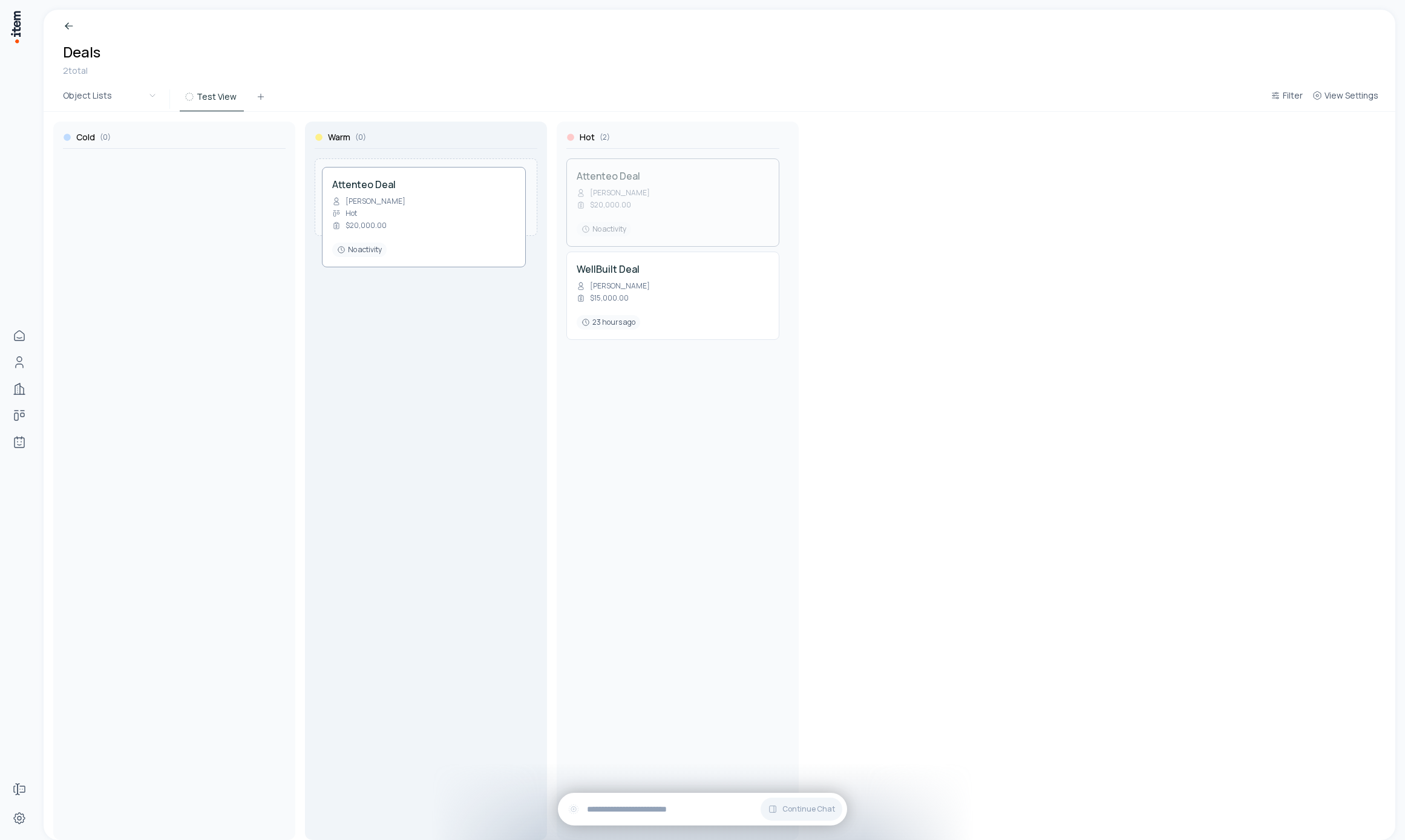
drag, startPoint x: 683, startPoint y: 206, endPoint x: 441, endPoint y: 213, distance: 242.1
click at [441, 213] on div "Cold ( 0 ) Warm ( 0 ) Hot ( 2 ) Attenteo Deal [PERSON_NAME] $20,000.00 No activ…" at bounding box center [719, 475] width 1351 height 728
click at [1082, 502] on div "Cold ( 0 ) Warm ( 1 ) Attenteo Deal [PERSON_NAME] $20,000.00 just now Hot ( 1 )…" at bounding box center [719, 475] width 1333 height 728
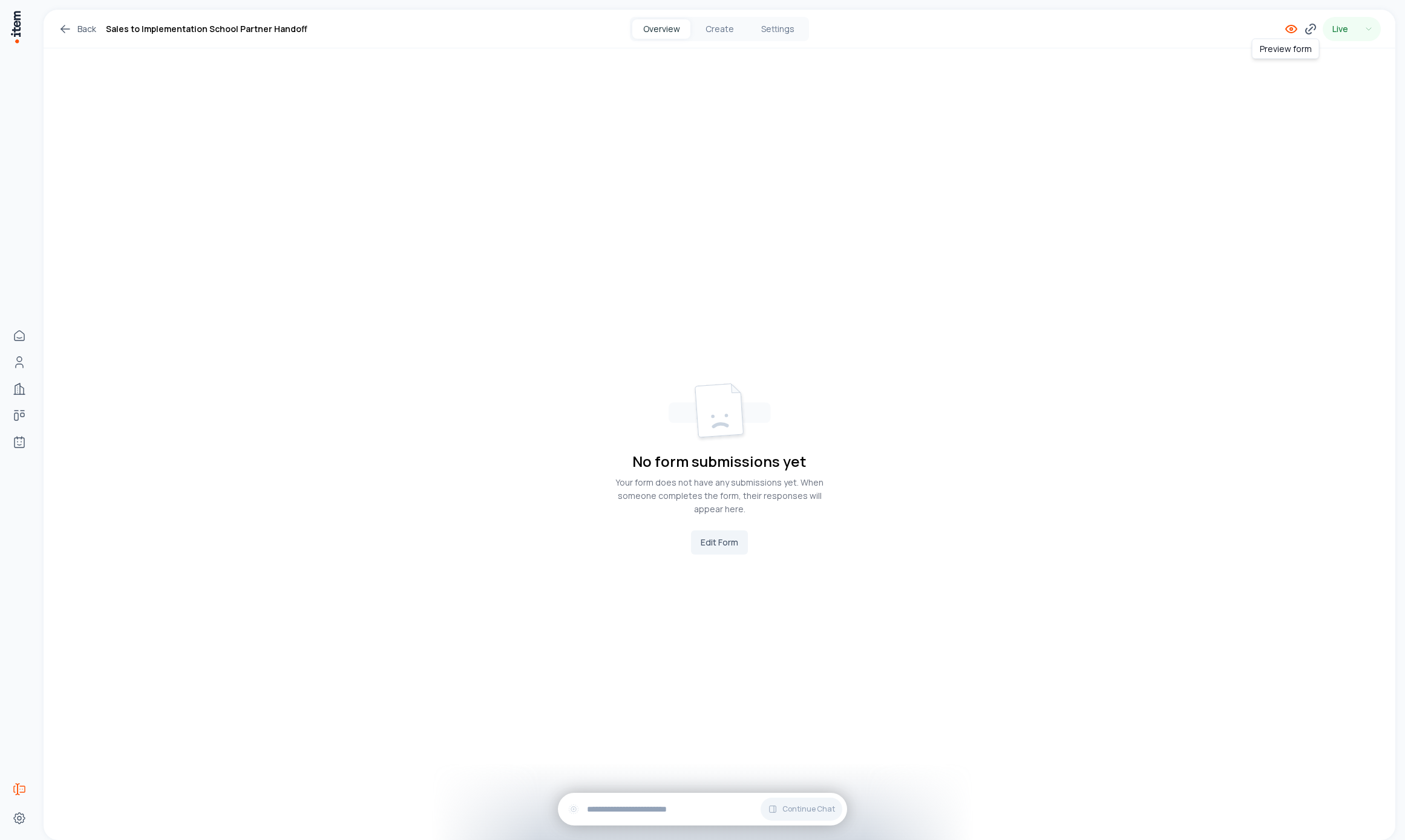
click at [1284, 28] on icon at bounding box center [1291, 29] width 14 height 14
click at [1275, 23] on div "Live" at bounding box center [1160, 28] width 441 height 24
click at [1284, 25] on icon at bounding box center [1291, 29] width 14 height 14
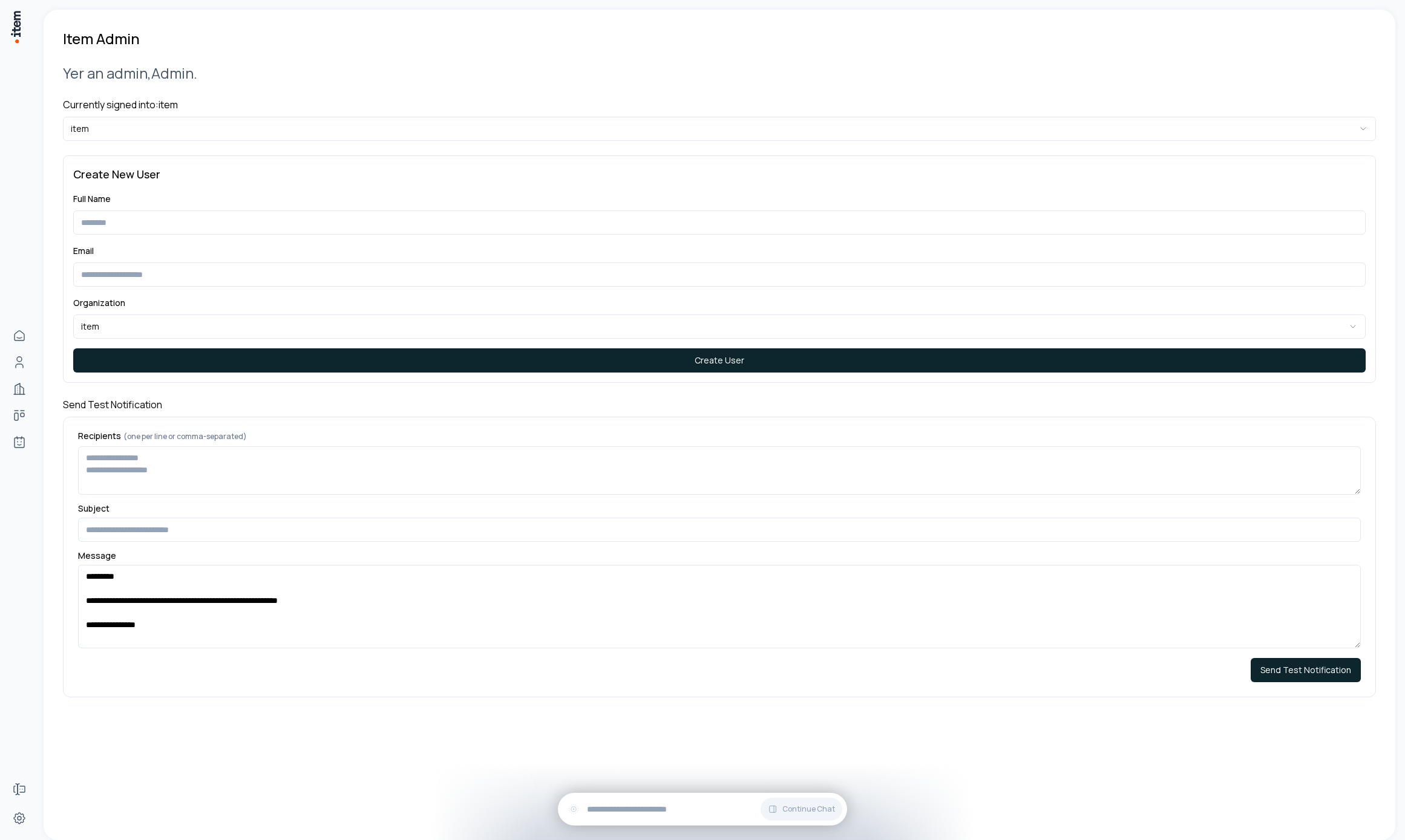
click at [217, 135] on html "**********" at bounding box center [702, 420] width 1405 height 840
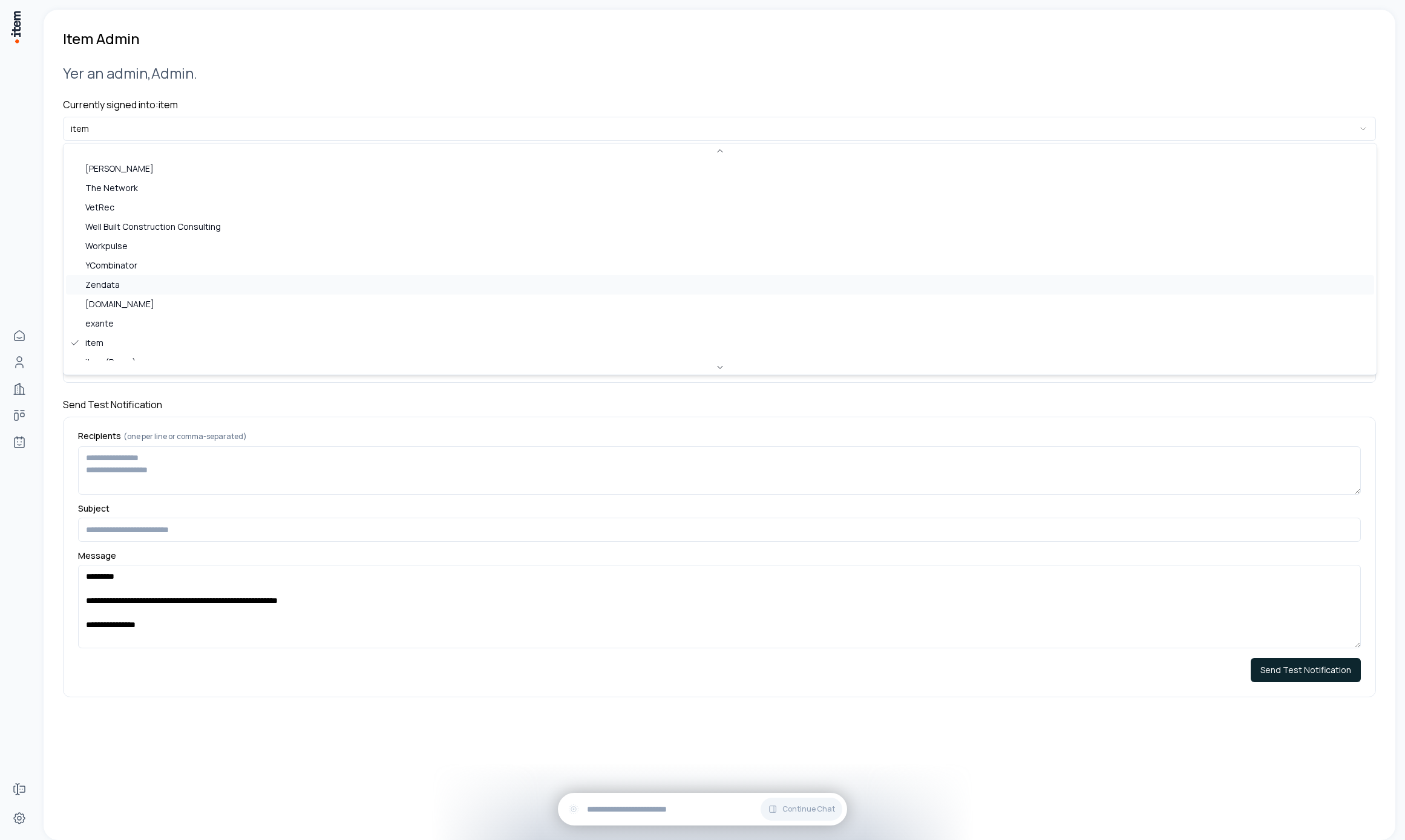
scroll to position [524, 0]
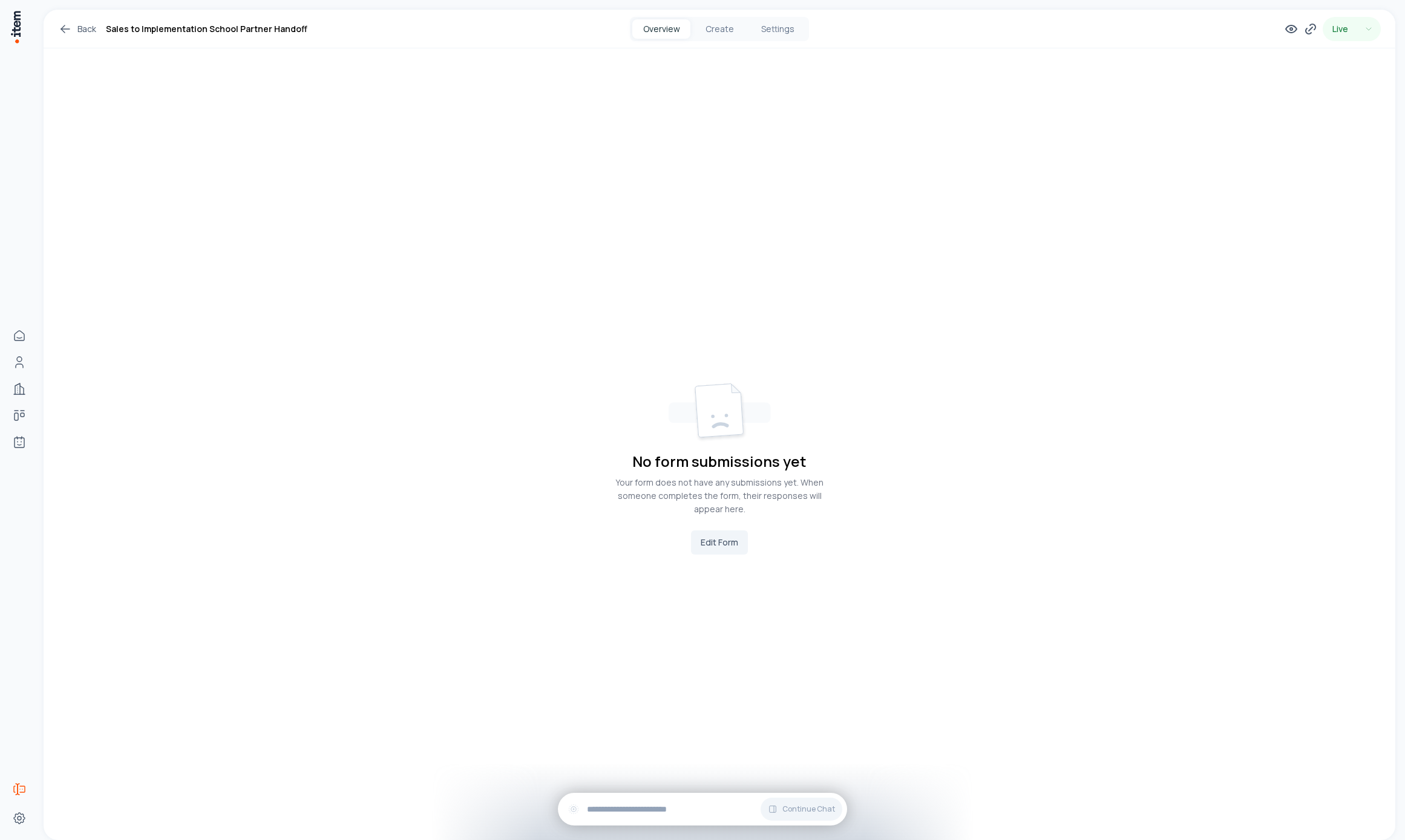
click at [249, 20] on div "Back Sales to Implementation School Partner Handoff Overview Create Settings Li…" at bounding box center [719, 28] width 1351 height 38
click at [250, 31] on h1 "Sales to Implementation School Partner Handoff" at bounding box center [207, 29] width 202 height 14
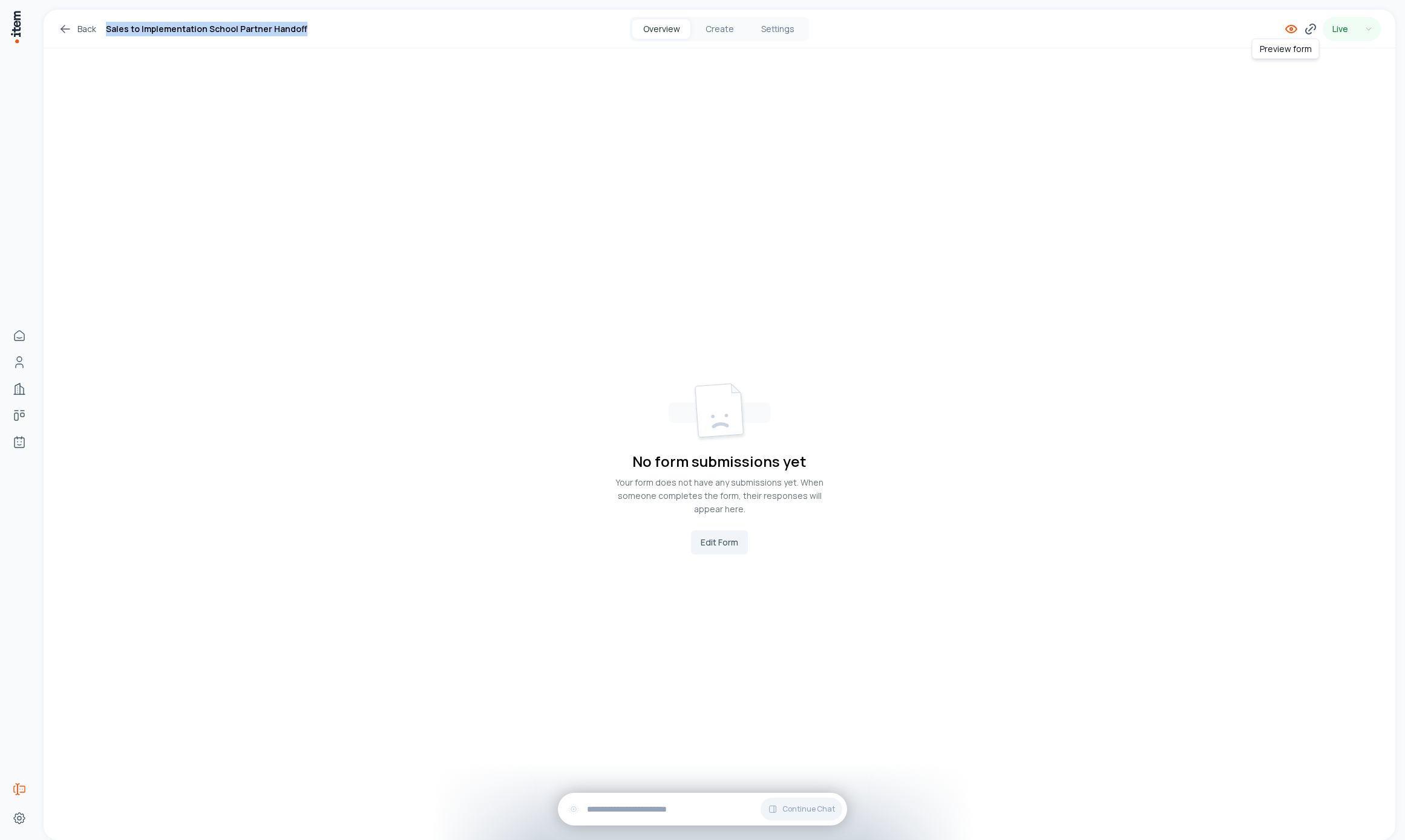
click at [1284, 32] on icon at bounding box center [1291, 29] width 14 height 14
click at [372, 83] on div "No form submissions yet Your form does not have any submissions yet. When someo…" at bounding box center [719, 468] width 1351 height 840
click at [729, 26] on button "Create" at bounding box center [719, 29] width 58 height 20
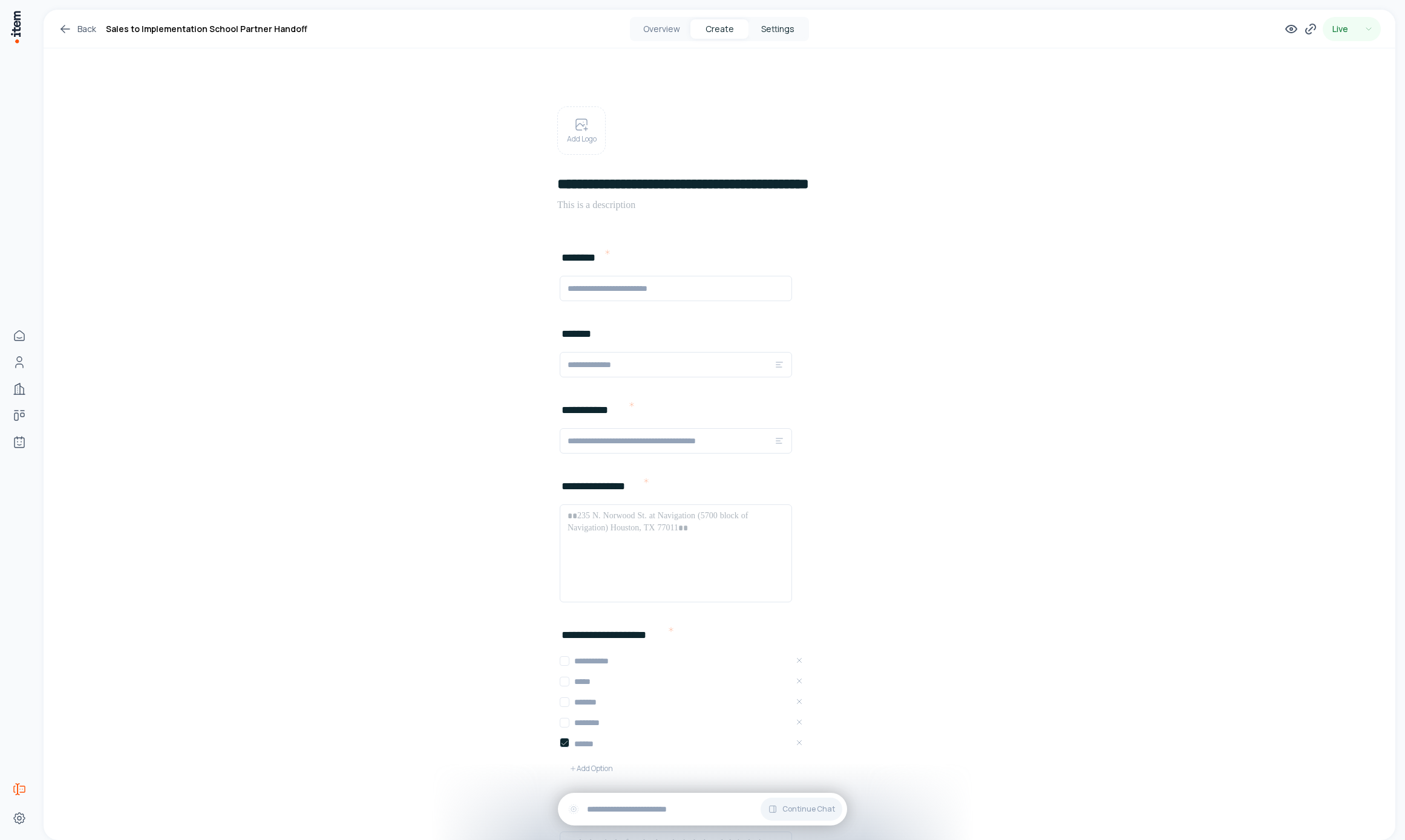
click at [795, 28] on button "Settings" at bounding box center [777, 29] width 58 height 20
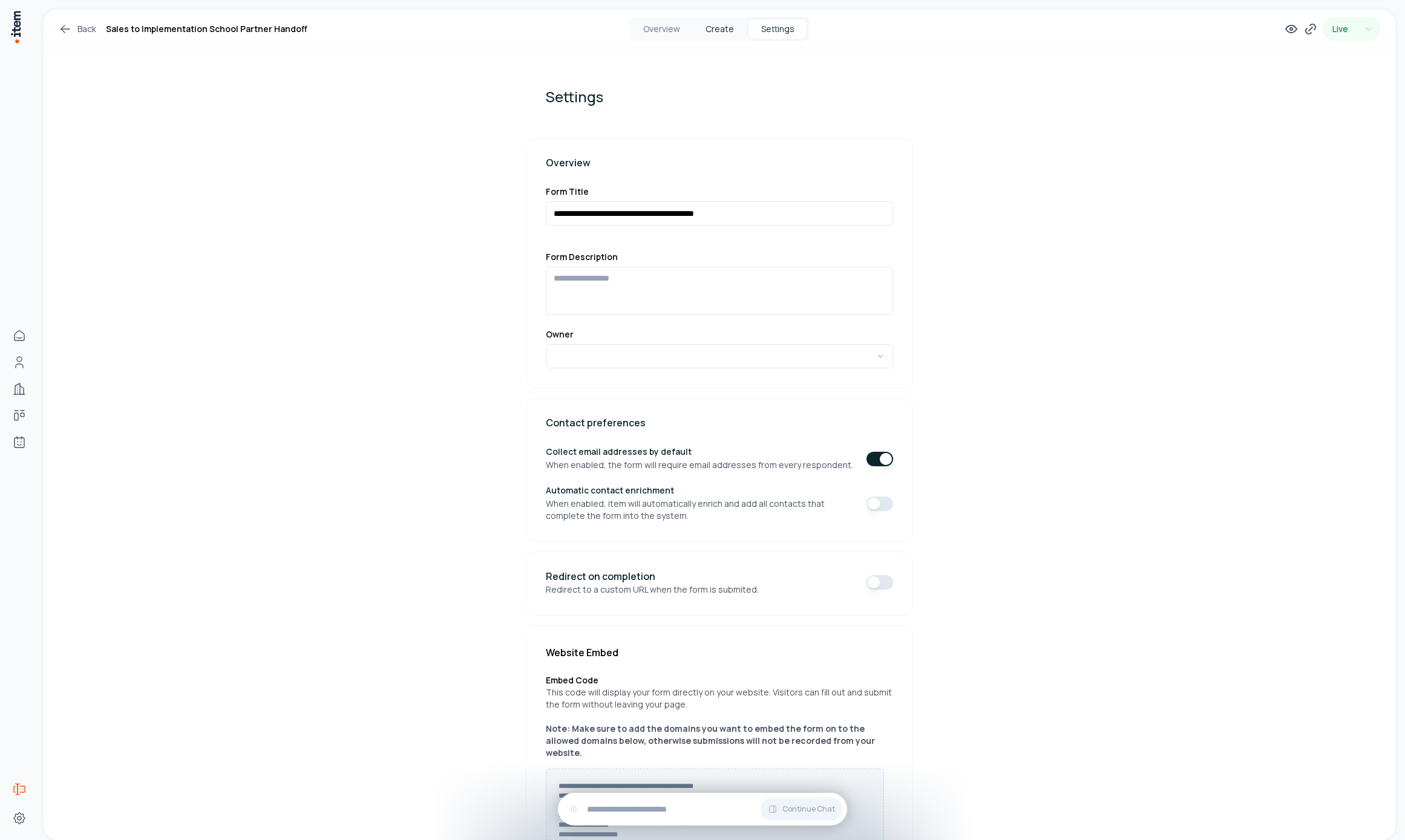
click at [715, 35] on button "Create" at bounding box center [719, 29] width 58 height 20
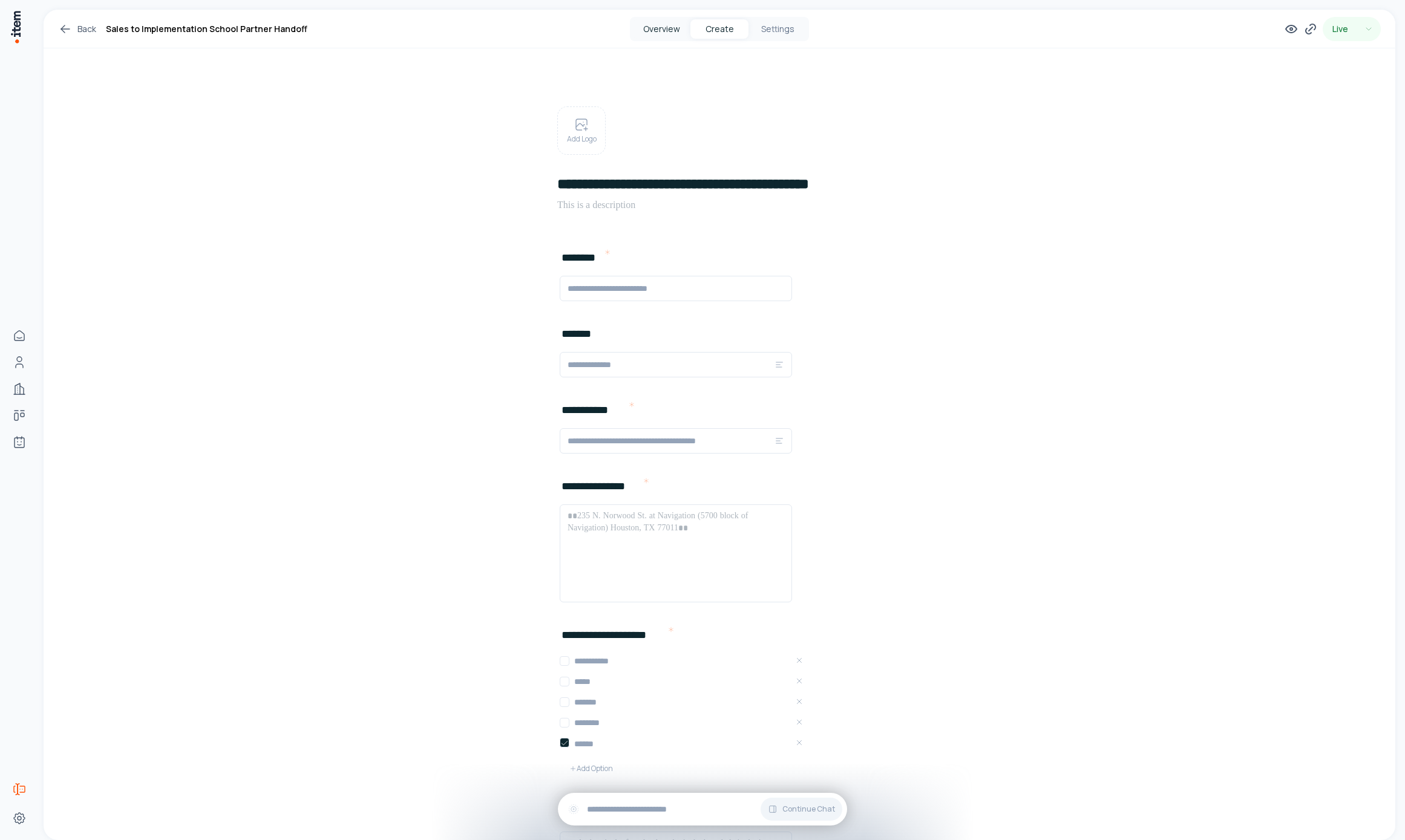
click at [675, 30] on button "Overview" at bounding box center [661, 29] width 58 height 20
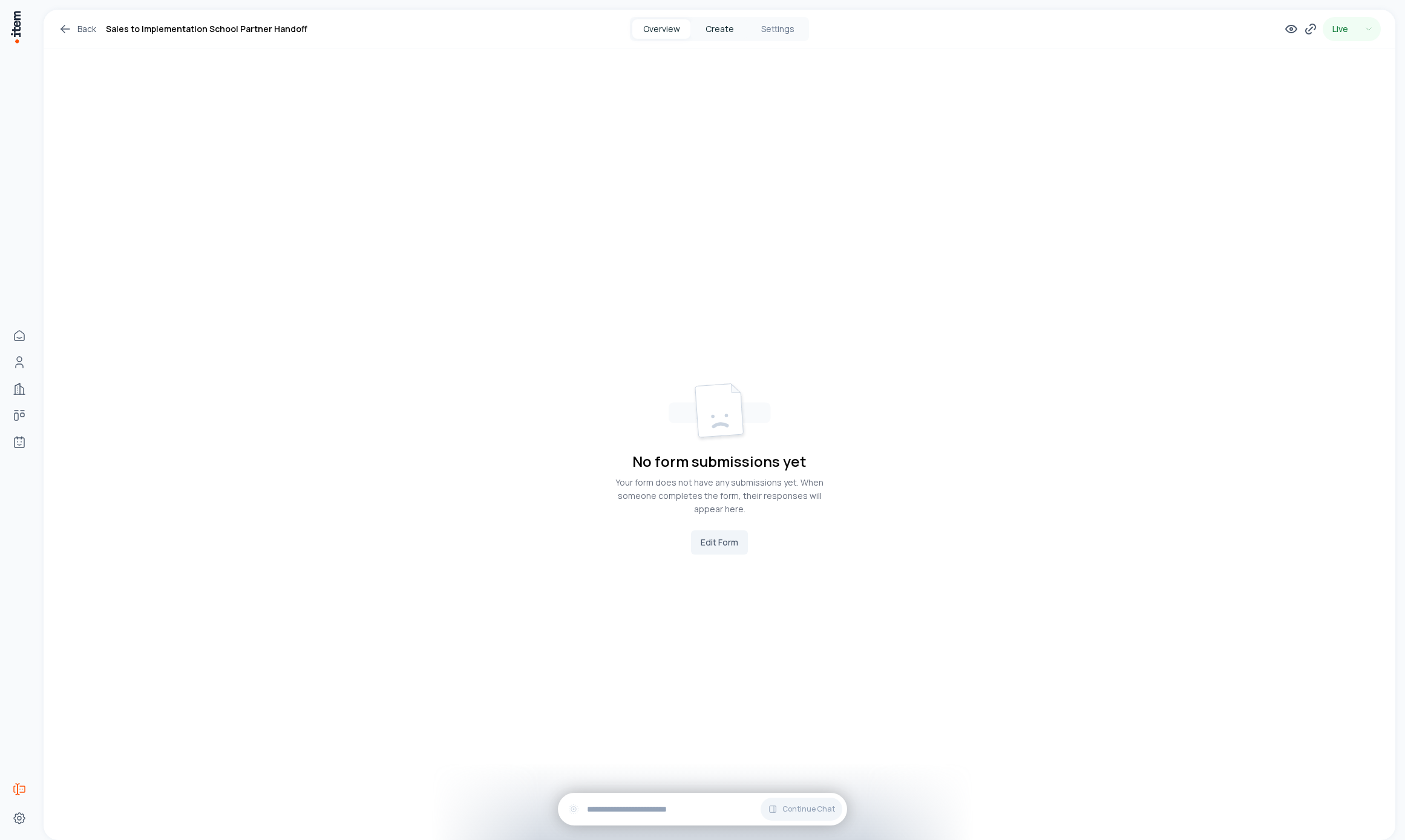
click at [708, 35] on button "Create" at bounding box center [719, 29] width 58 height 20
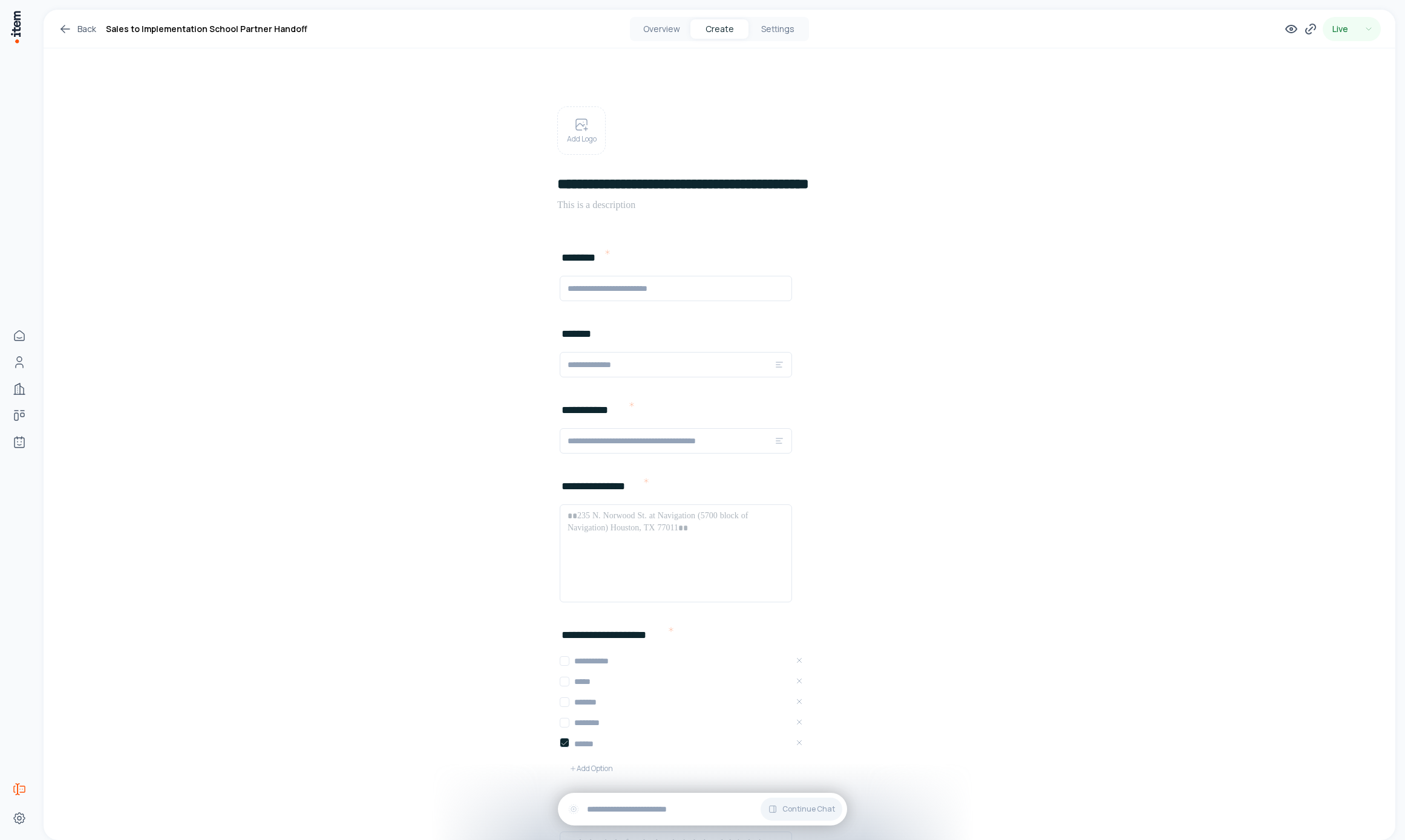
click at [761, 46] on div "Back Sales to Implementation School Partner Handoff Overview Create Settings Li…" at bounding box center [719, 28] width 1351 height 38
click at [763, 41] on div "Back Sales to Implementation School Partner Handoff Overview Create Settings Li…" at bounding box center [719, 28] width 1351 height 38
click at [767, 31] on button "Settings" at bounding box center [777, 29] width 58 height 20
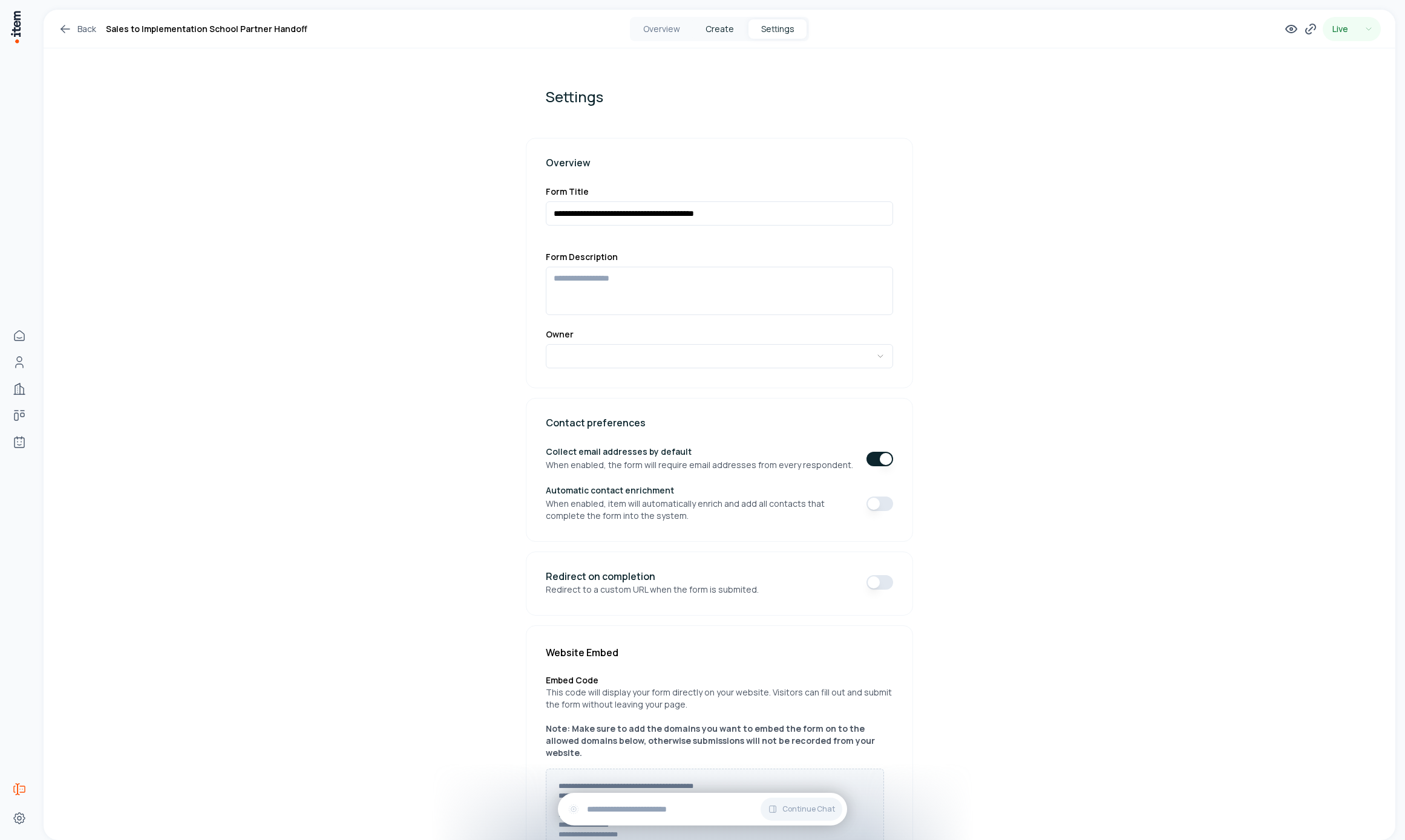
click at [715, 32] on button "Create" at bounding box center [719, 29] width 58 height 20
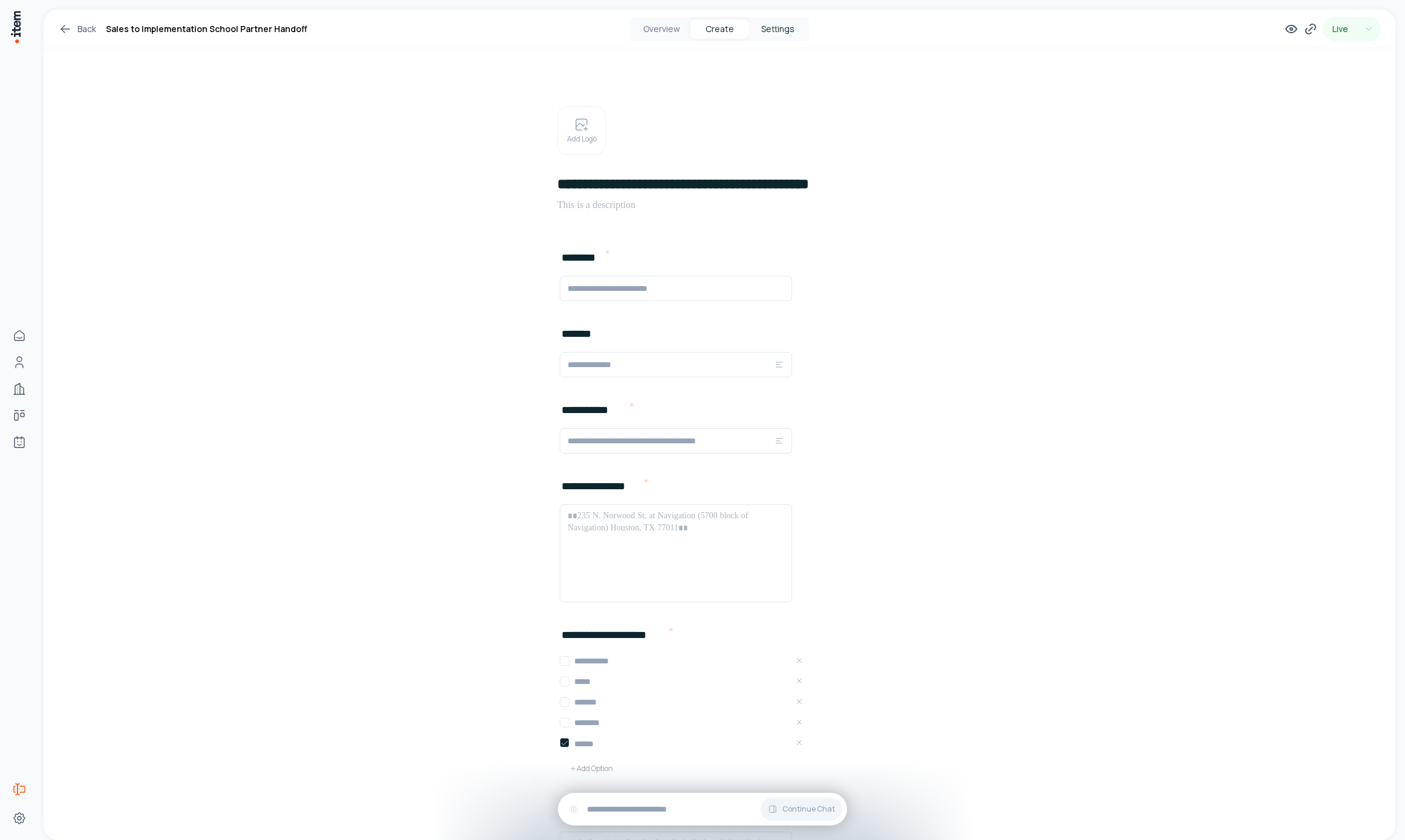
click at [757, 34] on button "Settings" at bounding box center [777, 29] width 58 height 20
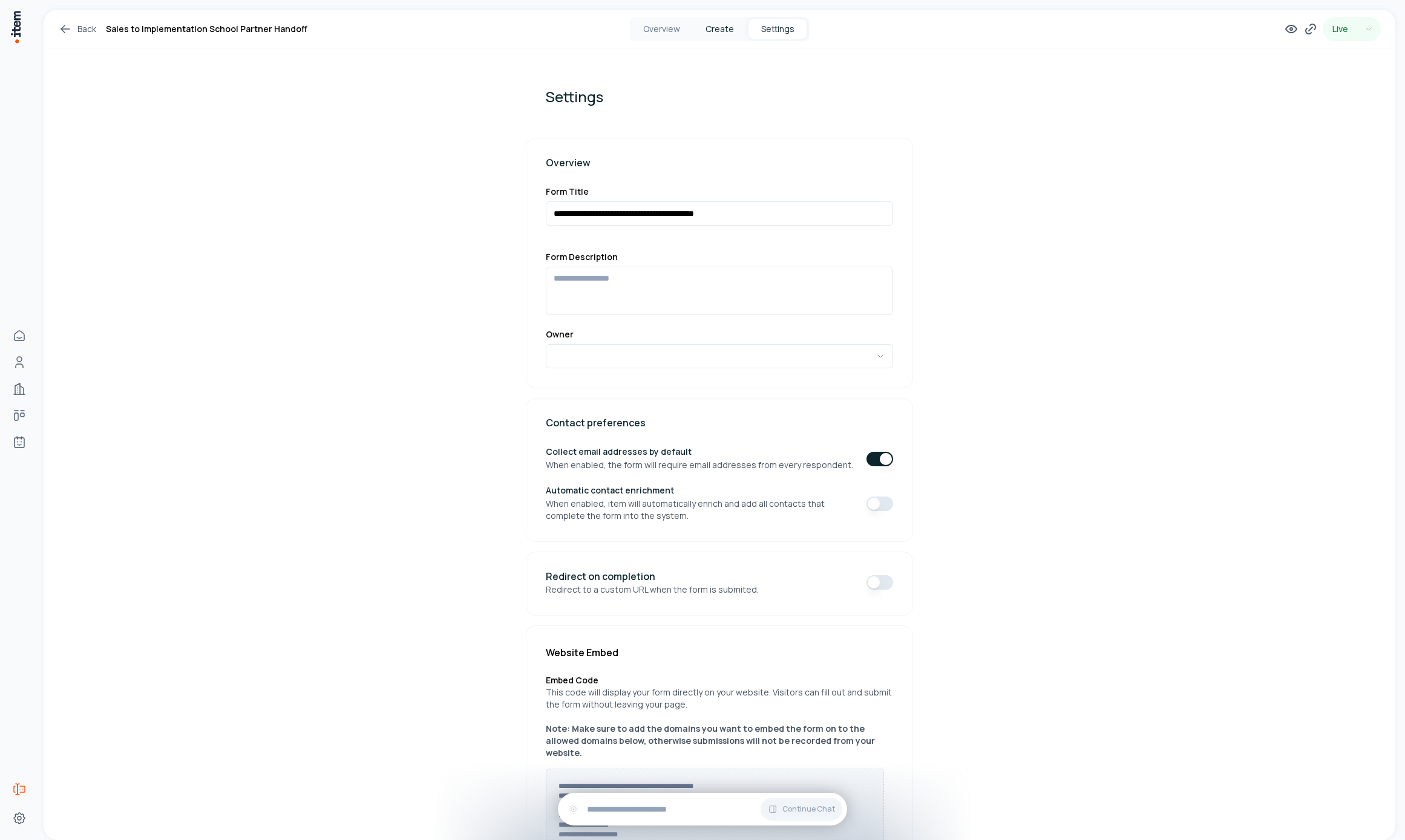
click at [707, 20] on button "Create" at bounding box center [719, 29] width 58 height 20
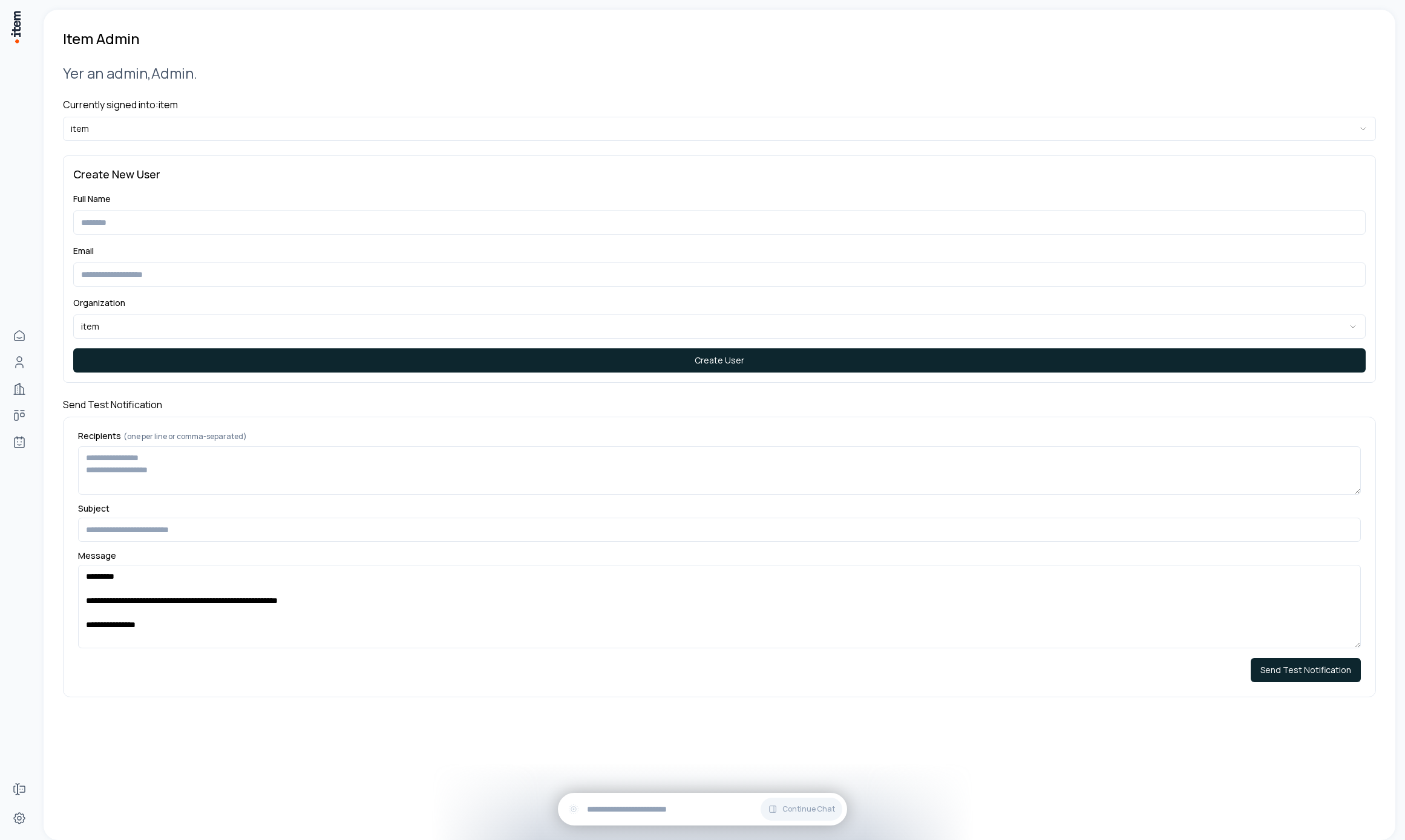
click at [214, 149] on div "**********" at bounding box center [719, 381] width 1313 height 664
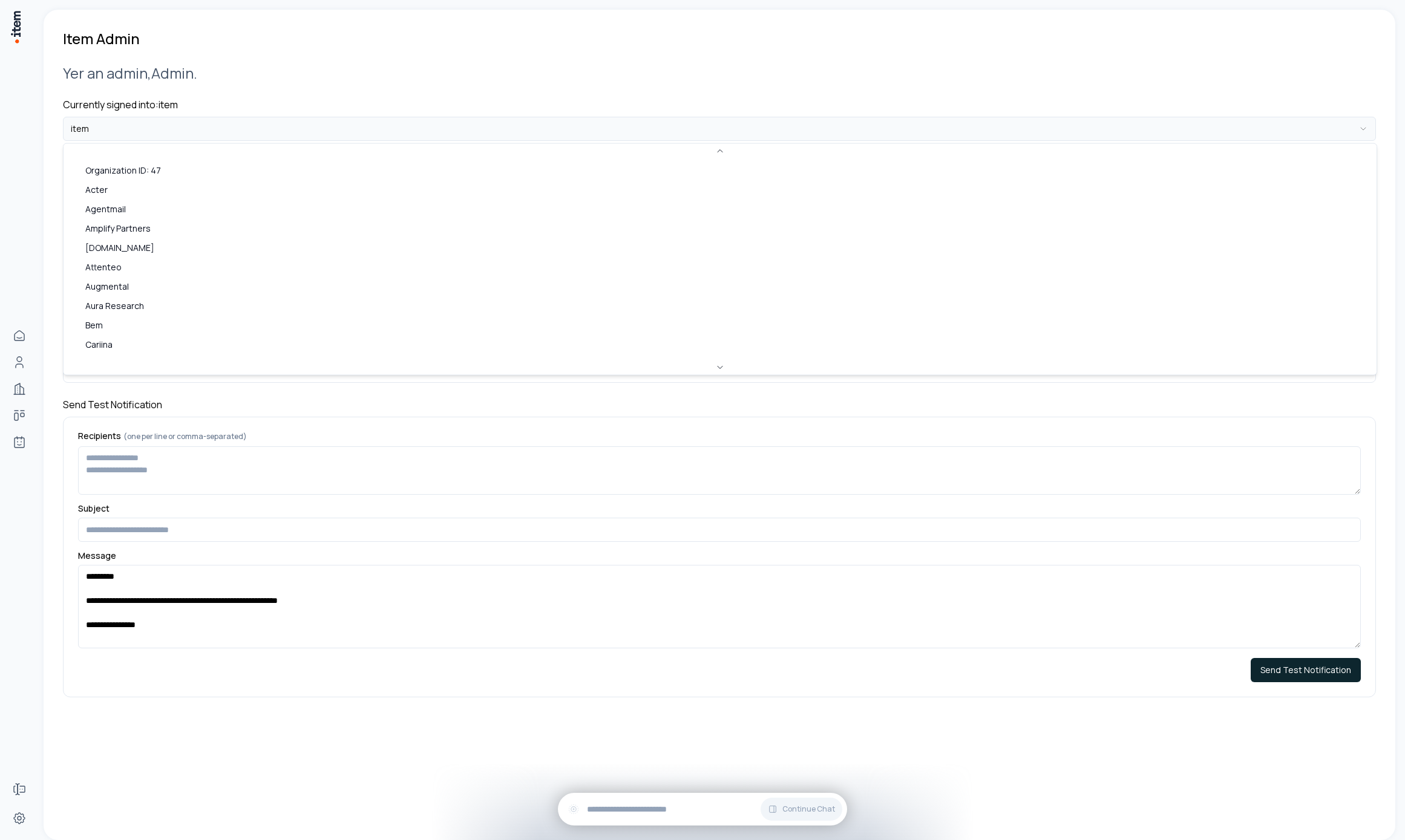
click at [205, 135] on html "**********" at bounding box center [702, 420] width 1405 height 840
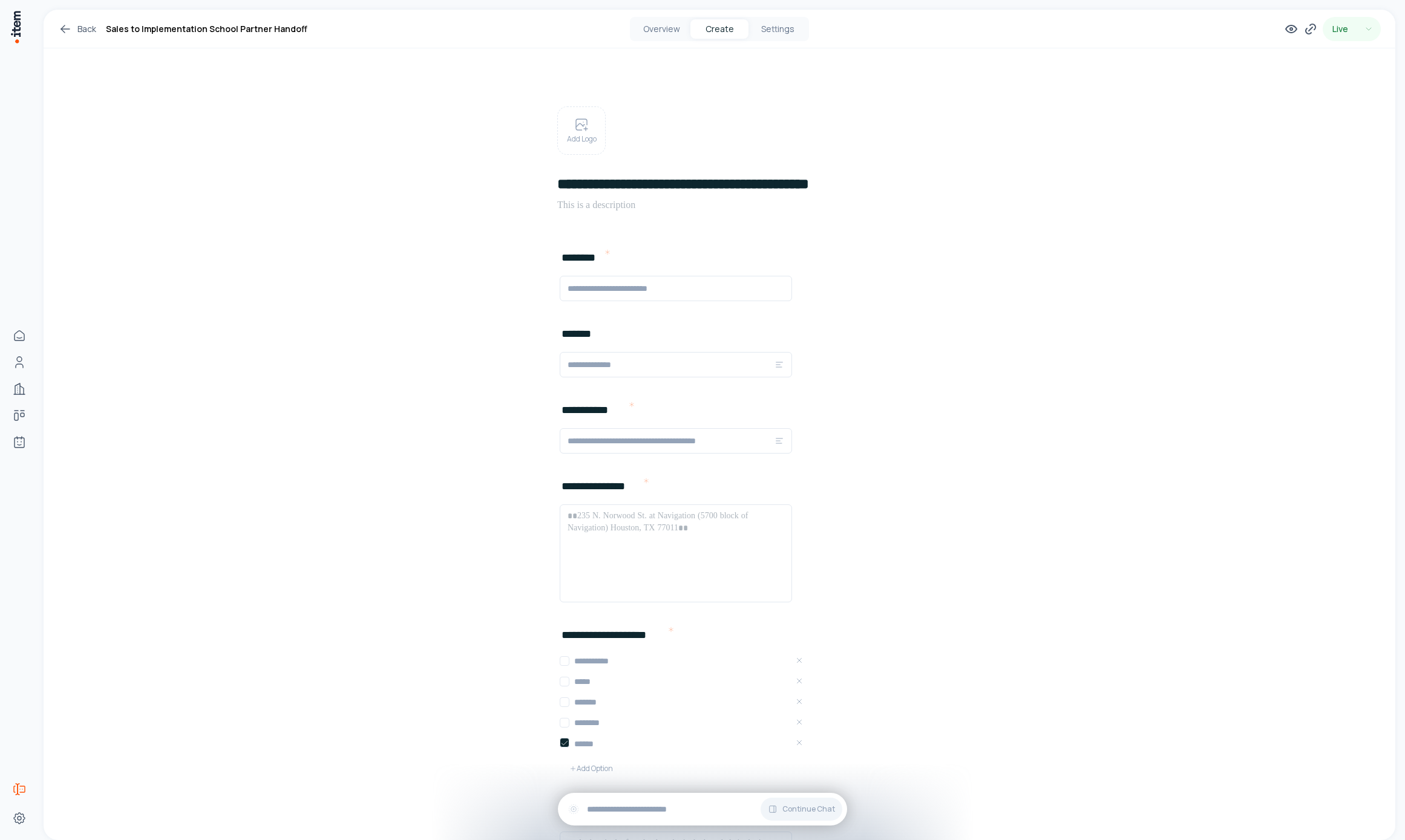
click at [684, 24] on button "Overview" at bounding box center [661, 29] width 58 height 20
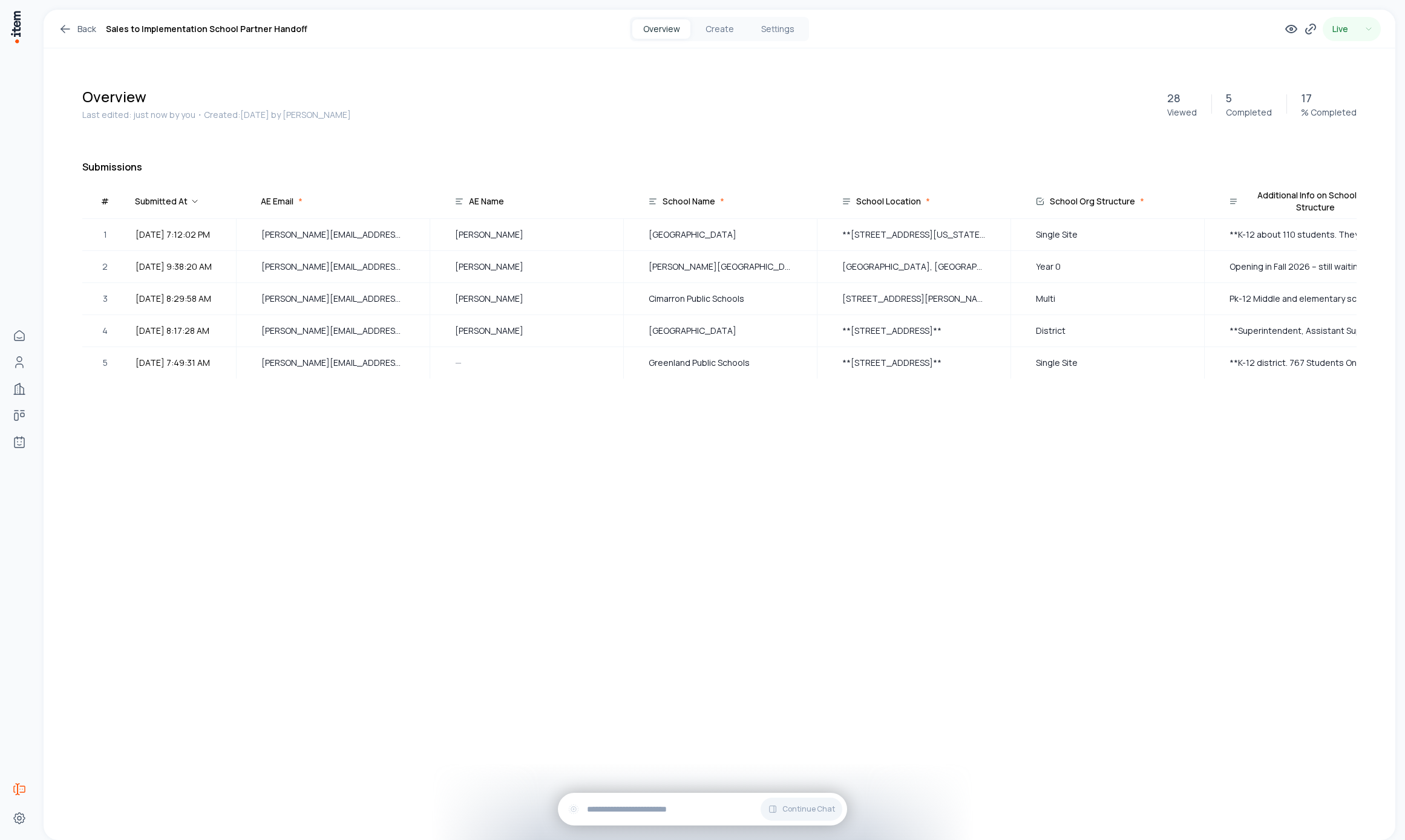
click at [568, 573] on div "Back Sales to Implementation School Partner Handoff Overview Create Settings Li…" at bounding box center [719, 425] width 1351 height 831
click at [749, 22] on button "Settings" at bounding box center [777, 29] width 58 height 20
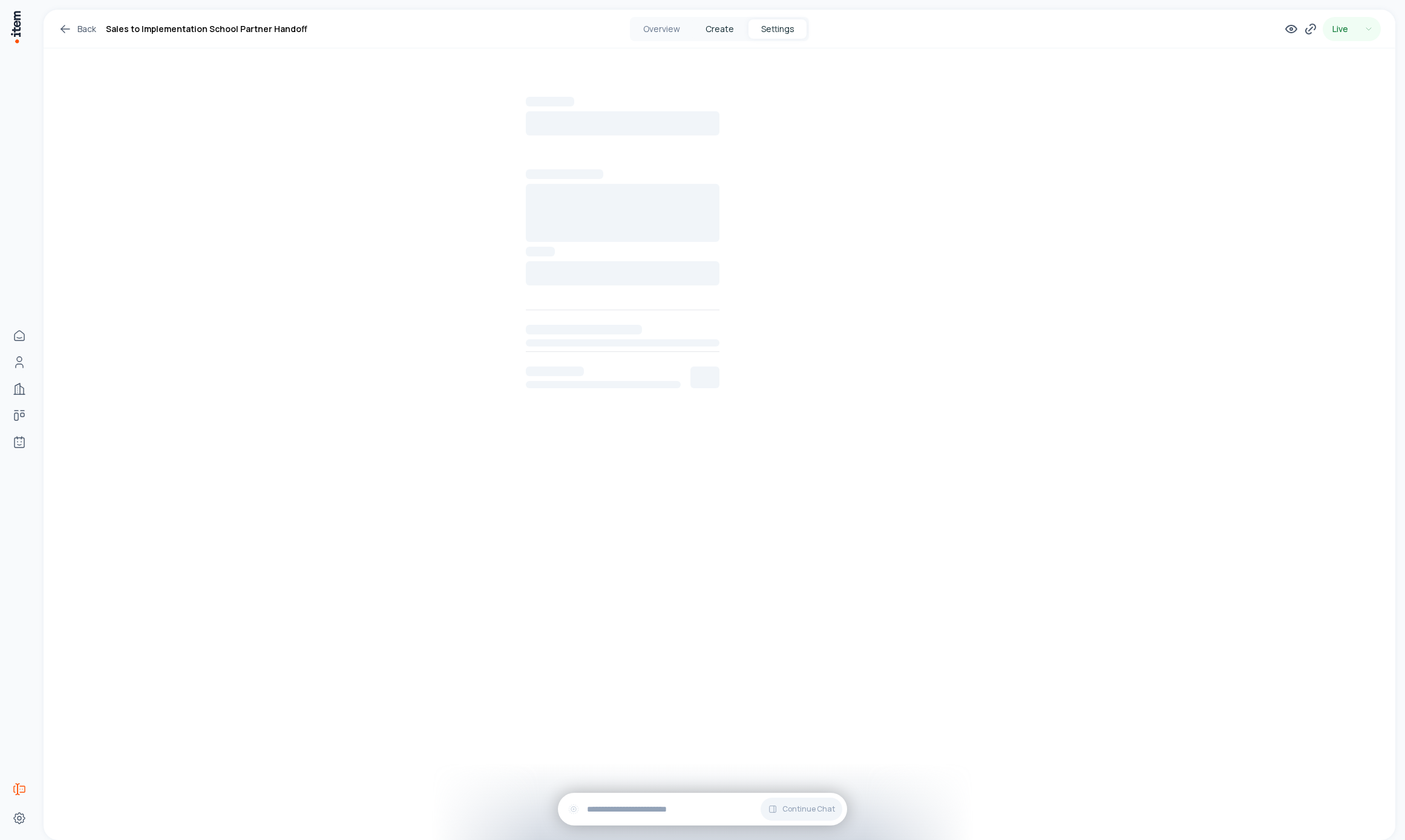
click at [734, 24] on button "Create" at bounding box center [719, 29] width 58 height 20
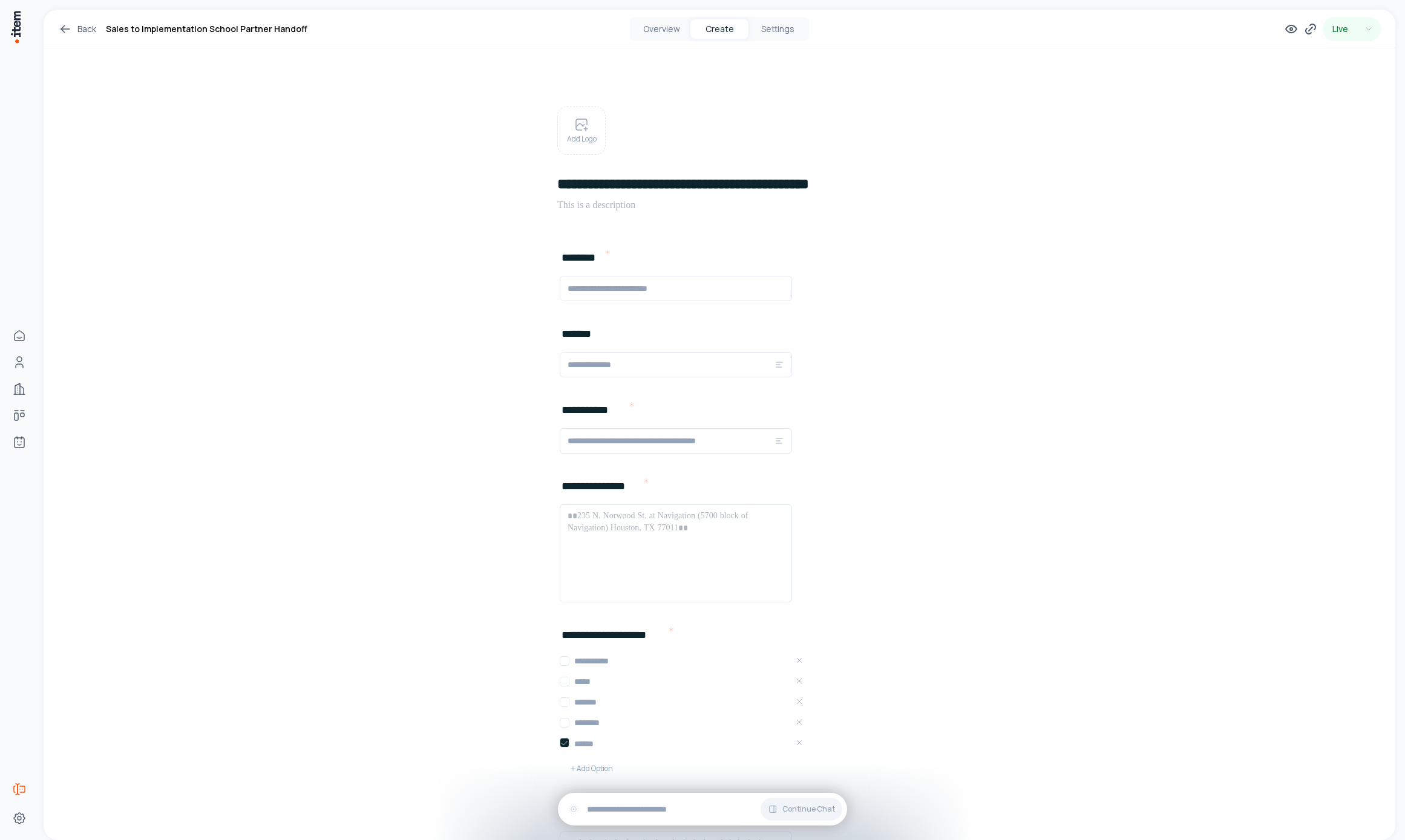
click at [636, 283] on input "text" at bounding box center [676, 288] width 217 height 14
click at [1304, 34] on icon at bounding box center [1311, 29] width 14 height 14
click at [1271, 287] on button "Copy" at bounding box center [1277, 281] width 28 height 20
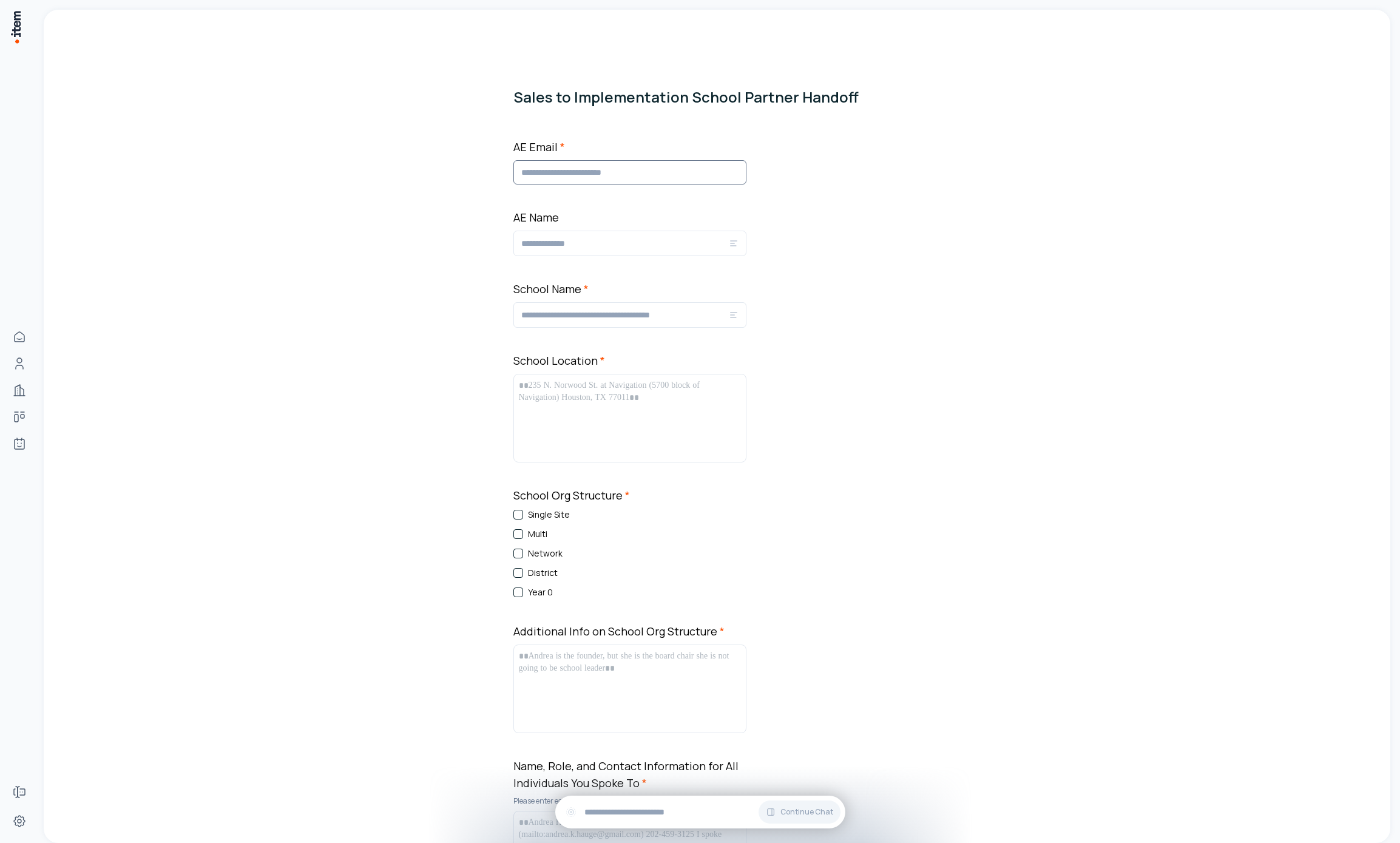
click at [657, 174] on input "AE Email *" at bounding box center [630, 172] width 233 height 24
type input "**********"
type input "******"
type input "**********"
type input "****"
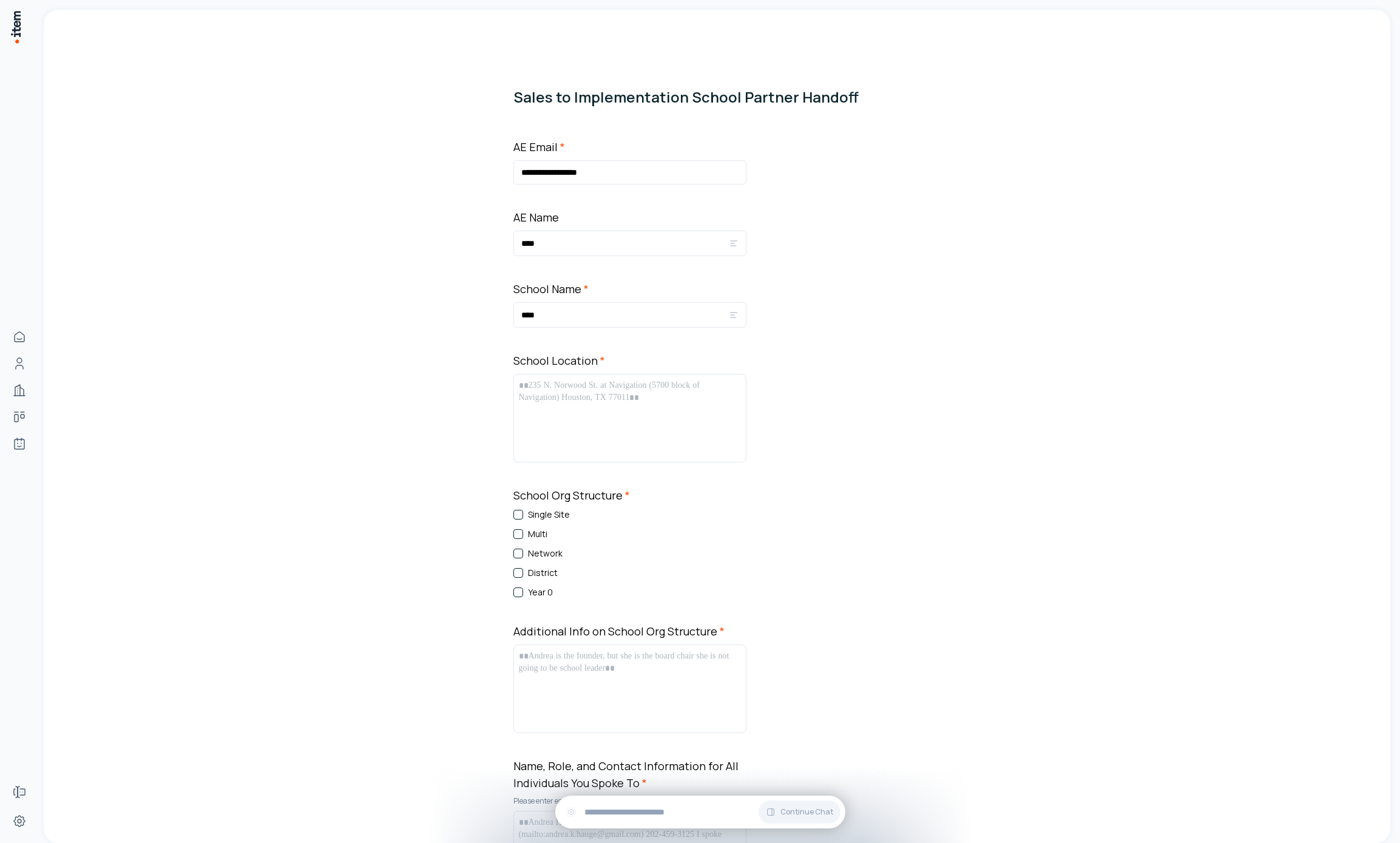
type input "****"
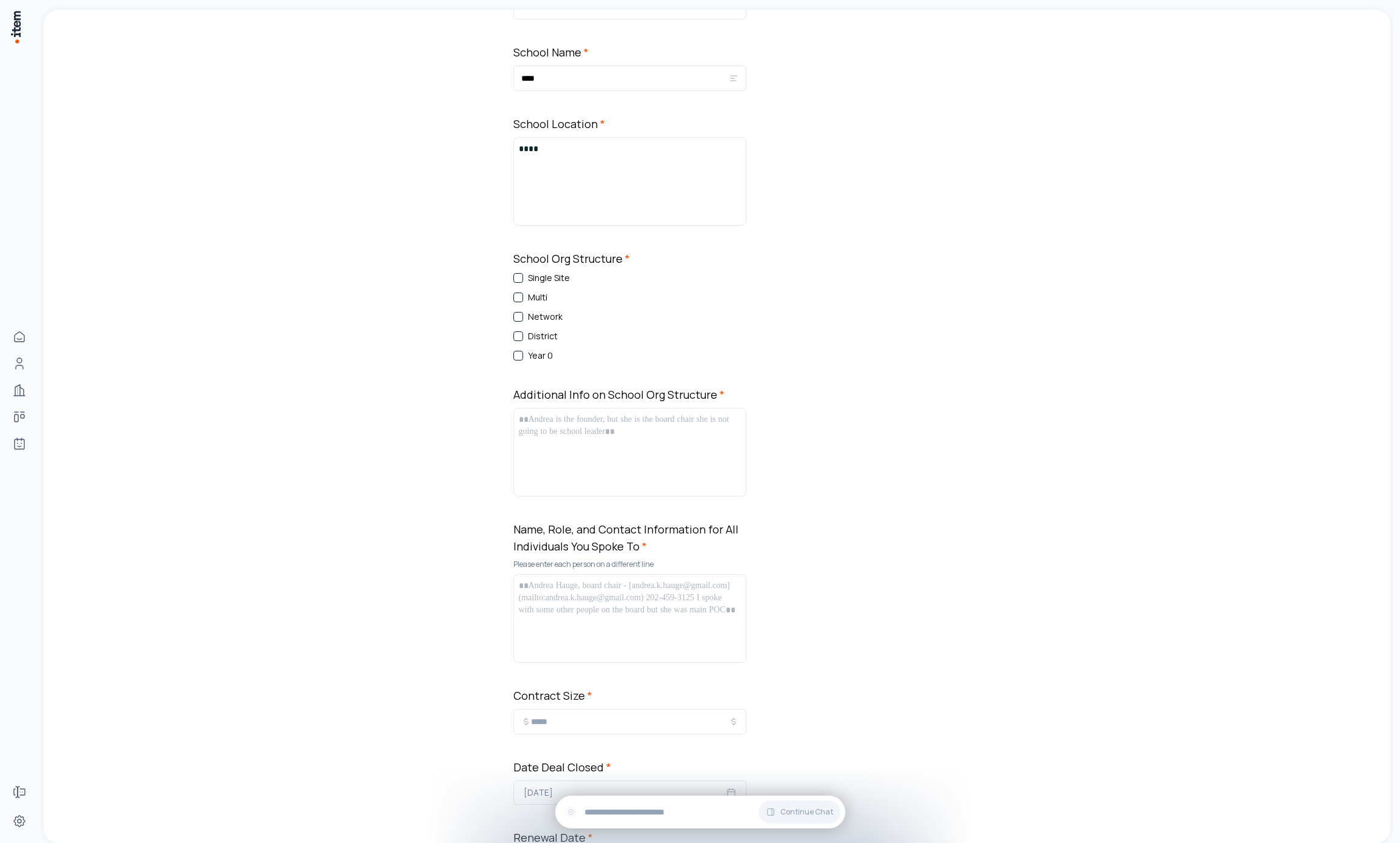
click at [521, 310] on div "Single Site Multi Network District Year 0" at bounding box center [630, 317] width 233 height 90
click at [528, 320] on label "Network" at bounding box center [545, 316] width 35 height 12
click at [523, 320] on button "Network" at bounding box center [518, 316] width 9 height 9
click at [528, 342] on label "District" at bounding box center [543, 336] width 30 height 12
click at [523, 341] on button "District" at bounding box center [518, 336] width 9 height 9
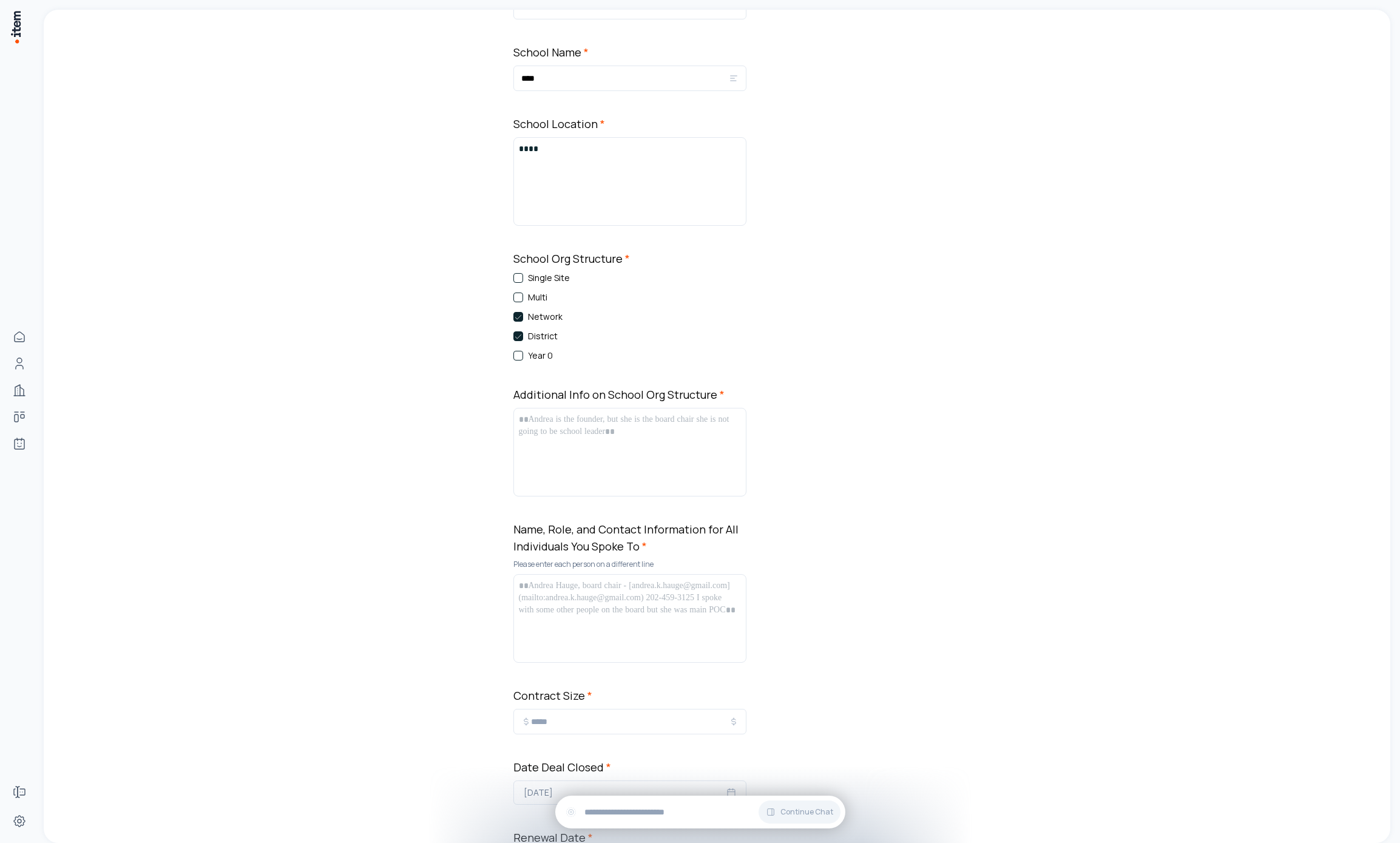
click at [561, 409] on div at bounding box center [630, 452] width 233 height 89
click at [594, 452] on div at bounding box center [630, 452] width 222 height 78
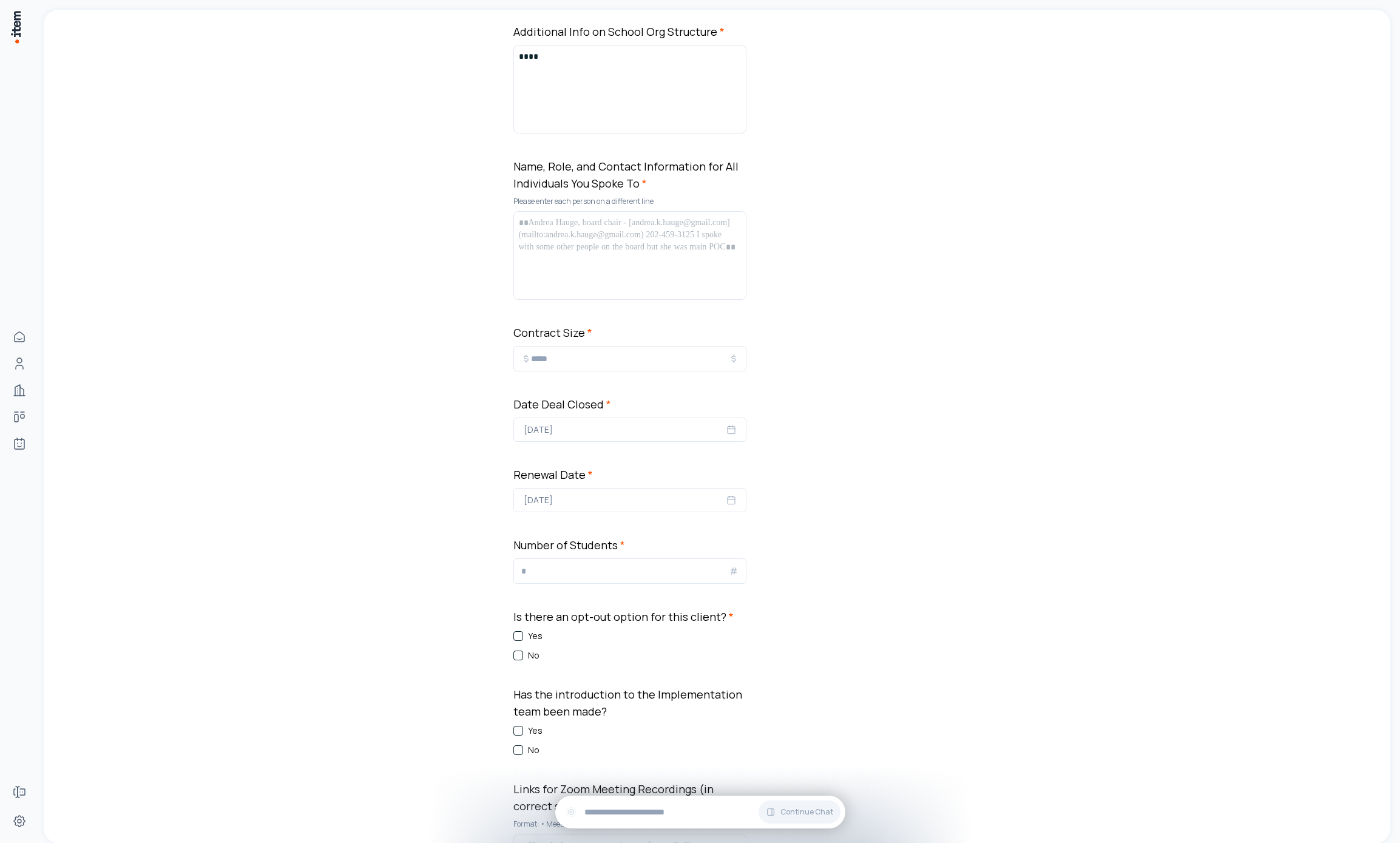
click at [611, 215] on div at bounding box center [630, 255] width 233 height 89
click at [596, 211] on div at bounding box center [630, 255] width 233 height 89
click at [603, 243] on div at bounding box center [630, 255] width 222 height 78
click at [589, 365] on input "*" at bounding box center [630, 359] width 198 height 15
type input "*****"
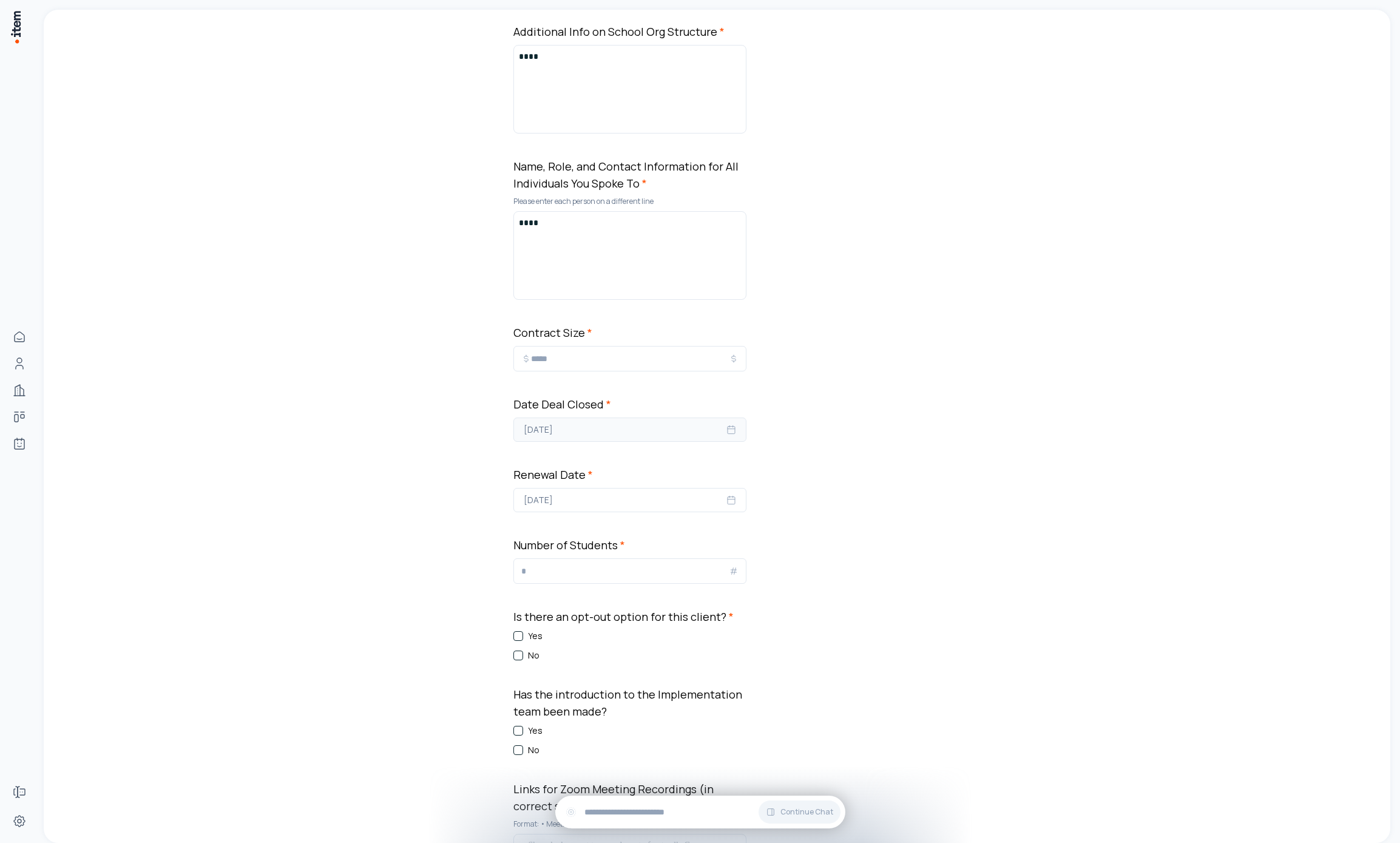
click at [553, 426] on span "September 26, 2025" at bounding box center [538, 430] width 29 height 12
click at [565, 502] on button "2" at bounding box center [572, 507] width 22 height 22
click at [673, 492] on button "July 29, 2028" at bounding box center [630, 500] width 233 height 24
click at [564, 582] on button "2" at bounding box center [572, 578] width 22 height 22
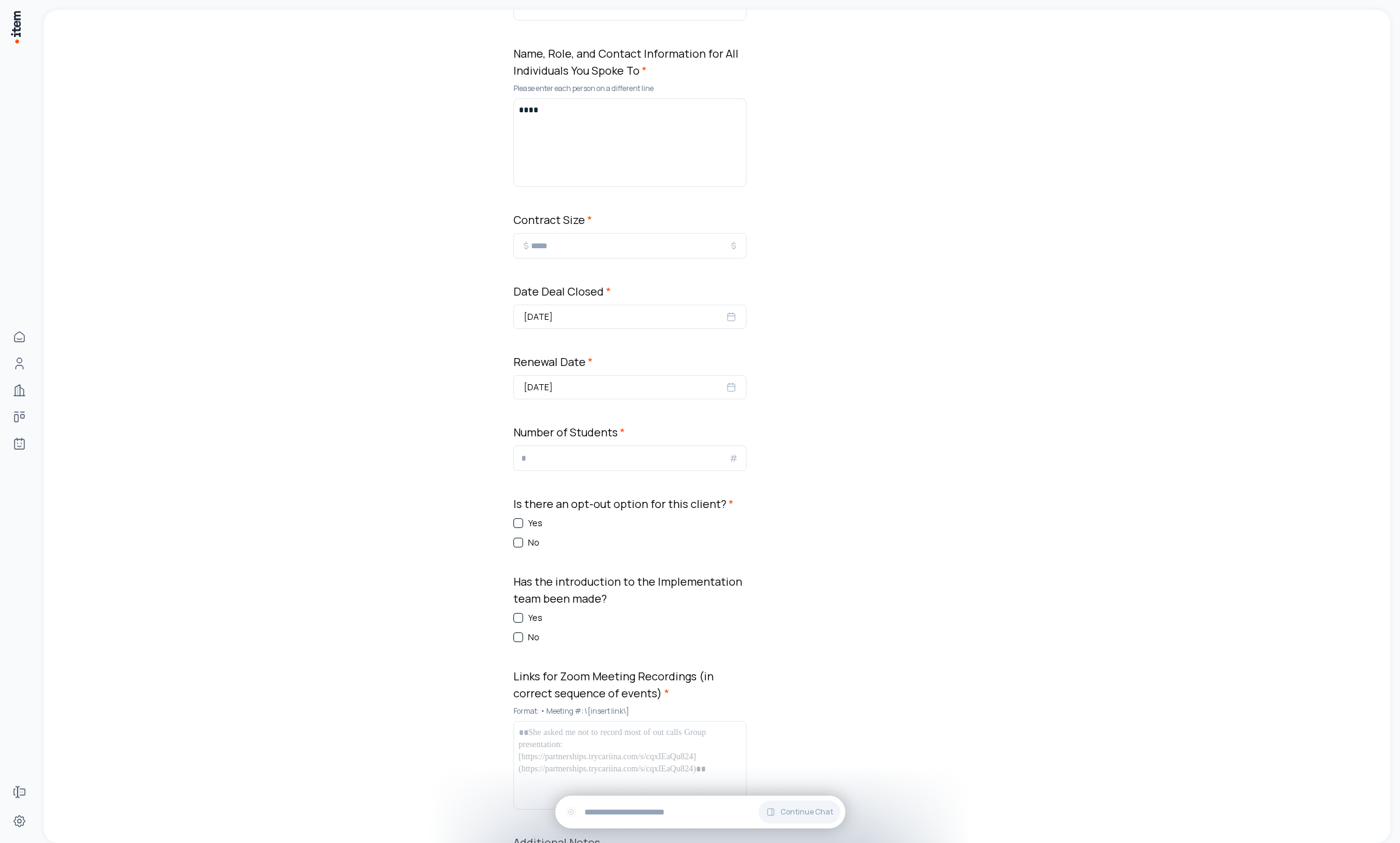
scroll to position [951, 0]
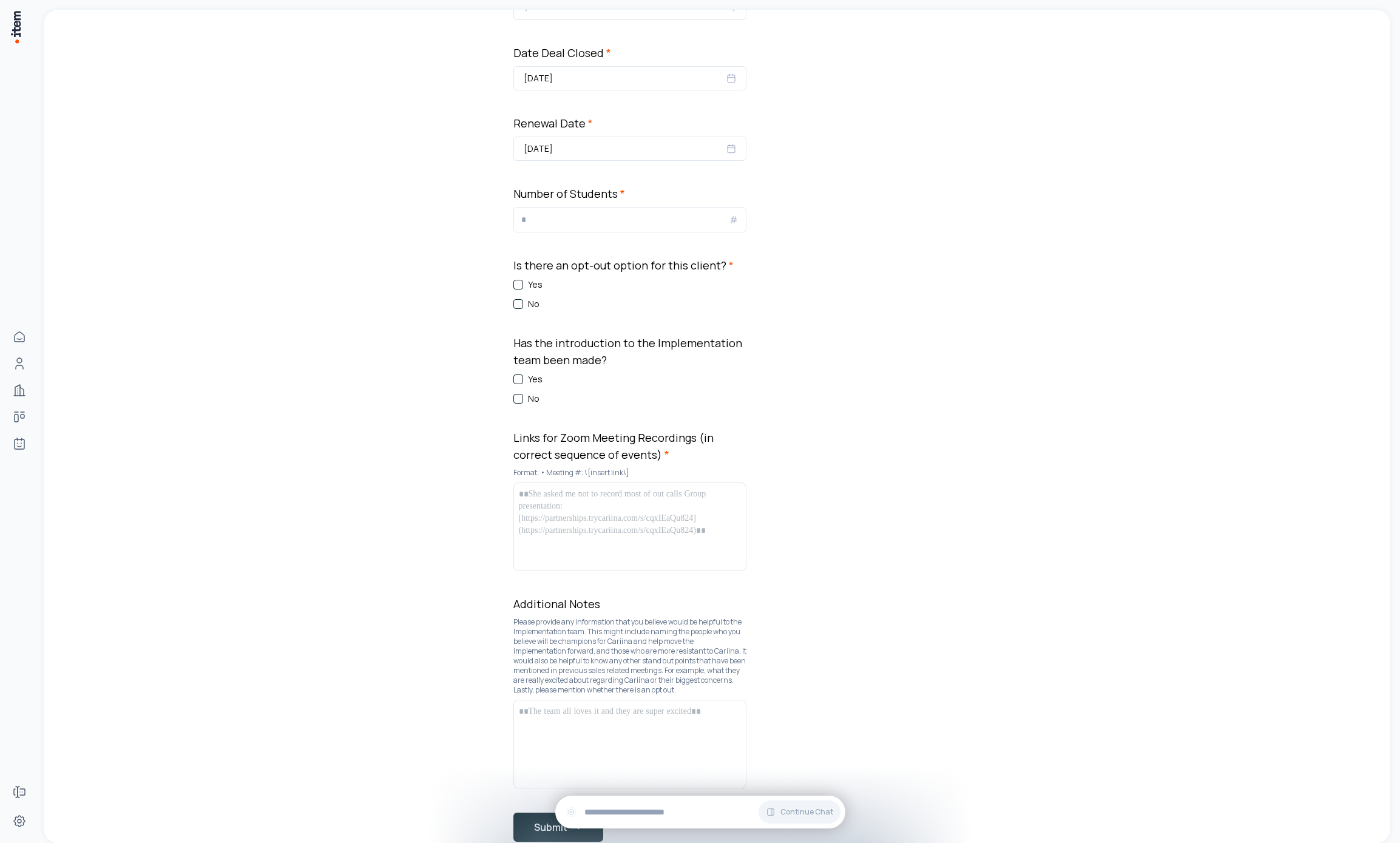
click at [522, 275] on div "Is there an opt-out option for this client? * Yes No" at bounding box center [630, 283] width 233 height 53
click at [523, 288] on div "Yes" at bounding box center [630, 284] width 233 height 12
click at [513, 301] on button "No" at bounding box center [518, 303] width 9 height 9
click at [513, 396] on button "No" at bounding box center [518, 399] width 9 height 9
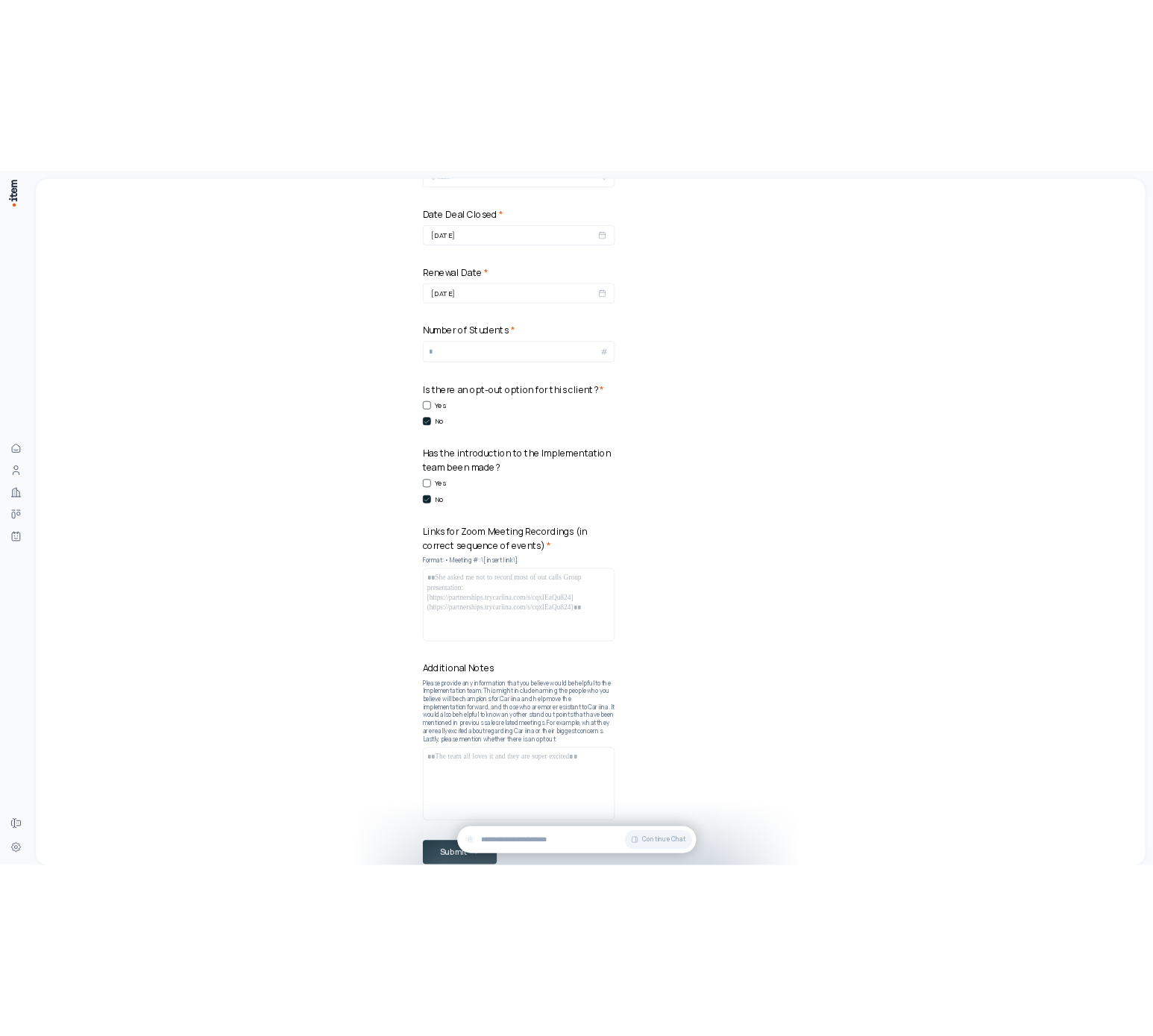
scroll to position [1308, 0]
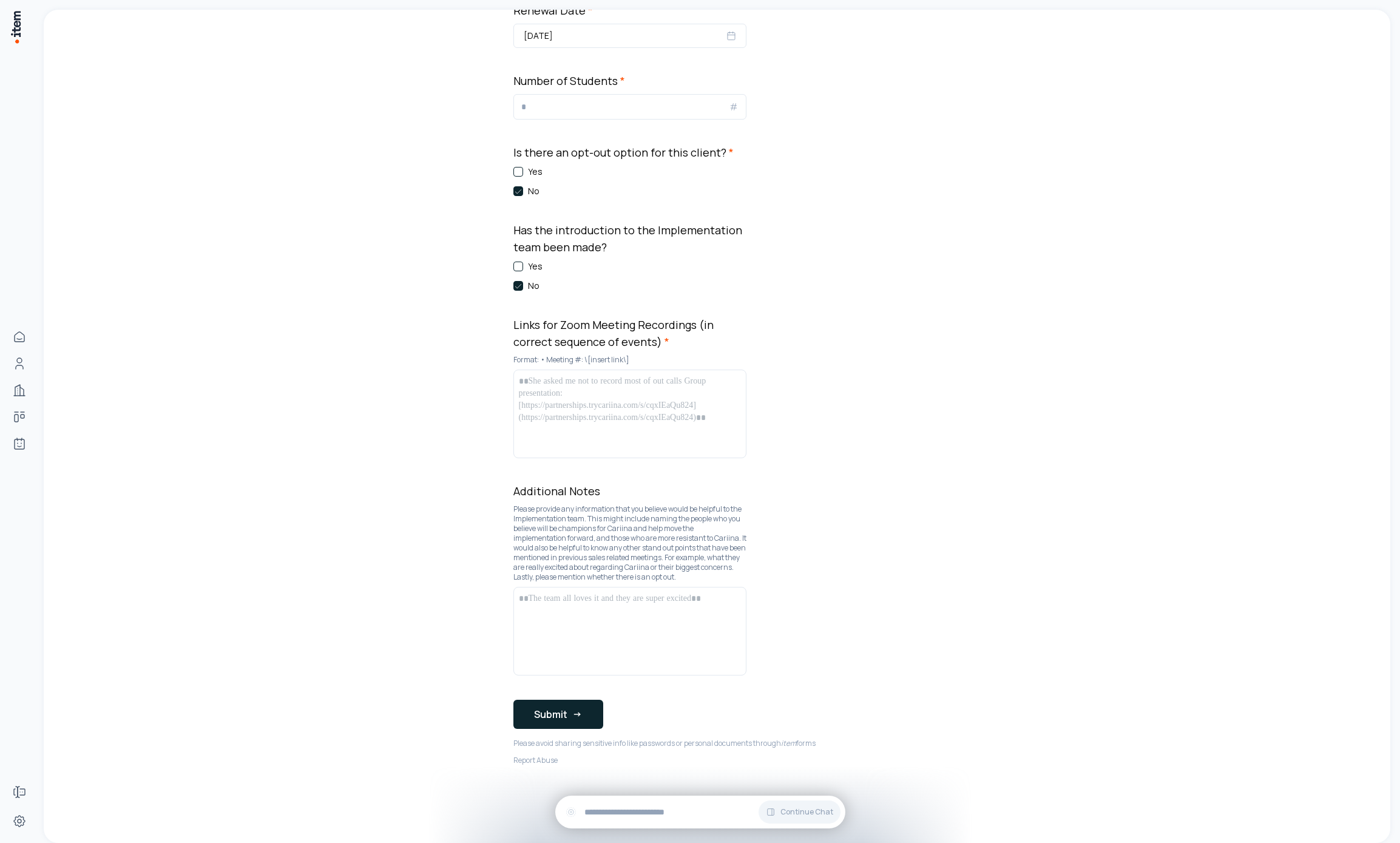
click at [589, 399] on div at bounding box center [630, 414] width 222 height 78
click at [589, 604] on p at bounding box center [630, 599] width 222 height 12
click at [552, 711] on button "Submit" at bounding box center [559, 714] width 90 height 29
click at [552, 712] on button "Submit" at bounding box center [559, 714] width 90 height 29
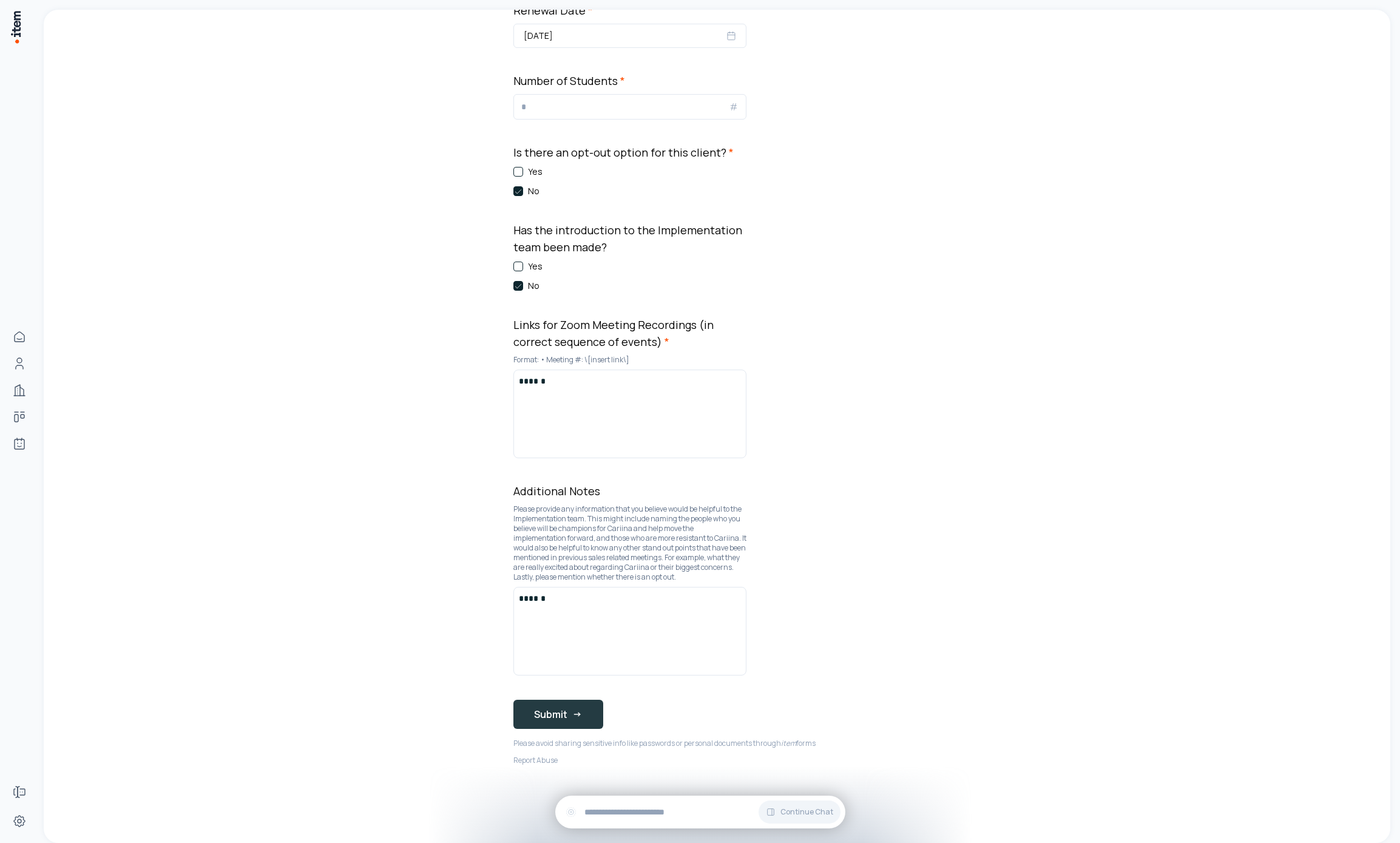
click at [552, 712] on button "Submit" at bounding box center [559, 714] width 90 height 29
drag, startPoint x: 552, startPoint y: 713, endPoint x: 545, endPoint y: 692, distance: 22.1
click at [552, 713] on button "Submit" at bounding box center [559, 714] width 90 height 29
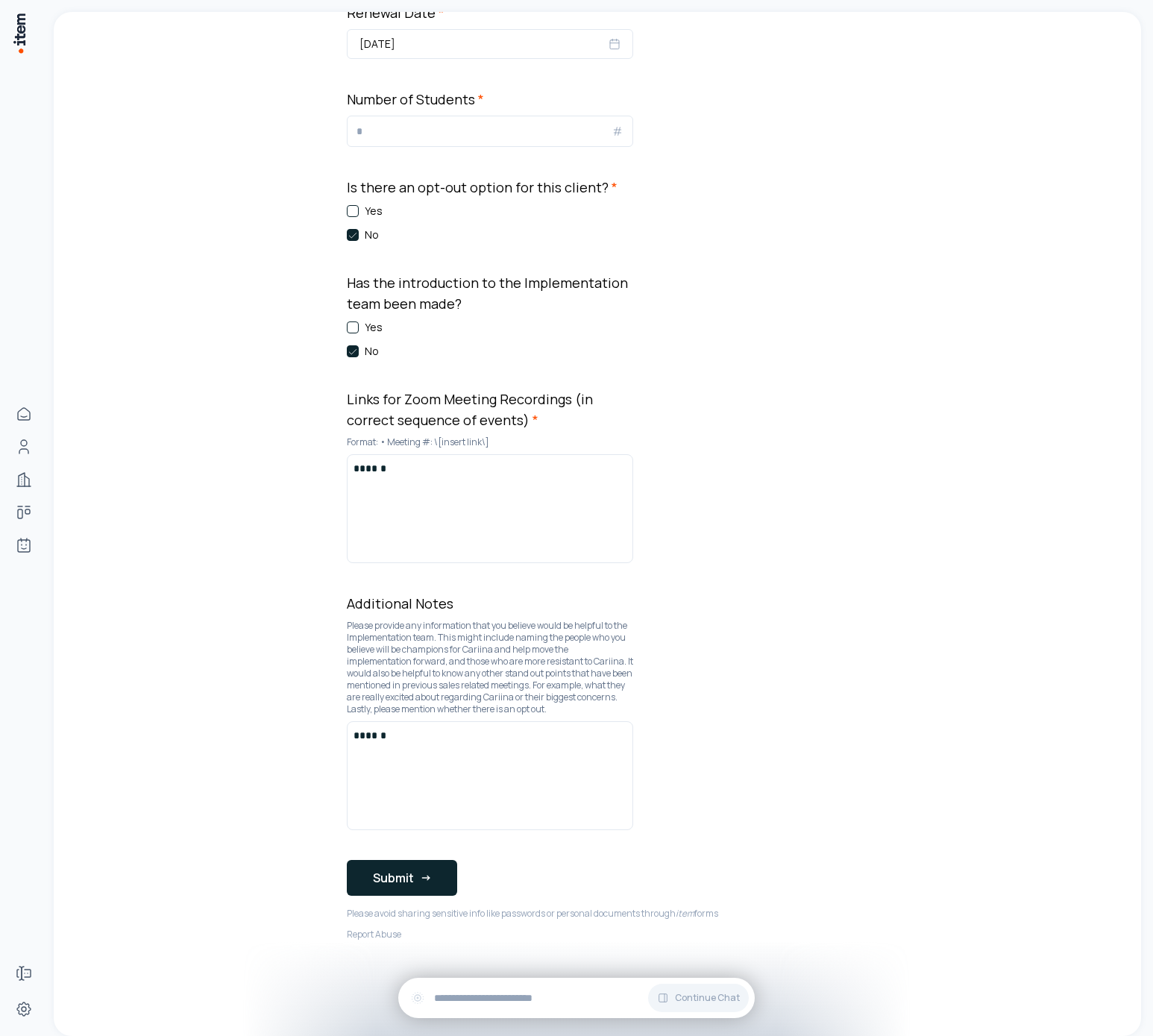
click at [419, 868] on button "Submit" at bounding box center [402, 878] width 111 height 36
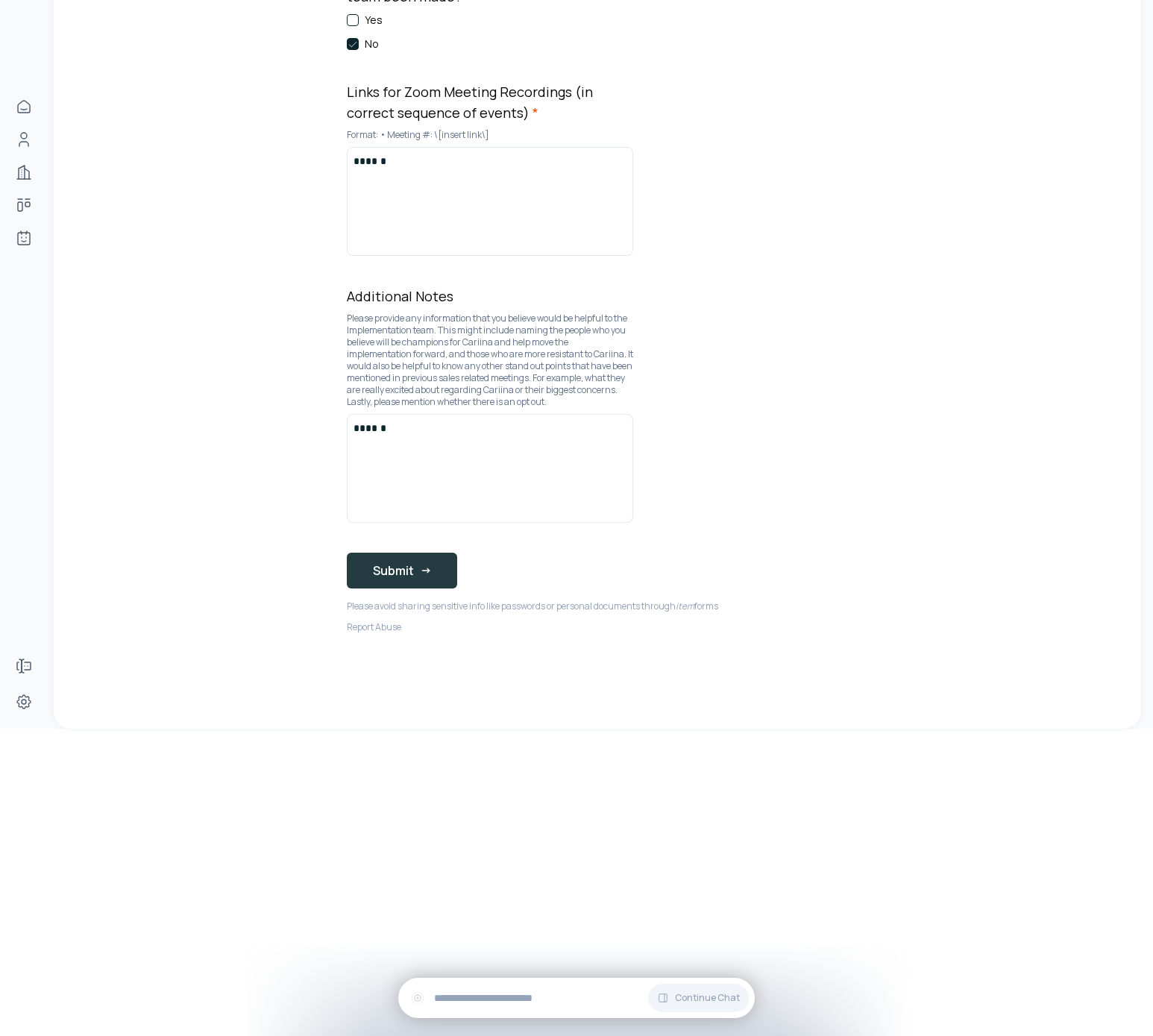
click at [413, 557] on button "Submit" at bounding box center [402, 570] width 111 height 36
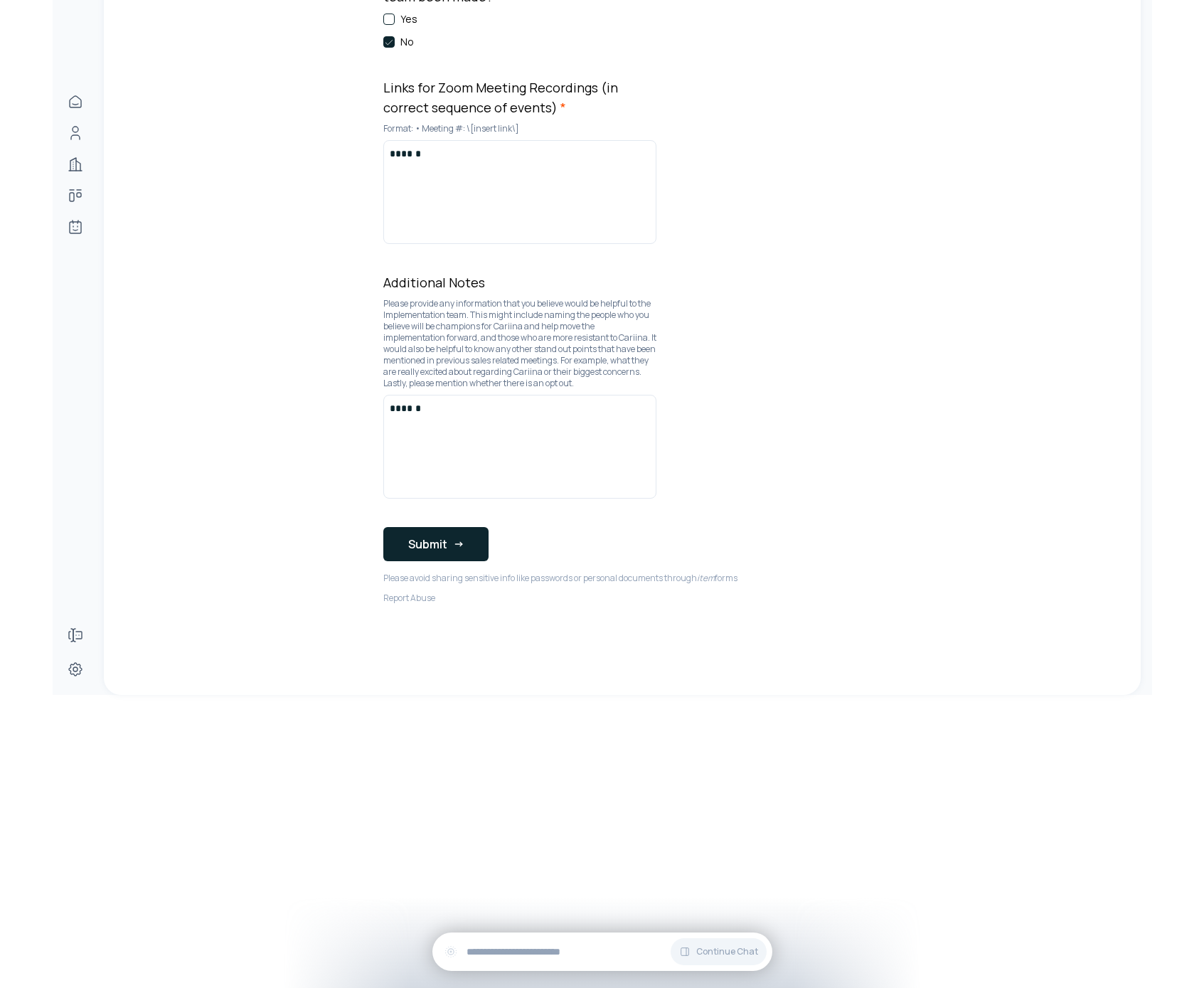
scroll to position [0, 0]
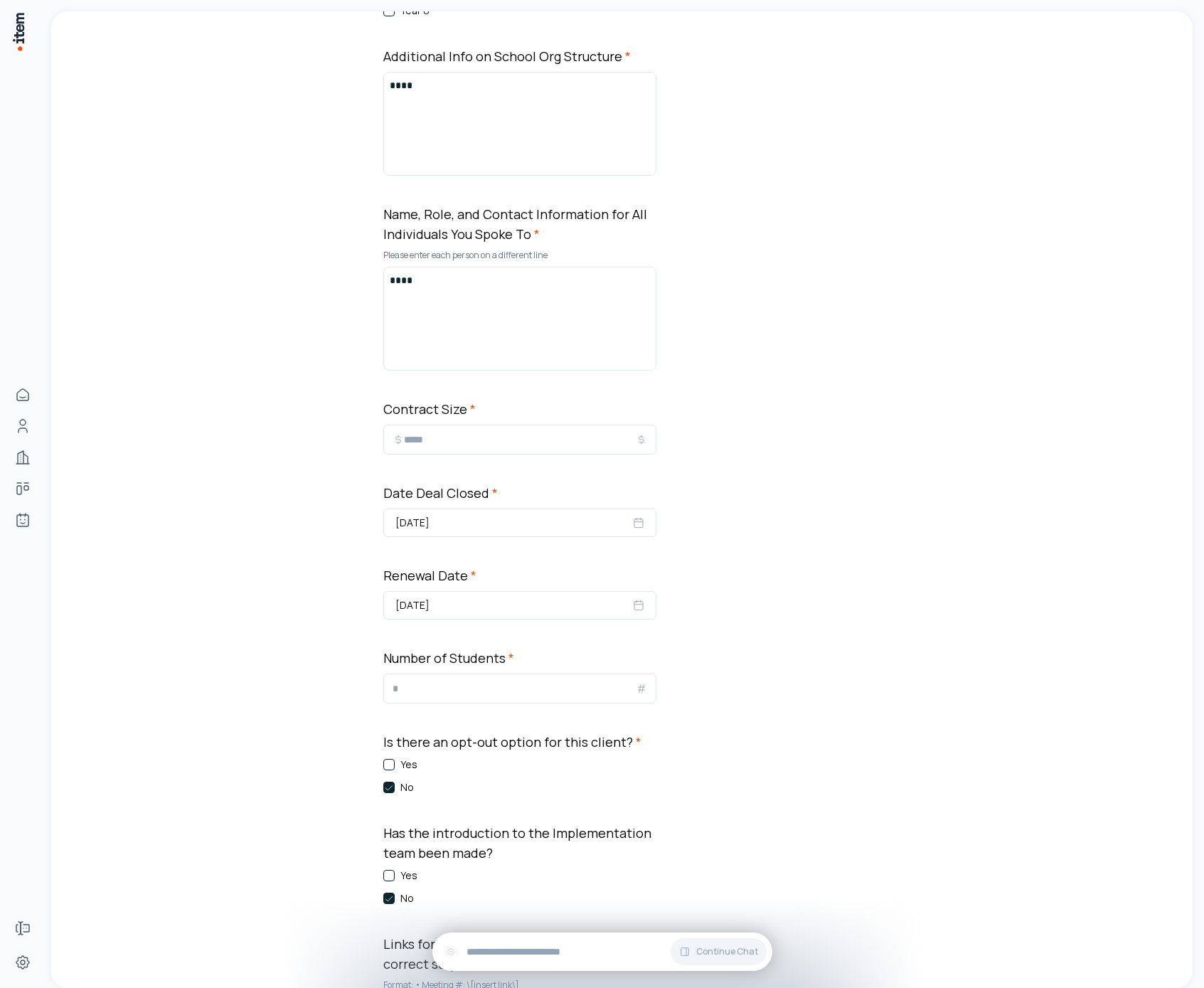
scroll to position [329, 0]
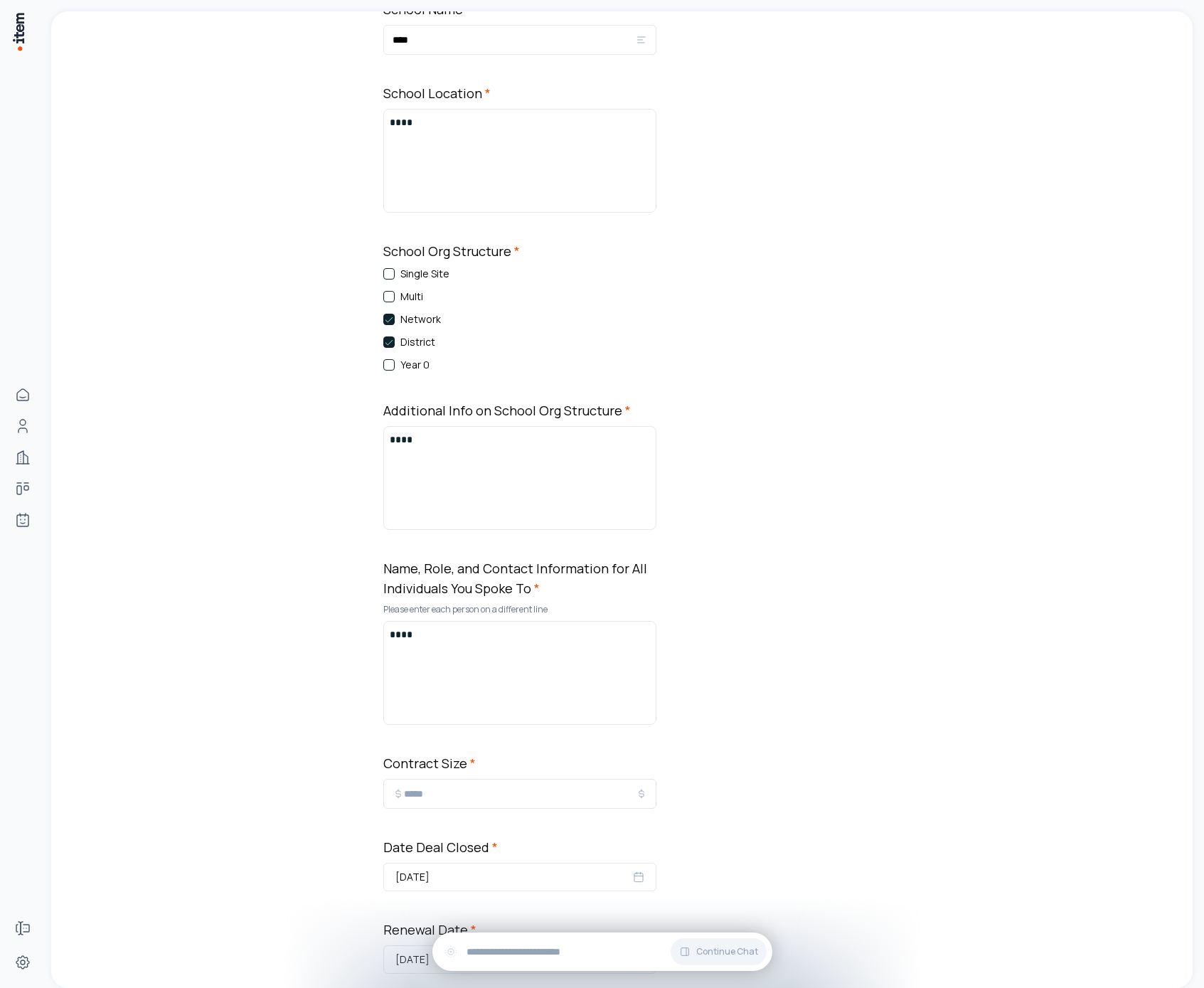
click at [960, 307] on div "**********" at bounding box center [622, 794] width 1142 height 2224
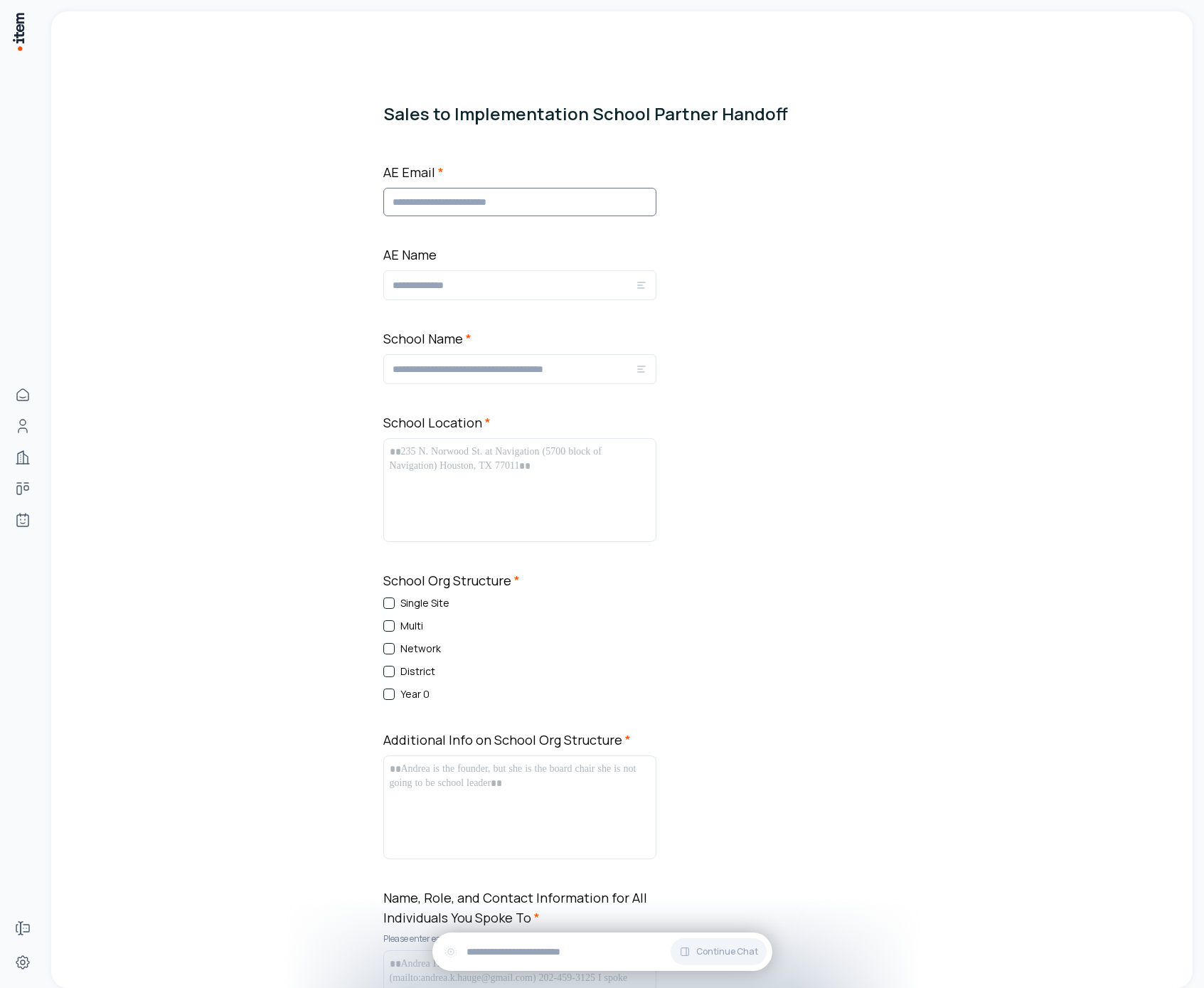
drag, startPoint x: 498, startPoint y: 192, endPoint x: 498, endPoint y: 205, distance: 13.0
click at [498, 191] on input "AE Email *" at bounding box center [520, 201] width 273 height 28
click at [498, 206] on input "AE Email *" at bounding box center [520, 201] width 273 height 28
type input "*"
type input "**********"
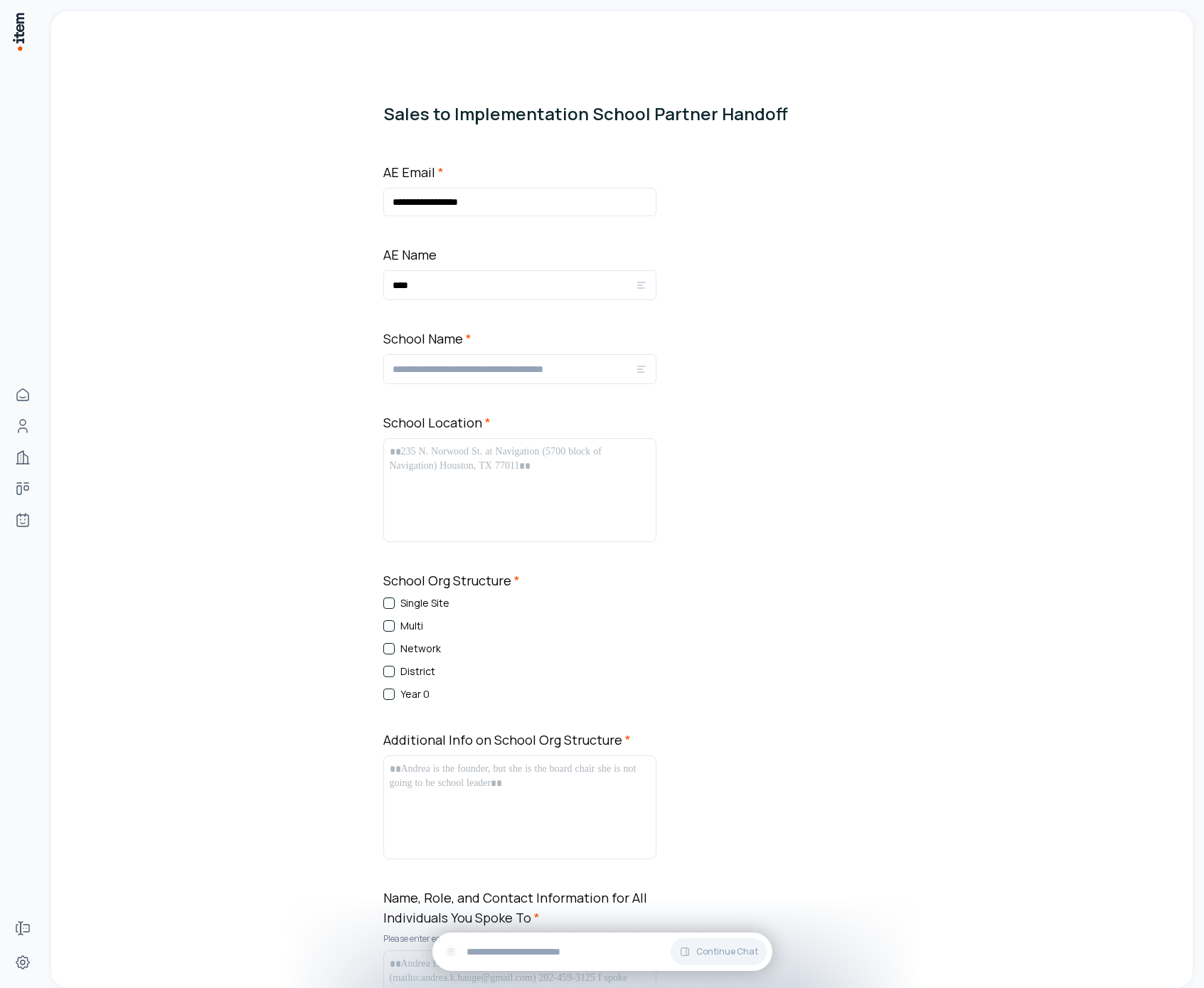
type input "****"
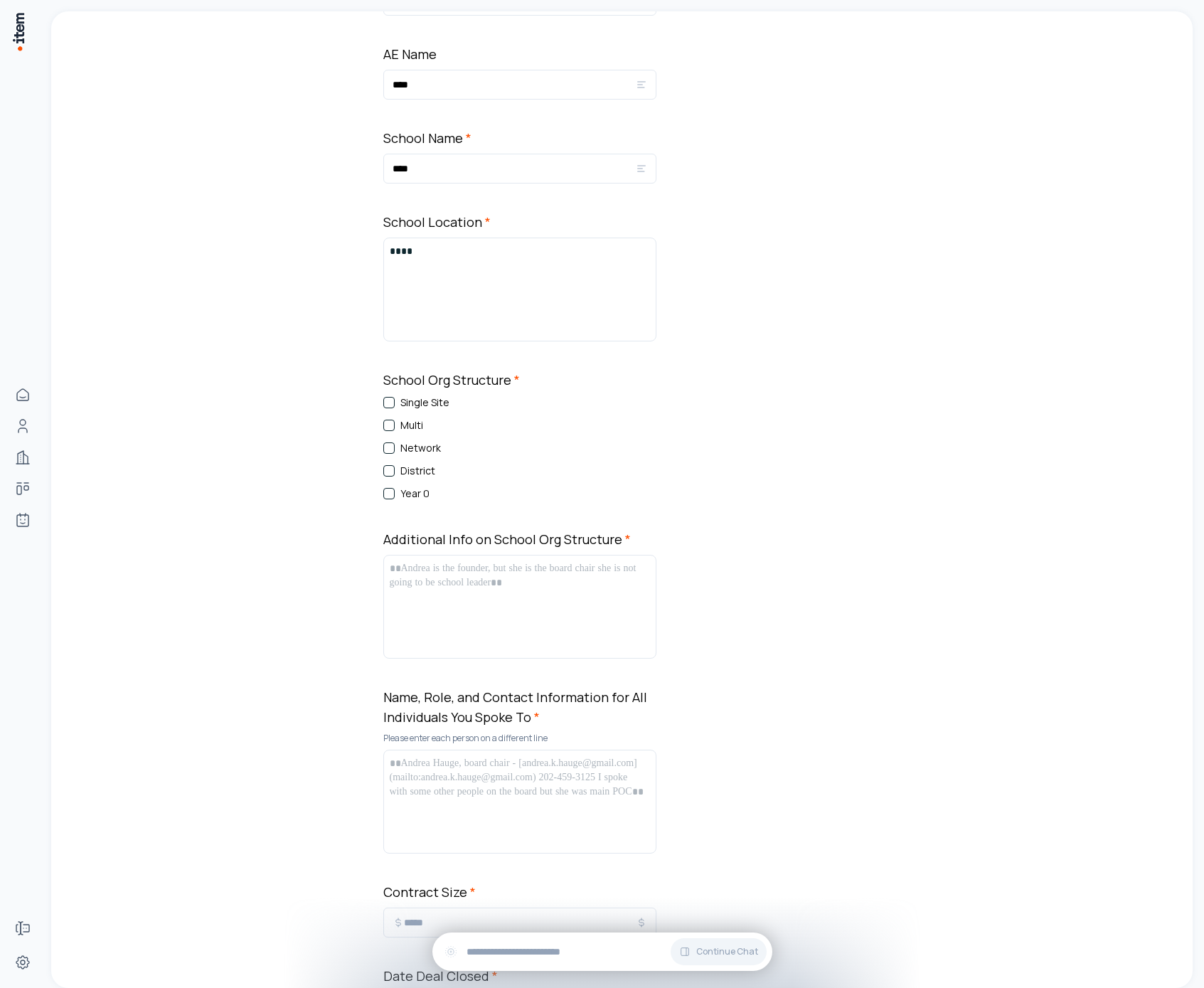
click at [402, 457] on div "Single Site Multi Network District Year 0" at bounding box center [520, 448] width 273 height 106
click at [402, 452] on label "Network" at bounding box center [421, 448] width 41 height 14
click at [395, 452] on button "Network" at bounding box center [389, 448] width 11 height 11
click at [411, 563] on p at bounding box center [519, 568] width 260 height 14
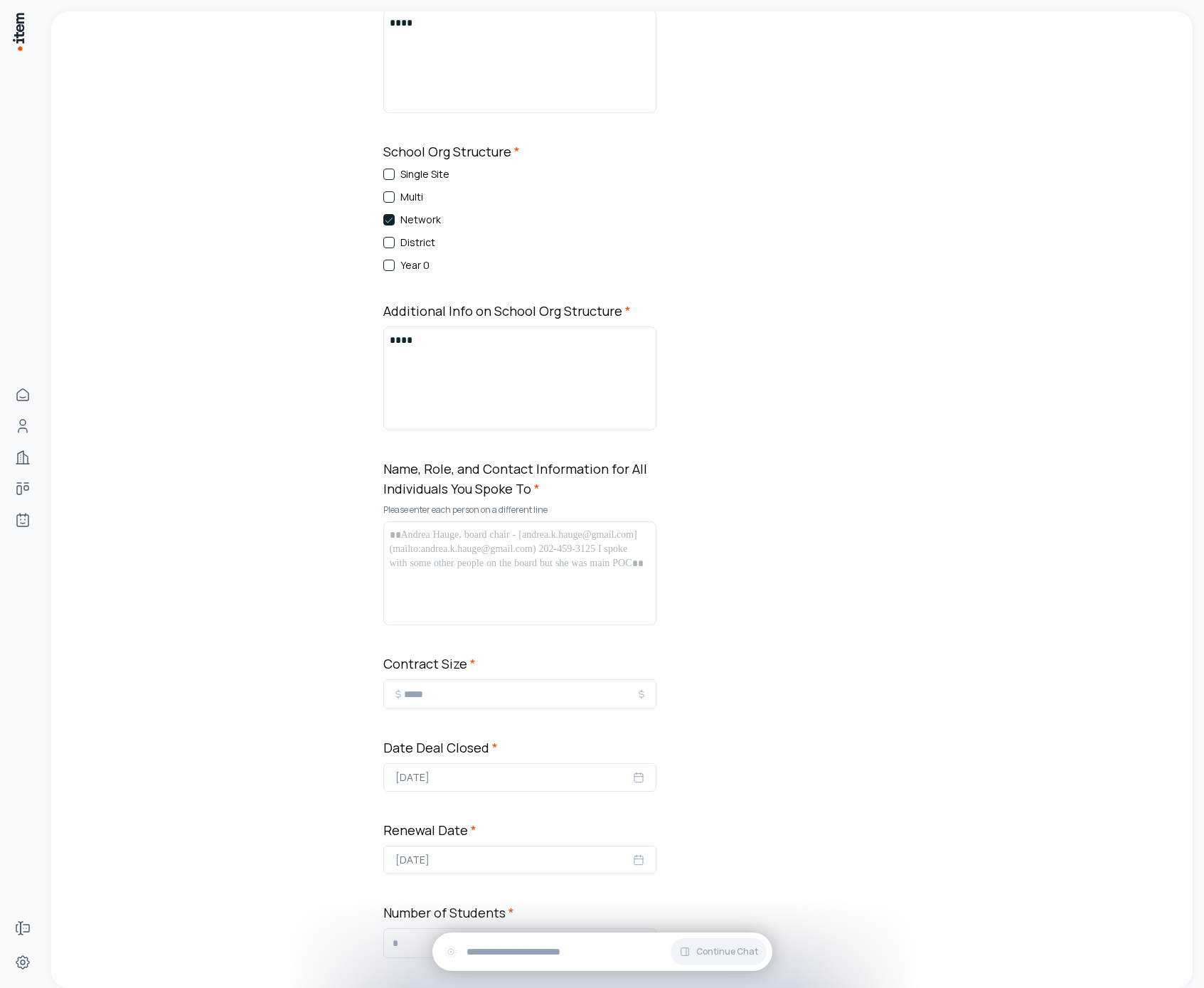
click at [512, 519] on div "Name, Role, and Contact Information for All Individuals You Spoke To * Please e…" at bounding box center [520, 541] width 273 height 166
click at [511, 563] on div at bounding box center [519, 573] width 260 height 91
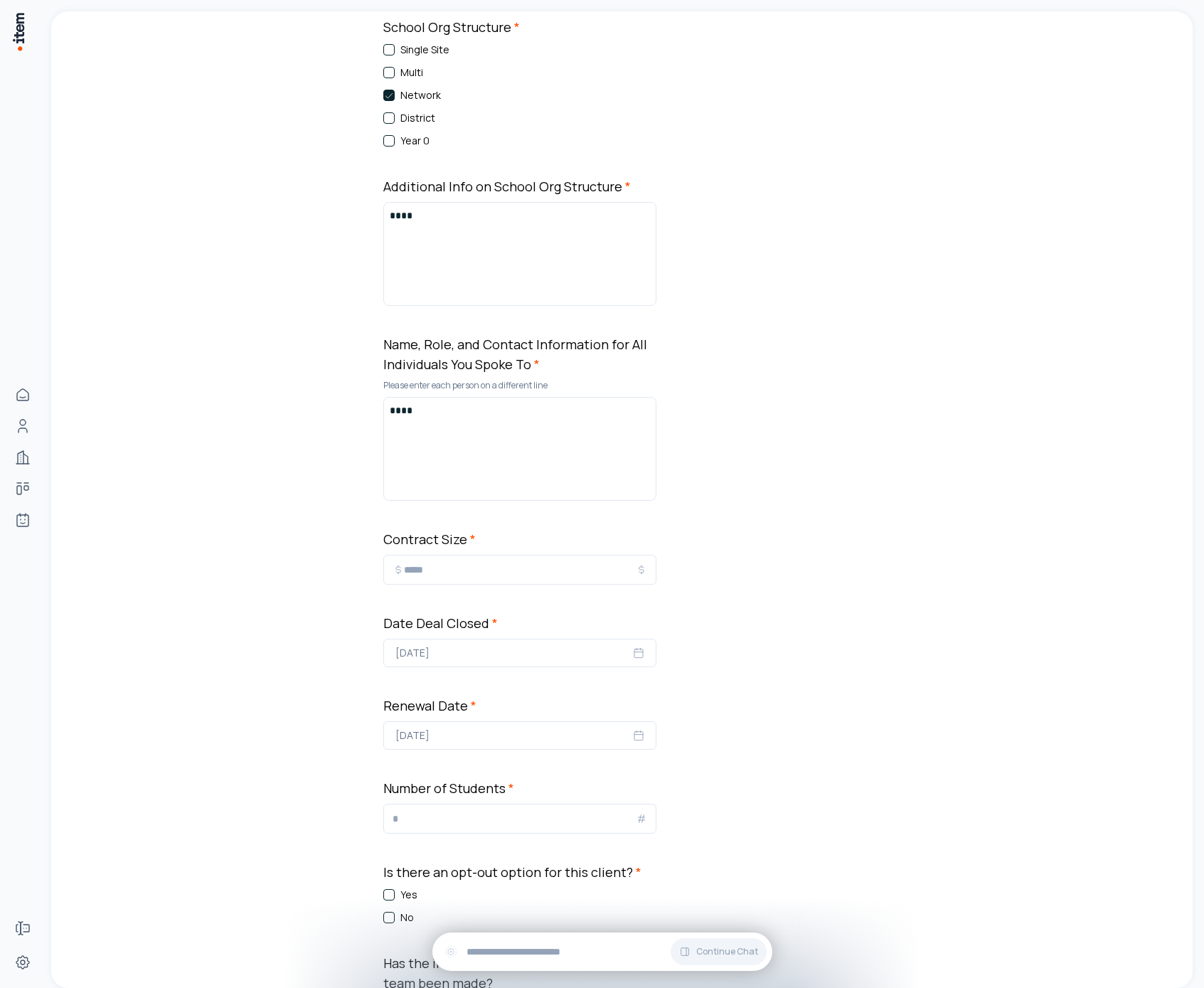
click at [498, 570] on input "*" at bounding box center [520, 569] width 232 height 17
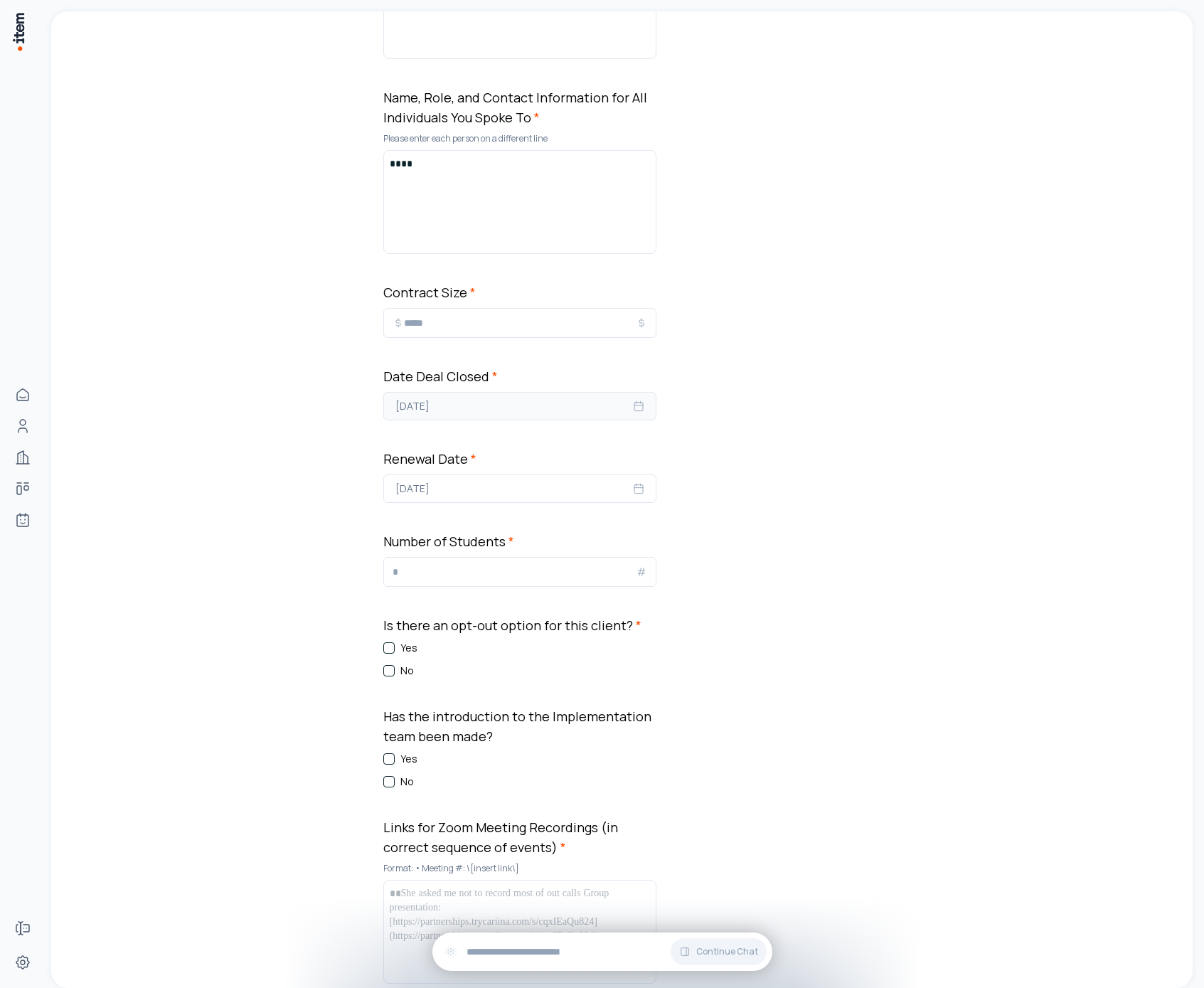
type input "*****"
click at [504, 402] on button "[DATE]" at bounding box center [520, 406] width 273 height 28
click at [484, 536] on button "10" at bounding box center [478, 528] width 26 height 26
click at [504, 500] on button "[DATE]" at bounding box center [520, 488] width 273 height 28
click at [504, 493] on button "[DATE]" at bounding box center [520, 488] width 273 height 28
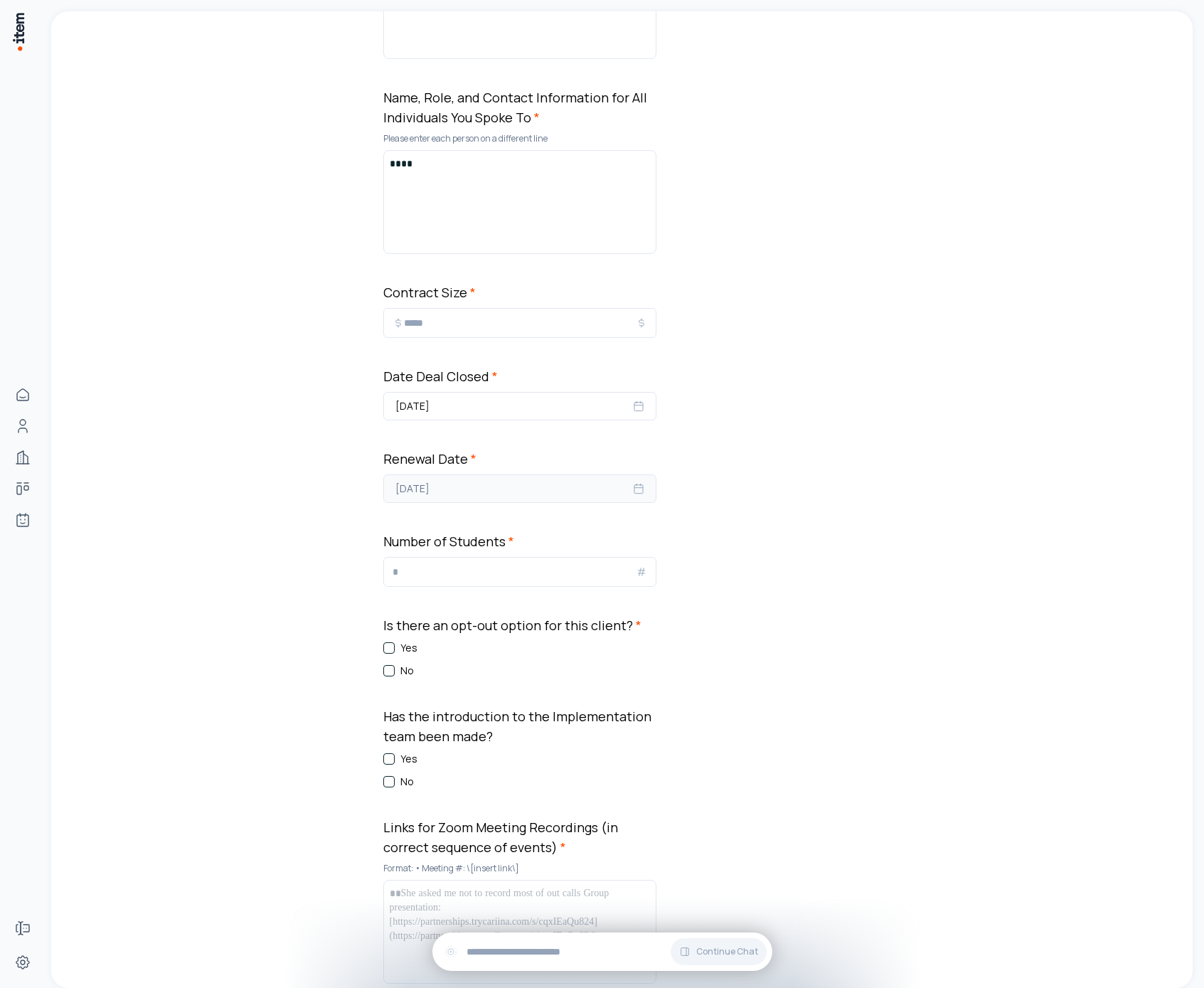
click at [497, 485] on button "[DATE]" at bounding box center [520, 488] width 273 height 28
click at [485, 586] on button "3" at bounding box center [478, 579] width 26 height 26
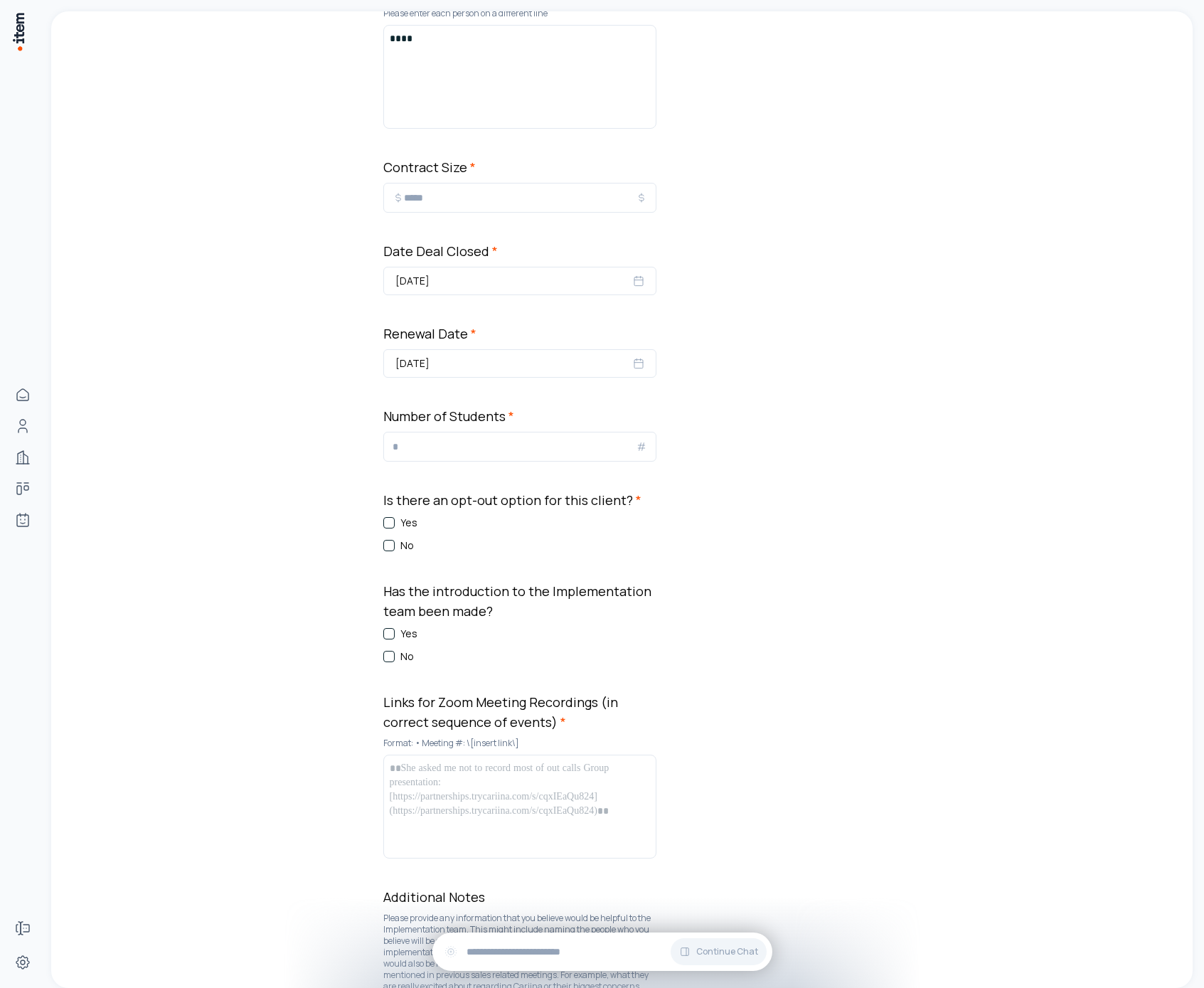
click at [441, 423] on label "Number of Students *" at bounding box center [449, 416] width 131 height 17
click at [441, 438] on input "*" at bounding box center [514, 447] width 243 height 17
click at [449, 442] on input "*" at bounding box center [514, 447] width 243 height 17
type input "****"
type input "*"
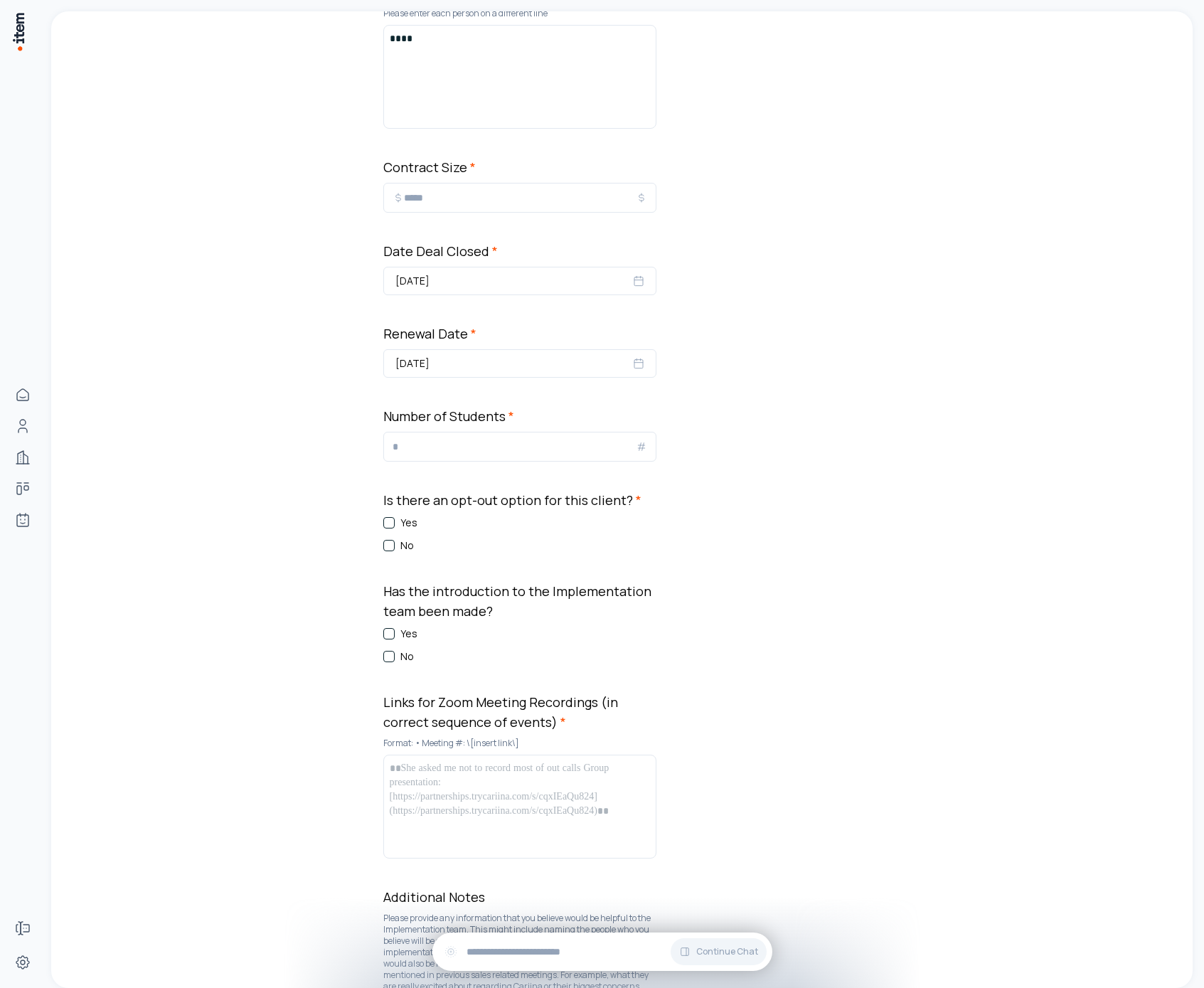
drag, startPoint x: 349, startPoint y: 476, endPoint x: 332, endPoint y: 466, distance: 19.7
click at [332, 466] on div "**********" at bounding box center [622, 198] width 1142 height 2224
click at [389, 542] on button "No" at bounding box center [389, 545] width 11 height 11
drag, startPoint x: 395, startPoint y: 657, endPoint x: 428, endPoint y: 720, distance: 71.1
click at [394, 657] on div "No" at bounding box center [520, 656] width 273 height 14
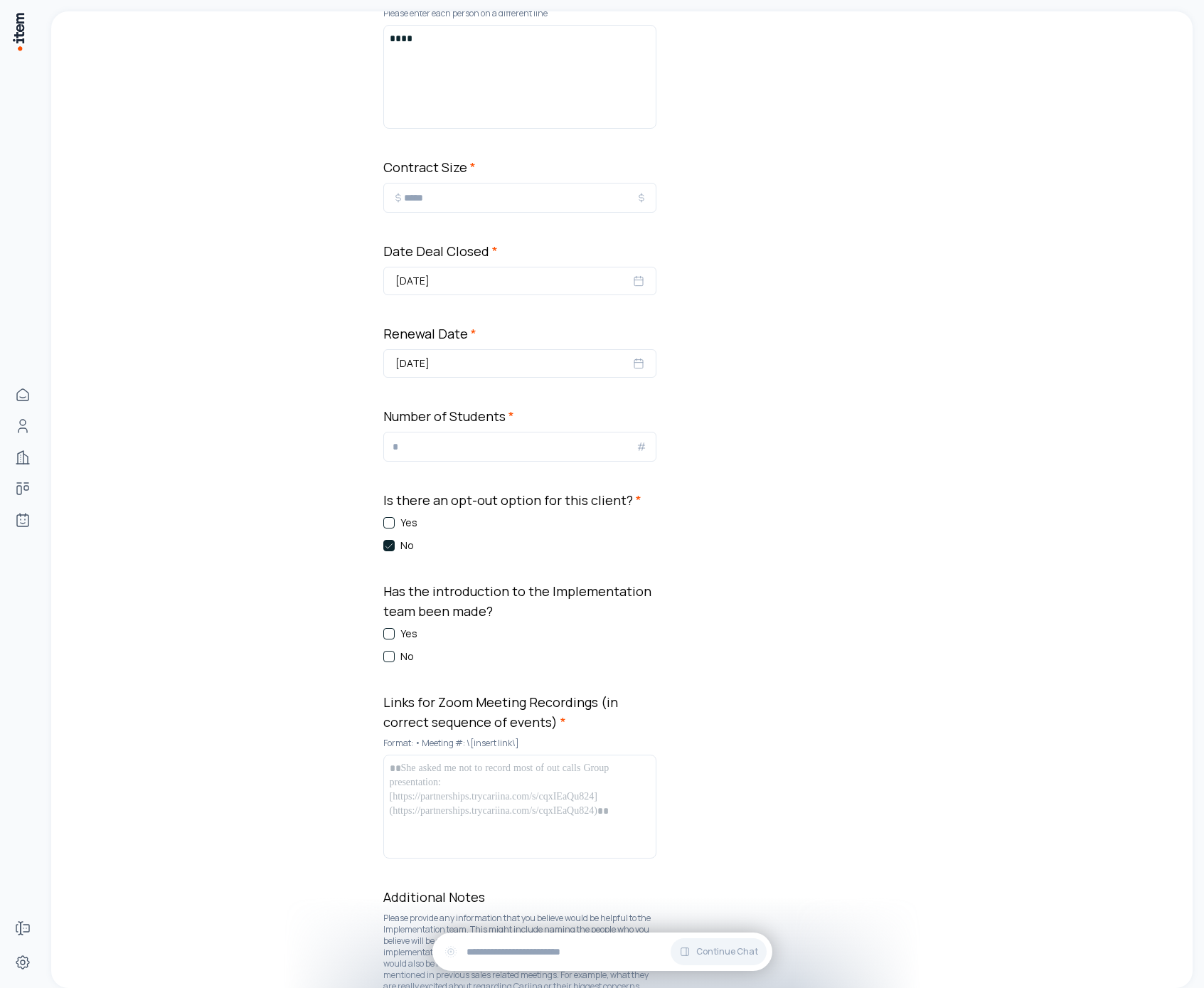
scroll to position [1100, 0]
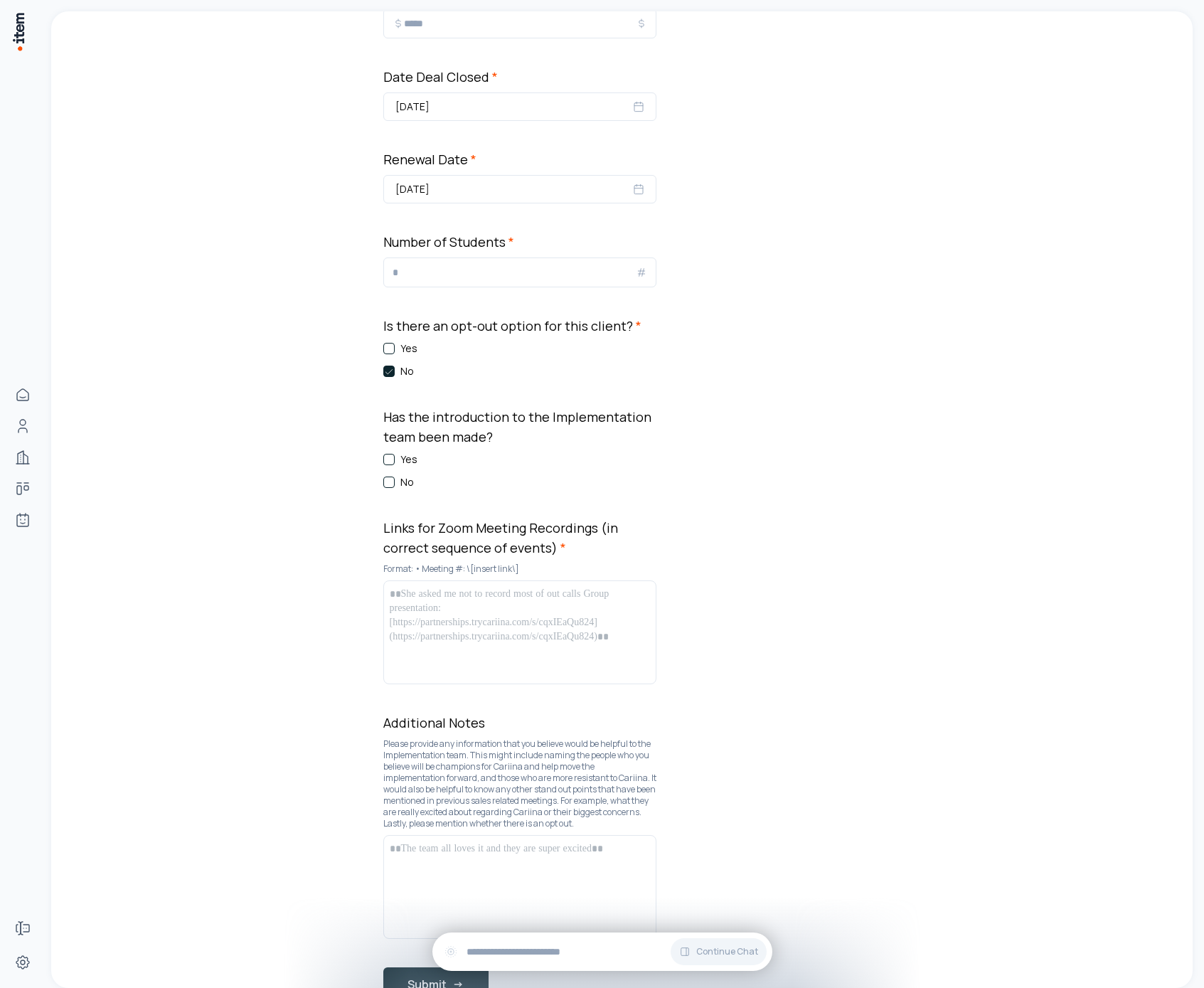
click at [402, 476] on label "No" at bounding box center [407, 482] width 14 height 14
click at [395, 477] on button "No" at bounding box center [389, 482] width 11 height 11
click at [439, 636] on div at bounding box center [519, 633] width 260 height 91
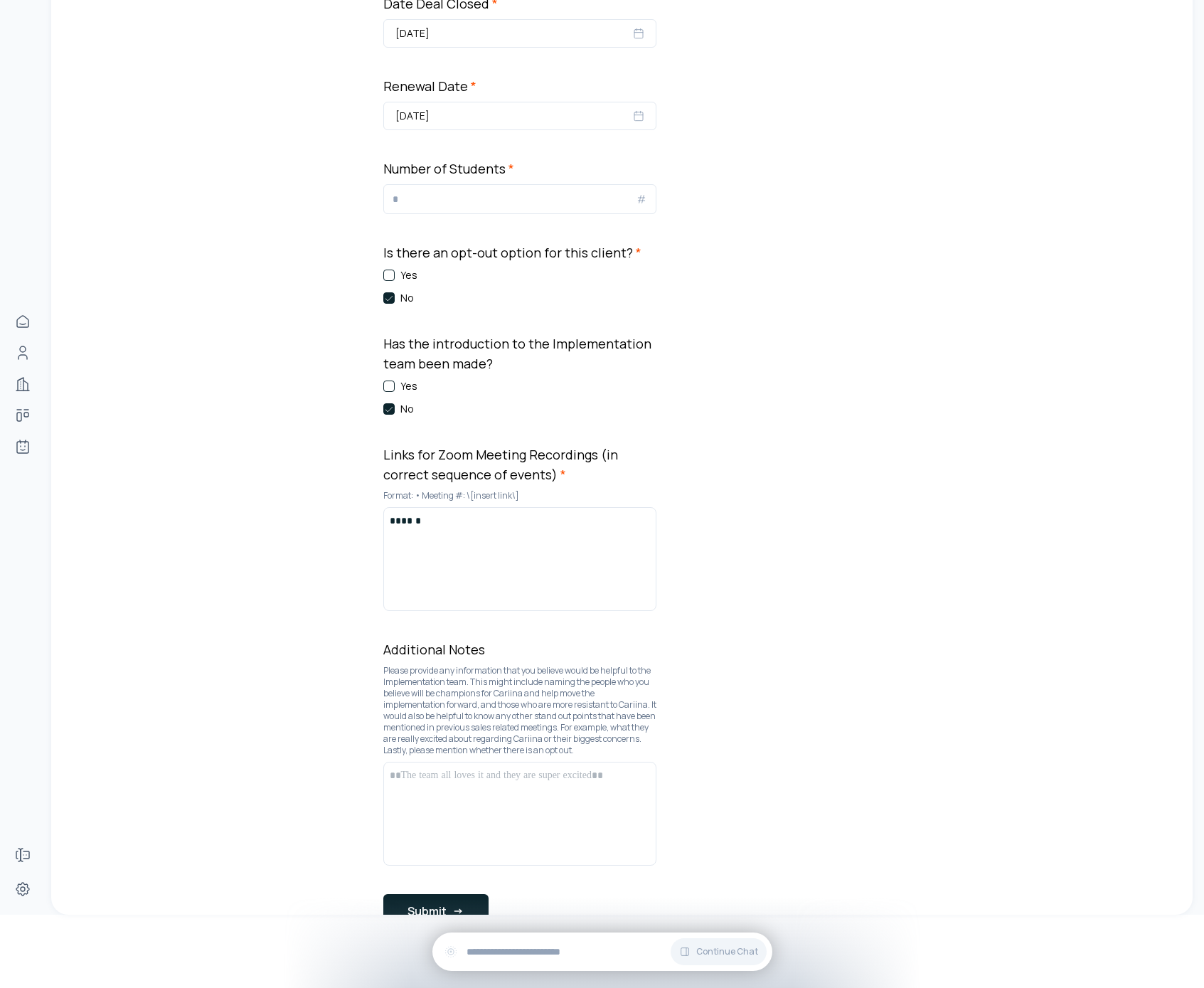
scroll to position [1247, 0]
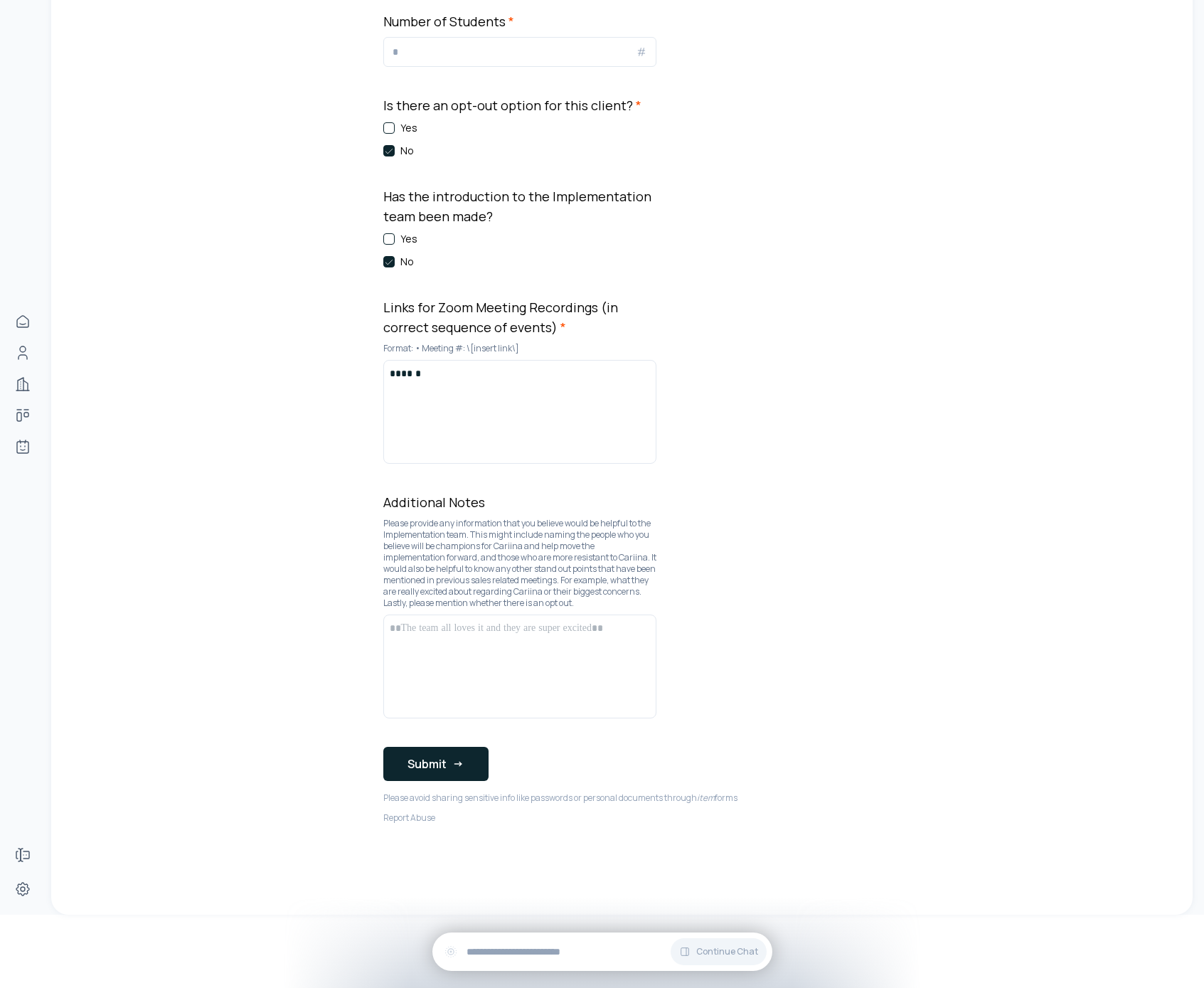
click at [477, 654] on div at bounding box center [519, 667] width 260 height 91
click at [452, 757] on button "Submit" at bounding box center [436, 764] width 106 height 34
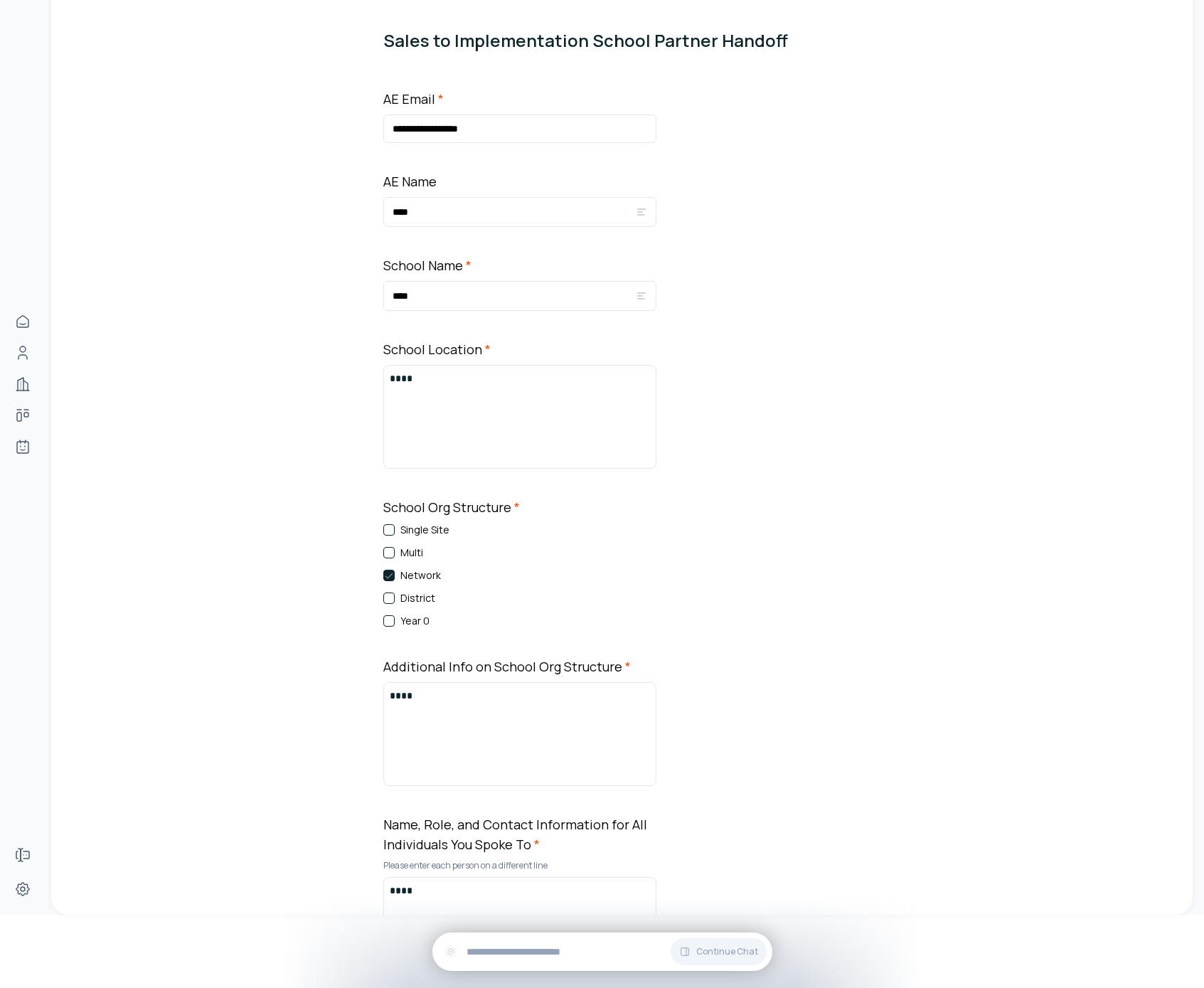
scroll to position [0, 0]
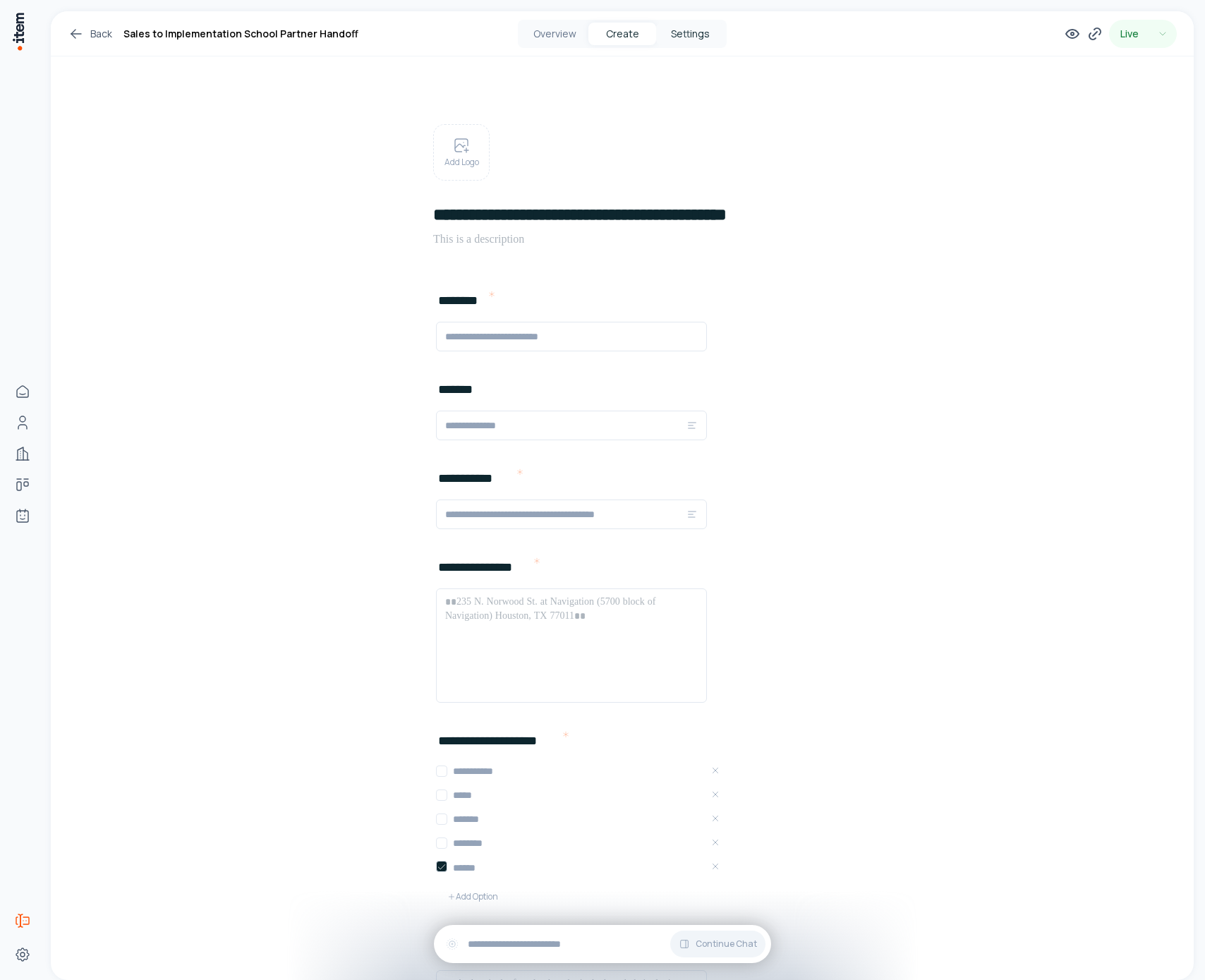
click at [693, 27] on button "Settings" at bounding box center [690, 34] width 68 height 23
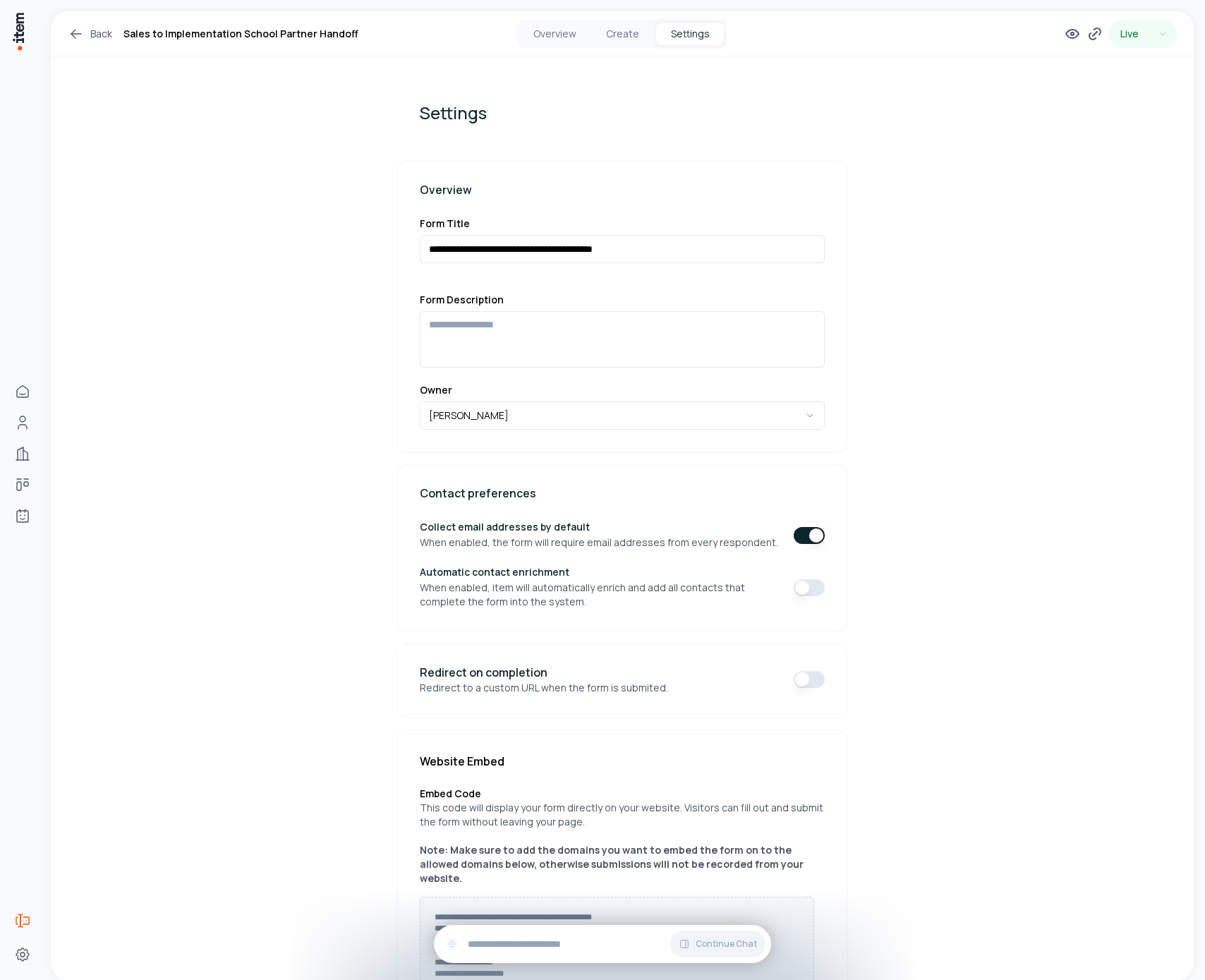
click at [335, 565] on div "**********" at bounding box center [622, 671] width 1143 height 1321
click at [339, 492] on div "**********" at bounding box center [622, 671] width 1143 height 1321
drag, startPoint x: 397, startPoint y: 489, endPoint x: 1035, endPoint y: 525, distance: 639.0
click at [1009, 525] on div "**********" at bounding box center [622, 671] width 1143 height 1321
click at [1059, 522] on div "**********" at bounding box center [622, 671] width 1143 height 1321
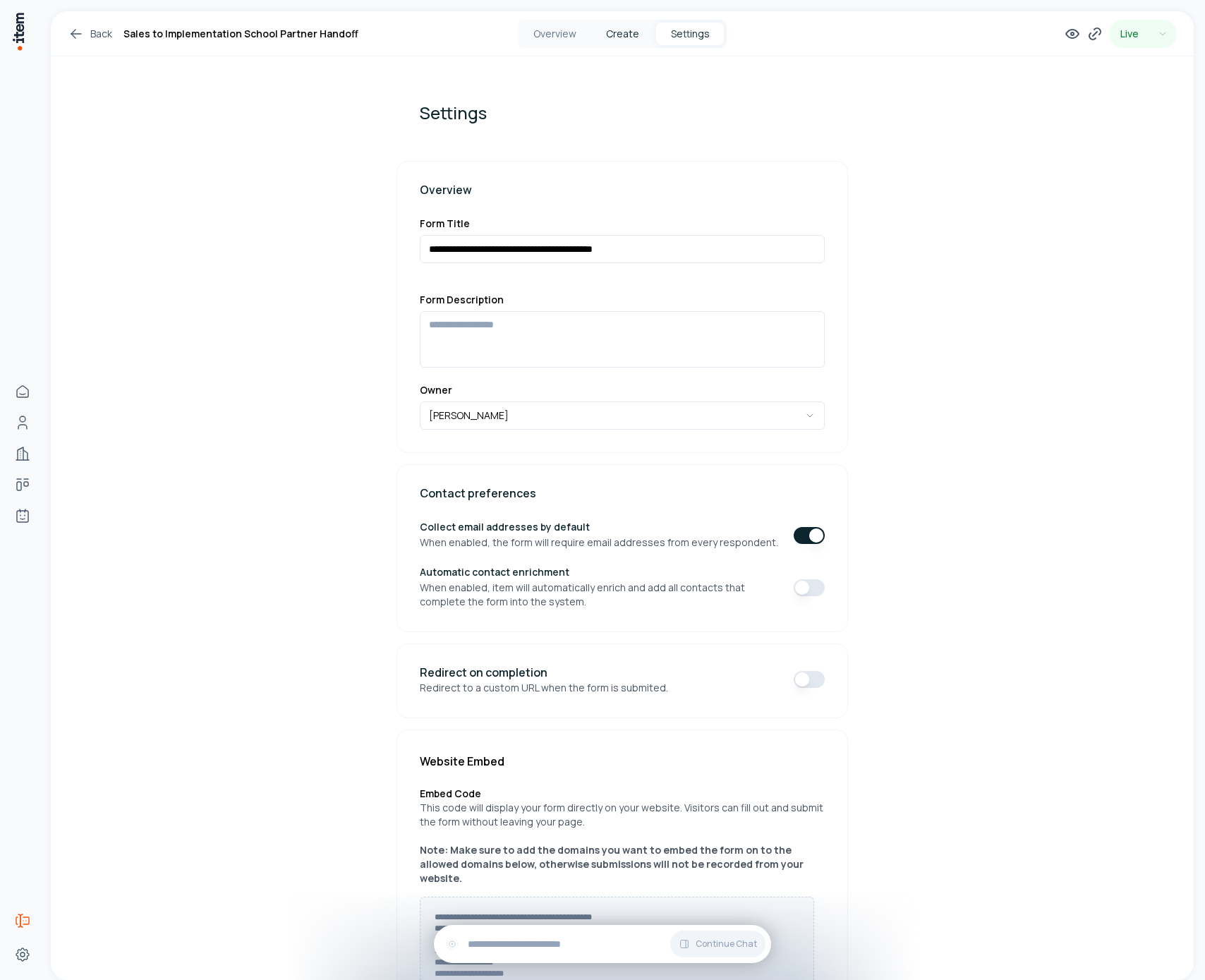
click at [600, 36] on button "Create" at bounding box center [622, 34] width 68 height 23
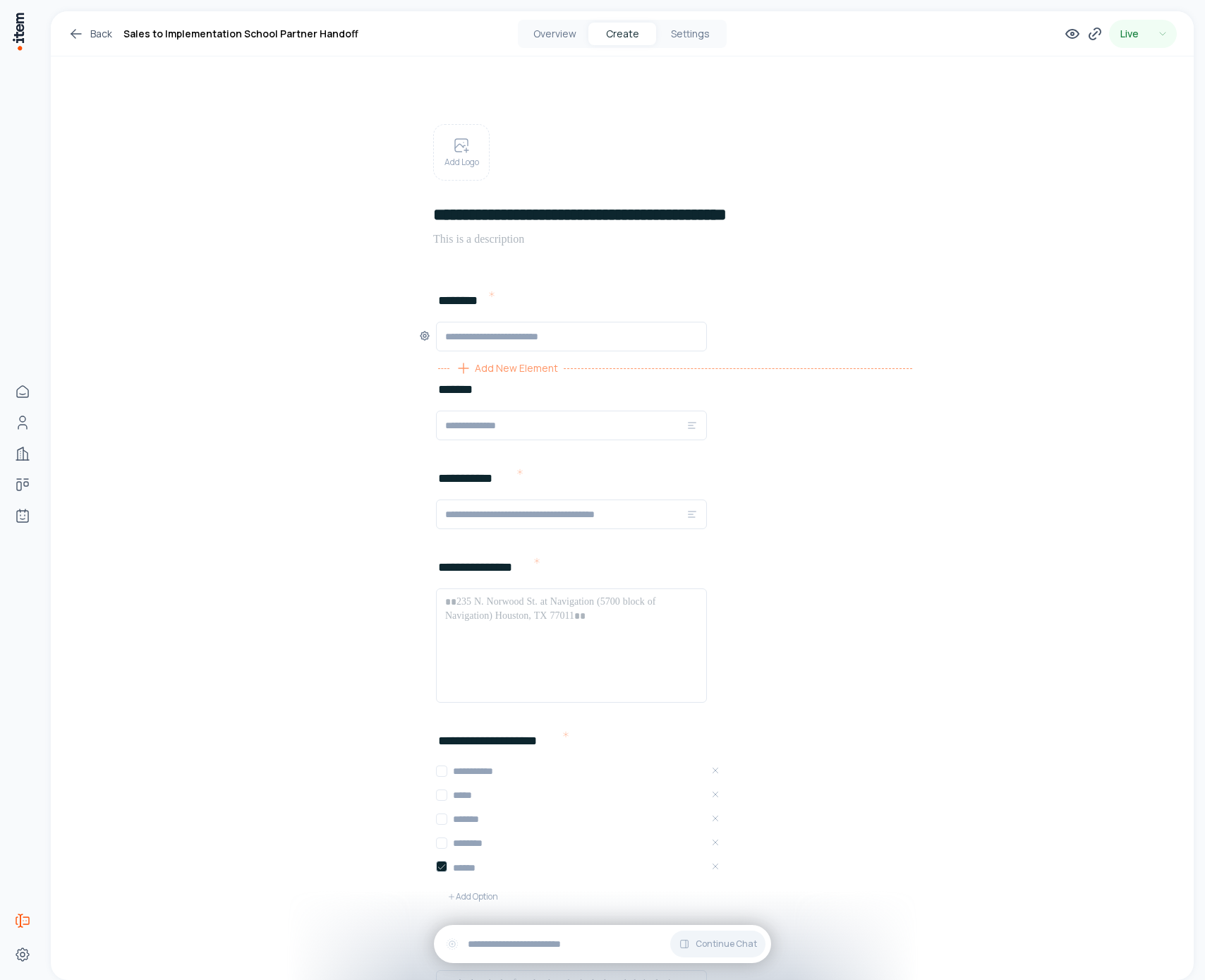
drag, startPoint x: 420, startPoint y: 286, endPoint x: 780, endPoint y: 363, distance: 368.1
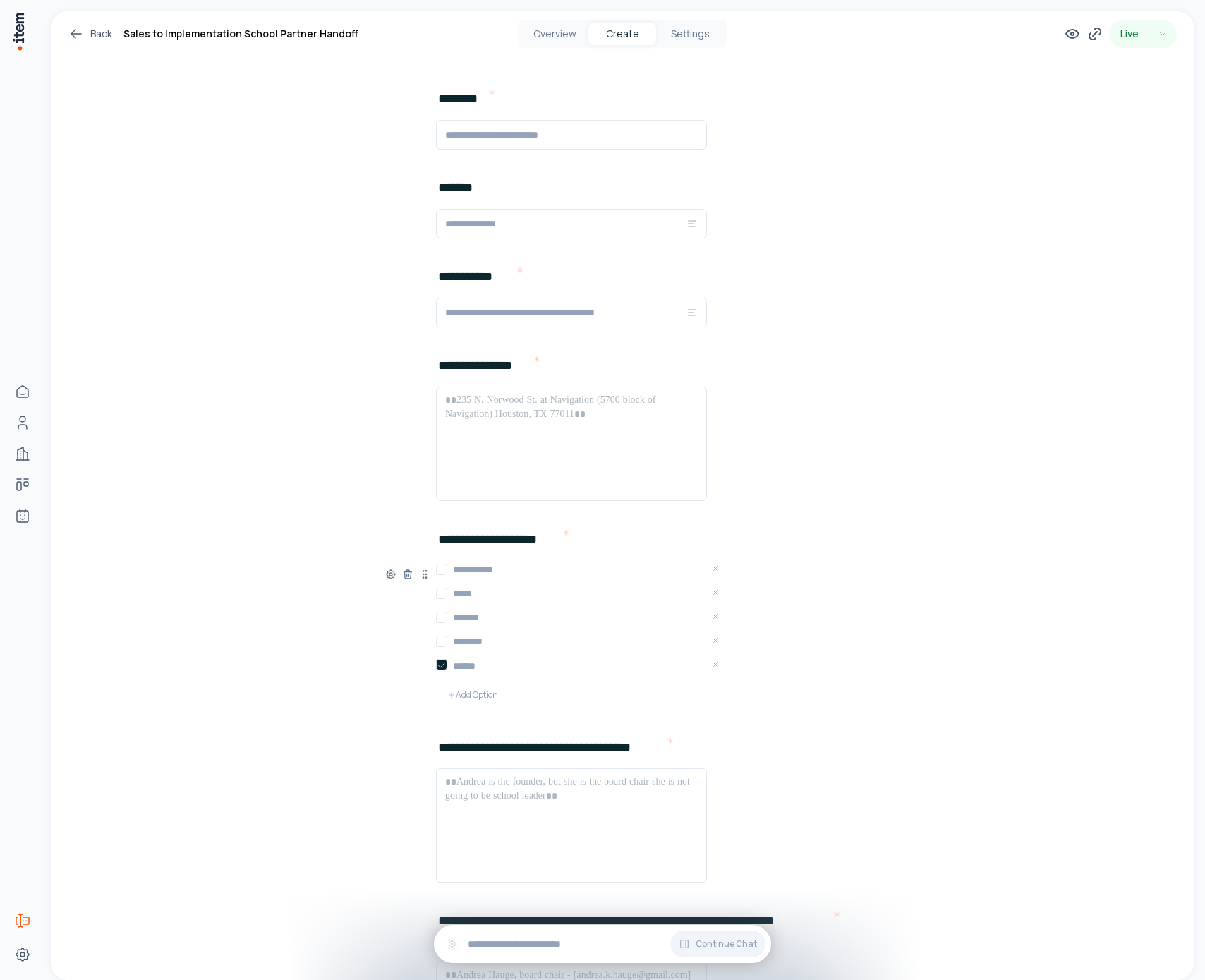
scroll to position [550, 0]
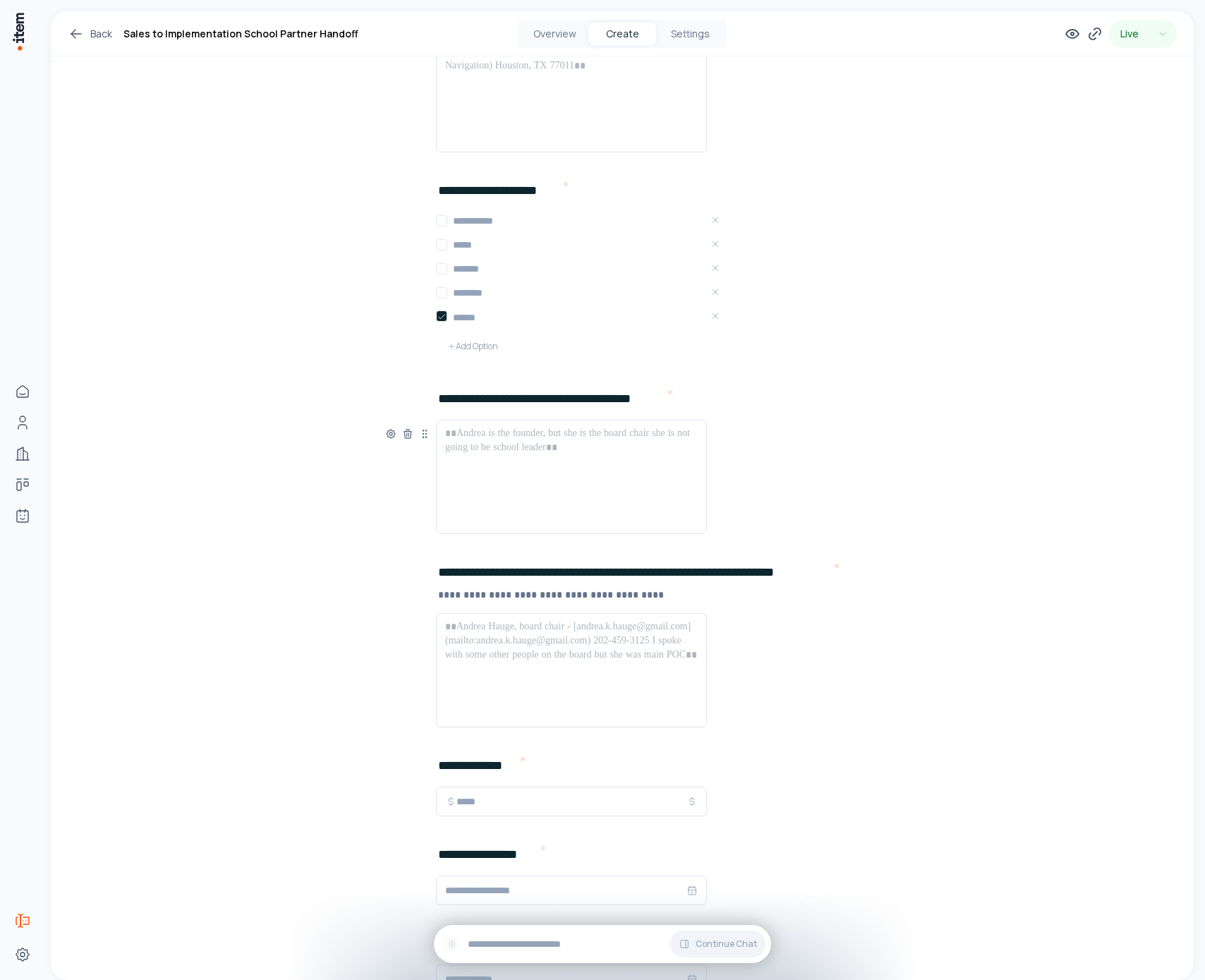
click at [587, 467] on div at bounding box center [572, 477] width 253 height 101
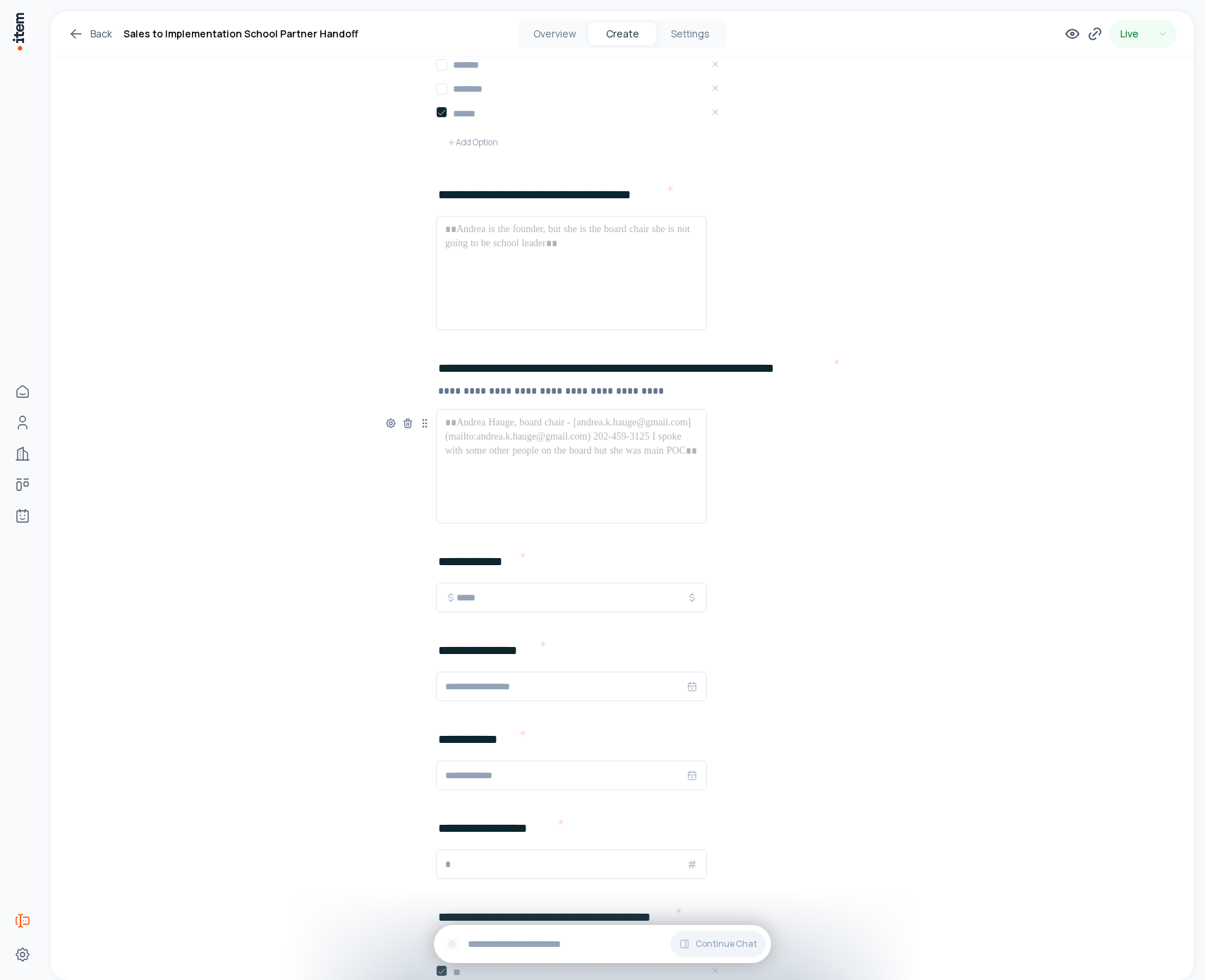
click at [646, 471] on div at bounding box center [572, 467] width 253 height 101
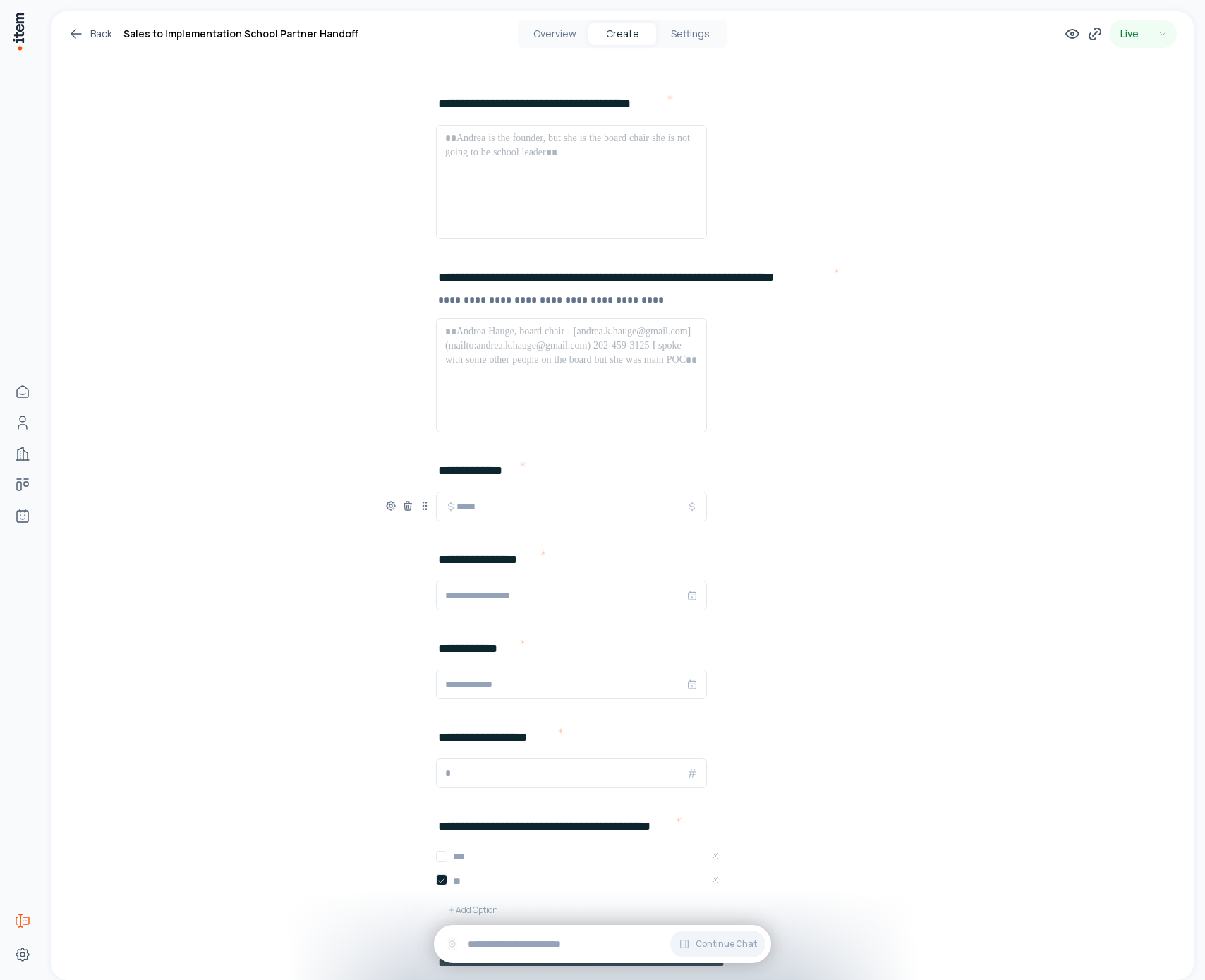
click at [578, 509] on input "text" at bounding box center [572, 506] width 230 height 17
click at [572, 595] on input "text" at bounding box center [566, 595] width 241 height 17
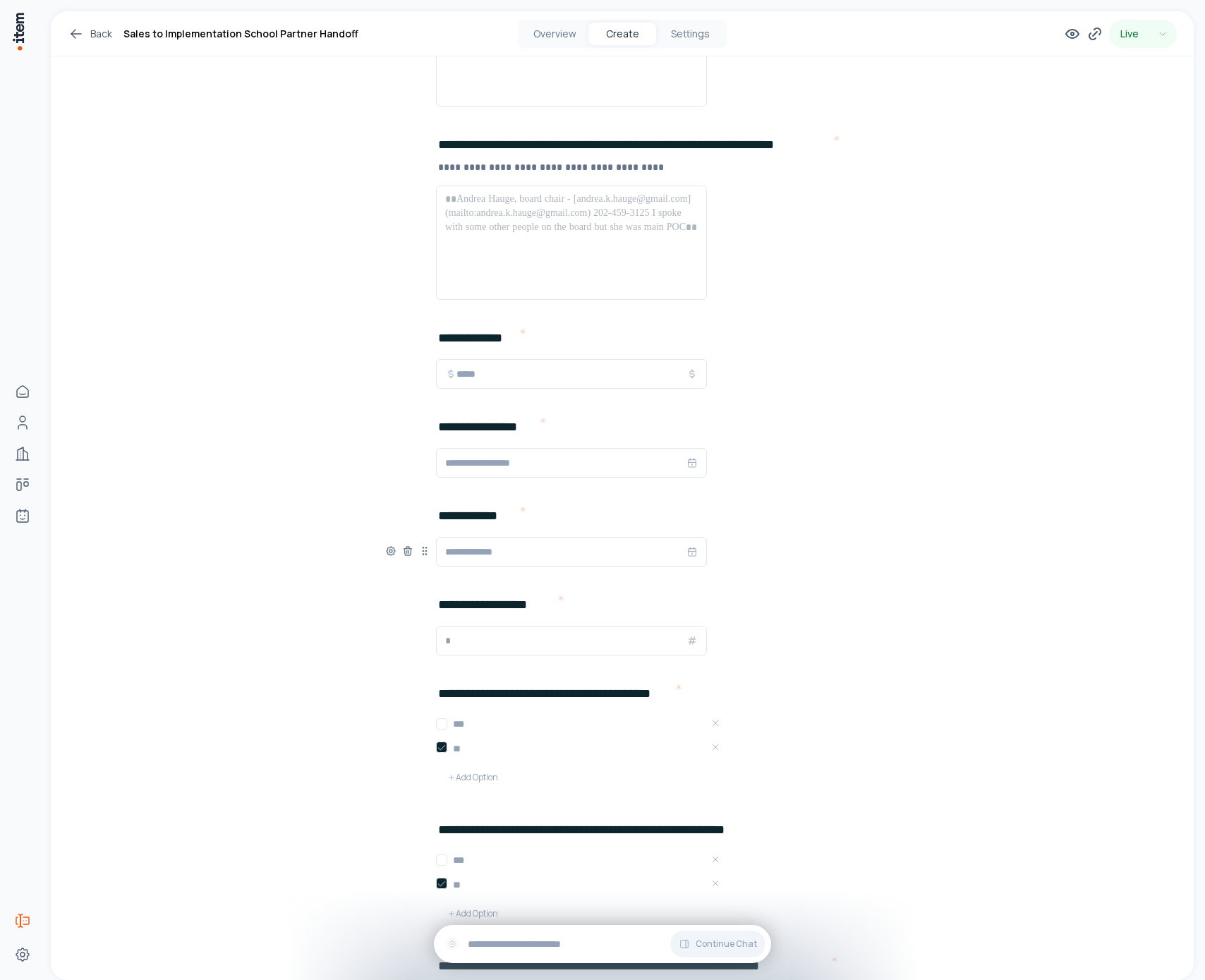
click at [554, 556] on input "text" at bounding box center [566, 552] width 241 height 17
click at [542, 646] on input "text" at bounding box center [566, 641] width 241 height 17
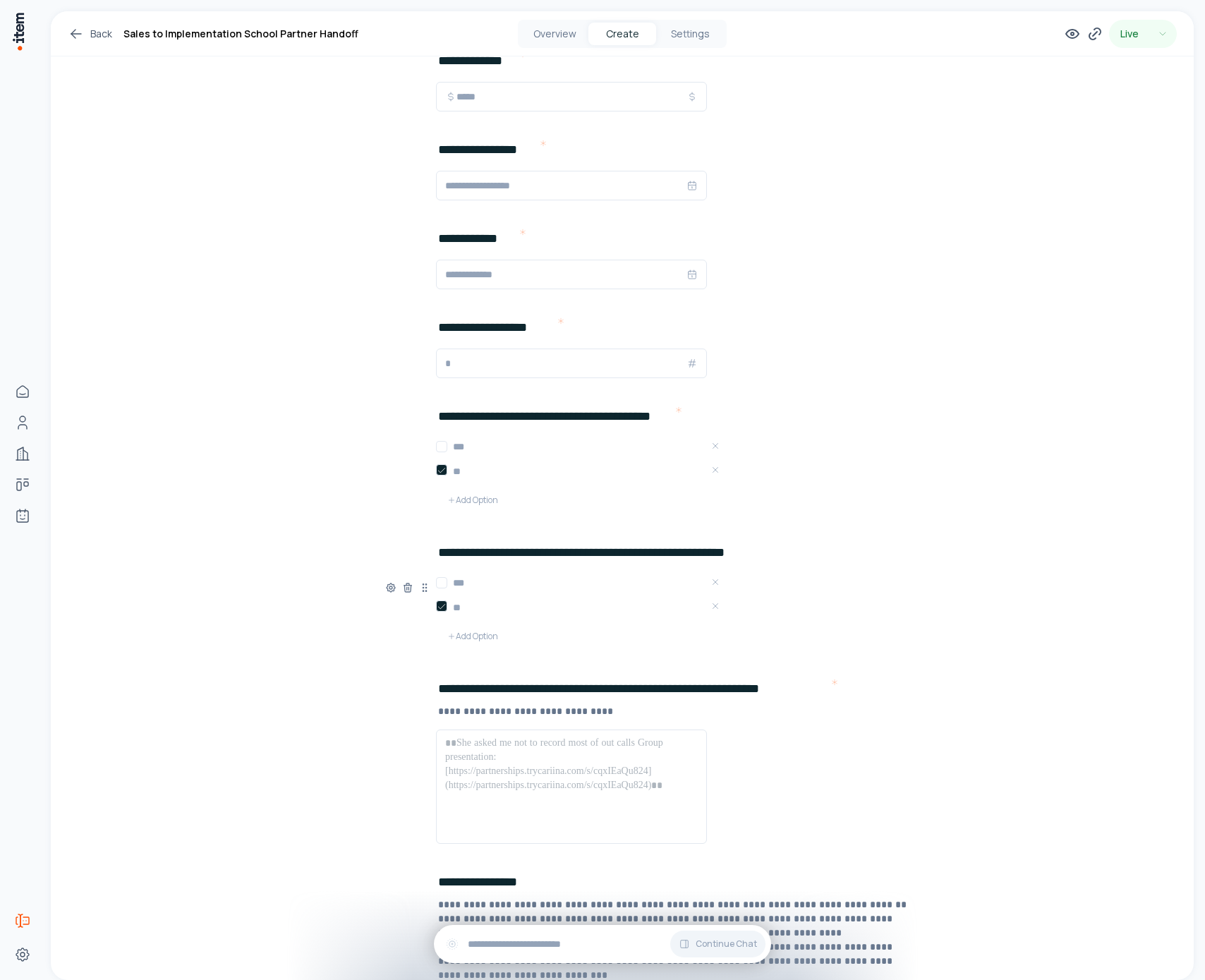
scroll to position [1514, 0]
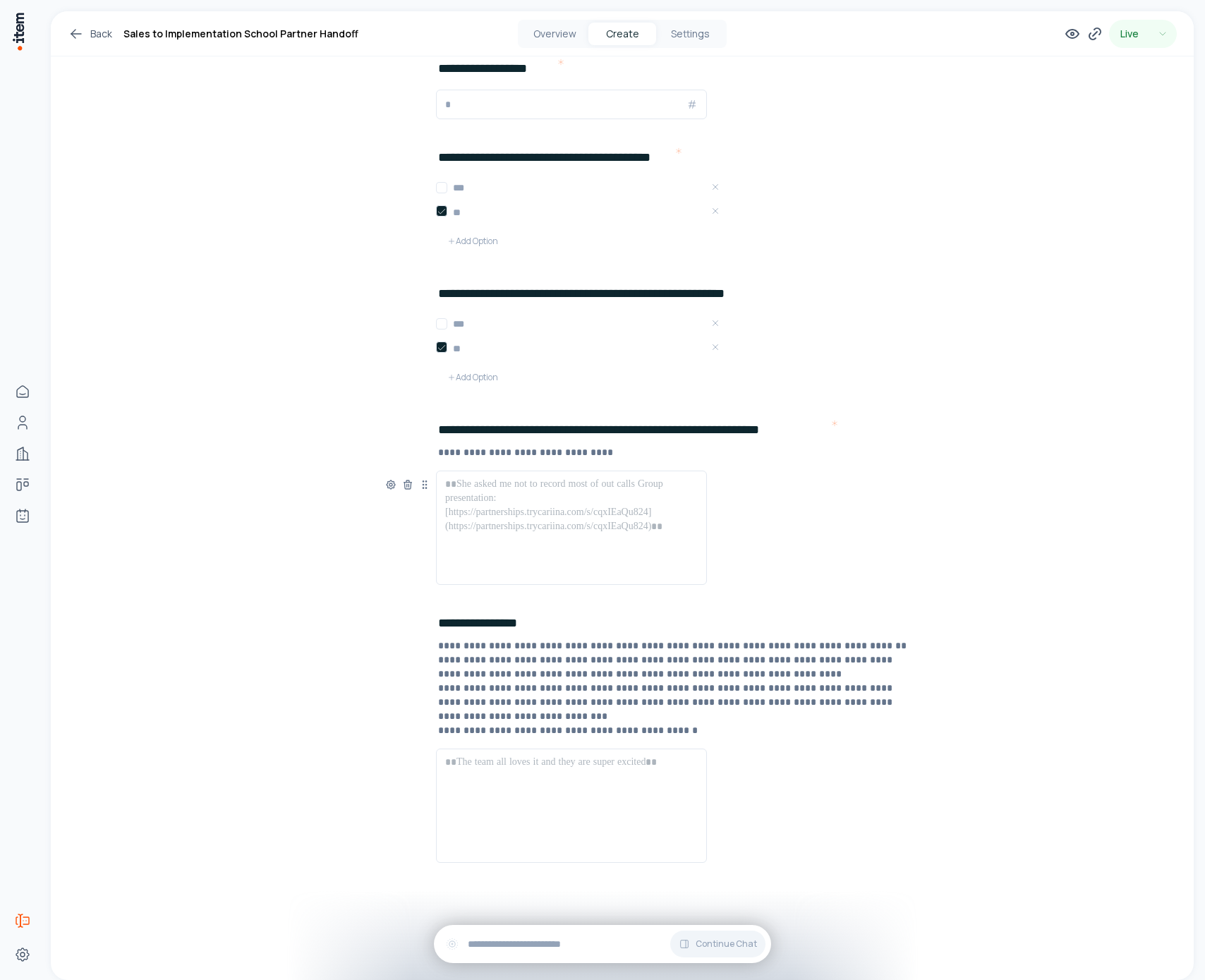
click at [530, 537] on div at bounding box center [572, 528] width 253 height 101
click at [549, 777] on div at bounding box center [572, 806] width 253 height 101
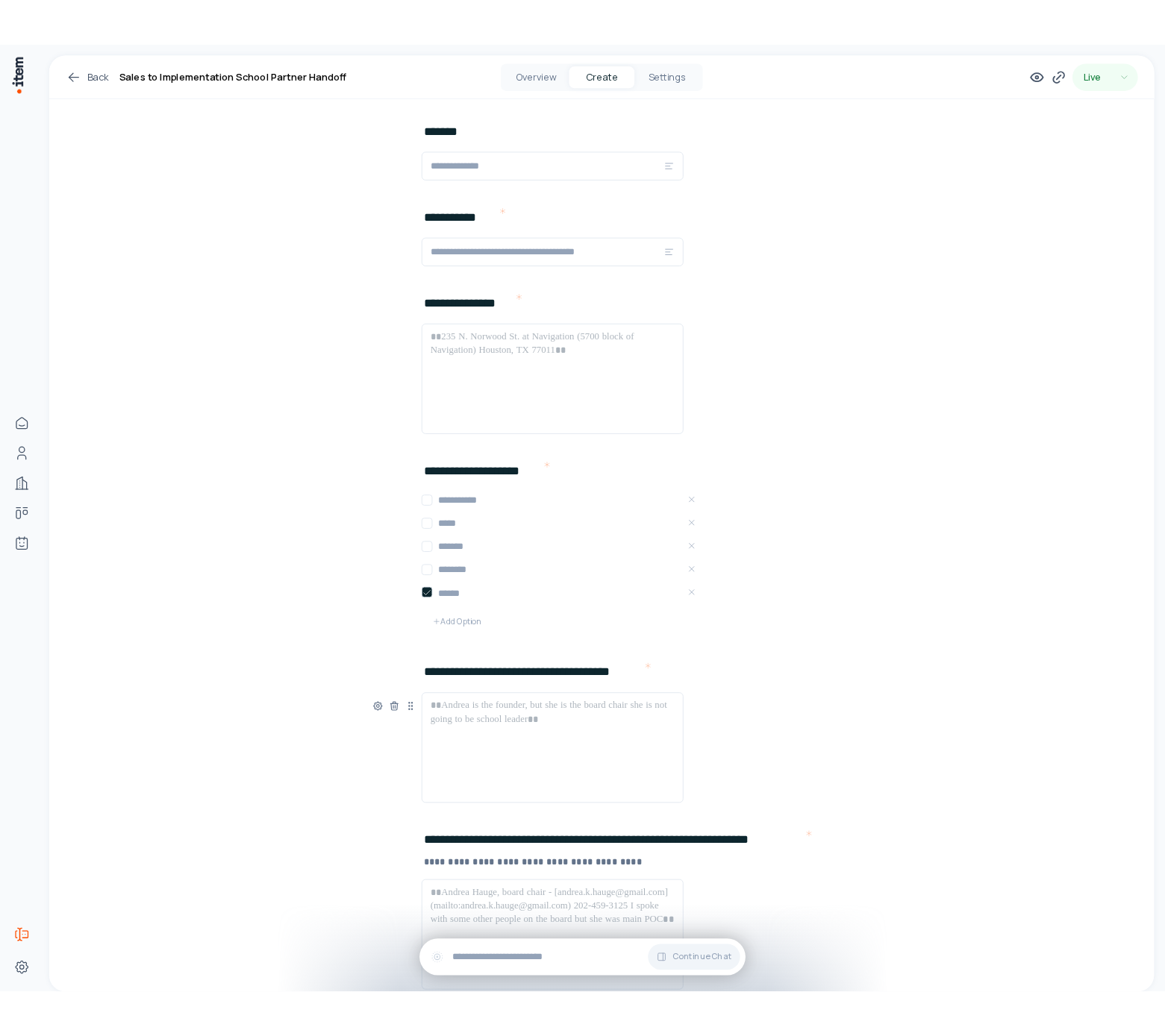
scroll to position [101, 0]
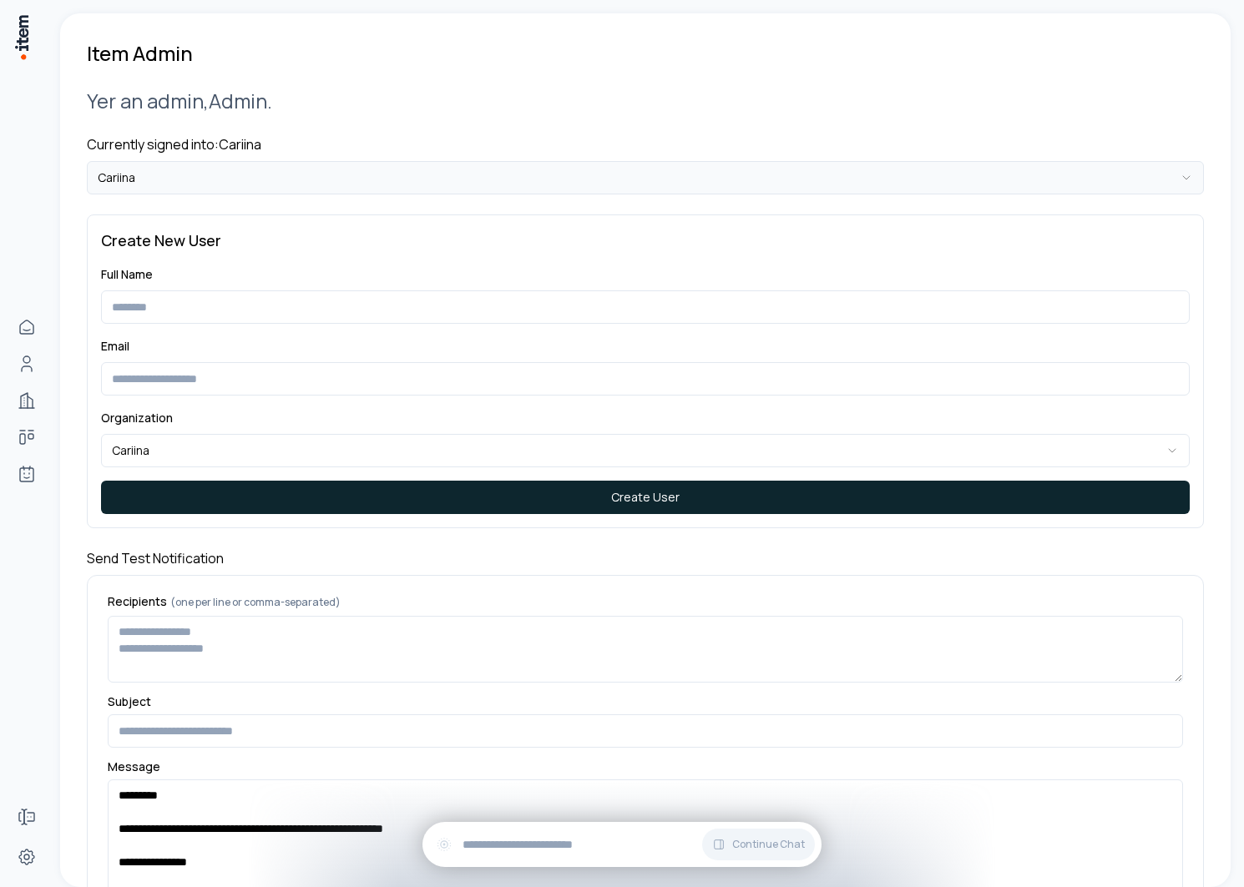
click at [285, 181] on html "**********" at bounding box center [622, 443] width 1244 height 887
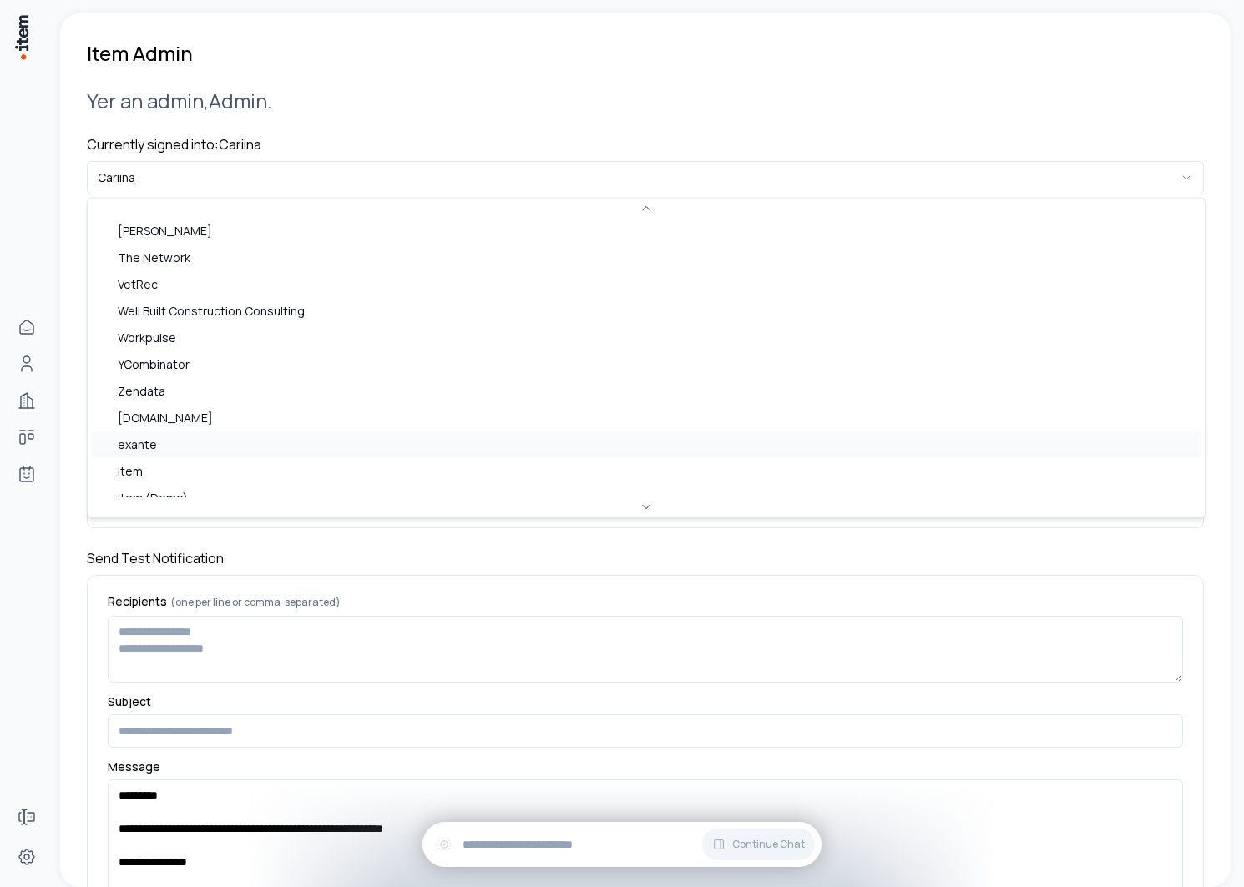
scroll to position [723, 0]
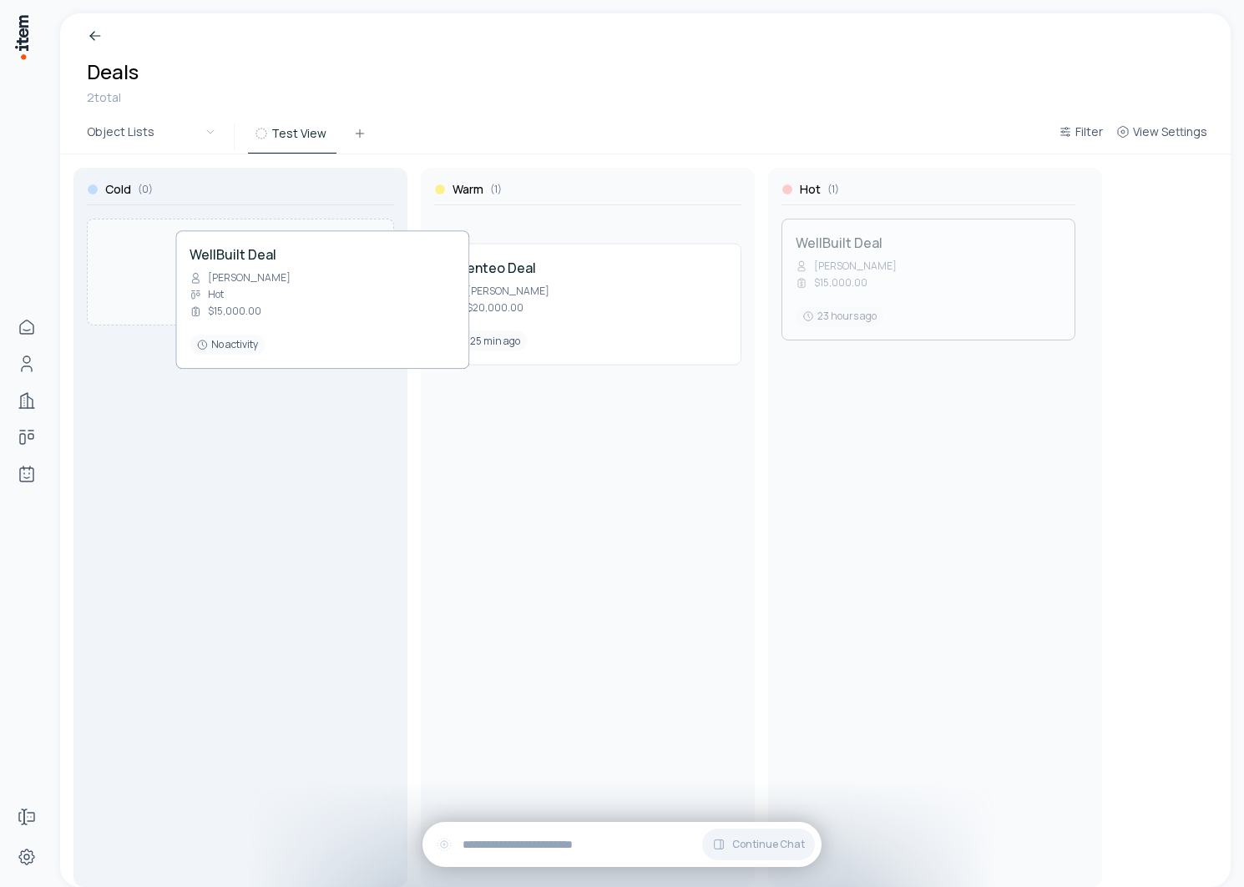
drag, startPoint x: 863, startPoint y: 290, endPoint x: 263, endPoint y: 303, distance: 600.2
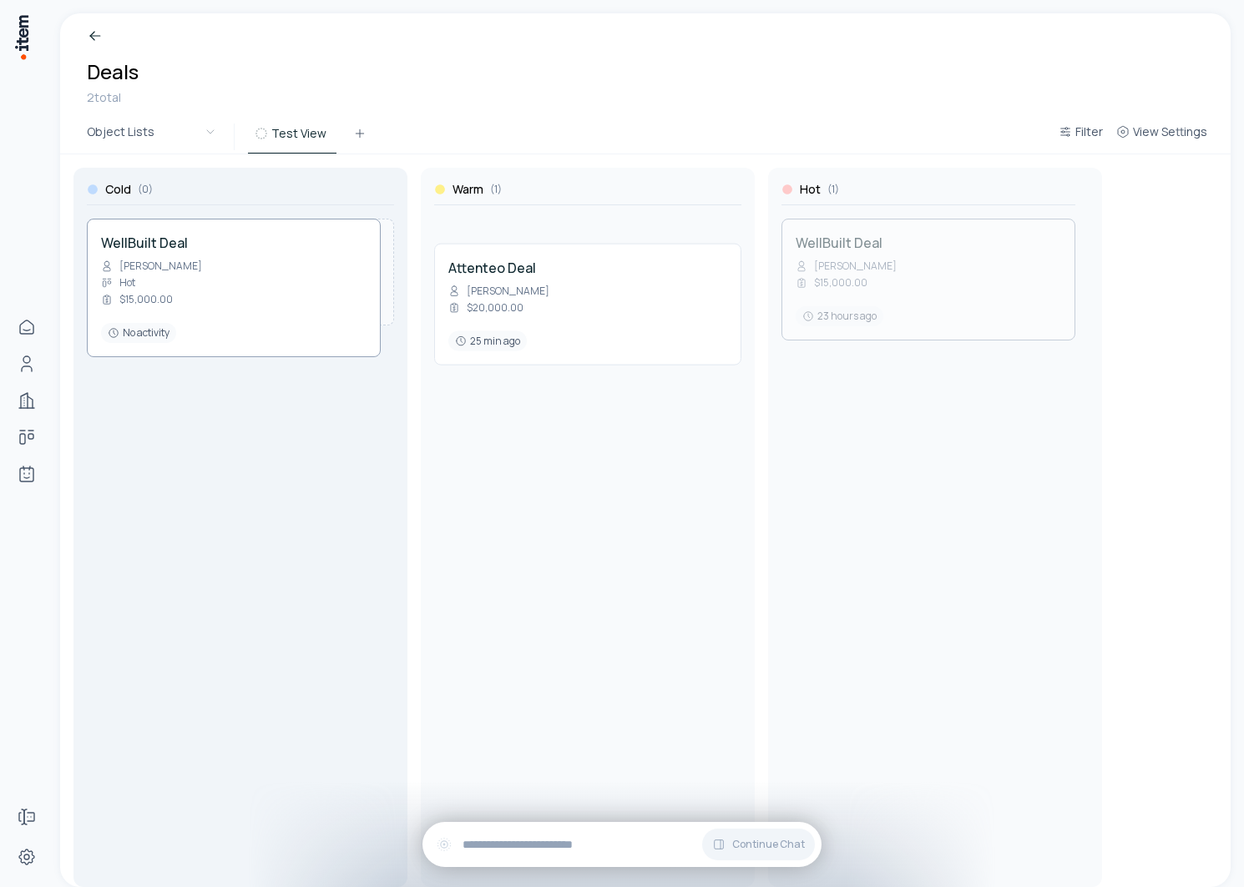
click at [263, 303] on div "Cold ( 0 ) Warm ( 1 ) Attenteo Deal [PERSON_NAME] $20,000.00 25 min ago Hot ( 1…" at bounding box center [645, 520] width 1170 height 733
